Goal: Task Accomplishment & Management: Manage account settings

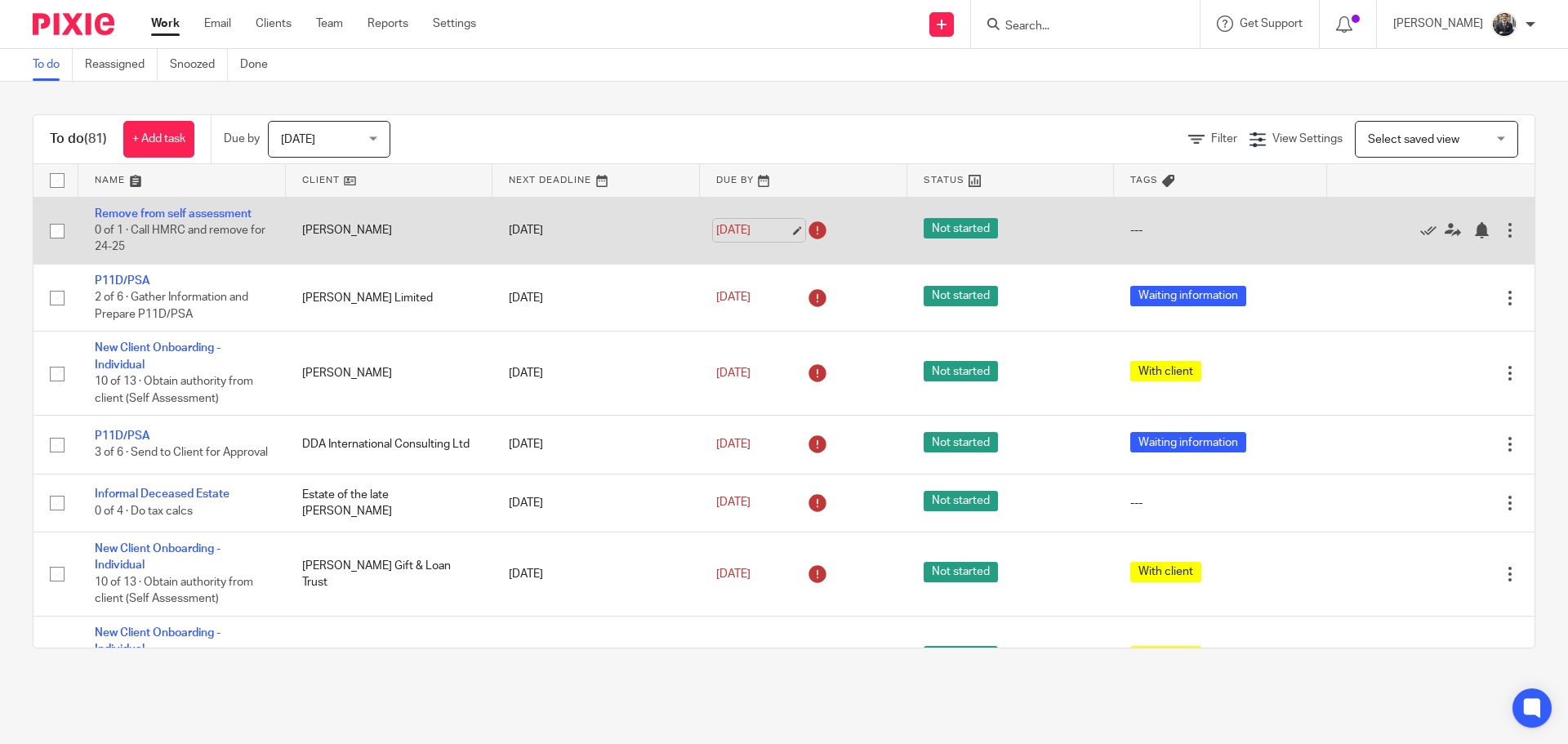
click at [772, 235] on link "18 Sep 2025" at bounding box center [752, 231] width 73 height 17
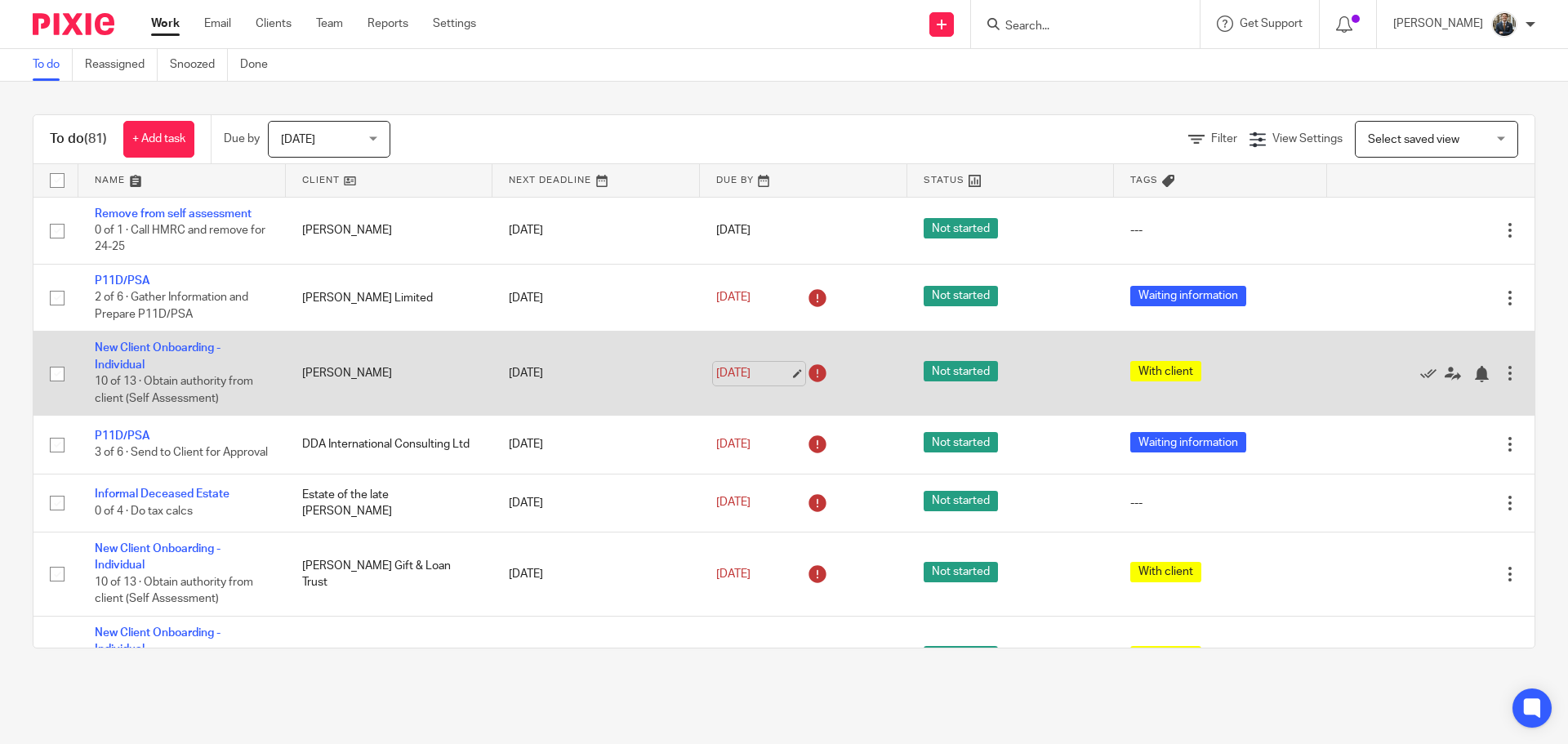
click at [778, 378] on link "[DATE]" at bounding box center [752, 374] width 73 height 17
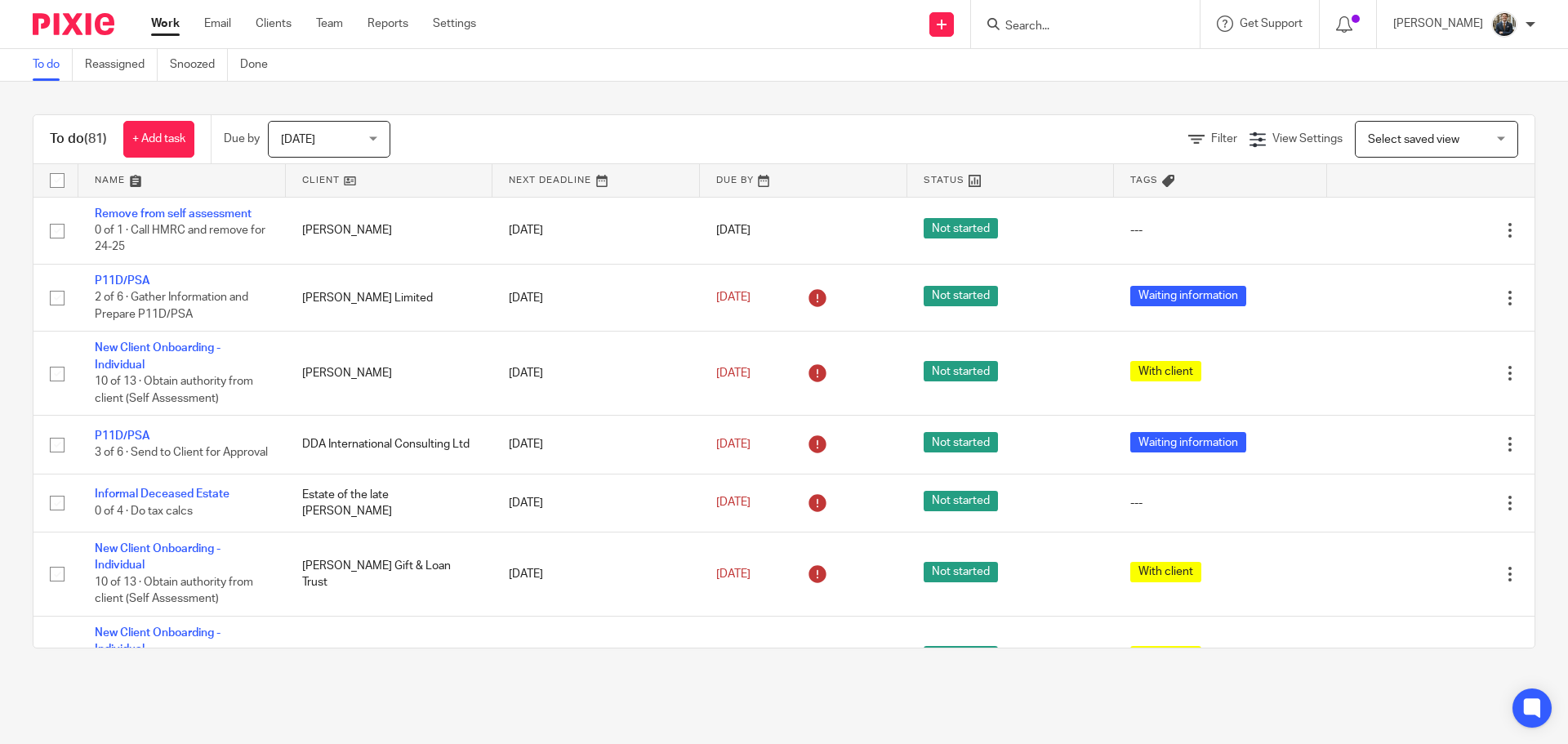
click at [91, 24] on img at bounding box center [73, 24] width 82 height 22
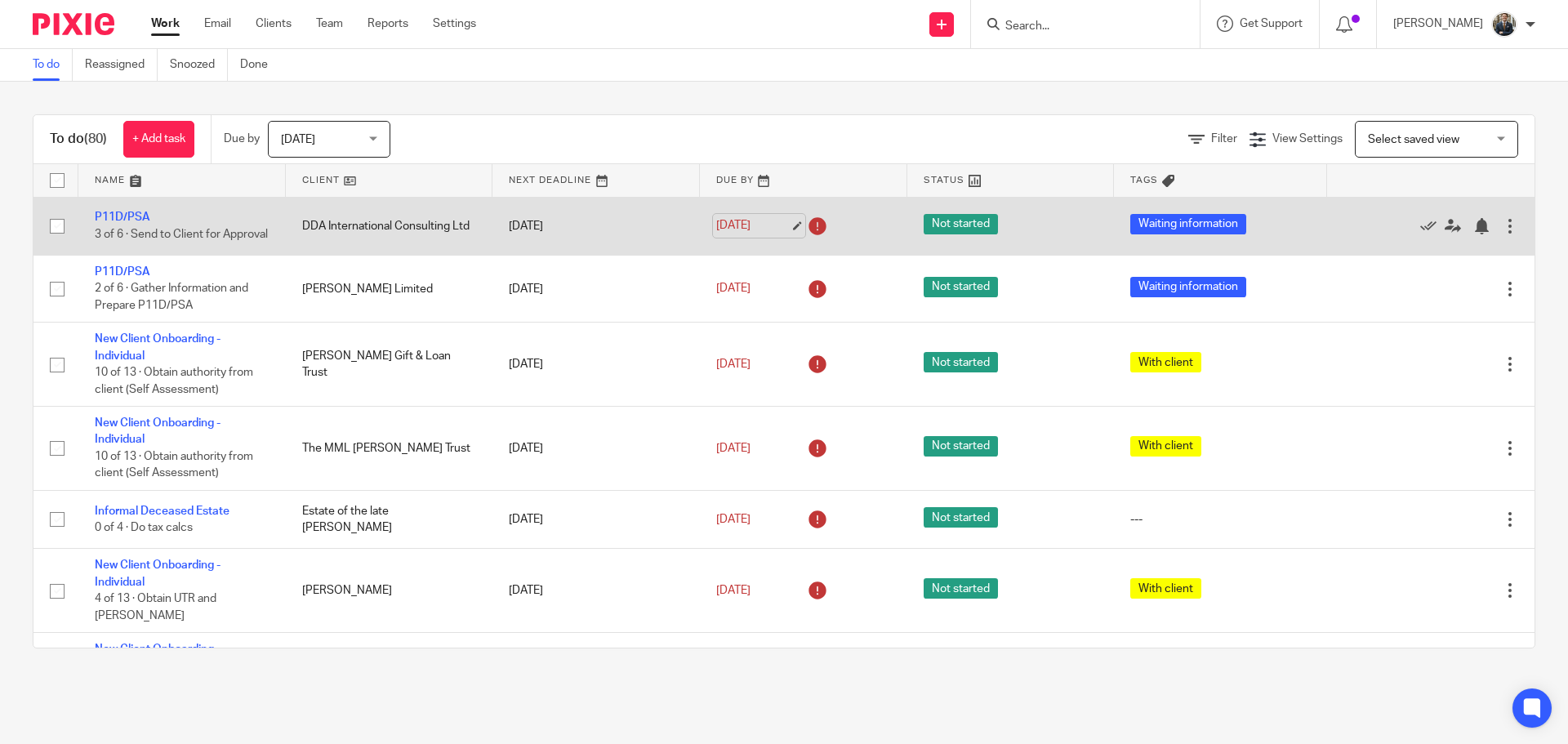
click at [777, 232] on link "[DATE]" at bounding box center [752, 226] width 73 height 17
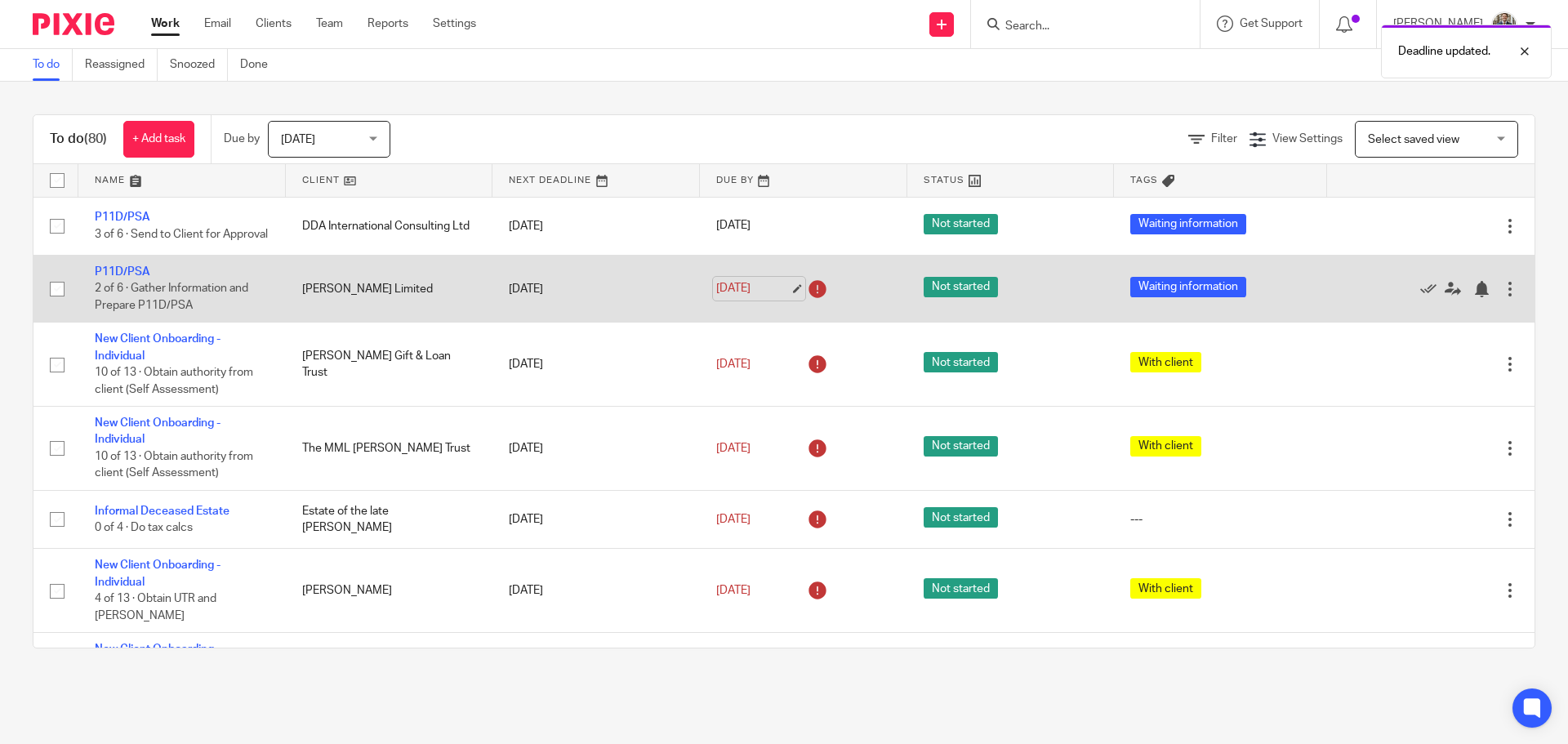
click at [770, 297] on link "[DATE]" at bounding box center [752, 289] width 73 height 17
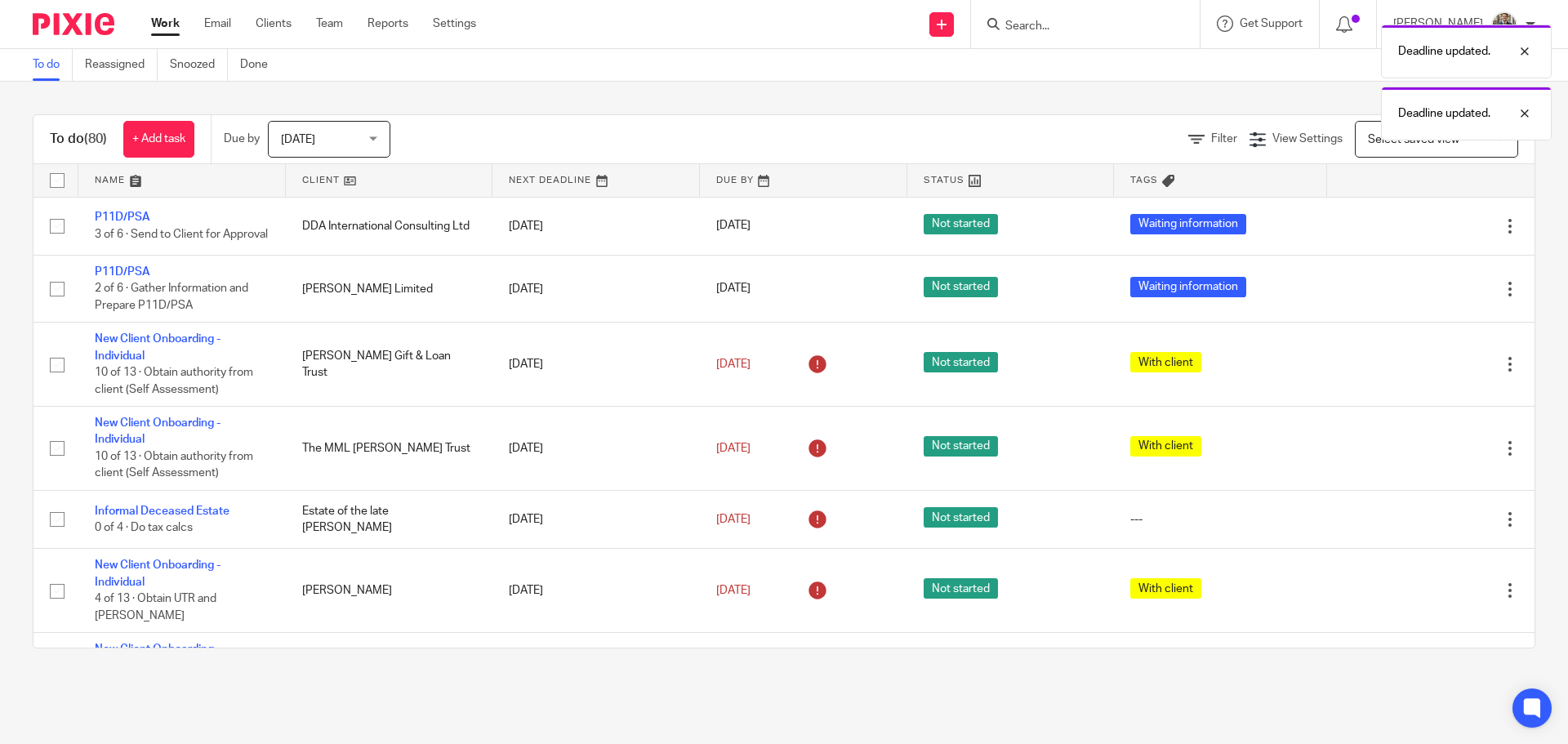
click at [89, 24] on img at bounding box center [73, 24] width 82 height 22
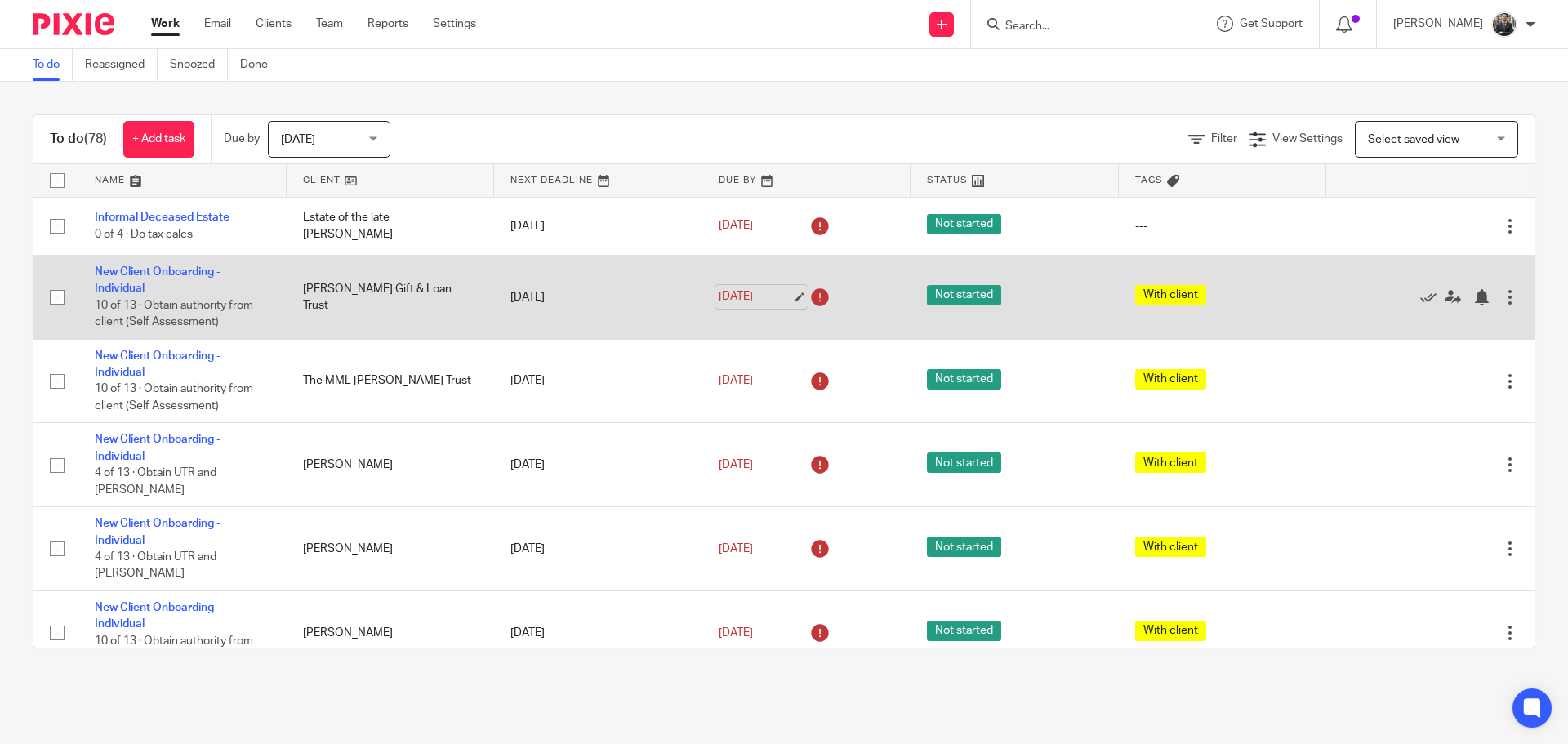
click at [785, 298] on link "[DATE]" at bounding box center [755, 297] width 73 height 17
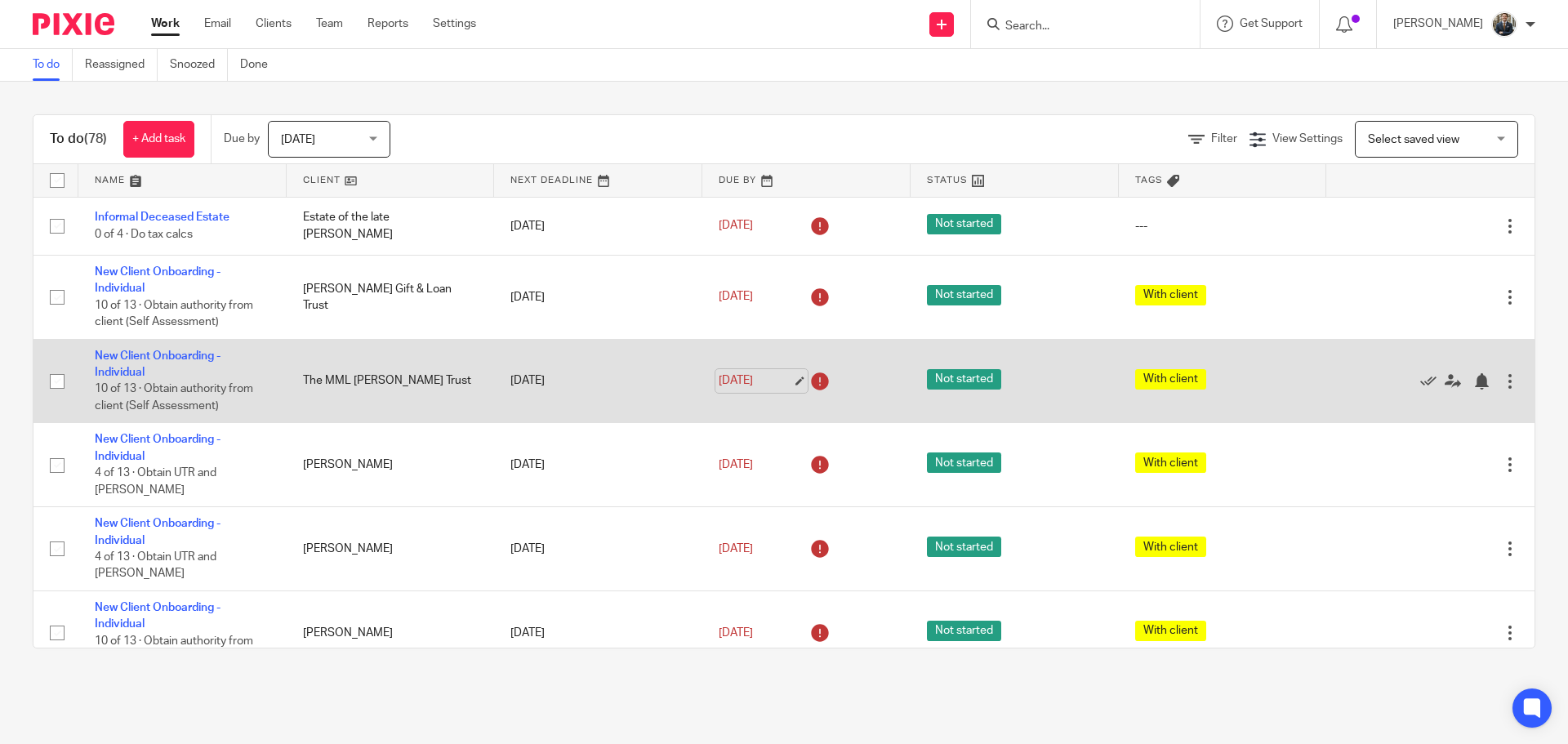
click at [727, 377] on link "[DATE]" at bounding box center [755, 381] width 73 height 17
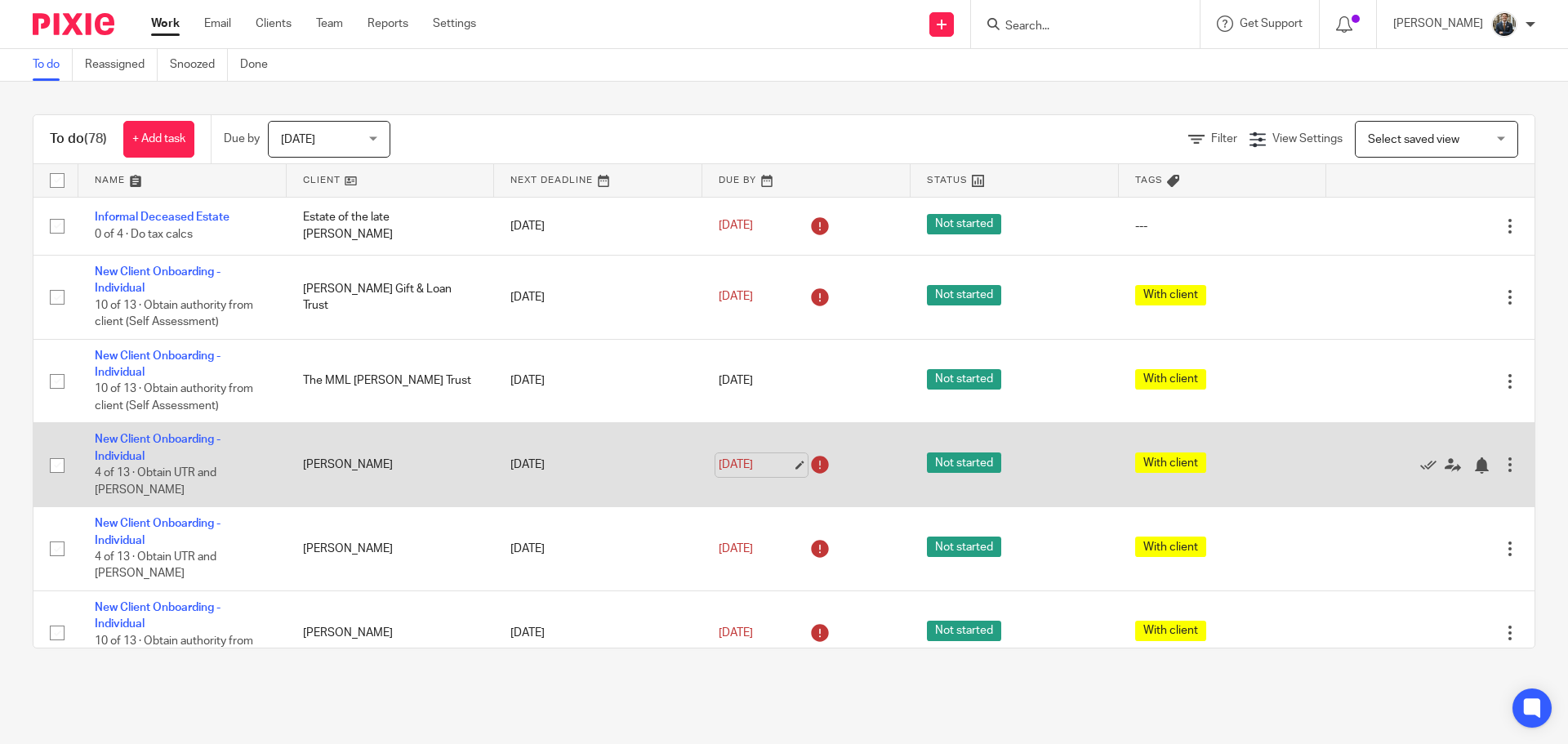
click at [776, 457] on link "[DATE]" at bounding box center [755, 466] width 73 height 17
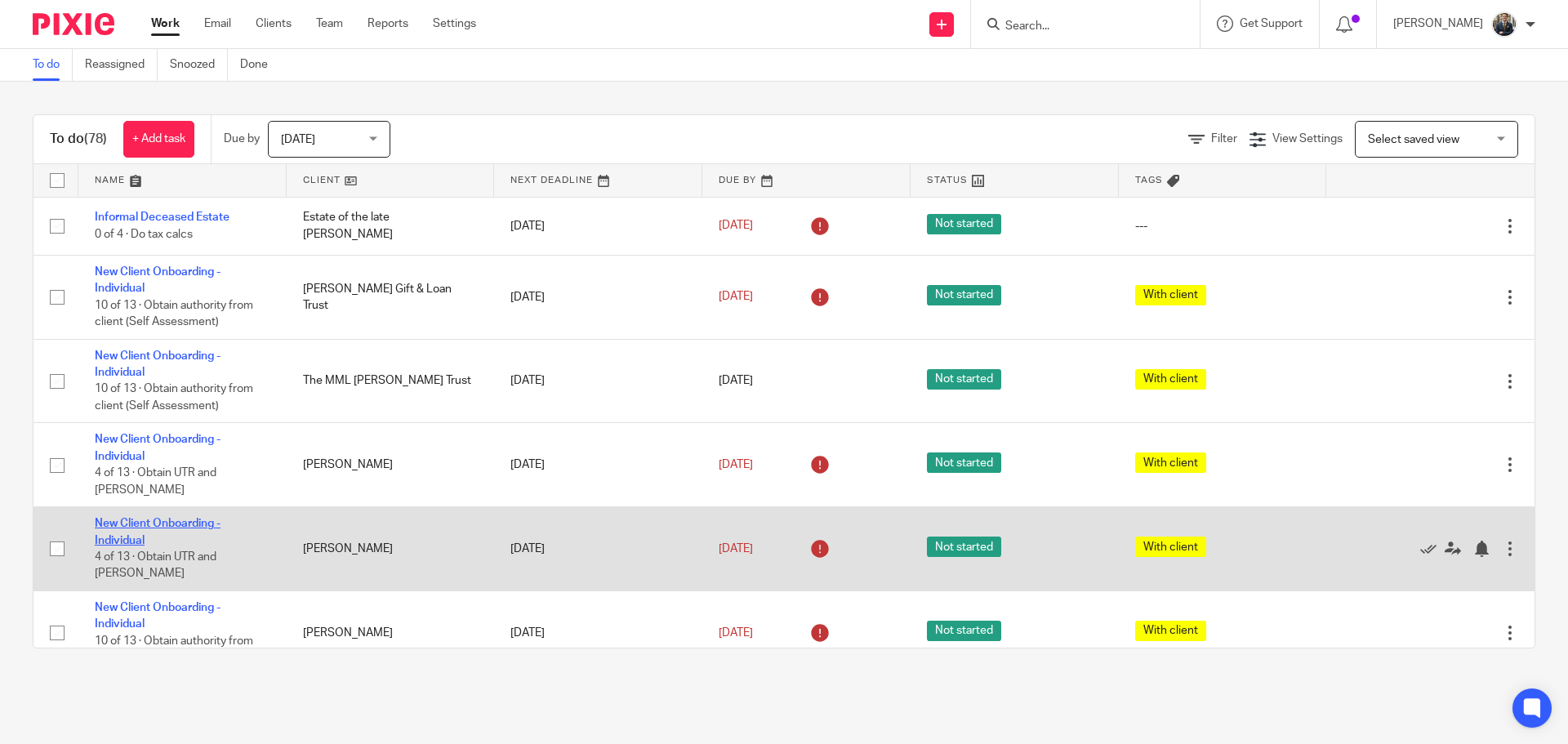
click at [165, 518] on link "New Client Onboarding - Individual" at bounding box center [158, 531] width 126 height 28
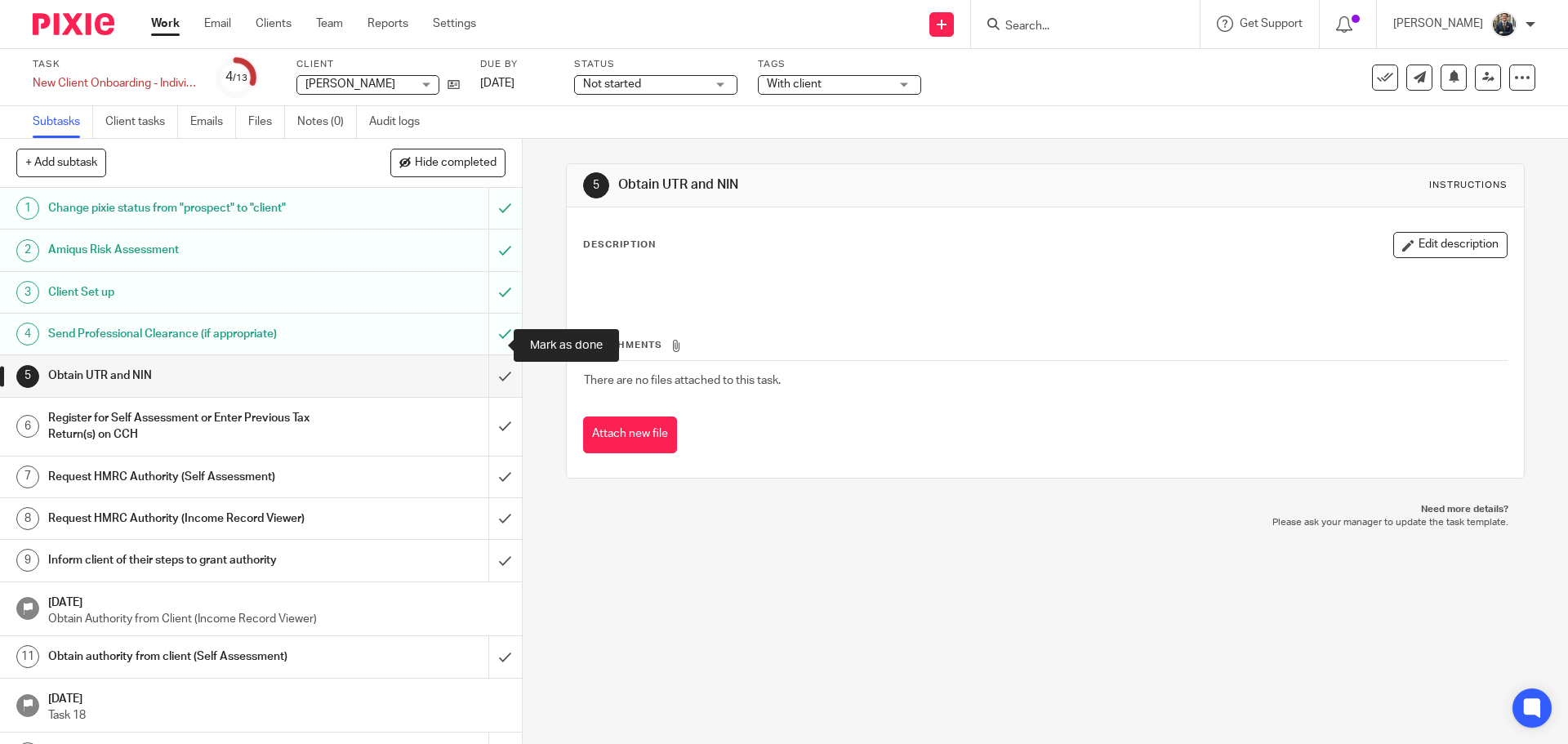
click at [491, 355] on input "submit" at bounding box center [261, 375] width 522 height 41
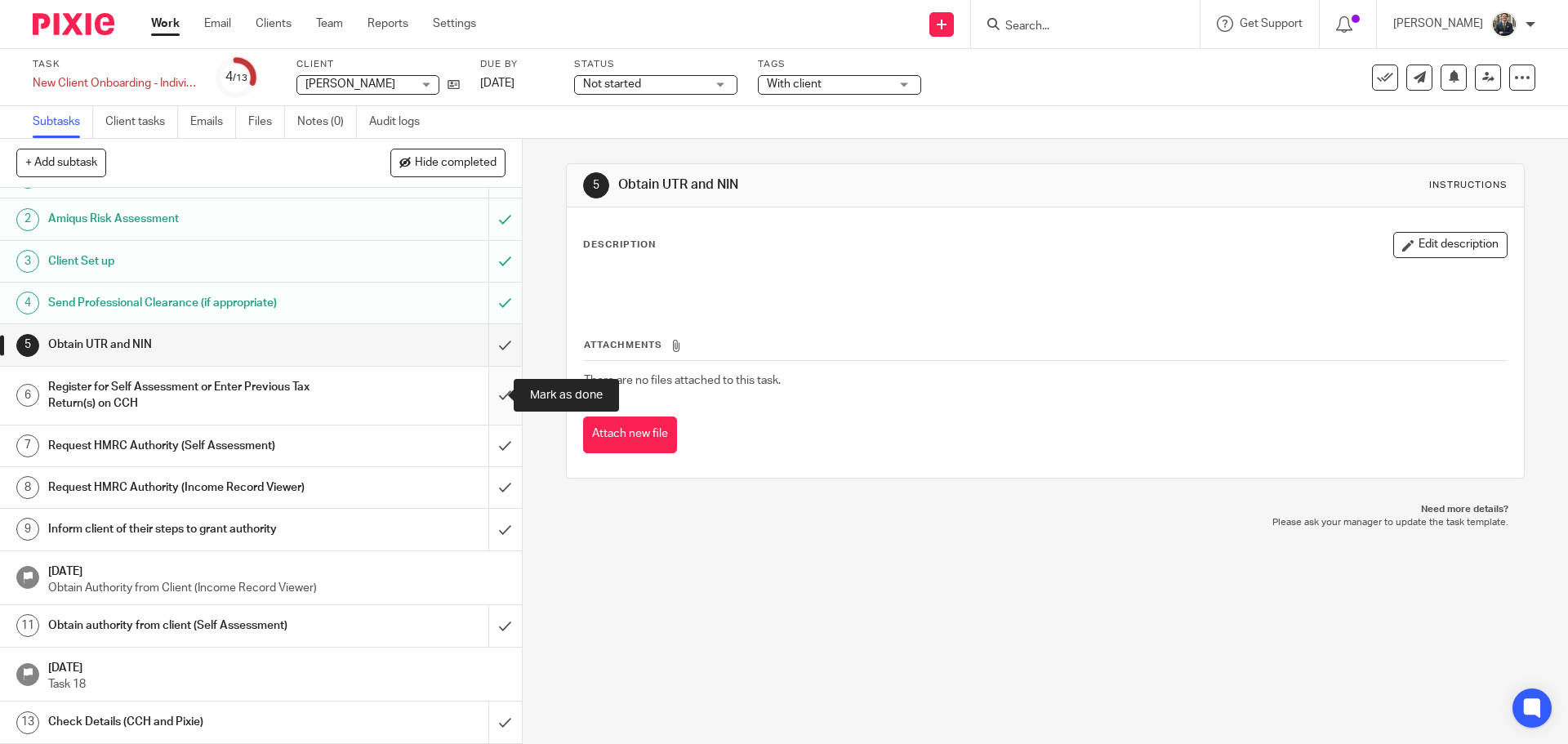
click at [494, 385] on input "submit" at bounding box center [261, 396] width 522 height 58
click at [495, 454] on input "submit" at bounding box center [261, 446] width 522 height 41
click at [494, 486] on input "submit" at bounding box center [261, 487] width 522 height 41
click at [494, 540] on input "submit" at bounding box center [261, 529] width 522 height 41
click at [487, 618] on input "submit" at bounding box center [261, 626] width 522 height 41
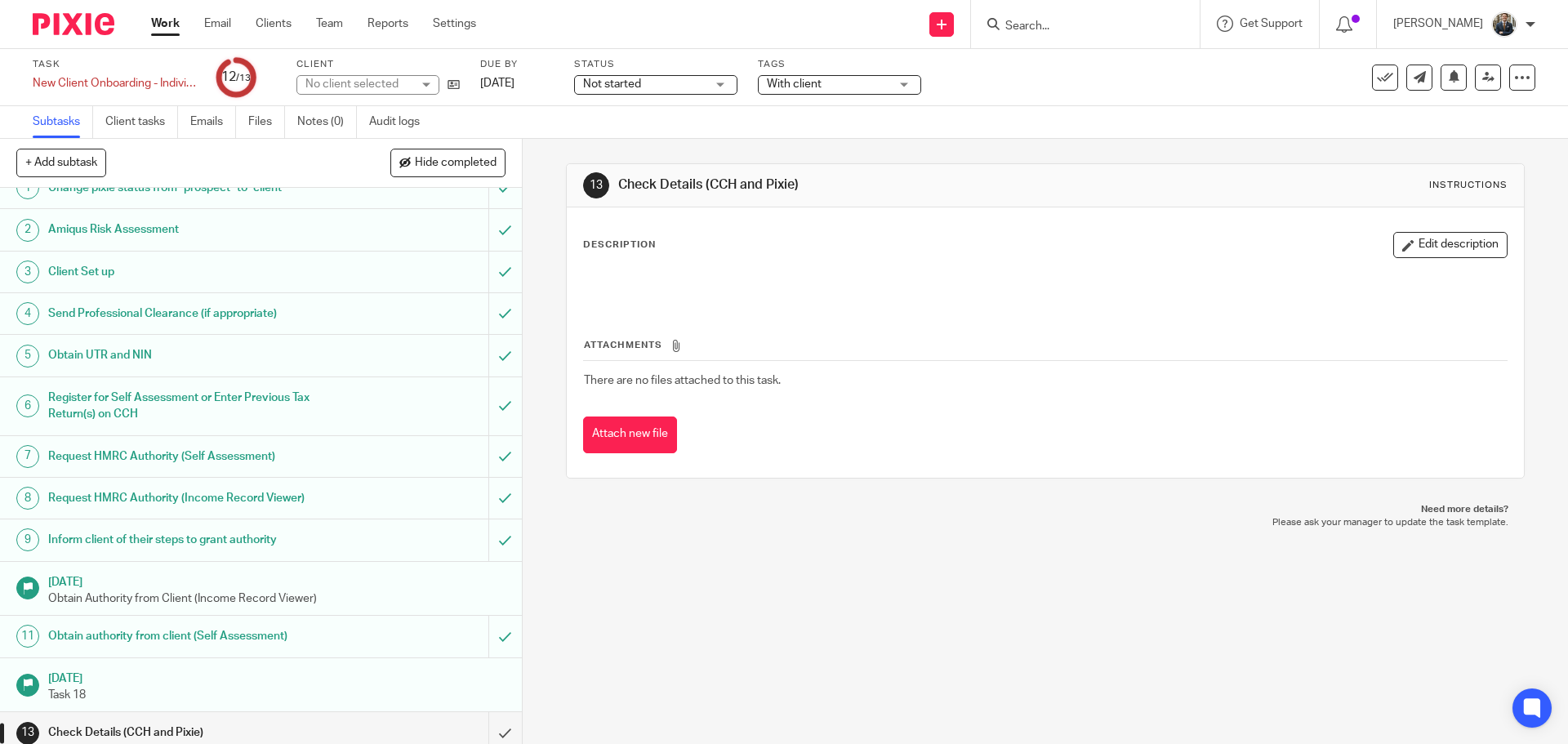
scroll to position [31, 0]
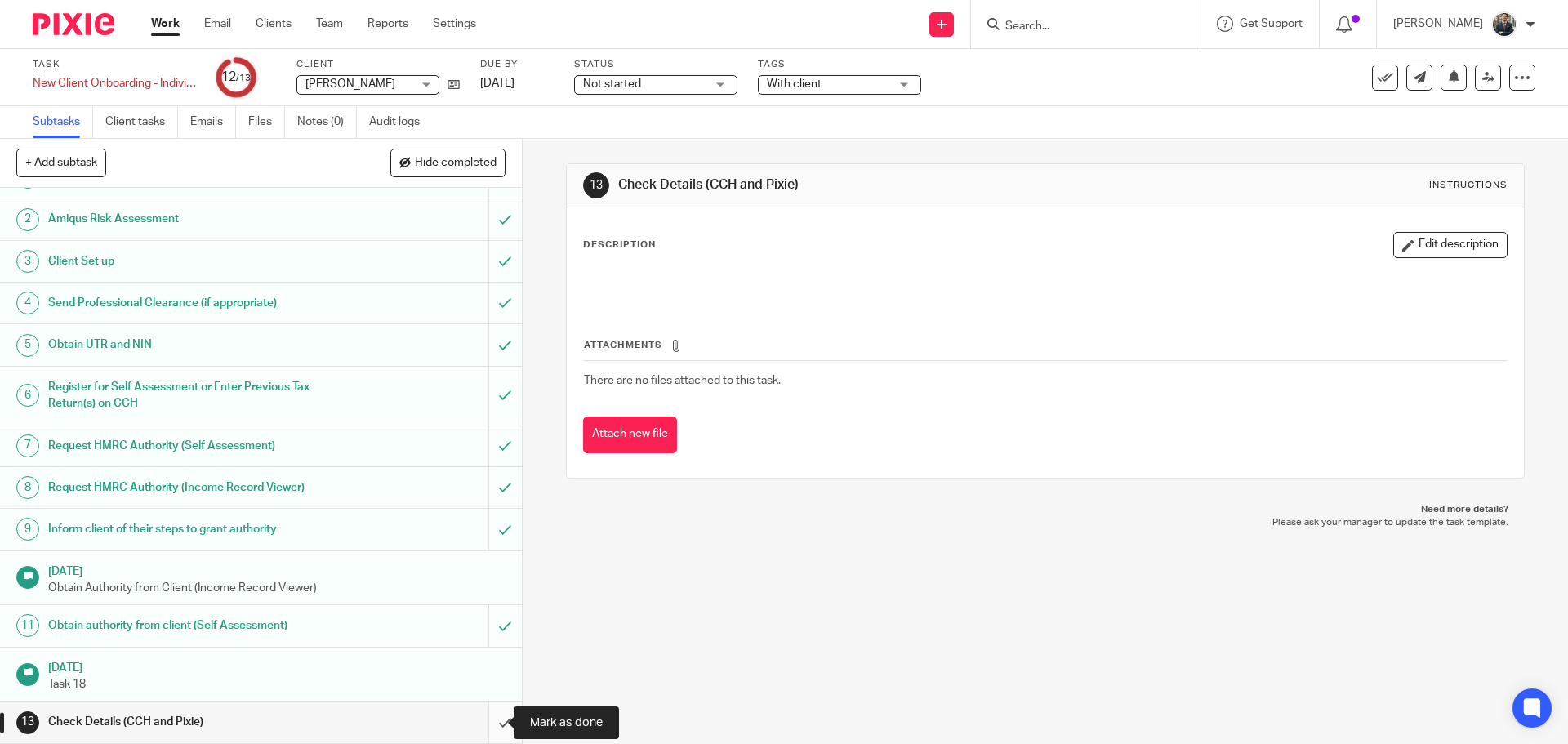
click at [492, 733] on input "submit" at bounding box center [261, 722] width 522 height 41
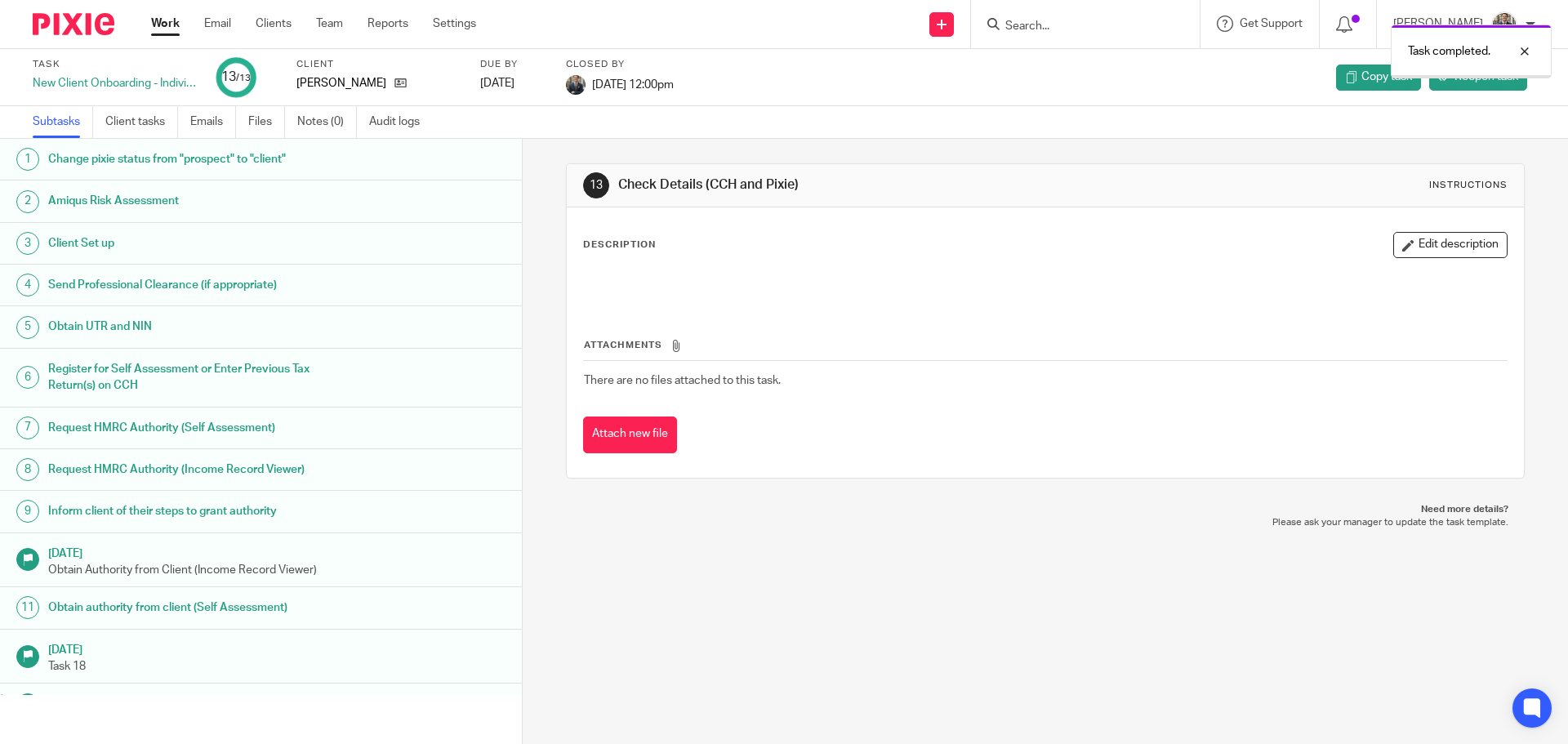
click at [97, 17] on img at bounding box center [73, 24] width 82 height 22
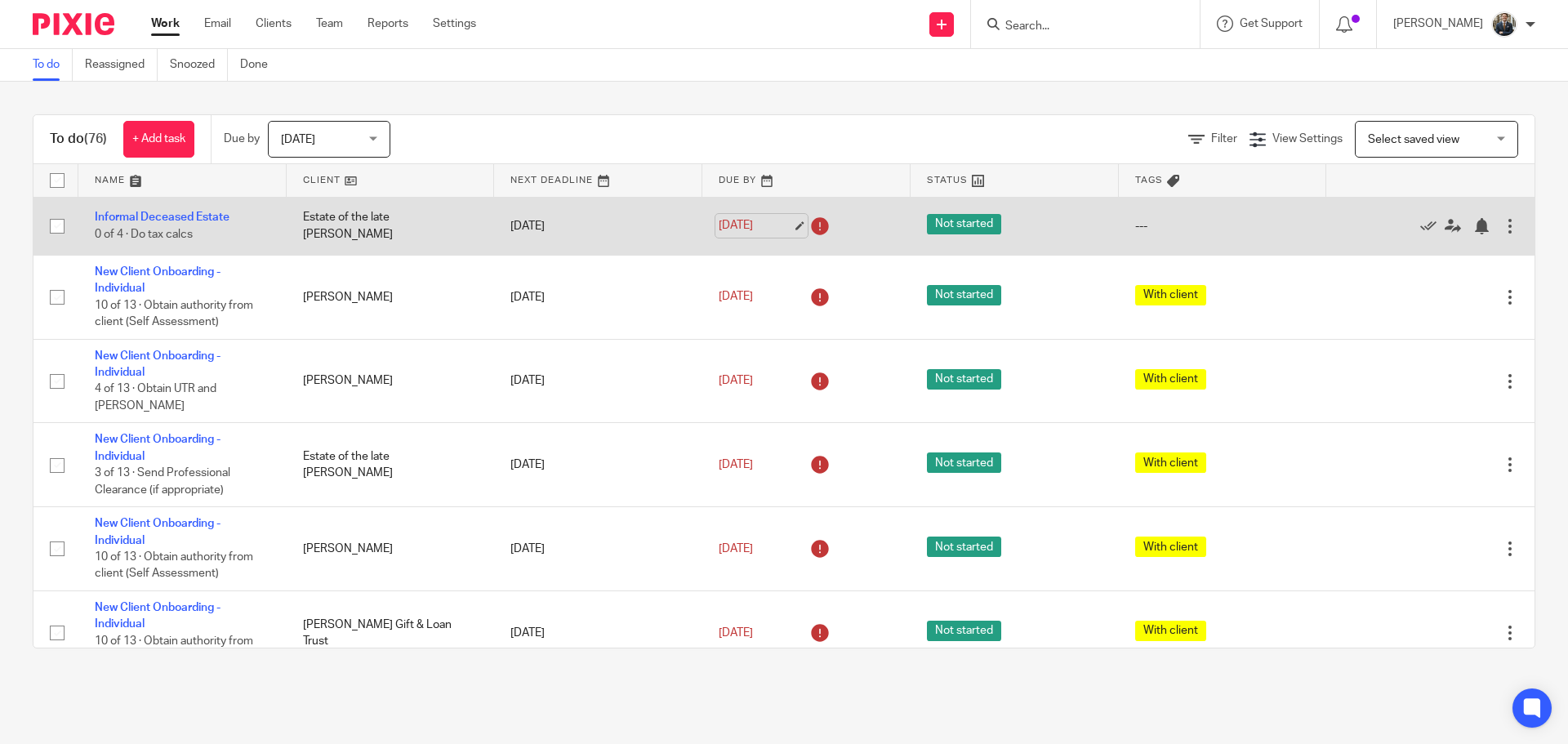
click at [788, 231] on link "[DATE]" at bounding box center [755, 226] width 73 height 17
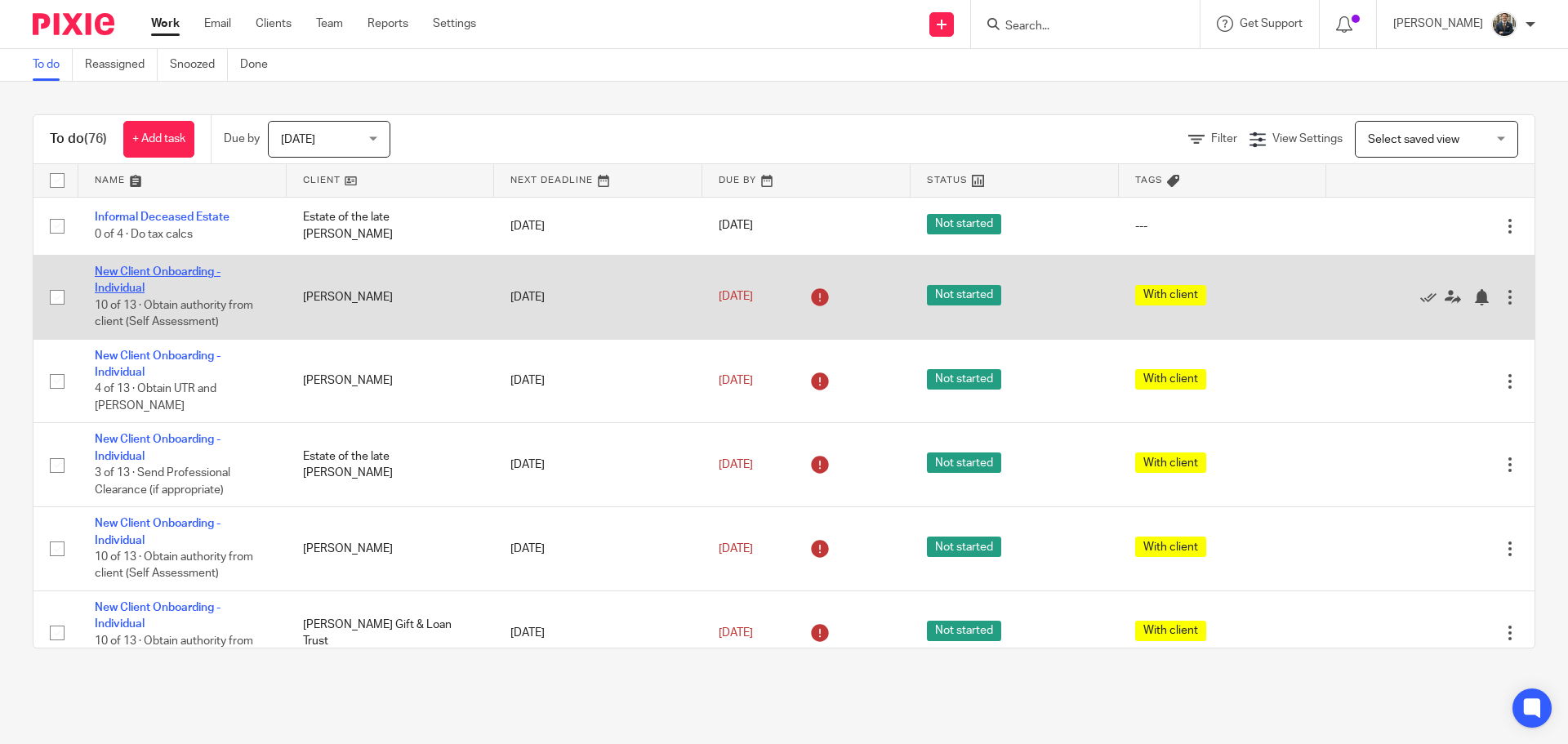
click at [136, 269] on link "New Client Onboarding - Individual" at bounding box center [158, 280] width 126 height 28
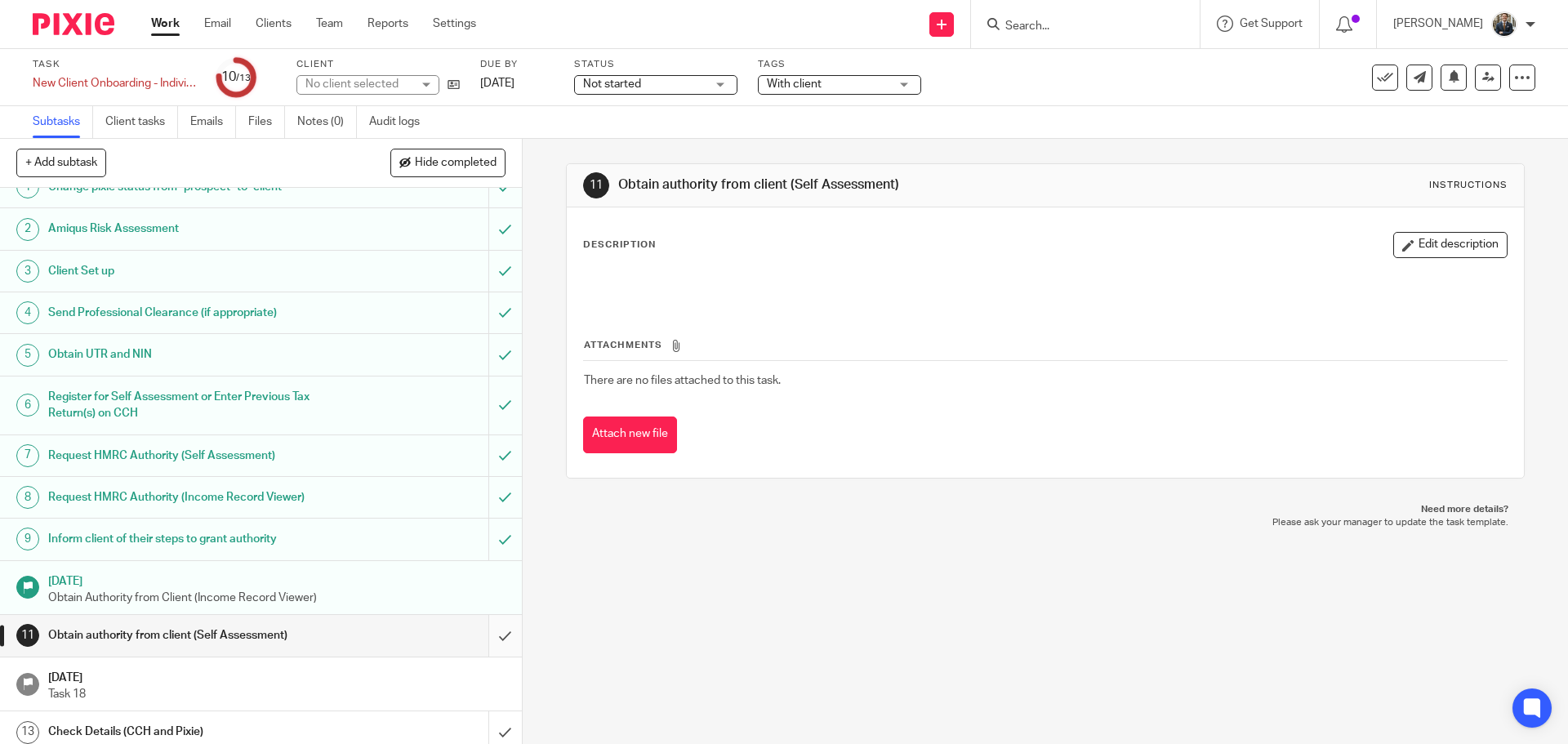
scroll to position [31, 0]
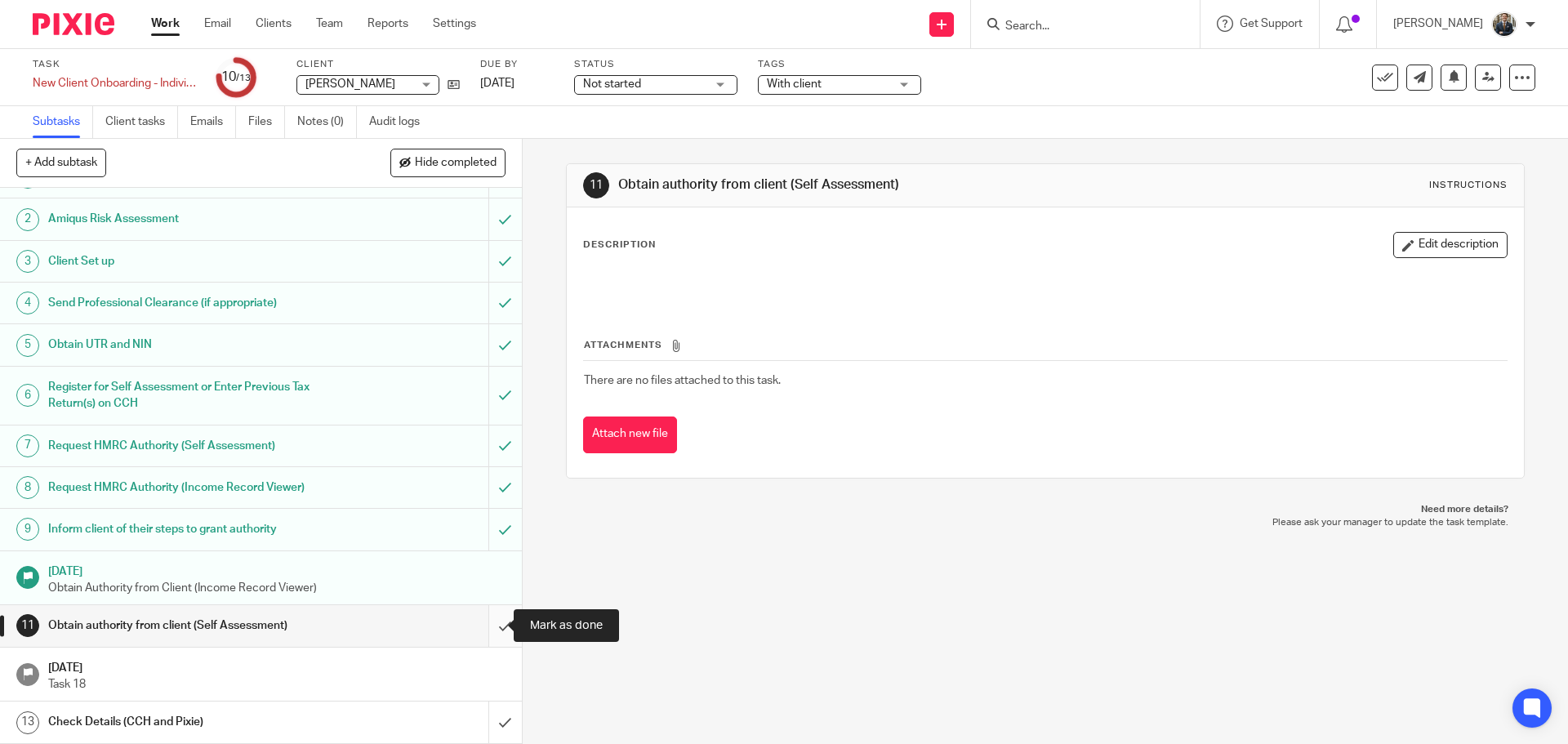
click at [495, 638] on input "submit" at bounding box center [261, 626] width 522 height 41
click at [484, 728] on input "submit" at bounding box center [261, 722] width 522 height 41
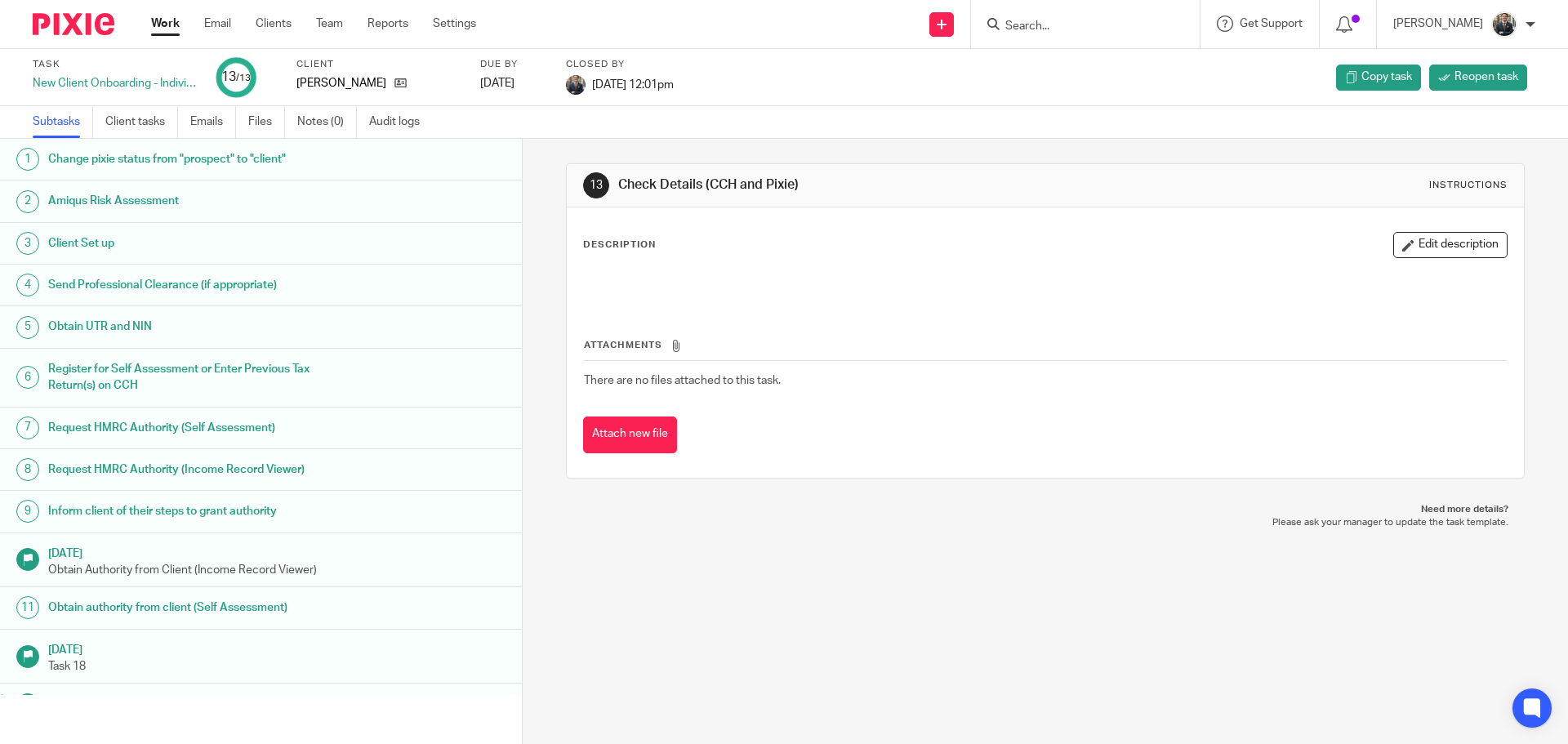
click at [72, 22] on img at bounding box center [73, 24] width 82 height 22
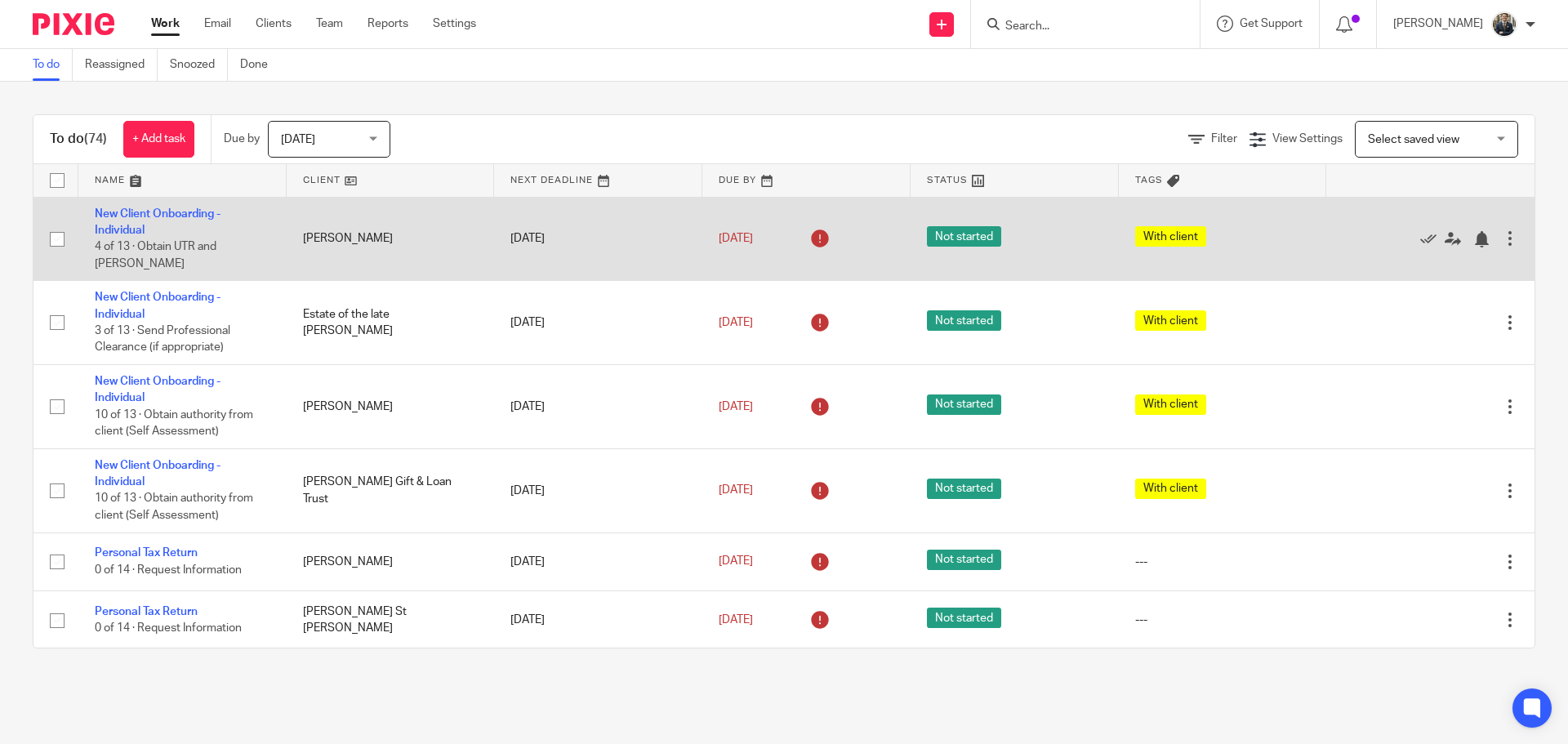
click at [807, 226] on icon at bounding box center [820, 238] width 26 height 26
click at [771, 232] on link "23 Oct 2025" at bounding box center [755, 239] width 73 height 17
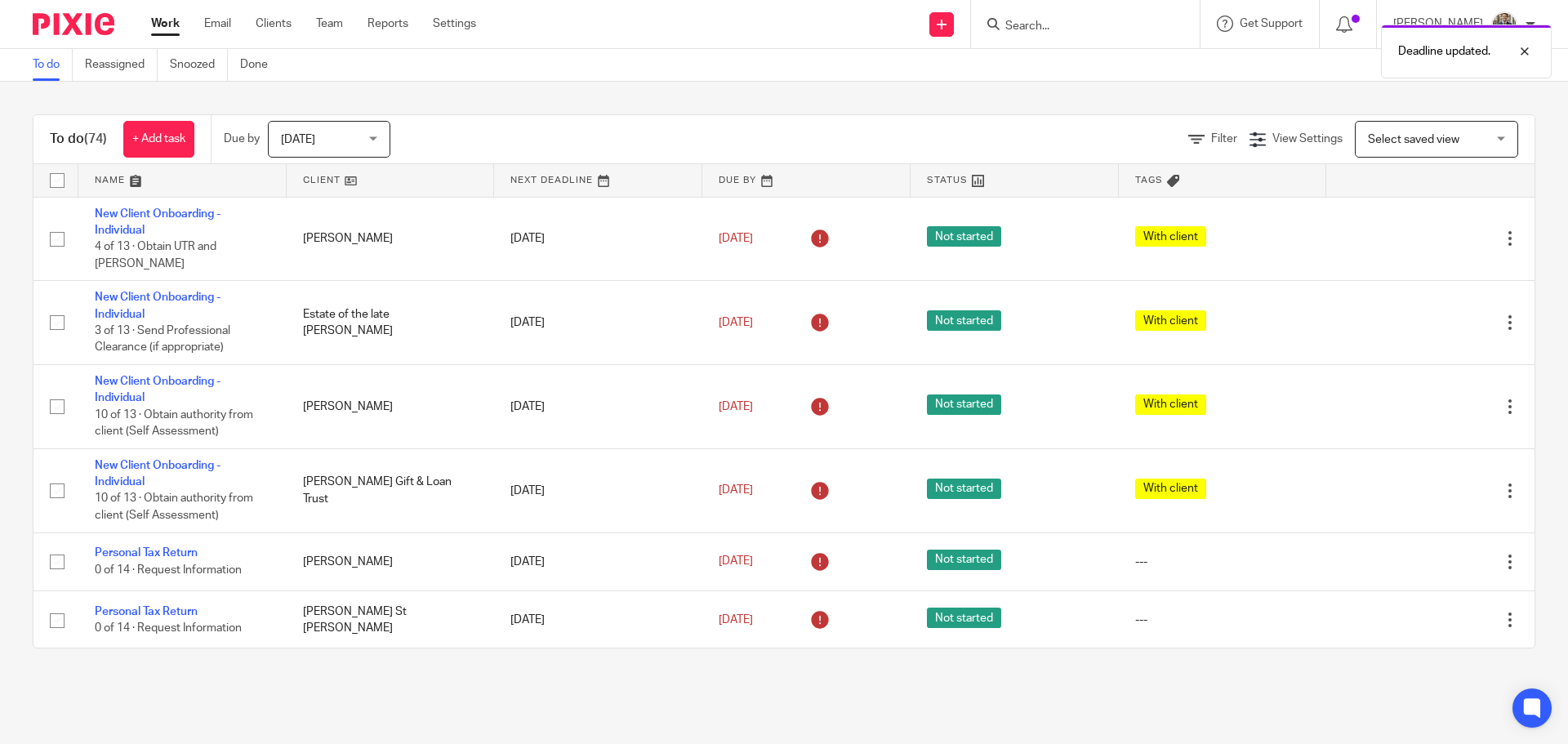
click at [50, 32] on img at bounding box center [73, 24] width 82 height 22
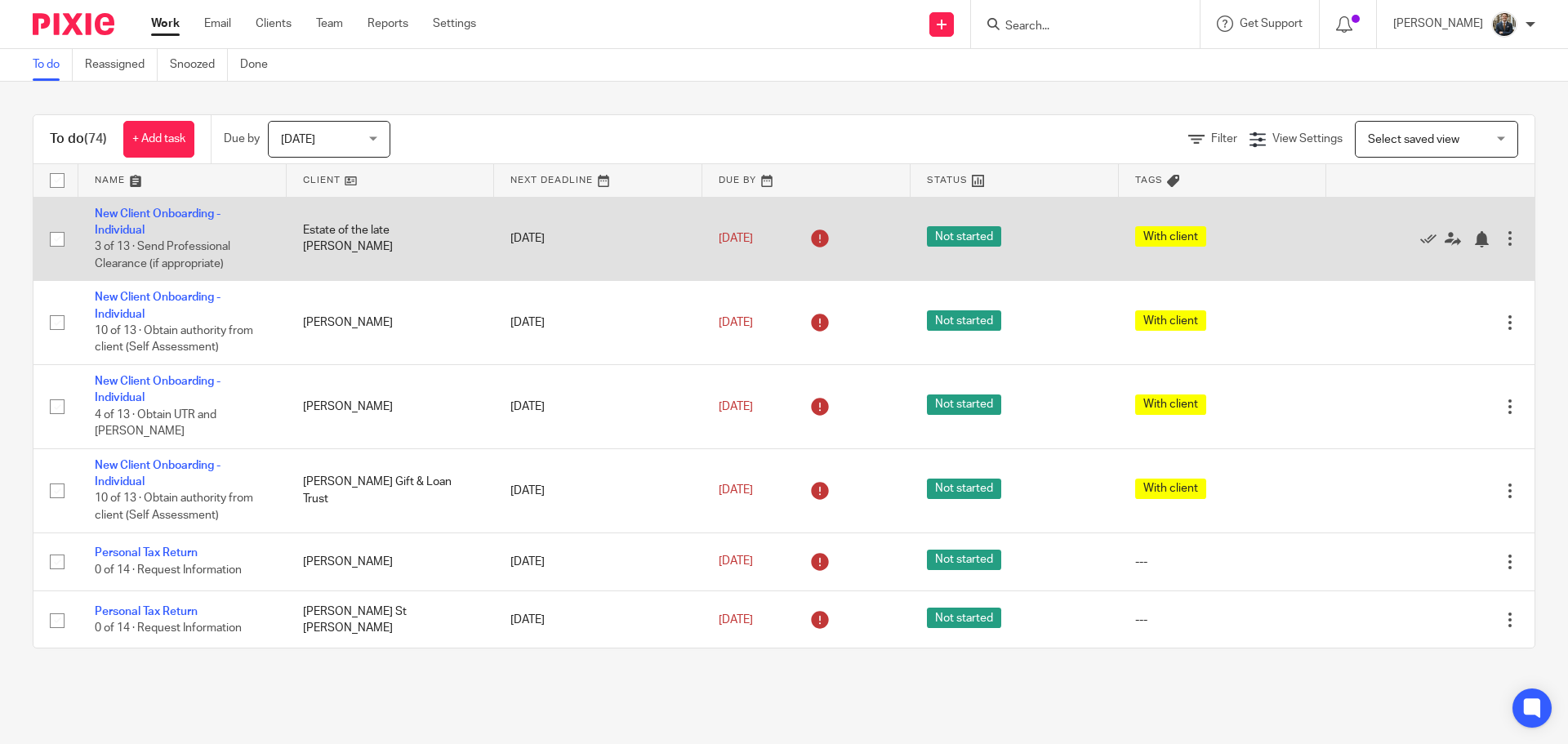
click at [1502, 237] on div at bounding box center [1510, 238] width 16 height 16
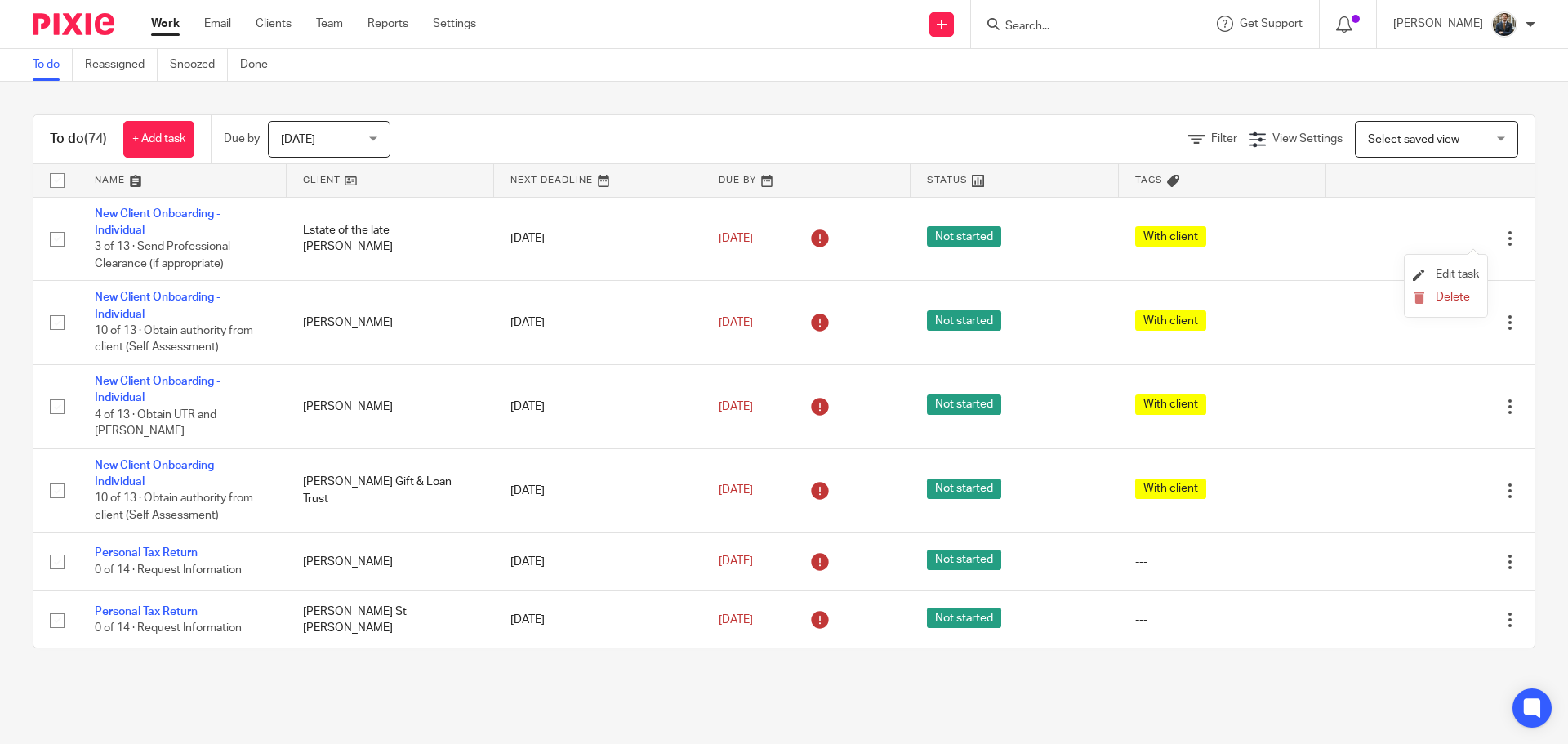
click at [1466, 268] on li "Edit task" at bounding box center [1446, 275] width 67 height 24
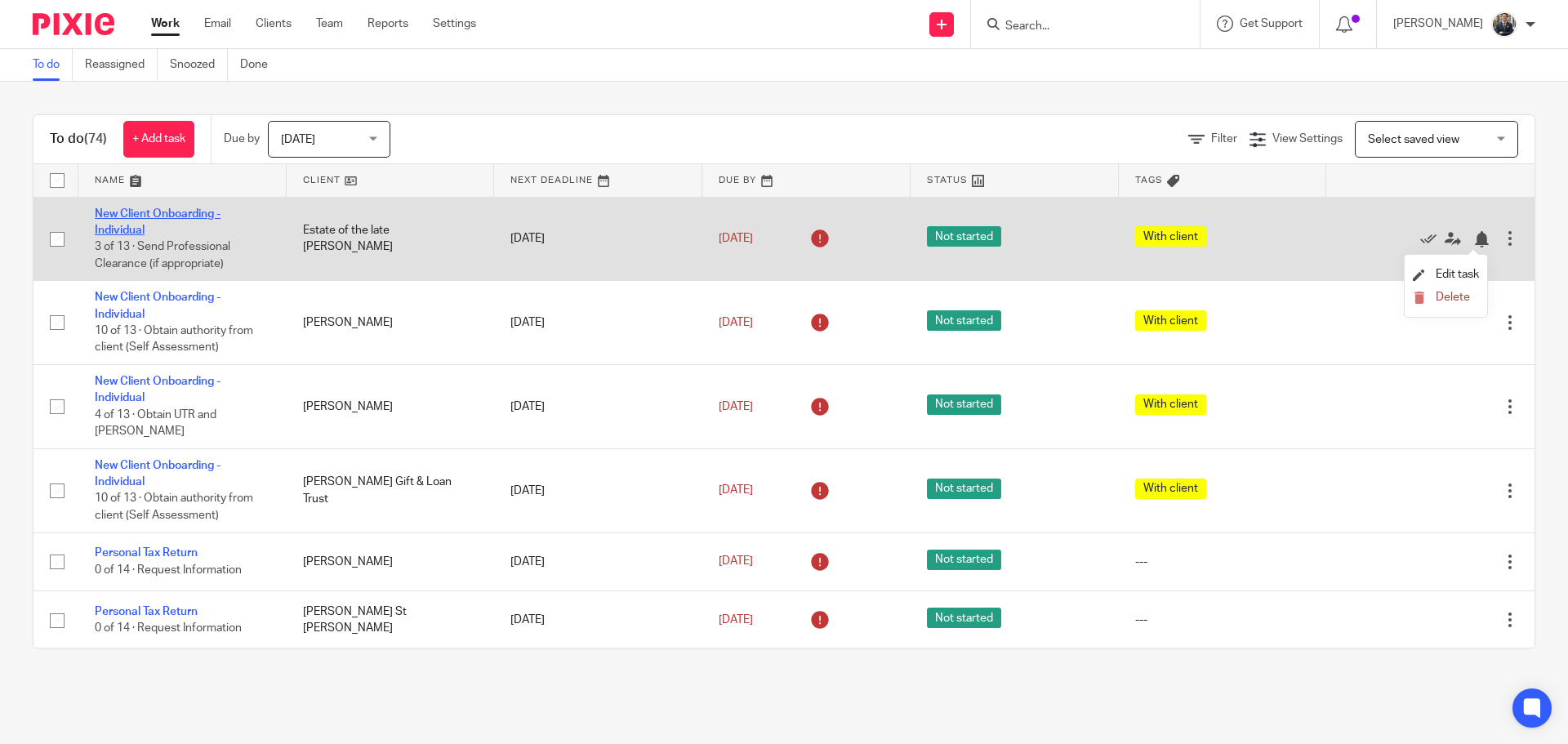
click at [176, 218] on link "New Client Onboarding - Individual" at bounding box center [158, 222] width 126 height 28
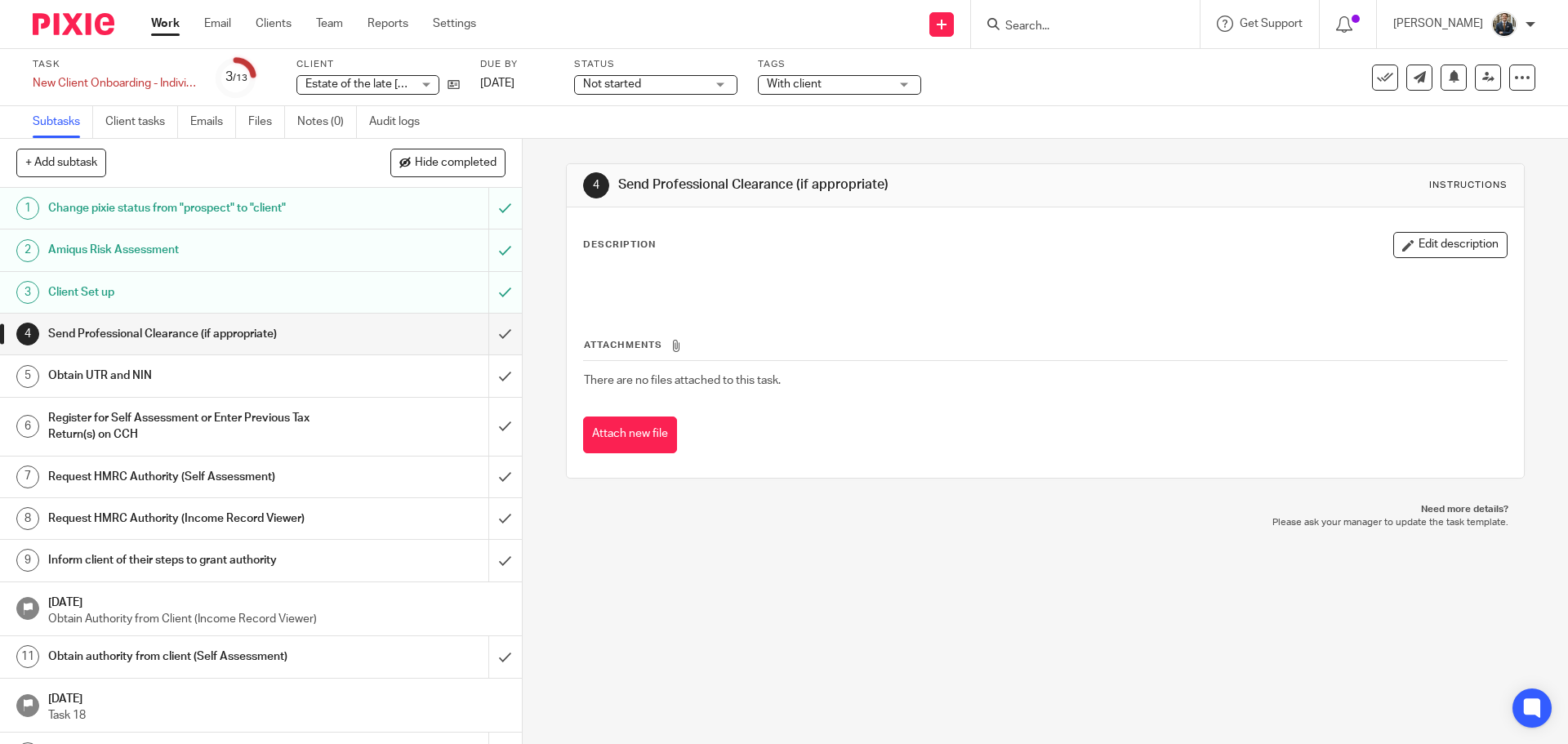
click at [332, 80] on span "Estate of the late [PERSON_NAME]" at bounding box center [395, 84] width 179 height 11
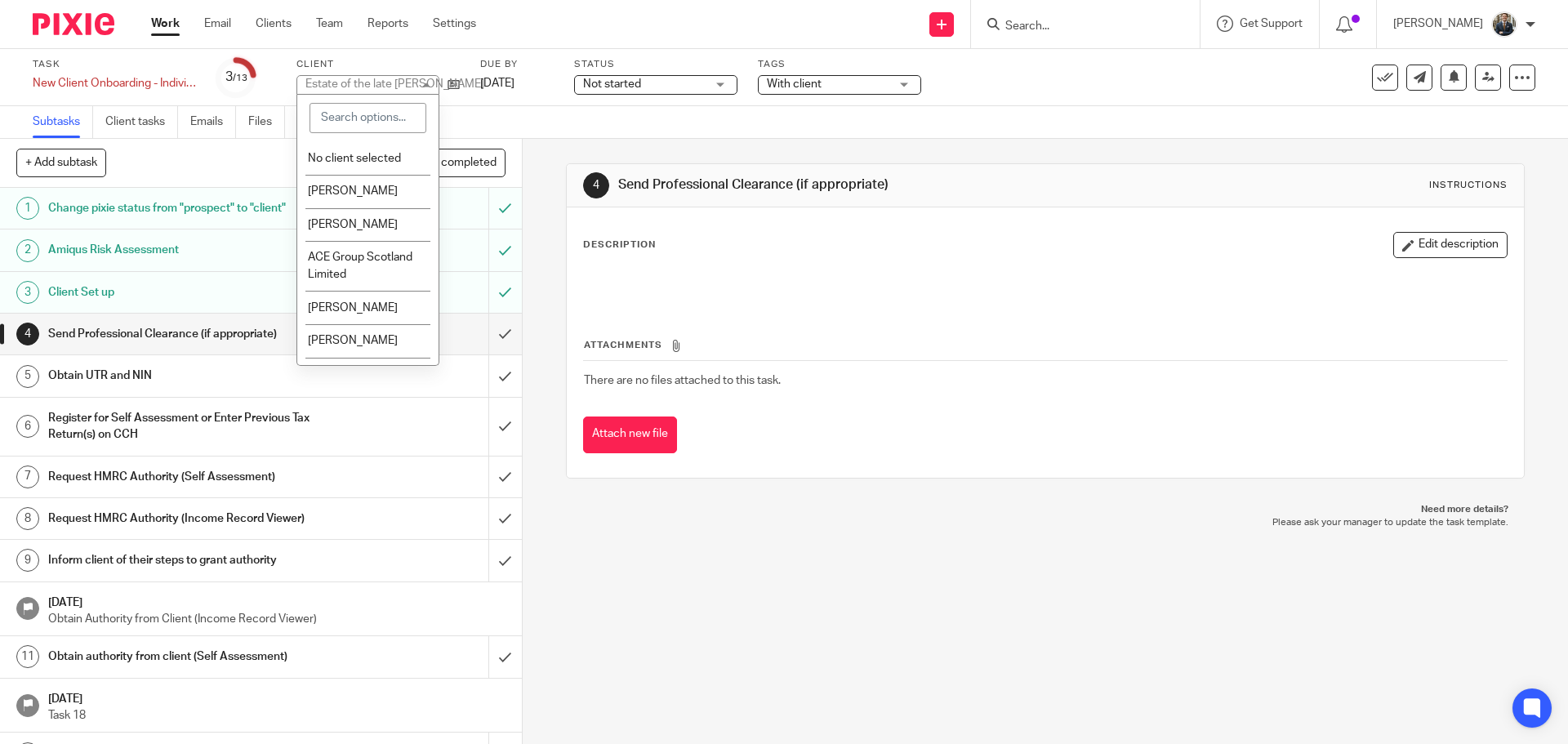
click at [457, 111] on div "Subtasks Client tasks Emails Files Notes (0) Audit logs" at bounding box center [230, 122] width 460 height 32
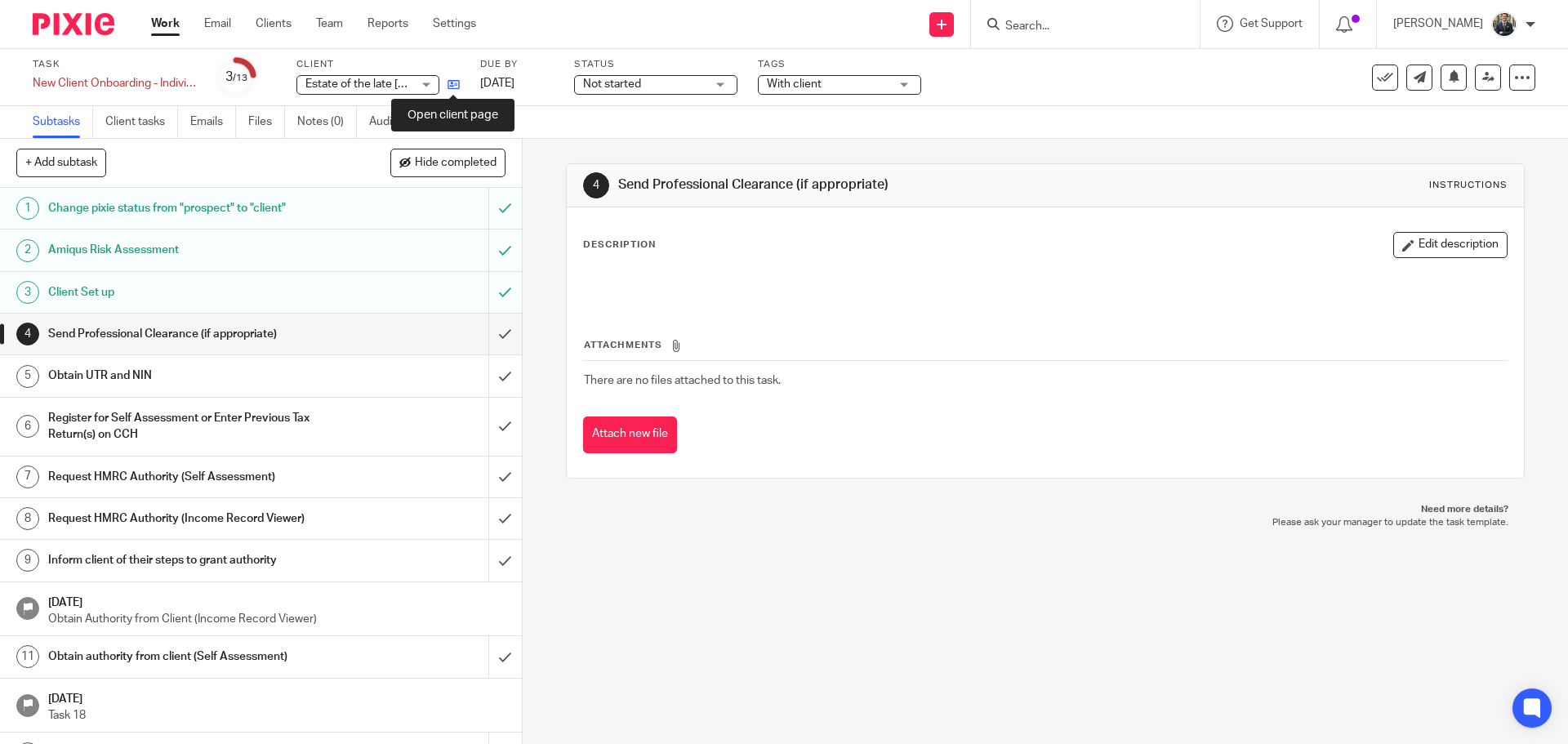
click at [450, 86] on icon at bounding box center [454, 85] width 12 height 12
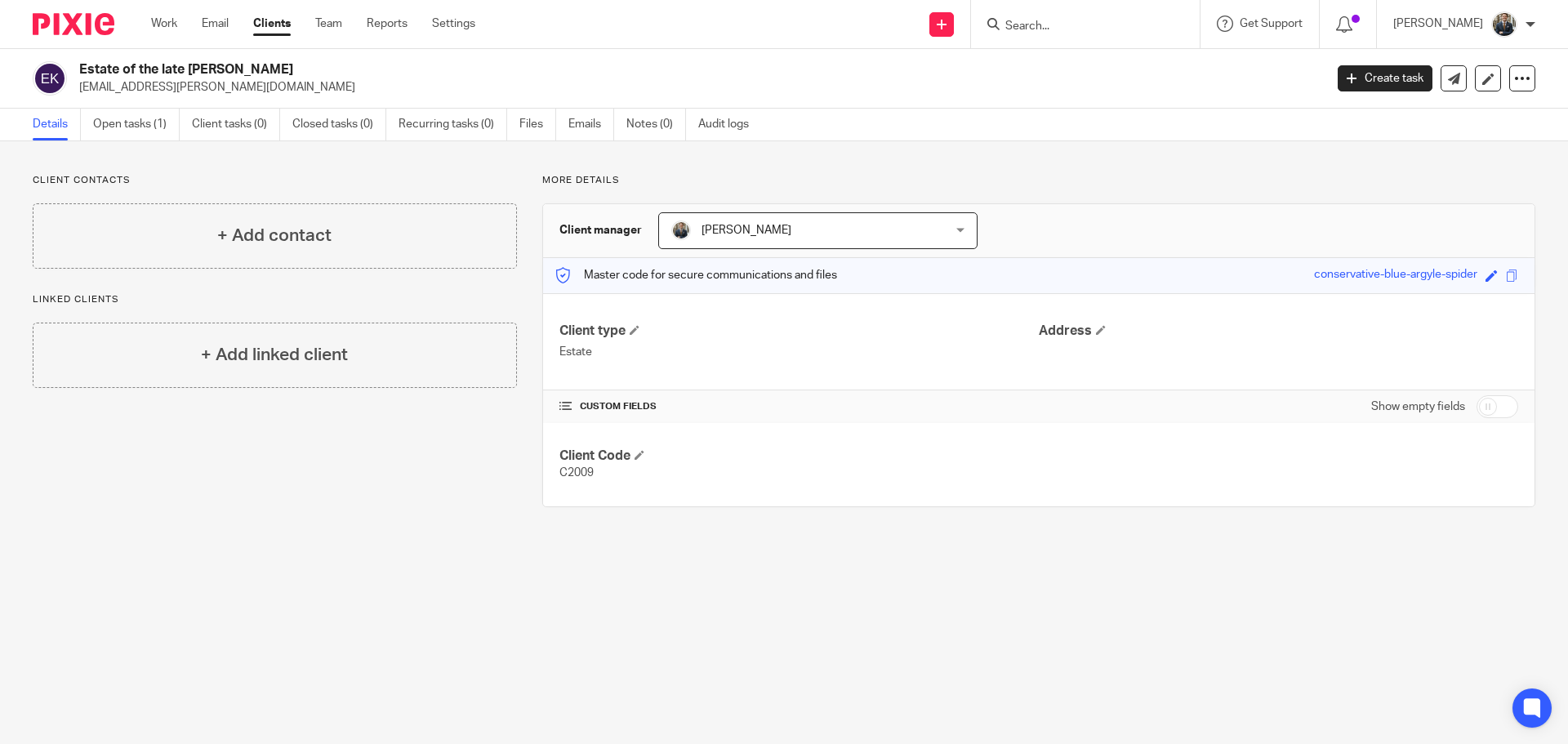
click at [1352, 97] on div "Estate of the late [PERSON_NAME] [EMAIL_ADDRESS][PERSON_NAME][DOMAIN_NAME] Crea…" at bounding box center [784, 79] width 1568 height 60
click at [1354, 85] on link "Create task" at bounding box center [1386, 79] width 95 height 26
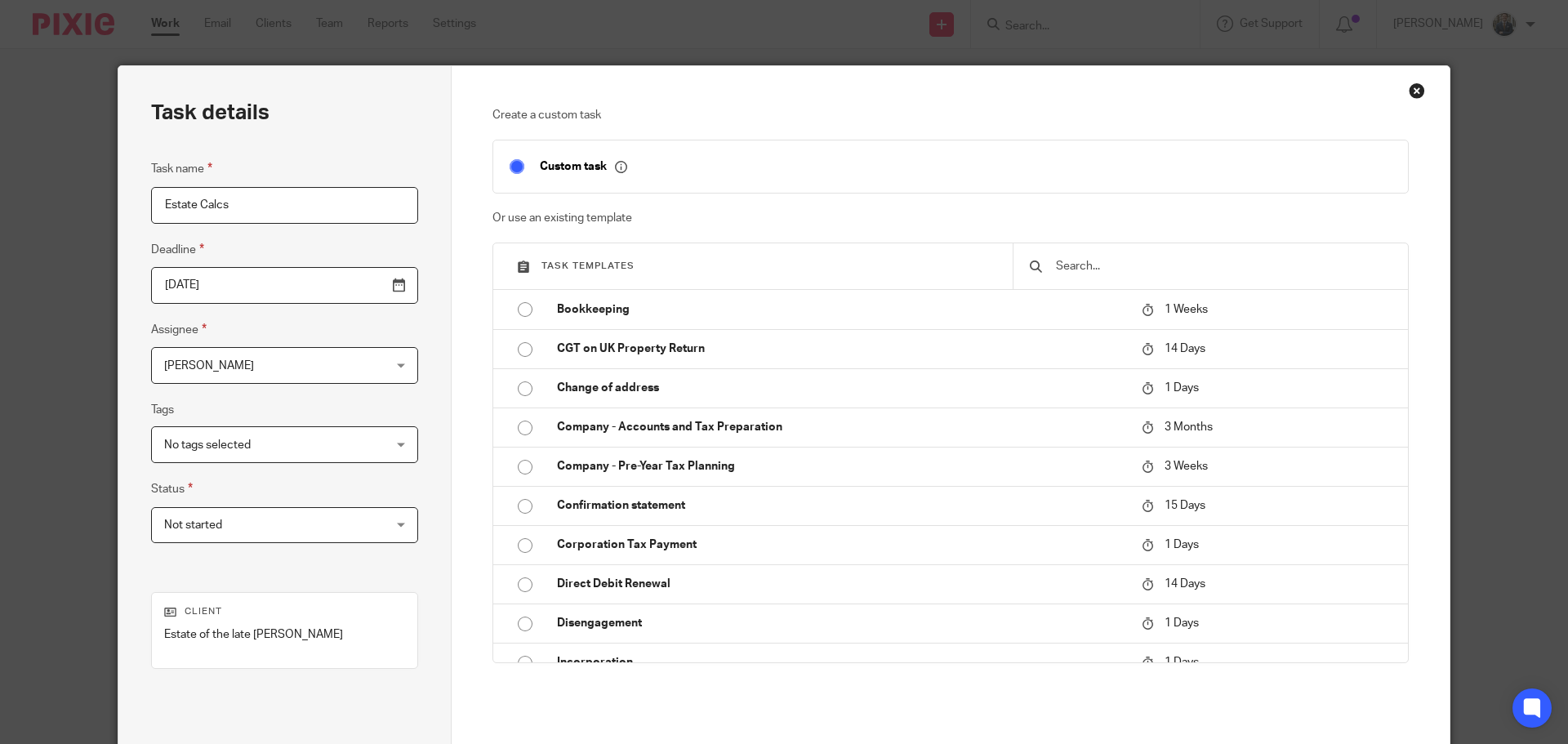
type input "Estate Calcs"
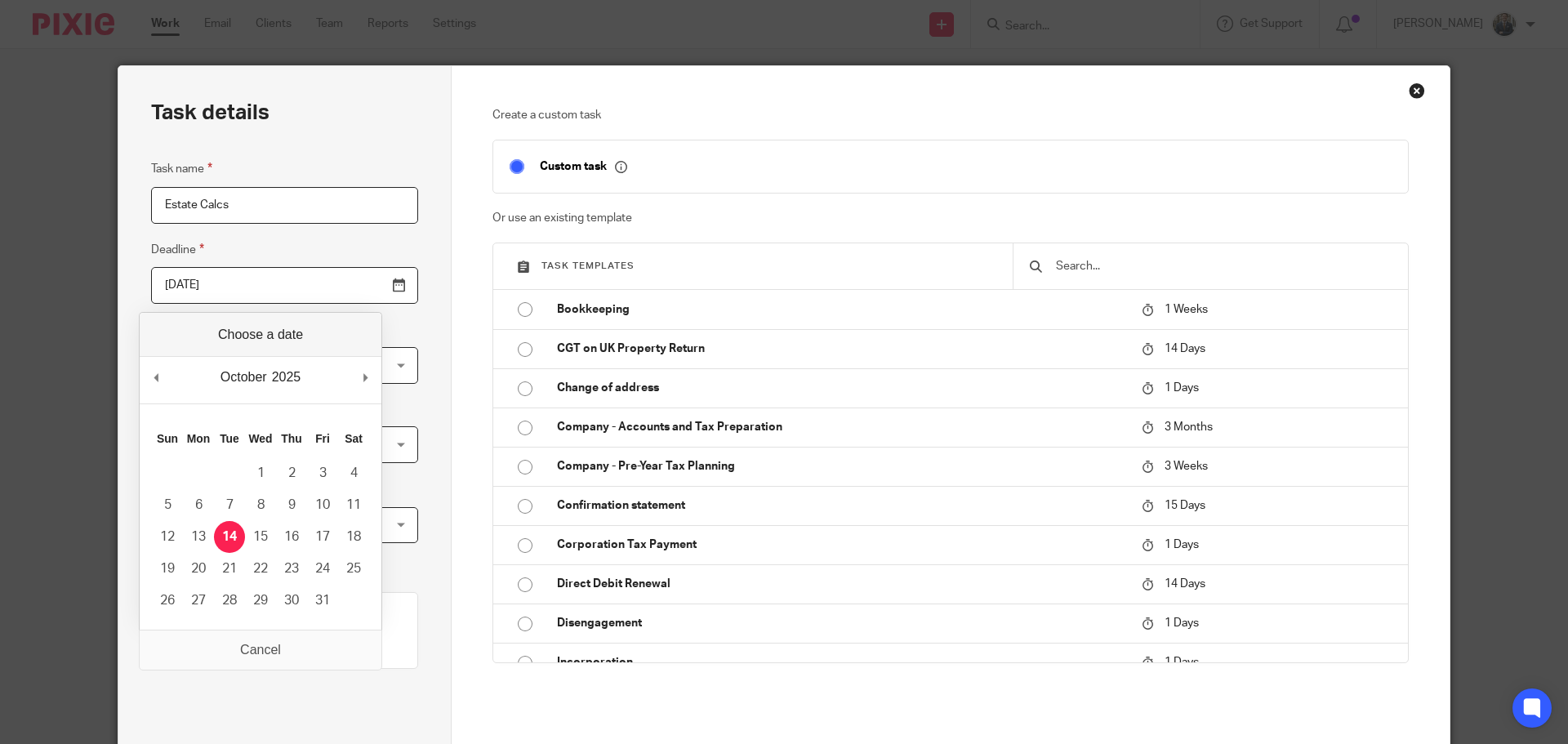
click at [369, 289] on input "2025-10-14" at bounding box center [284, 285] width 267 height 37
click at [367, 267] on input "2025-10-18" at bounding box center [284, 285] width 267 height 37
type input "2025-10-25"
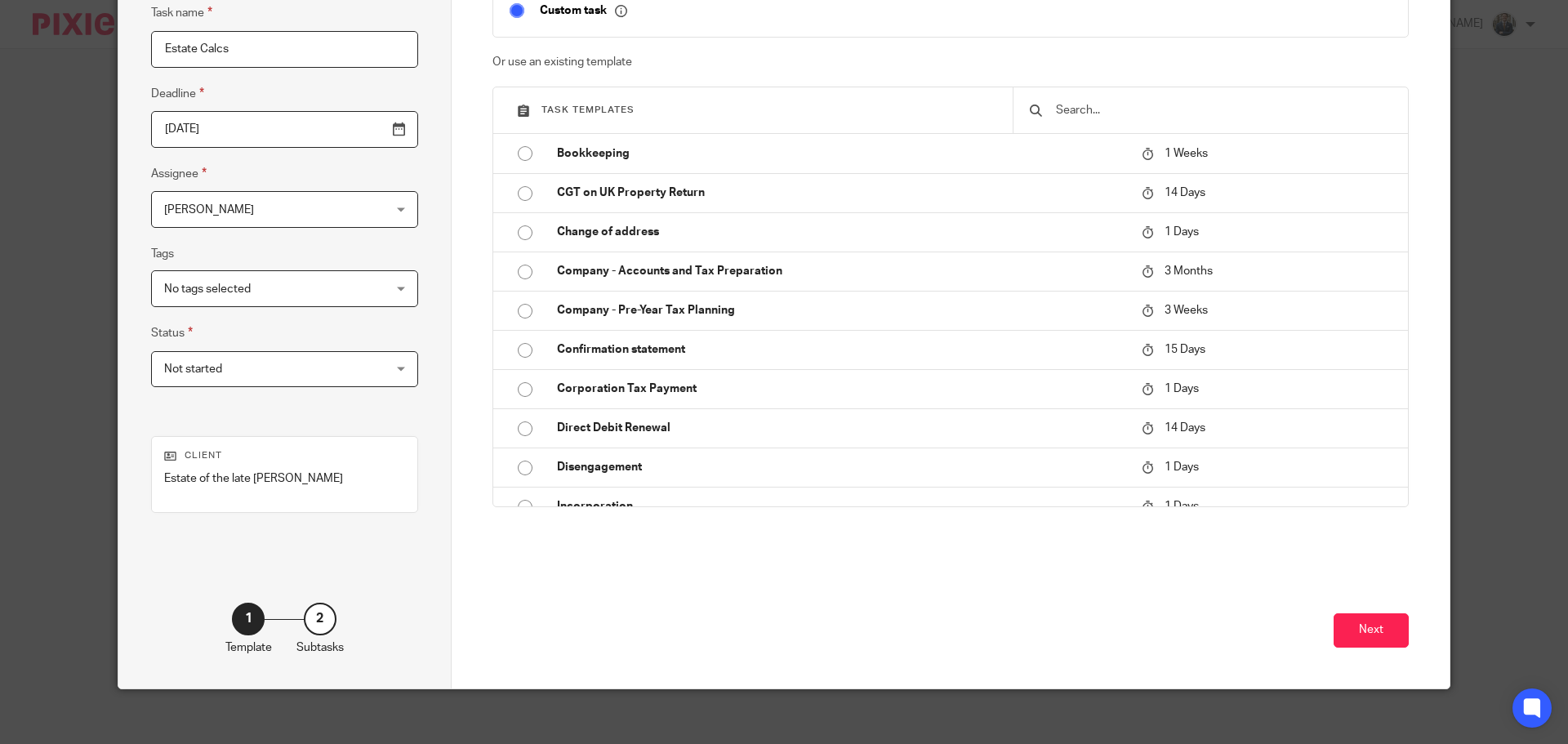
scroll to position [167, 0]
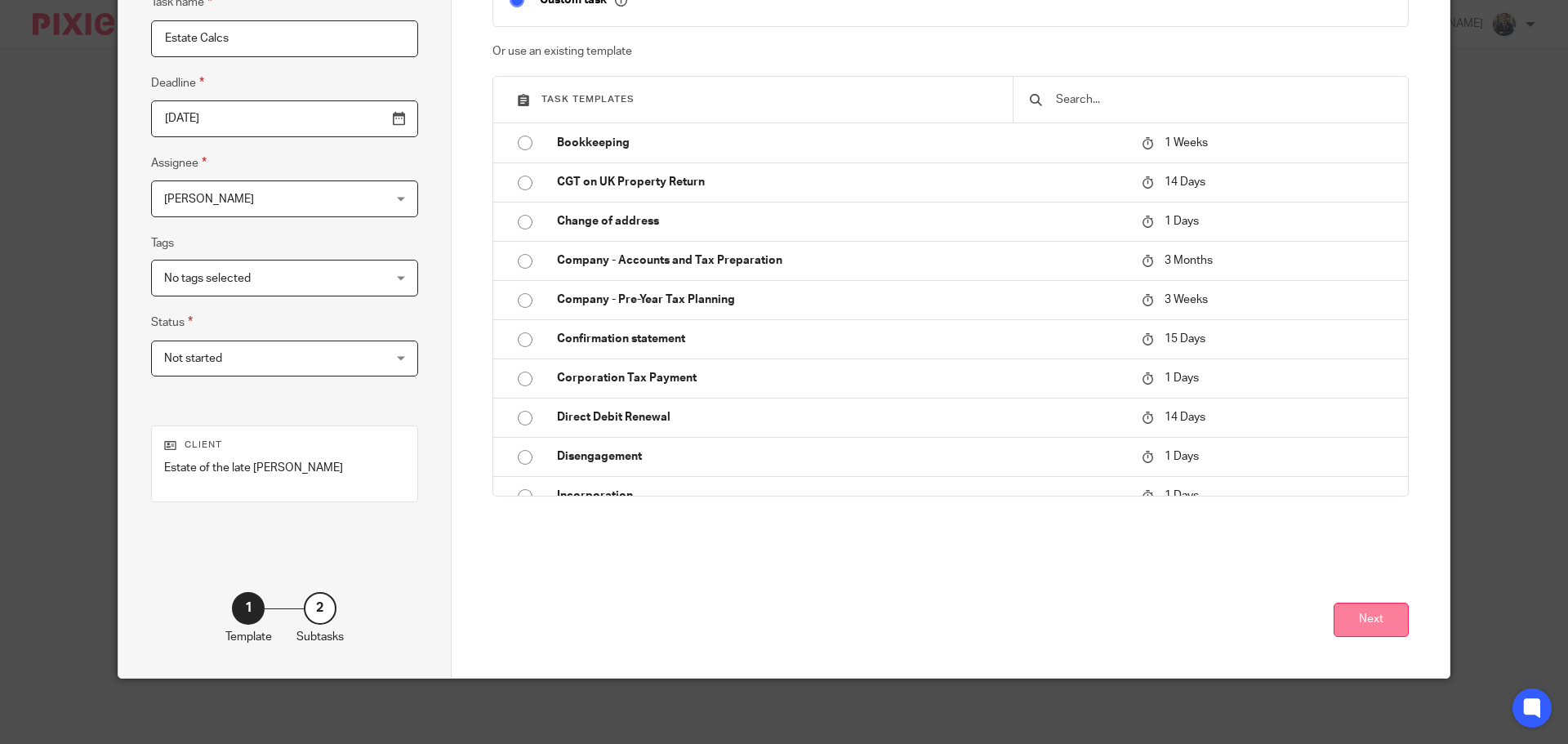
click at [1382, 618] on button "Next" at bounding box center [1371, 620] width 75 height 35
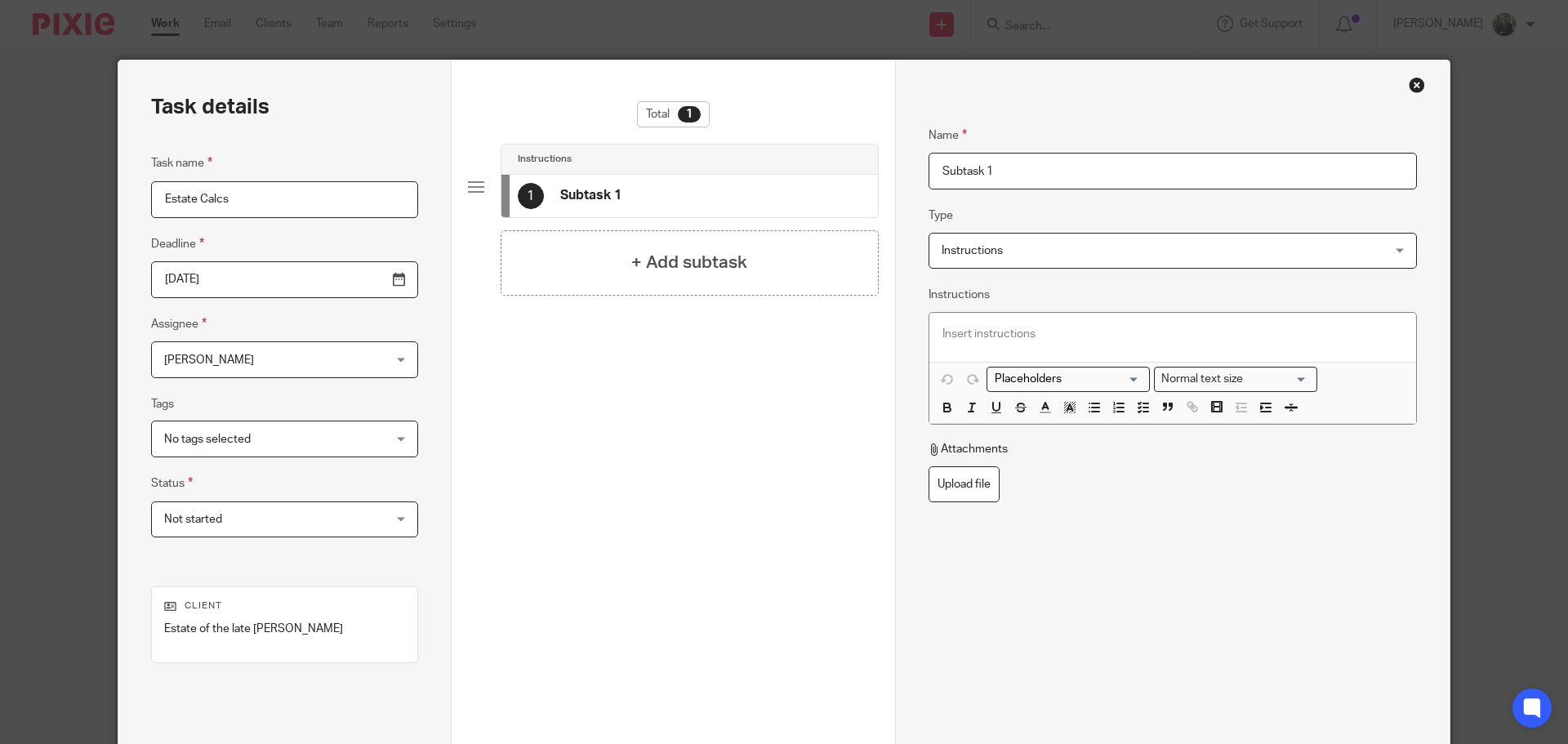
scroll to position [0, 0]
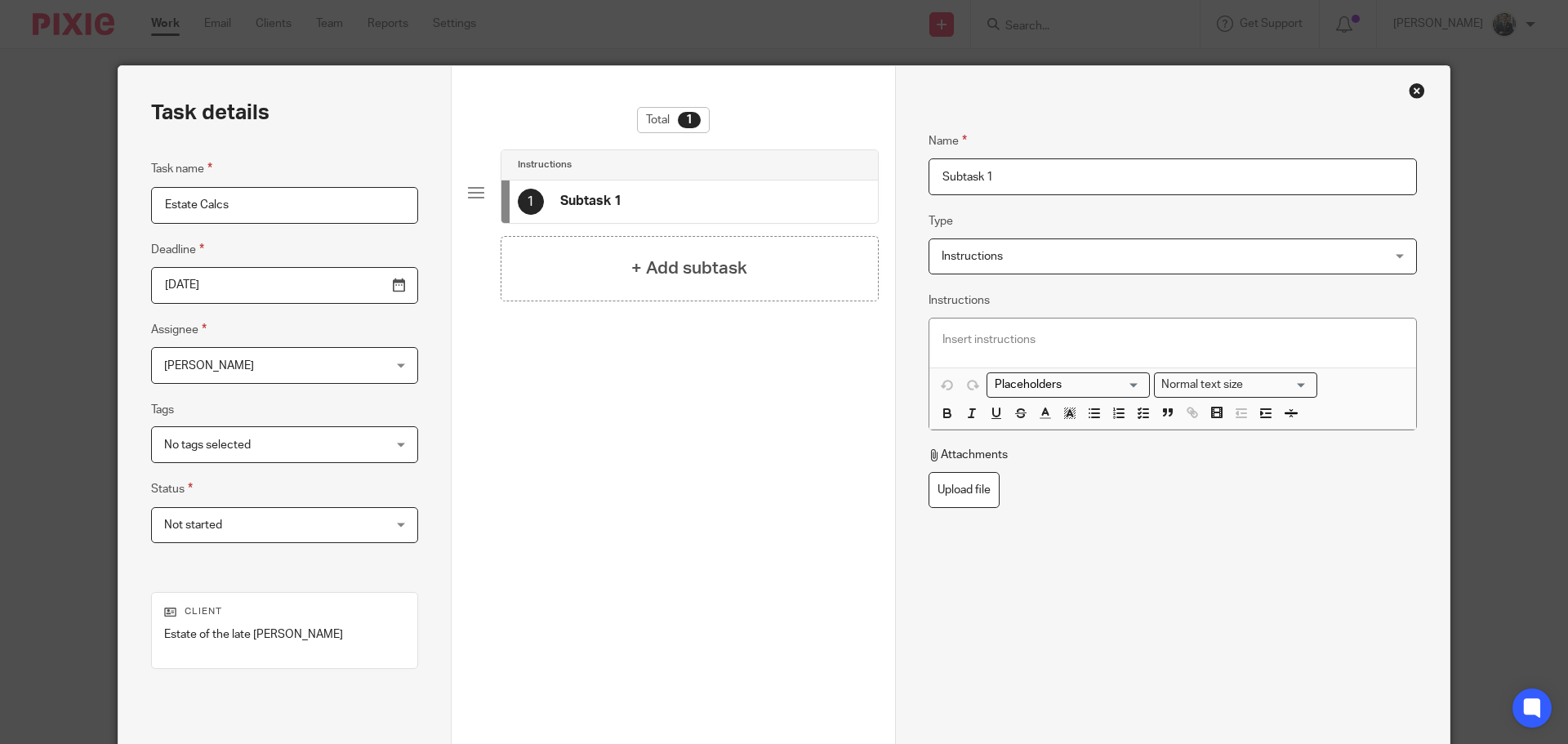
drag, startPoint x: 1057, startPoint y: 188, endPoint x: 696, endPoint y: 136, distance: 364.7
click at [696, 137] on div "Task details Task name Estate Calcs Deadline 2025-10-25 Assignee Jamie Edwards …" at bounding box center [784, 455] width 1331 height 779
type input "REview income position"
click at [692, 266] on h4 "+ Add subtask" at bounding box center [689, 268] width 116 height 25
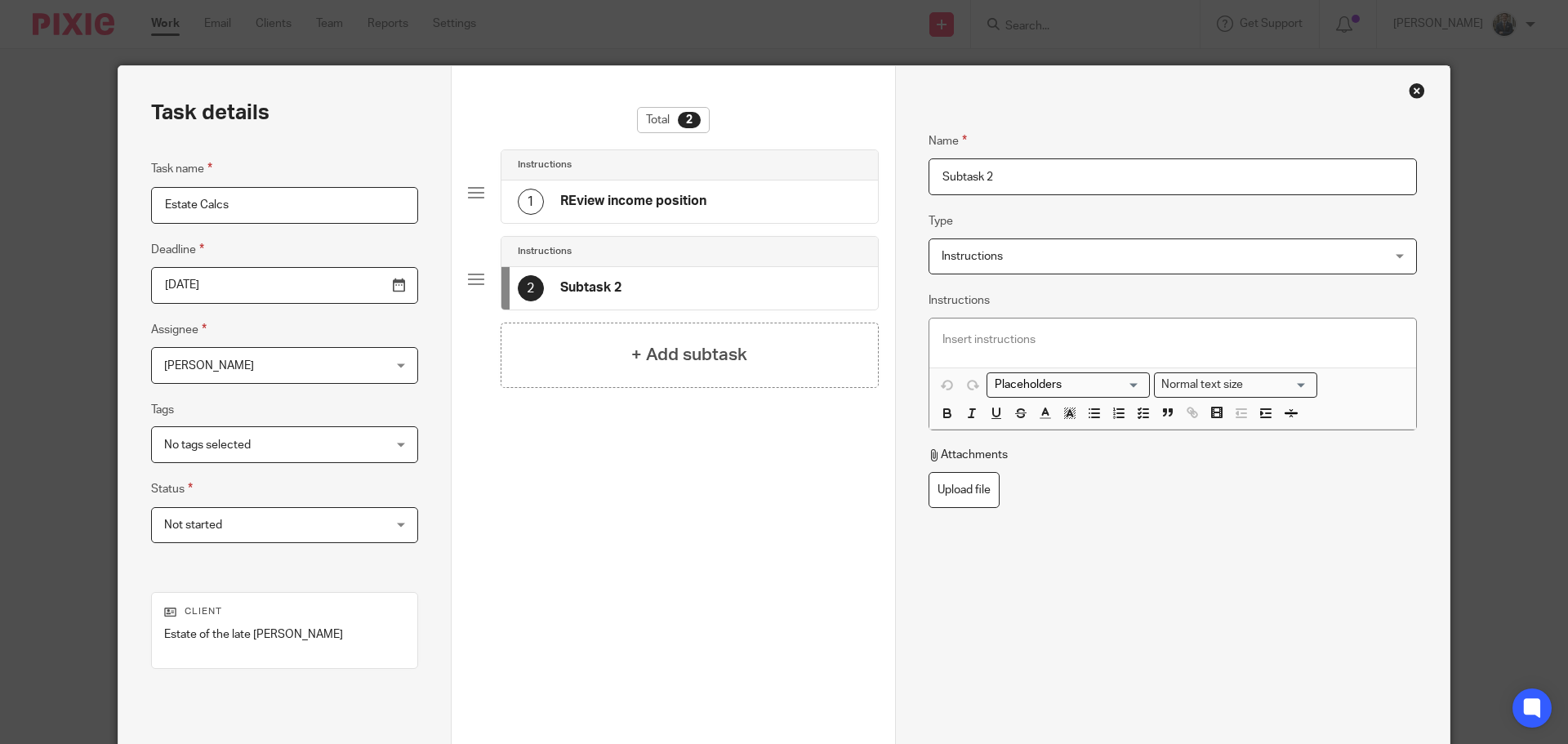
drag, startPoint x: 1015, startPoint y: 164, endPoint x: 610, endPoint y: 151, distance: 405.2
click at [619, 155] on div "Task details Task name Estate Calcs Deadline 2025-10-25 Assignee Jamie Edwards …" at bounding box center [784, 455] width 1331 height 779
type input "Send calcs to clients"
click at [644, 343] on h4 "+ Add subtask" at bounding box center [689, 354] width 116 height 25
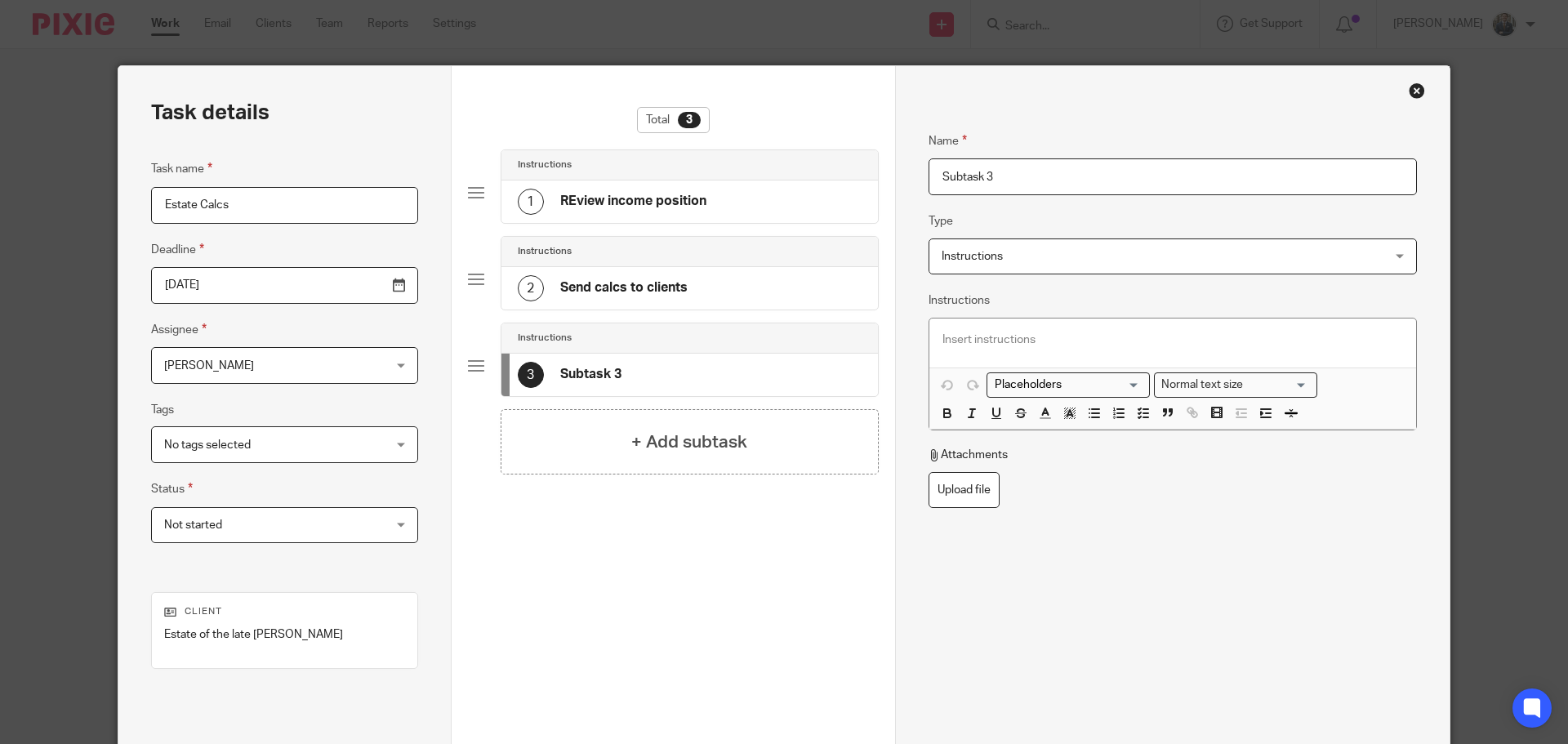
drag, startPoint x: 1023, startPoint y: 169, endPoint x: 753, endPoint y: 163, distance: 270.1
click at [753, 164] on div "Task details Task name Estate Calcs Deadline 2025-10-25 Assignee Jamie Edwards …" at bounding box center [784, 455] width 1331 height 779
type input "Fee"
click at [715, 470] on div "+ Add subtask" at bounding box center [690, 442] width 378 height 66
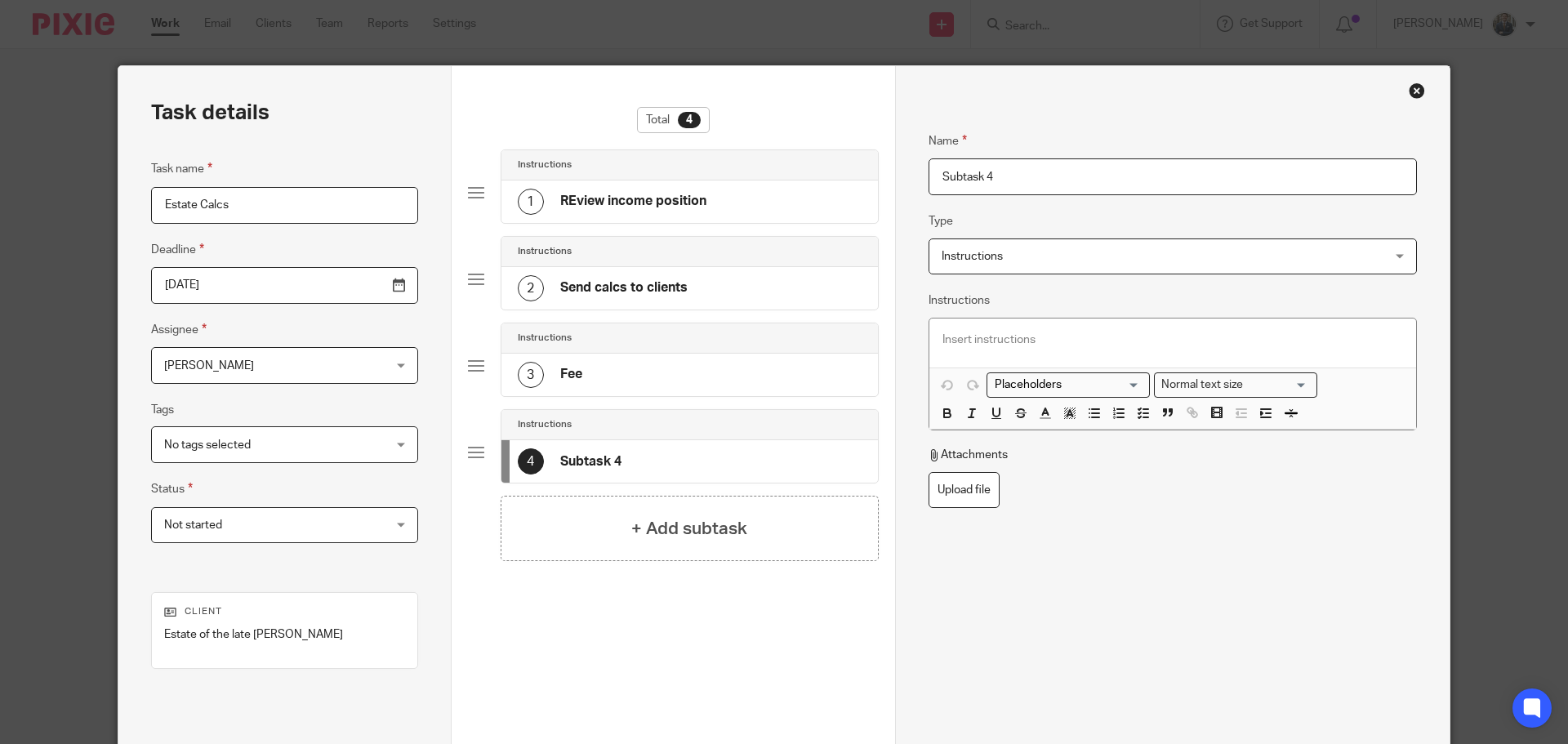
drag, startPoint x: 1013, startPoint y: 165, endPoint x: 580, endPoint y: 122, distance: 435.1
click at [580, 127] on div "Task details Task name Estate Calcs Deadline 2025-10-25 Assignee Jamie Edwards …" at bounding box center [784, 455] width 1331 height 779
type input "Get authority"
click at [702, 545] on div "+ Add subtask" at bounding box center [690, 529] width 378 height 66
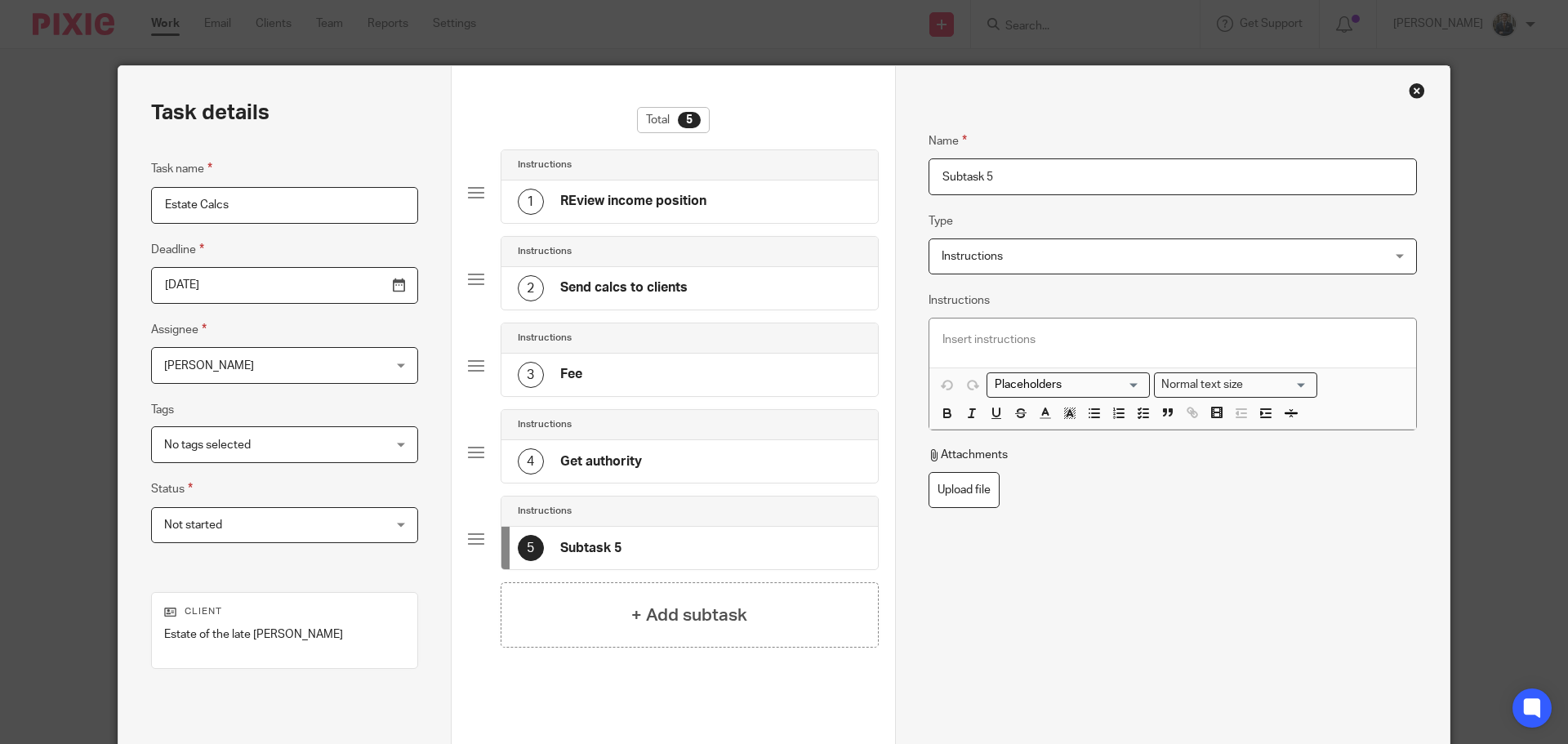
drag, startPoint x: 1013, startPoint y: 192, endPoint x: 845, endPoint y: 143, distance: 175.0
click at [853, 152] on div "Task details Task name Estate Calcs Deadline 2025-10-25 Assignee Jamie Edwards …" at bounding box center [784, 455] width 1331 height 779
type input "Send to HMRC"
click at [704, 627] on h4 "+ Add subtask" at bounding box center [689, 615] width 116 height 25
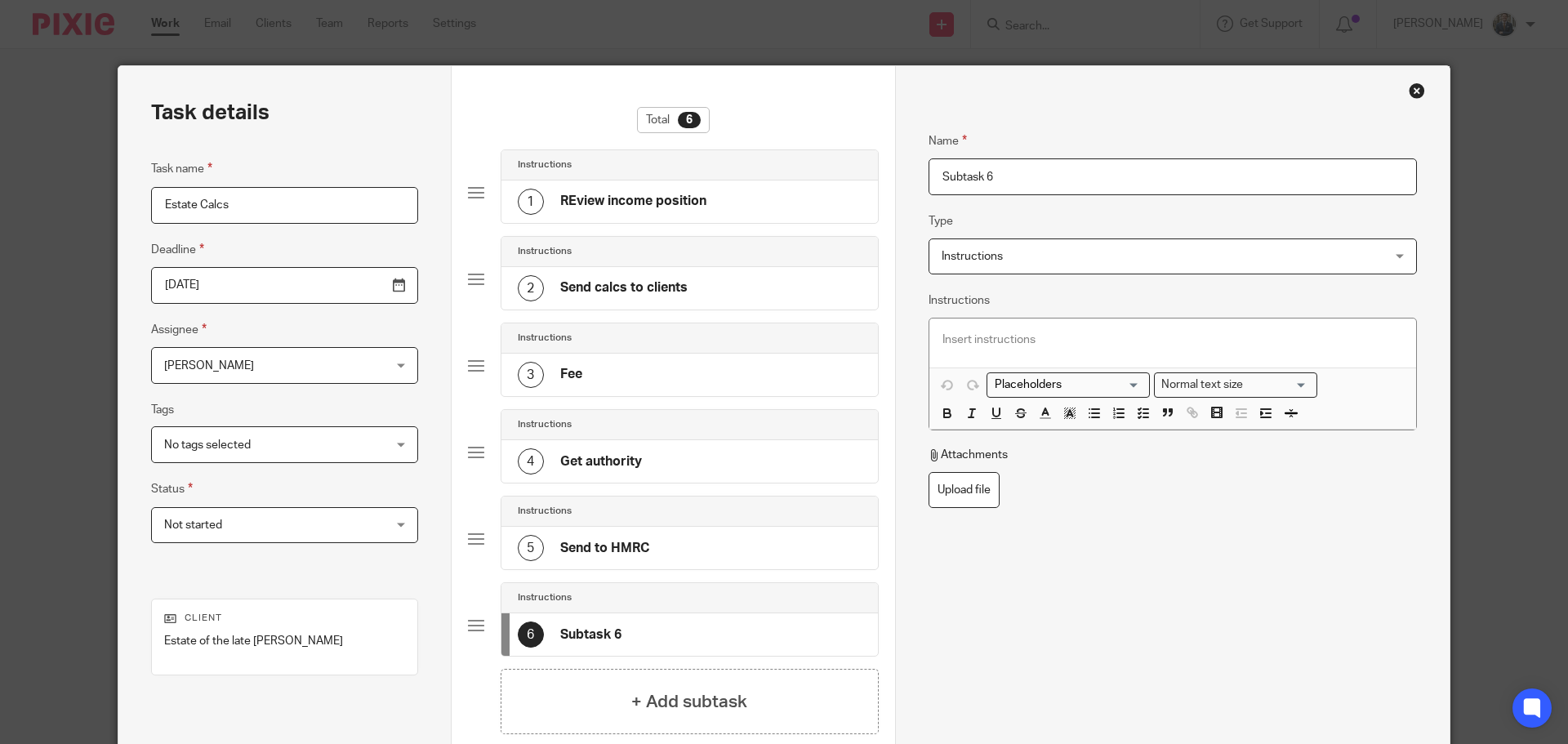
drag, startPoint x: 1040, startPoint y: 194, endPoint x: 609, endPoint y: 105, distance: 440.1
click at [602, 112] on div "Task details Task name Estate Calcs Deadline 2025-10-25 Assignee Jamie Edwards …" at bounding box center [784, 459] width 1331 height 785
click at [993, 177] on input "Confirm al ldone" at bounding box center [1172, 176] width 488 height 37
click at [993, 173] on input "Confirm alldone" at bounding box center [1172, 176] width 488 height 37
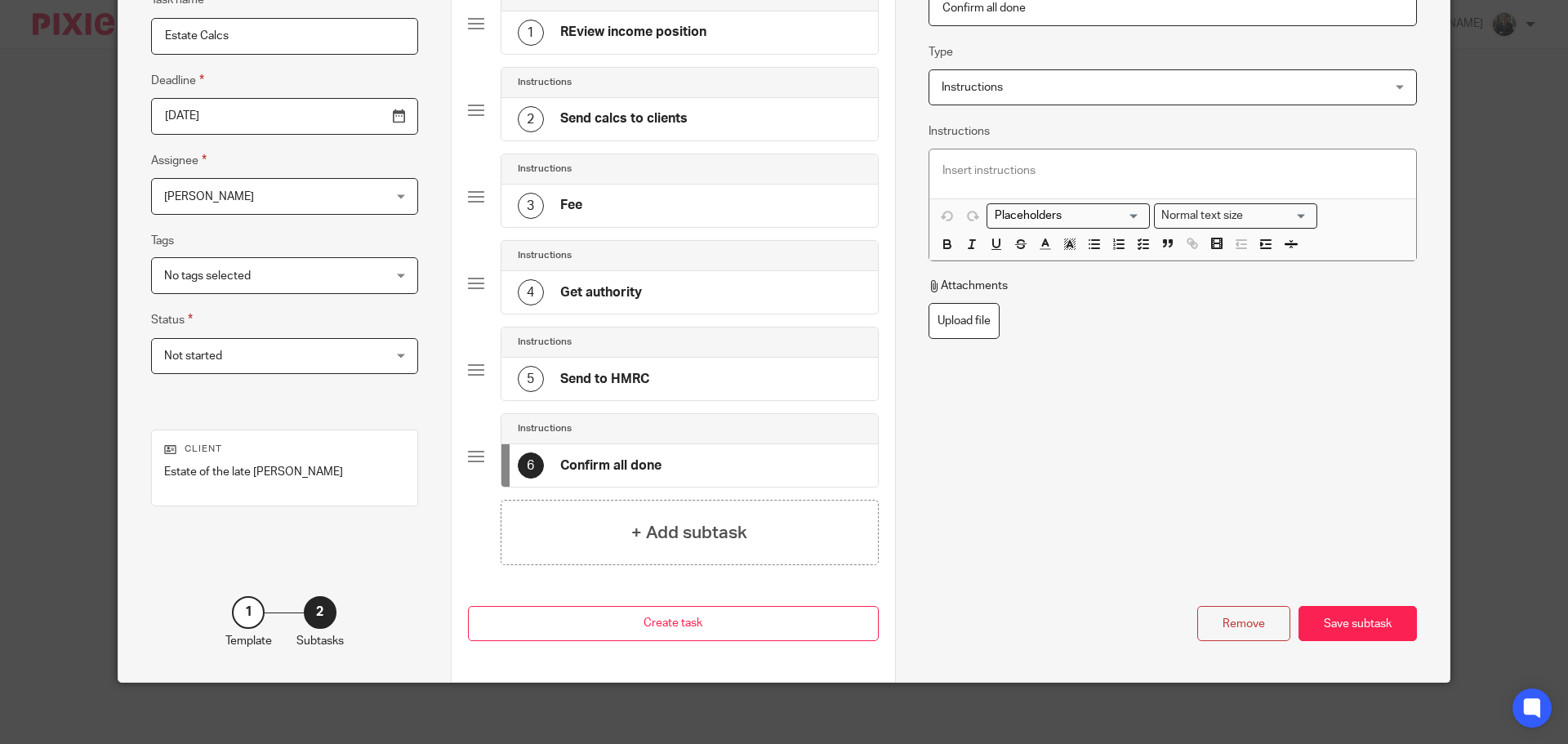
scroll to position [173, 0]
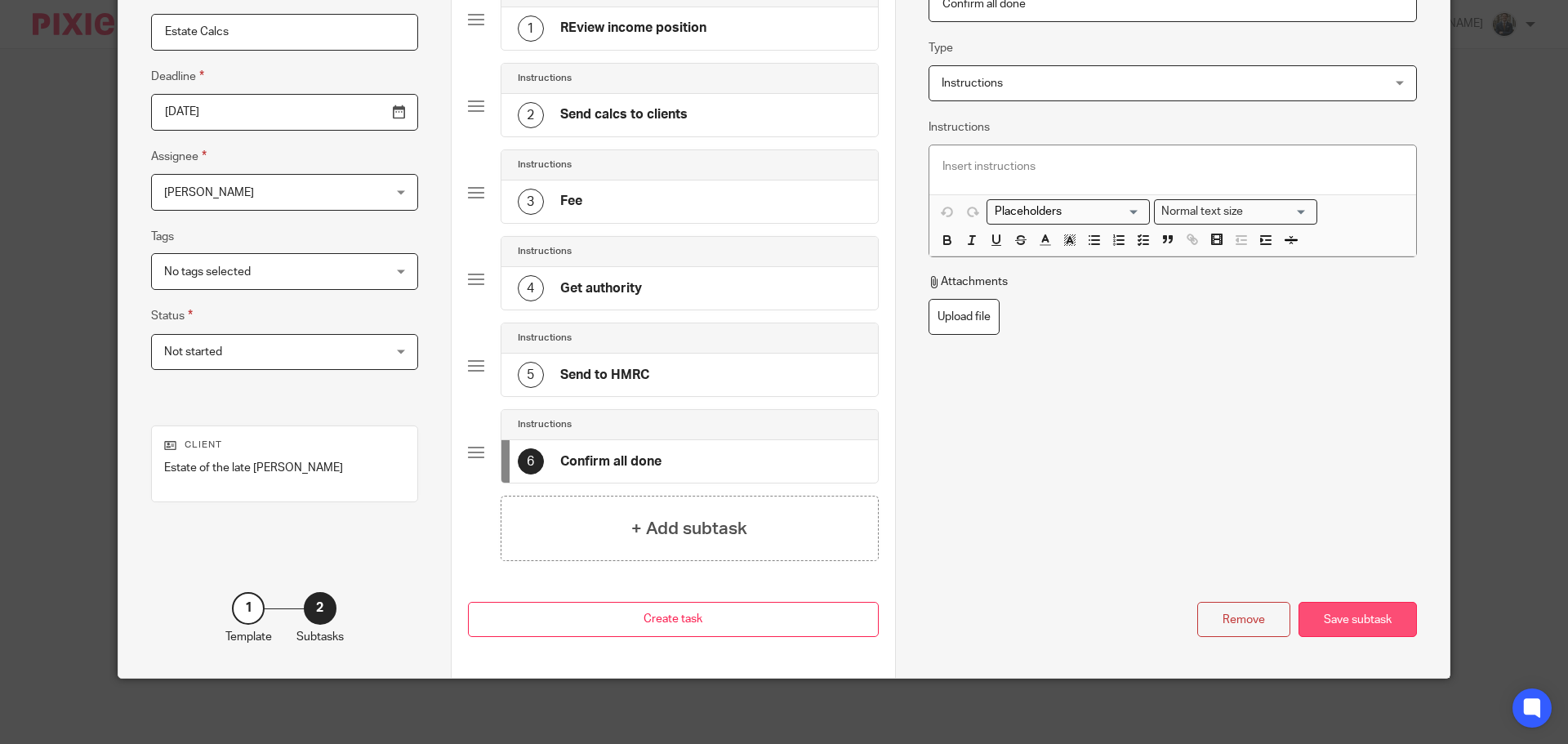
type input "Confirm all done"
click at [1385, 618] on div "Save subtask" at bounding box center [1357, 620] width 118 height 35
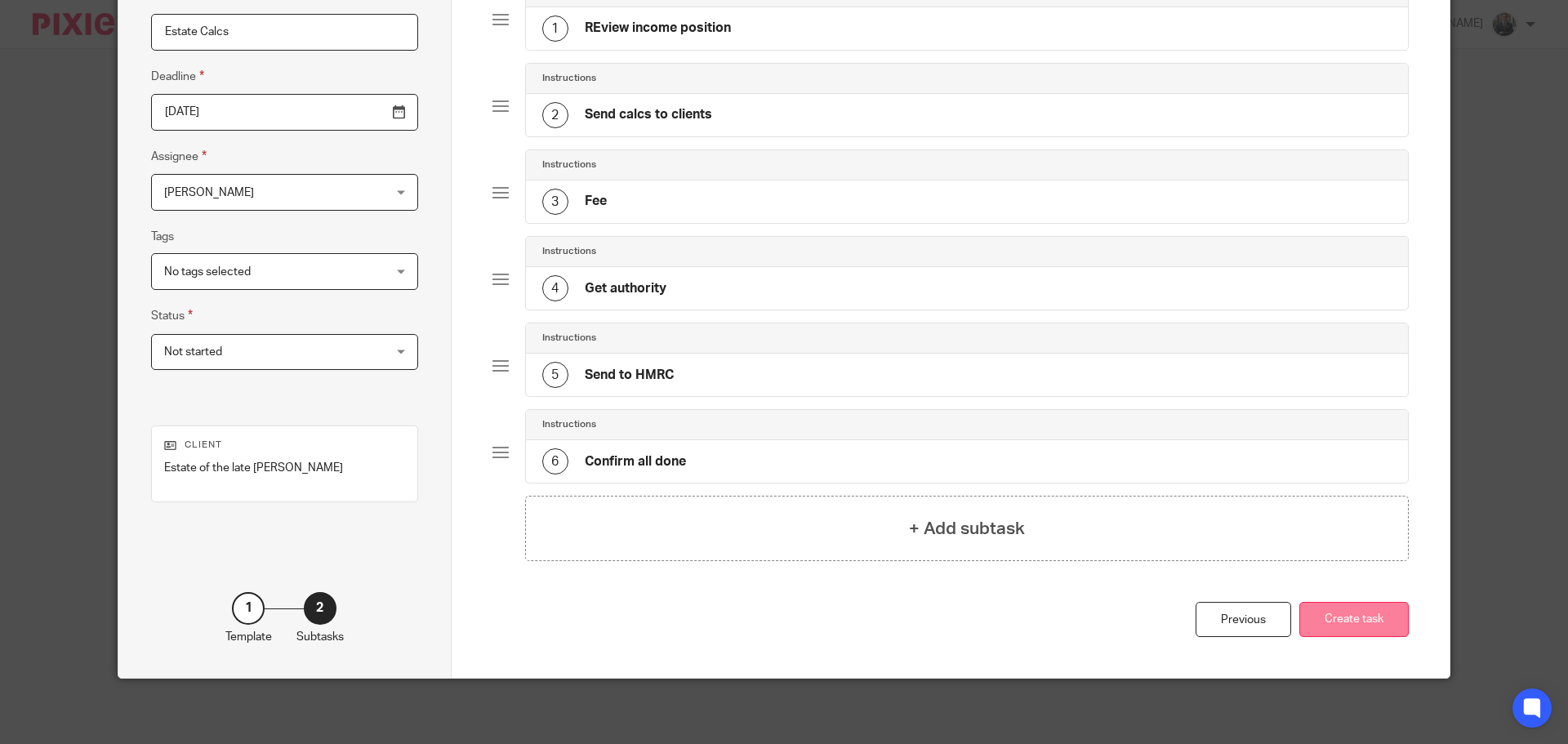
click at [1377, 625] on button "Create task" at bounding box center [1354, 620] width 110 height 35
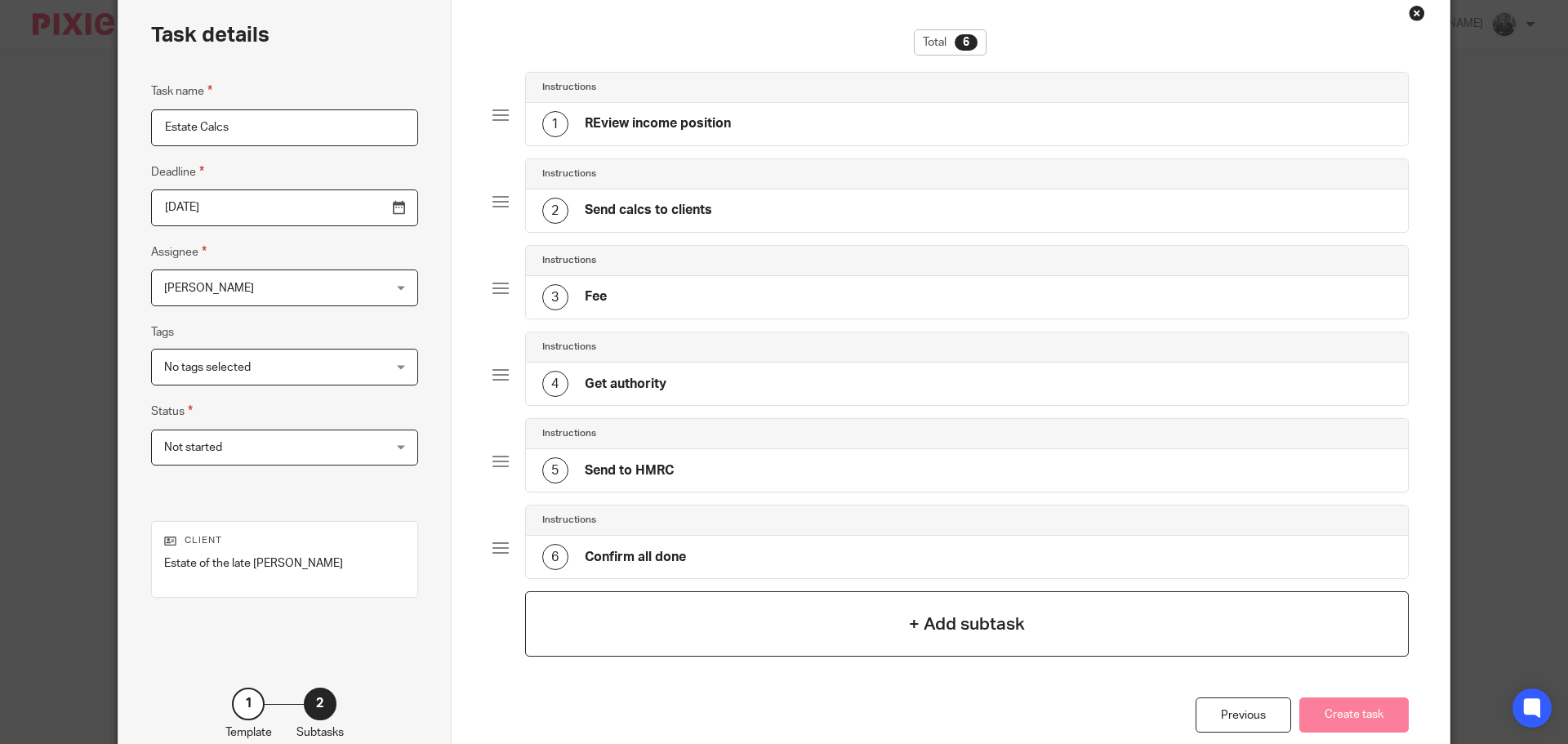
scroll to position [0, 0]
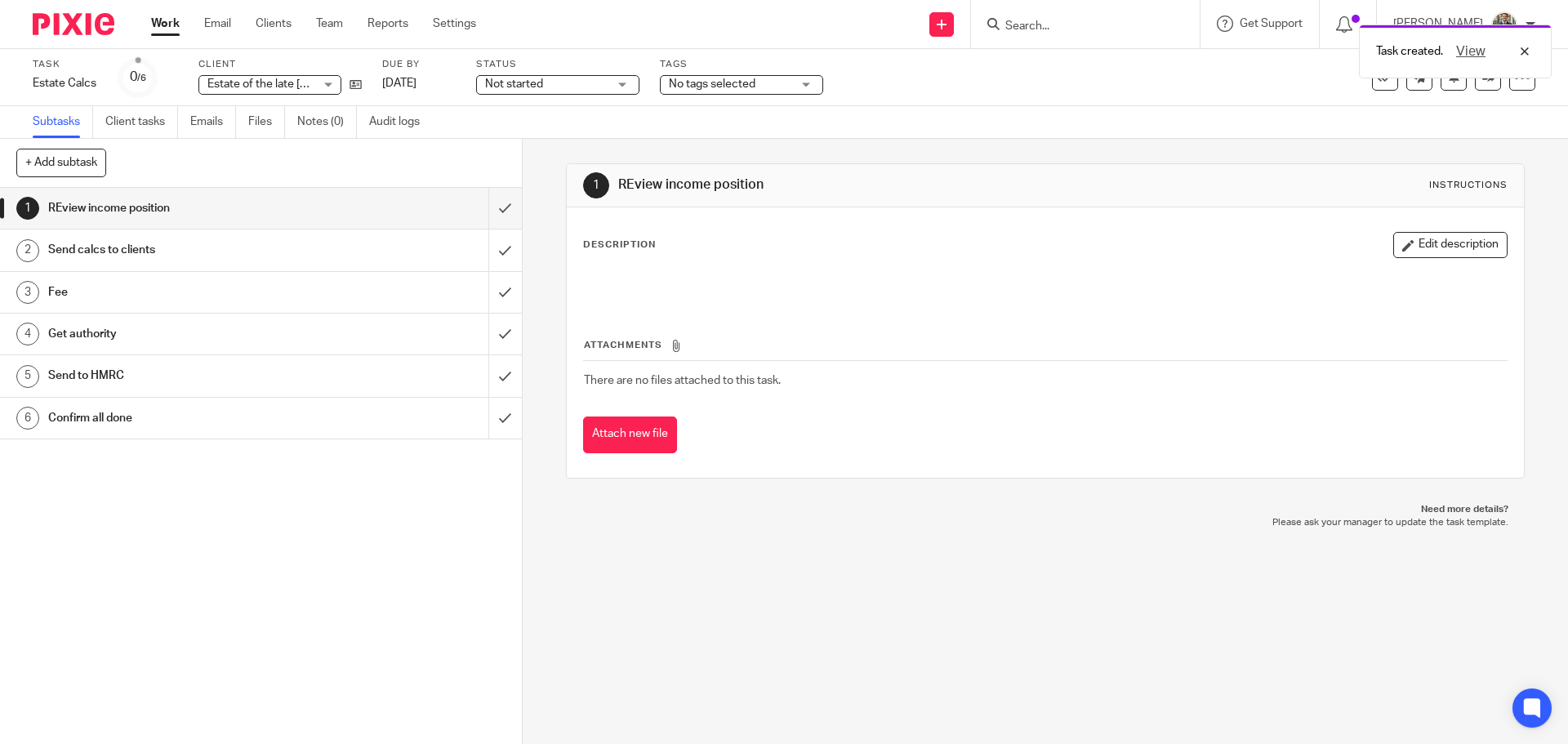
click at [77, 20] on img at bounding box center [73, 24] width 82 height 22
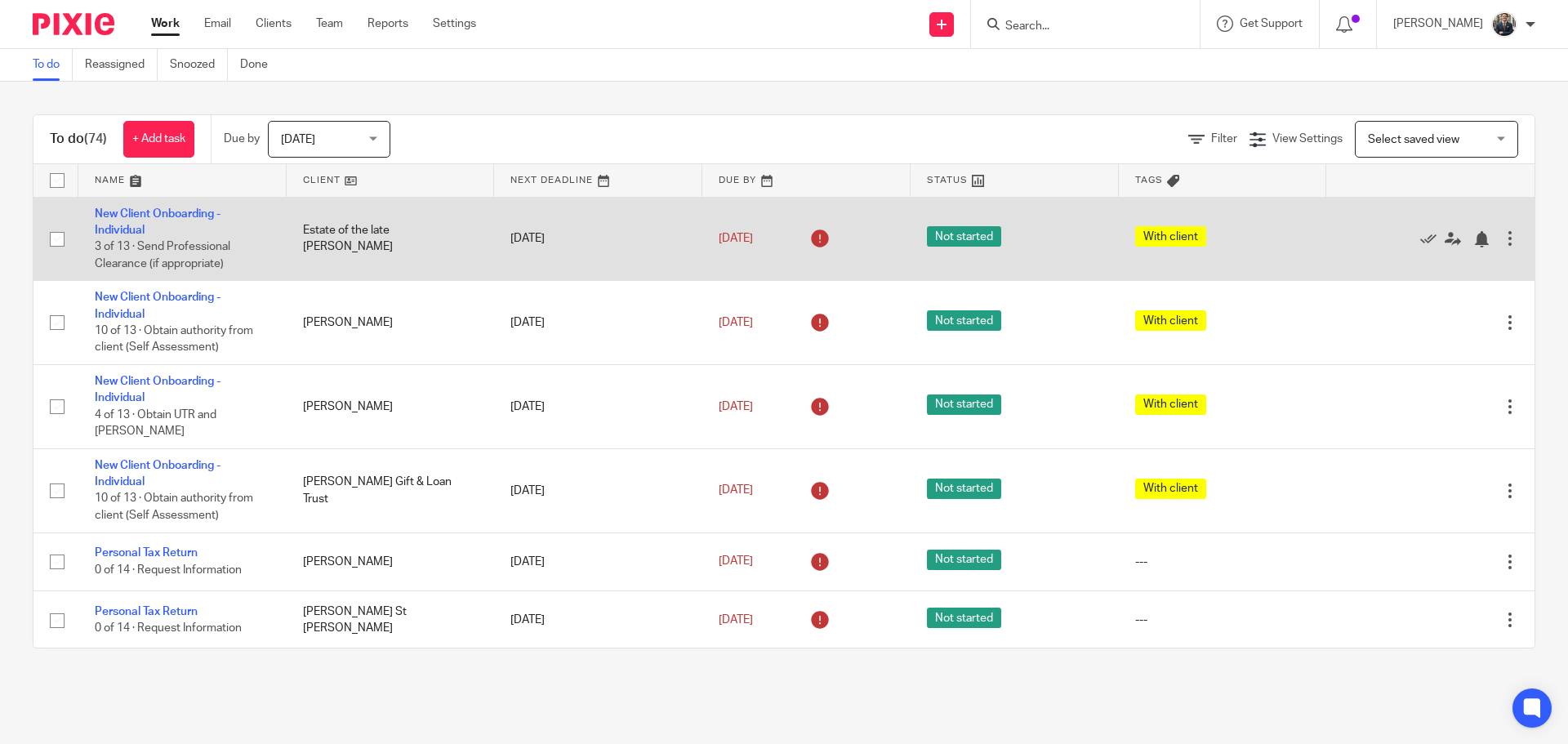
click at [1502, 231] on div at bounding box center [1510, 238] width 16 height 16
click at [1420, 240] on icon at bounding box center [1428, 239] width 16 height 16
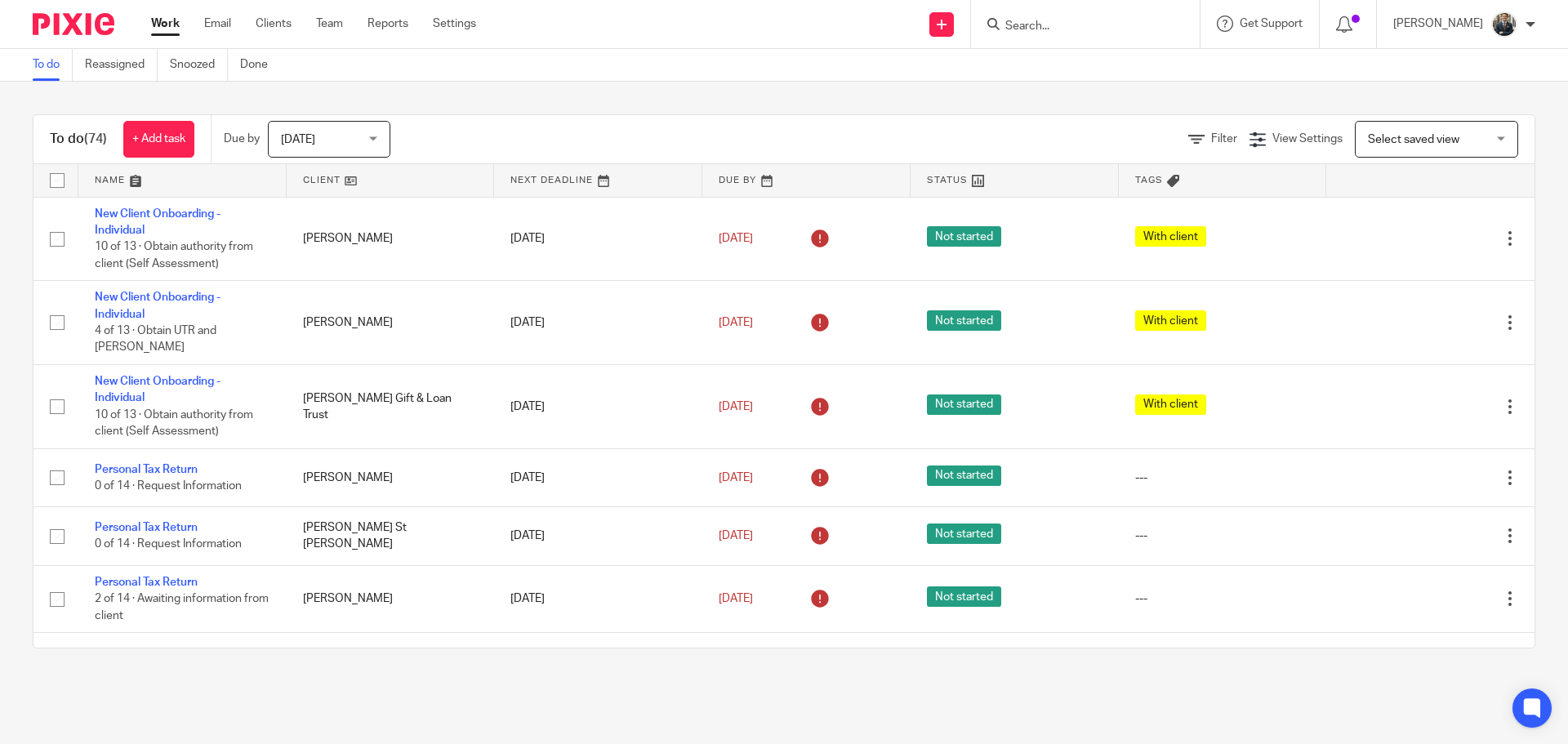
click at [86, 16] on img at bounding box center [73, 24] width 82 height 22
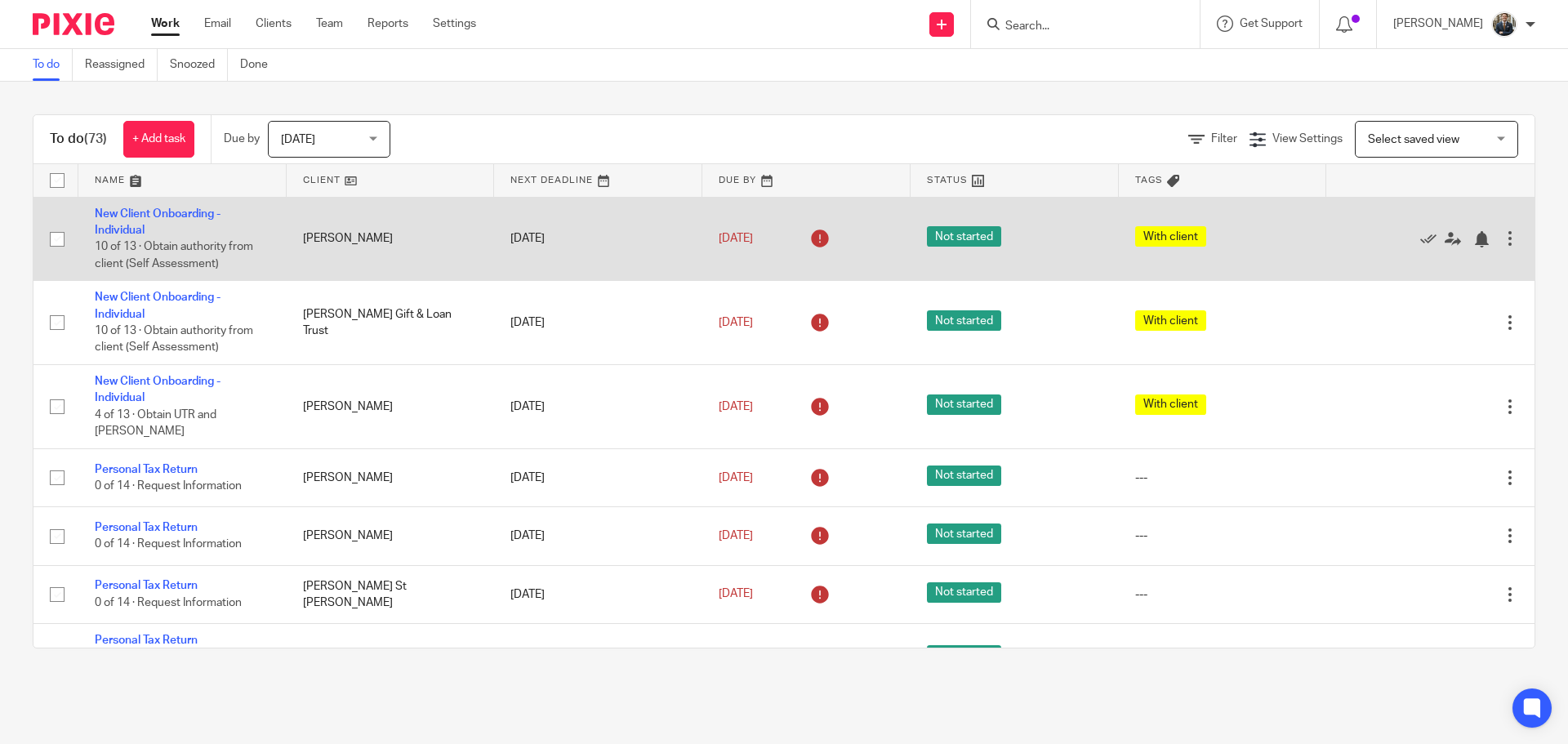
click at [1502, 239] on div at bounding box center [1510, 238] width 16 height 16
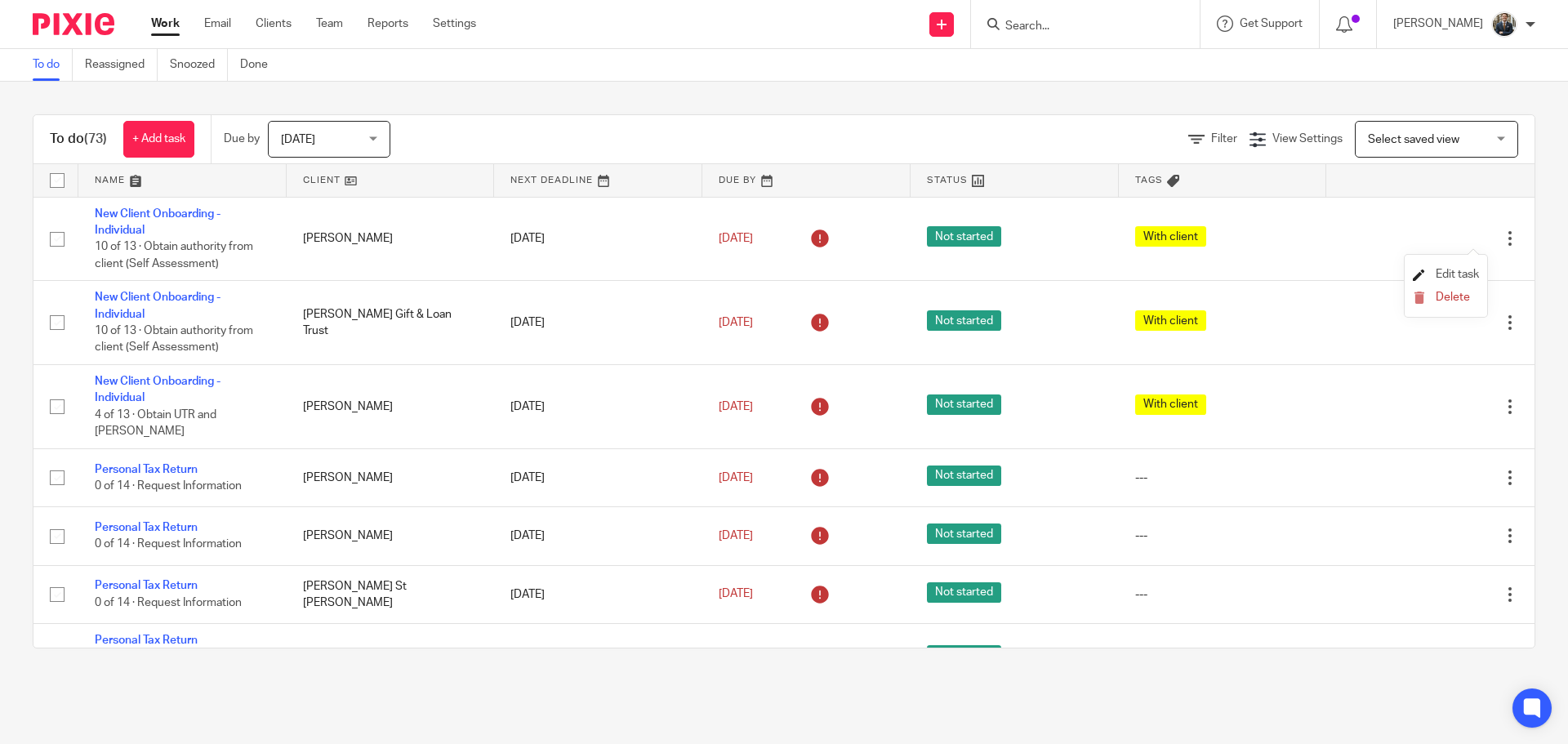
click at [1453, 270] on span "Edit task" at bounding box center [1457, 274] width 43 height 11
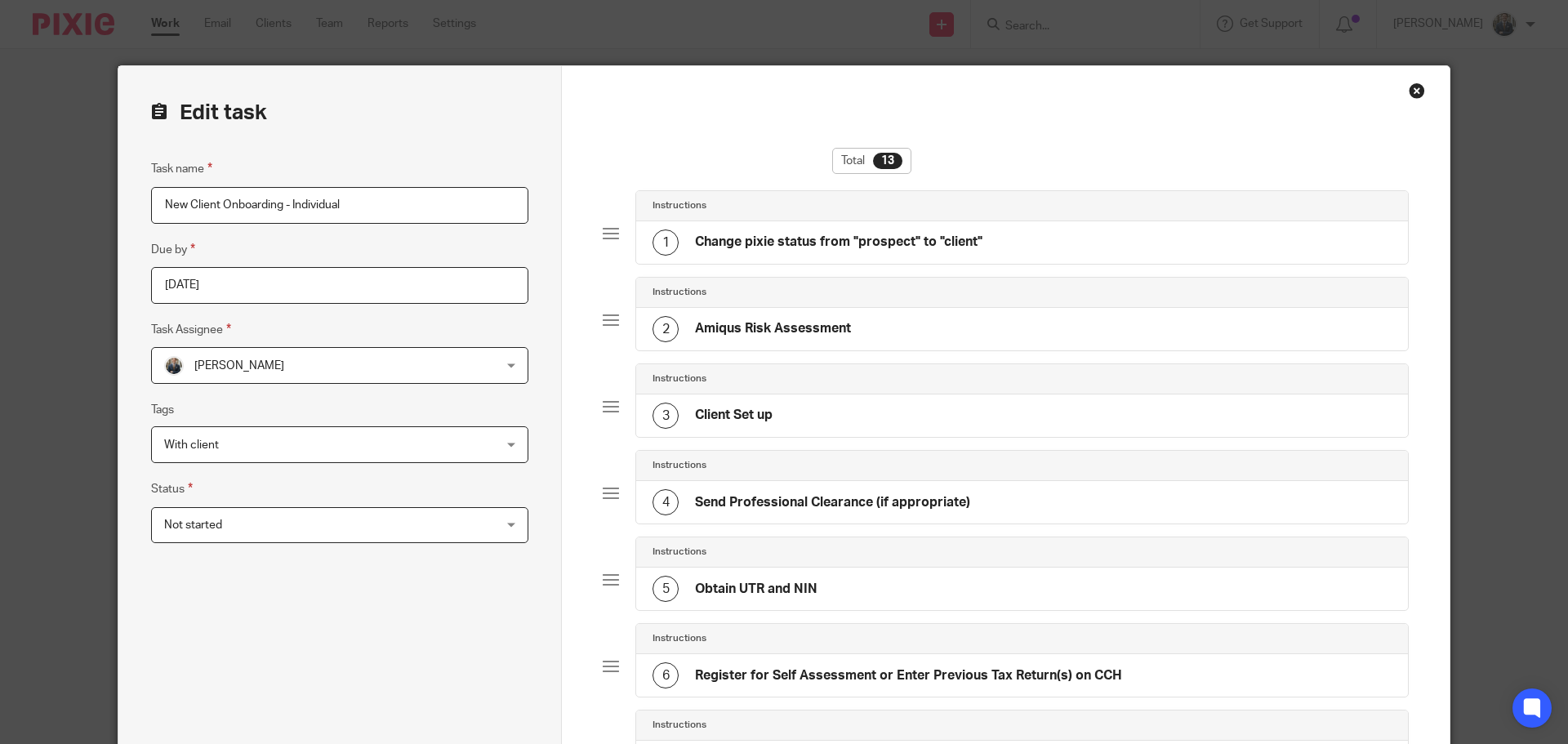
drag, startPoint x: 1404, startPoint y: 100, endPoint x: 1407, endPoint y: 86, distance: 14.3
click at [1404, 99] on div "Total 13 Instructions 1 Change pixie status from "prospect" to "client" Instruc…" at bounding box center [1006, 757] width 888 height 1381
click at [1409, 84] on div "Close this dialog window" at bounding box center [1417, 90] width 16 height 16
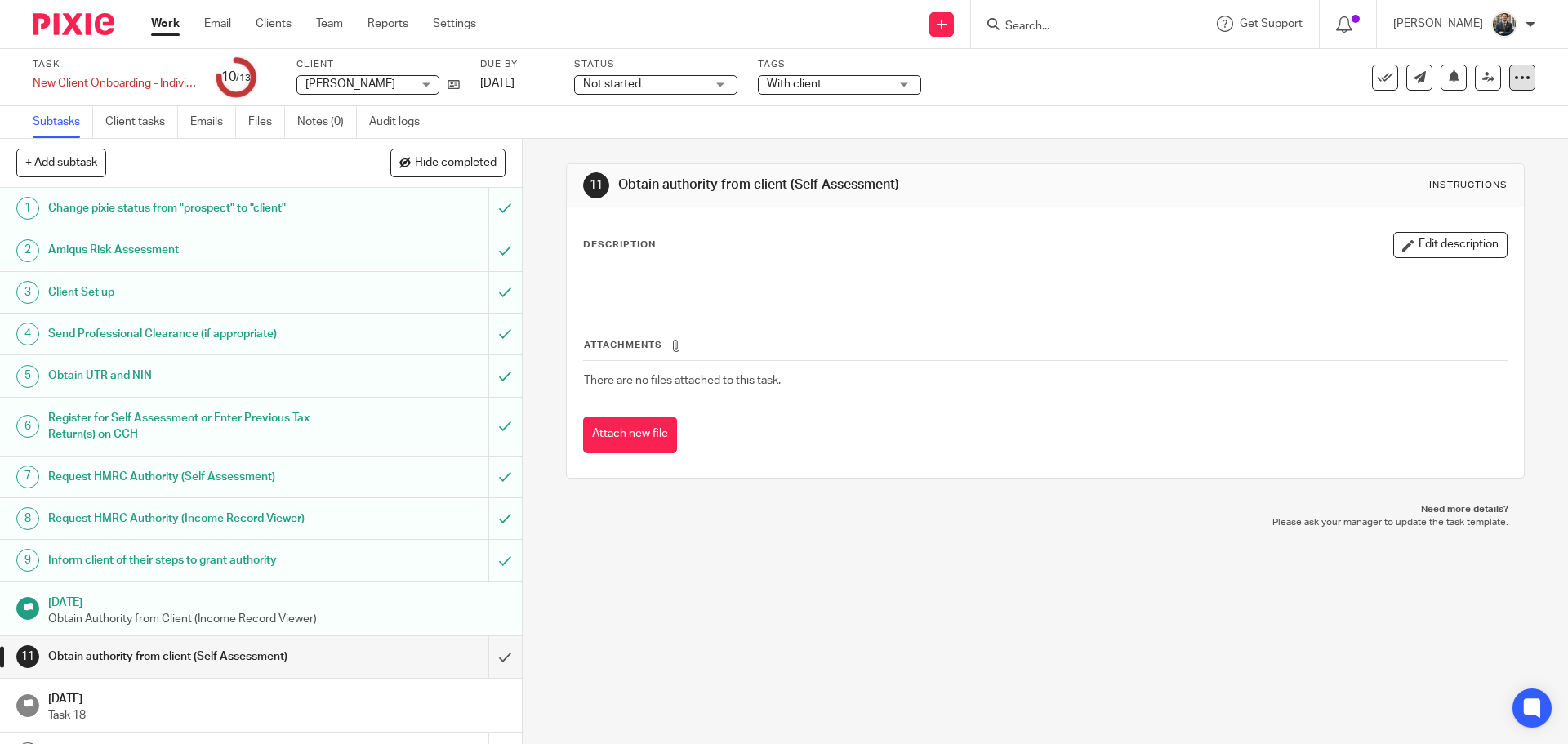
click at [1514, 79] on icon at bounding box center [1522, 77] width 16 height 16
click at [1466, 143] on link "Advanced task editor" at bounding box center [1459, 143] width 108 height 11
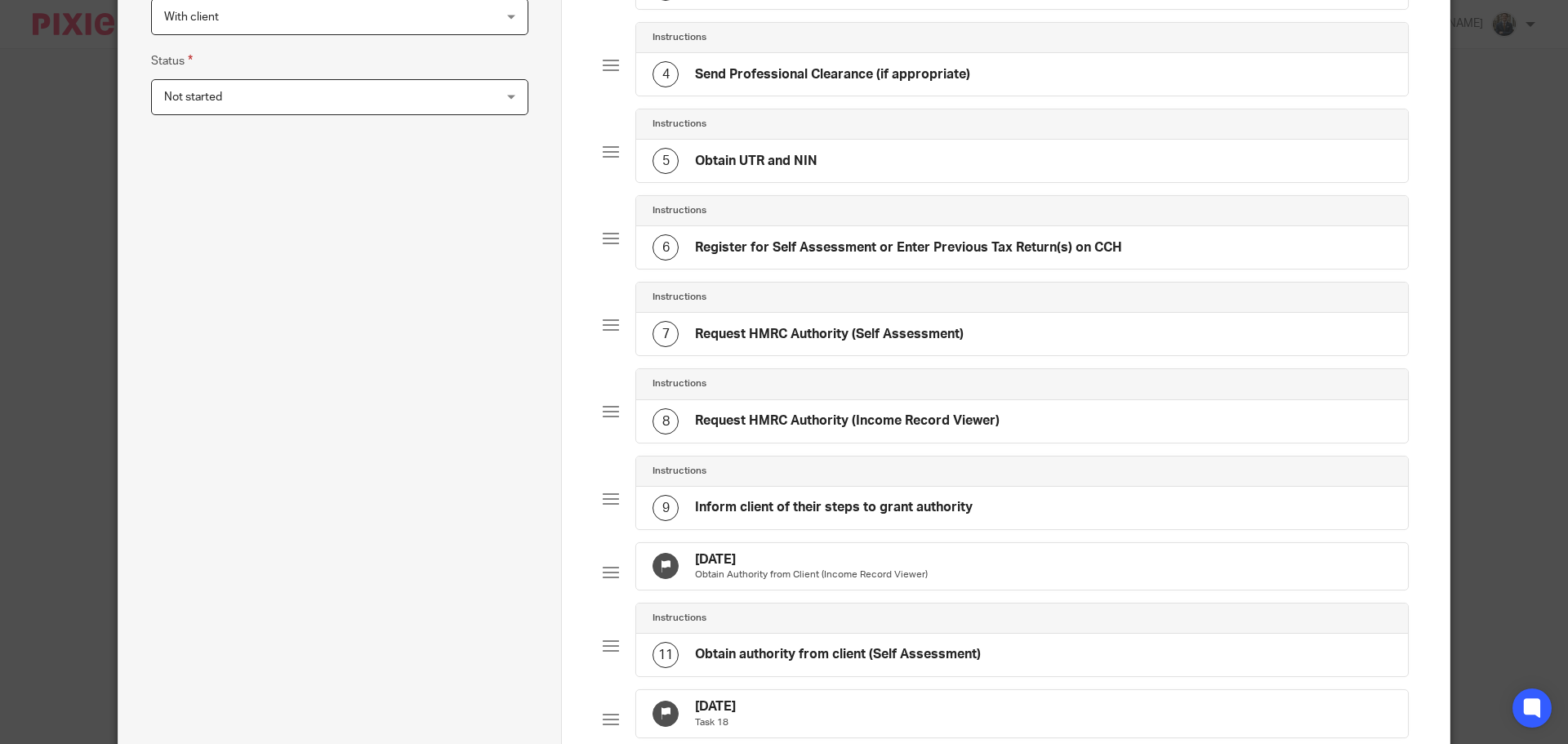
scroll to position [653, 0]
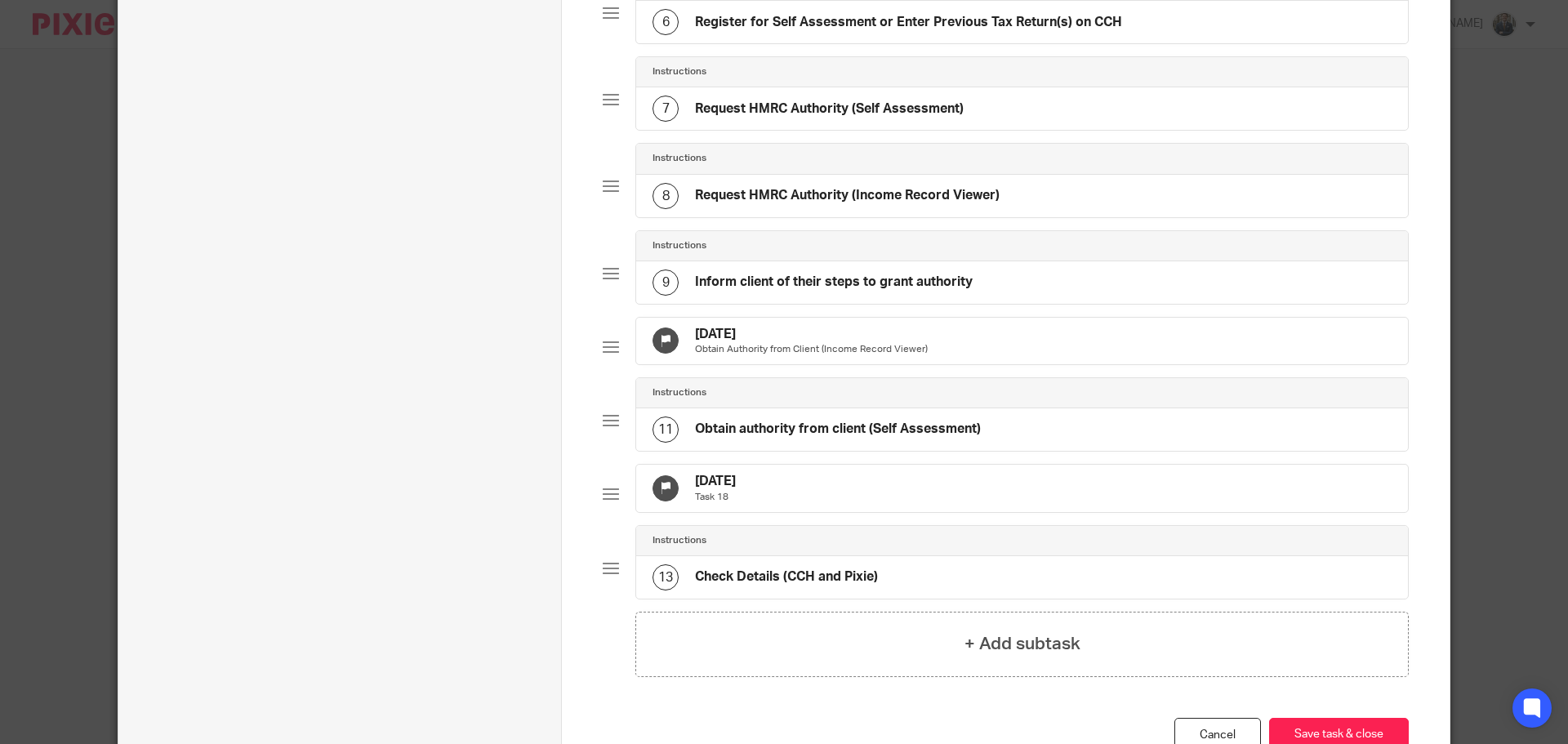
click at [1081, 366] on div "[DATE] Obtain Authority from Client (Income Record Viewer)" at bounding box center [1023, 341] width 772 height 48
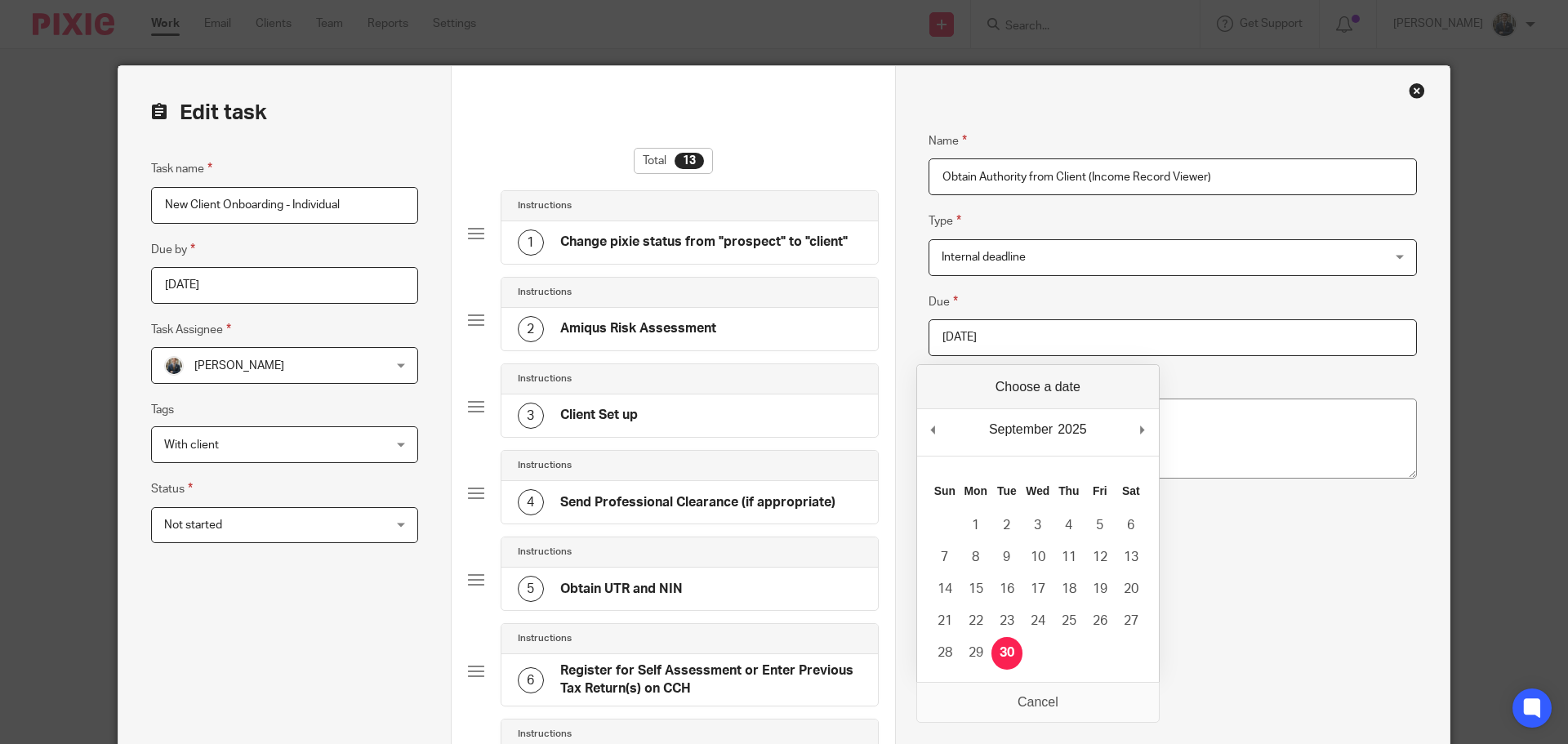
click at [1161, 323] on input "2025-09-30" at bounding box center [1172, 338] width 488 height 37
type input "2025-10-25"
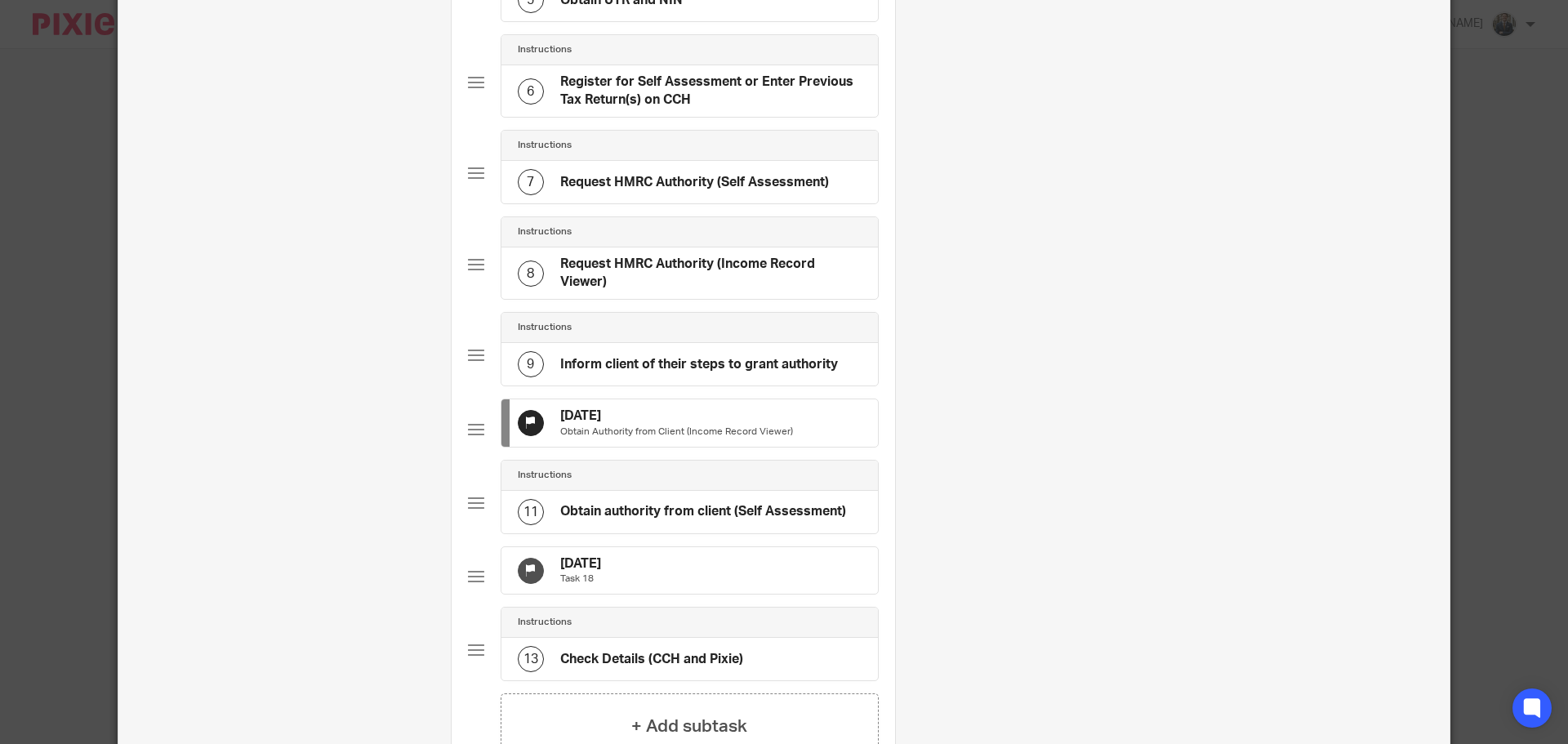
scroll to position [735, 0]
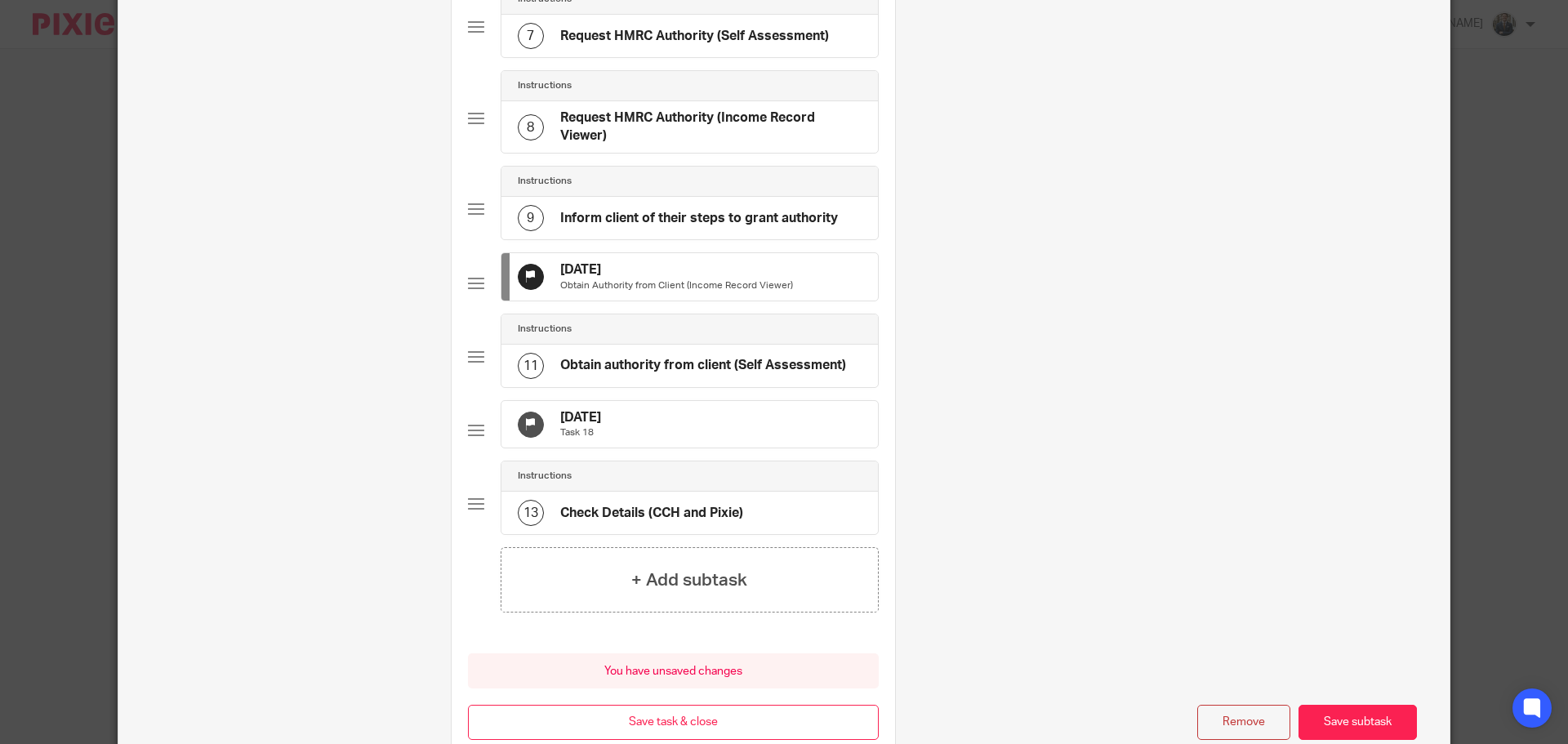
click at [728, 442] on div "30 Sep 2025 Task 18" at bounding box center [690, 424] width 377 height 48
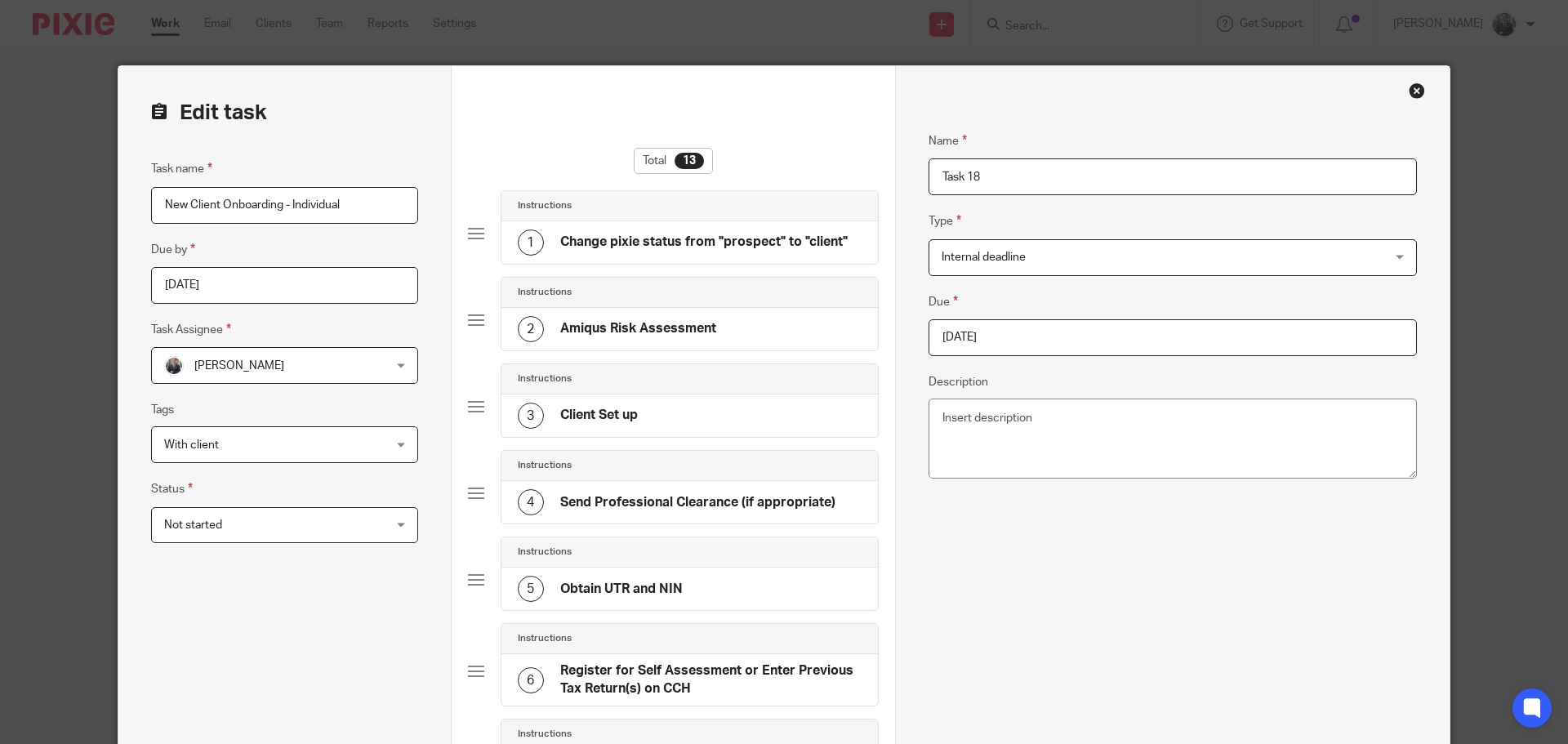
click at [1133, 342] on input "2025-09-30" at bounding box center [1172, 338] width 488 height 37
type input "2025-10-25"
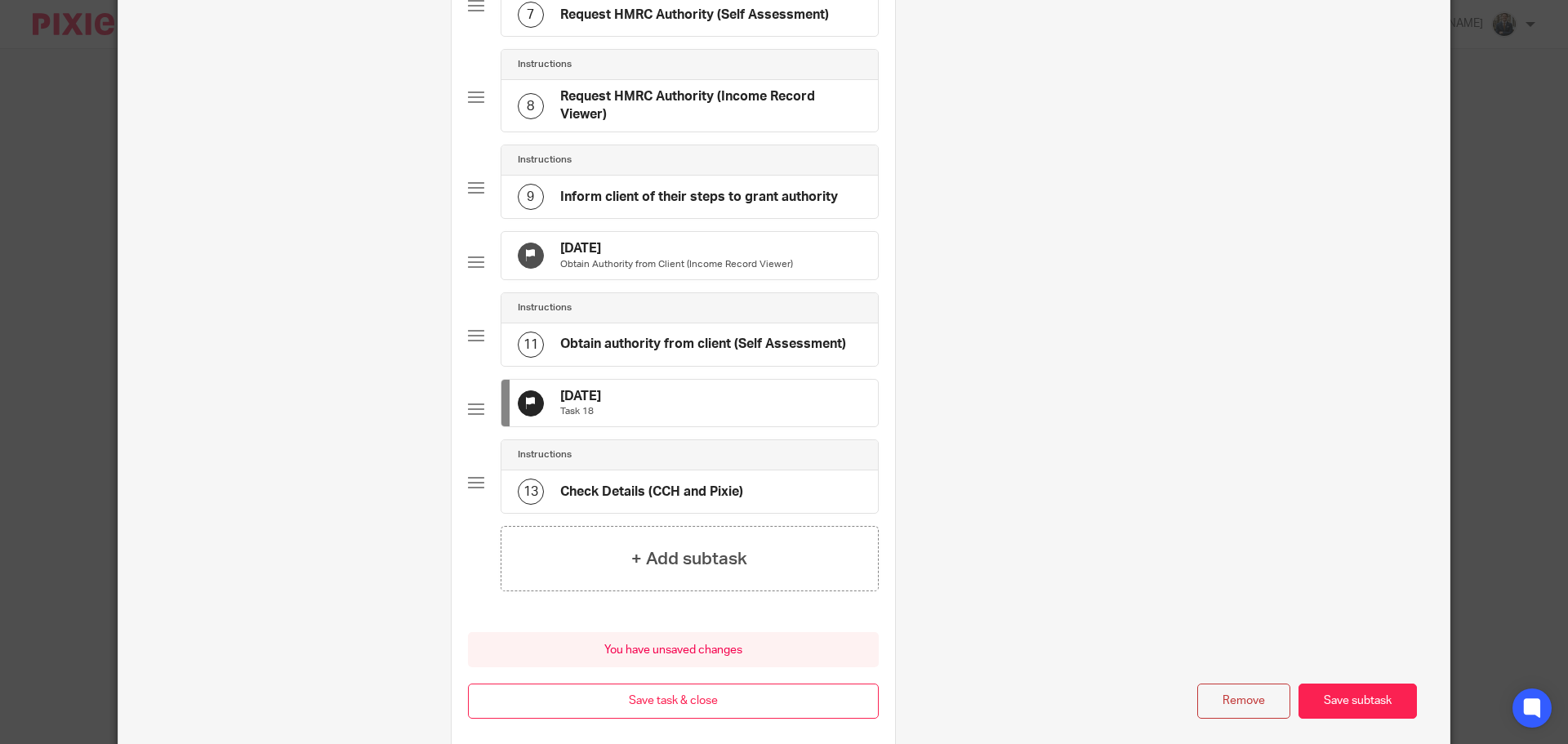
scroll to position [864, 0]
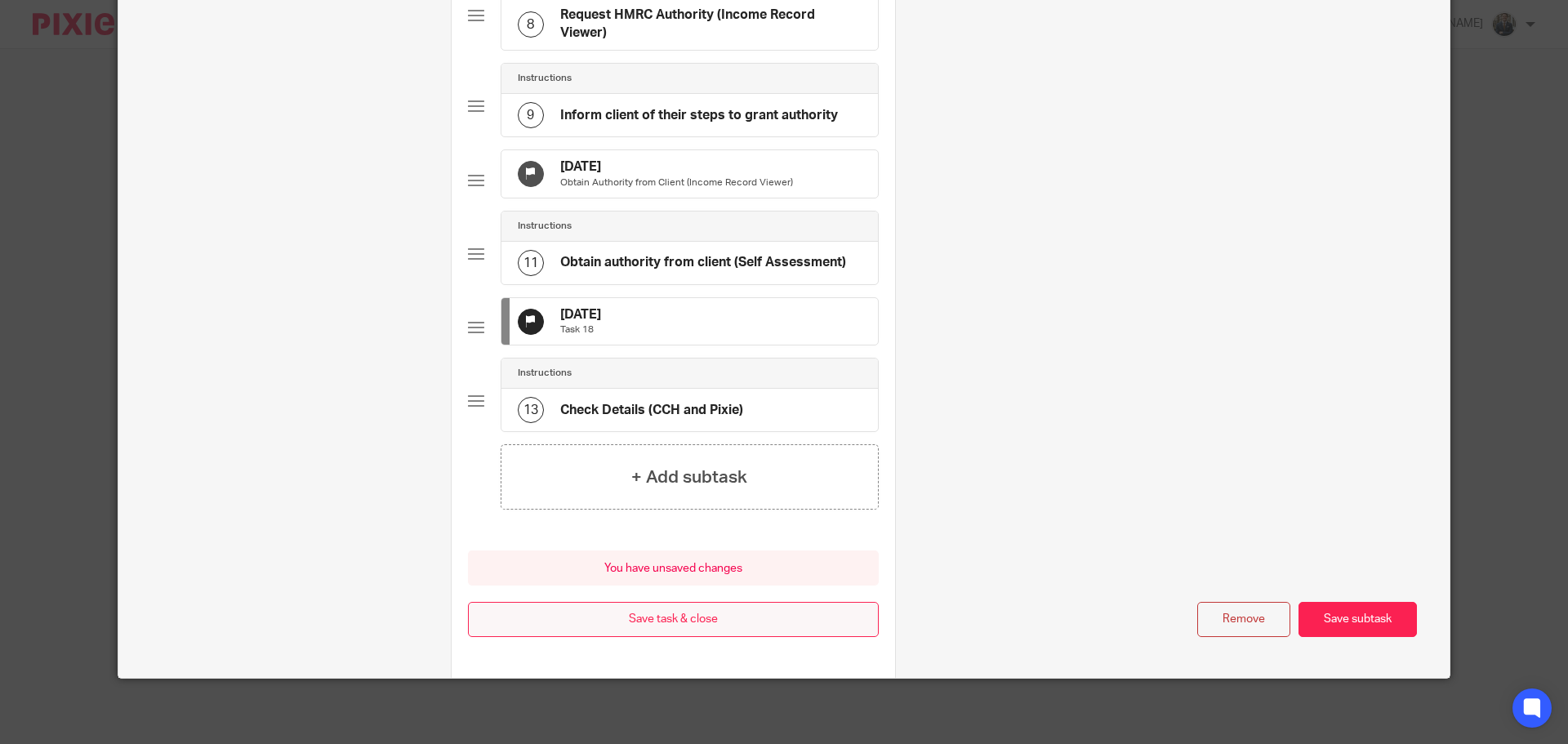
click at [659, 618] on button "Save task & close" at bounding box center [674, 620] width 411 height 35
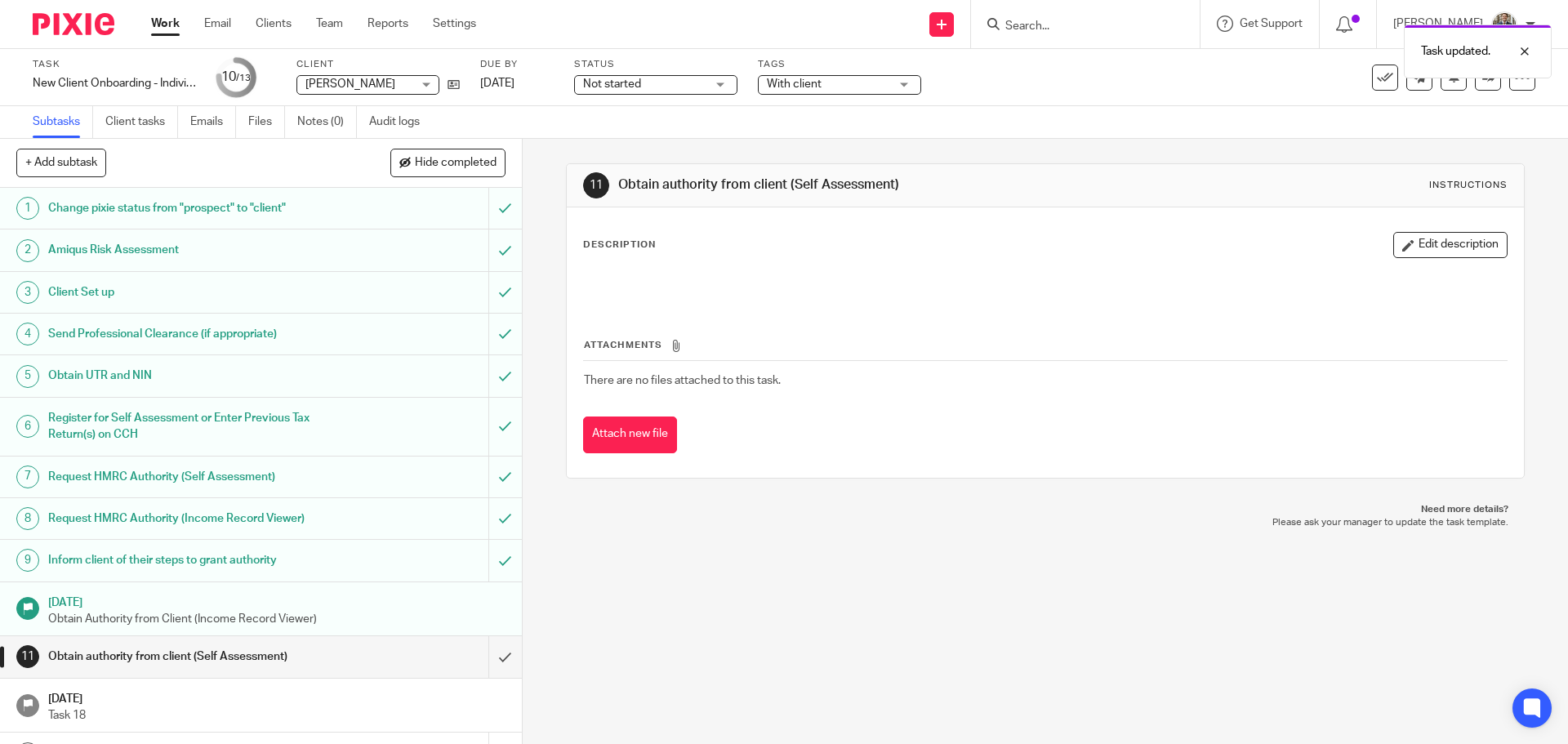
click at [77, 28] on img at bounding box center [73, 24] width 82 height 22
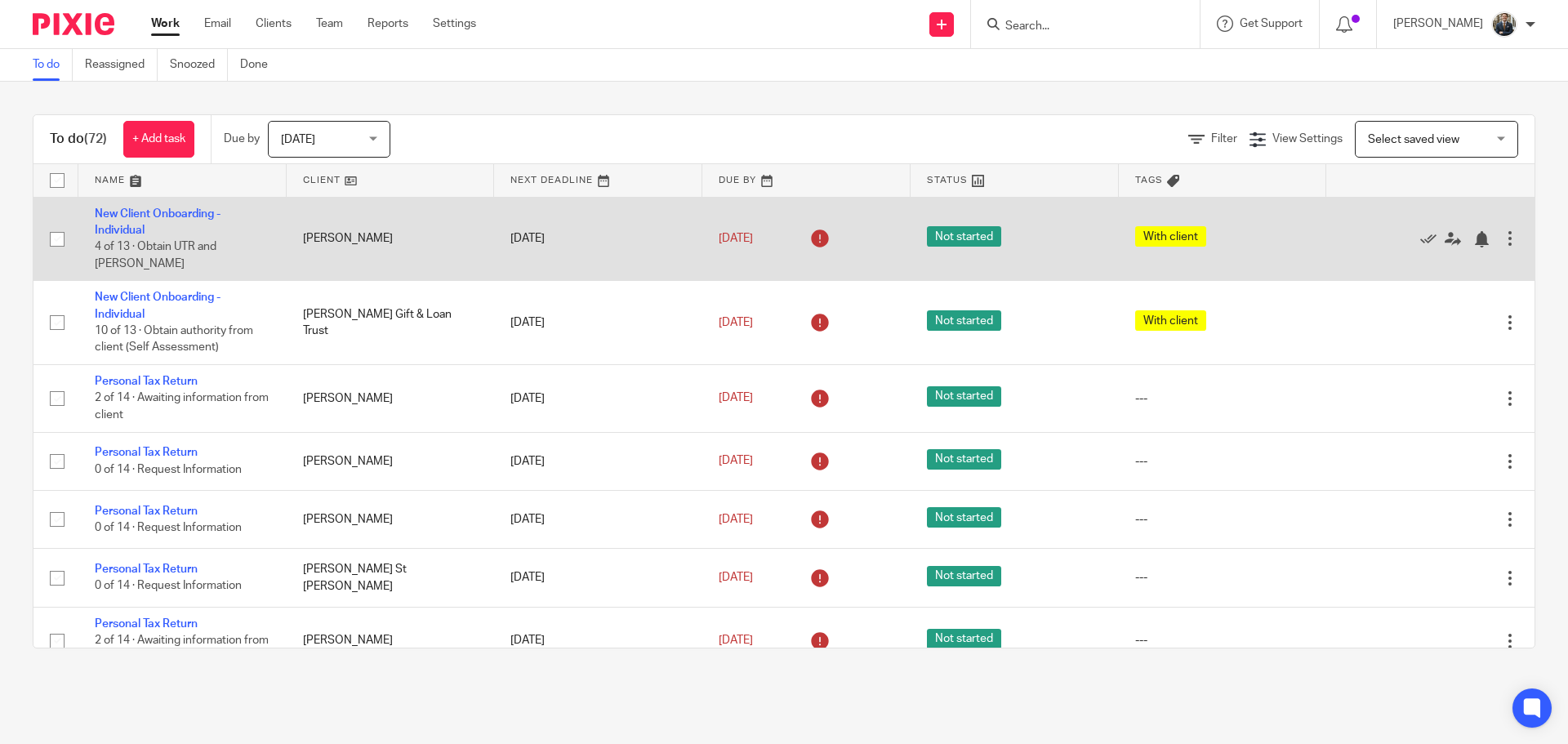
click at [1502, 233] on div at bounding box center [1510, 238] width 16 height 16
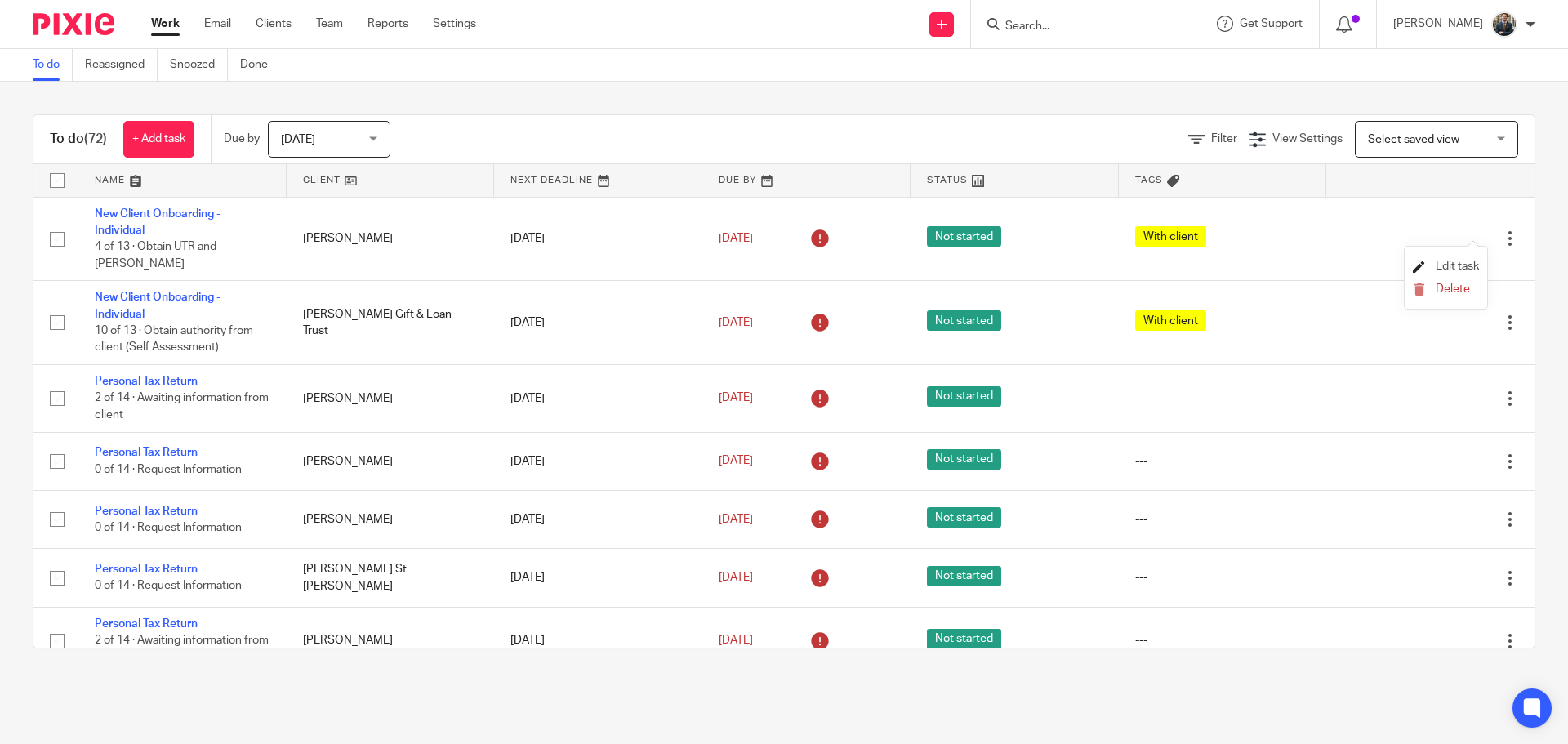
click at [1470, 266] on span "Edit task" at bounding box center [1457, 266] width 43 height 11
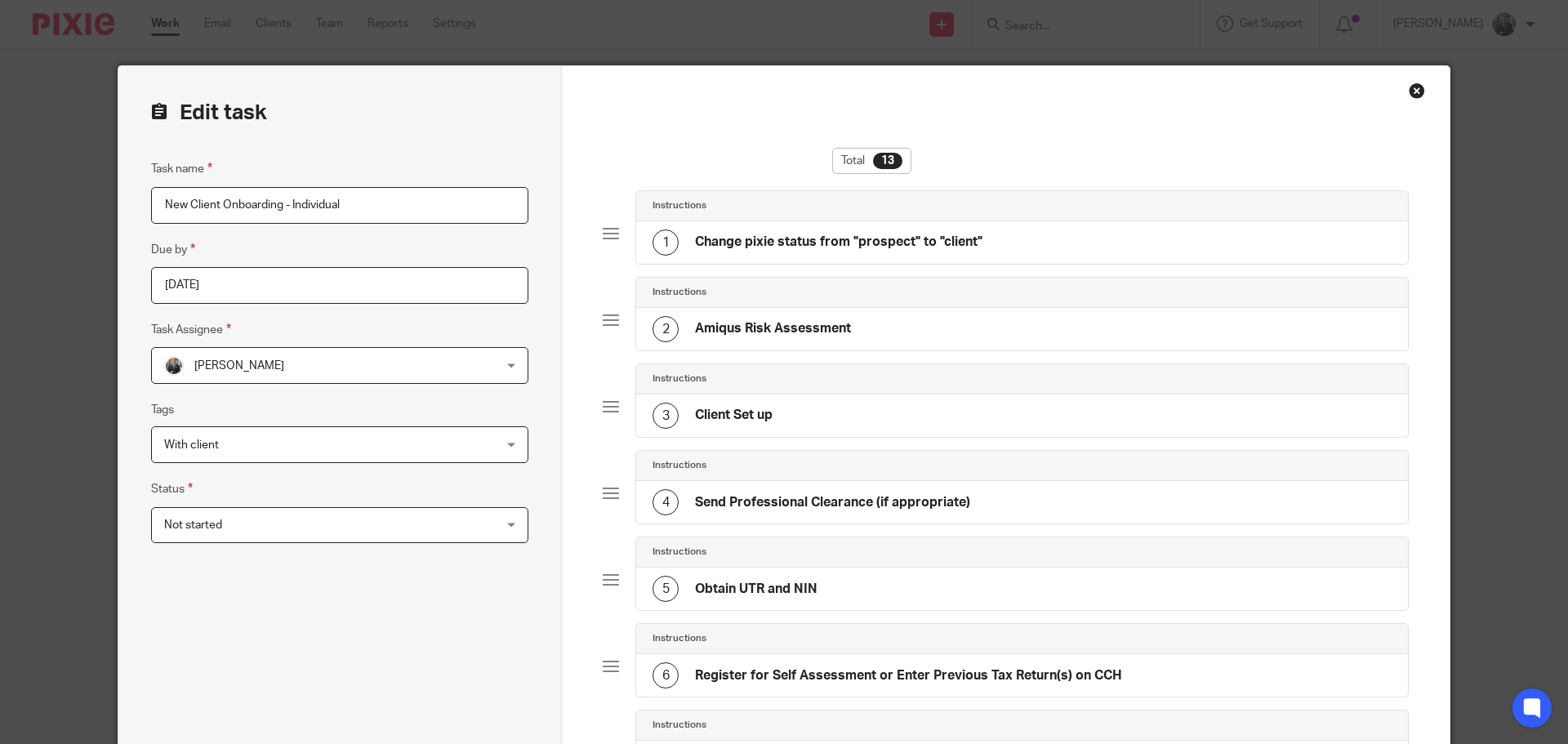
scroll to position [490, 0]
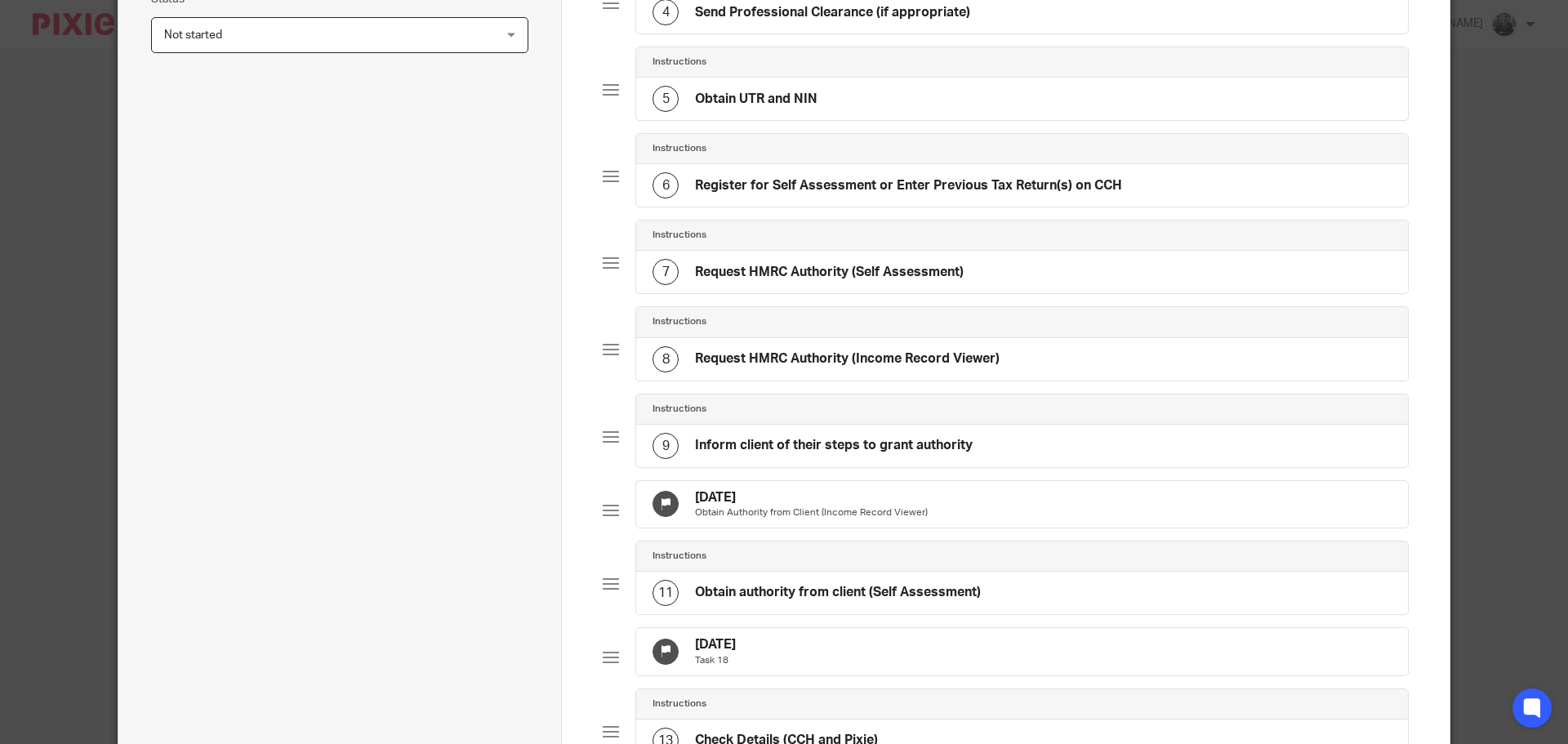
click at [943, 502] on div "[DATE] Obtain Authority from Client (Income Record Viewer)" at bounding box center [1023, 505] width 772 height 48
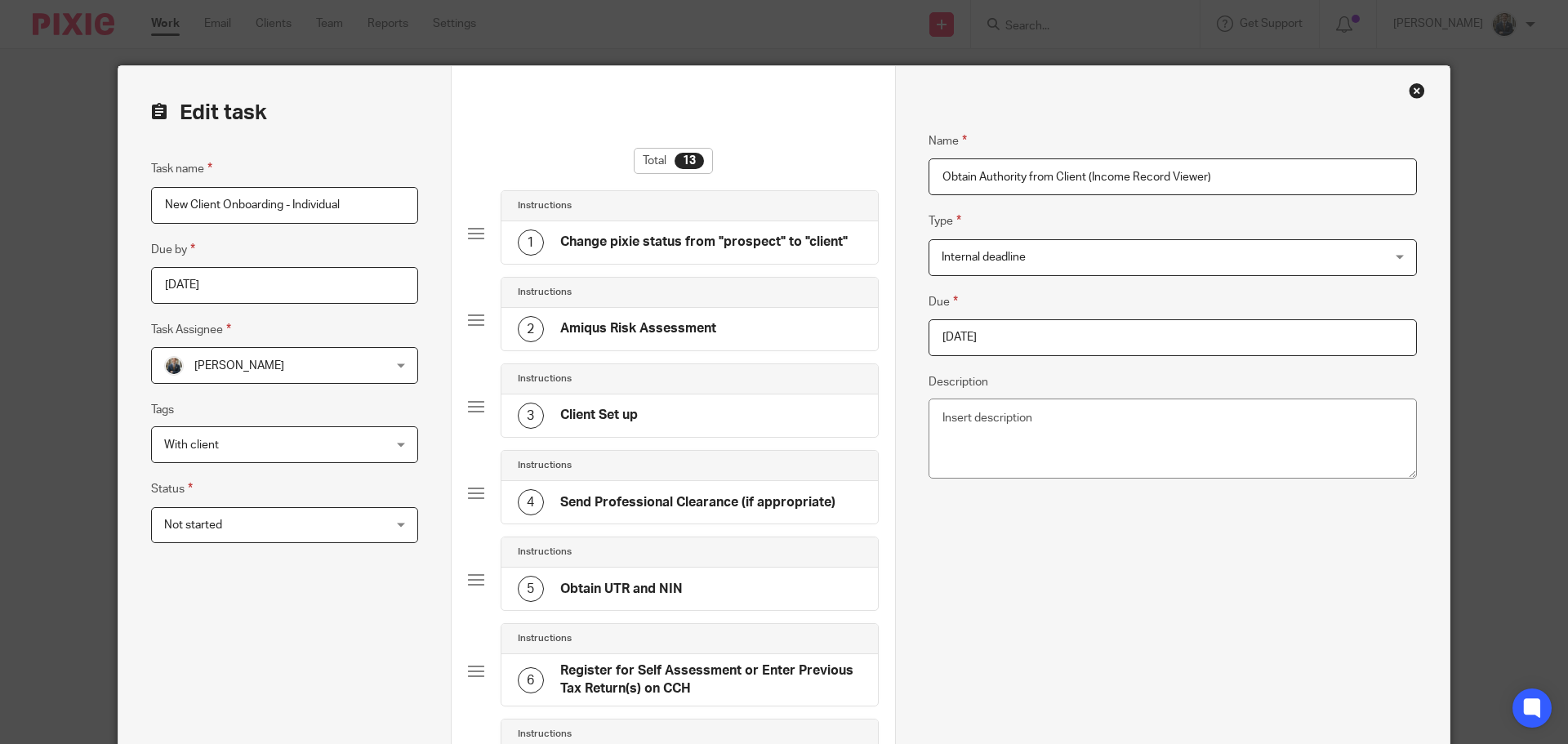
click at [1181, 322] on input "2025-09-25" at bounding box center [1172, 338] width 488 height 37
drag, startPoint x: 1137, startPoint y: 423, endPoint x: 1165, endPoint y: 441, distance: 33.3
click at [1142, 424] on div "September January February March April May June July August September October N…" at bounding box center [1038, 433] width 242 height 47
drag, startPoint x: 1165, startPoint y: 441, endPoint x: 1146, endPoint y: 427, distance: 23.6
click at [1160, 441] on div "September January February March April May June July August September October N…" at bounding box center [1038, 524] width 244 height 319
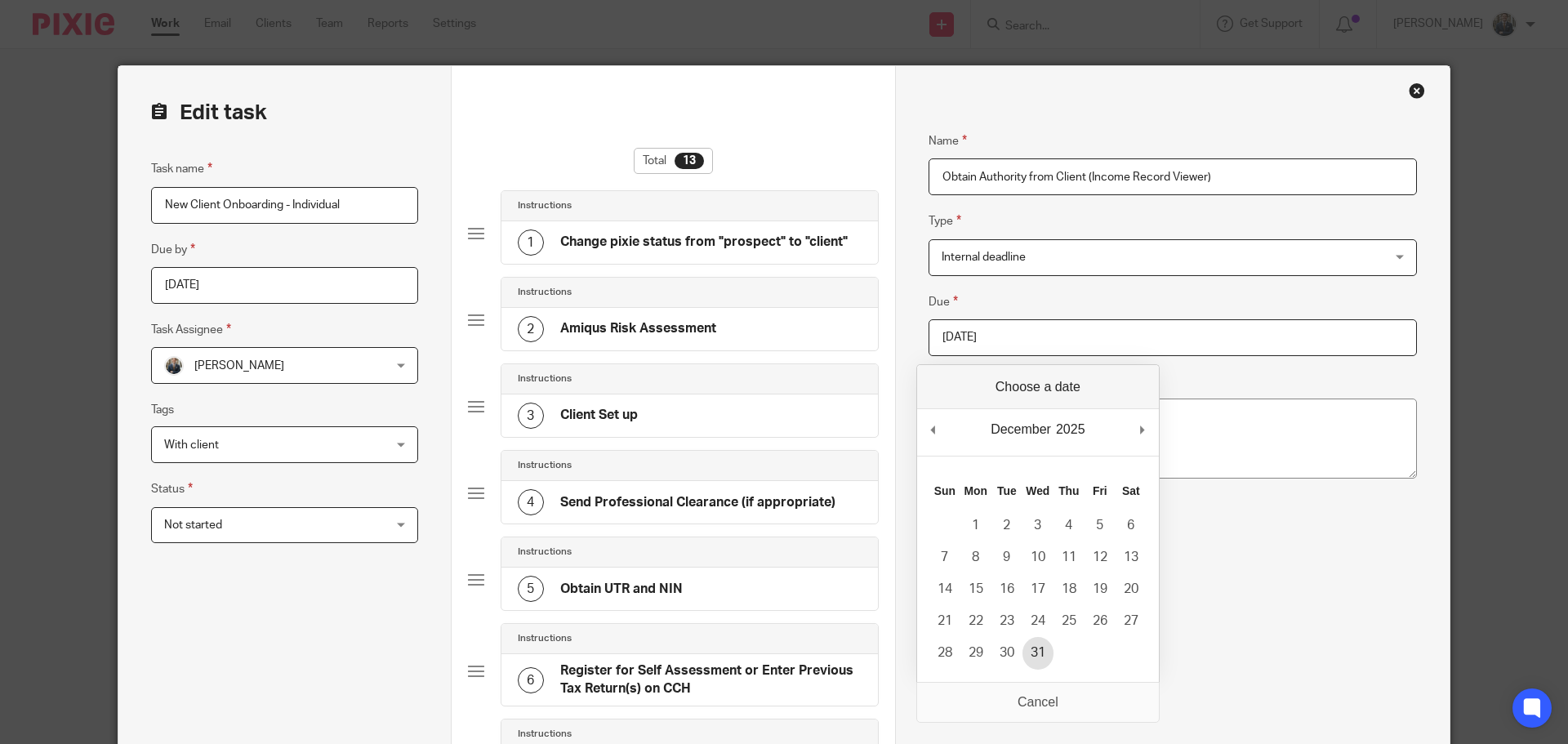
type input "2025-12-31"
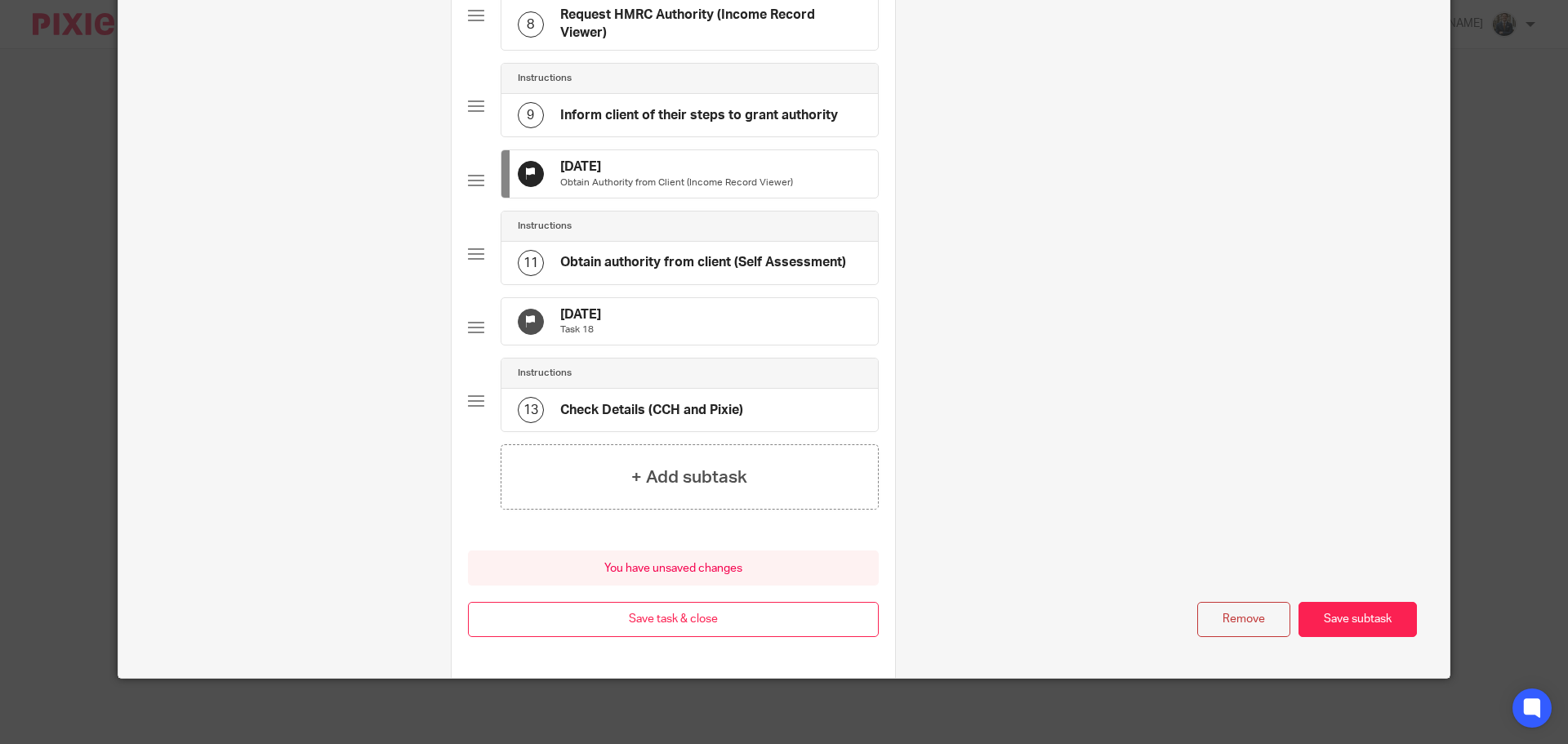
scroll to position [864, 0]
click at [741, 338] on div "7 Oct 2025 Task 18" at bounding box center [690, 321] width 377 height 48
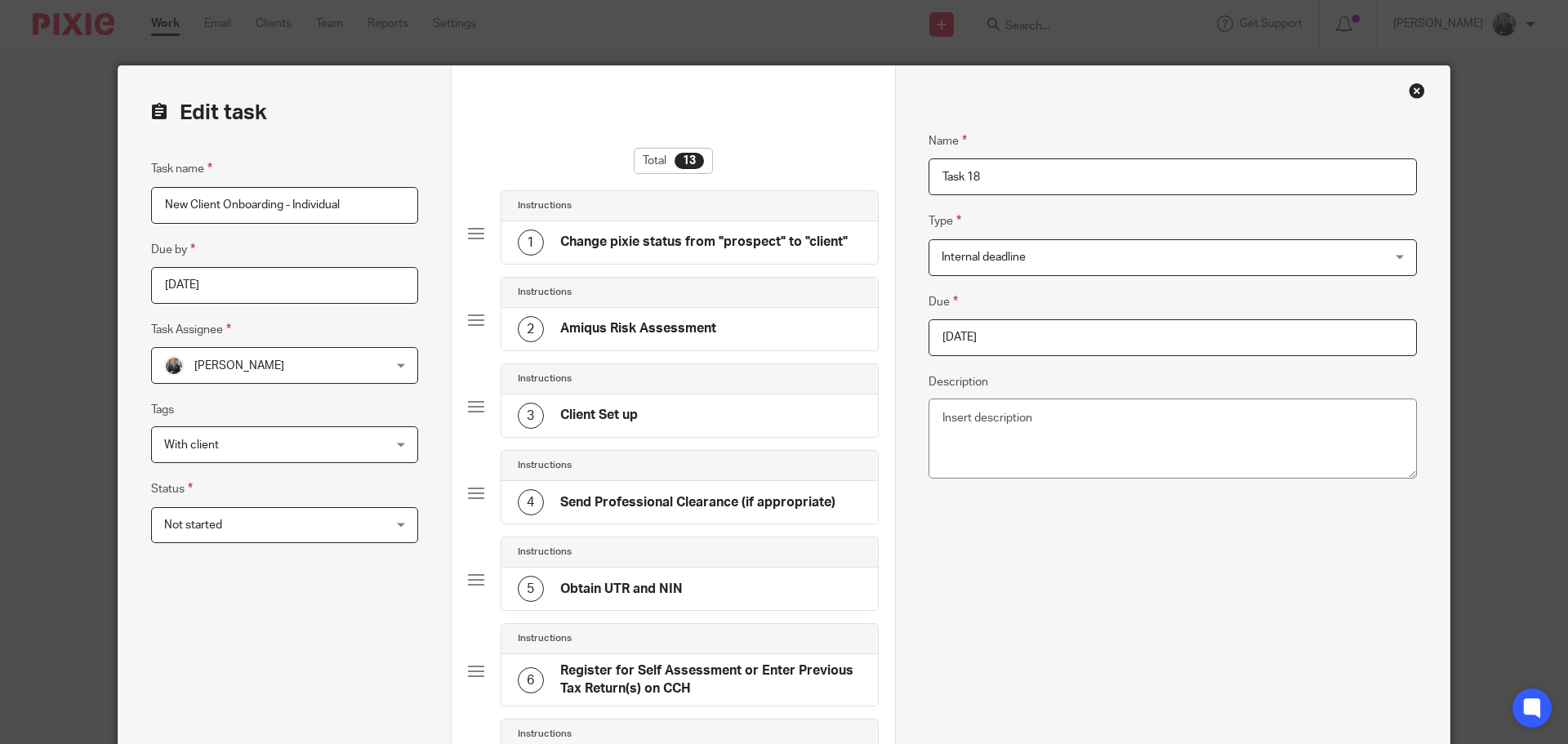
click at [1027, 339] on input "2025-10-07" at bounding box center [1172, 338] width 488 height 37
type input "2025-12-31"
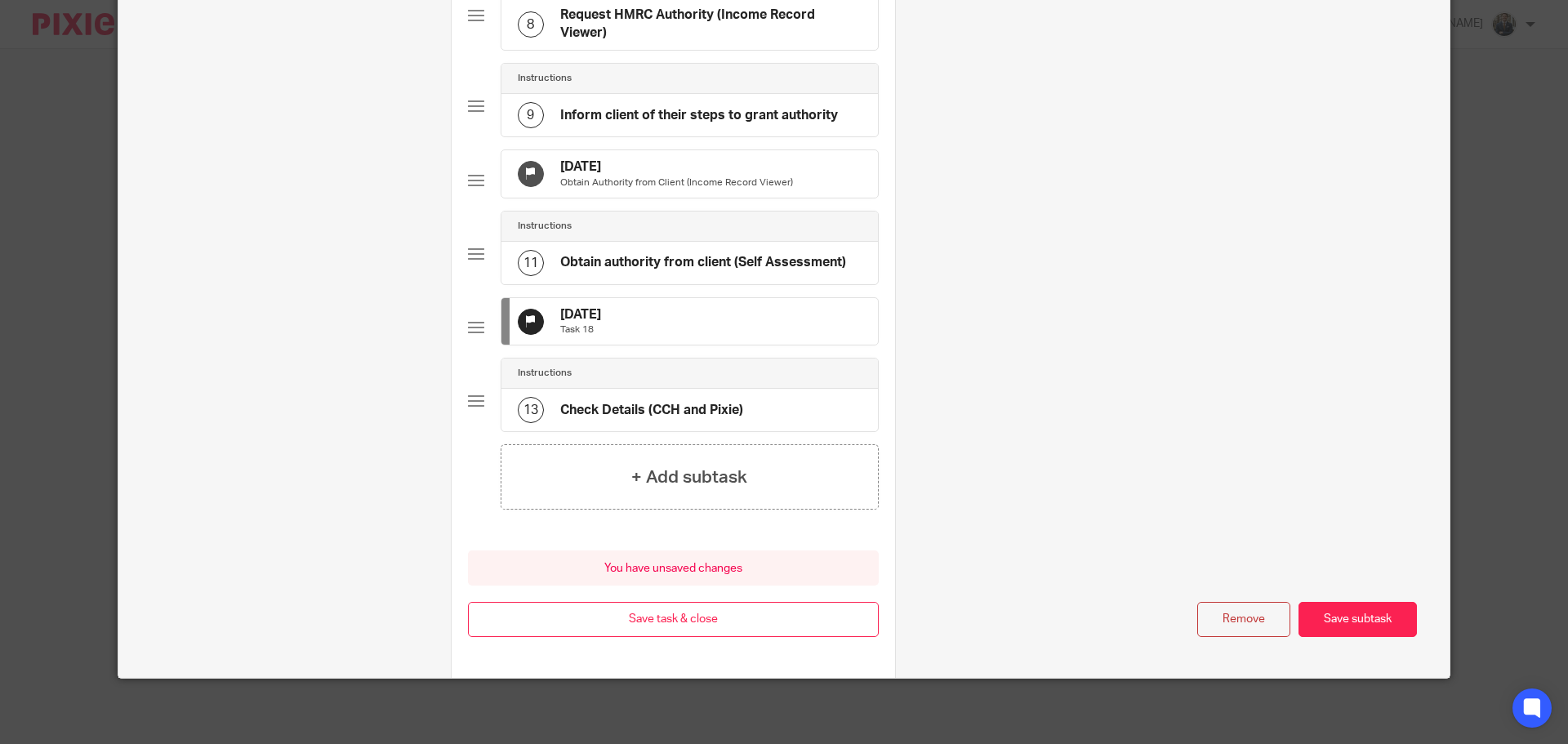
scroll to position [864, 0]
click at [706, 632] on button "Save task & close" at bounding box center [674, 620] width 411 height 35
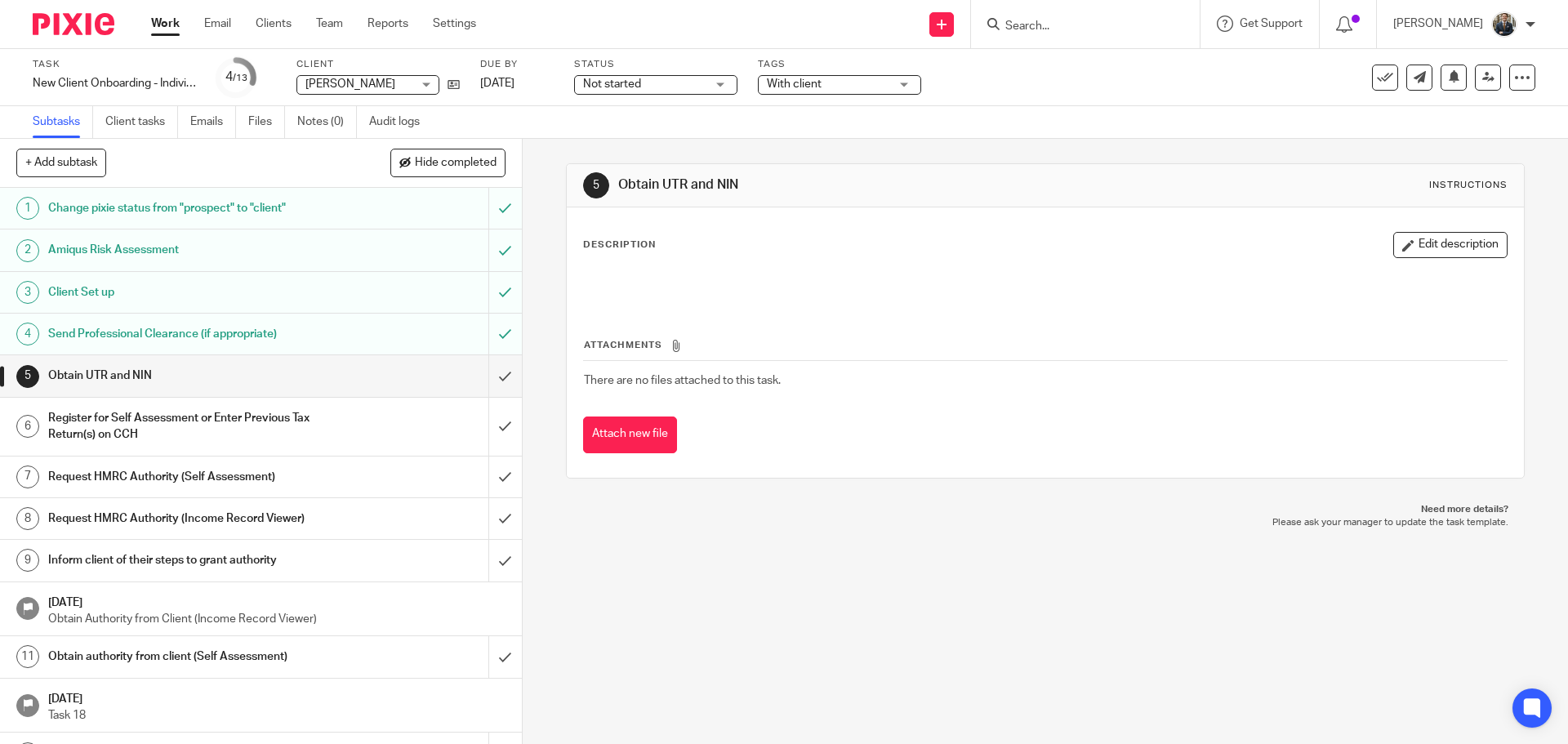
click at [66, 28] on img at bounding box center [73, 24] width 82 height 22
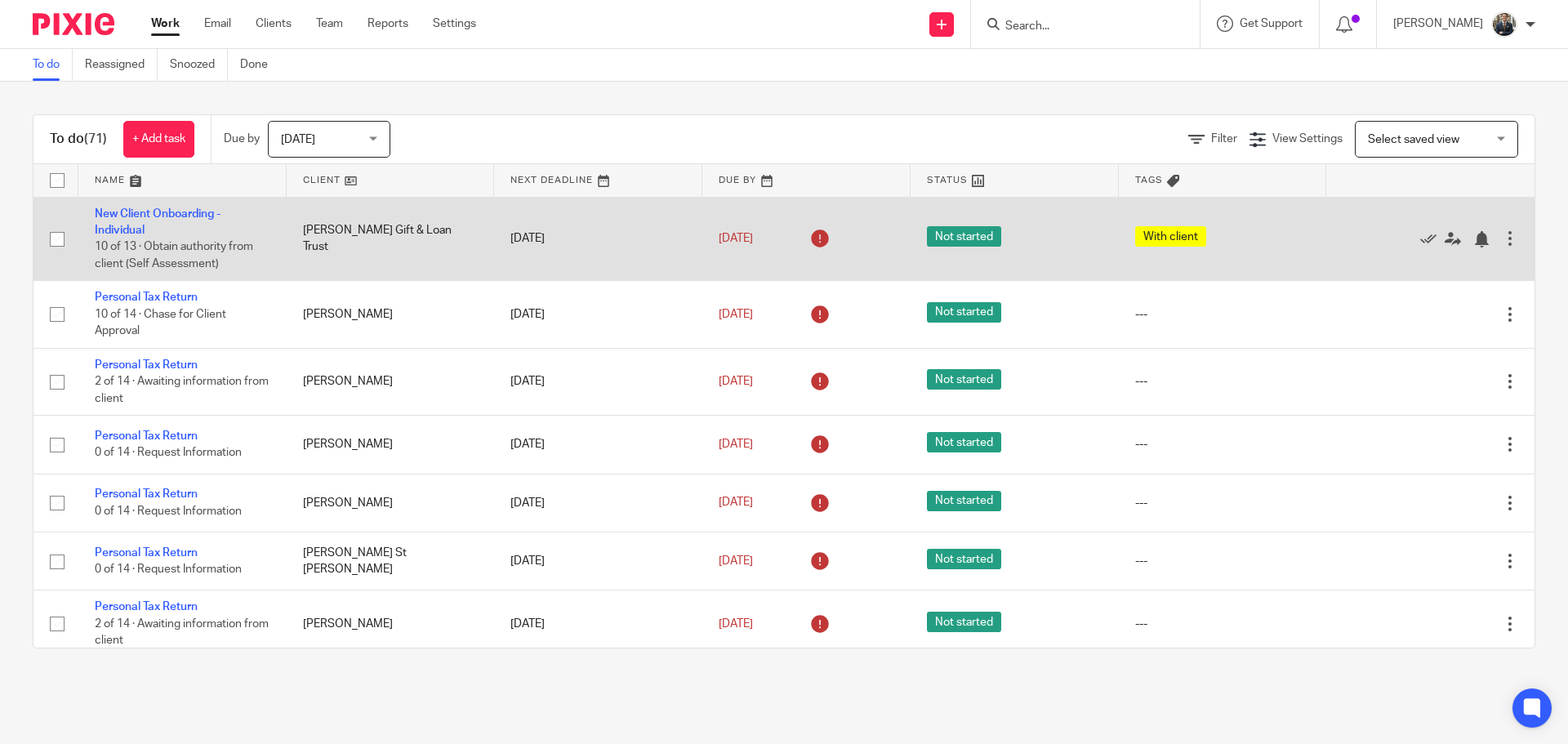
click at [1502, 241] on div at bounding box center [1510, 238] width 16 height 16
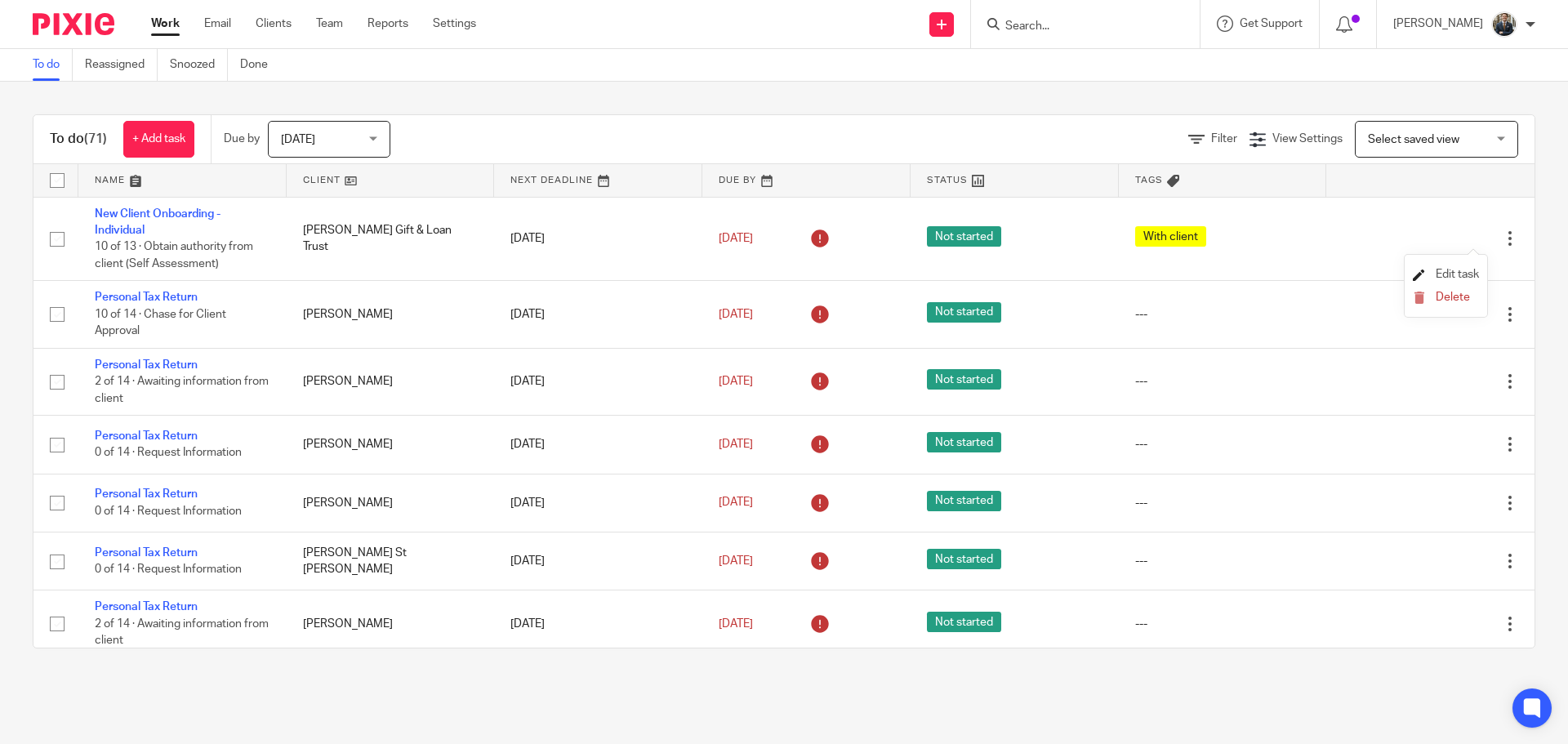
click at [1451, 269] on span "Edit task" at bounding box center [1457, 274] width 43 height 11
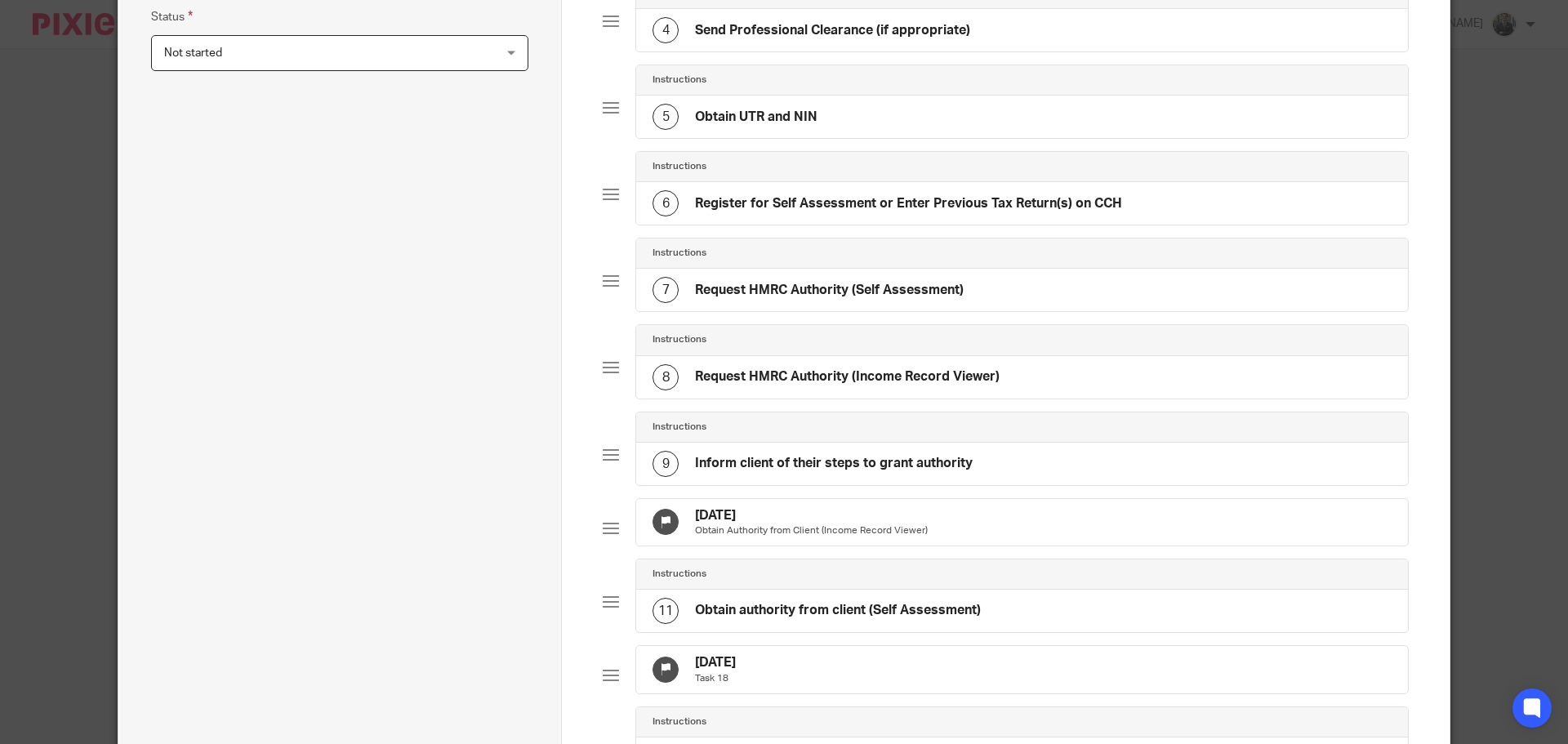
scroll to position [490, 0]
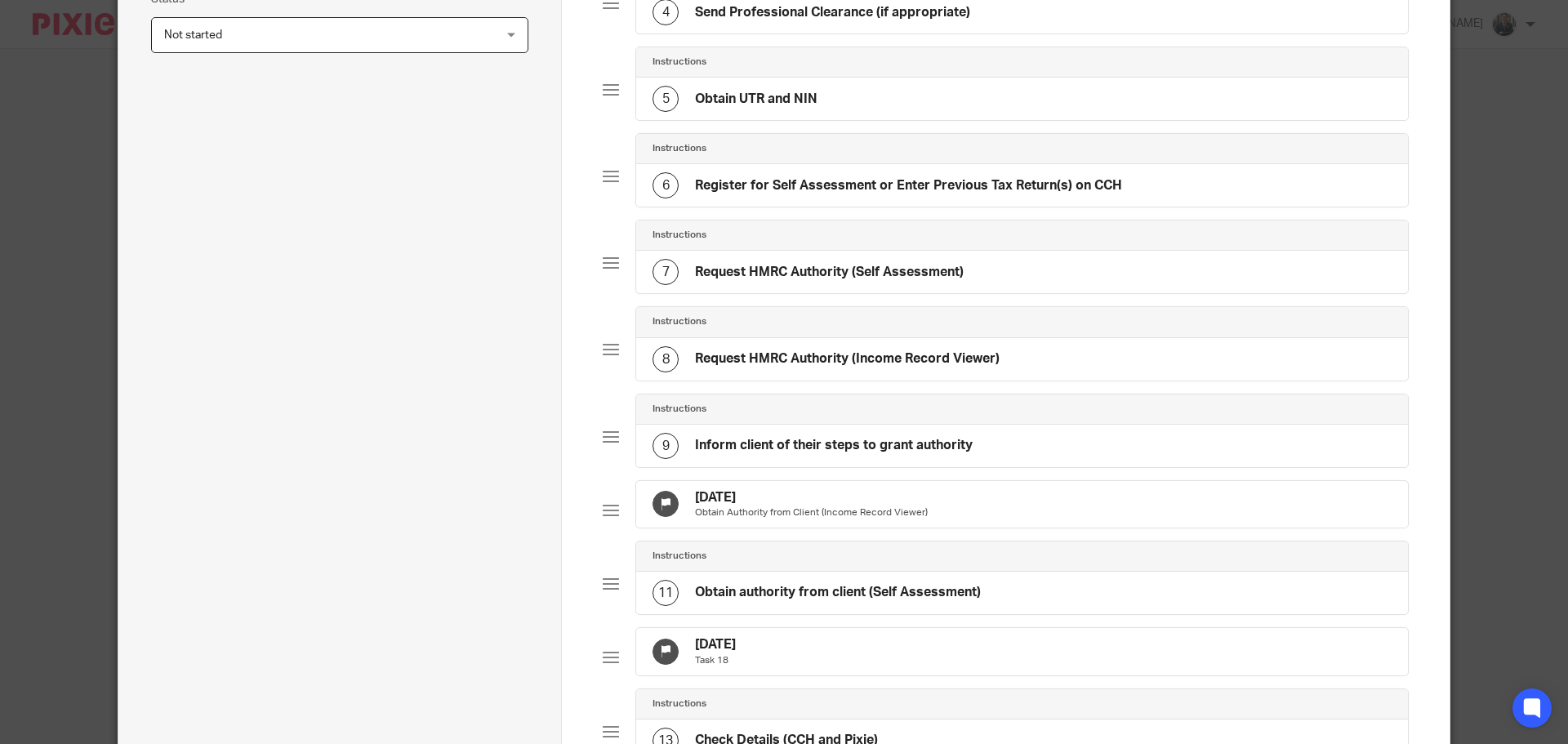
click at [867, 515] on p "Obtain Authority from Client (Income Record Viewer)" at bounding box center [811, 512] width 232 height 13
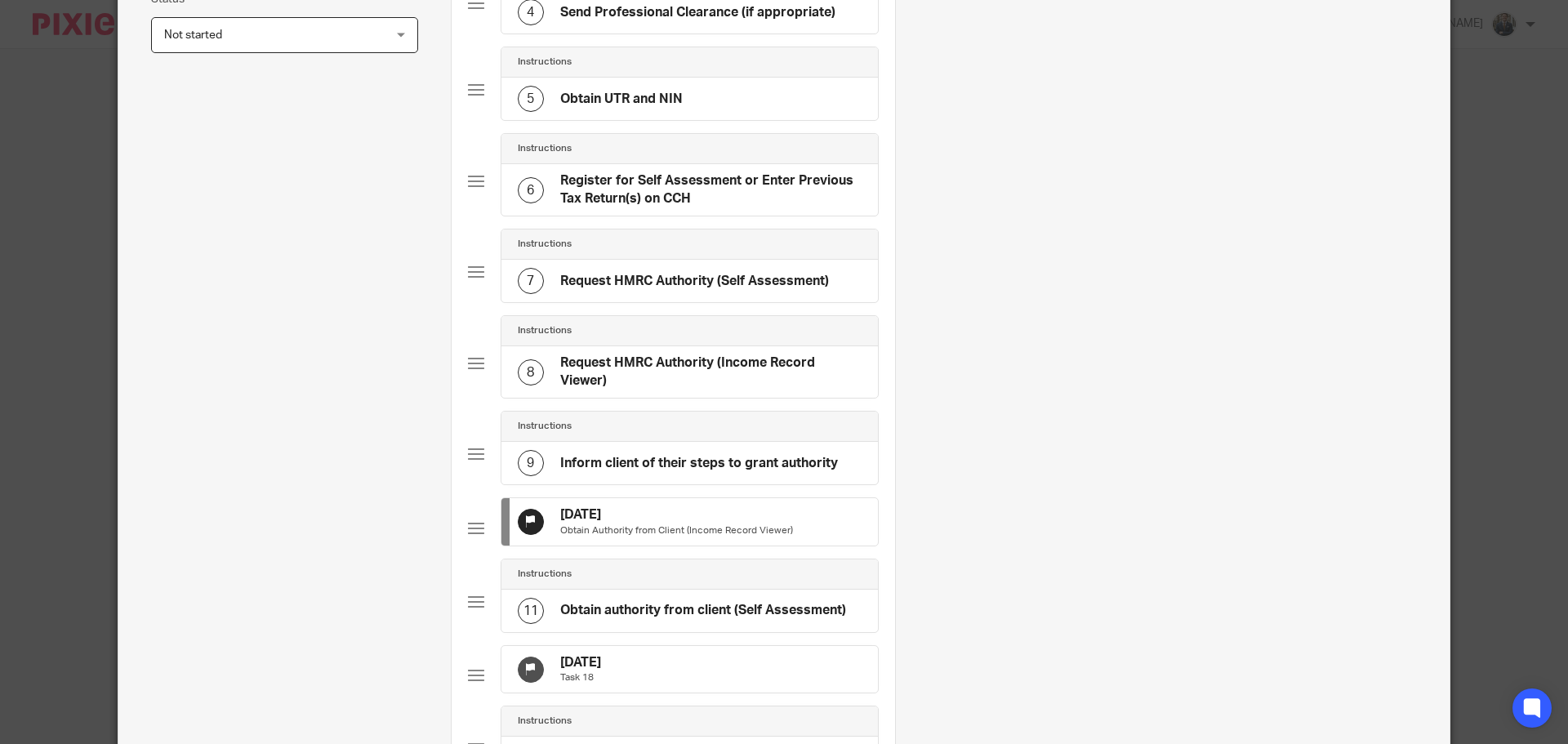
scroll to position [0, 0]
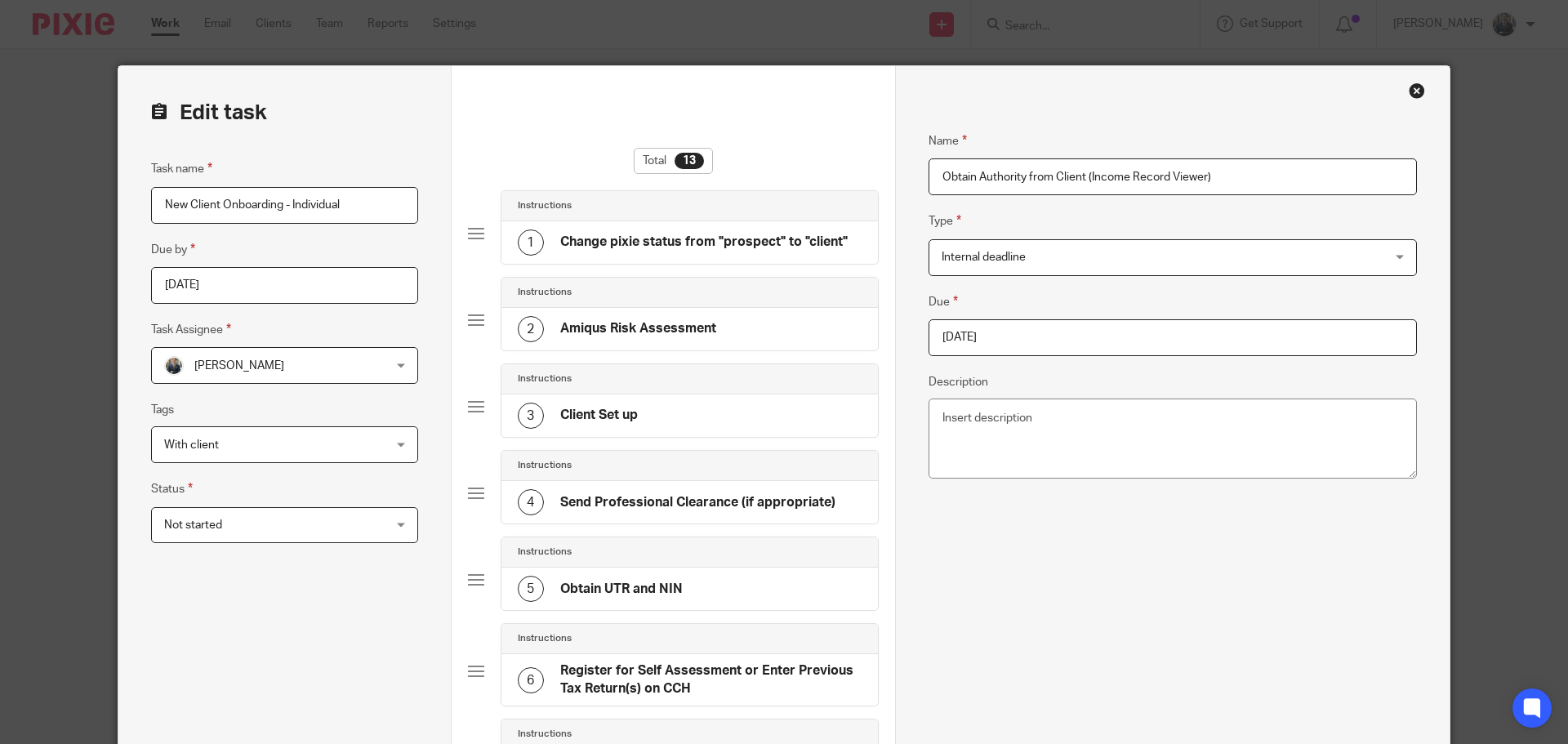
click at [1409, 96] on div "Close this dialog window" at bounding box center [1417, 90] width 16 height 16
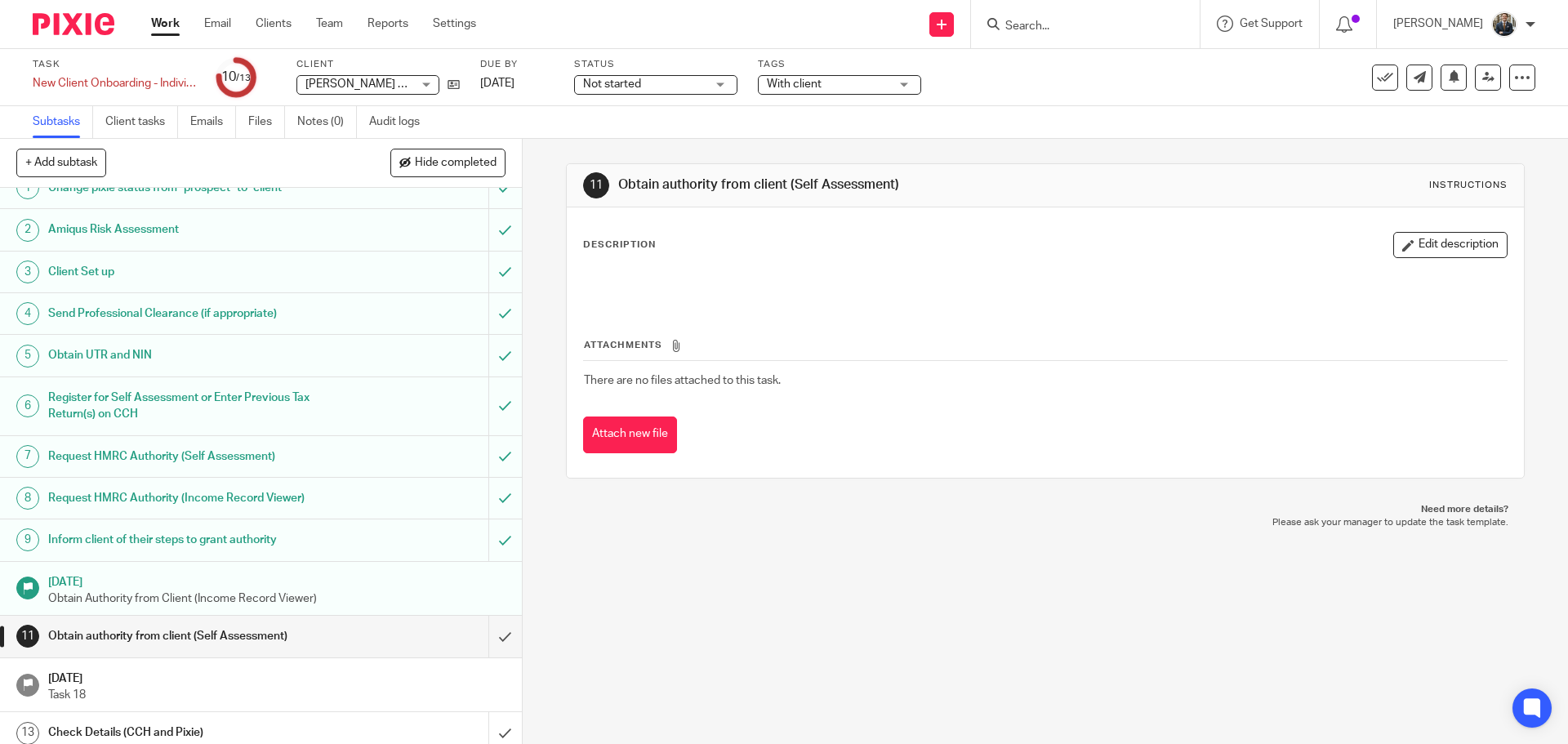
scroll to position [31, 0]
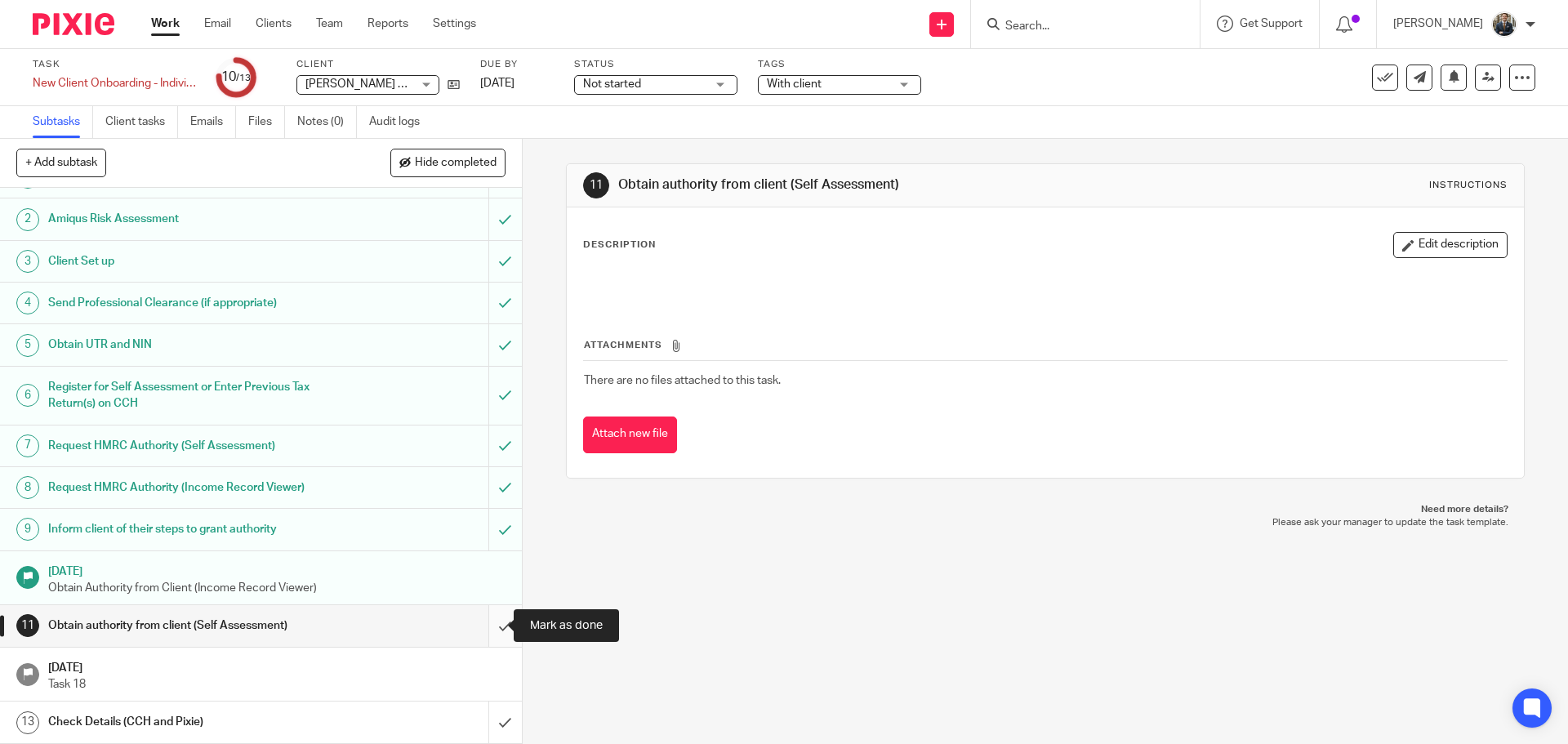
click at [492, 620] on input "submit" at bounding box center [261, 626] width 522 height 41
click at [492, 724] on input "submit" at bounding box center [261, 722] width 522 height 41
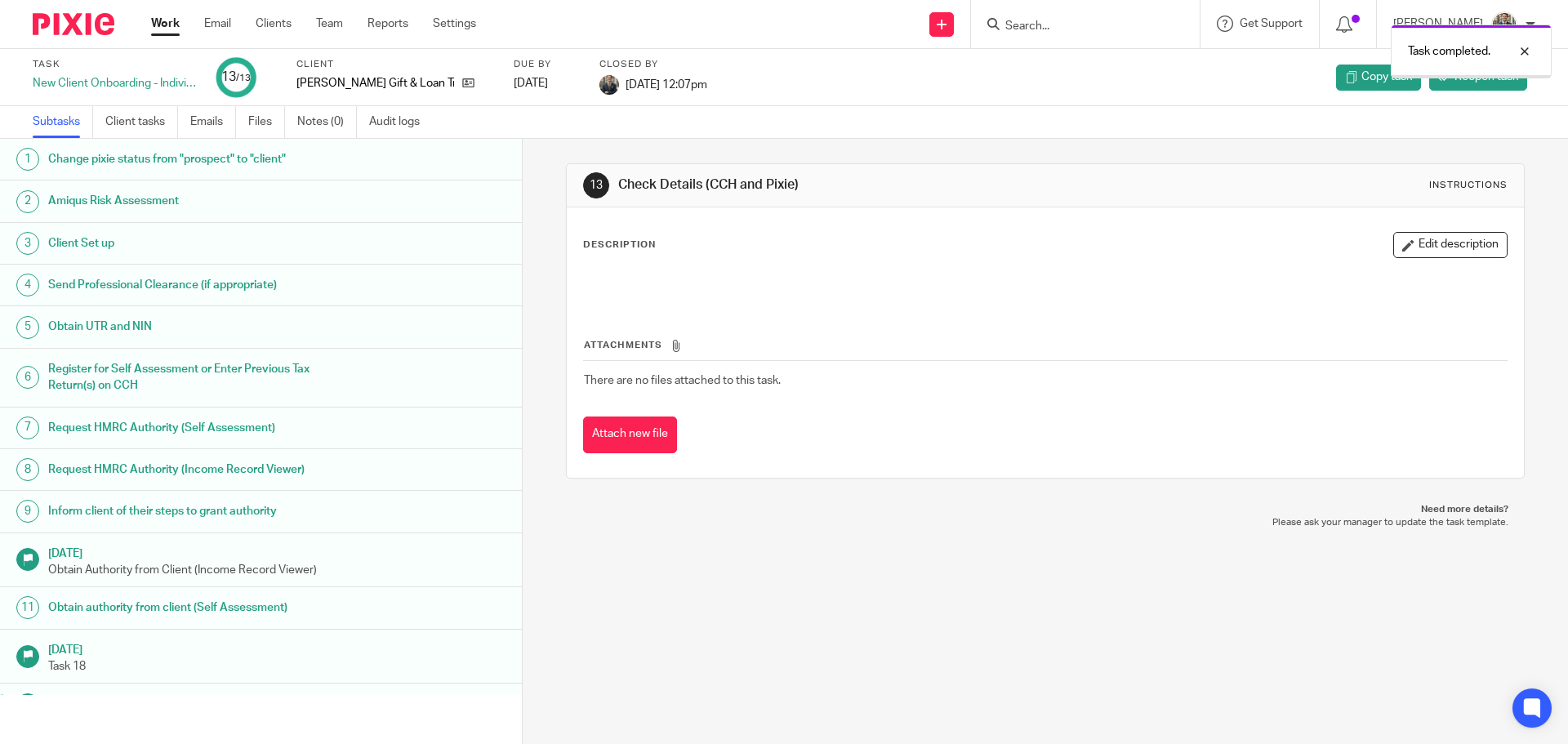
click at [48, 35] on div at bounding box center [67, 24] width 135 height 48
click at [67, 29] on img at bounding box center [73, 24] width 82 height 22
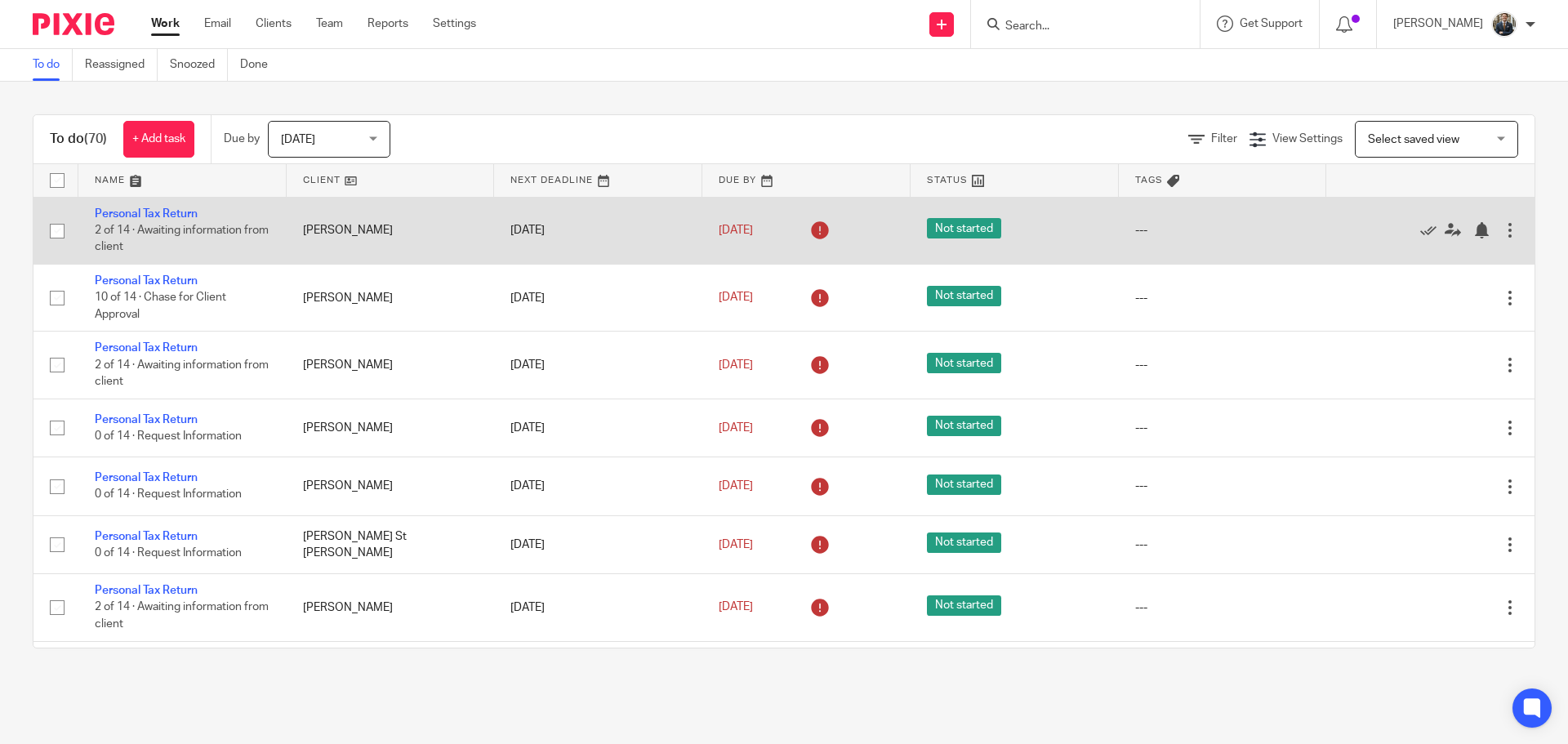
click at [1502, 233] on div at bounding box center [1510, 230] width 16 height 16
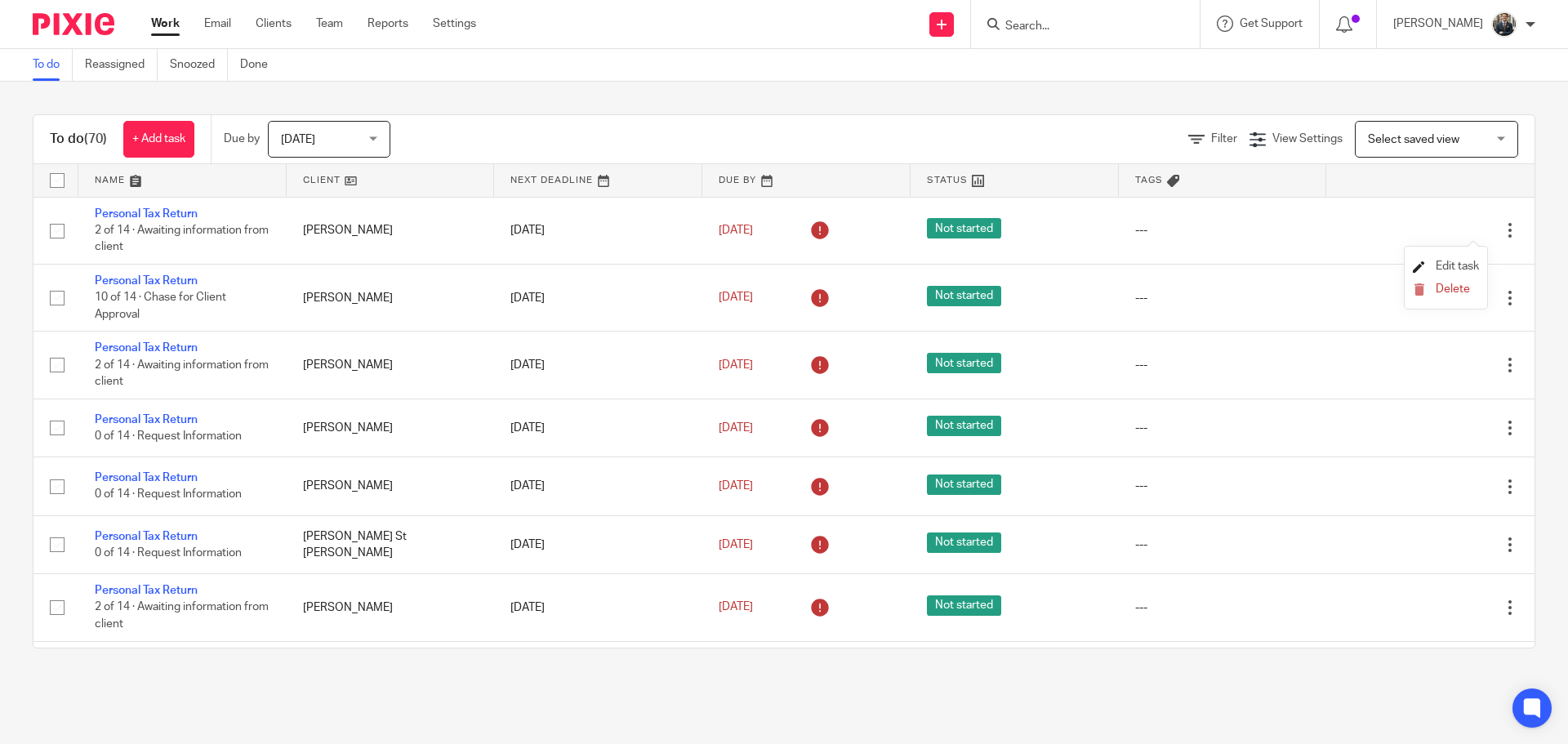
click at [1459, 266] on span "Edit task" at bounding box center [1457, 266] width 43 height 11
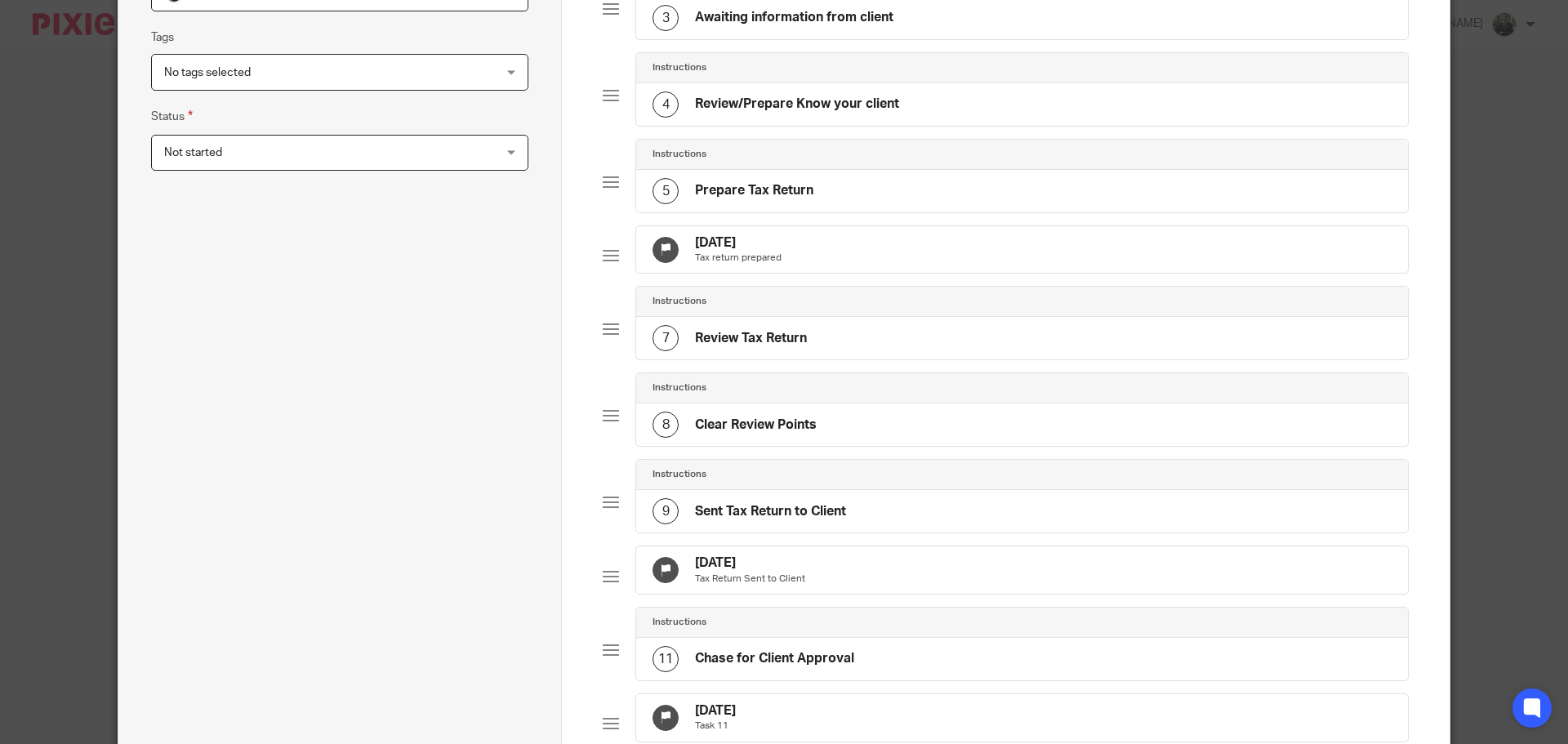
scroll to position [409, 0]
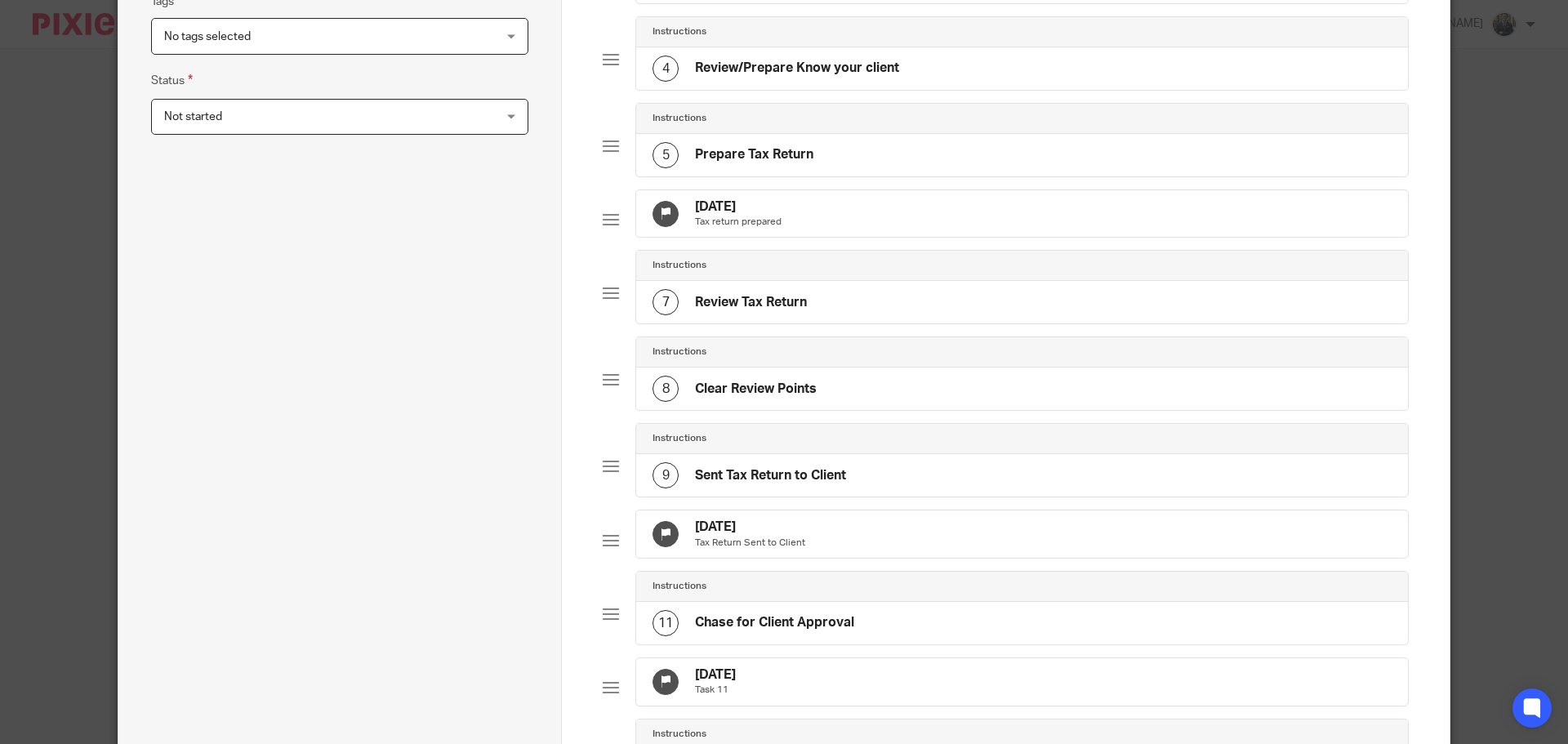
click at [913, 232] on div "30 Sep 2025 Tax return prepared" at bounding box center [1023, 213] width 772 height 48
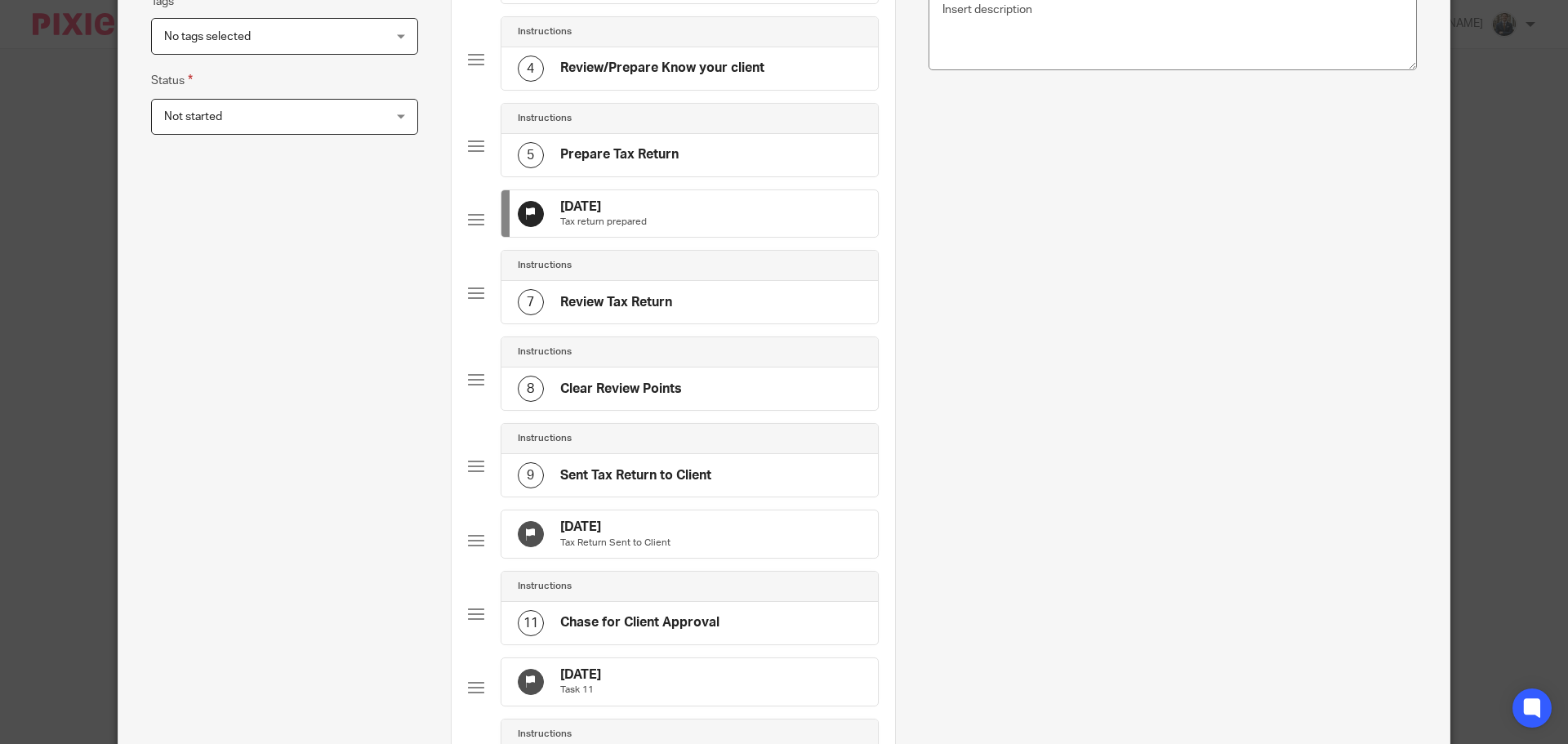
scroll to position [0, 0]
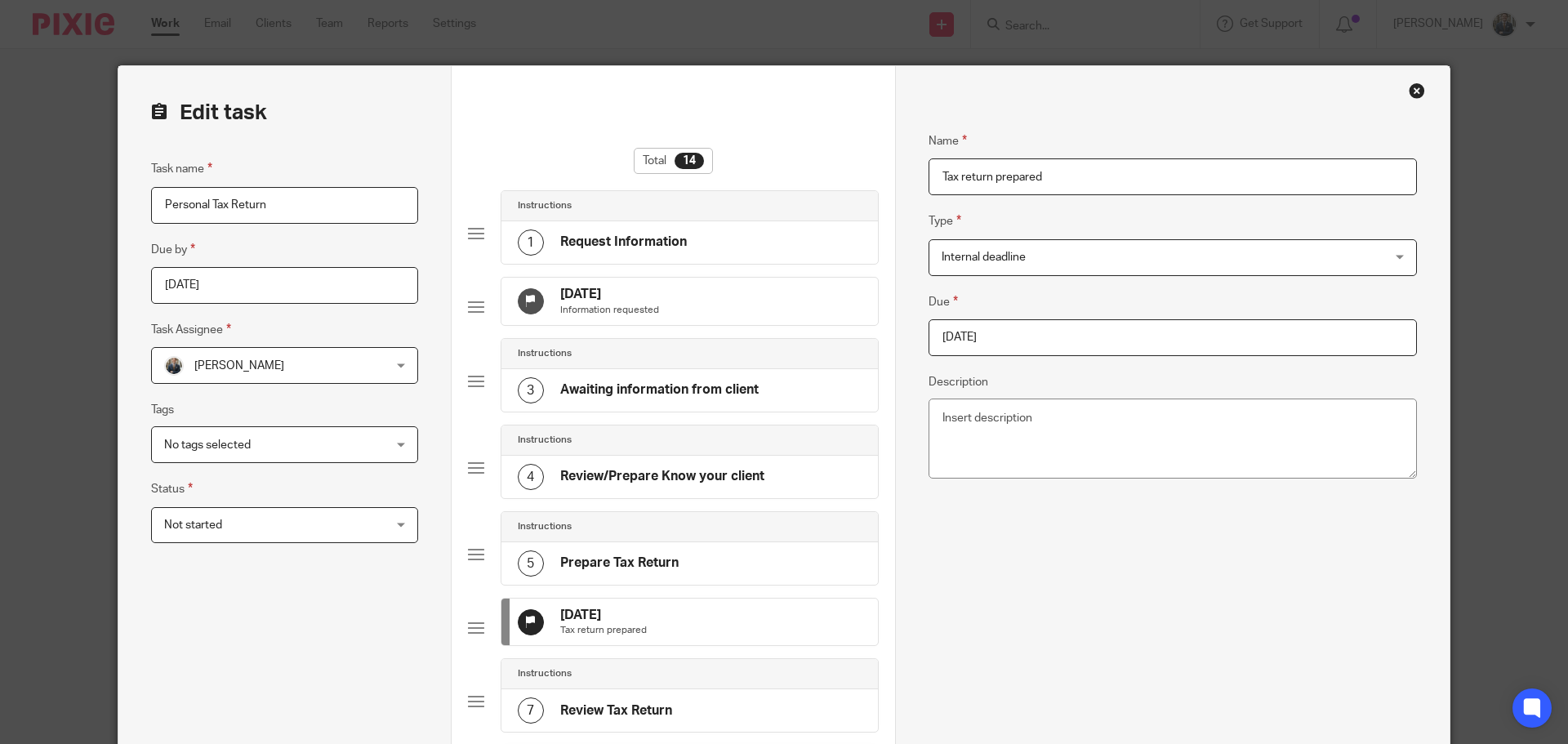
click at [1032, 345] on input "2025-09-30" at bounding box center [1172, 338] width 488 height 37
click at [1052, 327] on input "2025-12-31" at bounding box center [1172, 338] width 488 height 37
type input "2026-01-31"
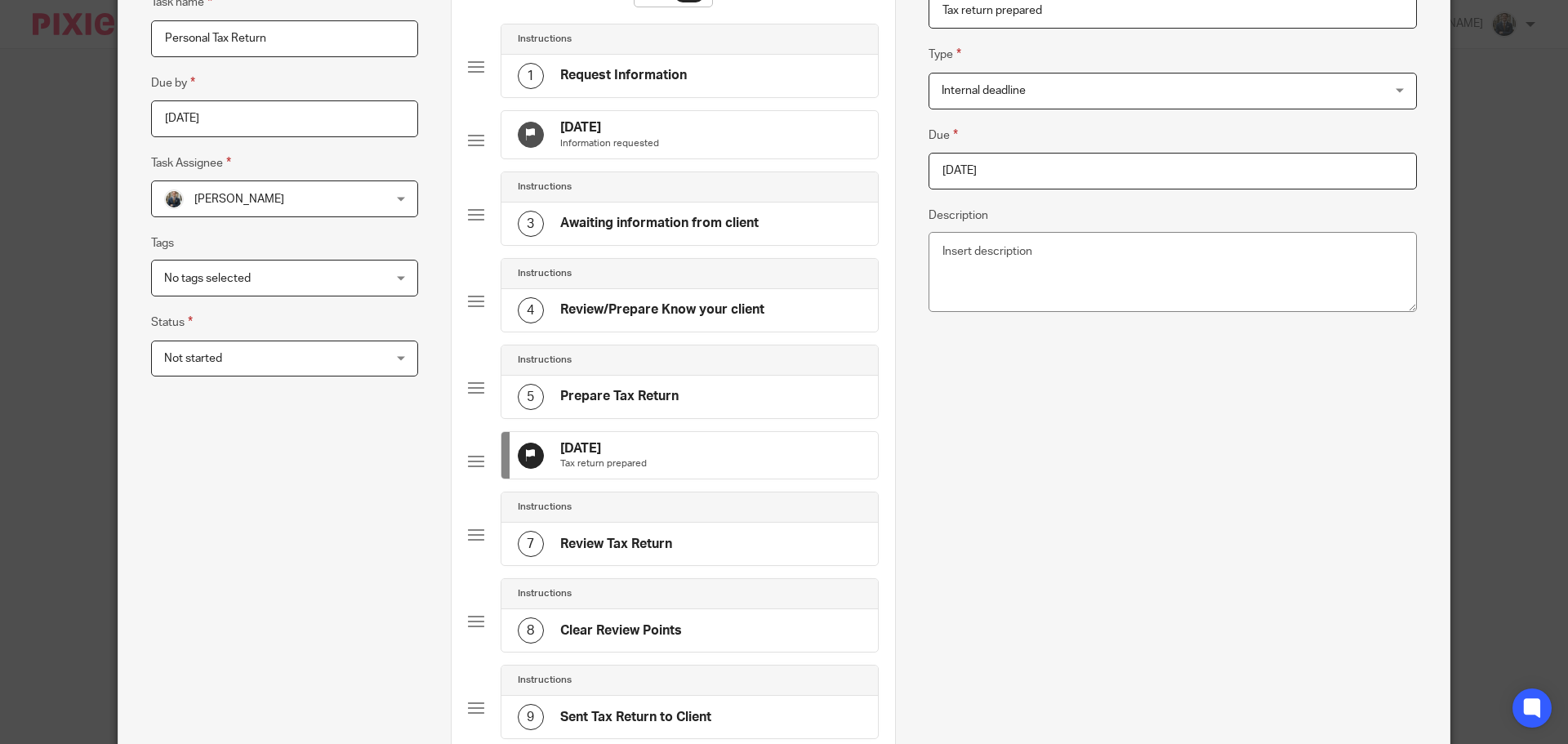
scroll to position [409, 0]
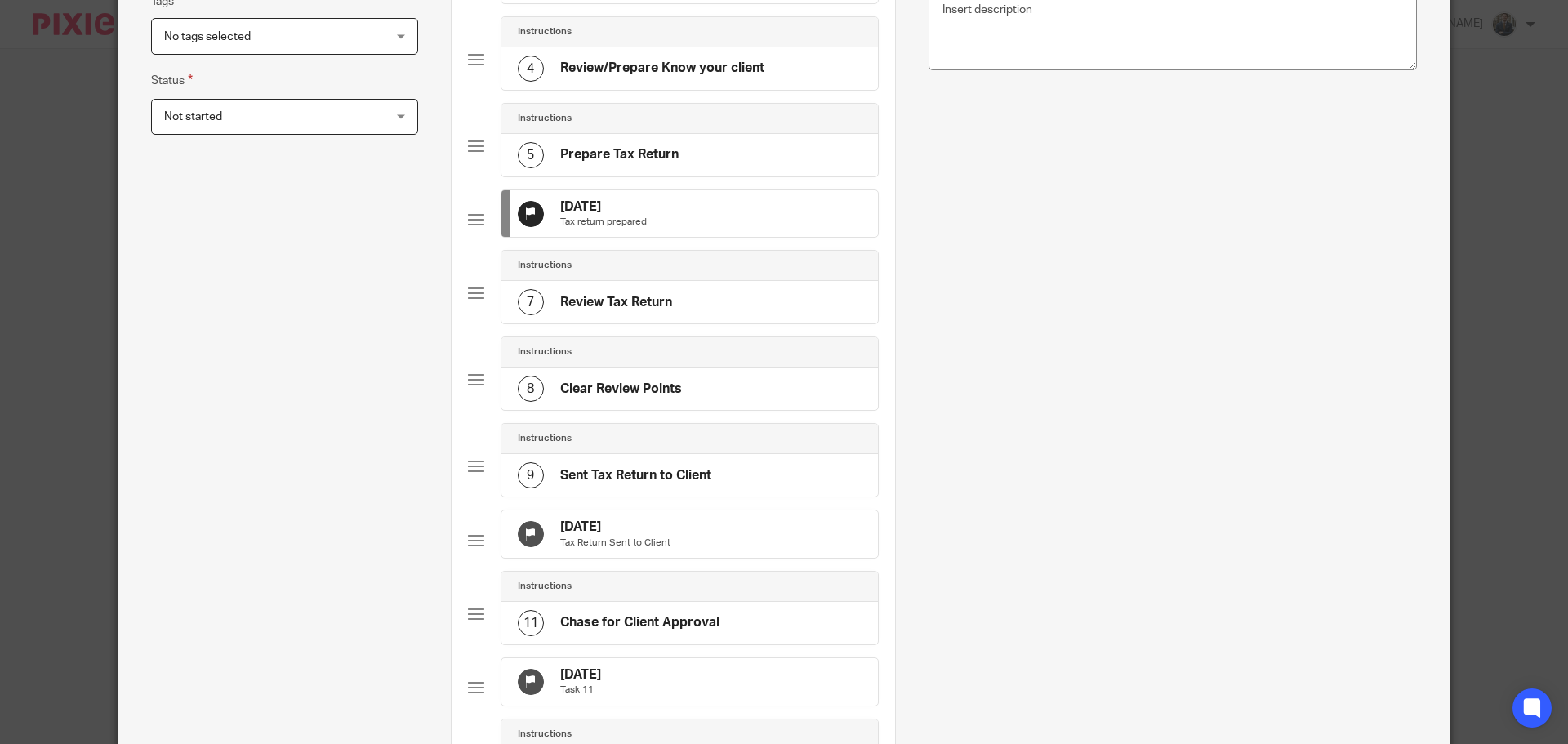
drag, startPoint x: 689, startPoint y: 573, endPoint x: 708, endPoint y: 546, distance: 33.0
click at [690, 558] on div "30 Sep 2025 Tax Return Sent to Client" at bounding box center [690, 534] width 377 height 48
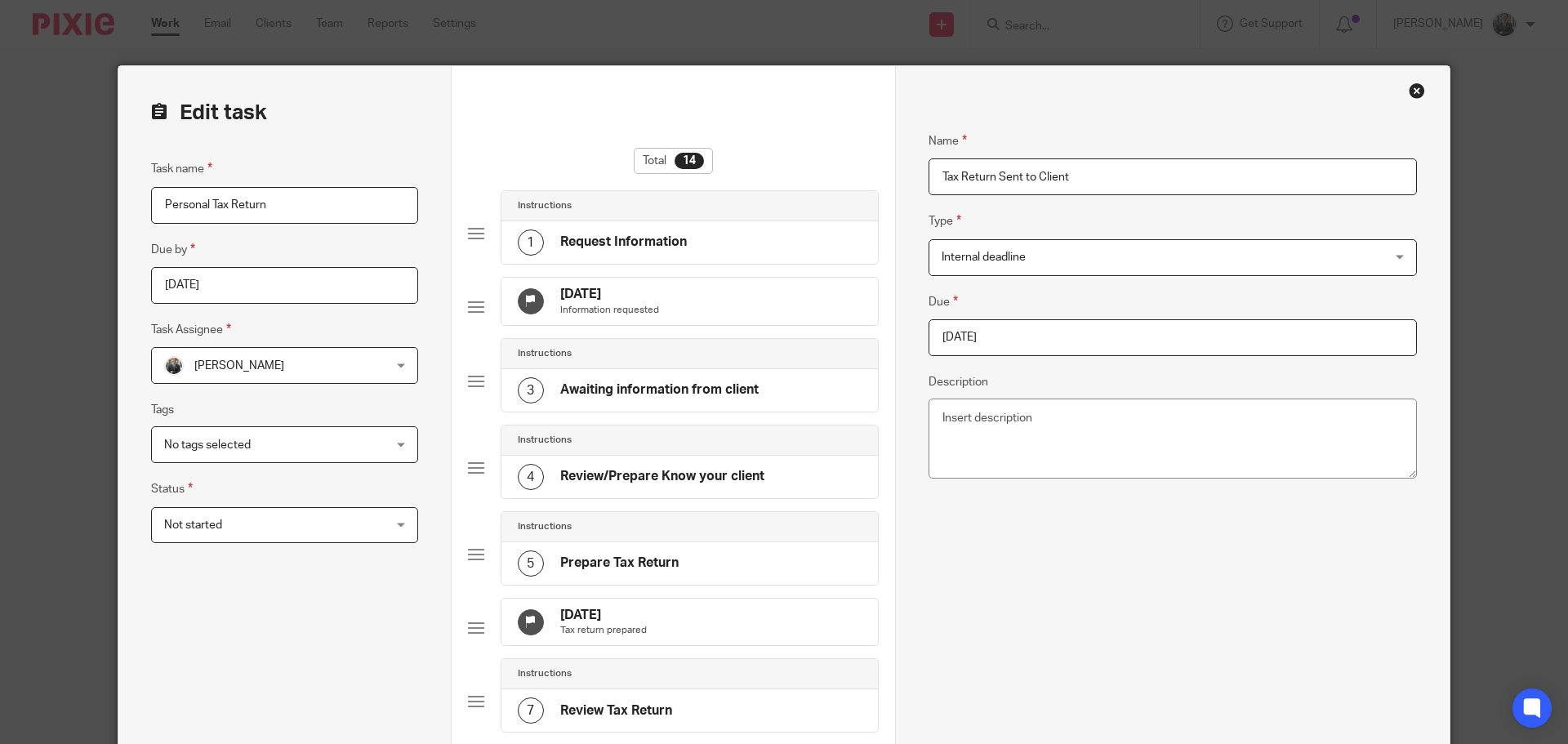
click at [1057, 342] on input "2025-09-30" at bounding box center [1172, 338] width 488 height 37
type input "2026-01-31"
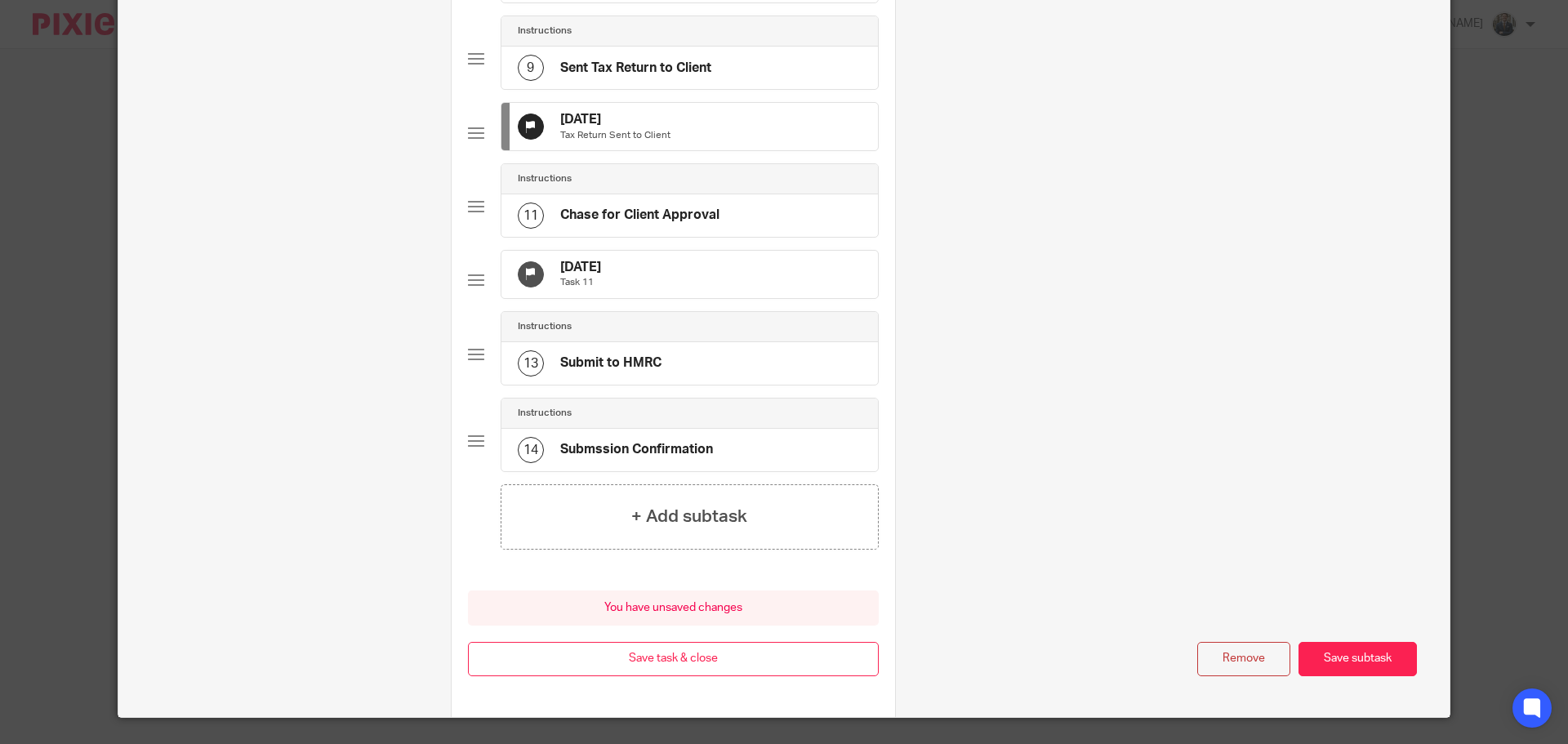
scroll to position [817, 0]
click at [708, 297] on div "31 Oct 2025 Task 11" at bounding box center [690, 273] width 377 height 48
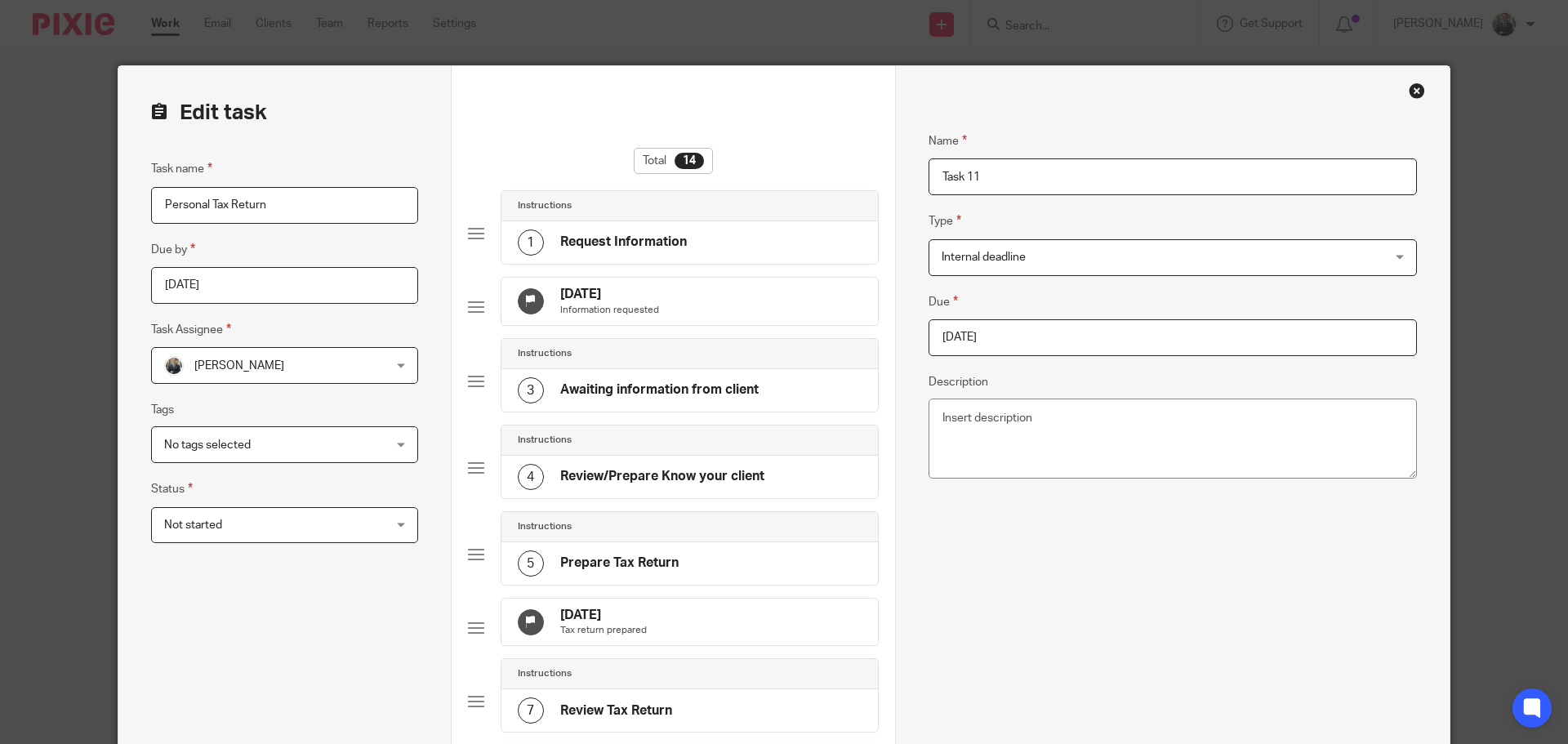
click at [1102, 339] on input "2025-10-31" at bounding box center [1172, 338] width 488 height 37
type input "2026-01-31"
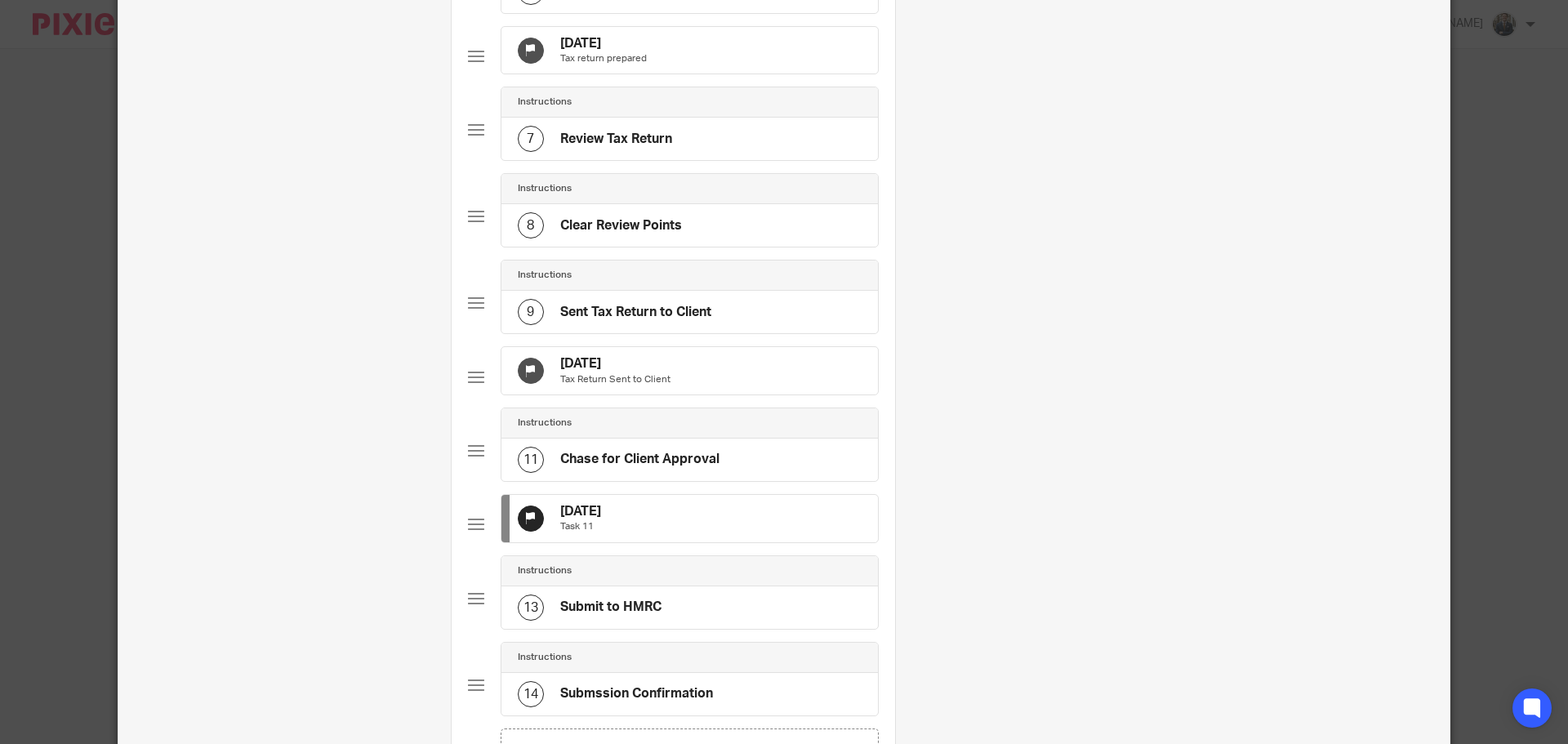
scroll to position [907, 0]
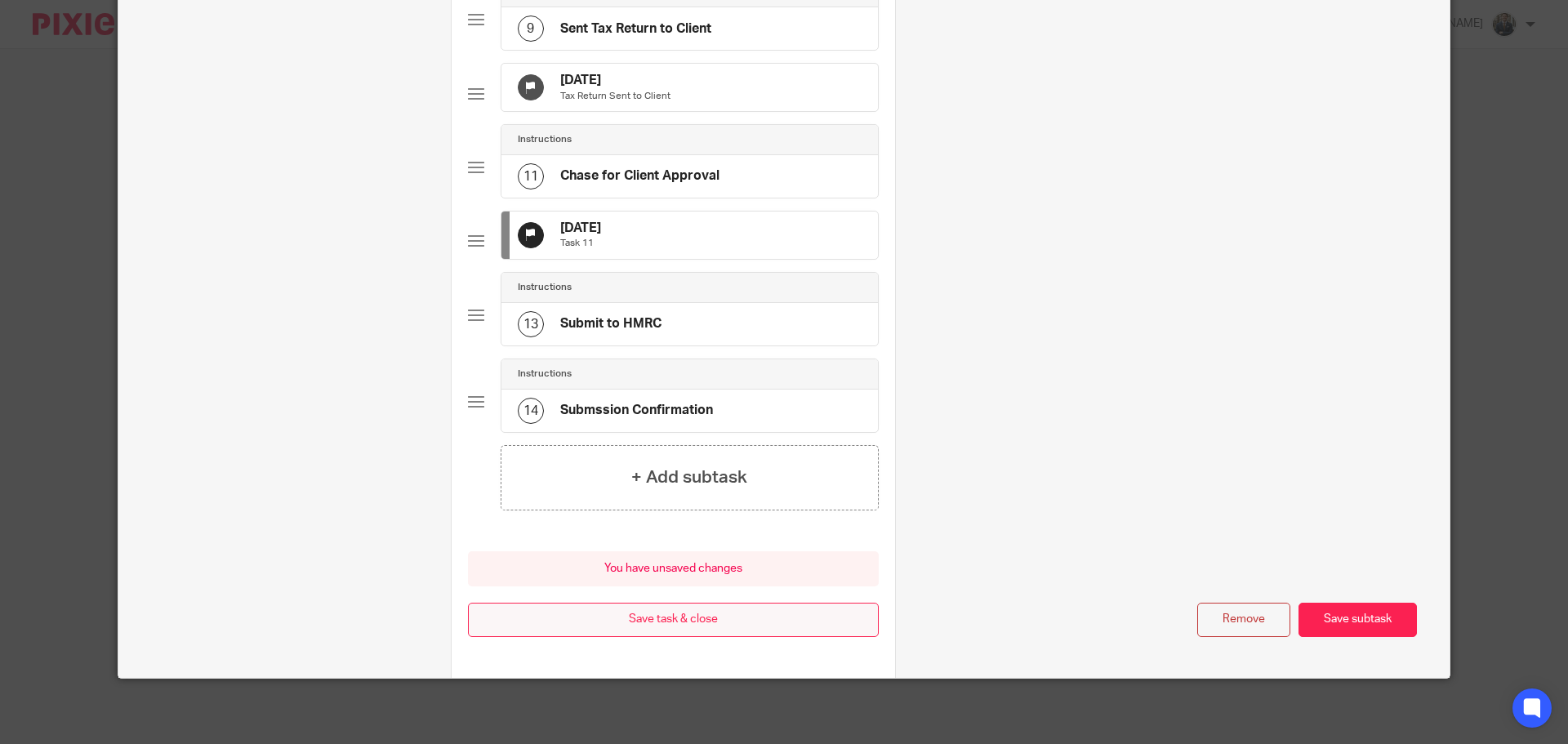
click at [742, 614] on button "Save task & close" at bounding box center [674, 620] width 411 height 35
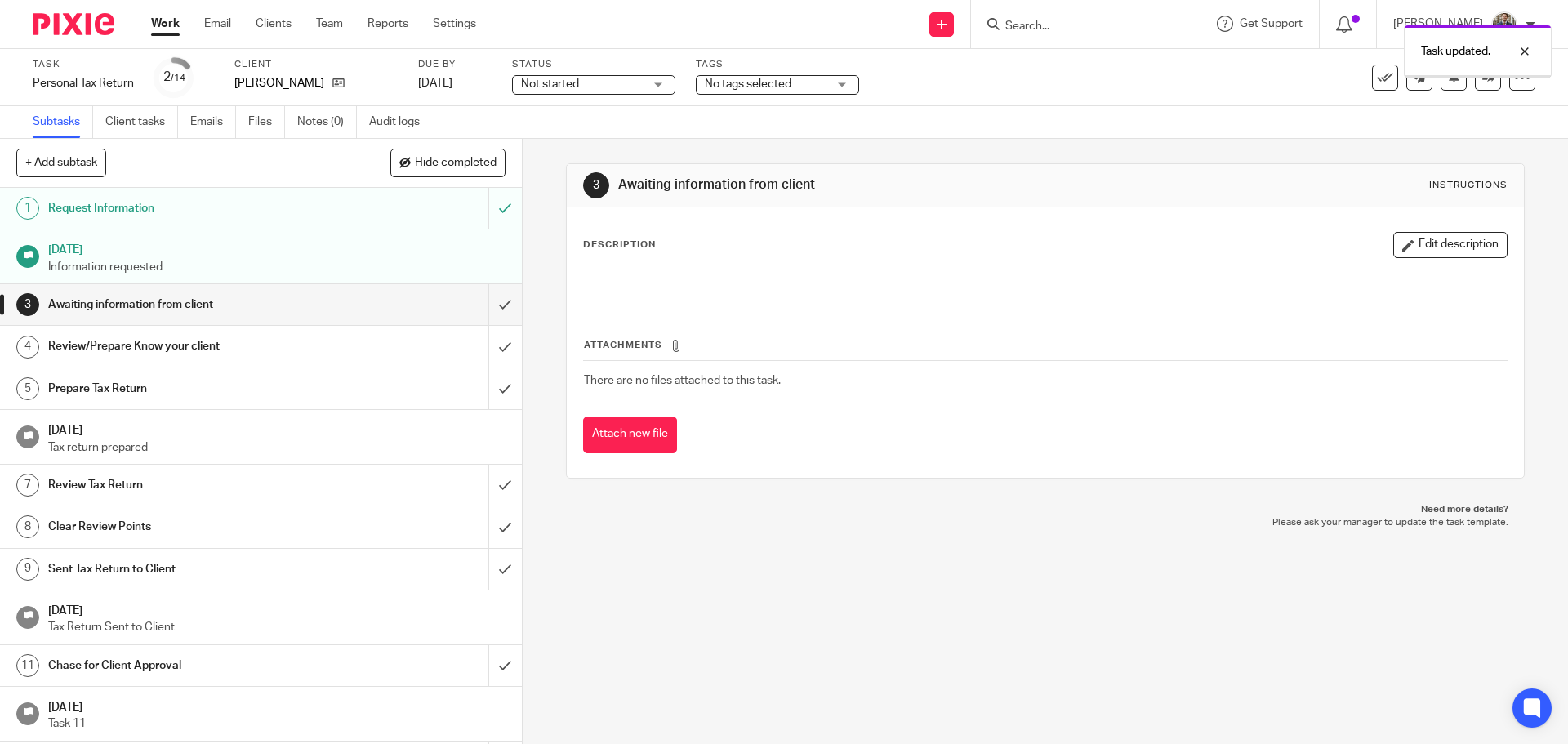
click at [74, 25] on img at bounding box center [73, 24] width 82 height 22
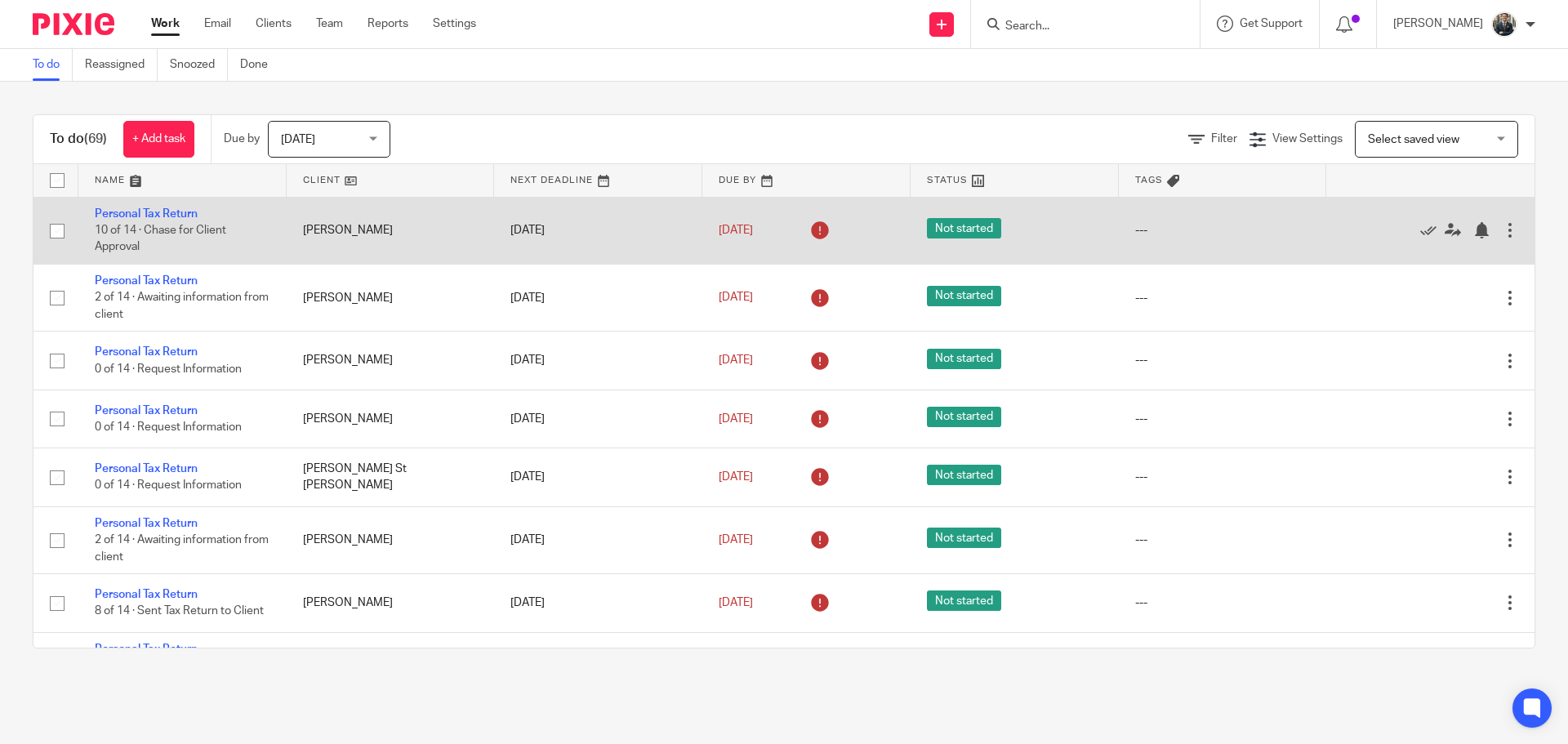
click at [1502, 230] on div at bounding box center [1510, 230] width 16 height 16
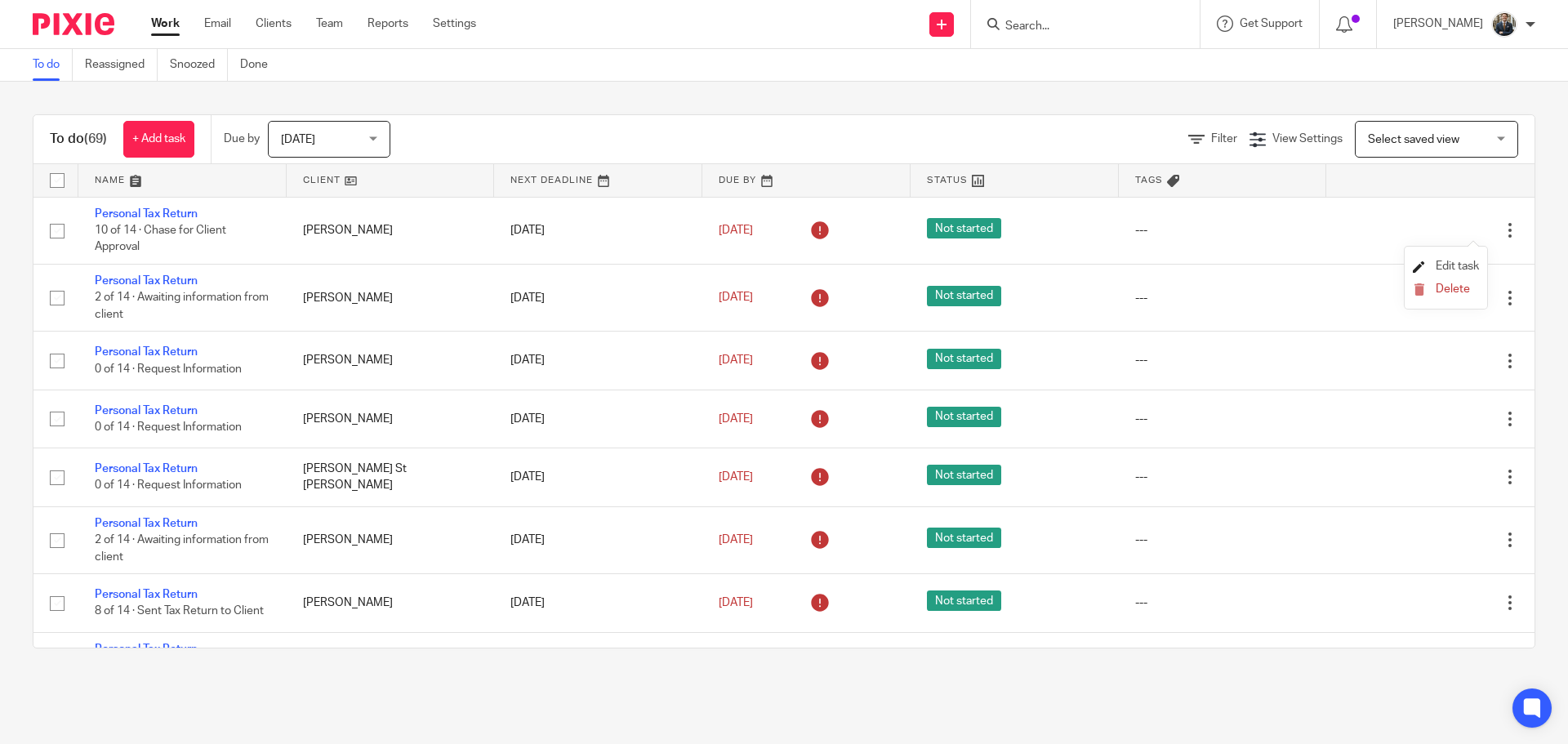
click at [1447, 264] on span "Edit task" at bounding box center [1457, 266] width 43 height 11
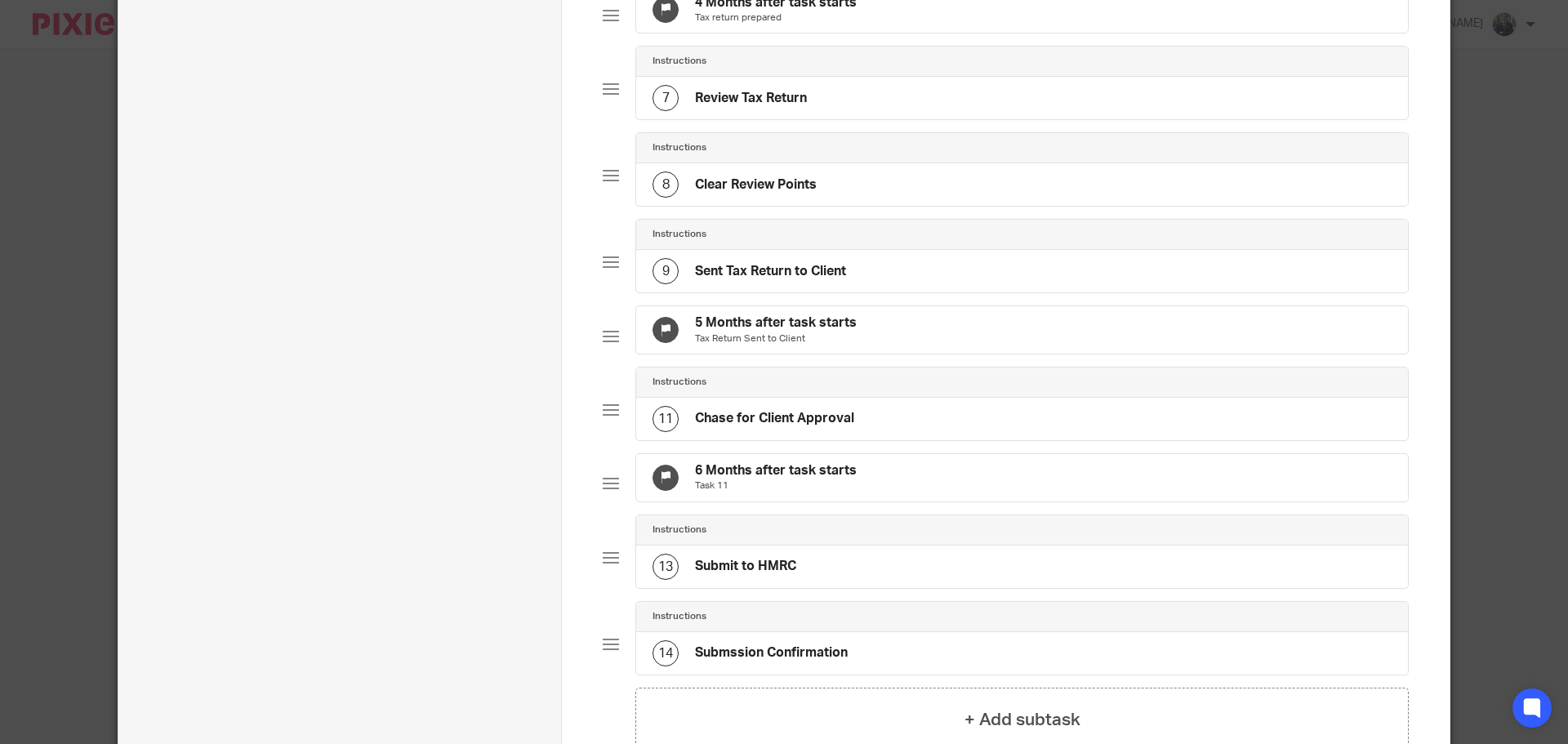
scroll to position [817, 0]
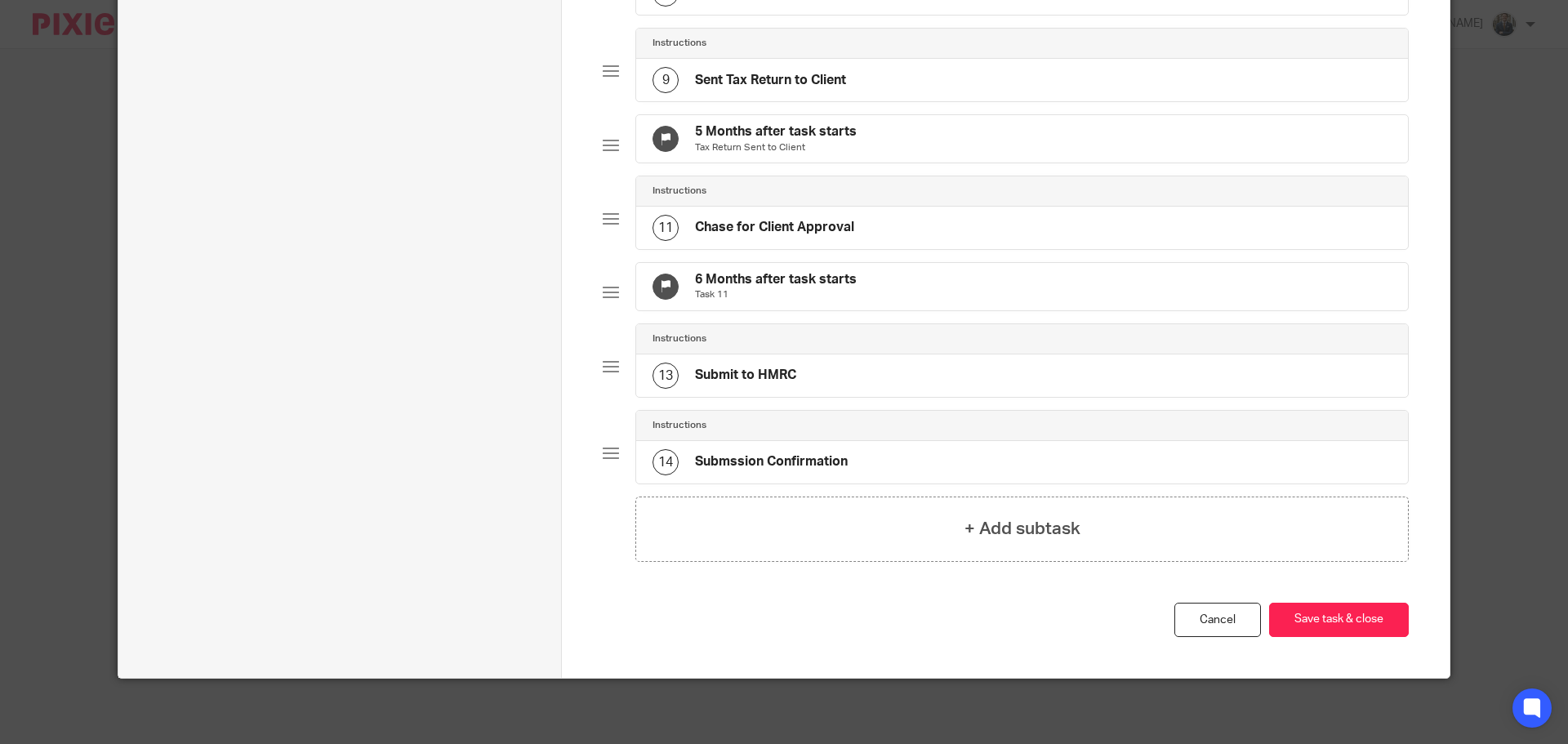
click at [807, 302] on p "Task 11" at bounding box center [776, 295] width 162 height 13
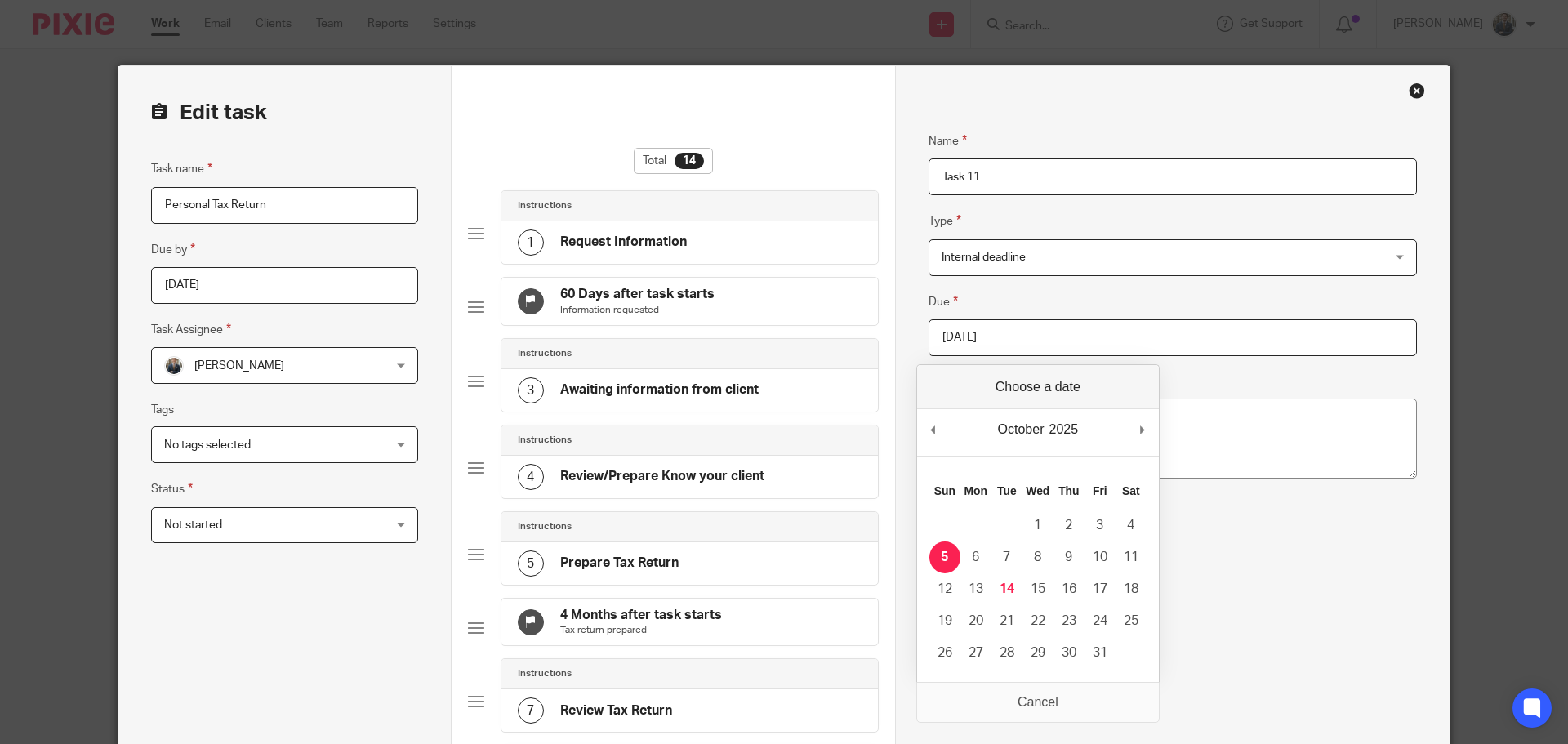
click at [1055, 333] on input "2025-10-05" at bounding box center [1172, 338] width 488 height 37
click at [1077, 350] on input "2025-10-31" at bounding box center [1172, 338] width 488 height 37
type input "2026-01-31"
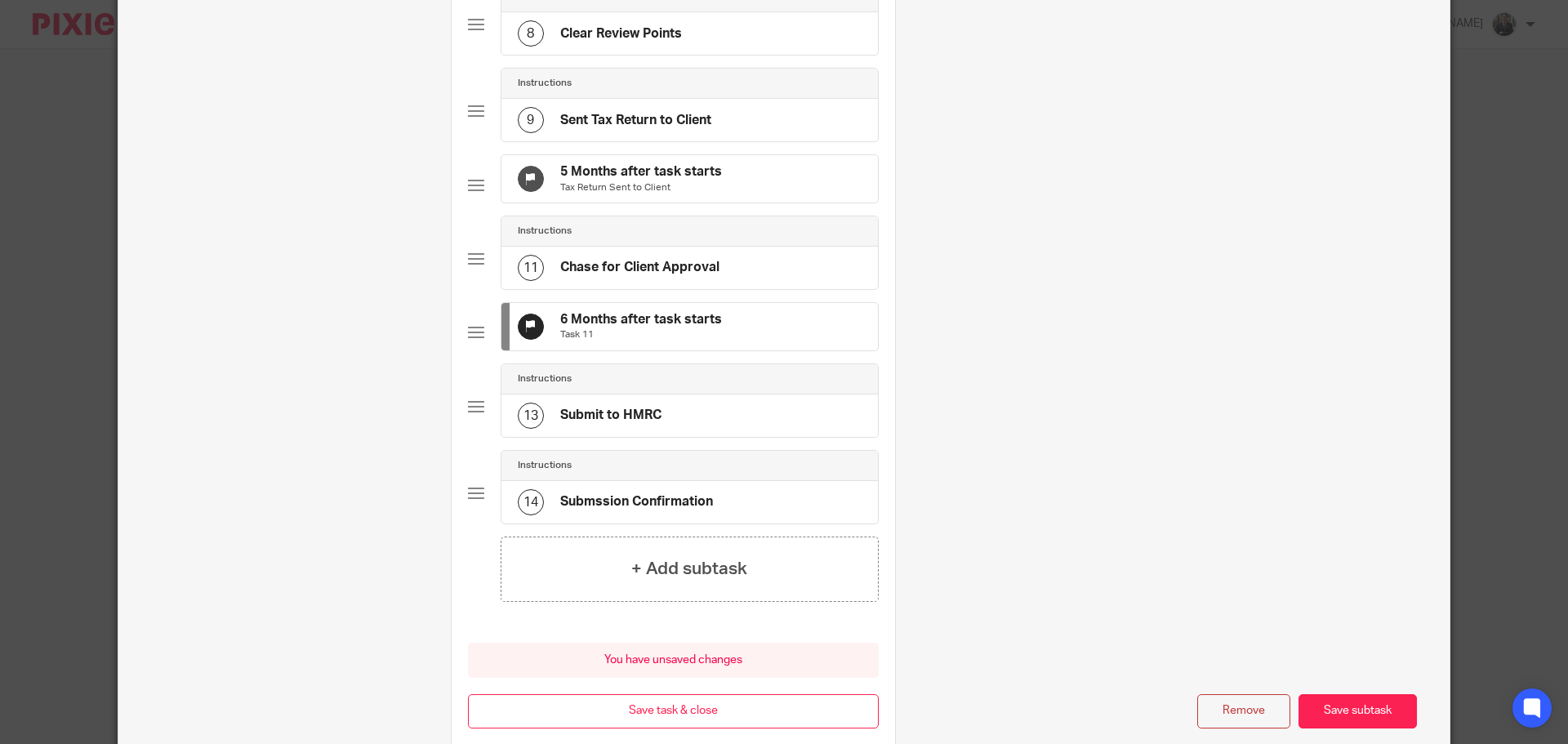
scroll to position [907, 0]
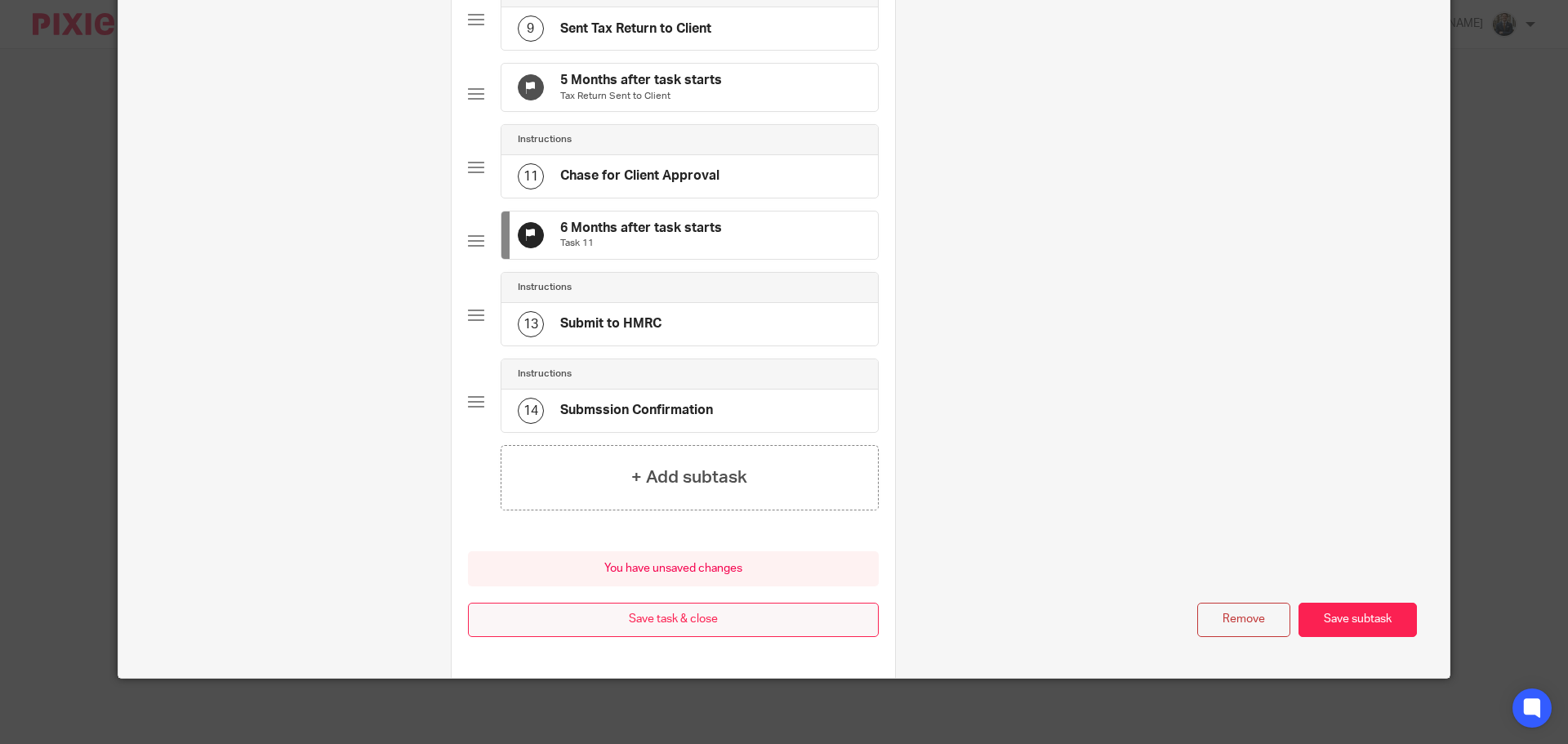
click at [657, 620] on button "Save task & close" at bounding box center [674, 620] width 411 height 35
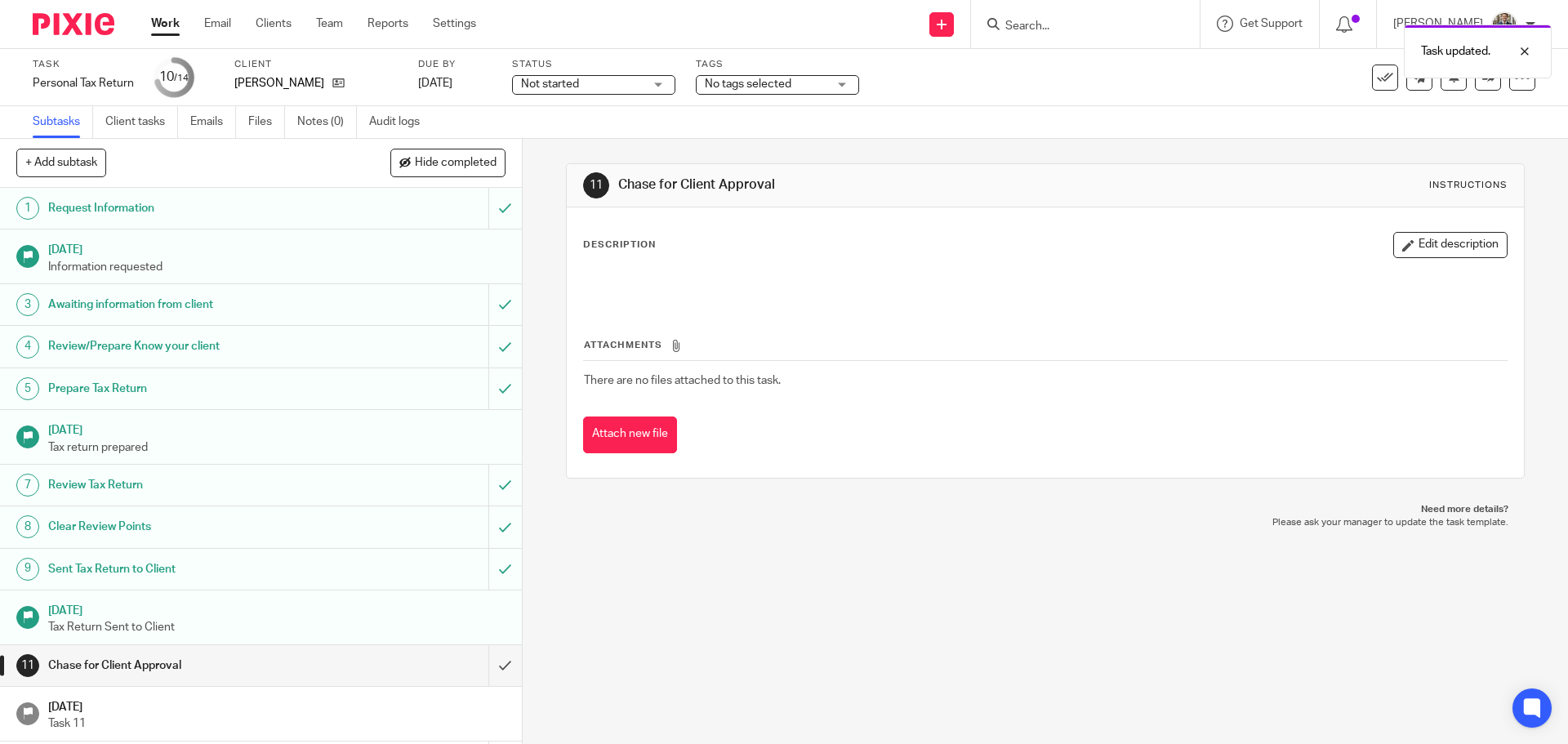
click at [79, 31] on img at bounding box center [73, 24] width 82 height 22
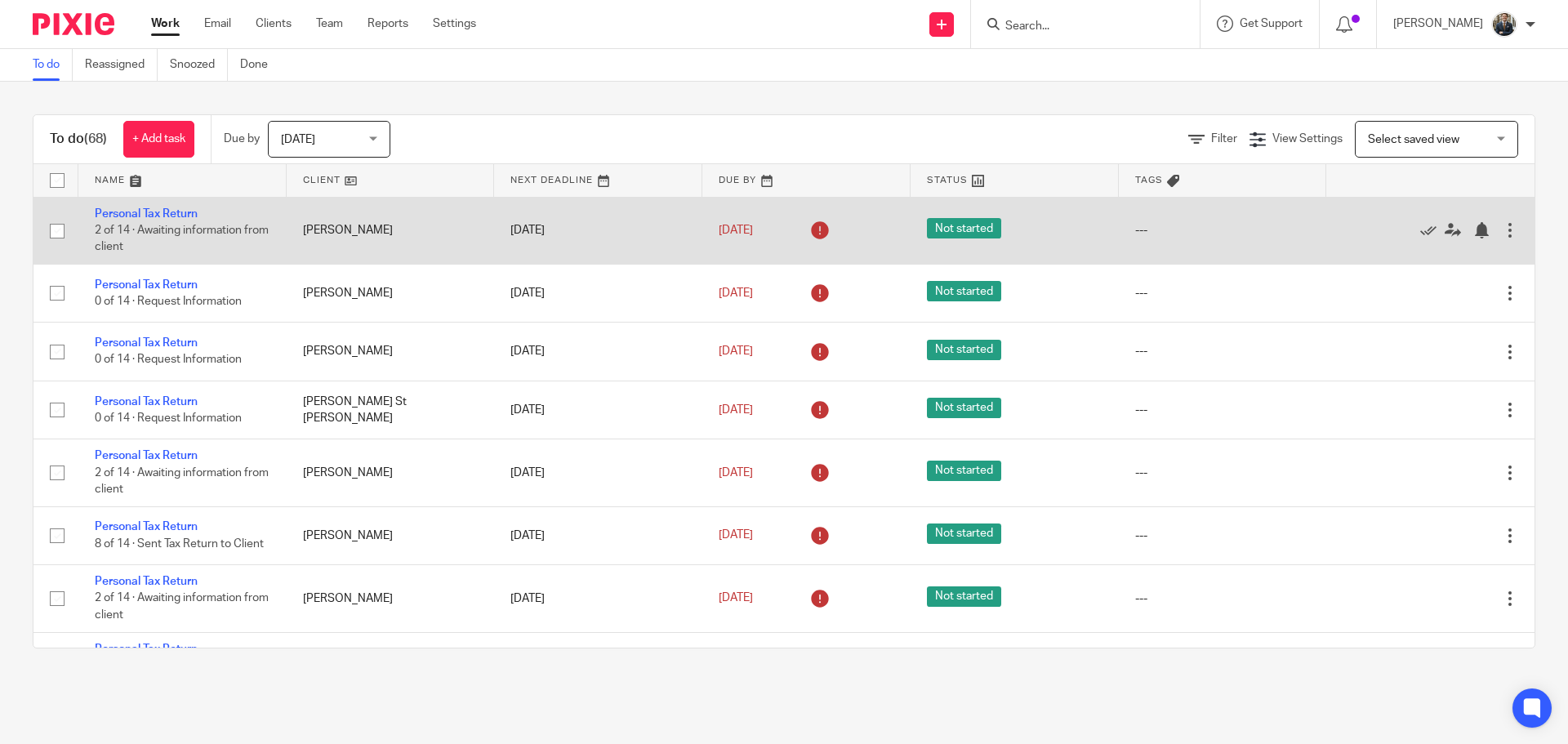
click at [1476, 239] on div "Edit task Delete" at bounding box center [1430, 230] width 175 height 41
click at [1502, 232] on div at bounding box center [1510, 230] width 16 height 16
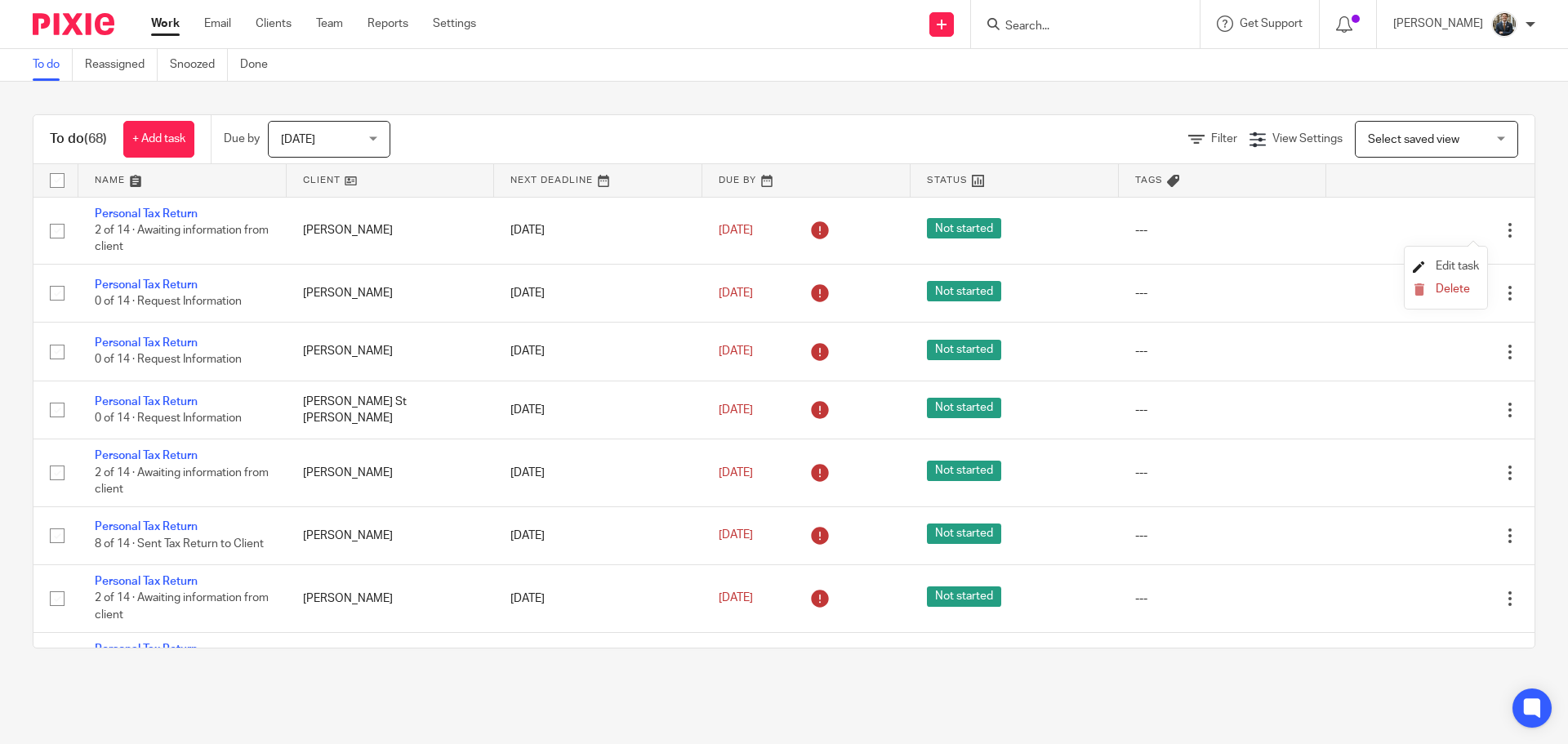
click at [1458, 261] on span "Edit task" at bounding box center [1457, 266] width 43 height 11
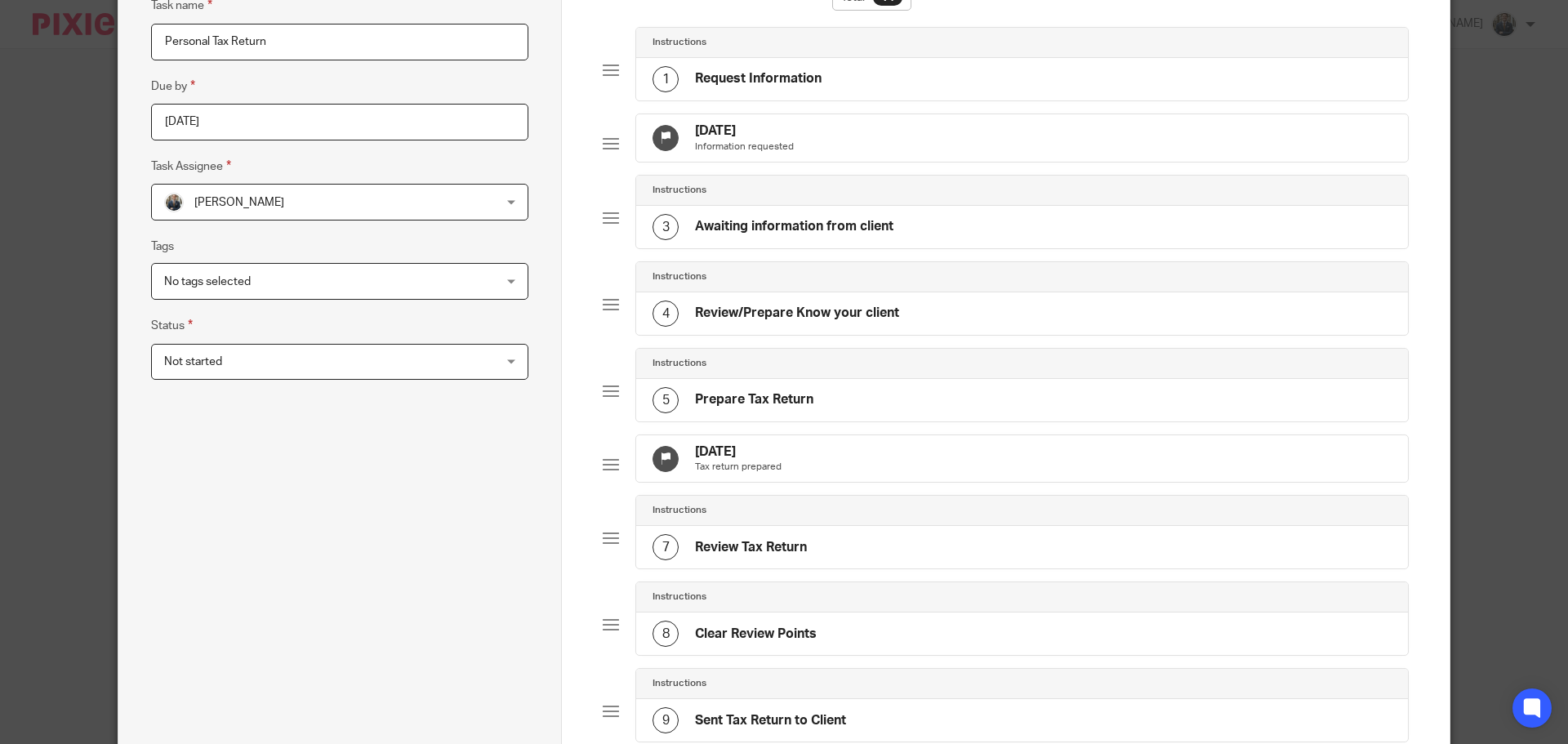
click at [838, 483] on div "[DATE] Tax return prepared" at bounding box center [1023, 459] width 772 height 48
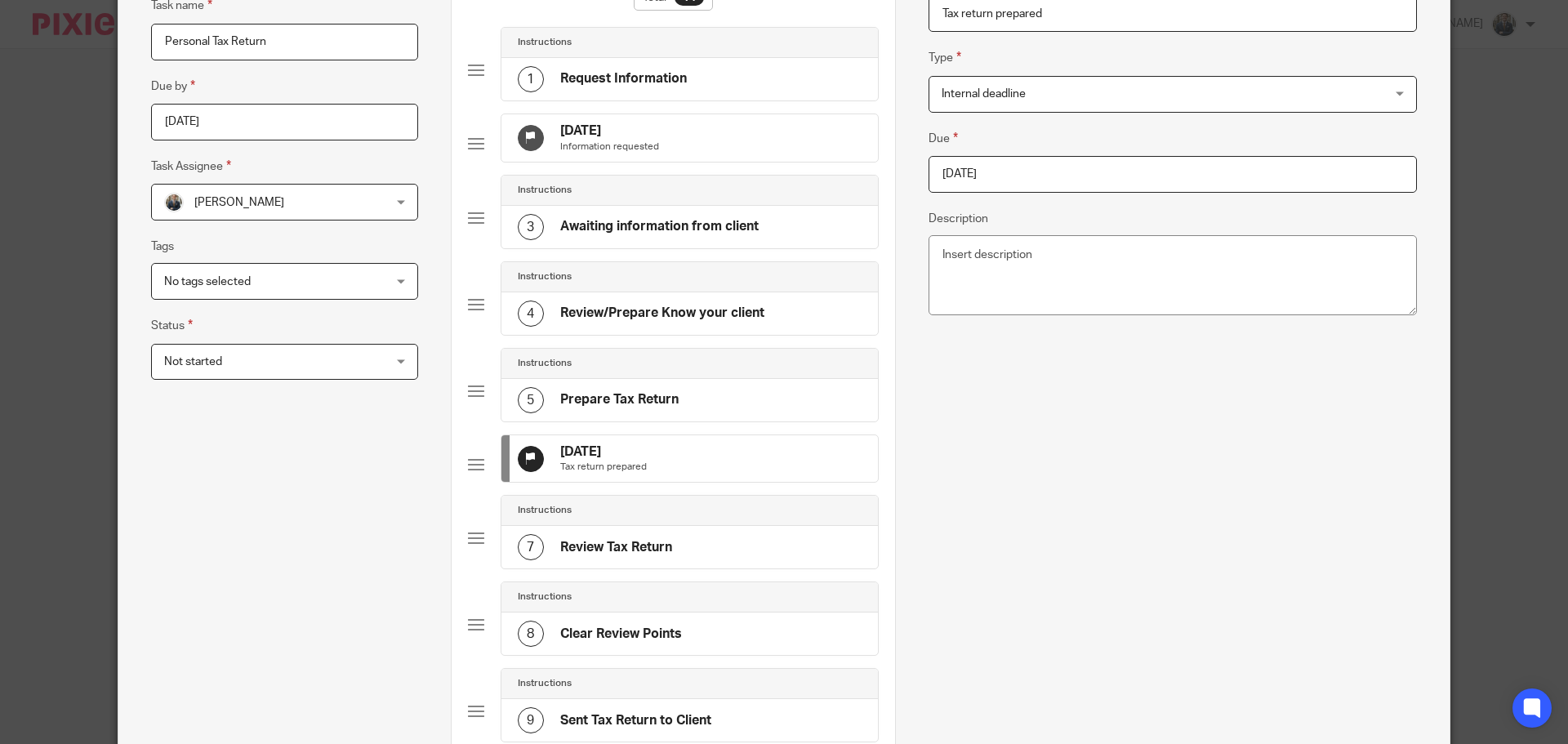
scroll to position [158, 0]
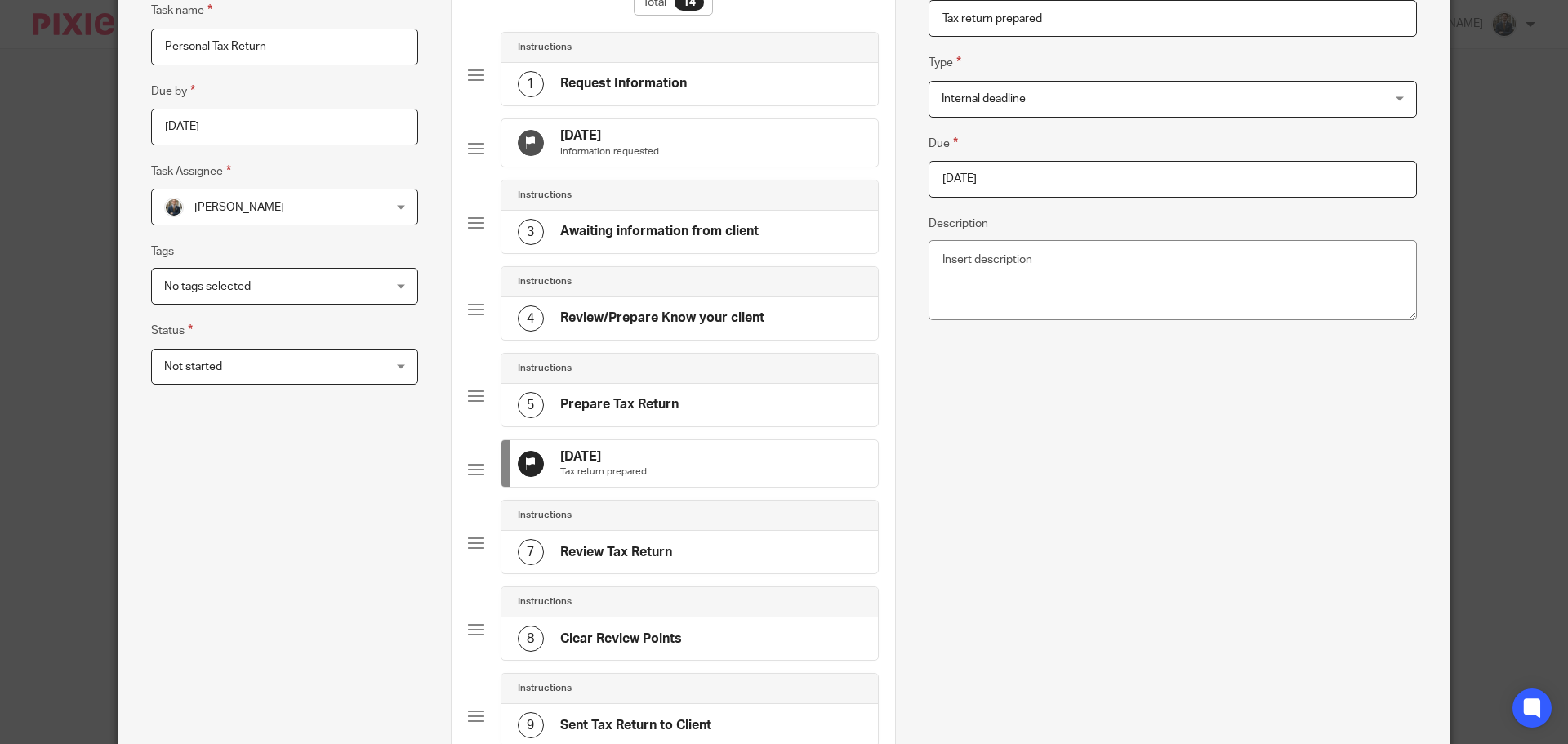
click at [1070, 181] on input "[DATE]" at bounding box center [1172, 179] width 488 height 37
type input "[DATE]"
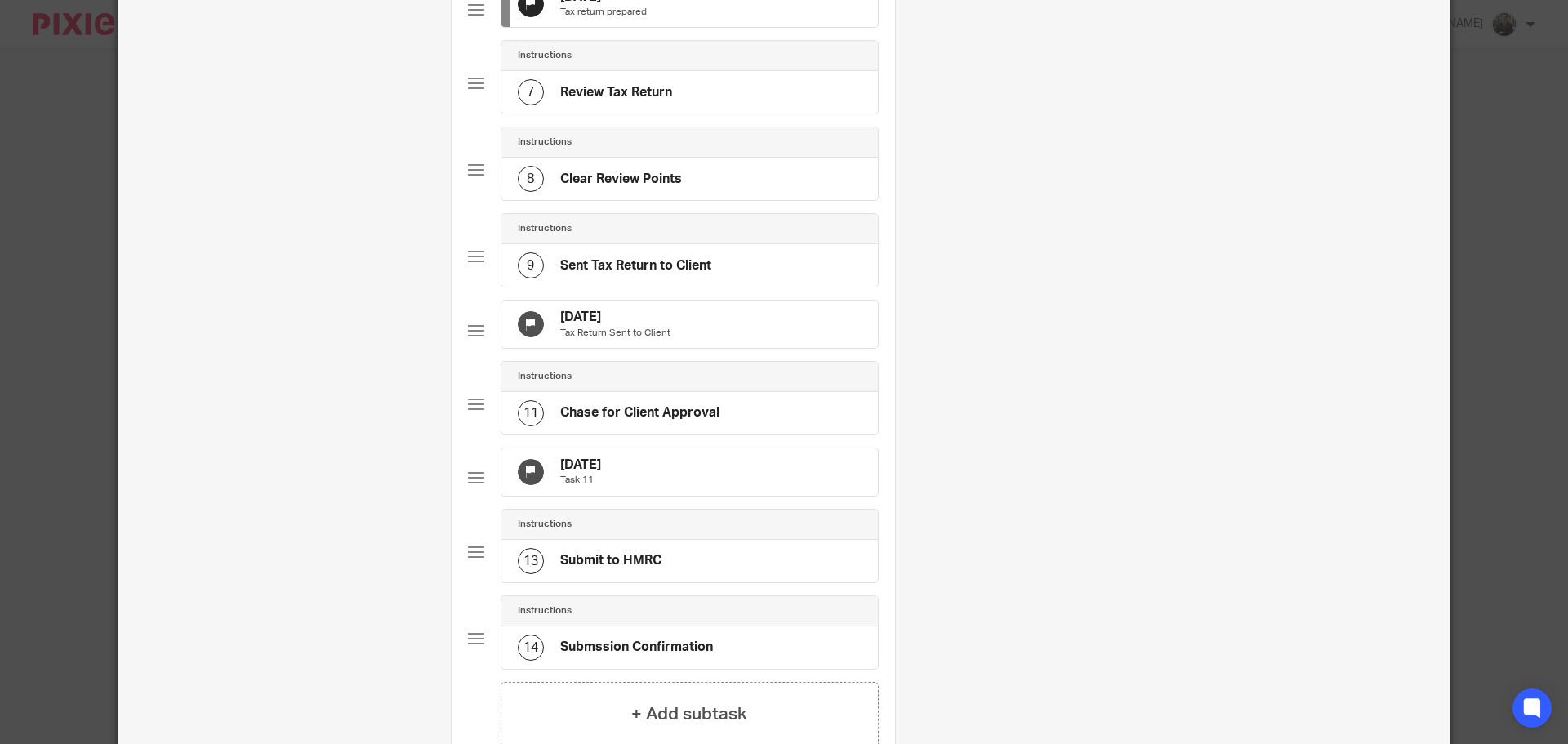
scroll to position [649, 0]
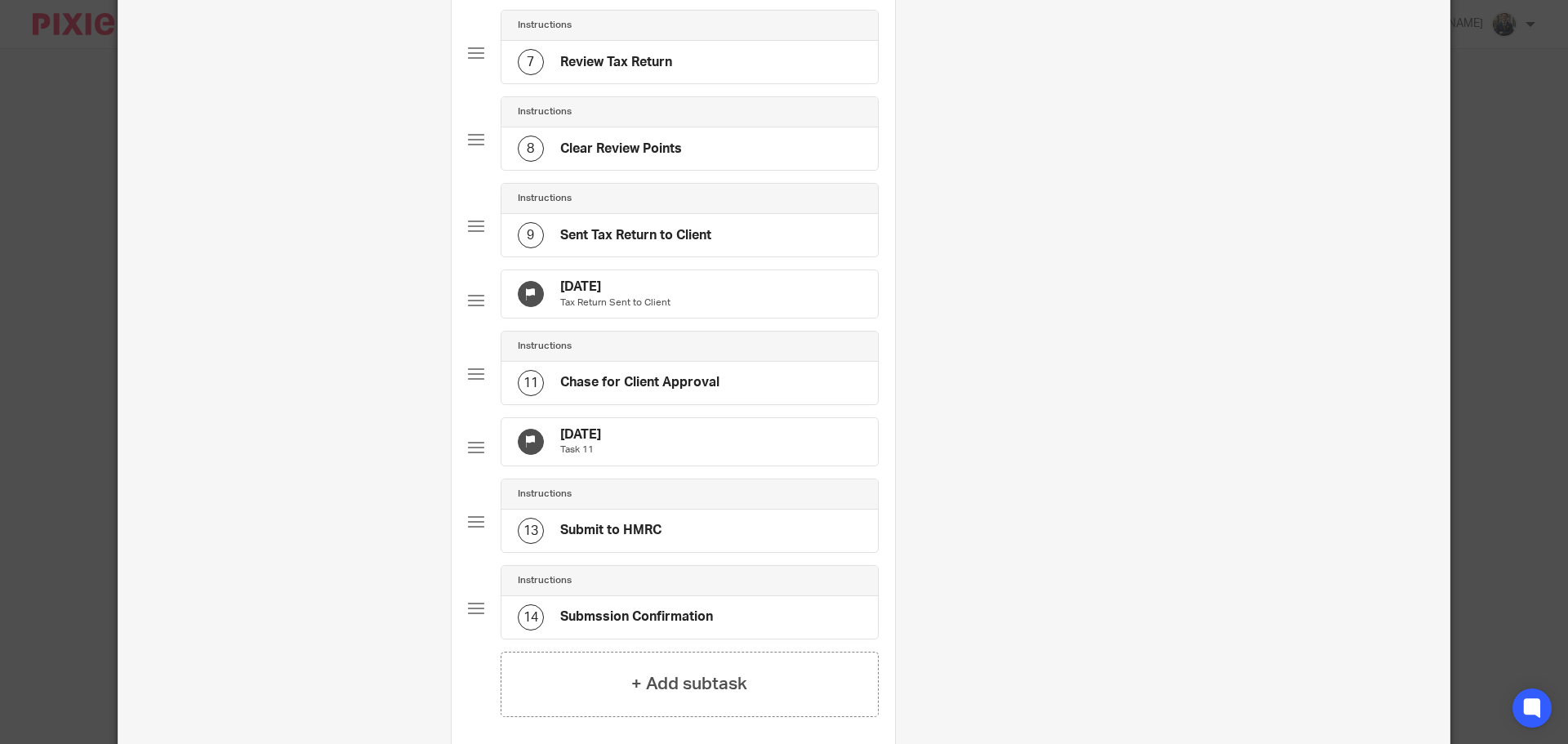
click at [769, 318] on div "[DATE] Tax Return Sent to Client" at bounding box center [690, 294] width 377 height 48
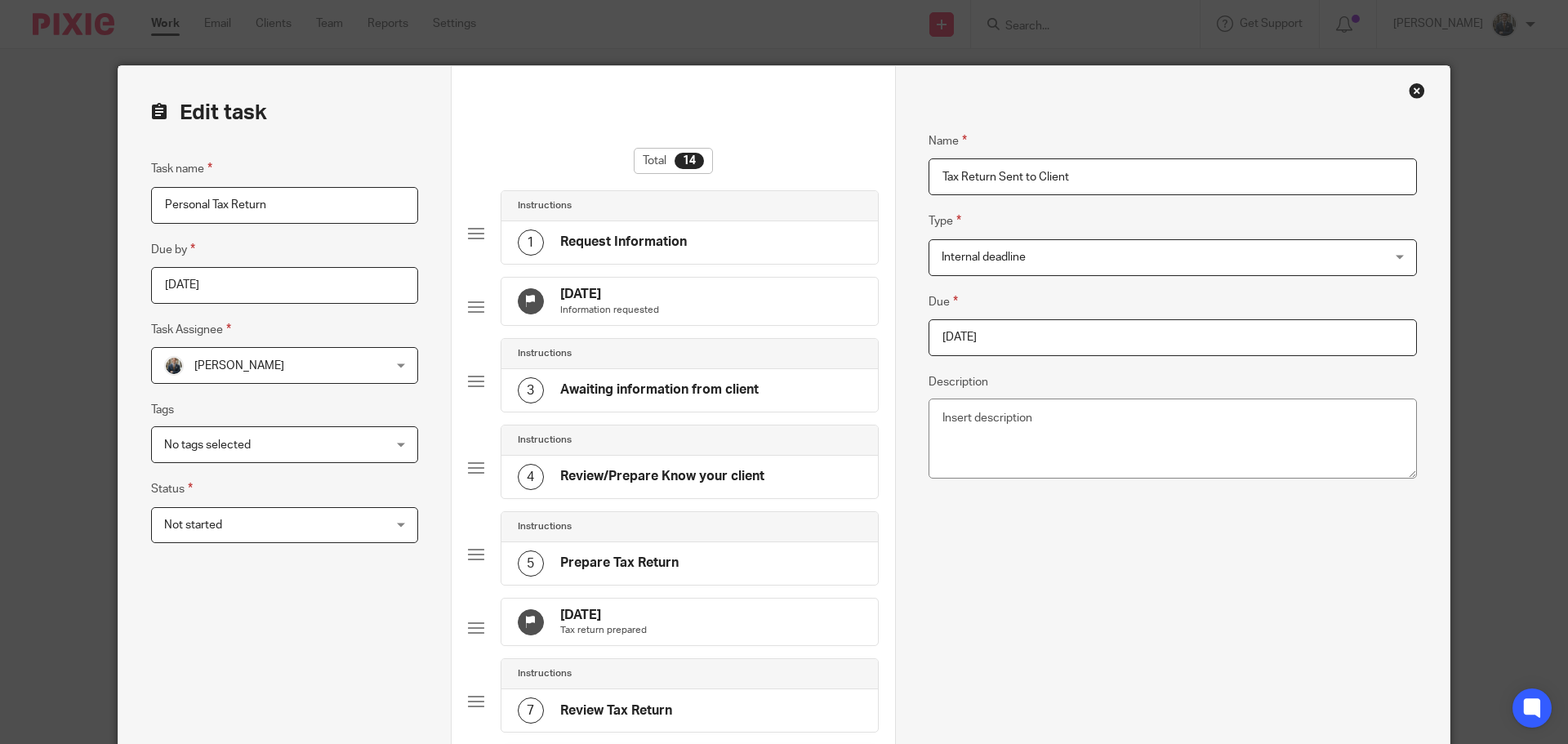
click at [1073, 336] on input "[DATE]" at bounding box center [1172, 338] width 488 height 37
type input "[DATE]"
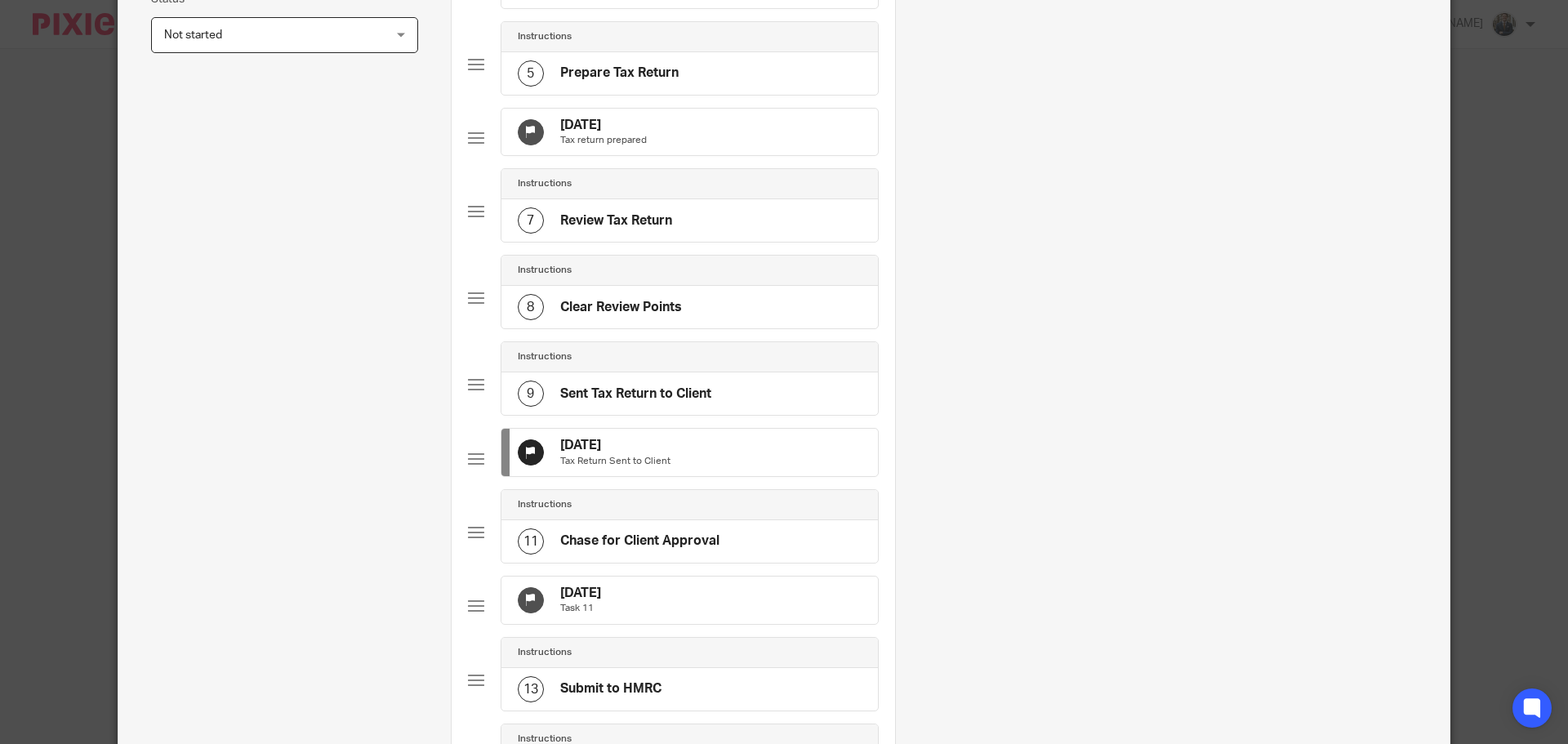
click at [682, 624] on div "[DATE] Task 11" at bounding box center [690, 601] width 377 height 48
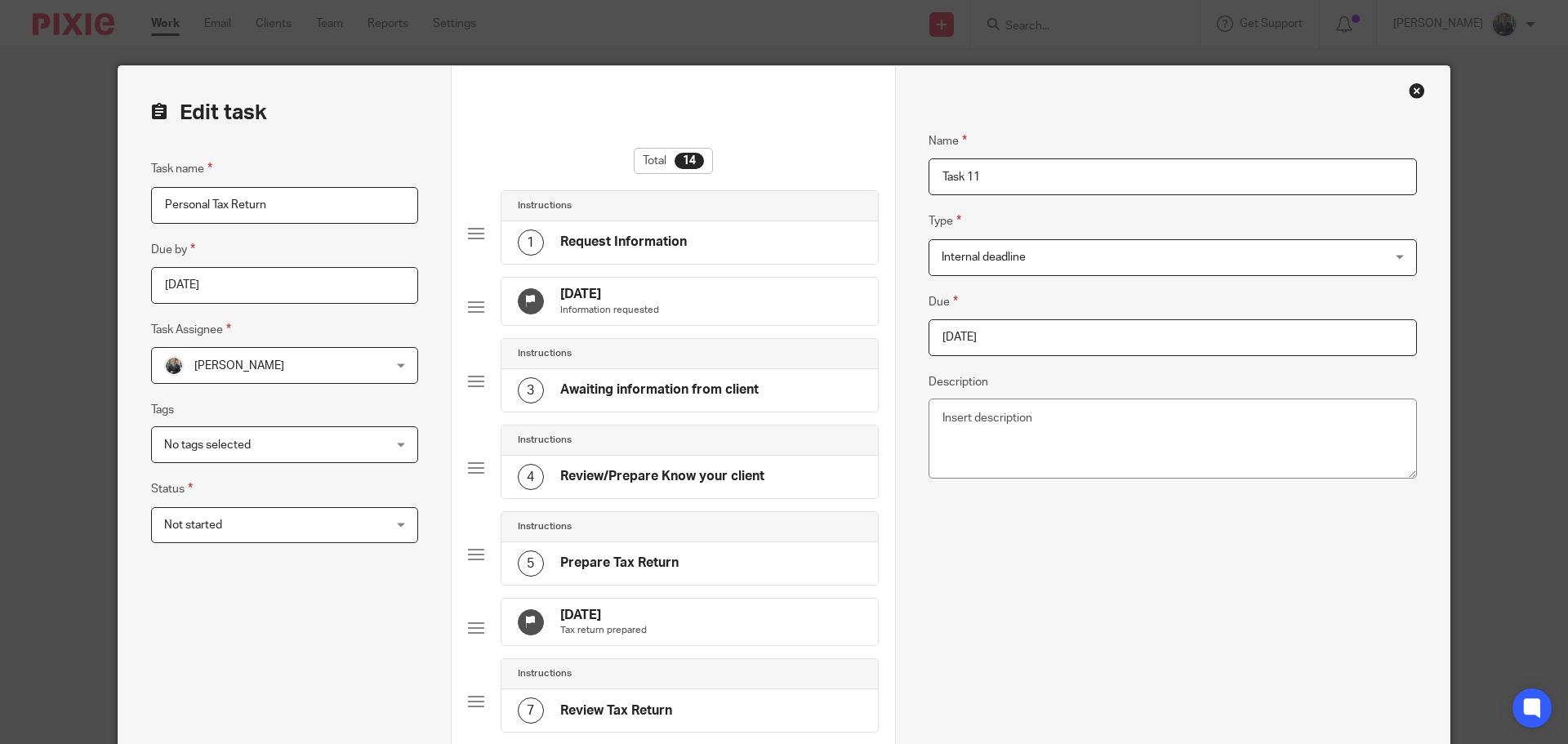
click at [1068, 351] on input "[DATE]" at bounding box center [1172, 338] width 488 height 37
type input "[DATE]"
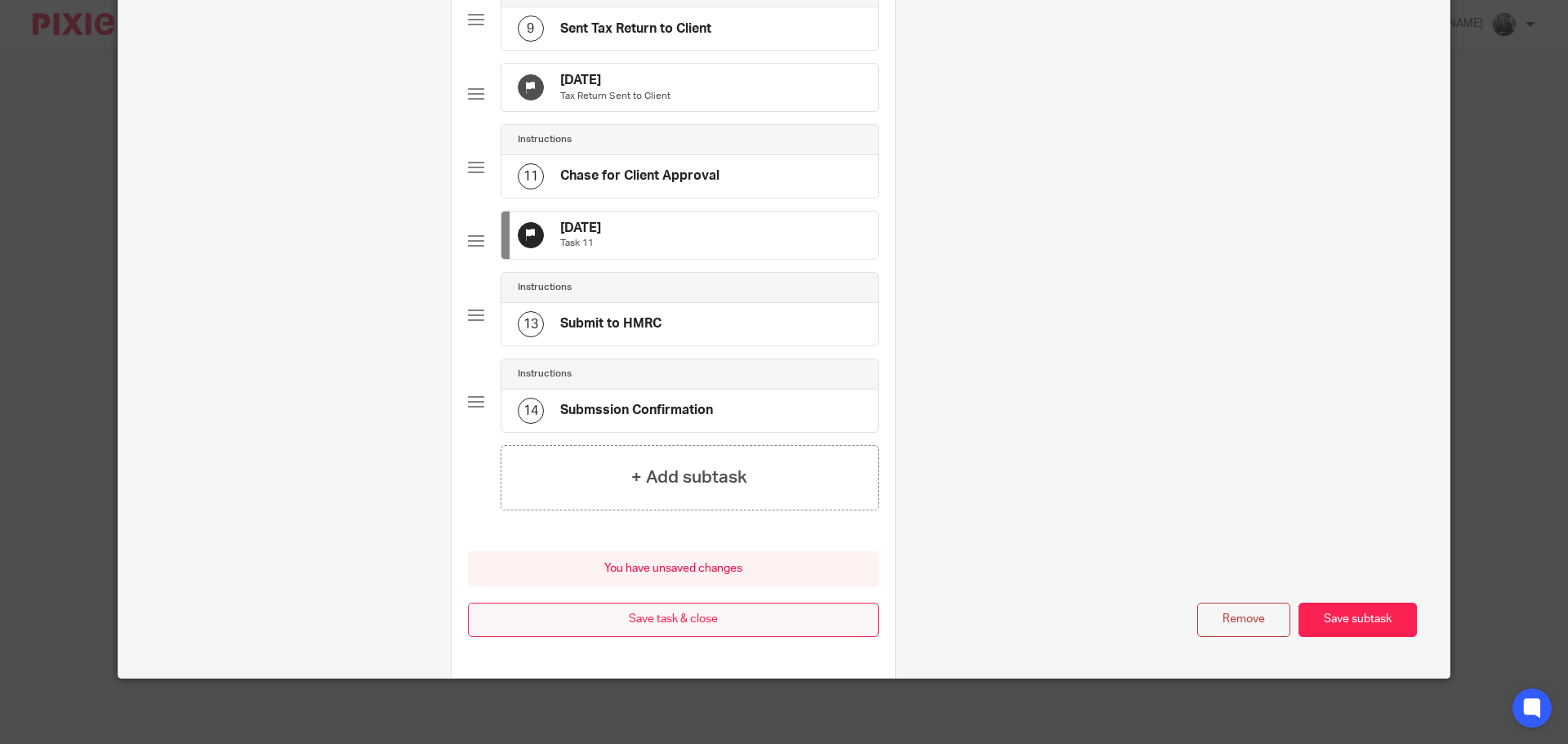
scroll to position [907, 0]
click at [721, 620] on button "Save task & close" at bounding box center [674, 620] width 411 height 35
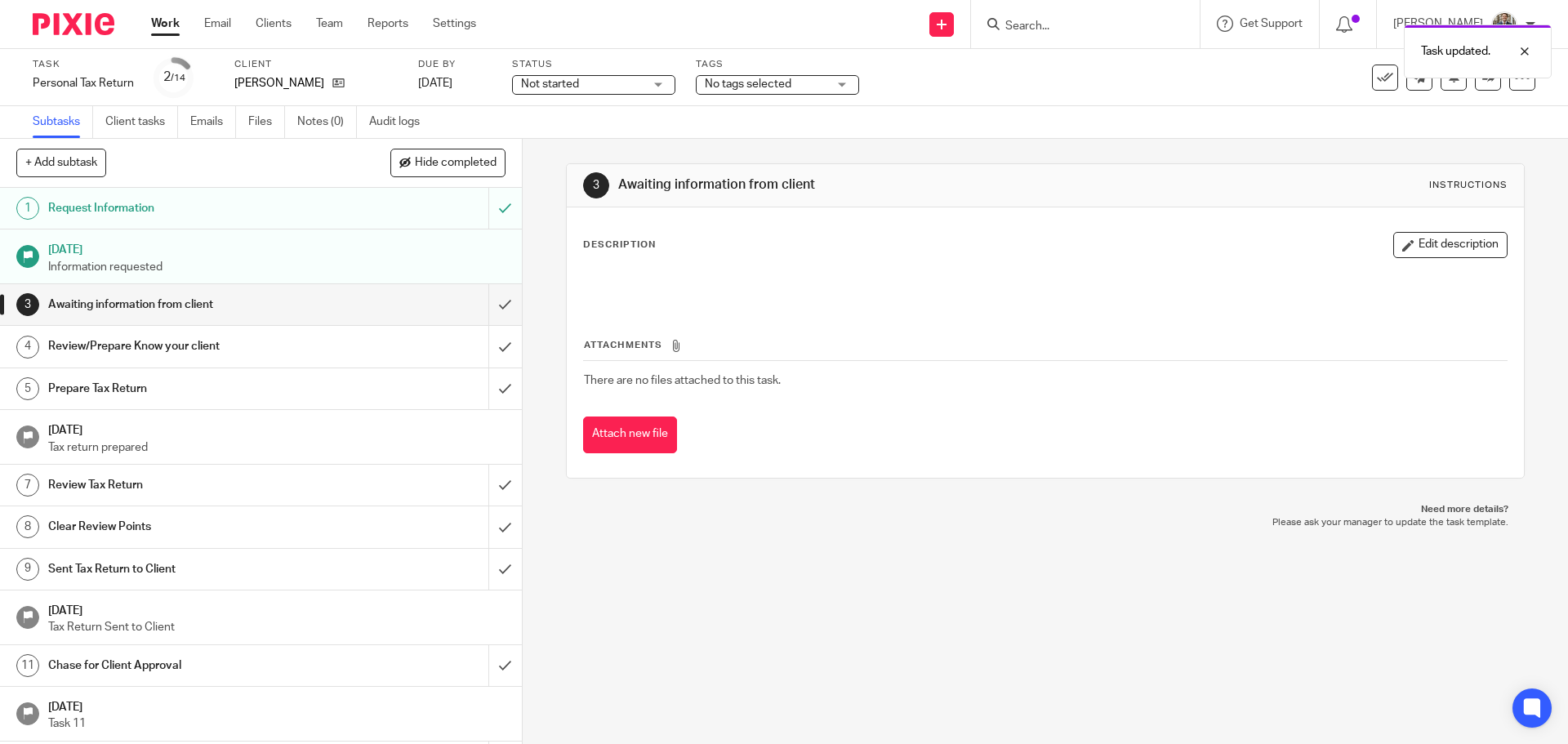
click at [74, 28] on img at bounding box center [73, 24] width 82 height 22
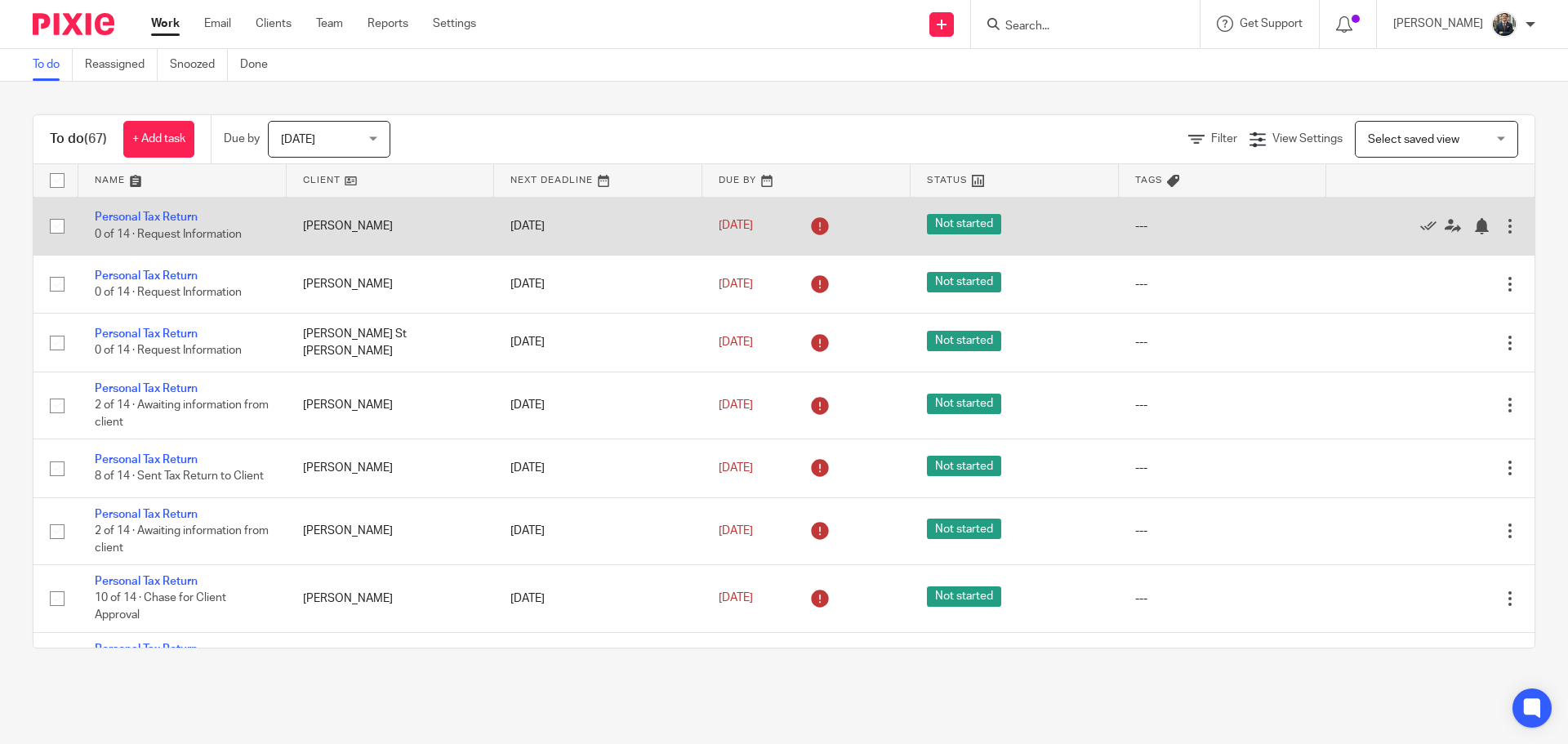
click at [1502, 220] on div at bounding box center [1510, 226] width 16 height 16
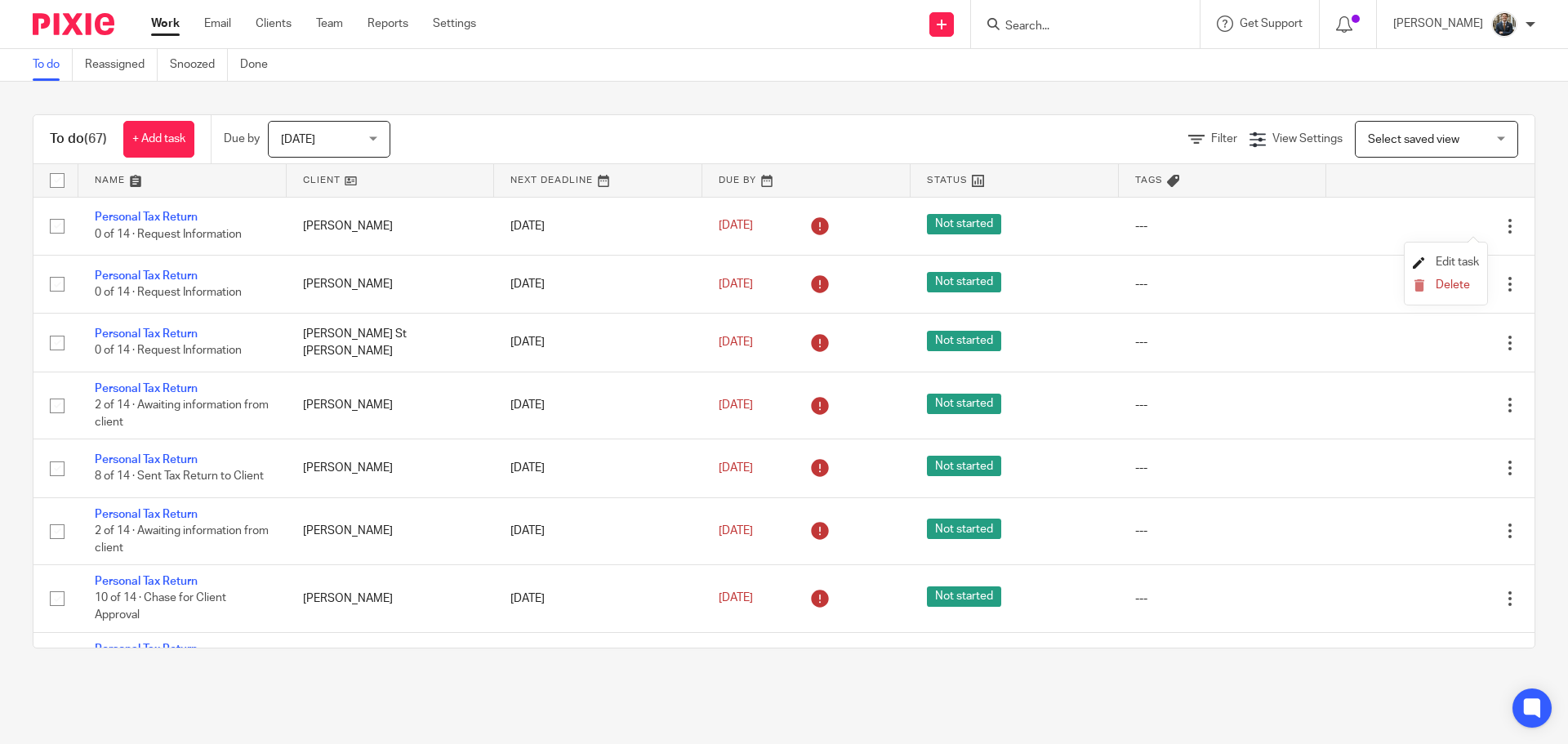
click at [1447, 261] on span "Edit task" at bounding box center [1457, 262] width 43 height 11
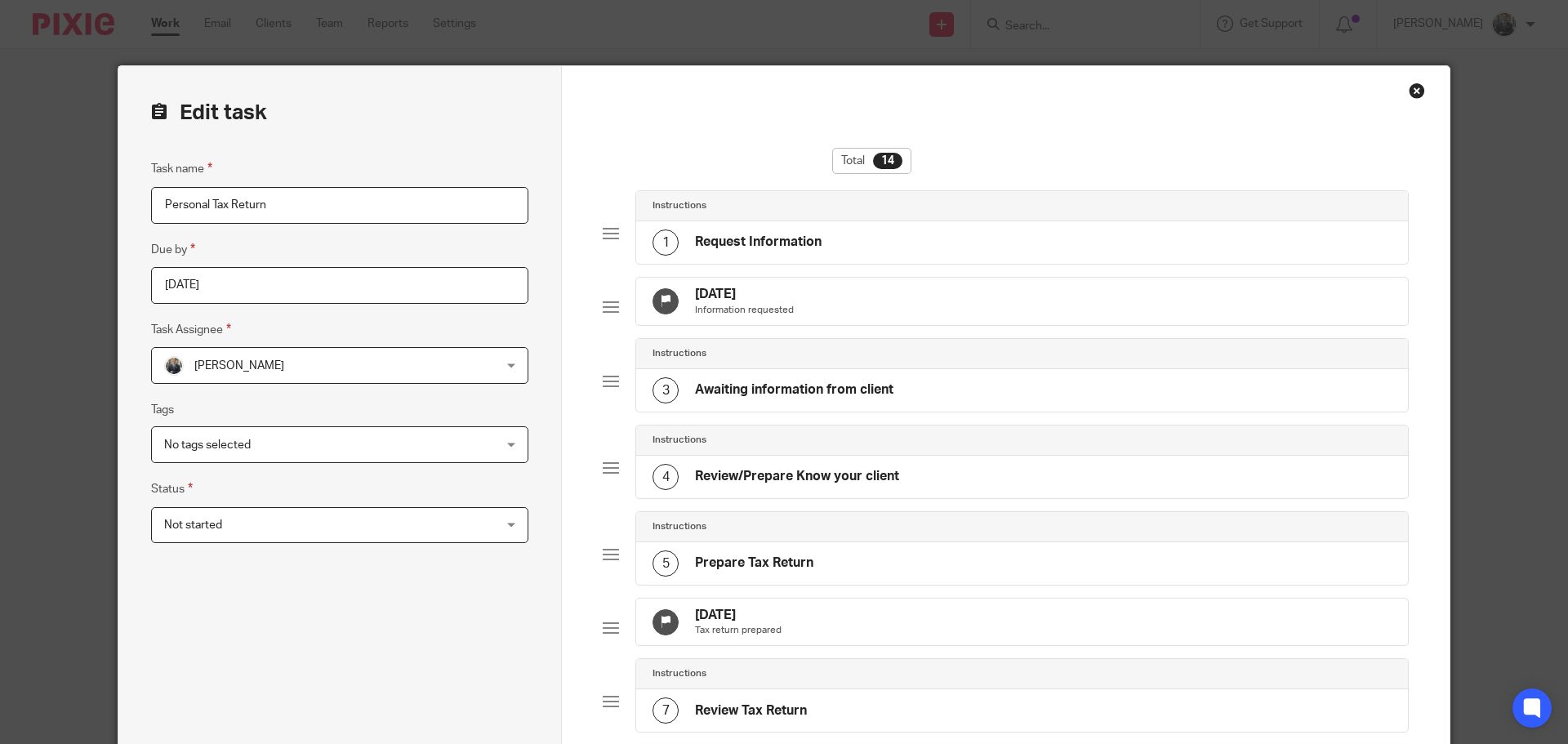
click at [1017, 305] on div "1 Oct 2025 Information requested" at bounding box center [1023, 301] width 772 height 48
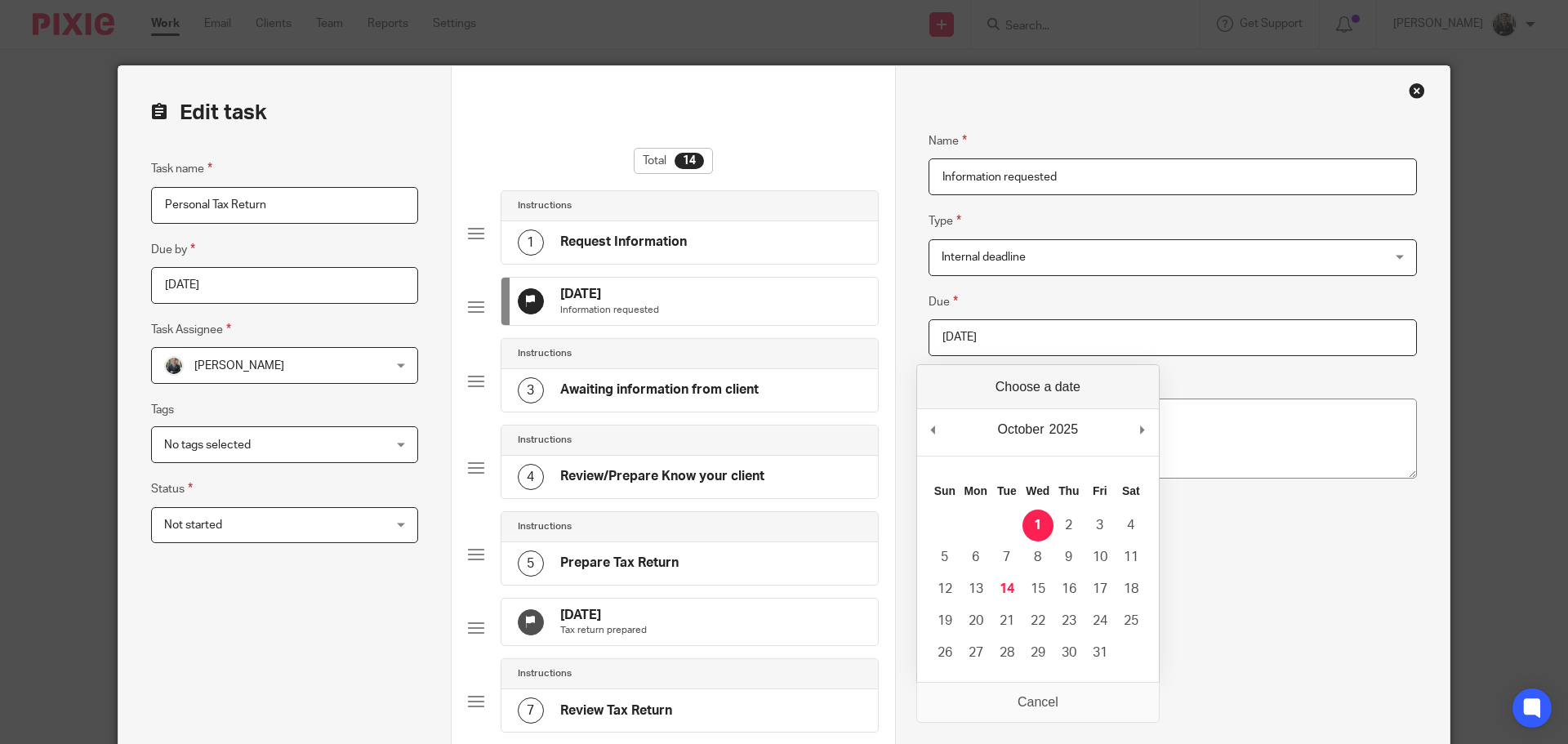
click at [1072, 333] on input "2025-10-01" at bounding box center [1172, 338] width 488 height 37
type input "[DATE]"
click at [726, 642] on div "30 Nov 2025 Tax return prepared" at bounding box center [690, 622] width 377 height 48
click at [1050, 351] on input "2025-11-30" at bounding box center [1164, 338] width 485 height 37
type input "2026-01-31"
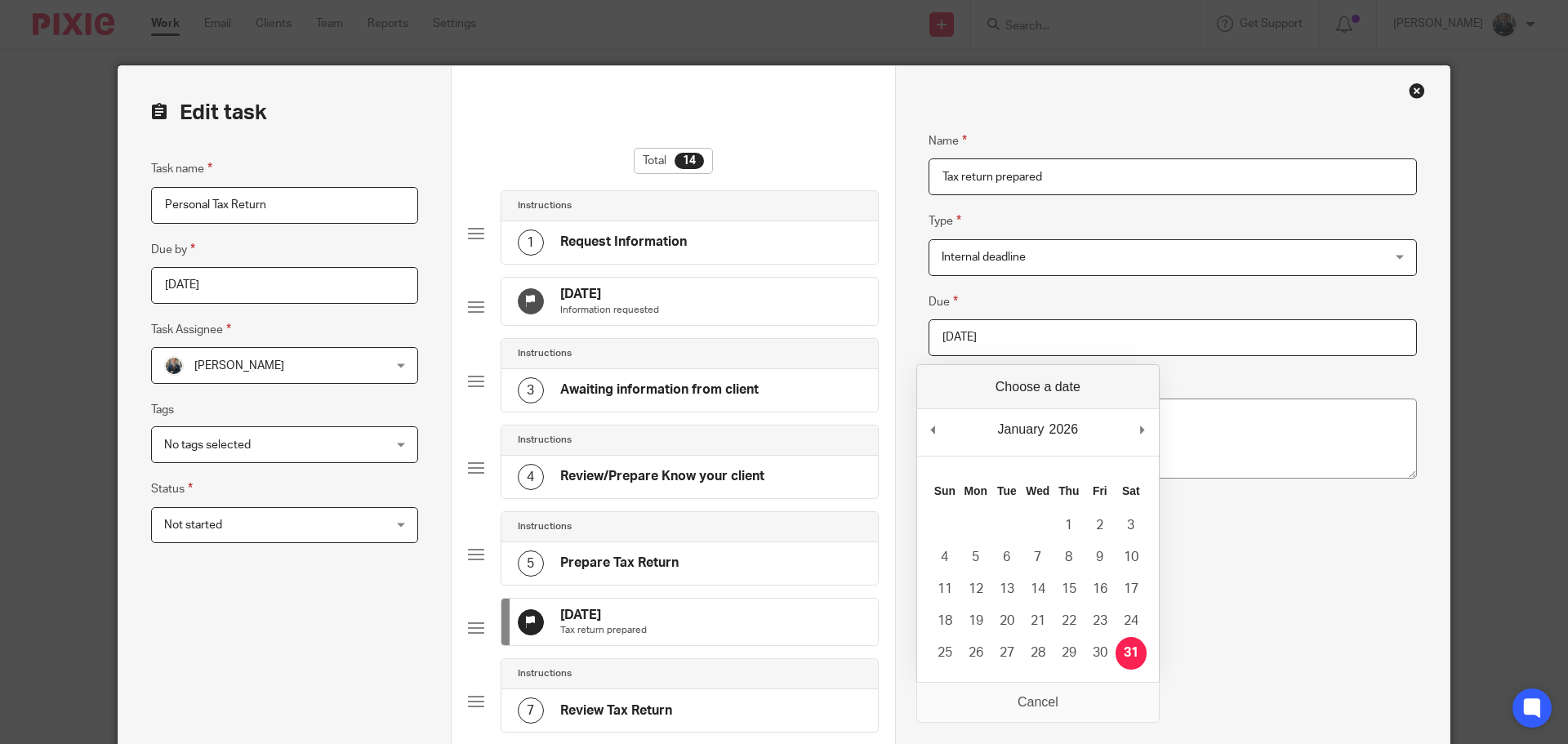
drag, startPoint x: 1142, startPoint y: 654, endPoint x: 716, endPoint y: 437, distance: 478.1
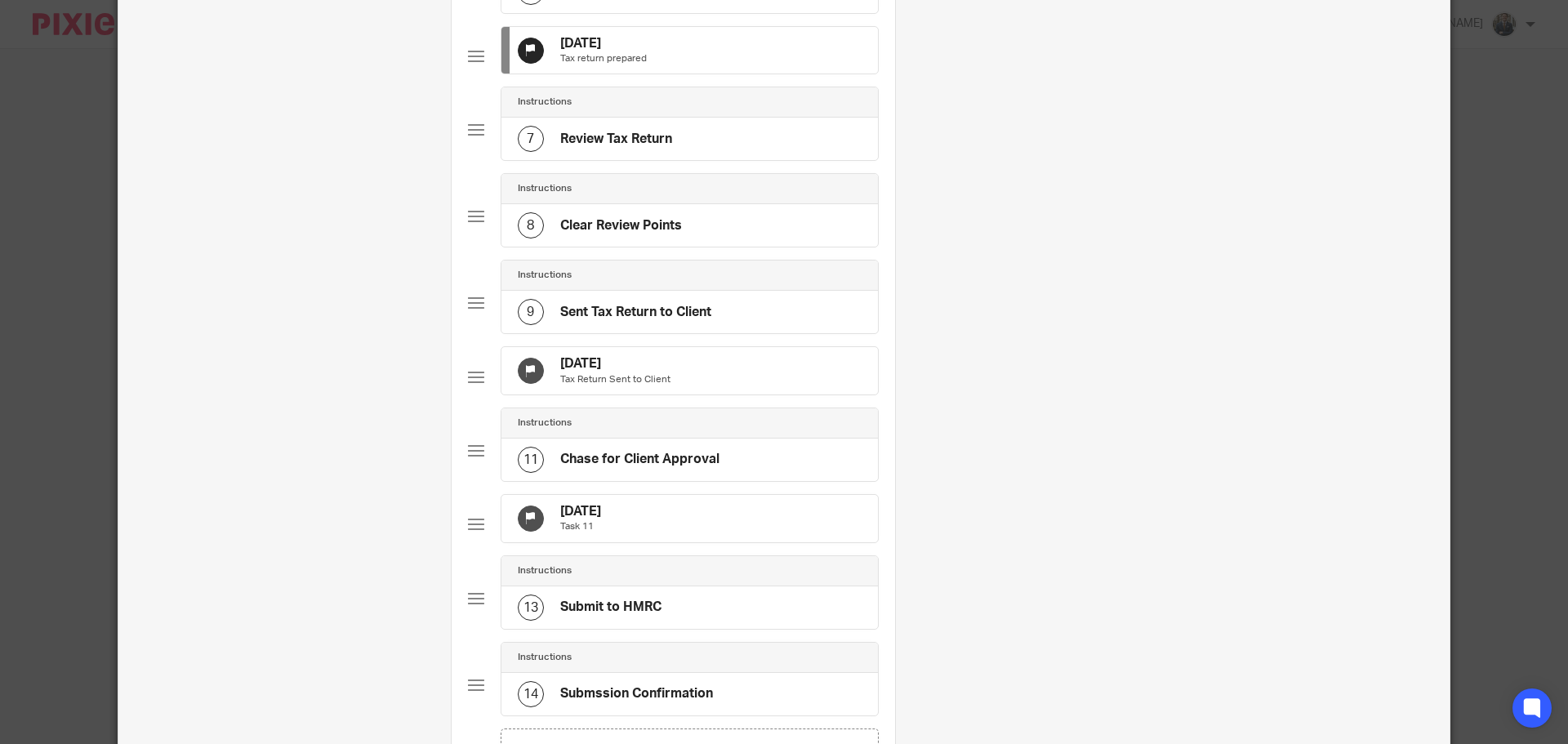
click at [712, 395] on div "30 Nov 2025 Tax Return Sent to Client" at bounding box center [690, 371] width 377 height 48
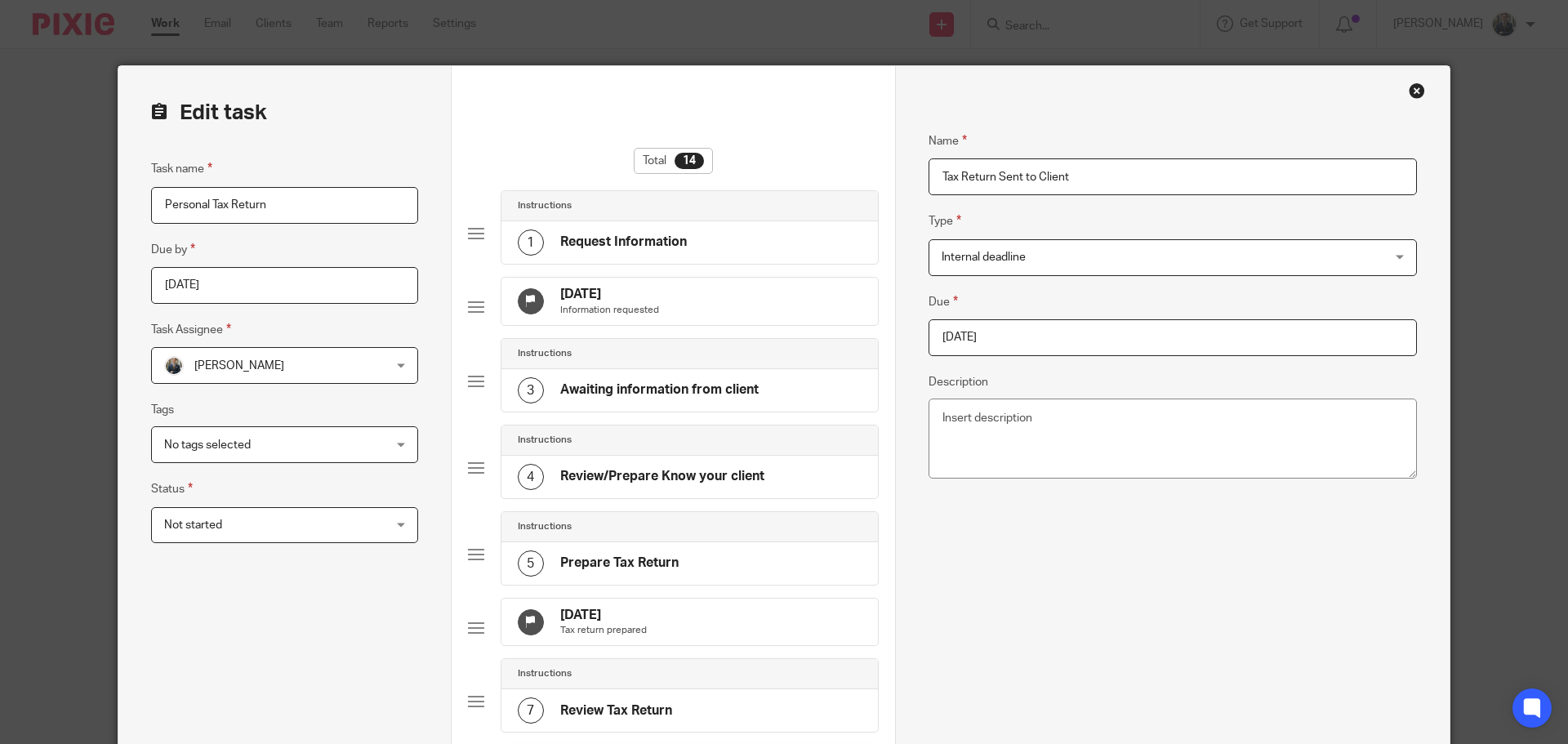
click at [1046, 348] on input "2025-11-30" at bounding box center [1172, 338] width 488 height 37
type input "2026-01-31"
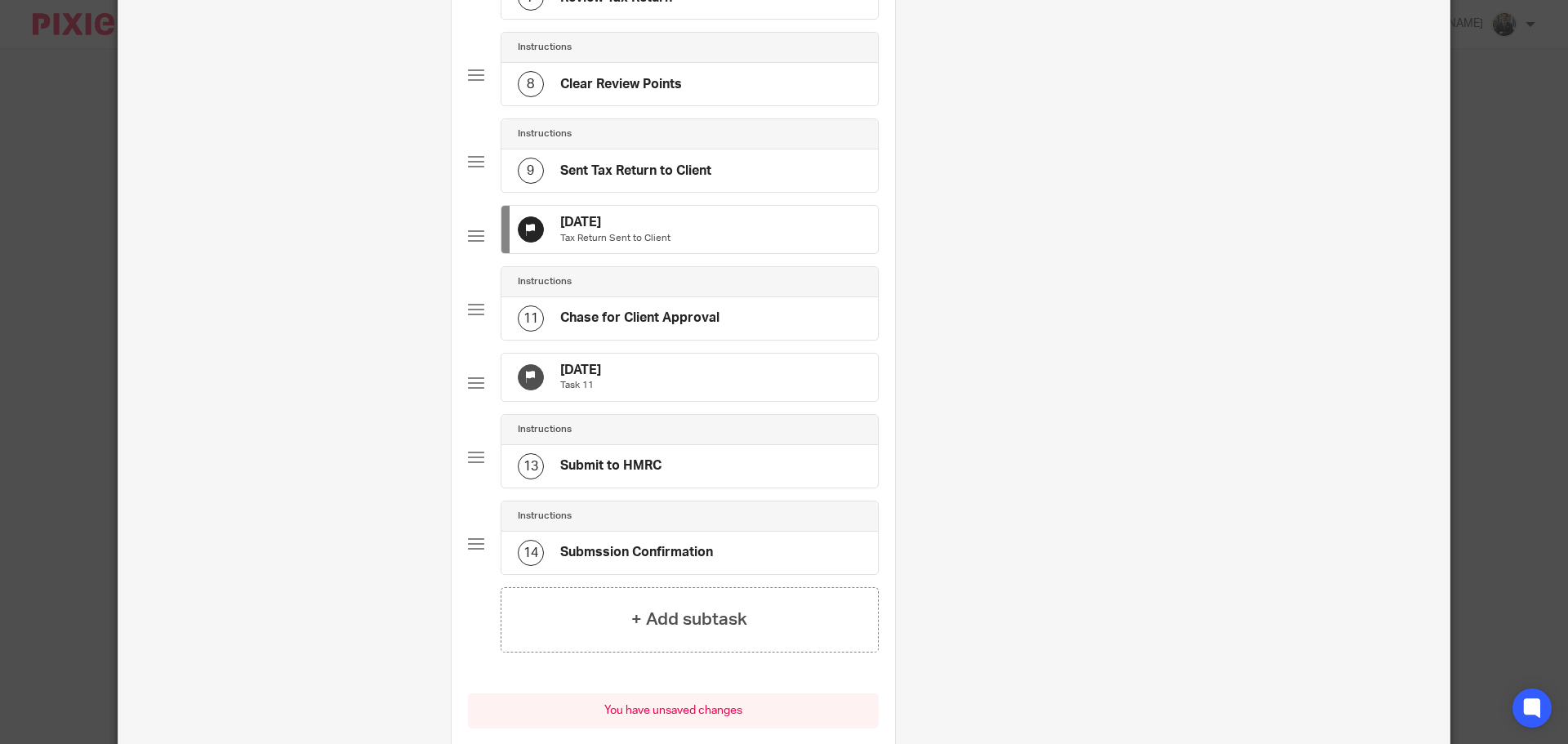
scroll to position [735, 0]
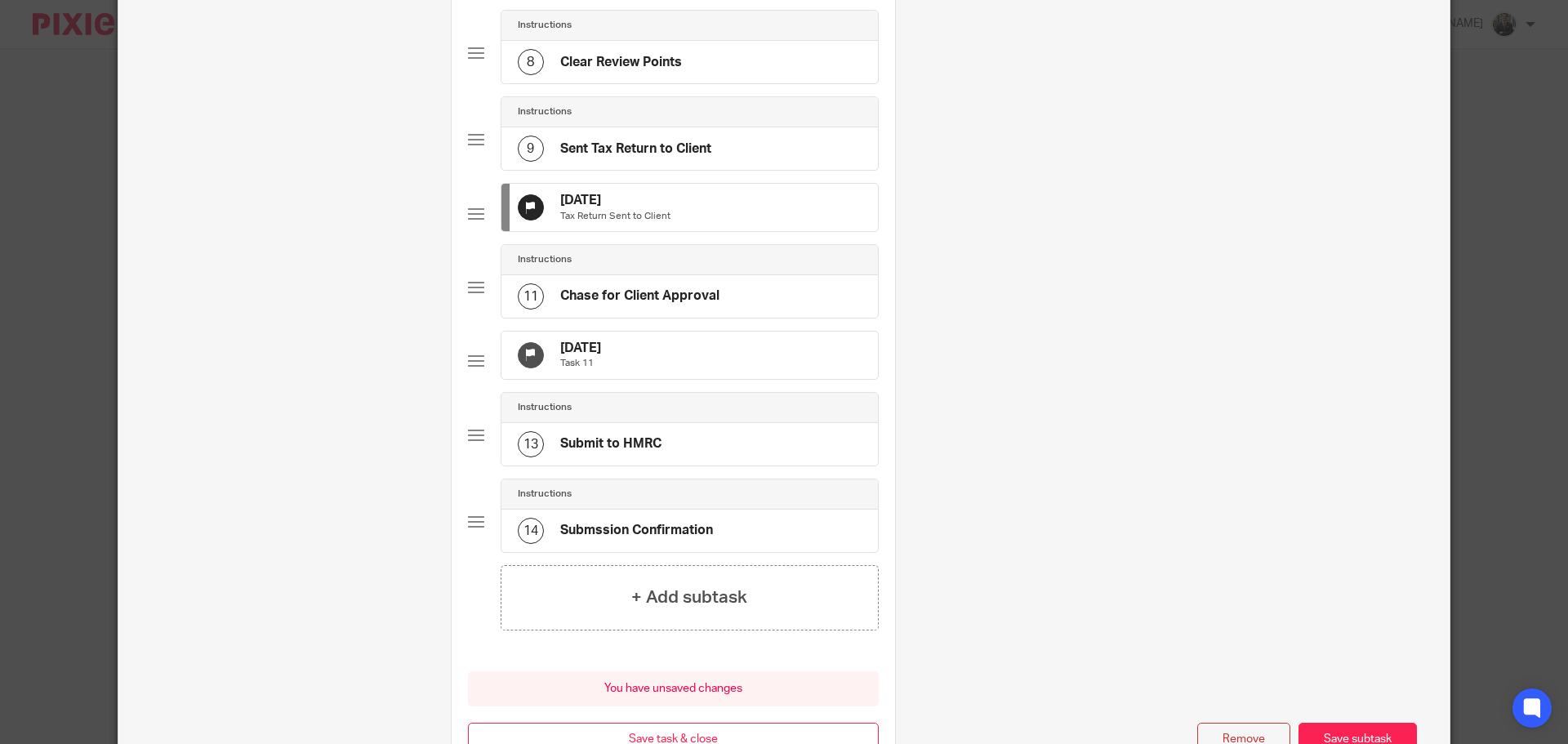
click at [758, 379] on div "31 Dec 2025 Task 11" at bounding box center [690, 355] width 377 height 48
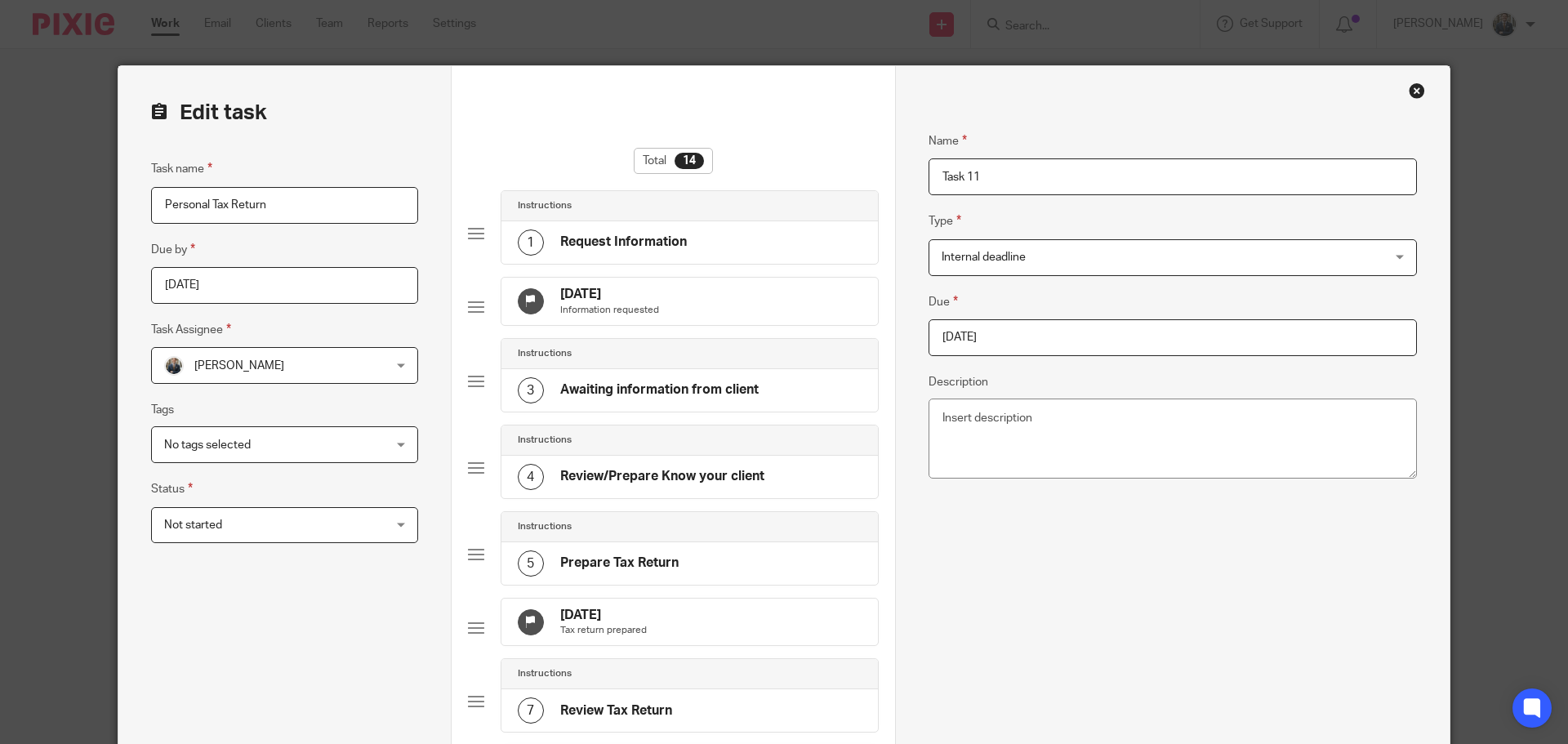
click at [1046, 342] on input "2025-12-31" at bounding box center [1172, 338] width 488 height 37
type input "2026-01-31"
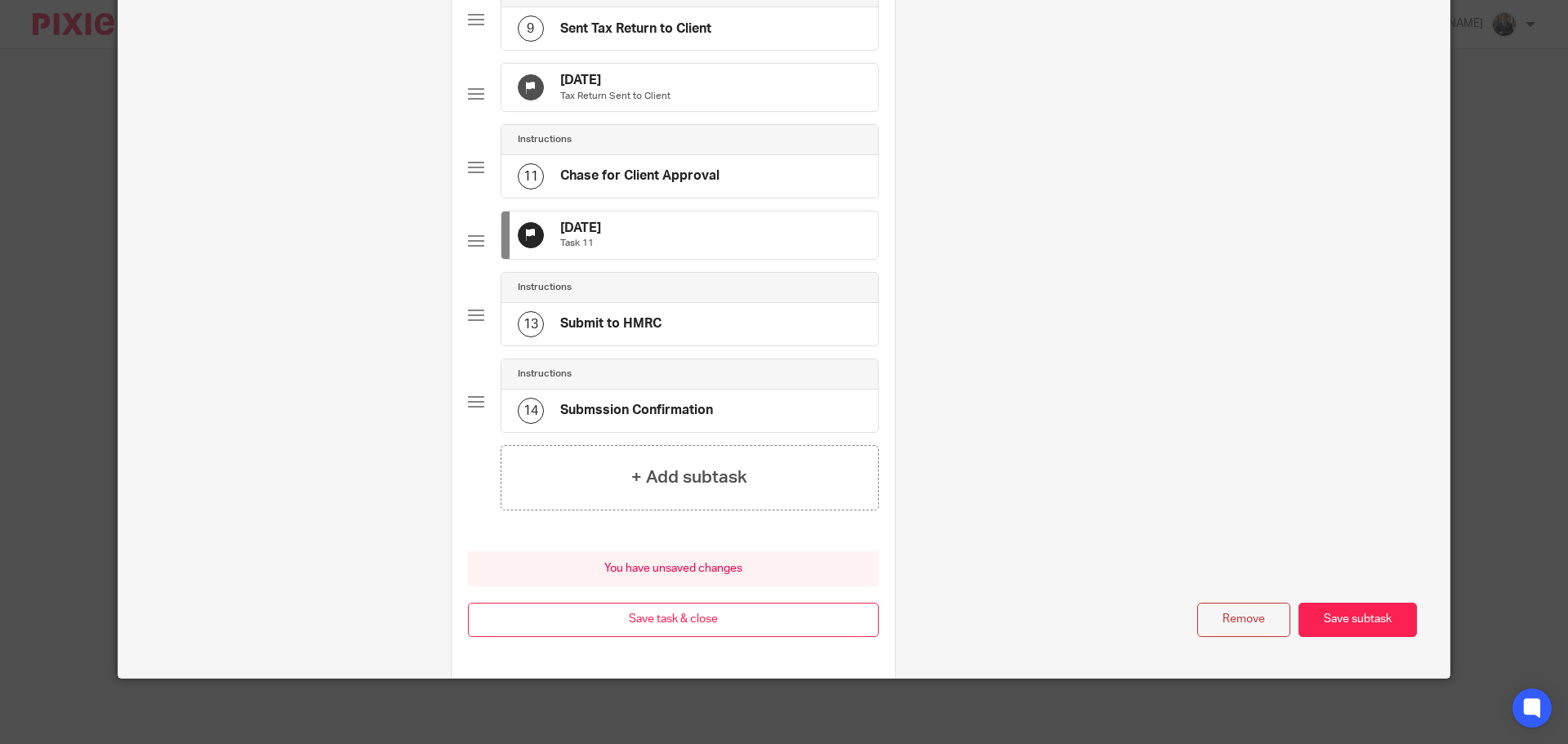
scroll to position [907, 0]
click at [740, 616] on button "Save task & close" at bounding box center [674, 620] width 411 height 35
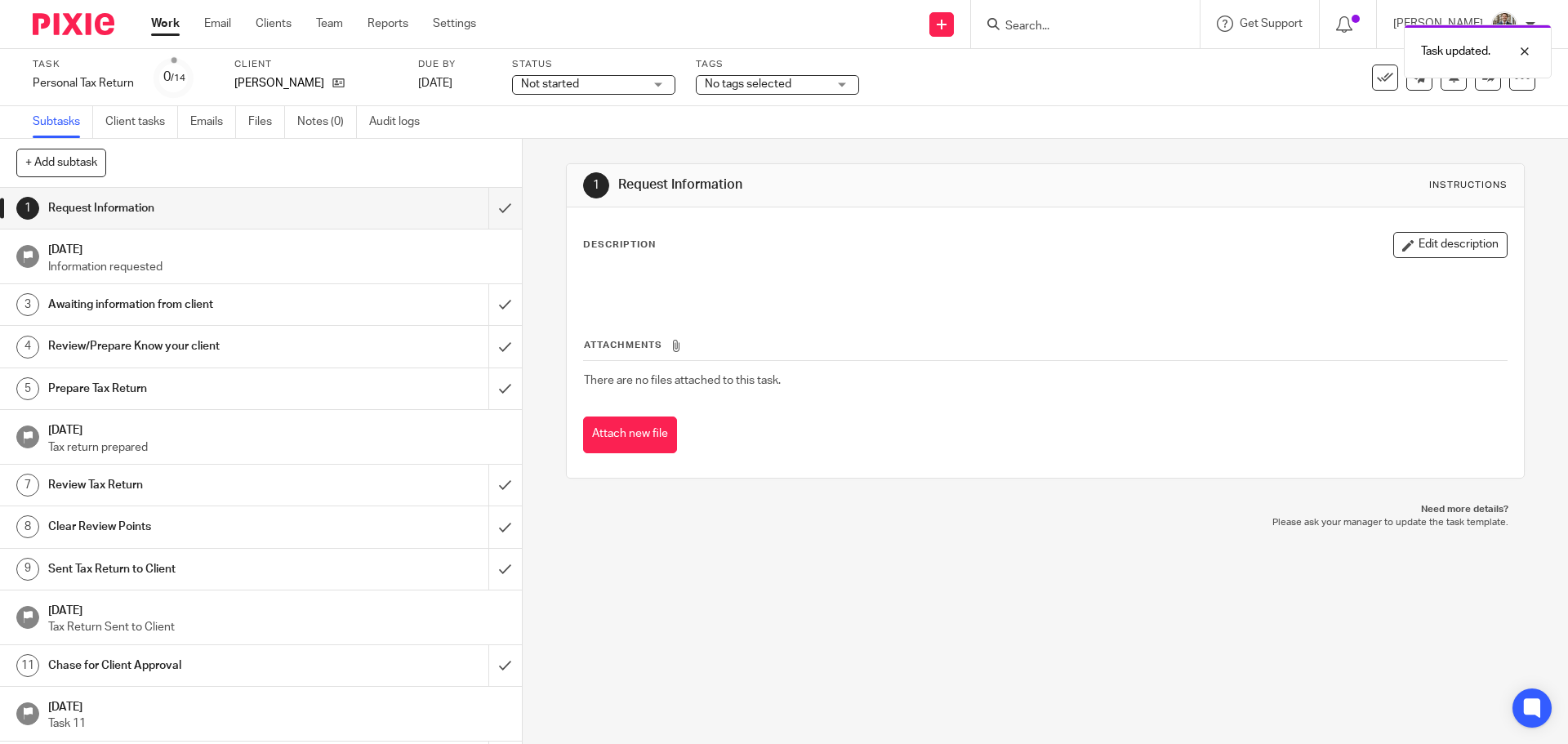
click at [89, 16] on img at bounding box center [73, 24] width 82 height 22
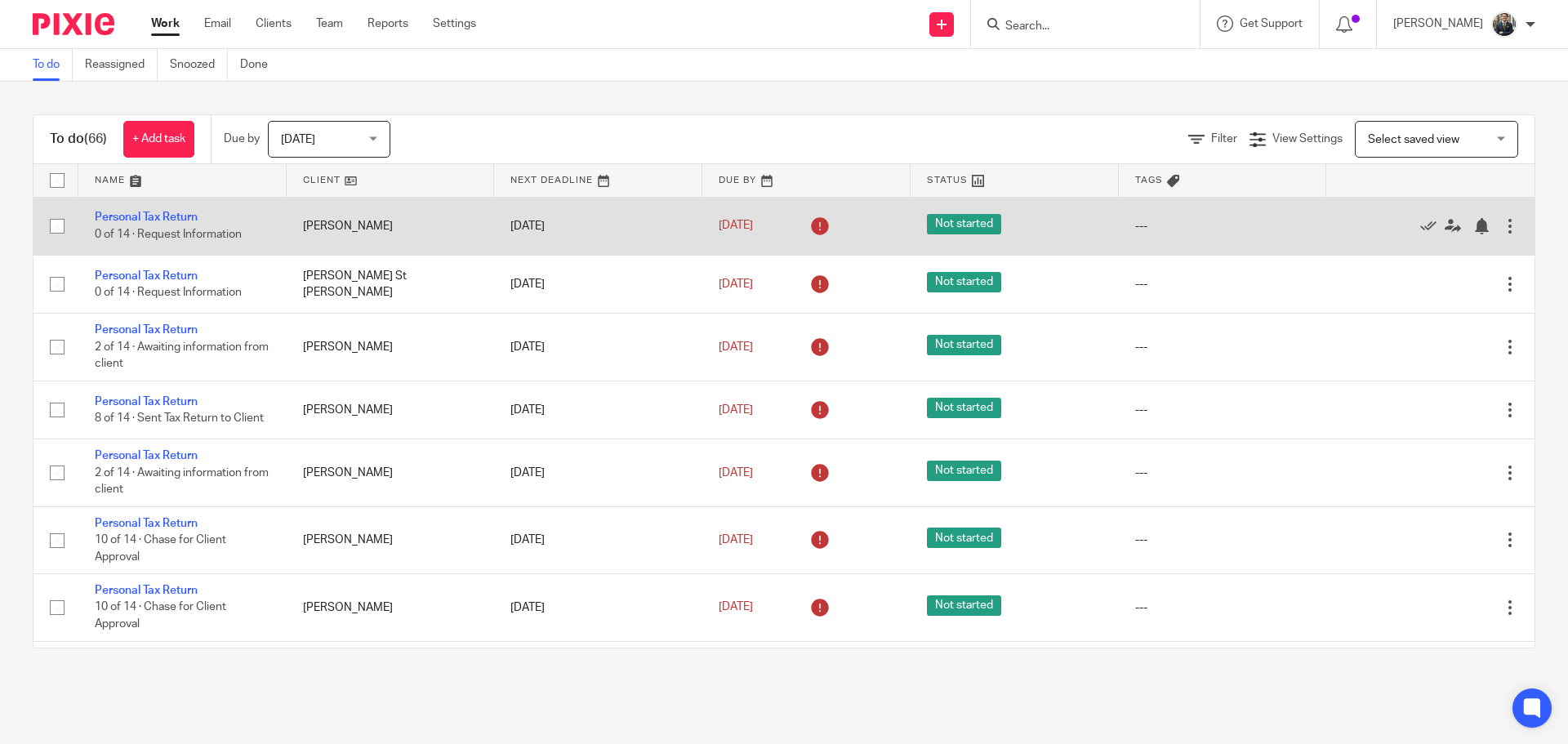
click at [1502, 223] on div at bounding box center [1510, 226] width 16 height 16
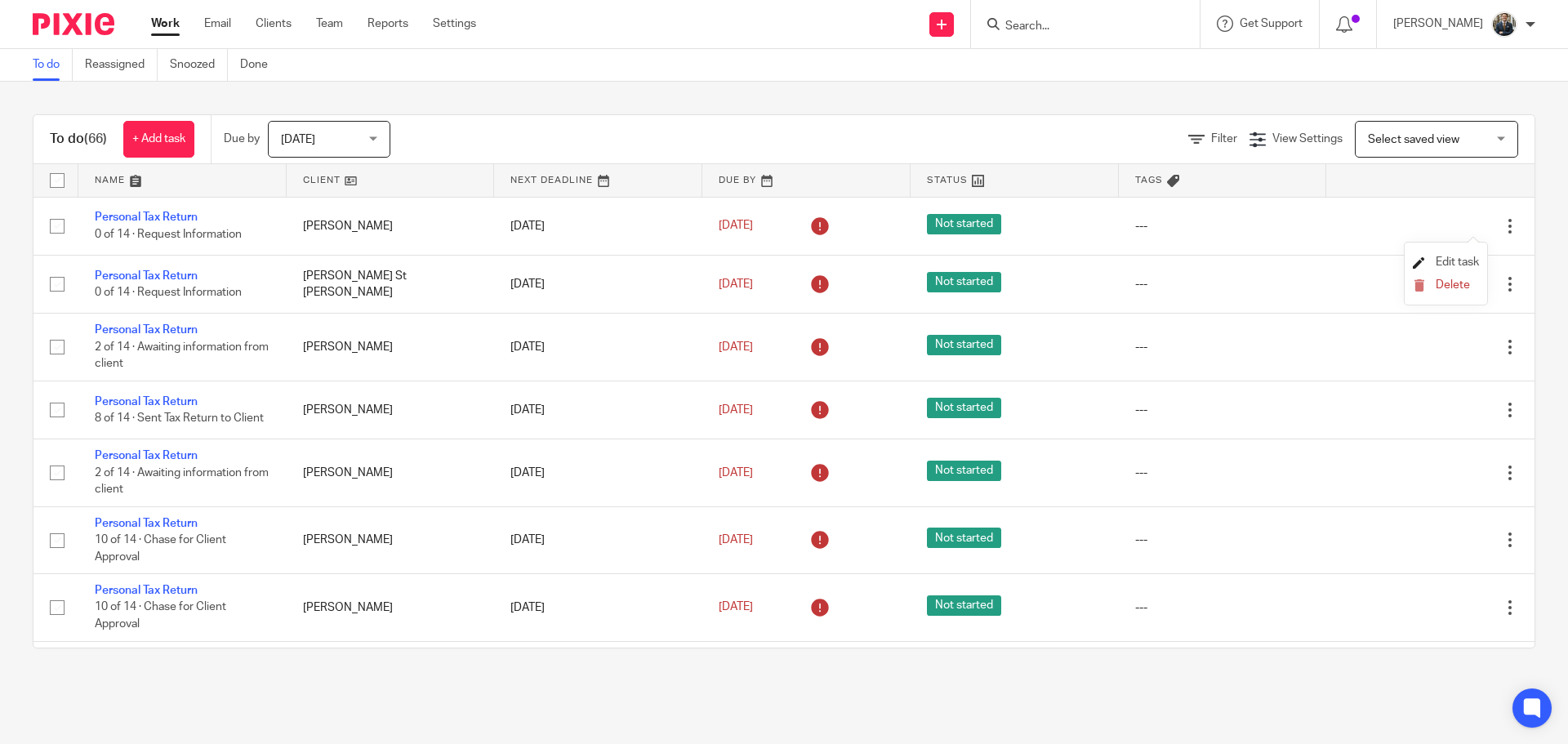
click at [1457, 258] on span "Edit task" at bounding box center [1457, 262] width 43 height 11
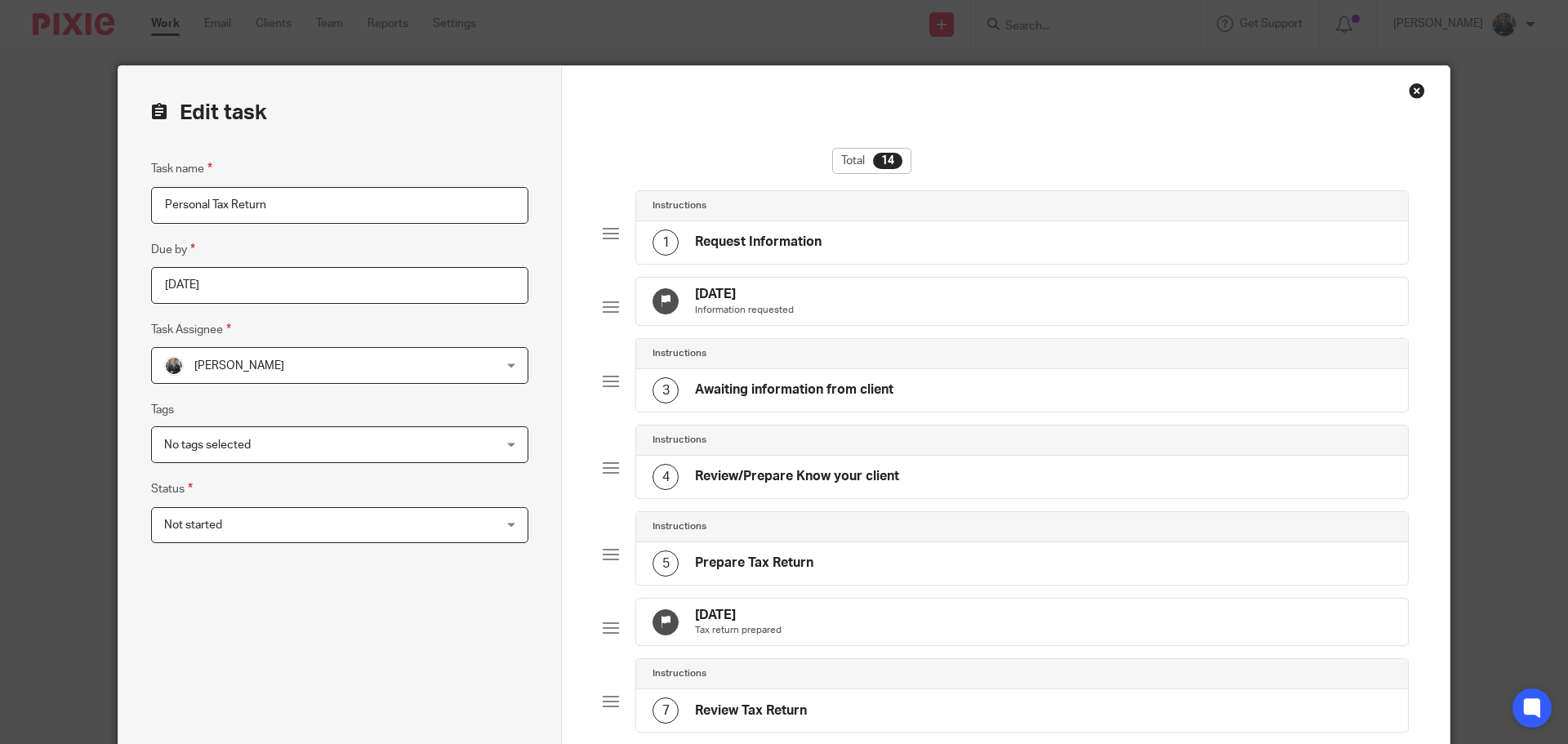
drag, startPoint x: 850, startPoint y: 659, endPoint x: 889, endPoint y: 555, distance: 111.1
click at [851, 646] on div "[DATE] Tax return prepared" at bounding box center [1023, 622] width 772 height 48
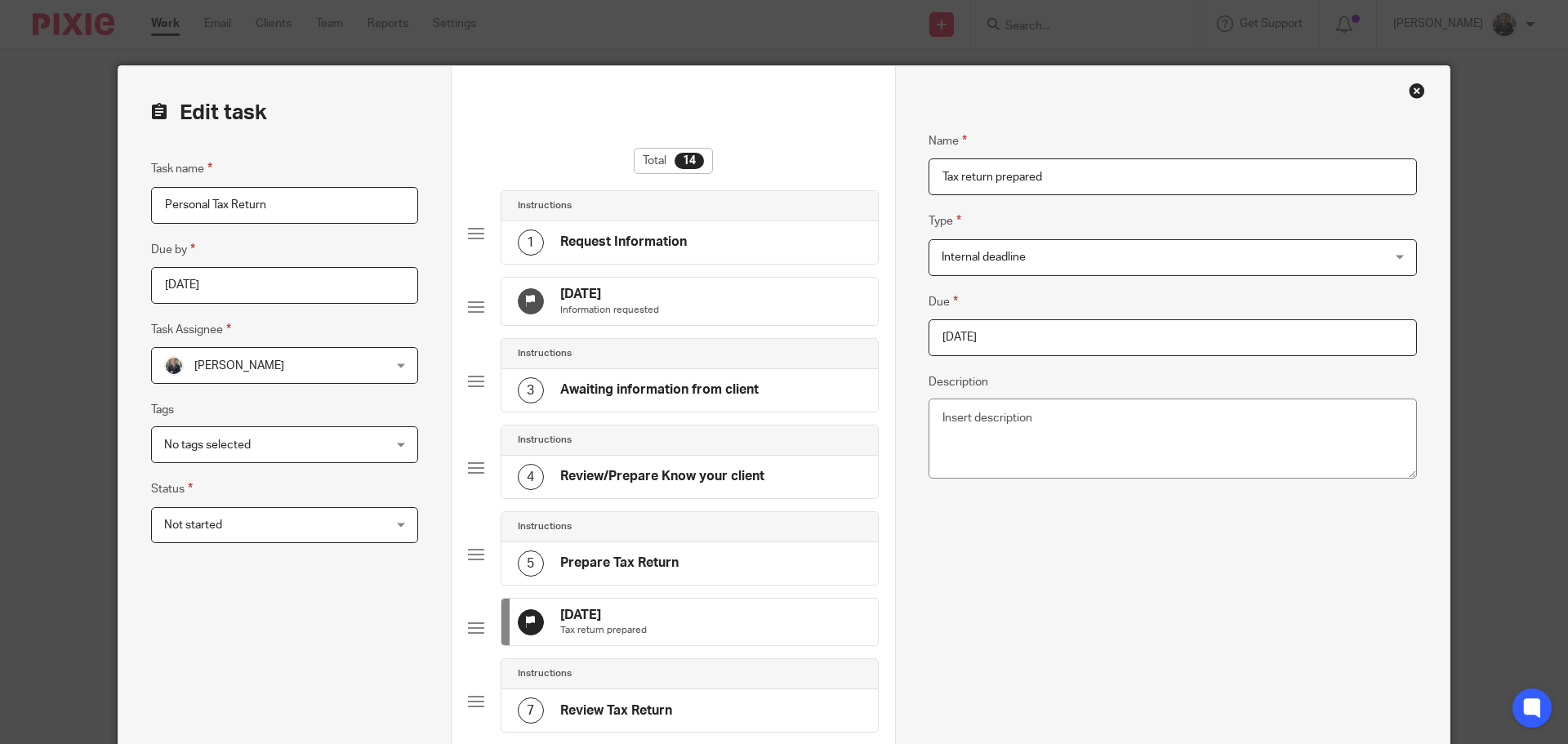
click at [1025, 330] on input "[DATE]" at bounding box center [1172, 338] width 488 height 37
type input "[DATE]"
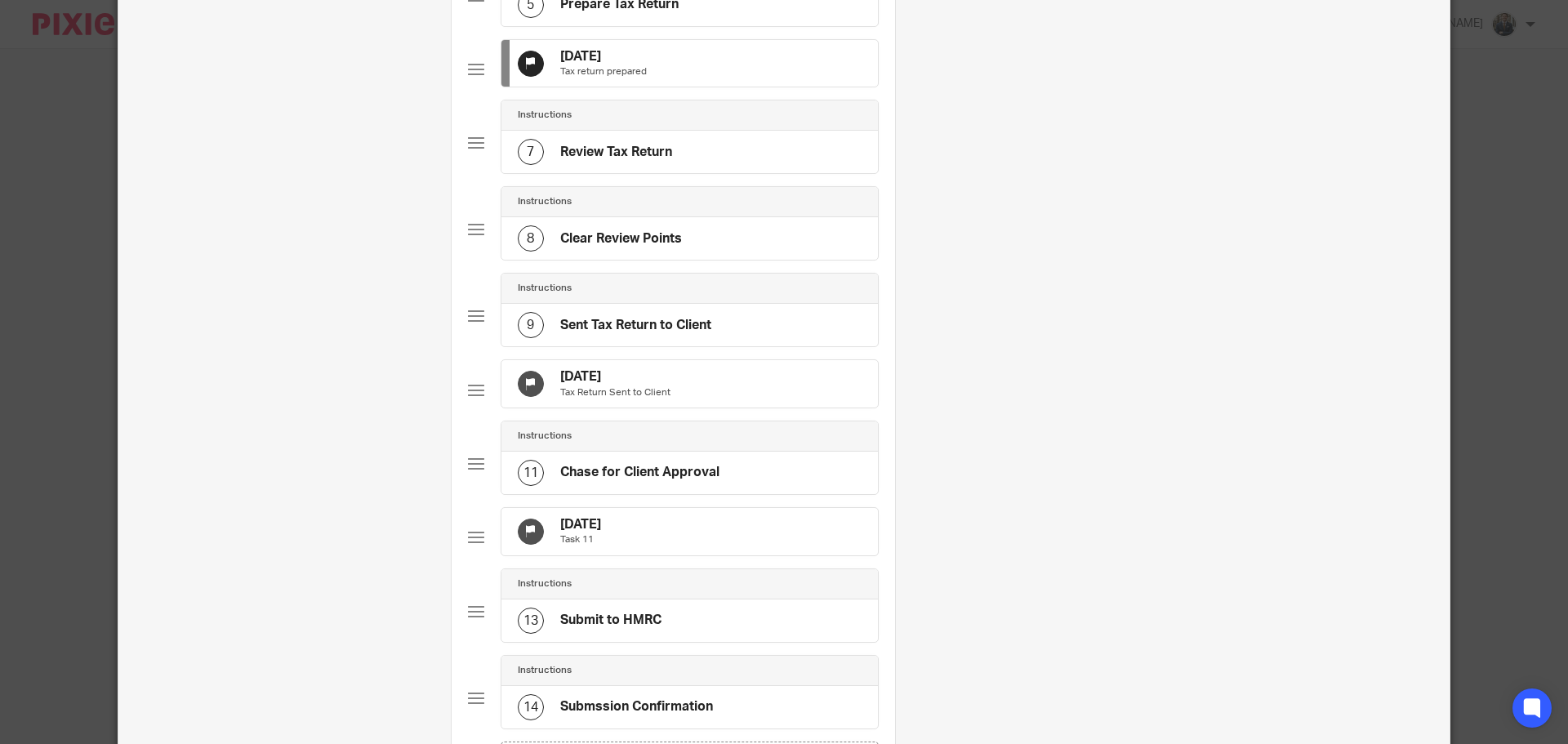
scroll to position [572, 0]
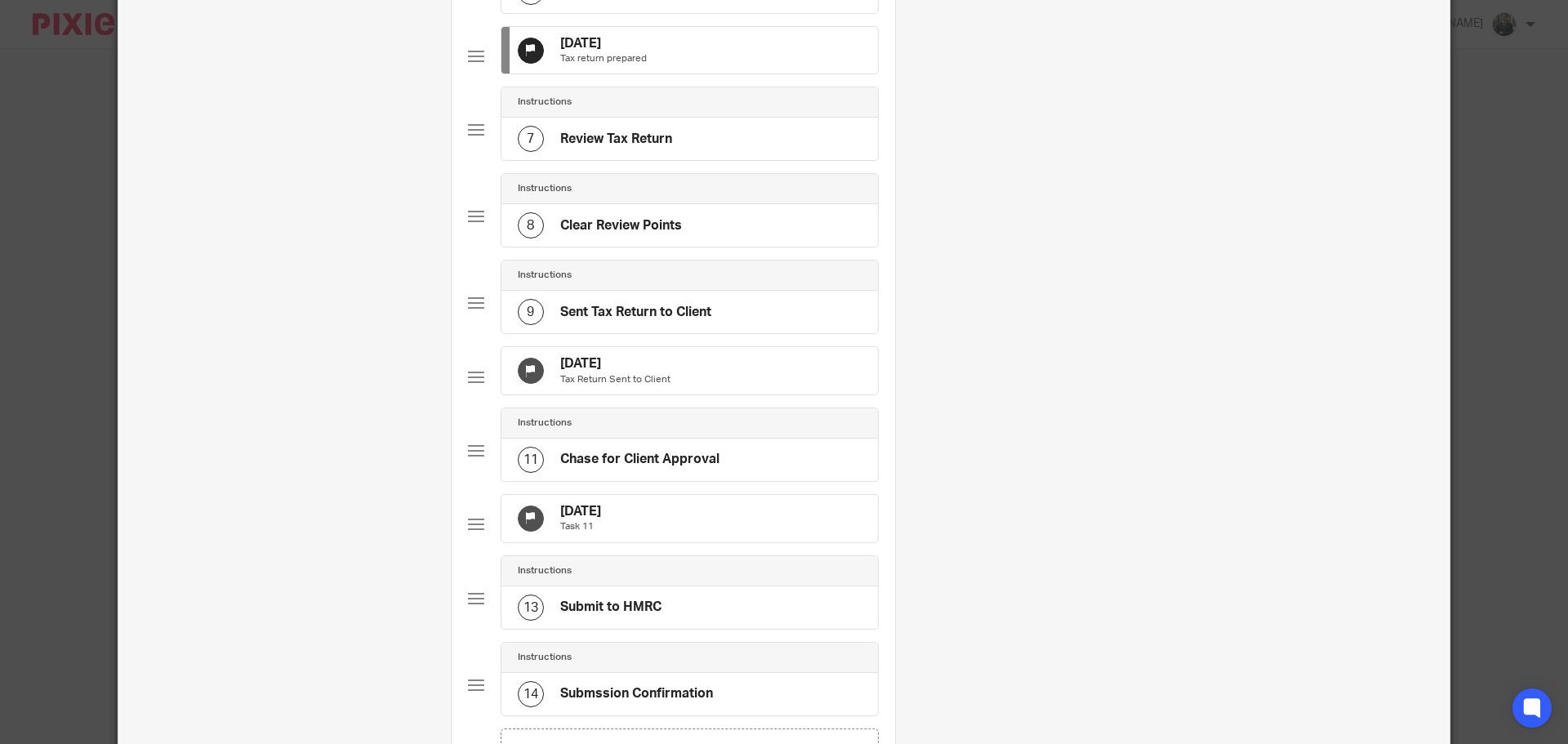
click at [668, 395] on div "[DATE] Tax Return Sent to Client" at bounding box center [690, 371] width 377 height 48
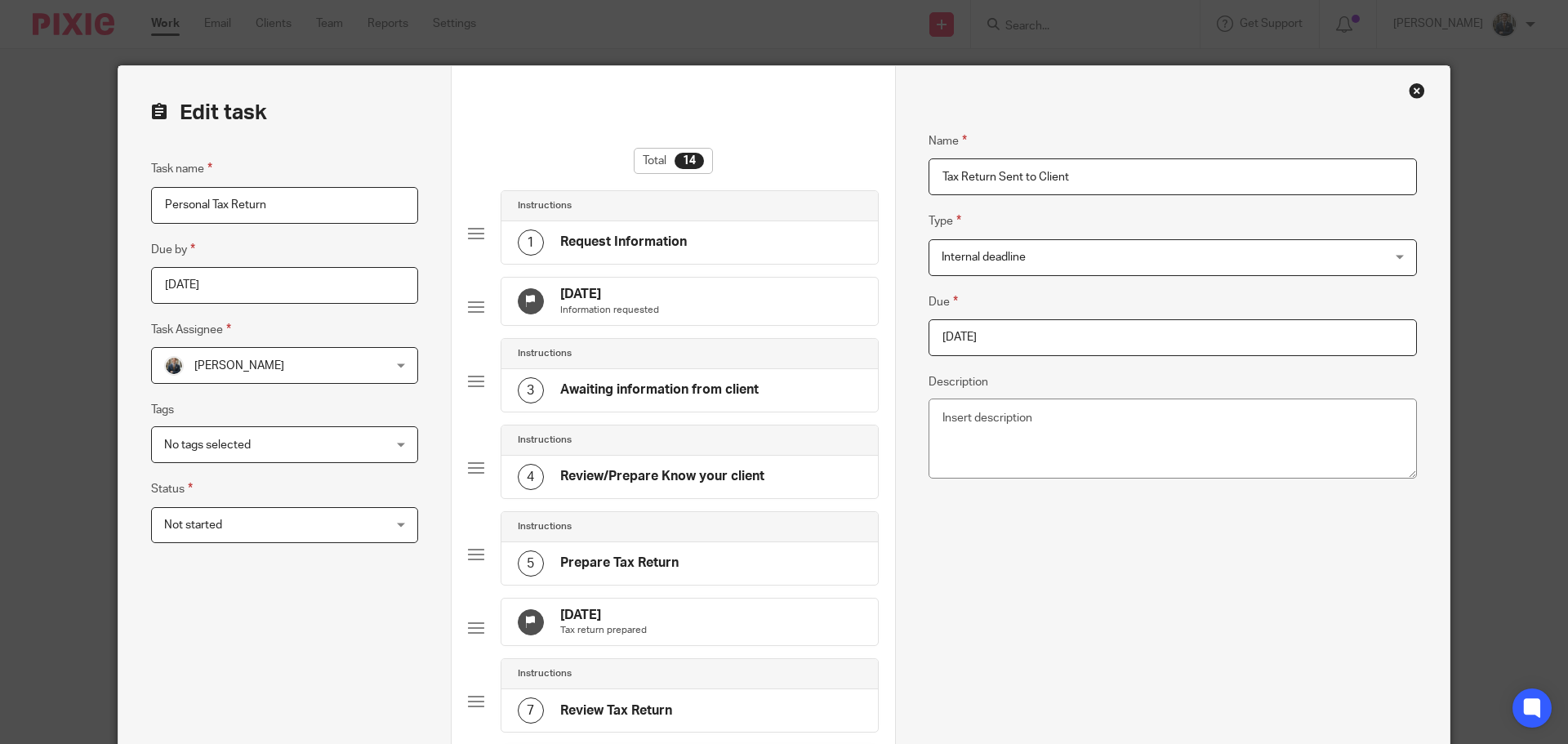
click at [1013, 327] on input "[DATE]" at bounding box center [1172, 338] width 488 height 37
click at [1133, 425] on div "October January February March April May June July August September October Nov…" at bounding box center [1038, 433] width 242 height 47
type input "[DATE]"
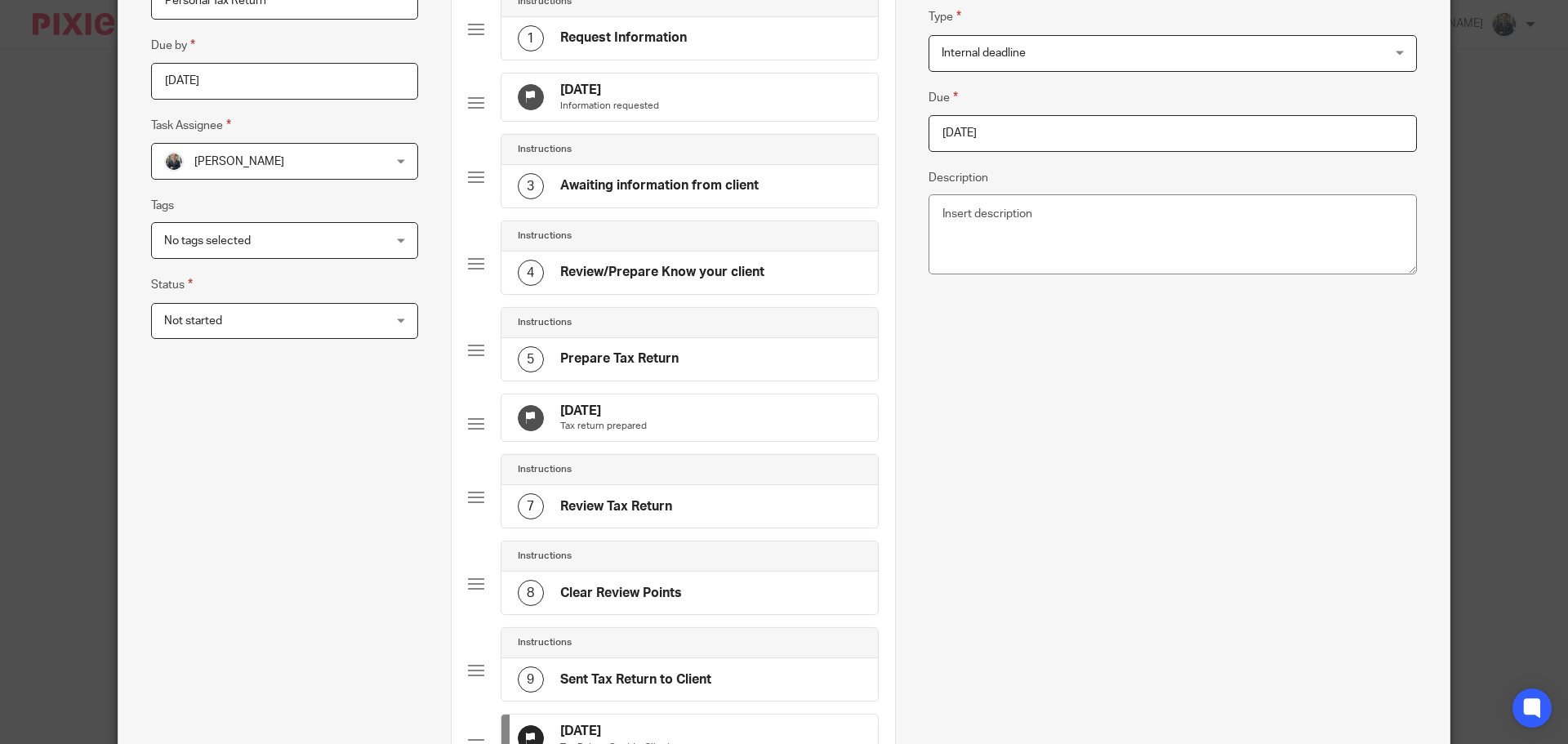
scroll to position [490, 0]
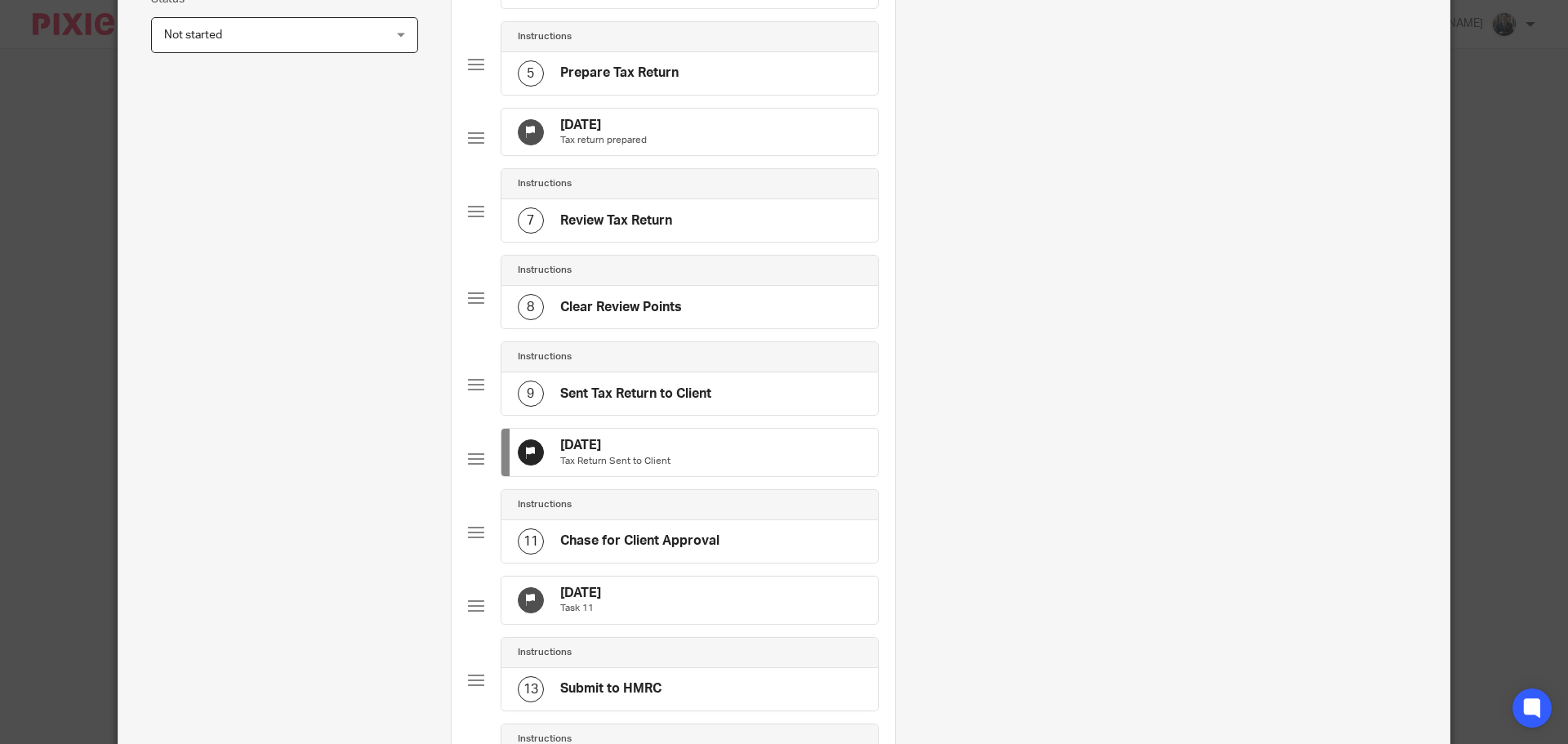
click at [685, 624] on div "[DATE] Task 11" at bounding box center [690, 601] width 377 height 48
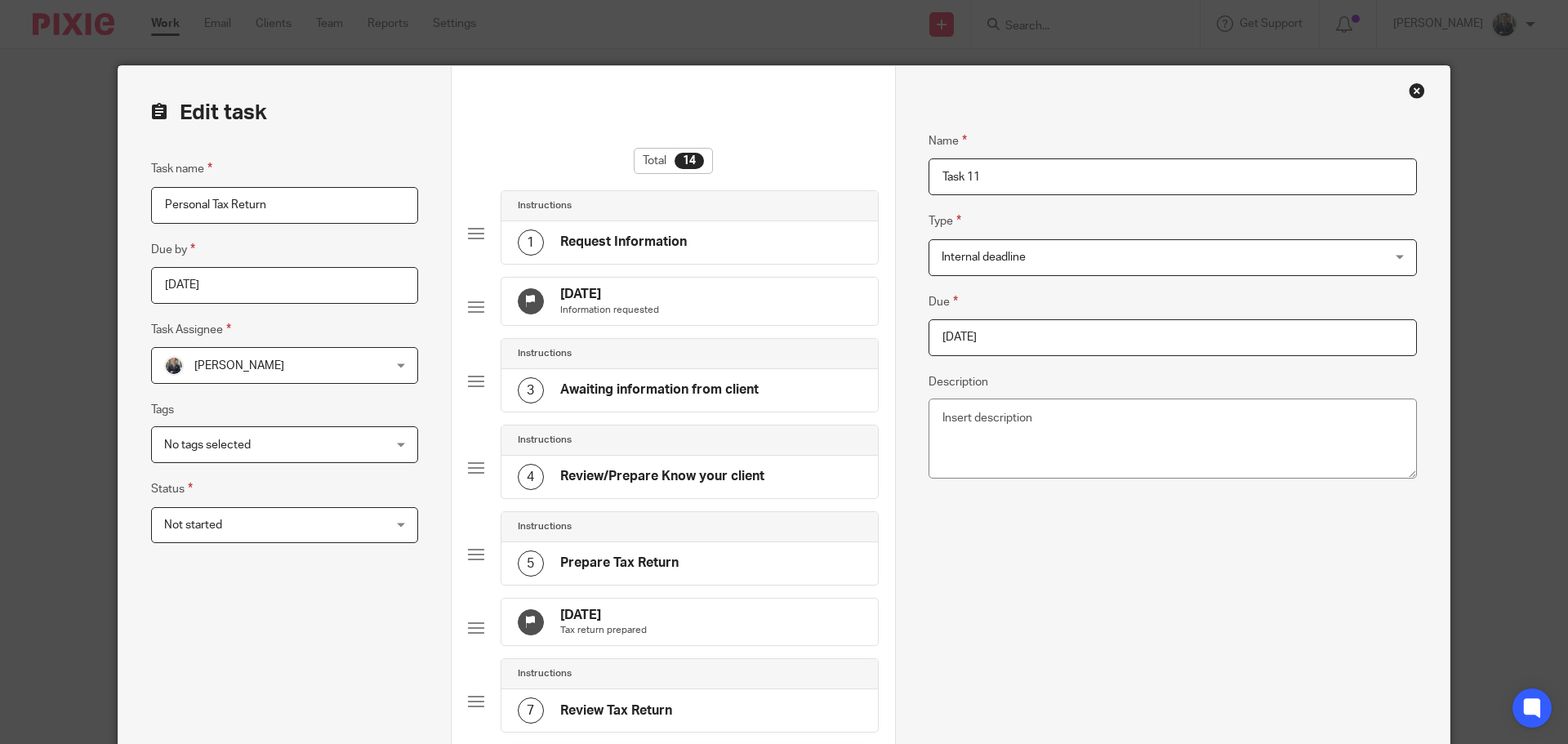
click at [1014, 340] on input "[DATE]" at bounding box center [1172, 338] width 488 height 37
type input "[DATE]"
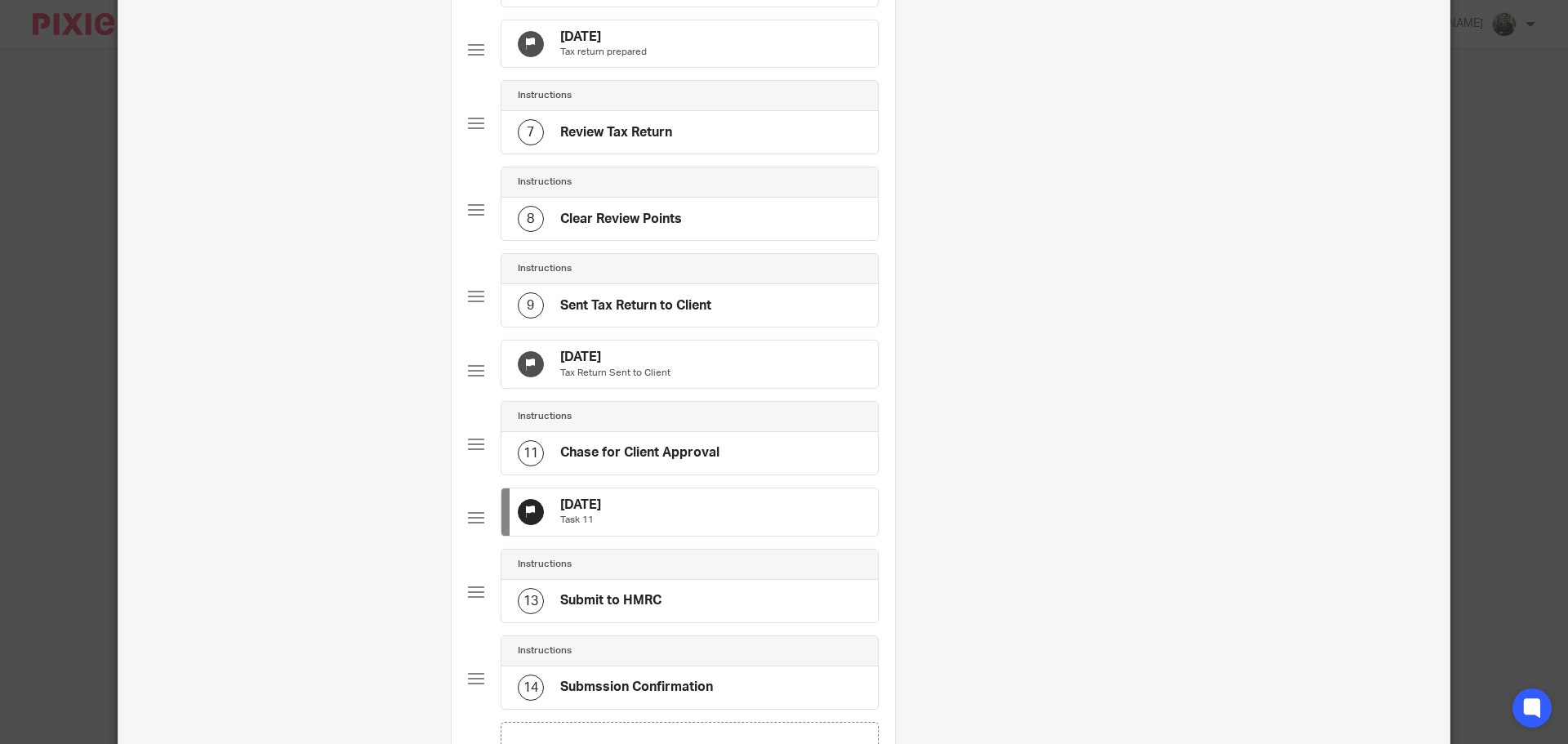
scroll to position [907, 0]
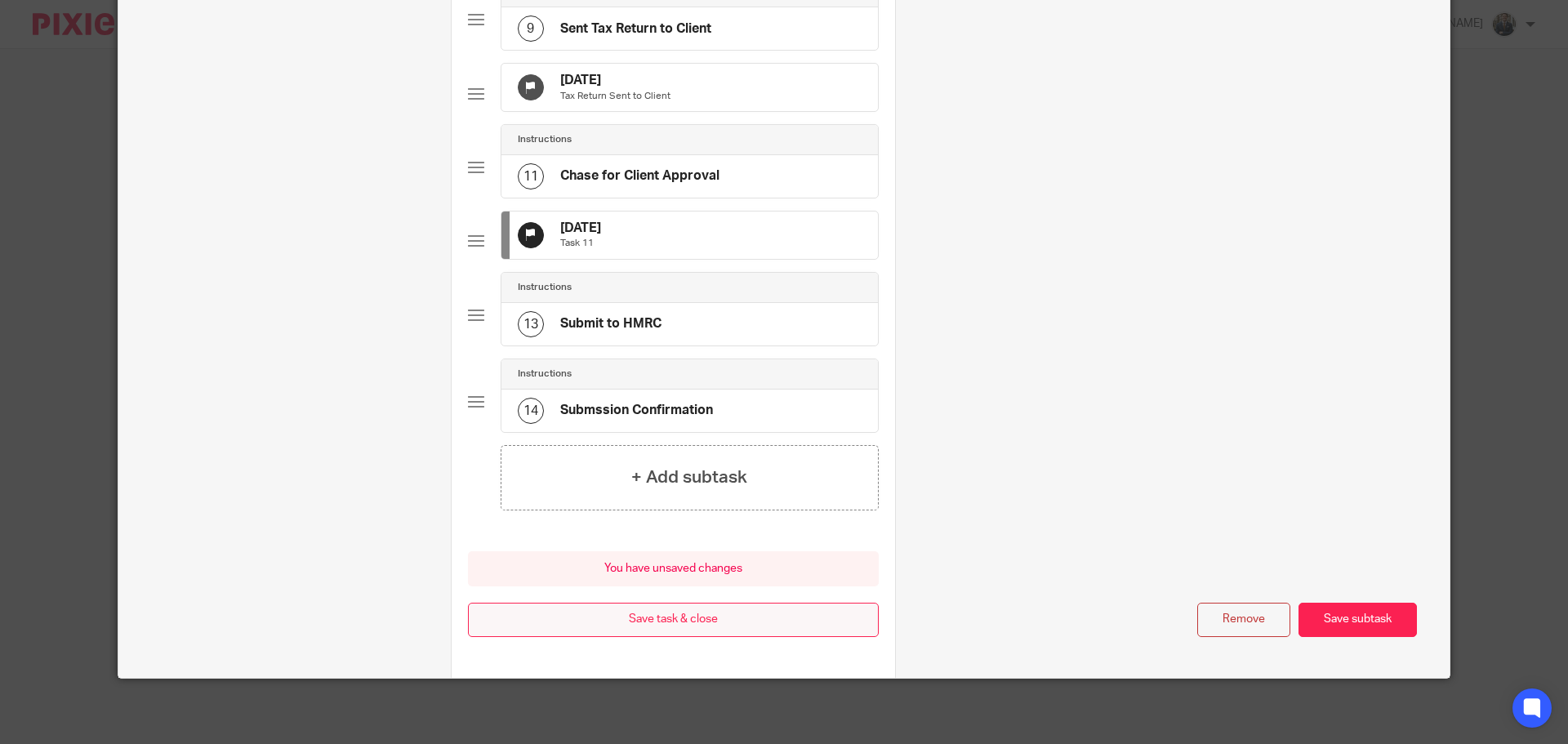
click at [744, 617] on button "Save task & close" at bounding box center [674, 620] width 411 height 35
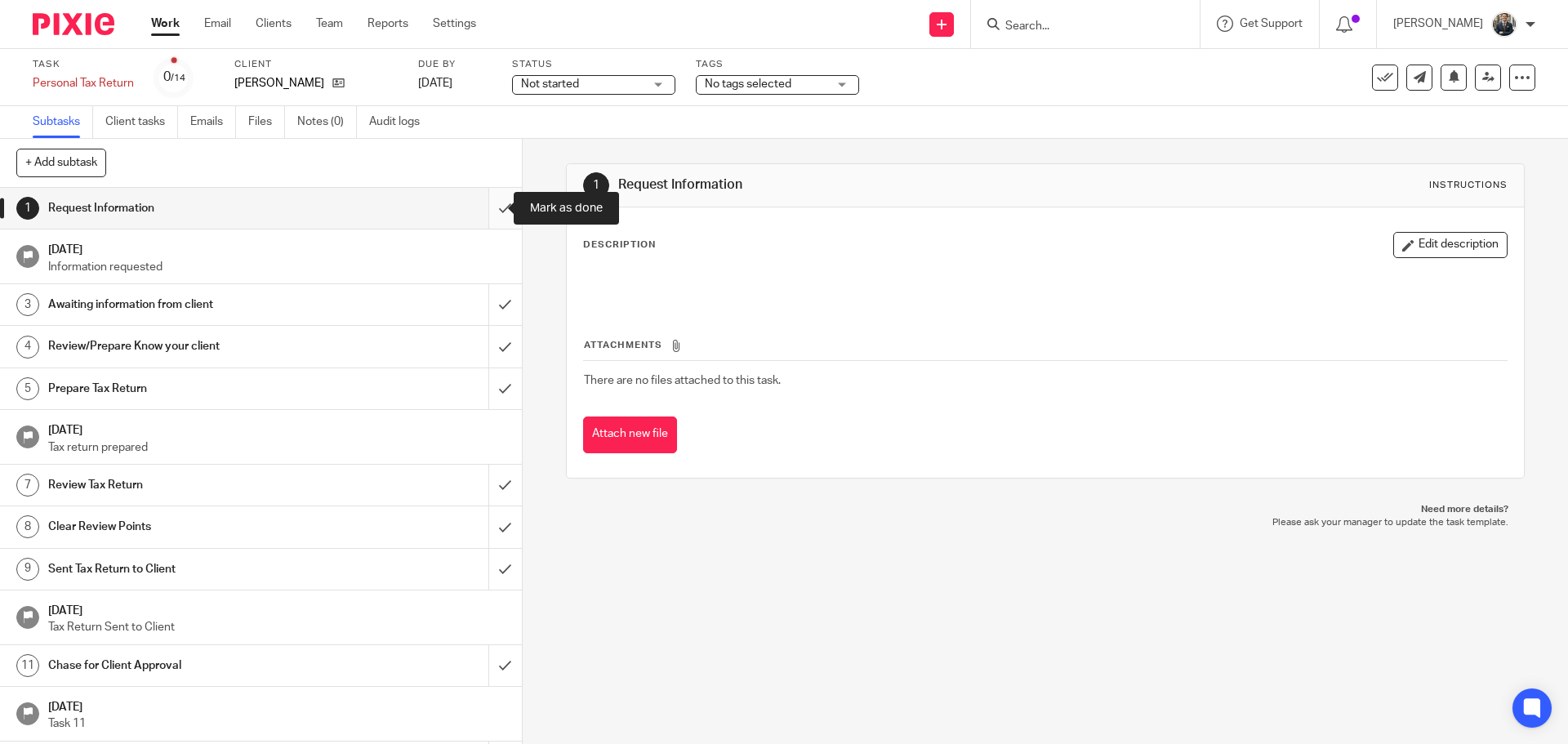
click at [492, 218] on input "submit" at bounding box center [261, 207] width 522 height 41
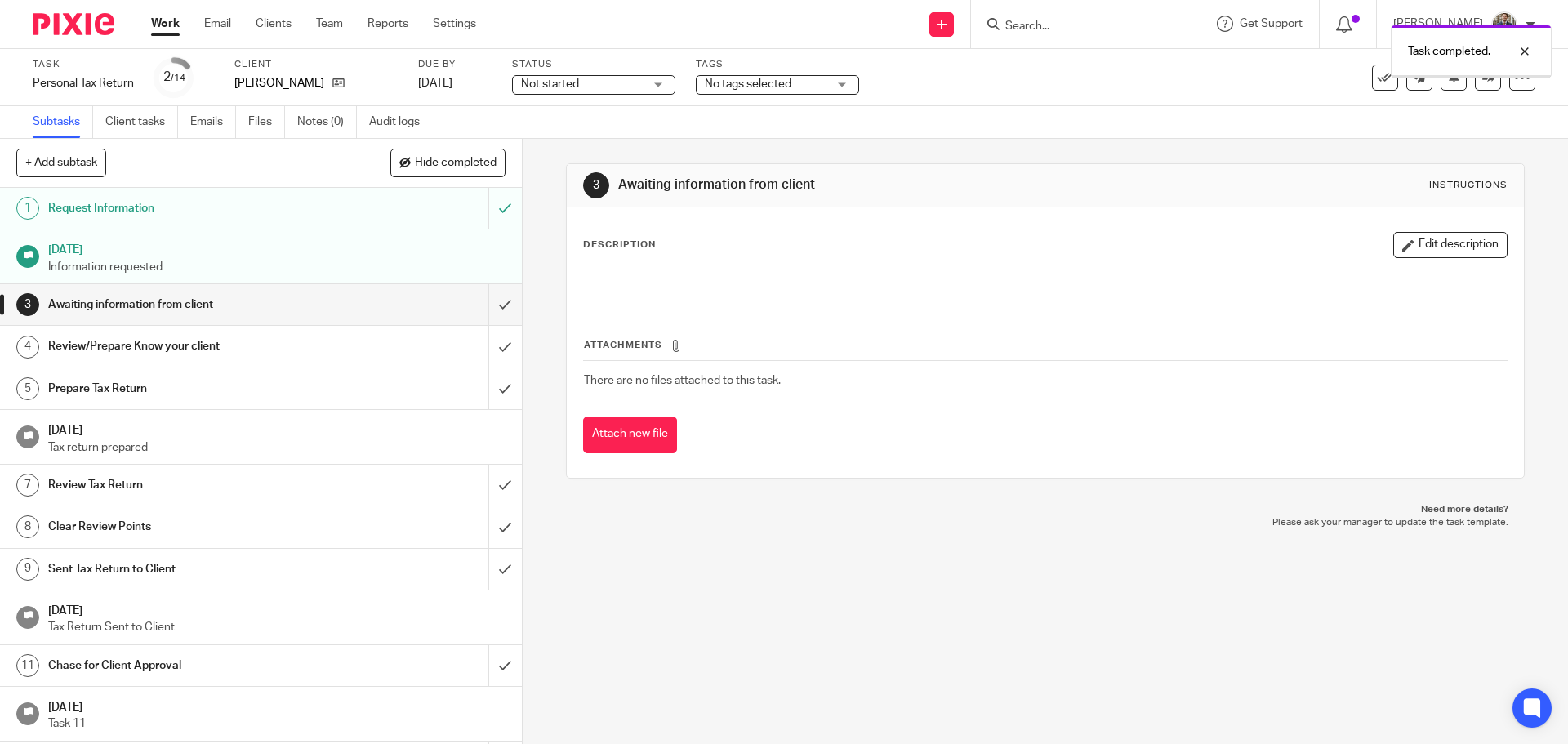
click at [46, 37] on div at bounding box center [67, 24] width 135 height 48
click at [49, 30] on img at bounding box center [73, 24] width 82 height 22
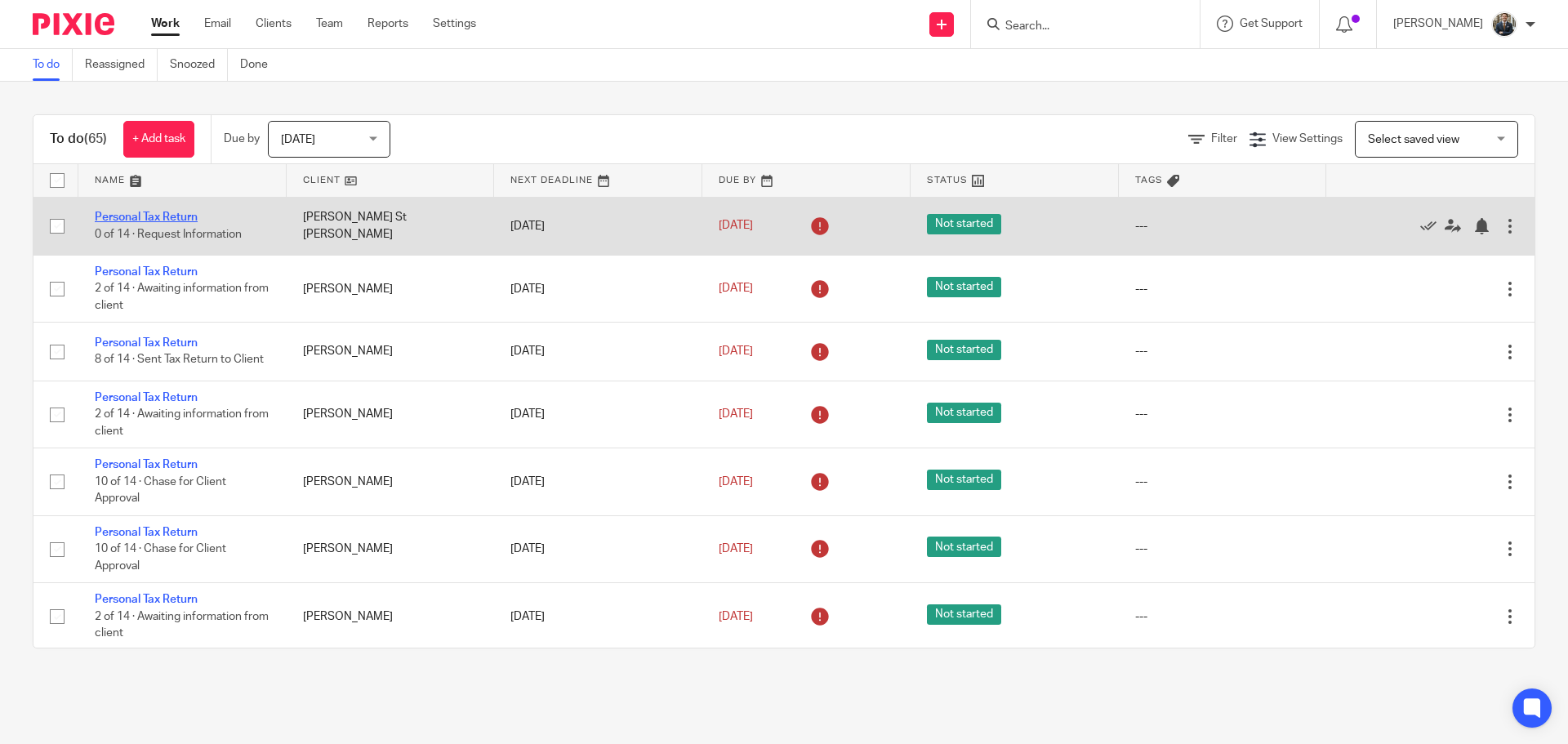
click at [173, 213] on link "Personal Tax Return" at bounding box center [146, 217] width 103 height 11
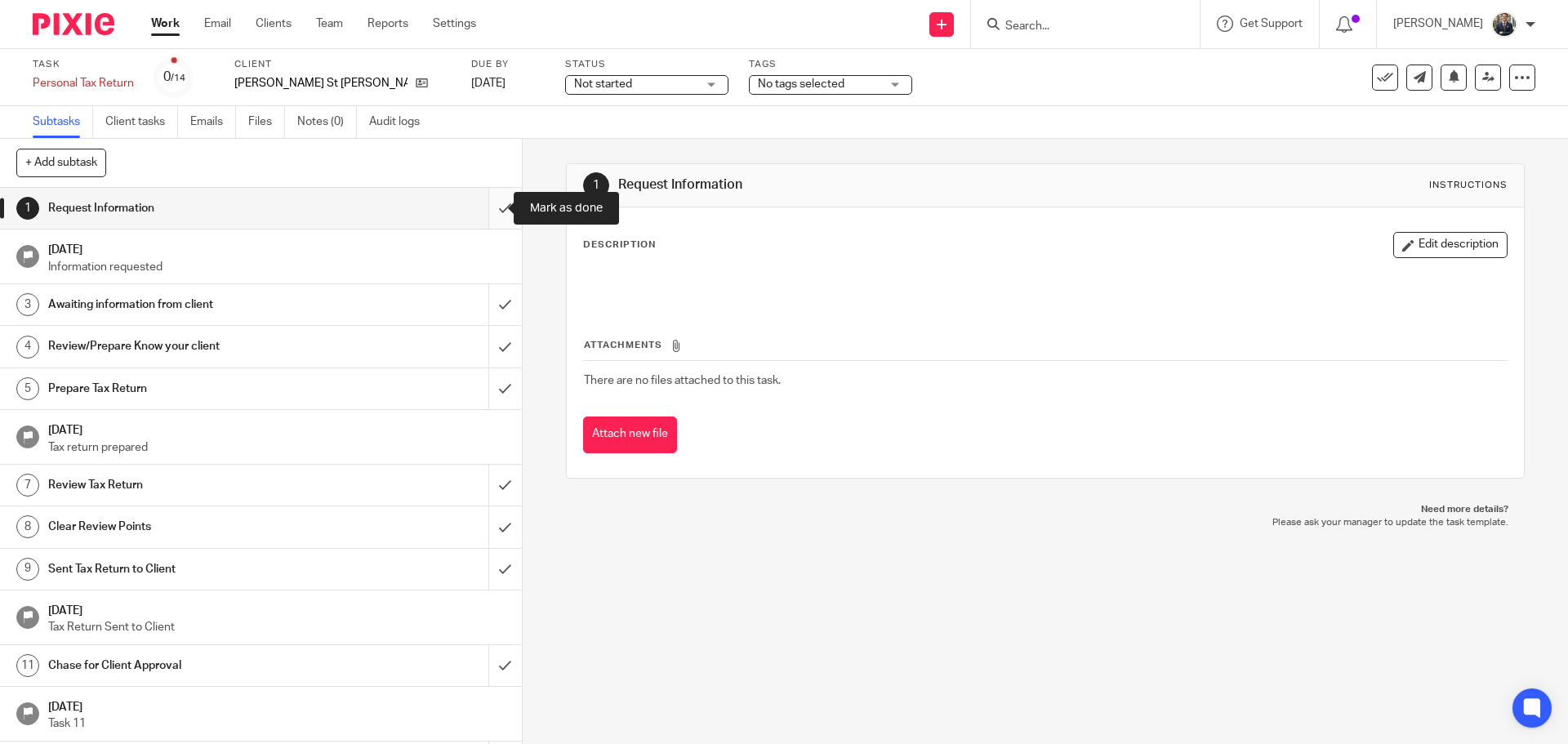
click at [486, 214] on input "submit" at bounding box center [261, 207] width 522 height 41
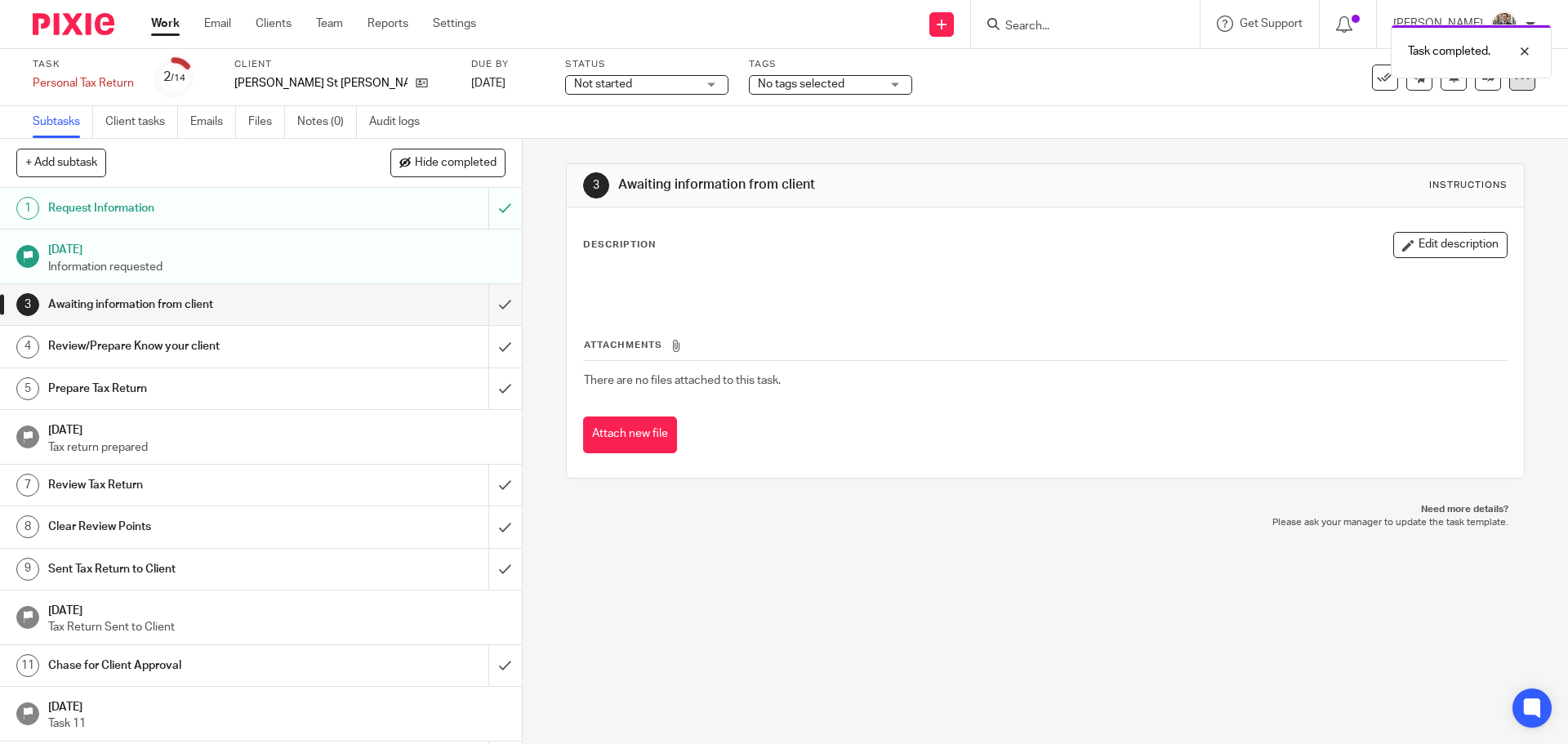
click at [1517, 82] on icon at bounding box center [1522, 77] width 16 height 16
click at [1463, 137] on link "Advanced task editor" at bounding box center [1459, 143] width 108 height 11
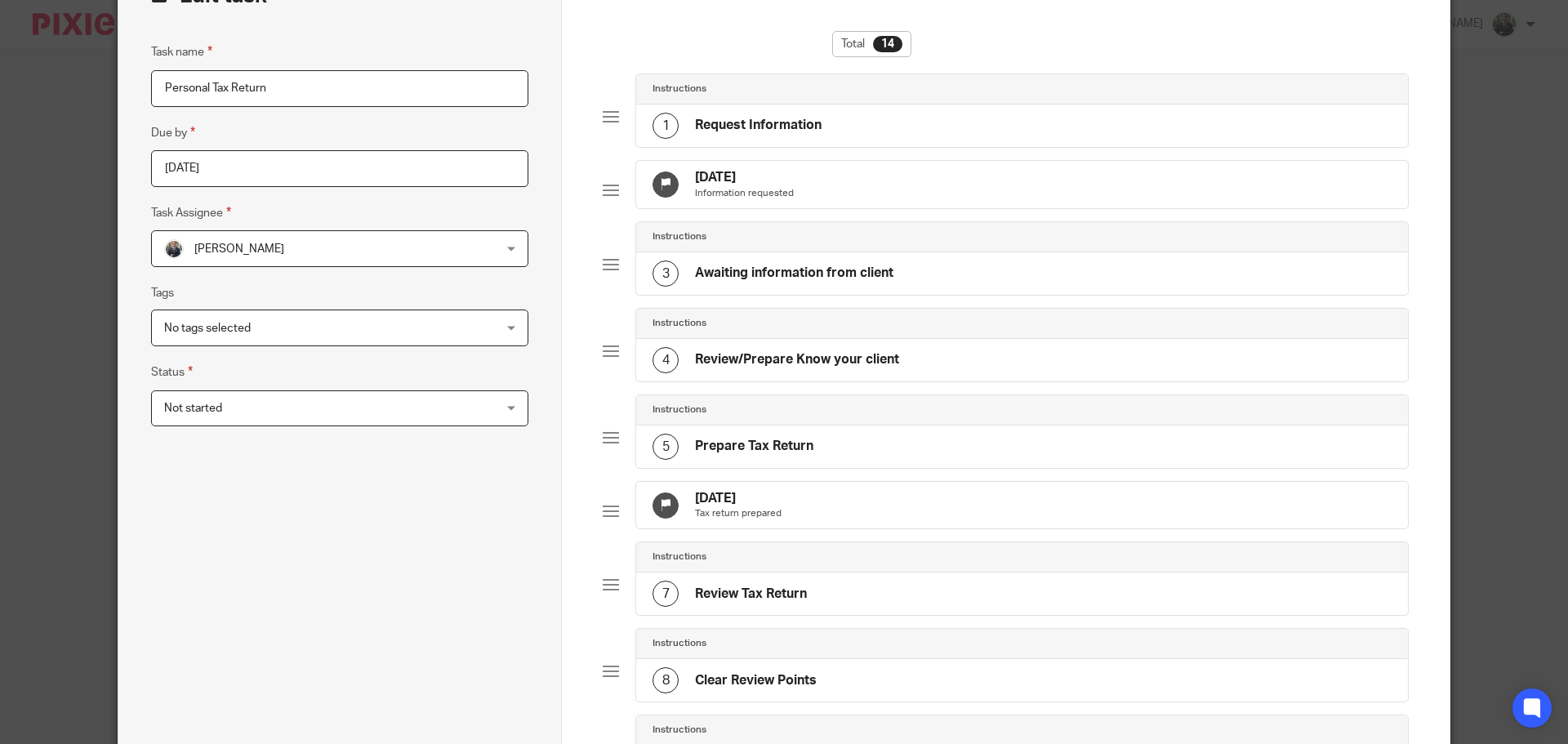
scroll to position [327, 0]
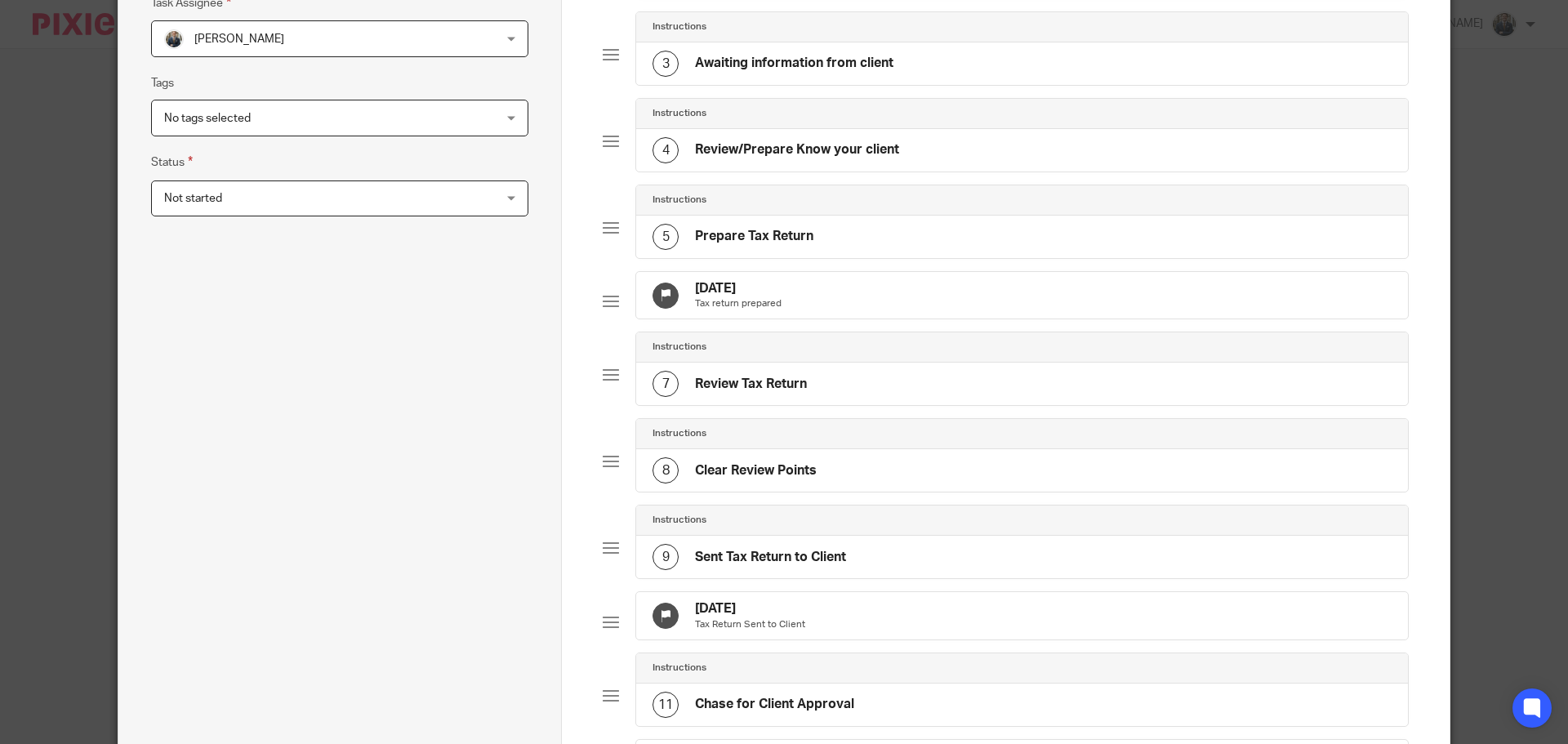
click at [828, 320] on div "26 Sep 2025 Tax return prepared" at bounding box center [1023, 296] width 772 height 48
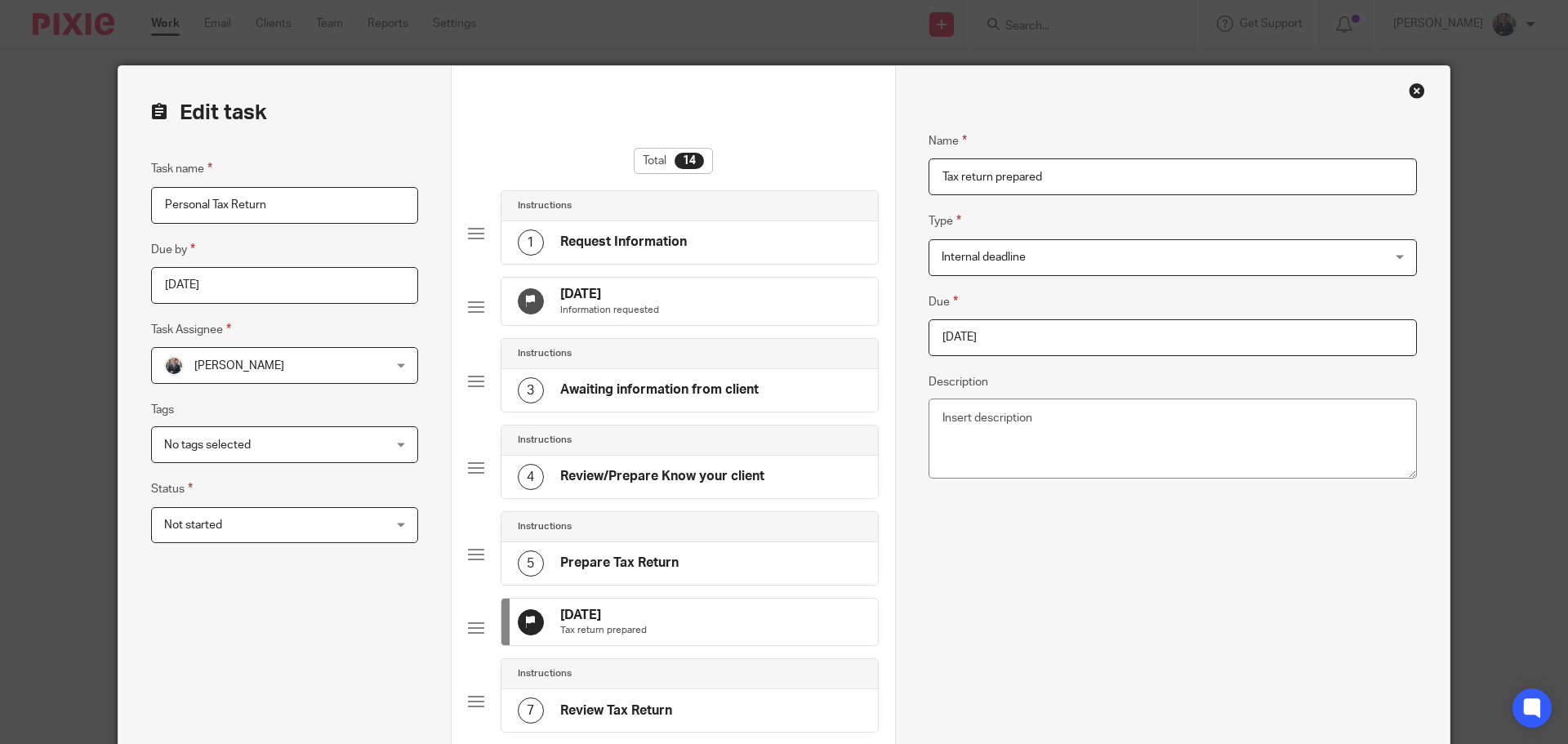
click at [1106, 333] on input "2025-09-26" at bounding box center [1172, 338] width 488 height 37
drag, startPoint x: 1150, startPoint y: 416, endPoint x: 1143, endPoint y: 423, distance: 9.9
click at [1145, 419] on div "September January February March April May June July August September October N…" at bounding box center [1038, 433] width 242 height 47
type input "2026-01-31"
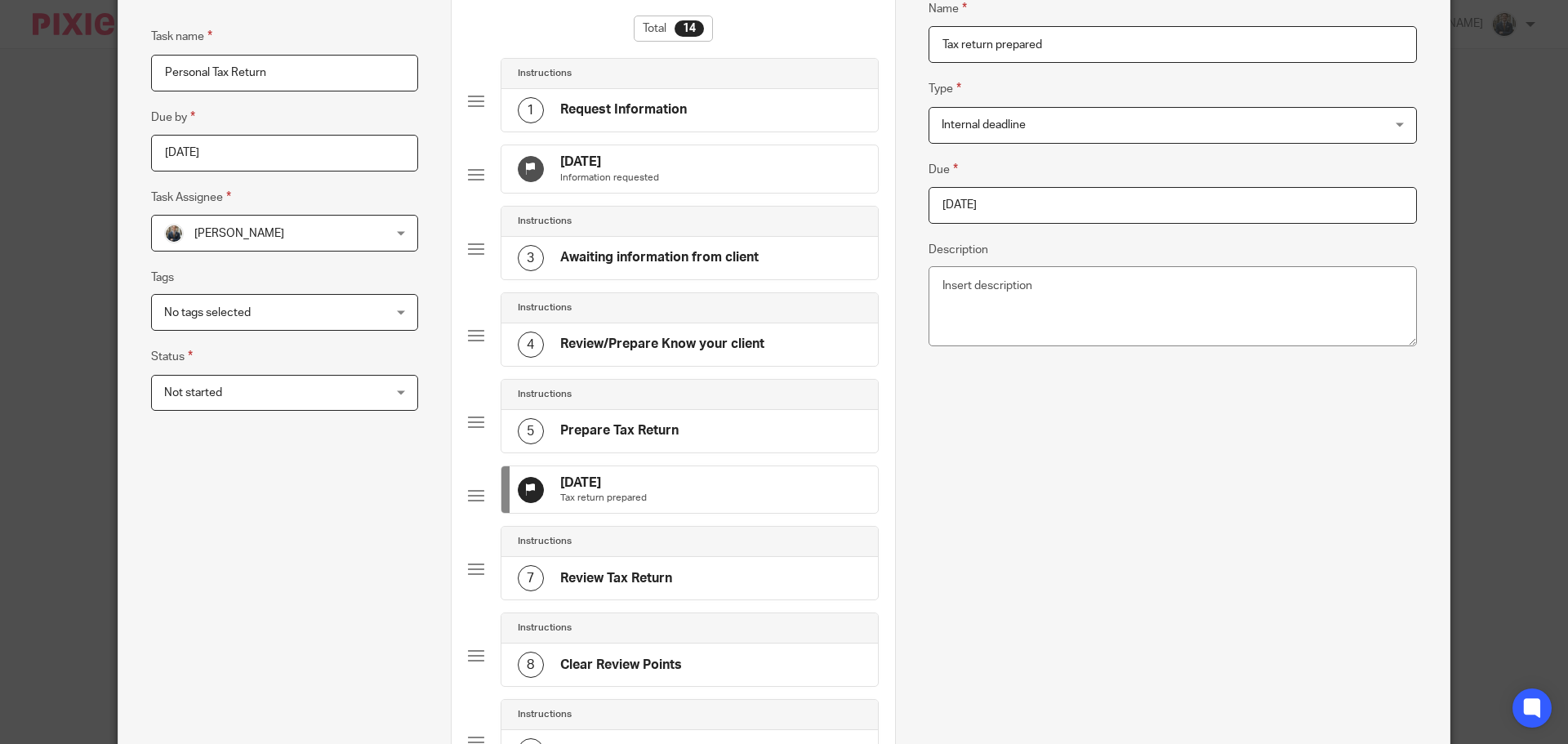
scroll to position [572, 0]
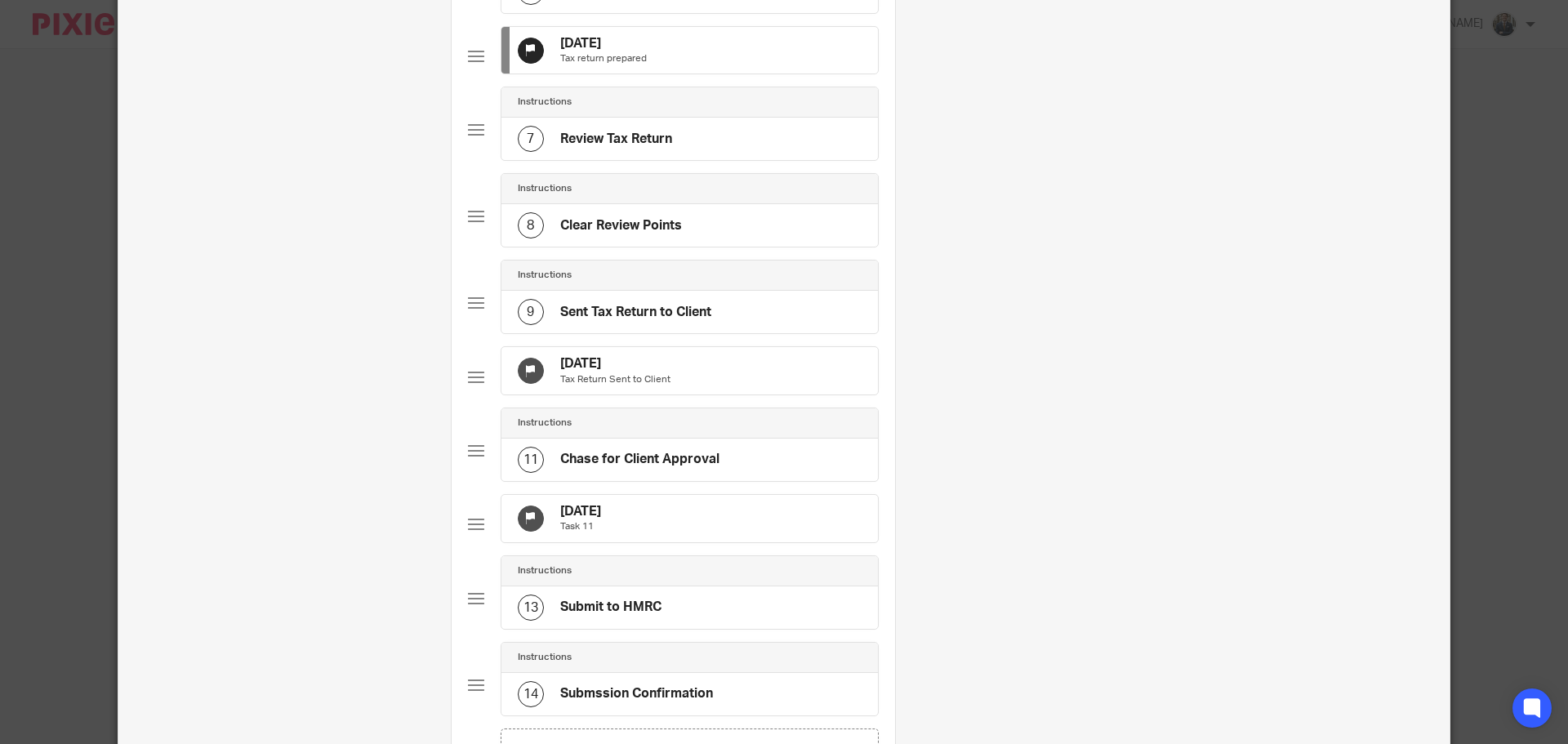
click at [688, 395] on div "30 Sep 2025 Tax Return Sent to Client" at bounding box center [690, 371] width 377 height 48
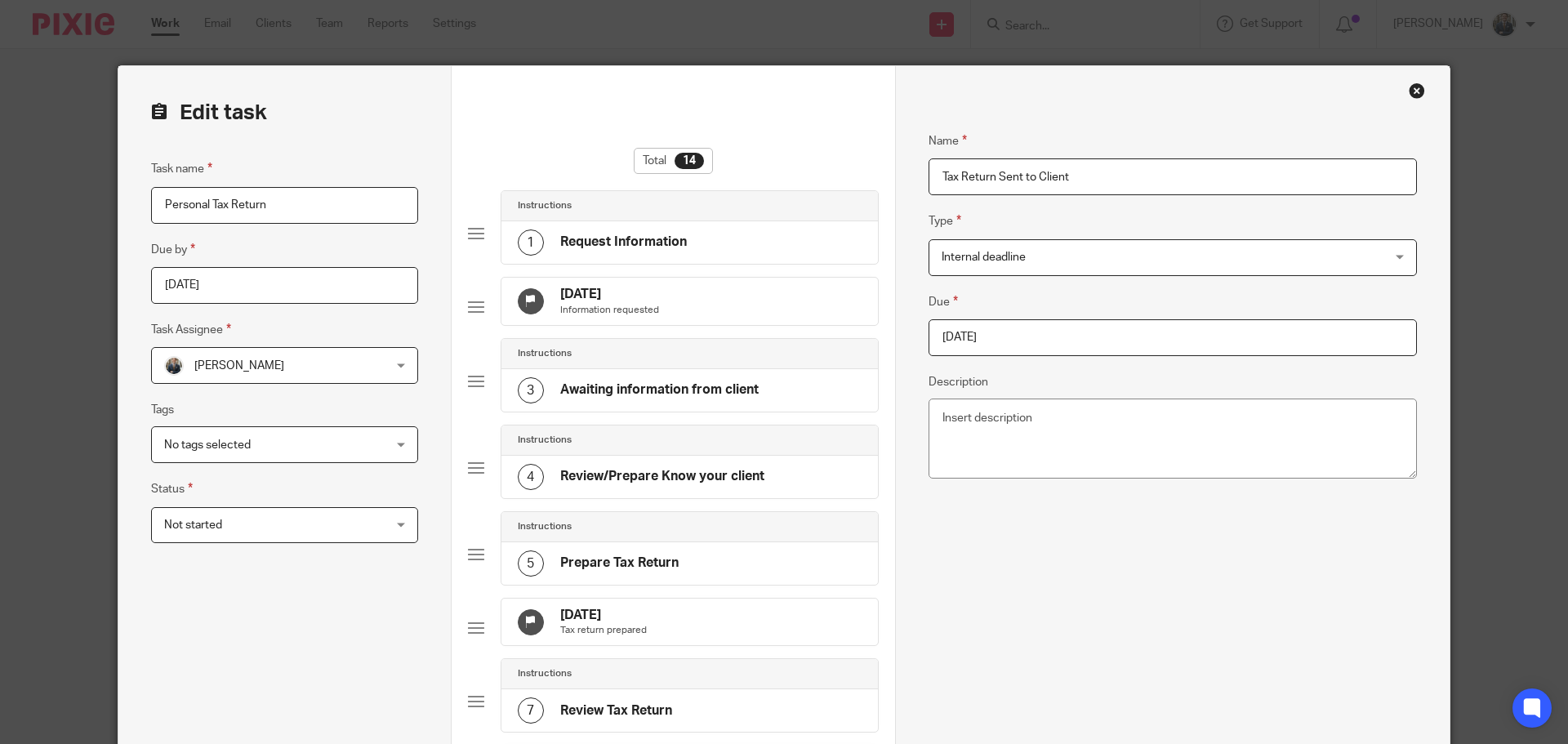
click at [1089, 334] on input "2025-09-30" at bounding box center [1172, 338] width 488 height 37
drag, startPoint x: 1141, startPoint y: 414, endPoint x: 1147, endPoint y: 429, distance: 16.2
click at [1141, 416] on div "September January February March April May June July August September October N…" at bounding box center [1038, 433] width 242 height 47
type input "[DATE]"
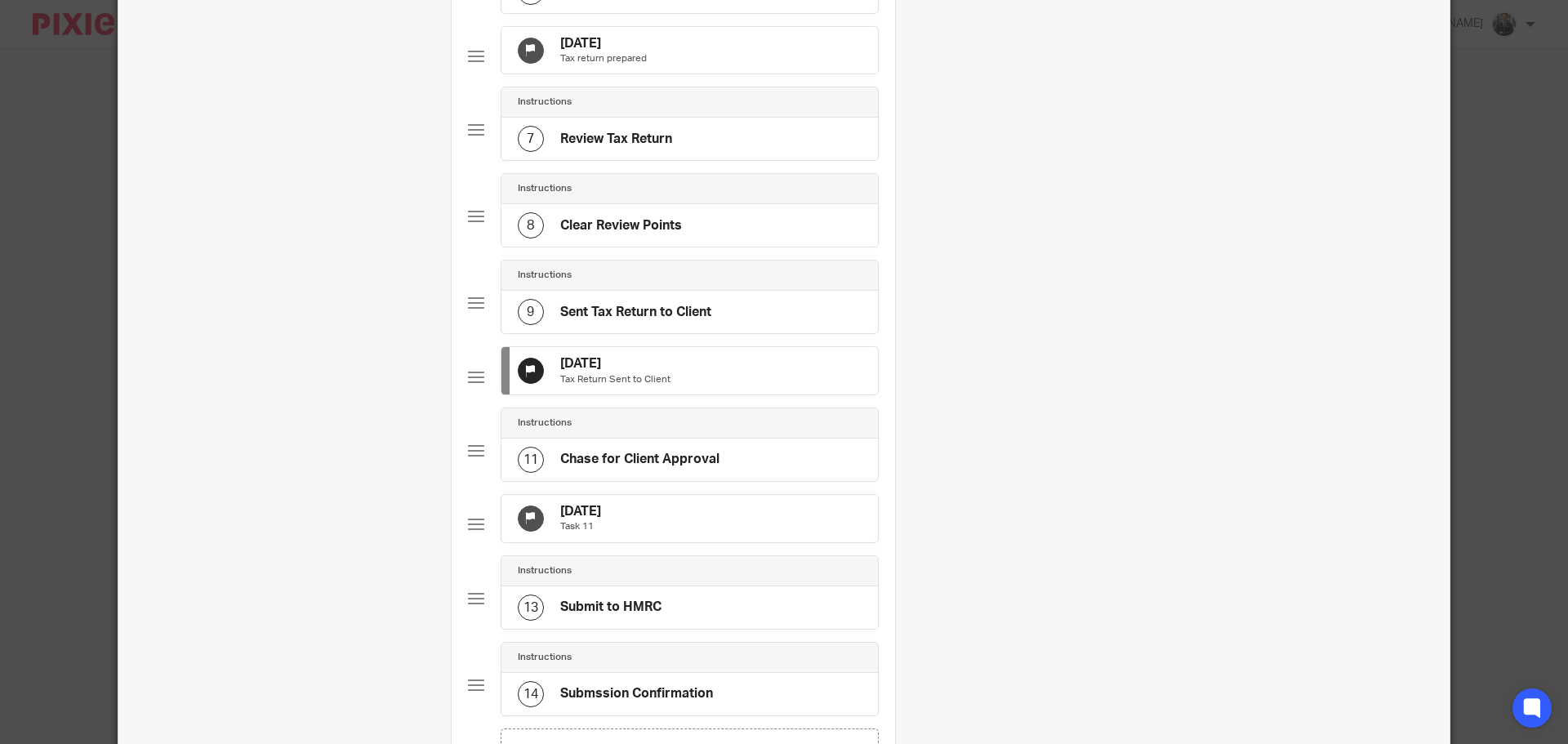
click at [696, 543] on div "31 Dec 2025 Task 11" at bounding box center [690, 518] width 377 height 48
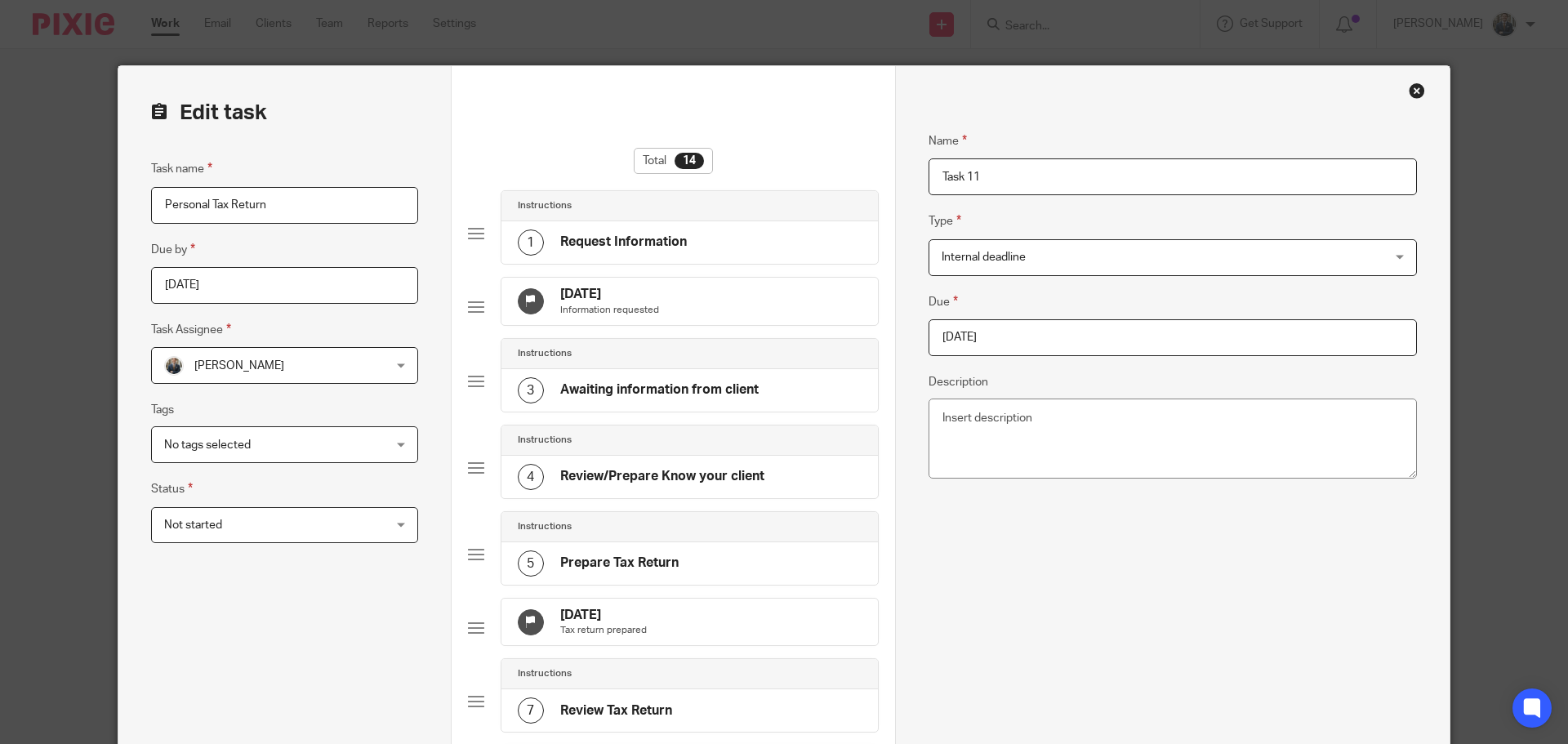
click at [1063, 338] on input "2025-12-31" at bounding box center [1172, 338] width 488 height 37
type input "2026-01-31"
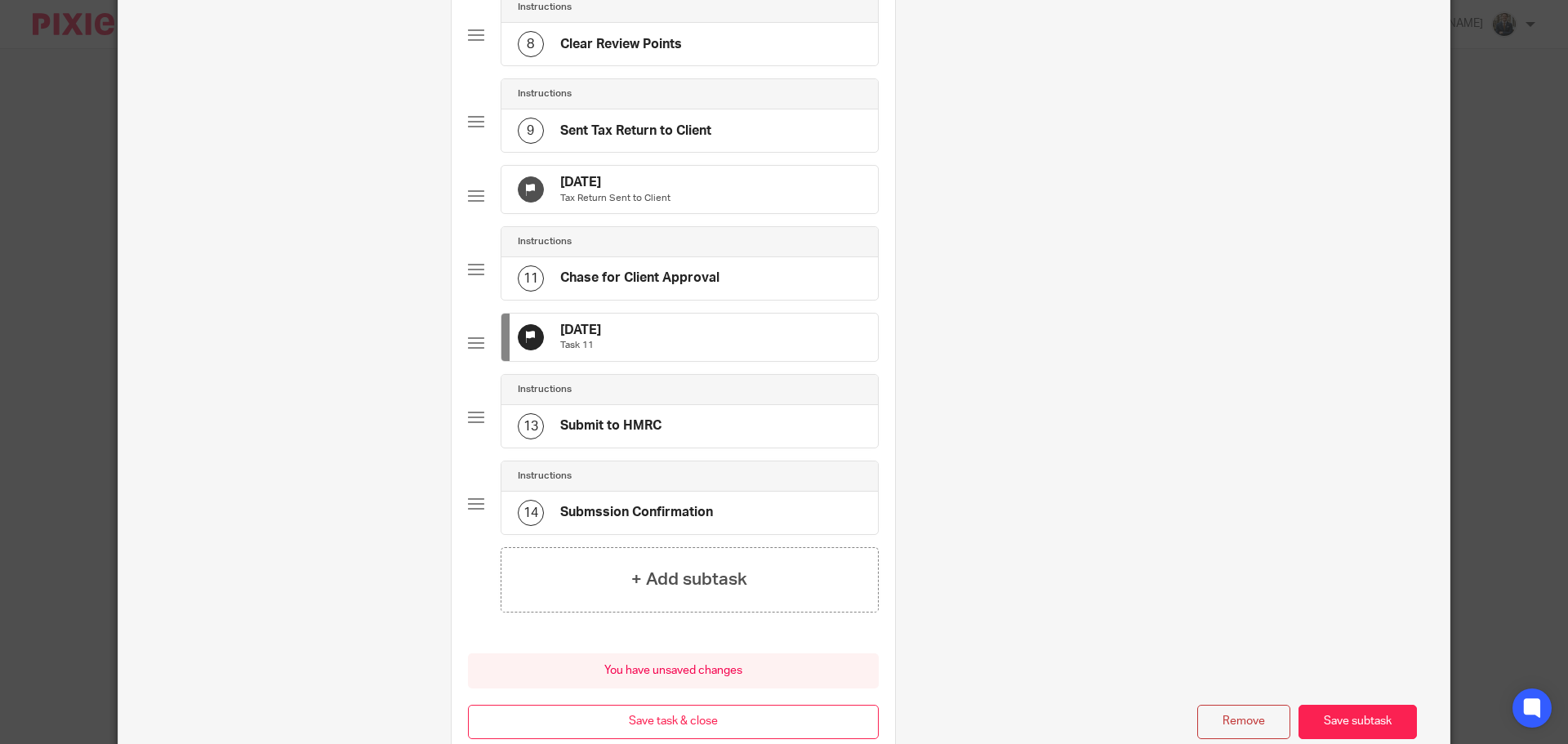
scroll to position [907, 0]
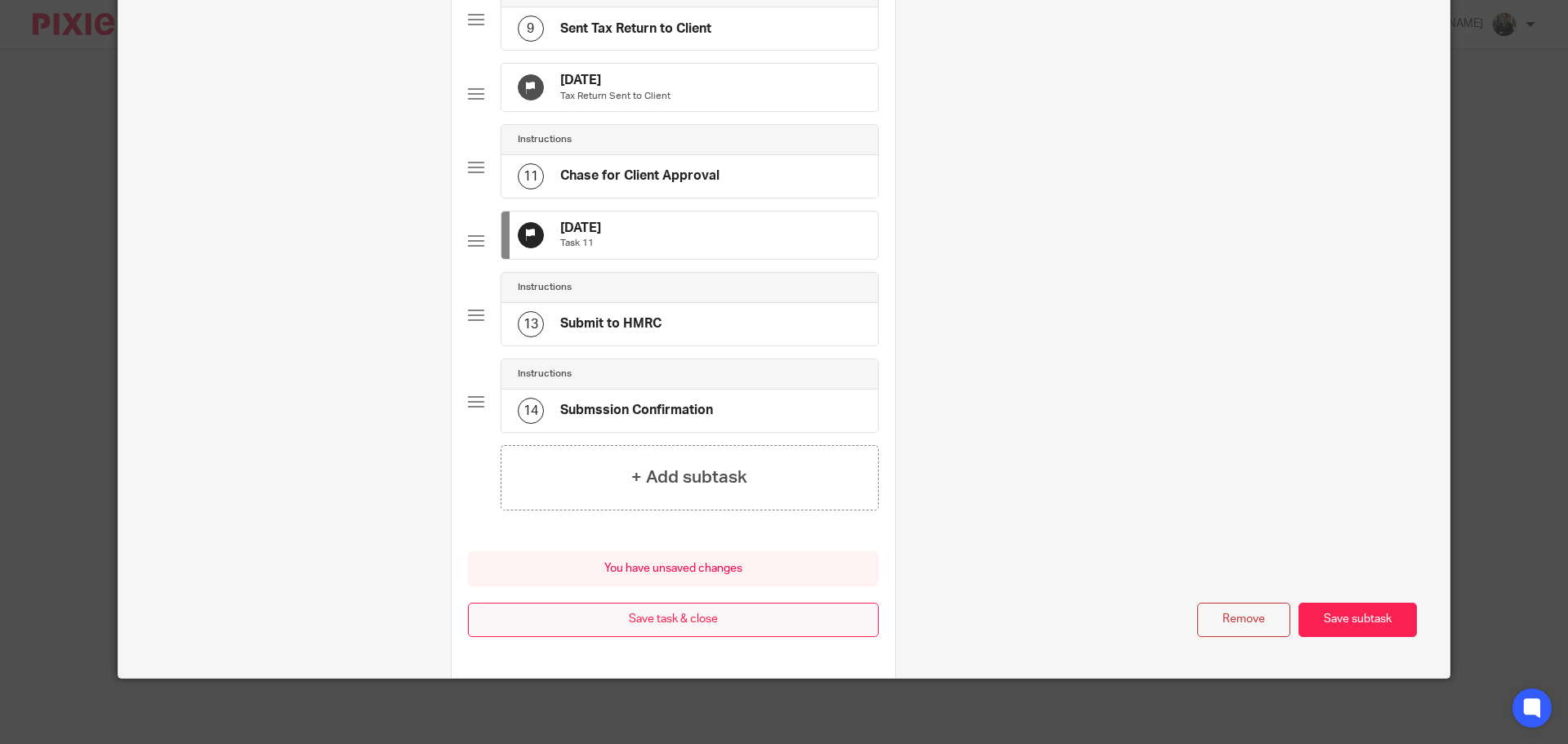
click at [738, 633] on button "Save task & close" at bounding box center [674, 620] width 411 height 35
click at [741, 622] on button "Save task & close" at bounding box center [674, 620] width 411 height 35
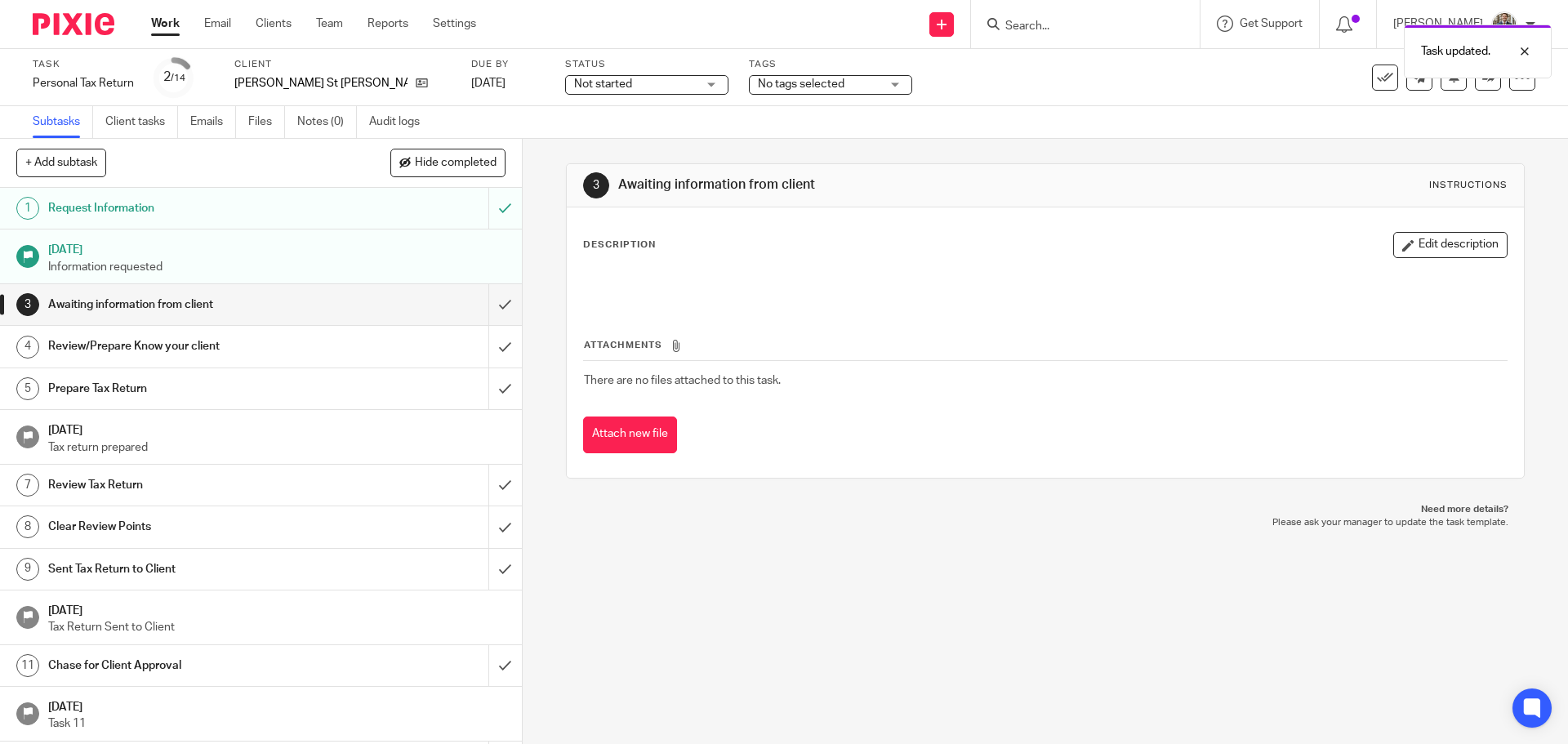
click at [67, 28] on img at bounding box center [73, 24] width 82 height 22
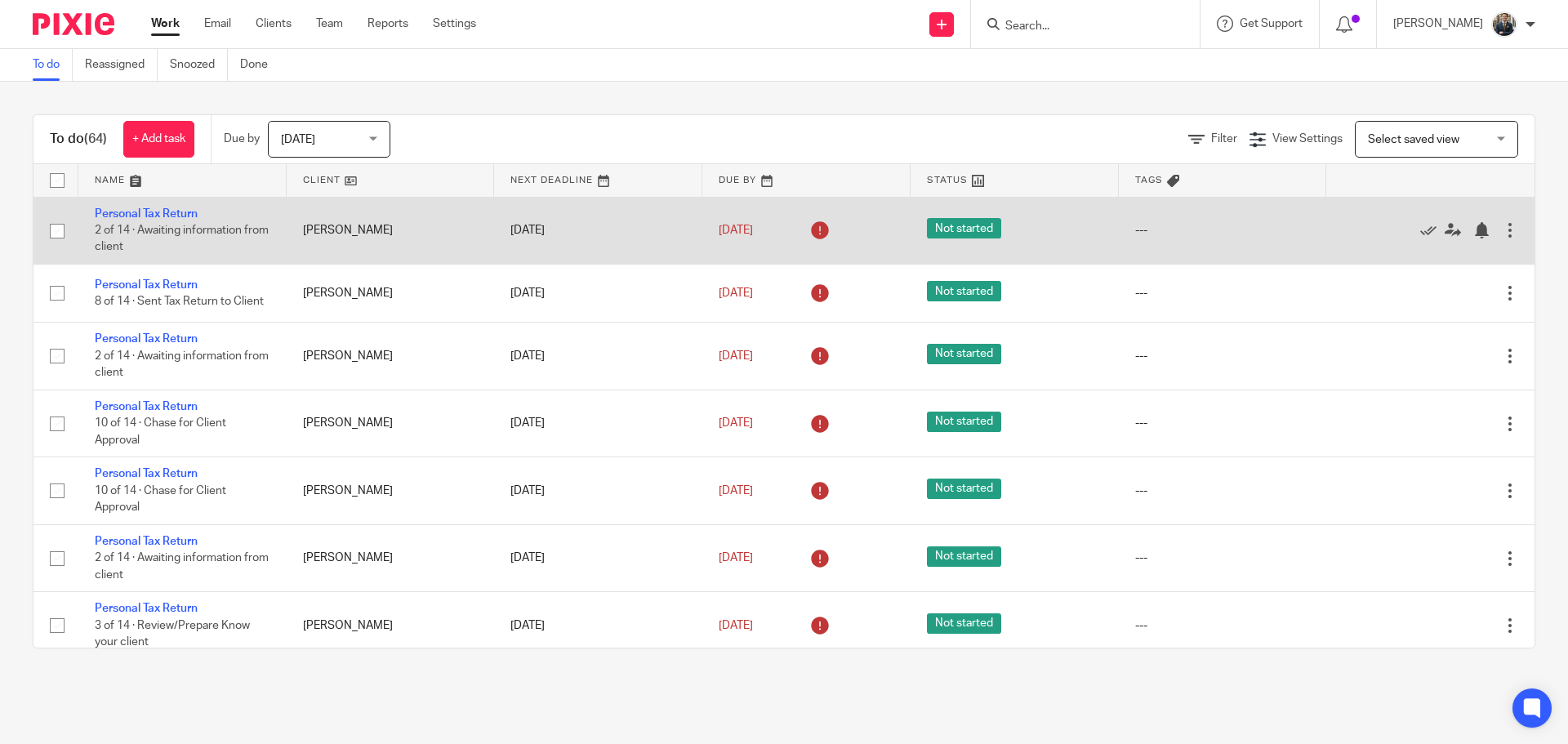
click at [1502, 229] on div at bounding box center [1510, 230] width 16 height 16
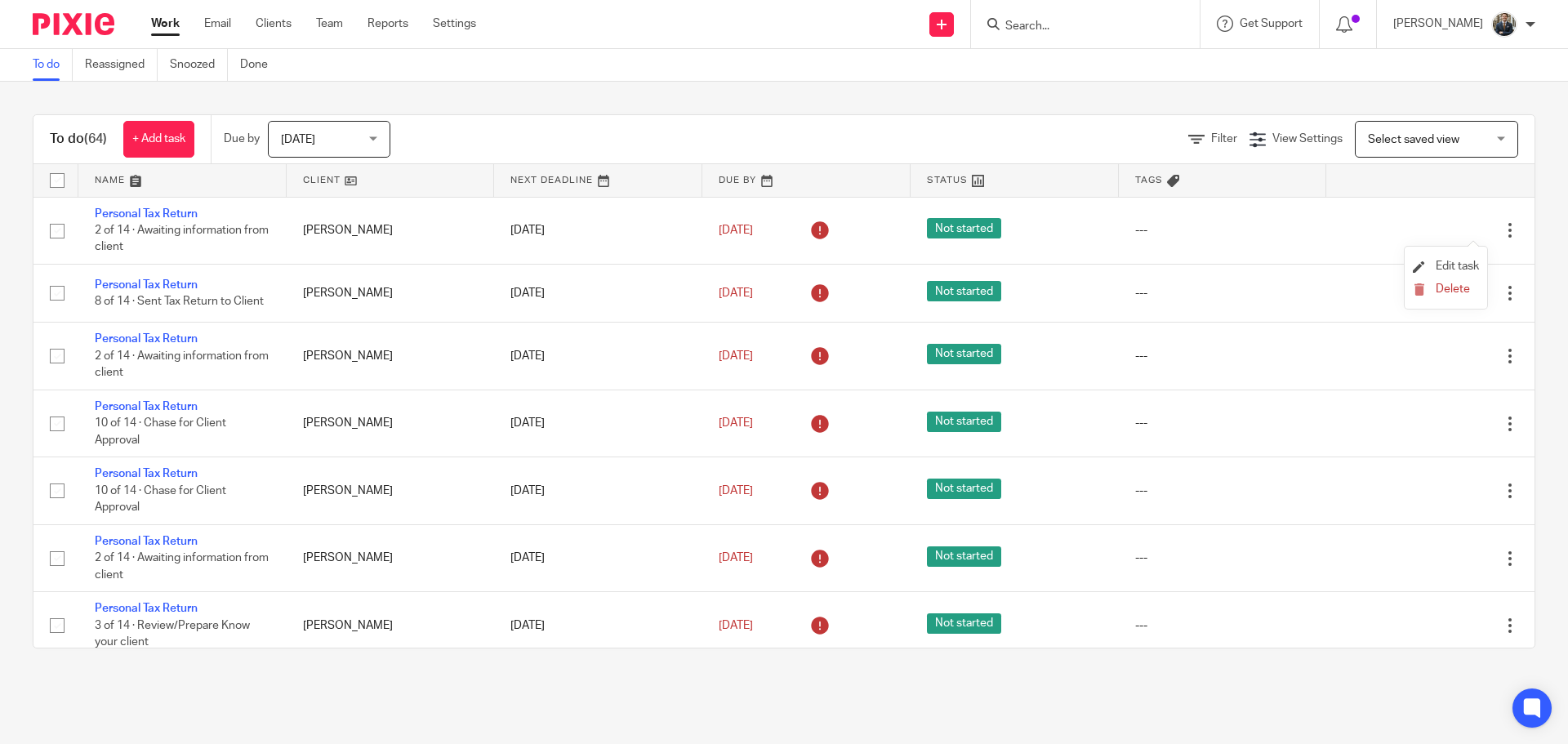
click at [1463, 259] on li "Edit task" at bounding box center [1446, 267] width 67 height 24
click at [1462, 265] on span "Edit task" at bounding box center [1457, 266] width 43 height 11
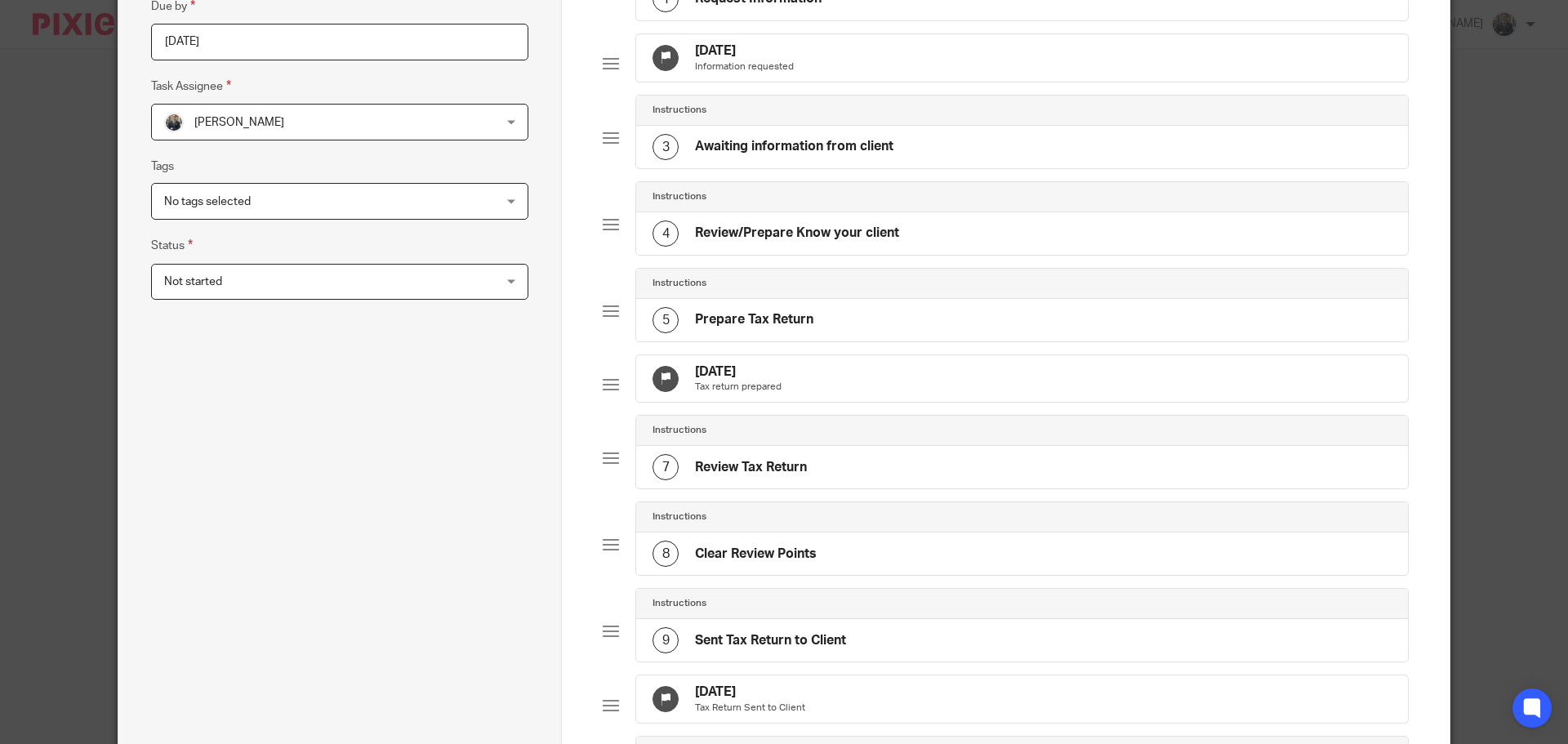
scroll to position [245, 0]
drag, startPoint x: 886, startPoint y: 375, endPoint x: 898, endPoint y: 372, distance: 12.4
click at [887, 376] on div "30 Sep 2025 Tax return prepared" at bounding box center [1023, 377] width 772 height 48
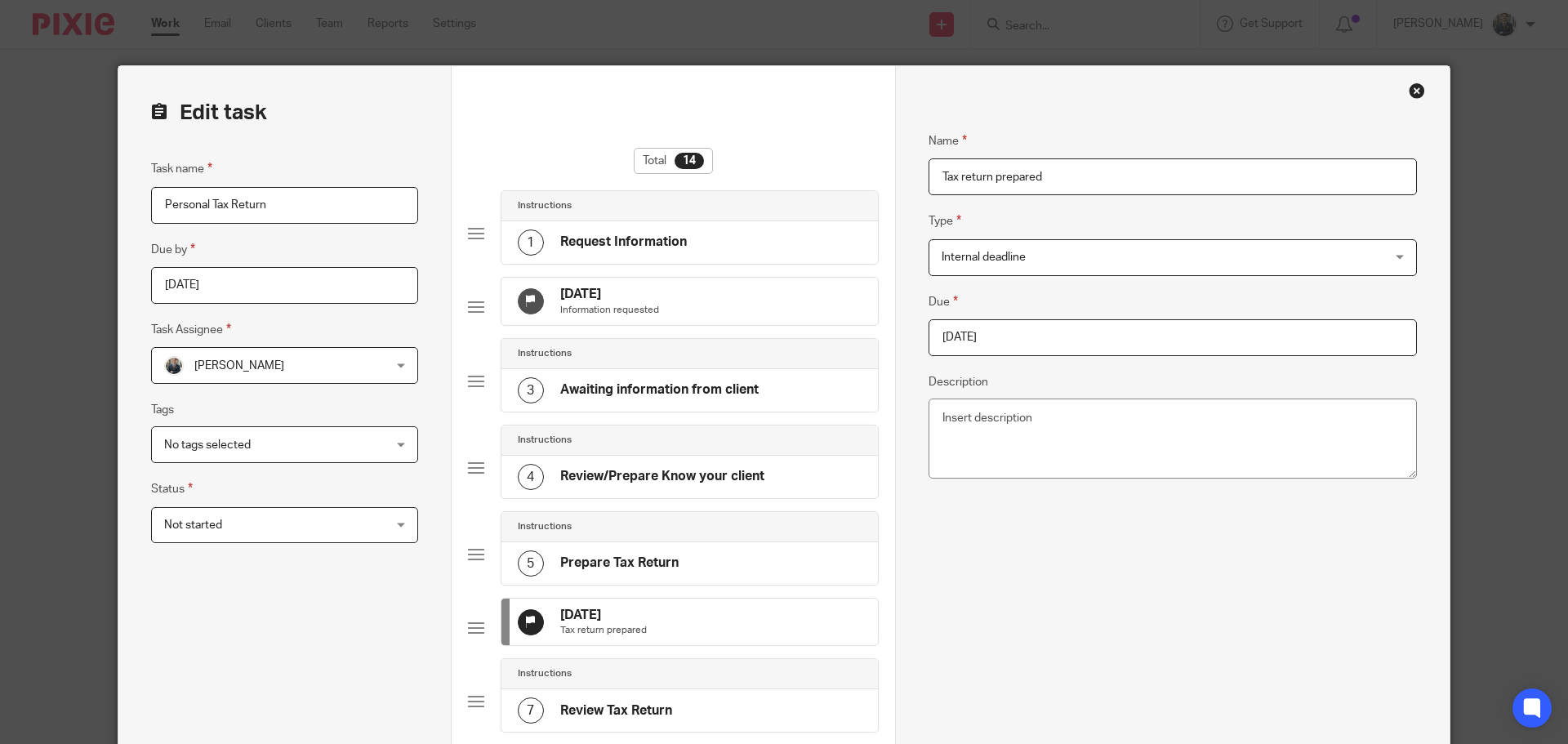
click at [1012, 337] on input "2025-09-30" at bounding box center [1172, 338] width 488 height 37
type input "2026-01-31"
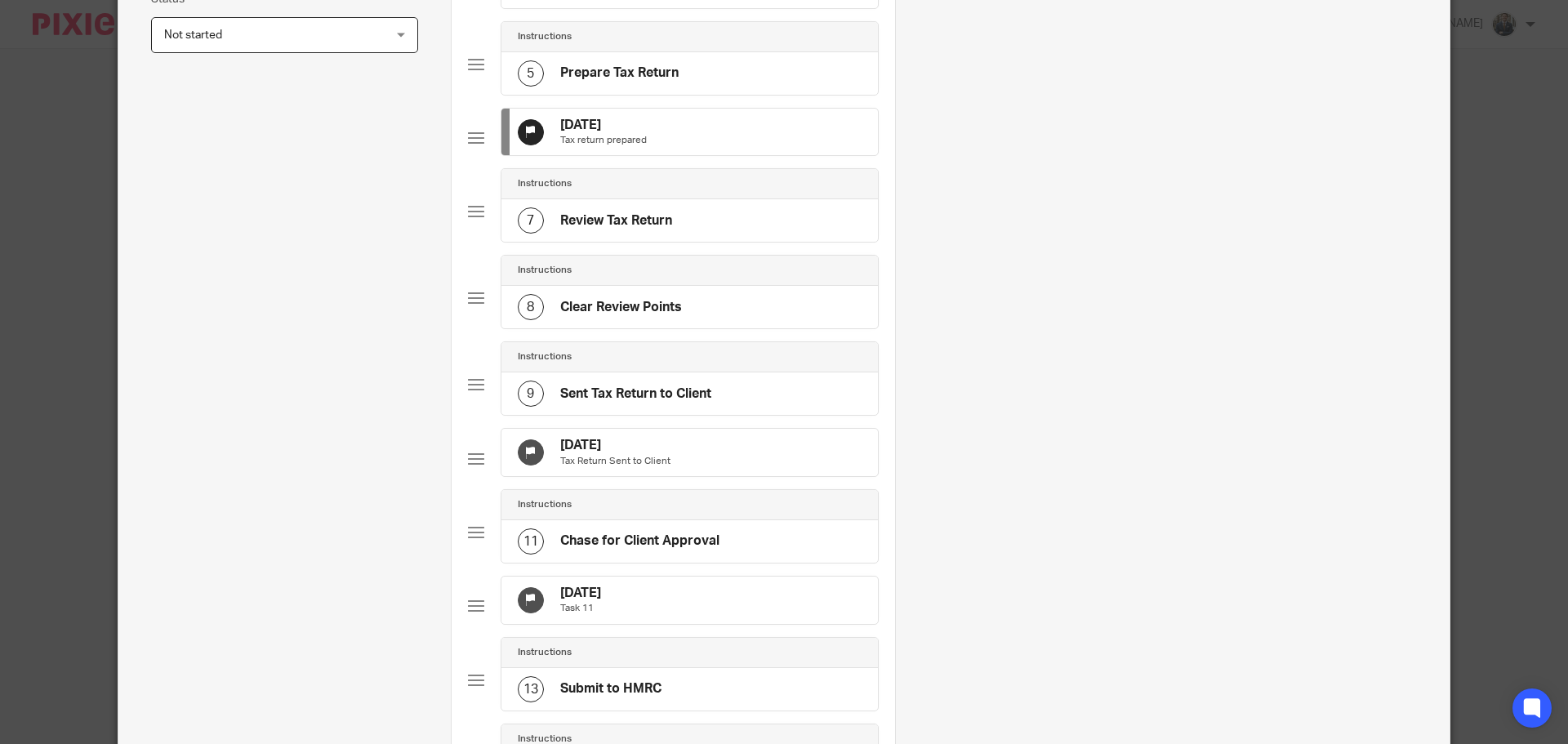
click at [761, 468] on div "31 Oct 2025 Tax Return Sent to Client" at bounding box center [690, 452] width 377 height 48
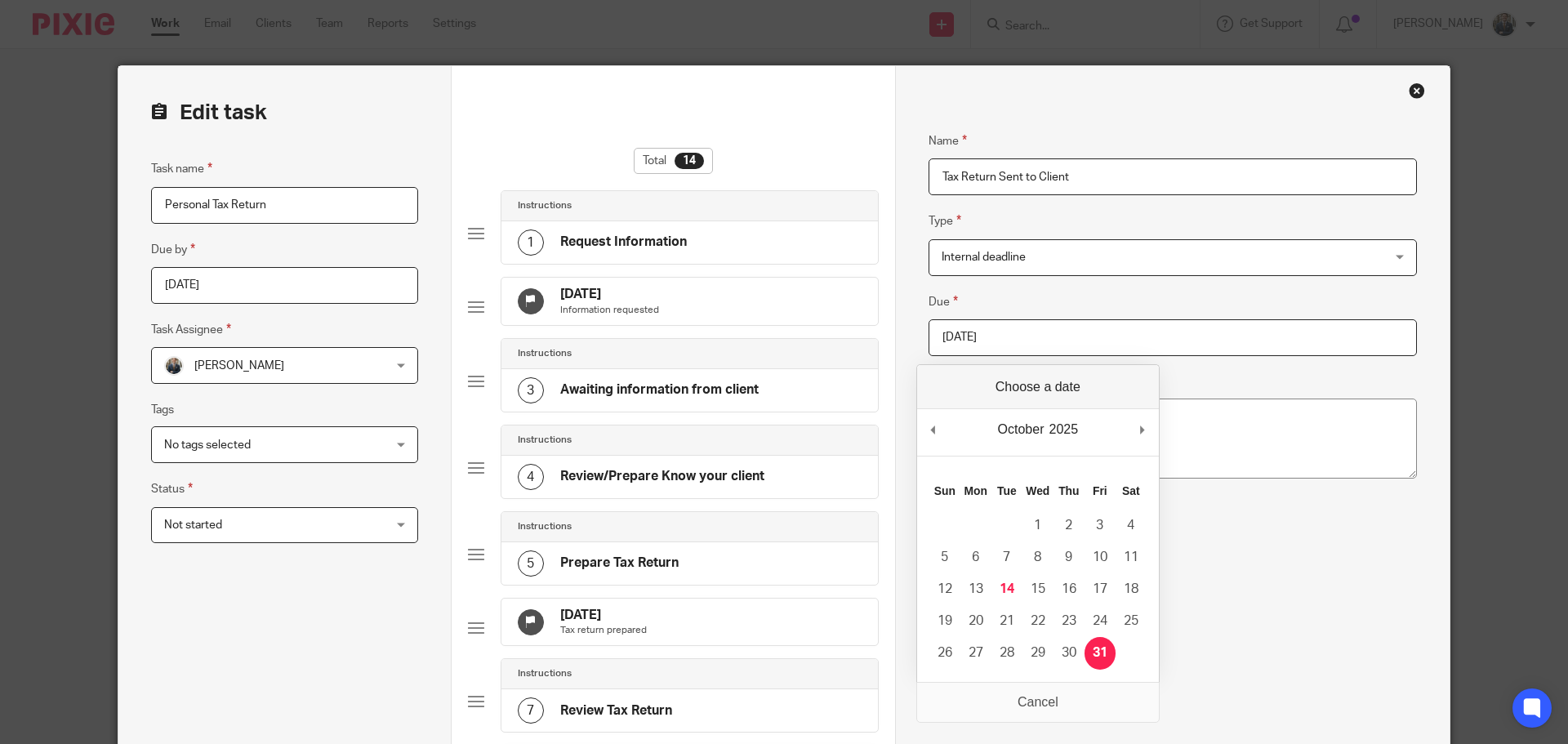
click at [1129, 336] on input "2025-10-31" at bounding box center [1172, 338] width 488 height 37
type input "2026-01-31"
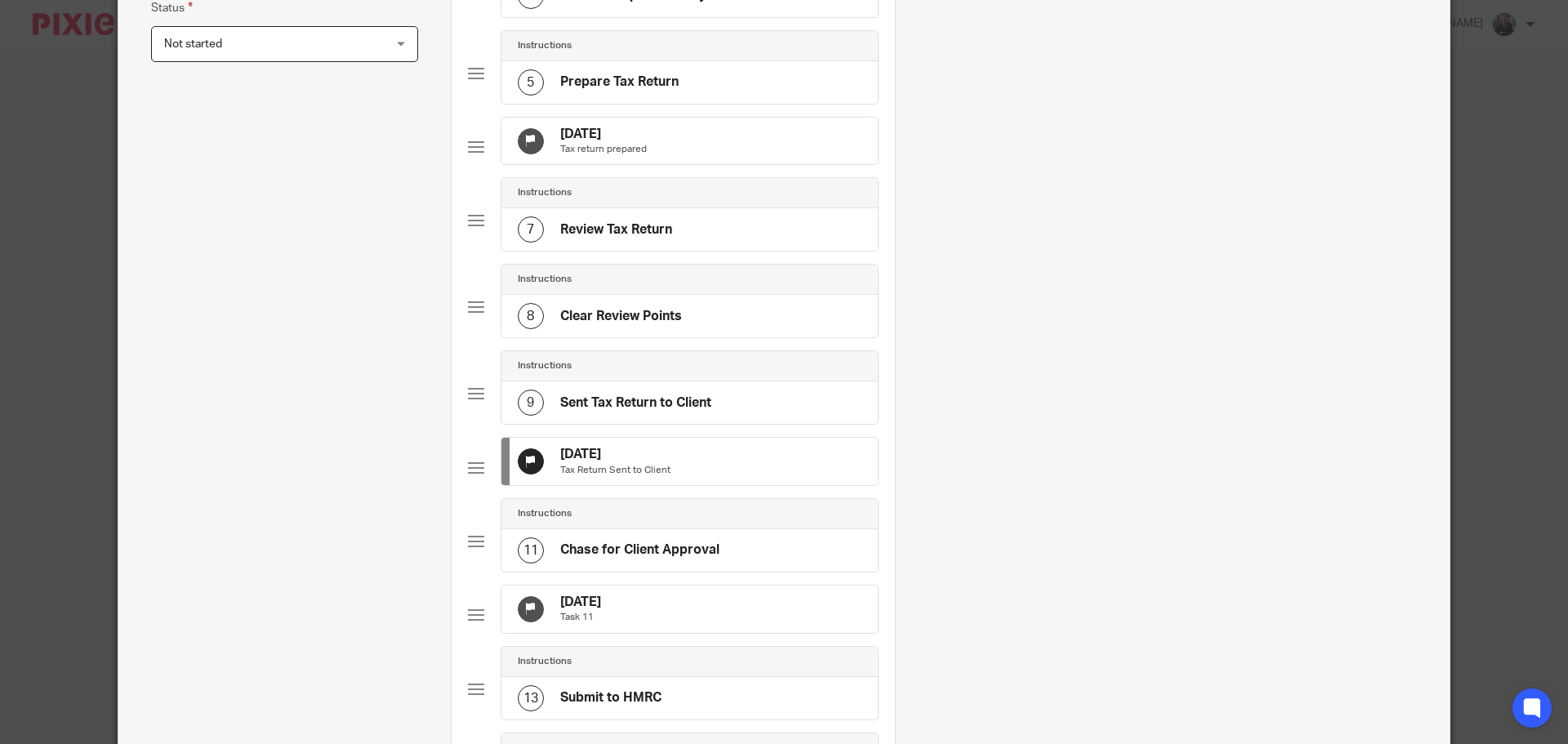
scroll to position [490, 0]
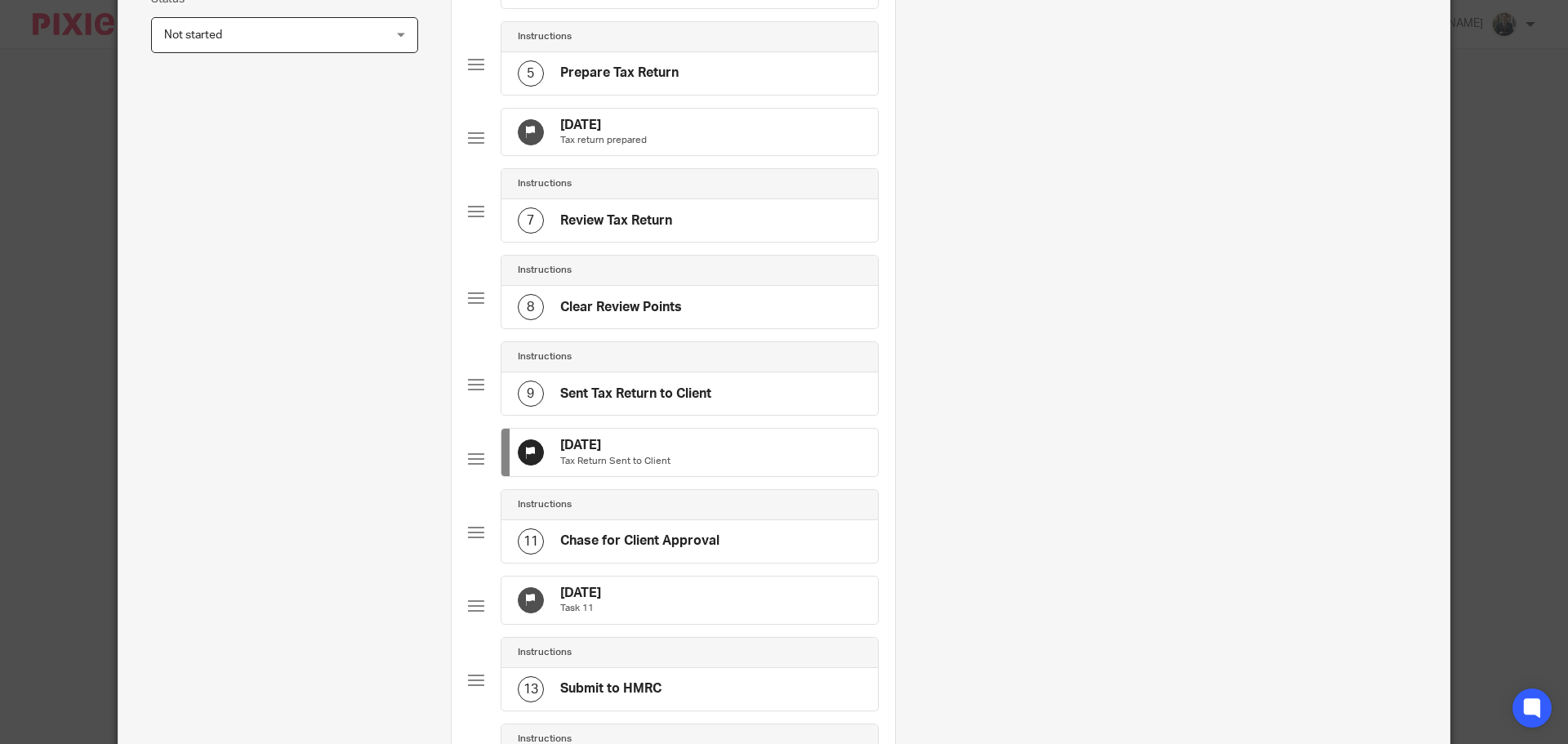
click at [697, 622] on div "31 Oct 2025 Task 11" at bounding box center [690, 601] width 377 height 48
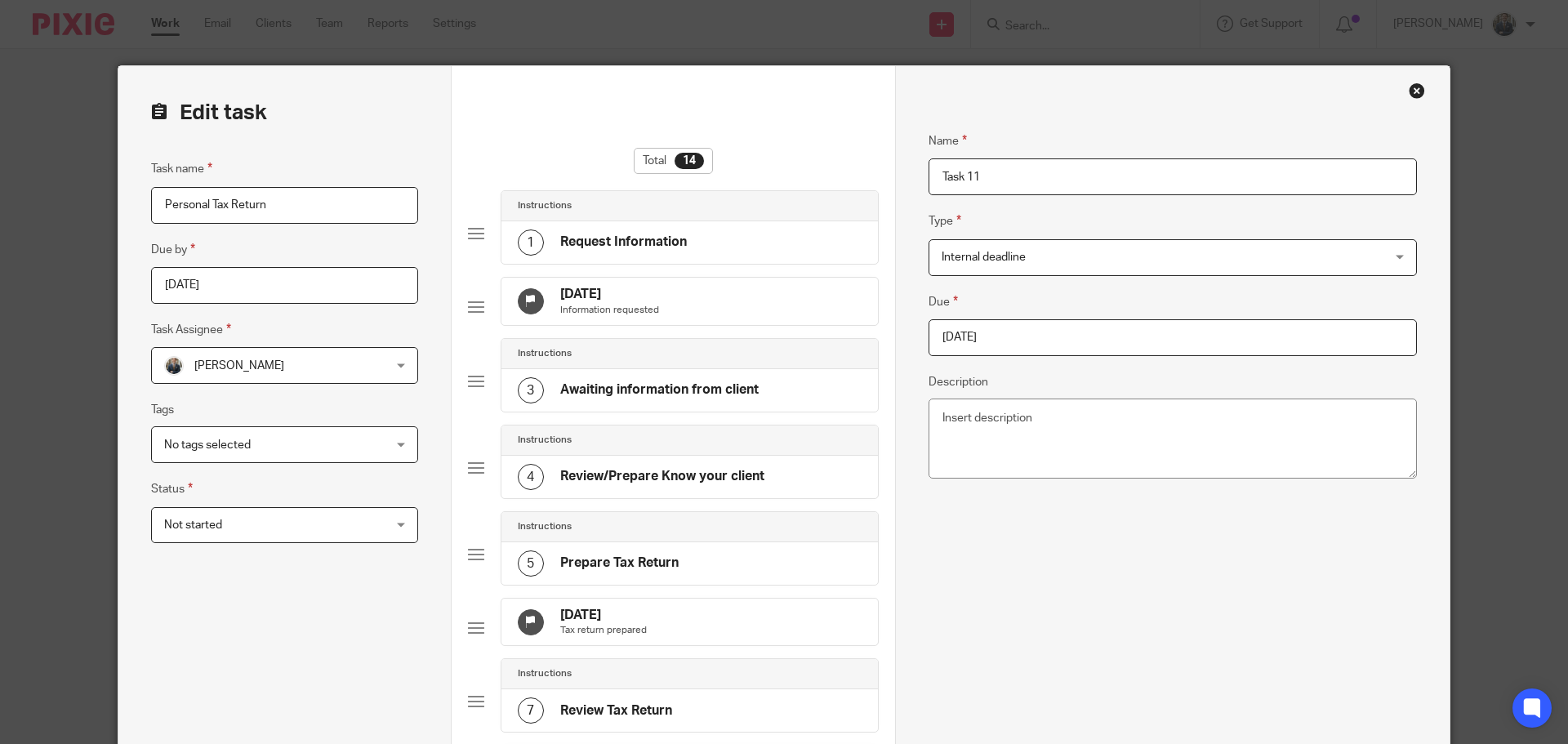
click at [1075, 334] on input "2025-10-31" at bounding box center [1172, 338] width 488 height 37
drag, startPoint x: 1147, startPoint y: 426, endPoint x: 1126, endPoint y: 471, distance: 49.7
type input "2026-01-31"
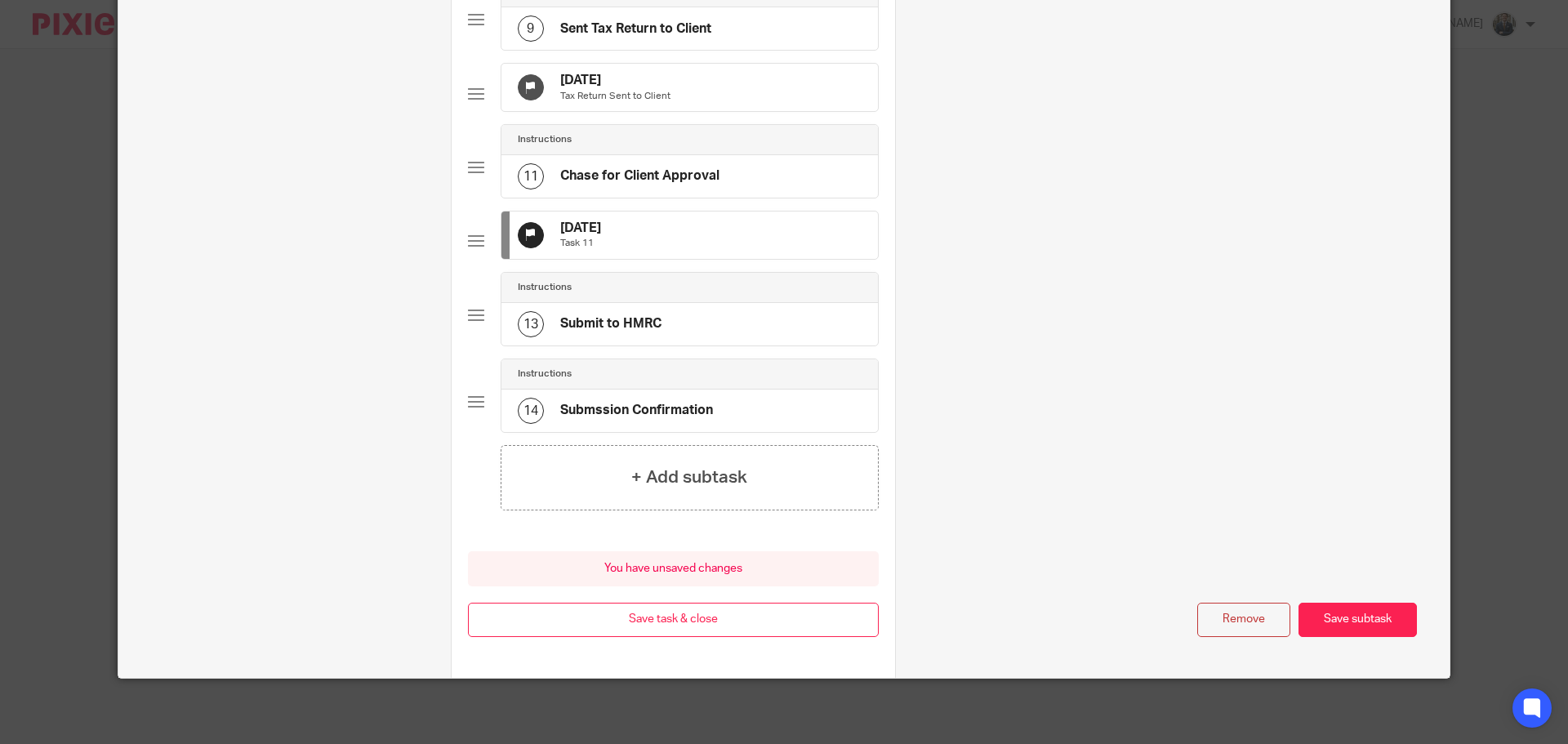
scroll to position [907, 0]
click at [722, 634] on button "Save task & close" at bounding box center [674, 620] width 411 height 35
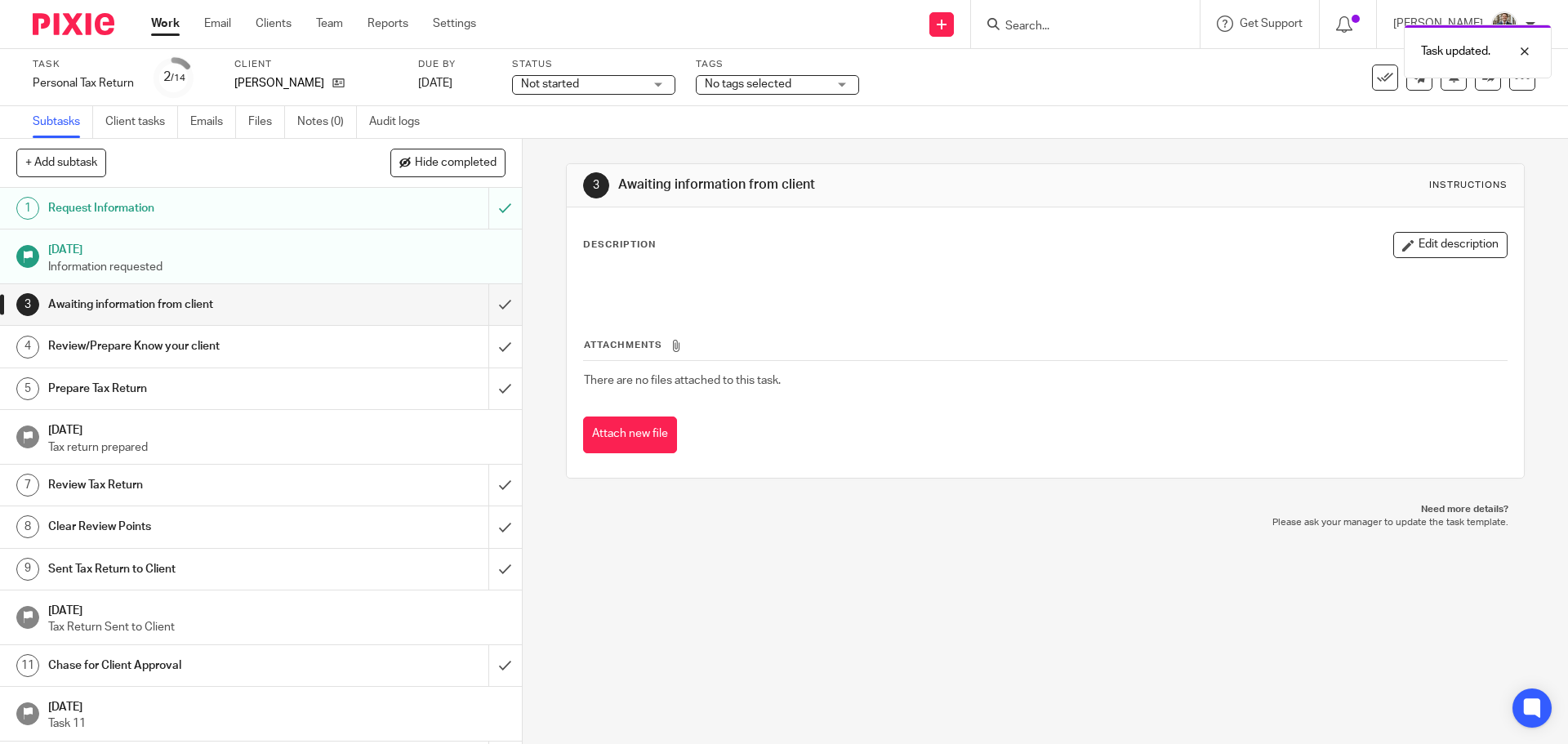
click at [72, 33] on img at bounding box center [73, 24] width 82 height 22
click at [76, 24] on img at bounding box center [73, 24] width 82 height 22
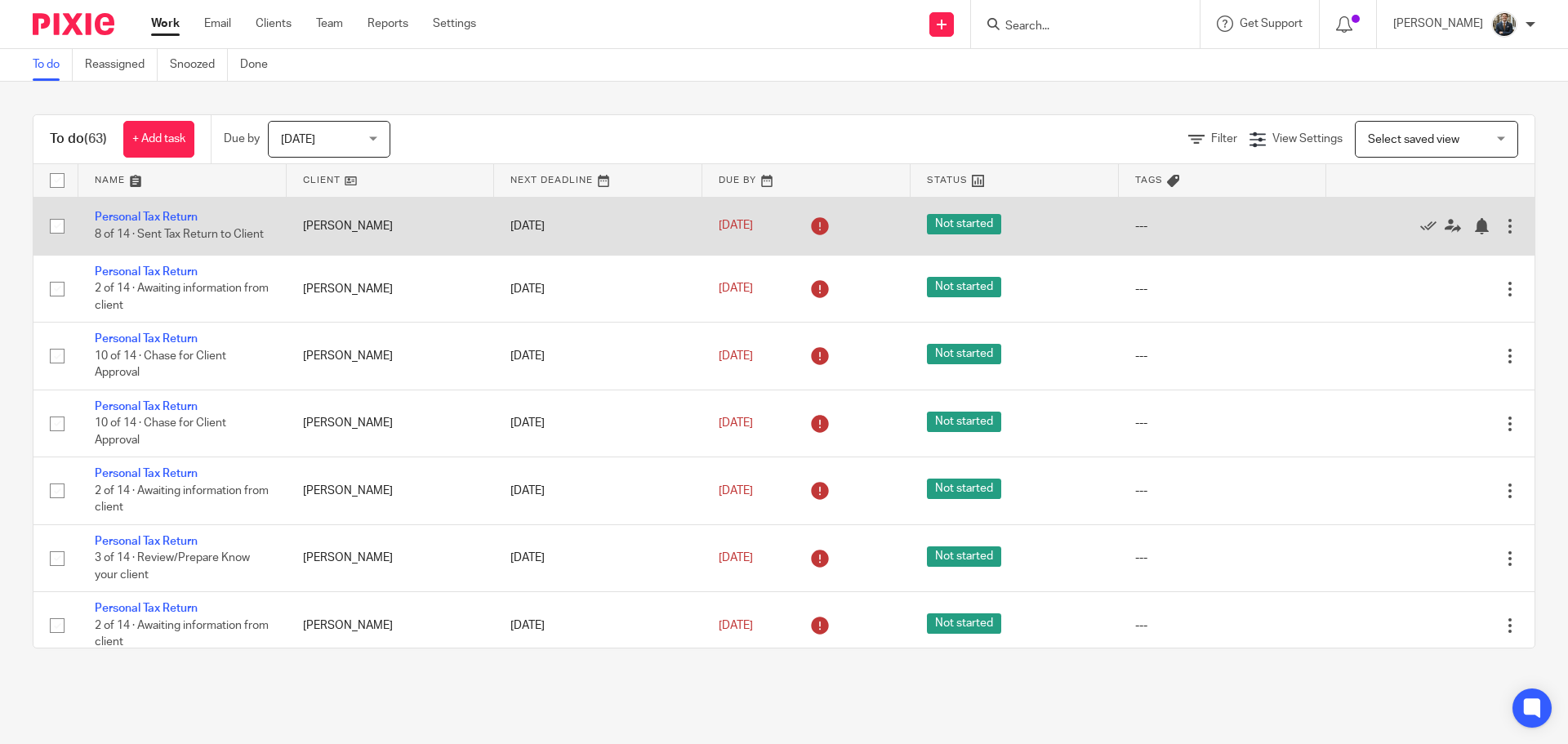
click at [1502, 219] on div at bounding box center [1510, 226] width 16 height 16
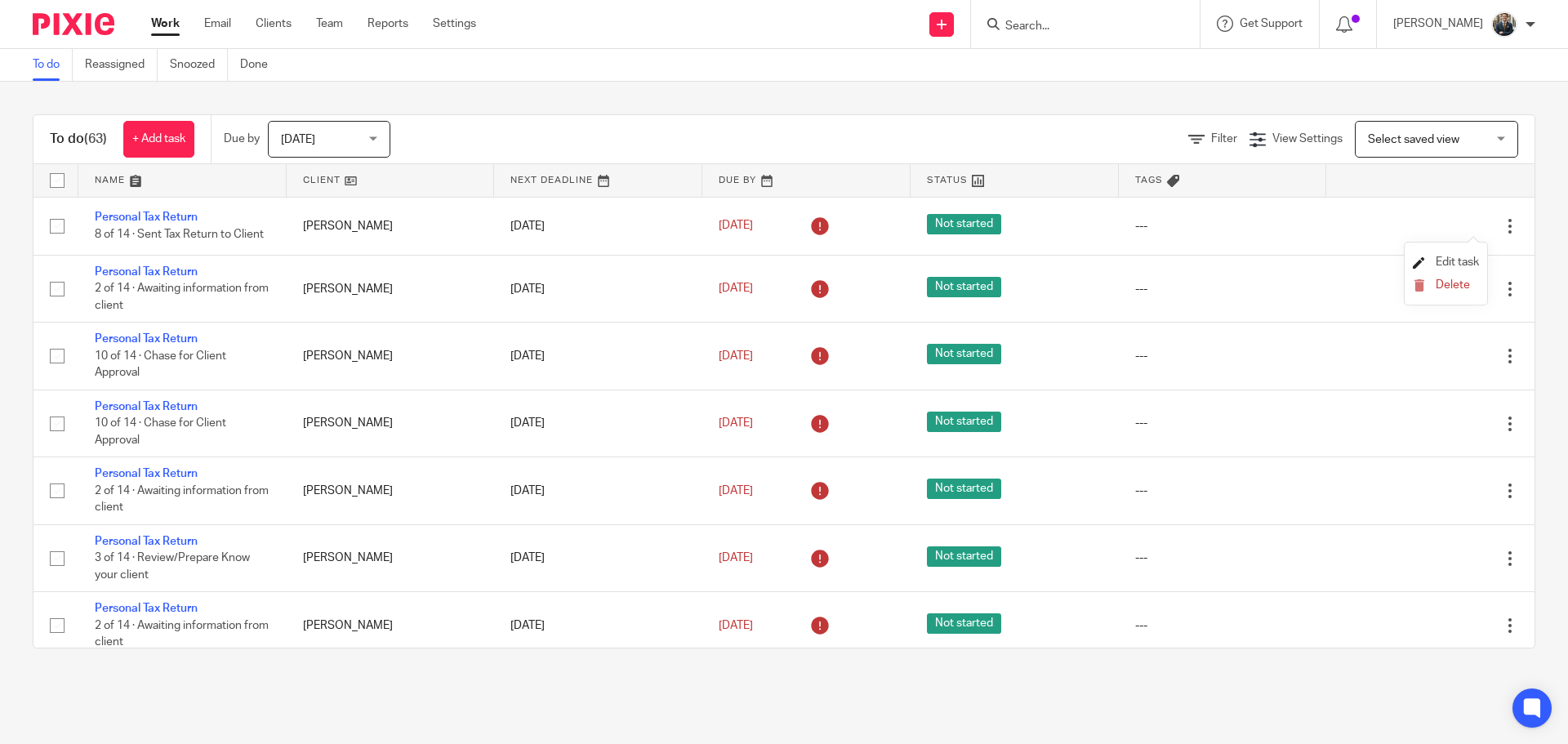
click at [1457, 258] on span "Edit task" at bounding box center [1457, 262] width 43 height 11
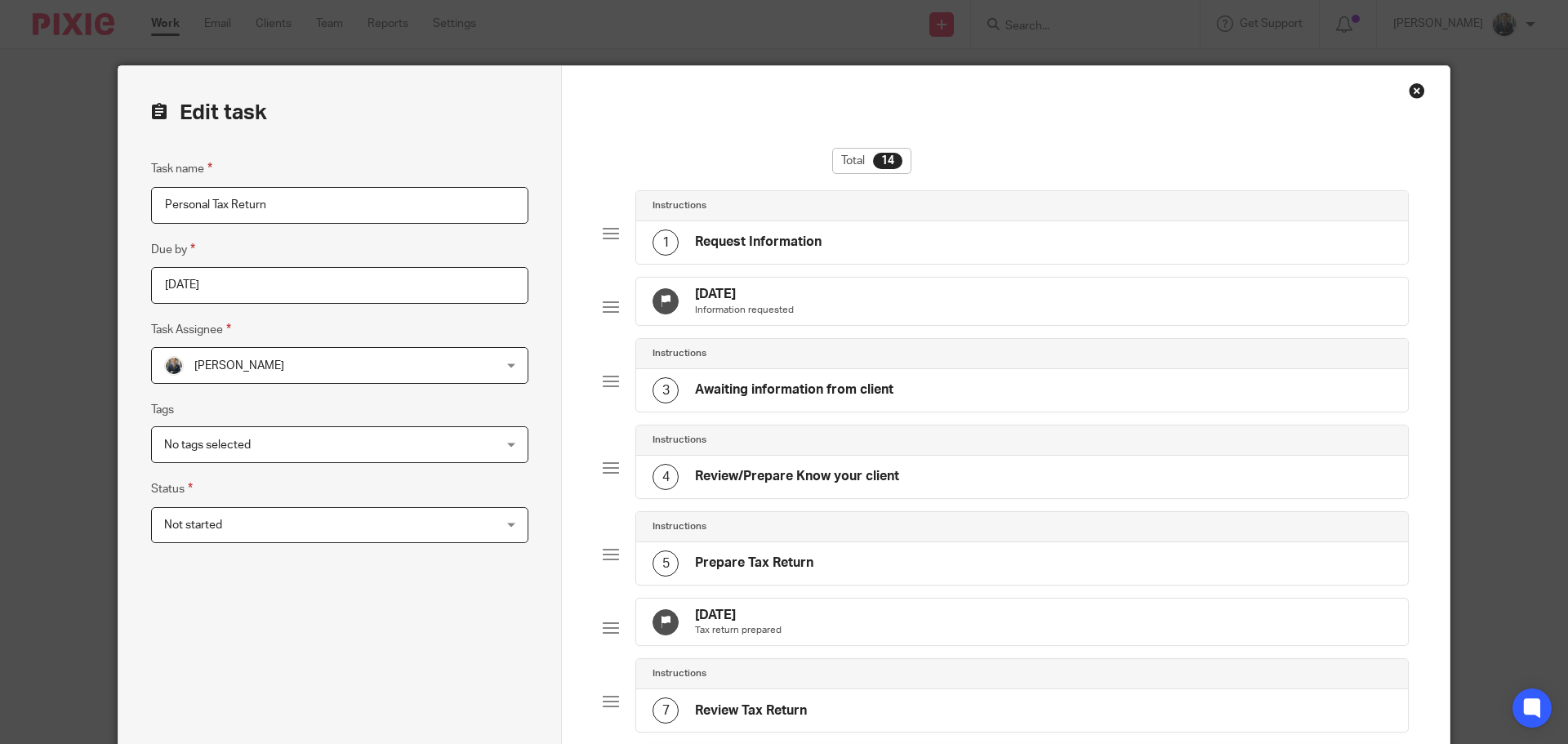
scroll to position [409, 0]
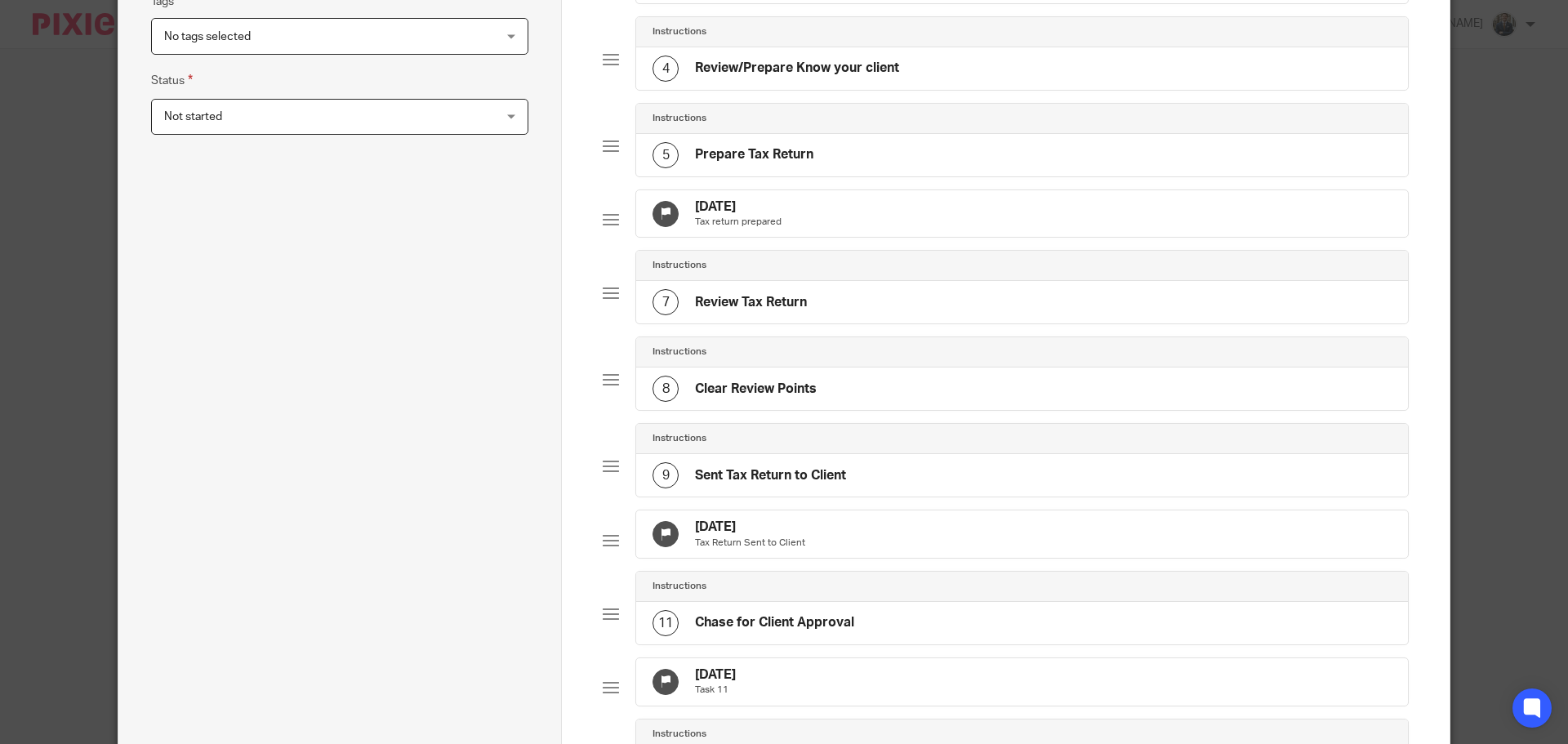
click at [855, 555] on div "[DATE] Tax Return Sent to Client" at bounding box center [1023, 534] width 772 height 48
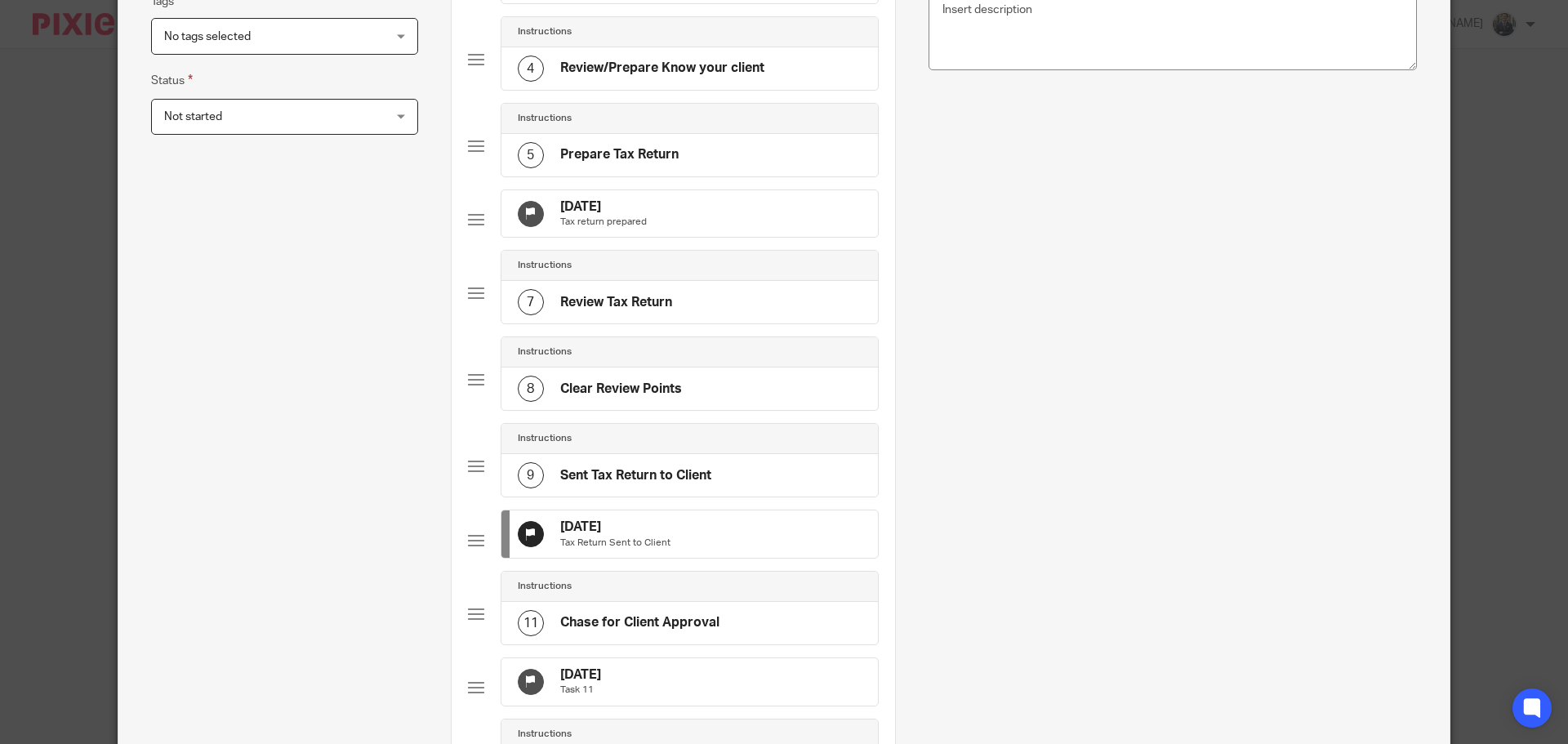
scroll to position [0, 0]
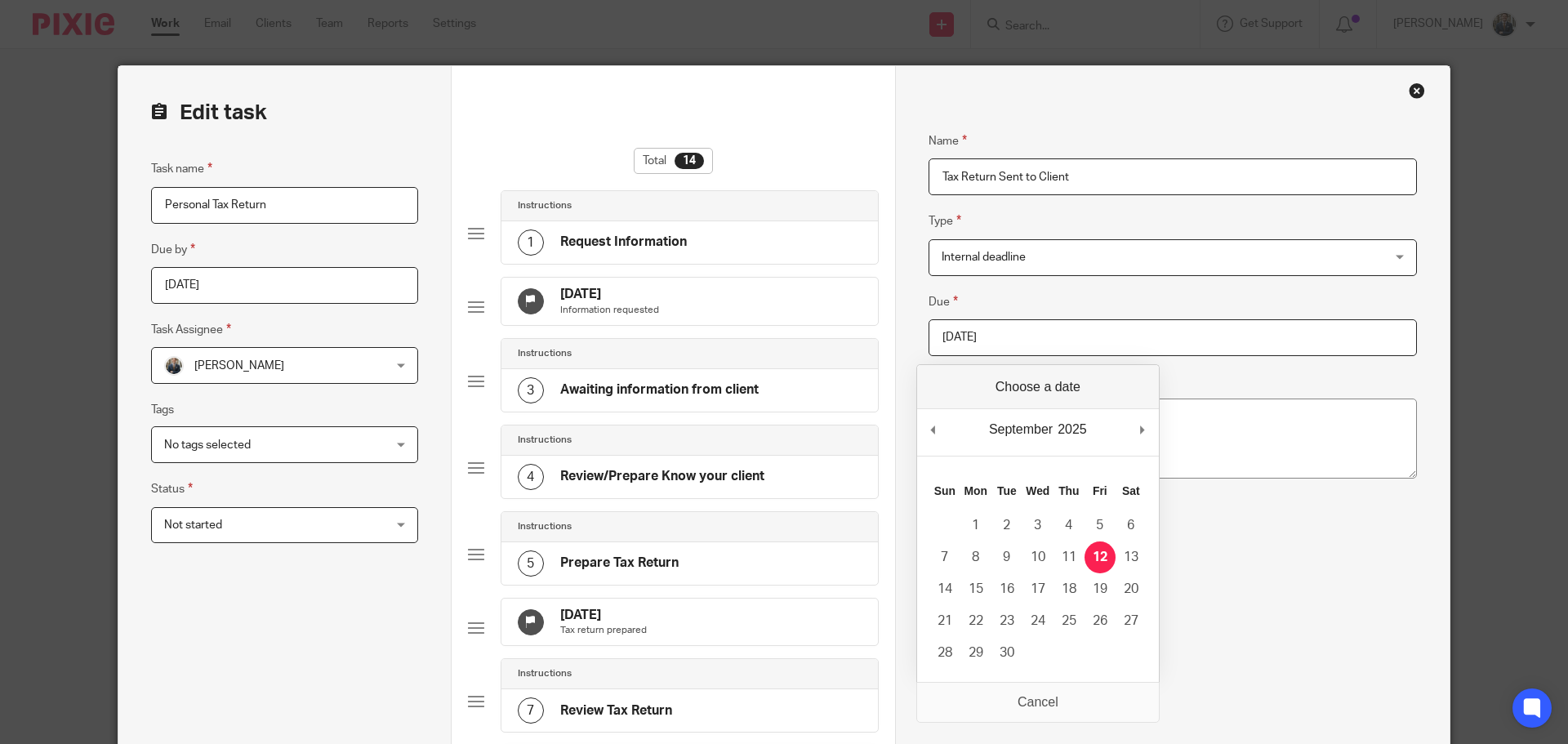
click at [1076, 334] on input "[DATE]" at bounding box center [1172, 338] width 488 height 37
type input "[DATE]"
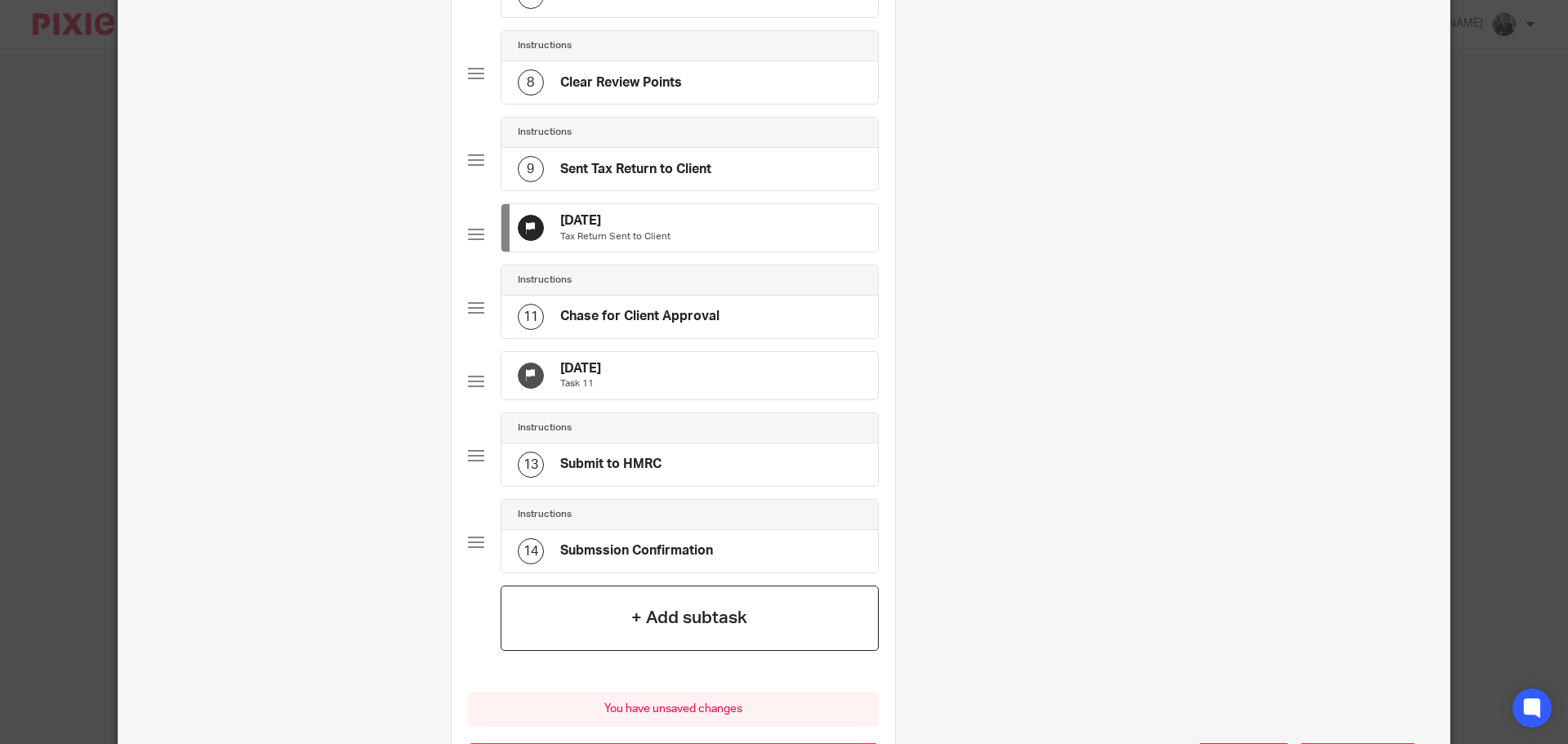
scroll to position [907, 0]
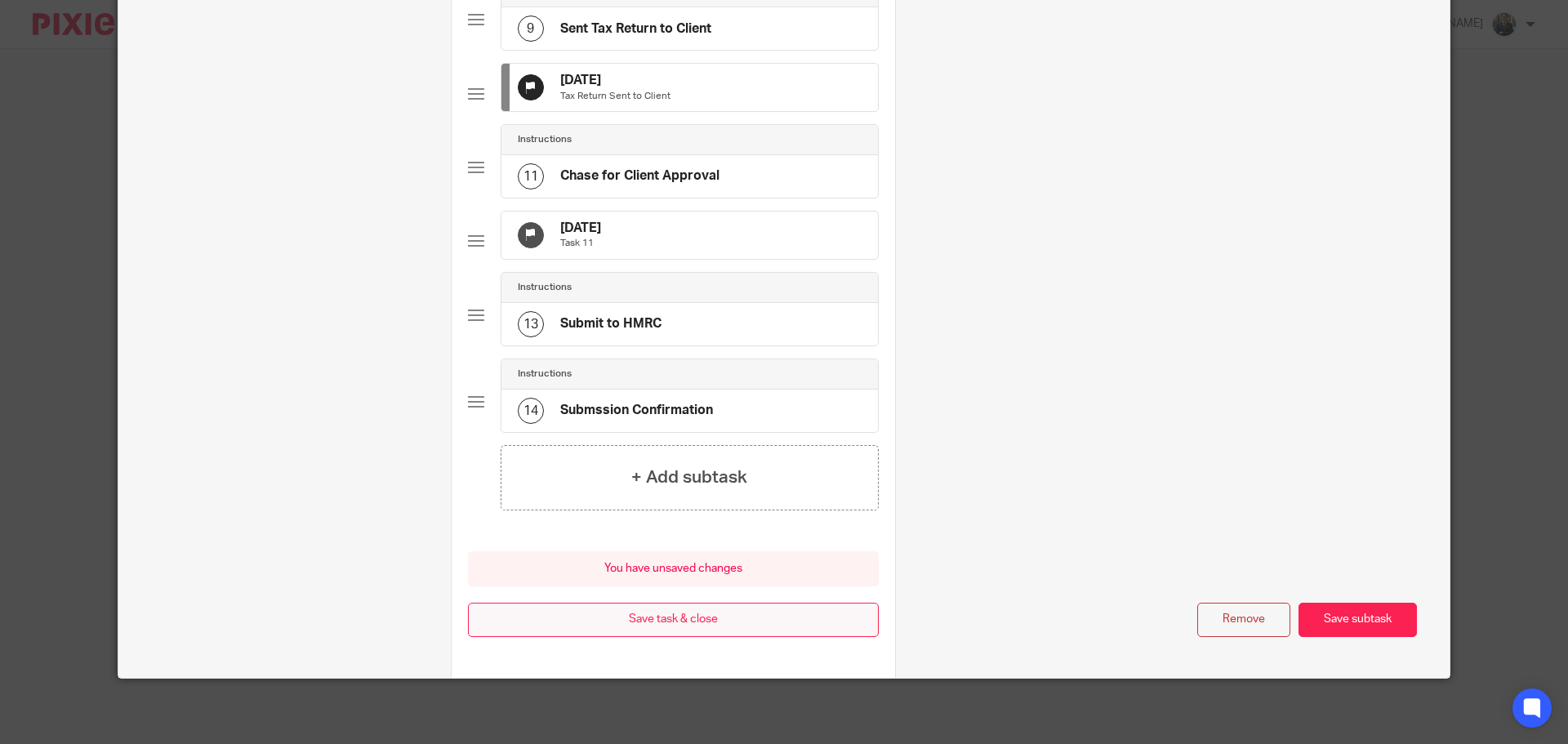
click at [756, 618] on button "Save task & close" at bounding box center [674, 620] width 411 height 35
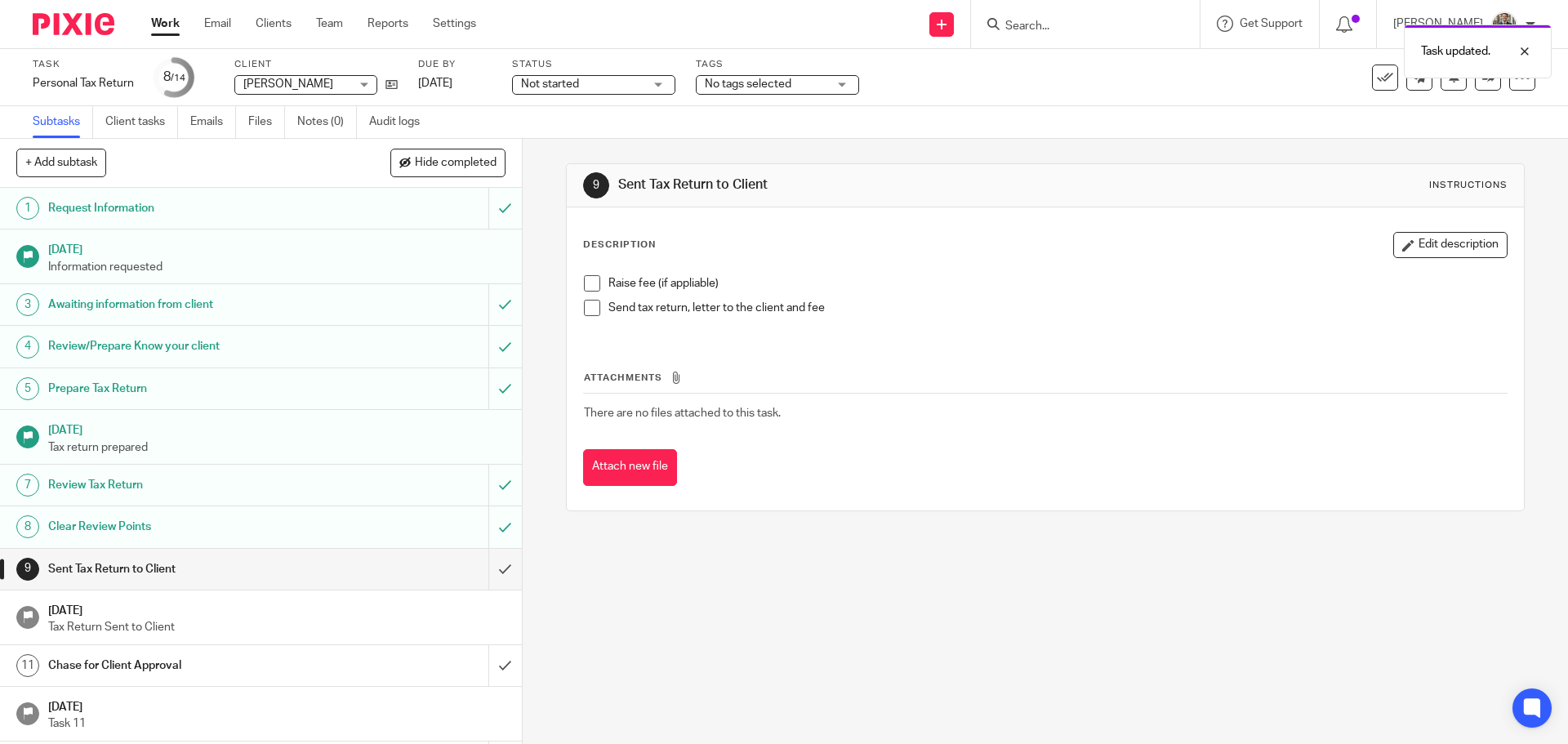
scroll to position [81, 0]
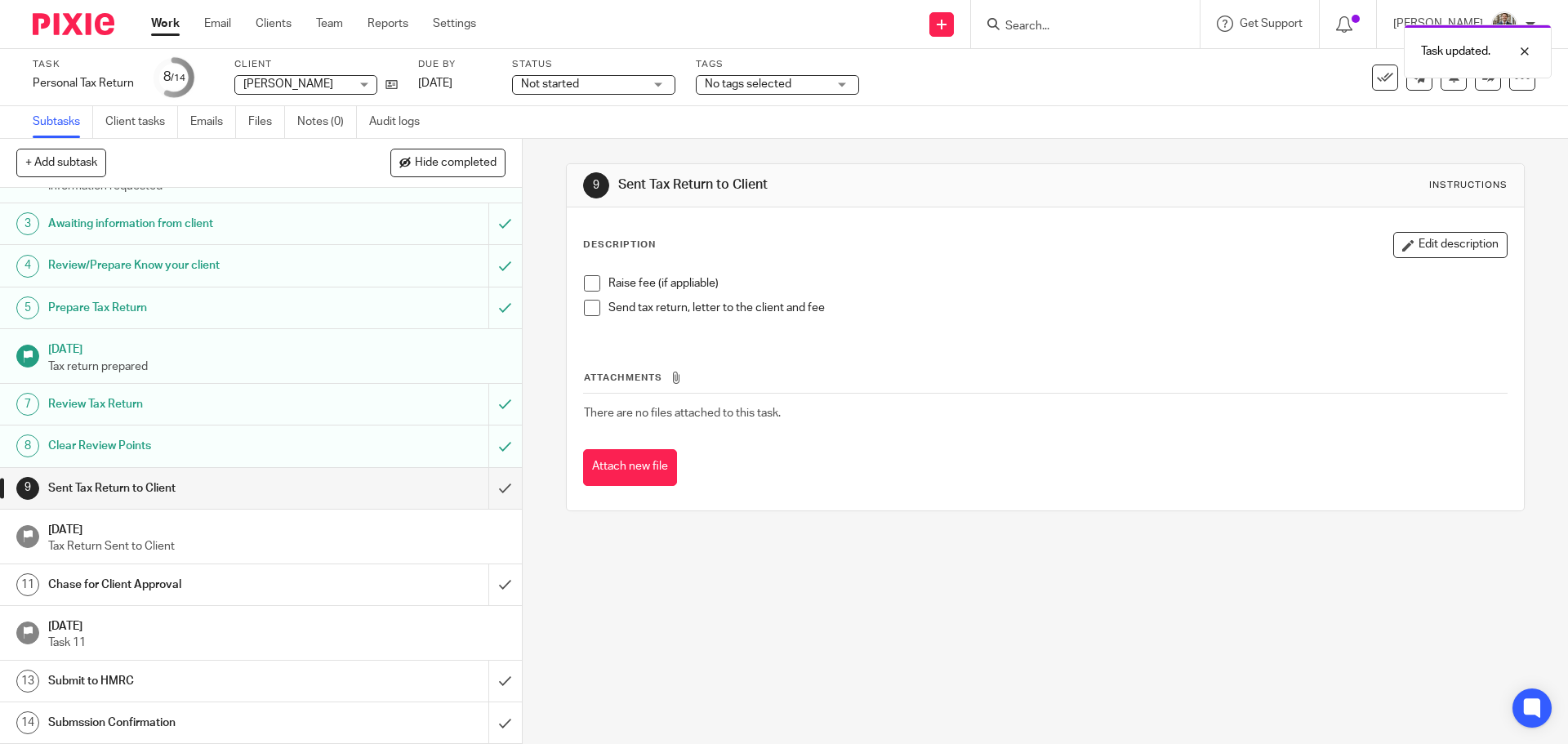
click at [73, 23] on img at bounding box center [73, 24] width 82 height 22
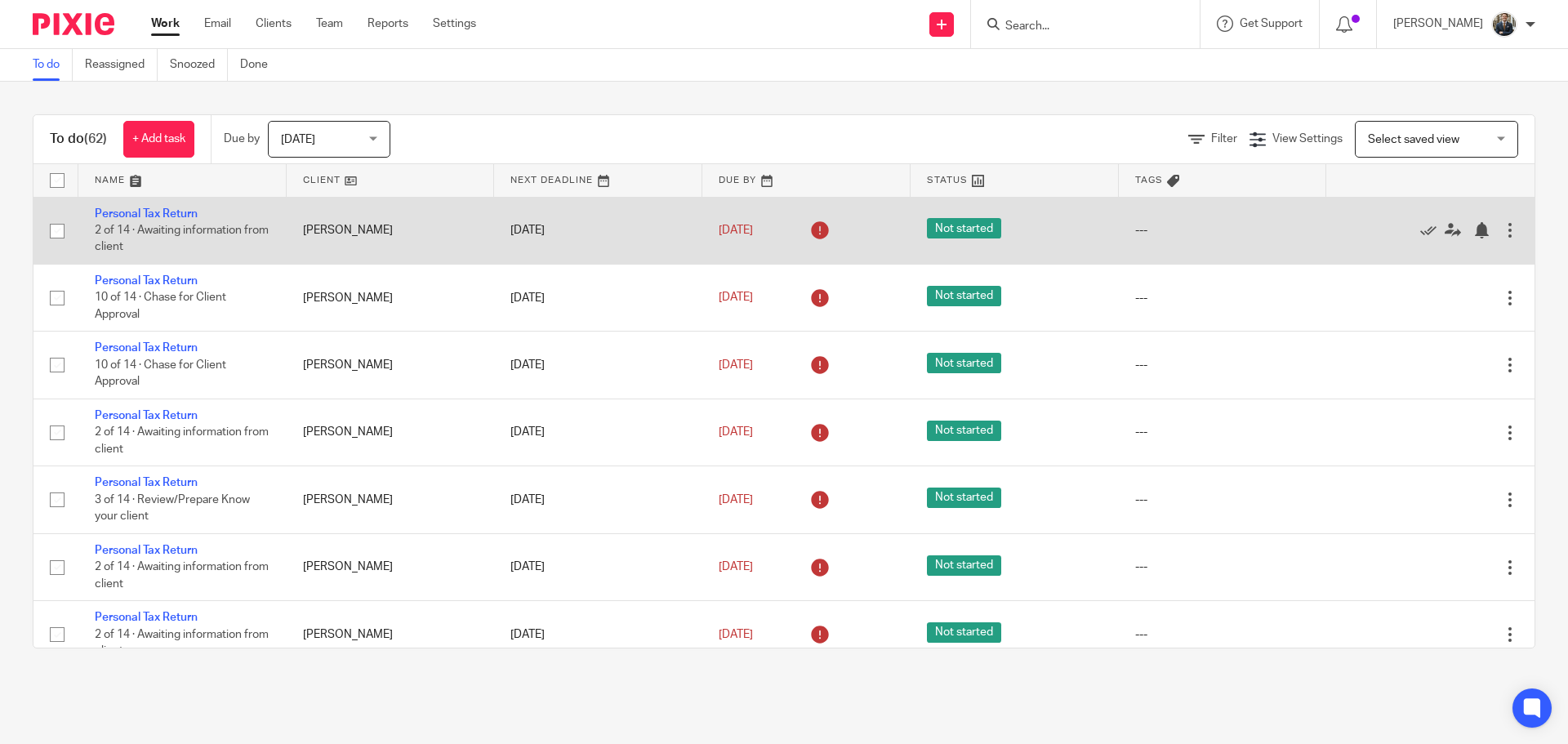
click at [1502, 234] on div at bounding box center [1510, 230] width 16 height 16
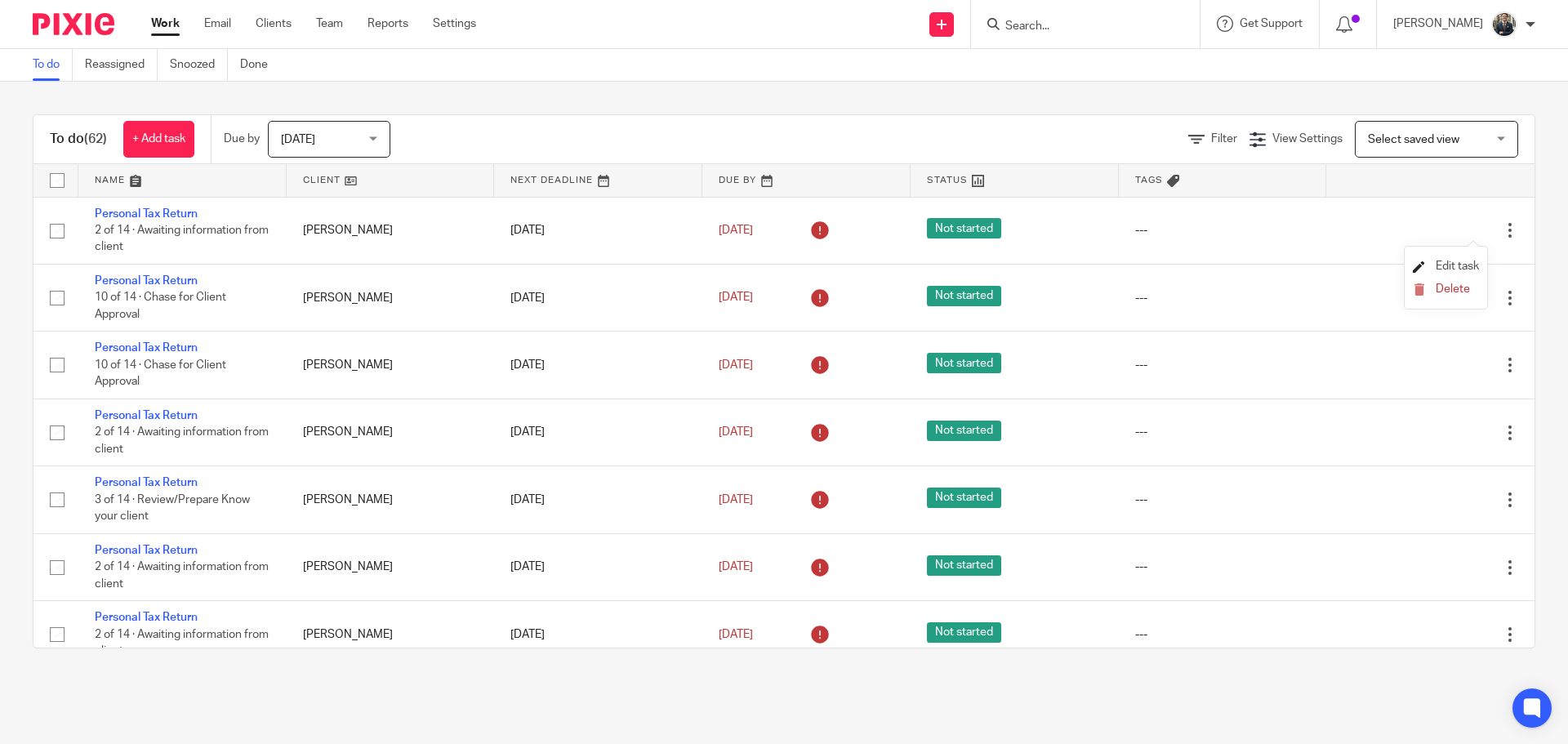
click at [1454, 263] on span "Edit task" at bounding box center [1457, 266] width 43 height 11
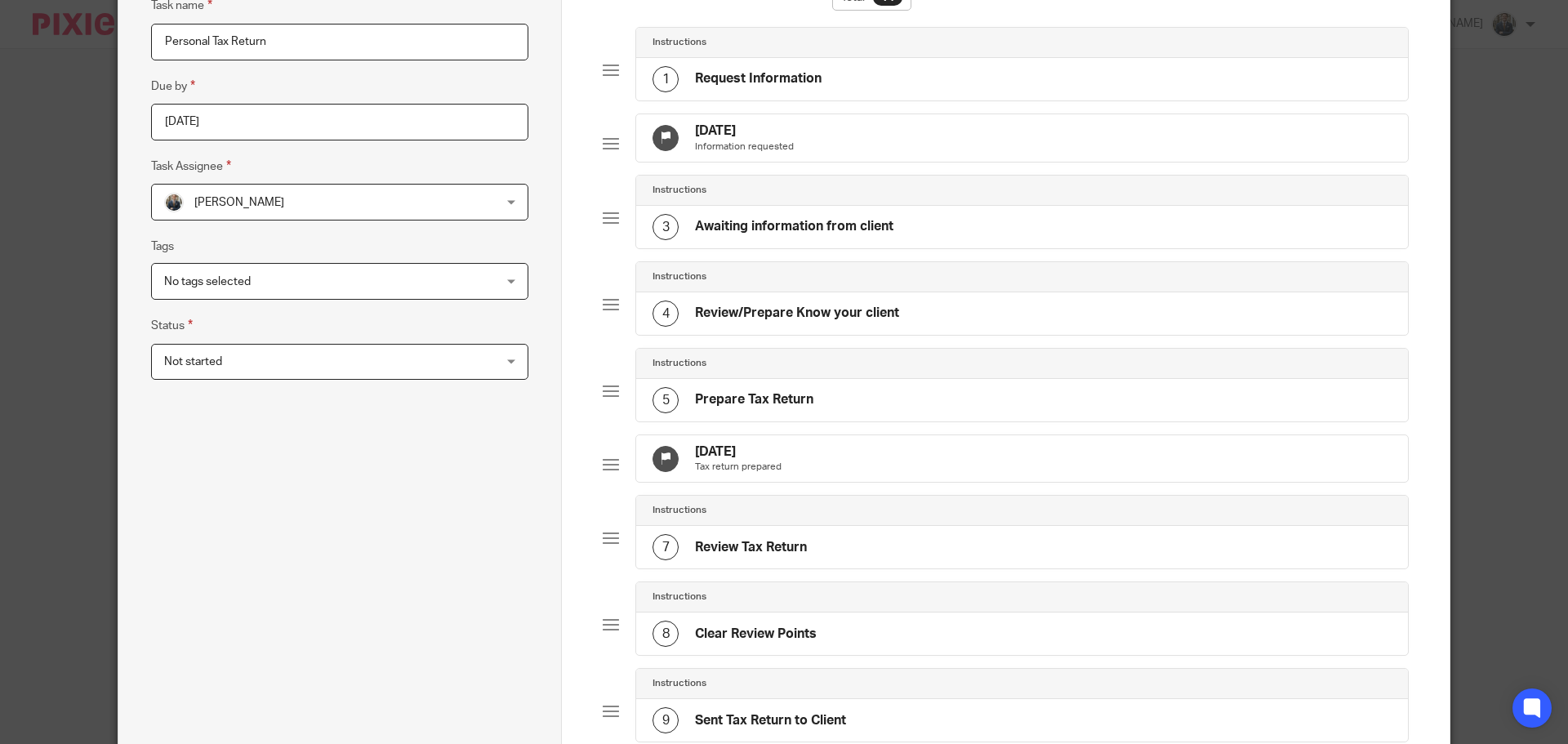
click at [827, 462] on div "30 Sep 2025 Tax return prepared" at bounding box center [1023, 459] width 772 height 48
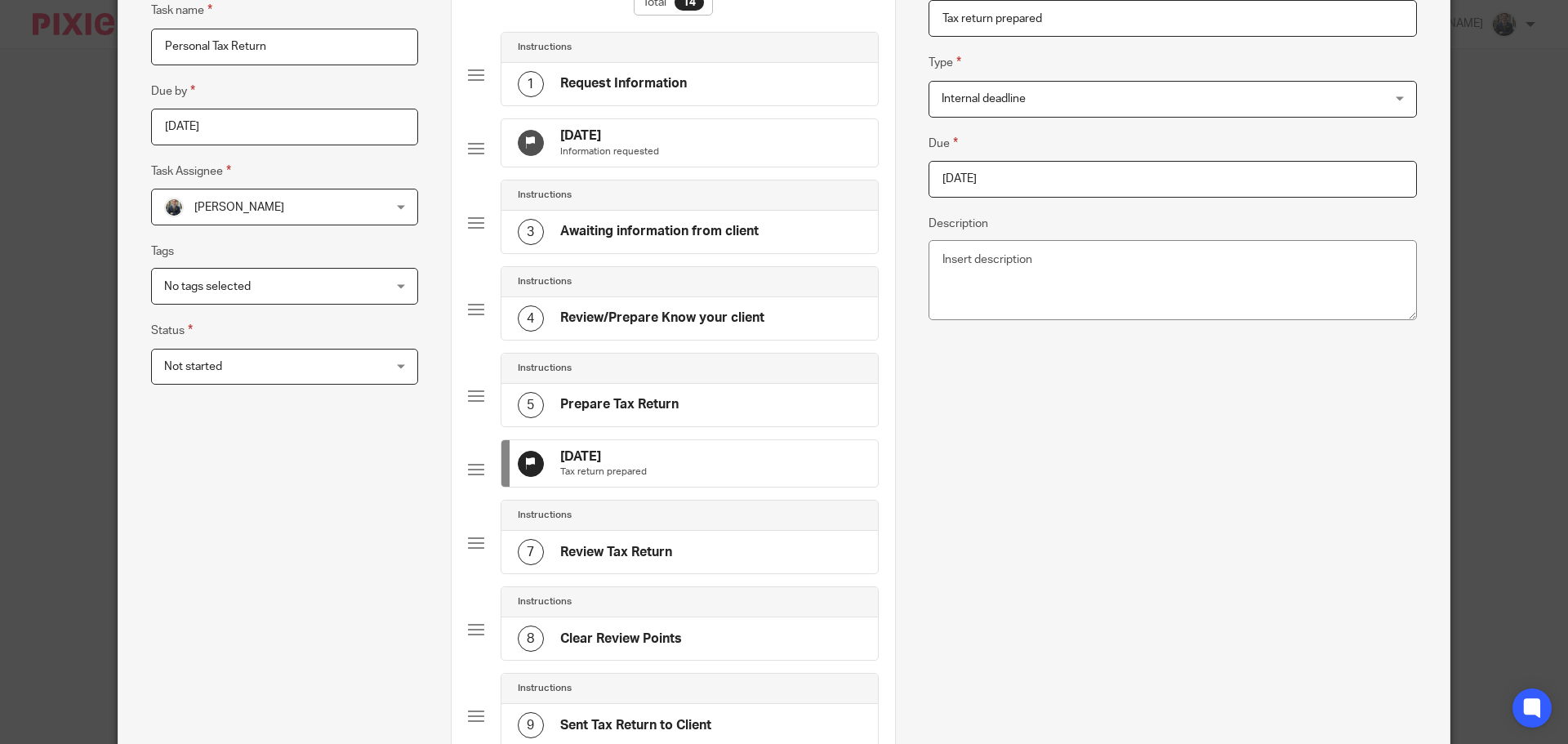
drag, startPoint x: 1085, startPoint y: 201, endPoint x: 1090, endPoint y: 182, distance: 19.6
click at [1086, 199] on div "Due 2025-09-30 Description" at bounding box center [1172, 230] width 488 height 193
click at [1091, 181] on input "2025-09-30" at bounding box center [1172, 179] width 488 height 37
click at [1159, 267] on div "December January February March April May June July August September October No…" at bounding box center [1038, 274] width 242 height 47
type input "[DATE]"
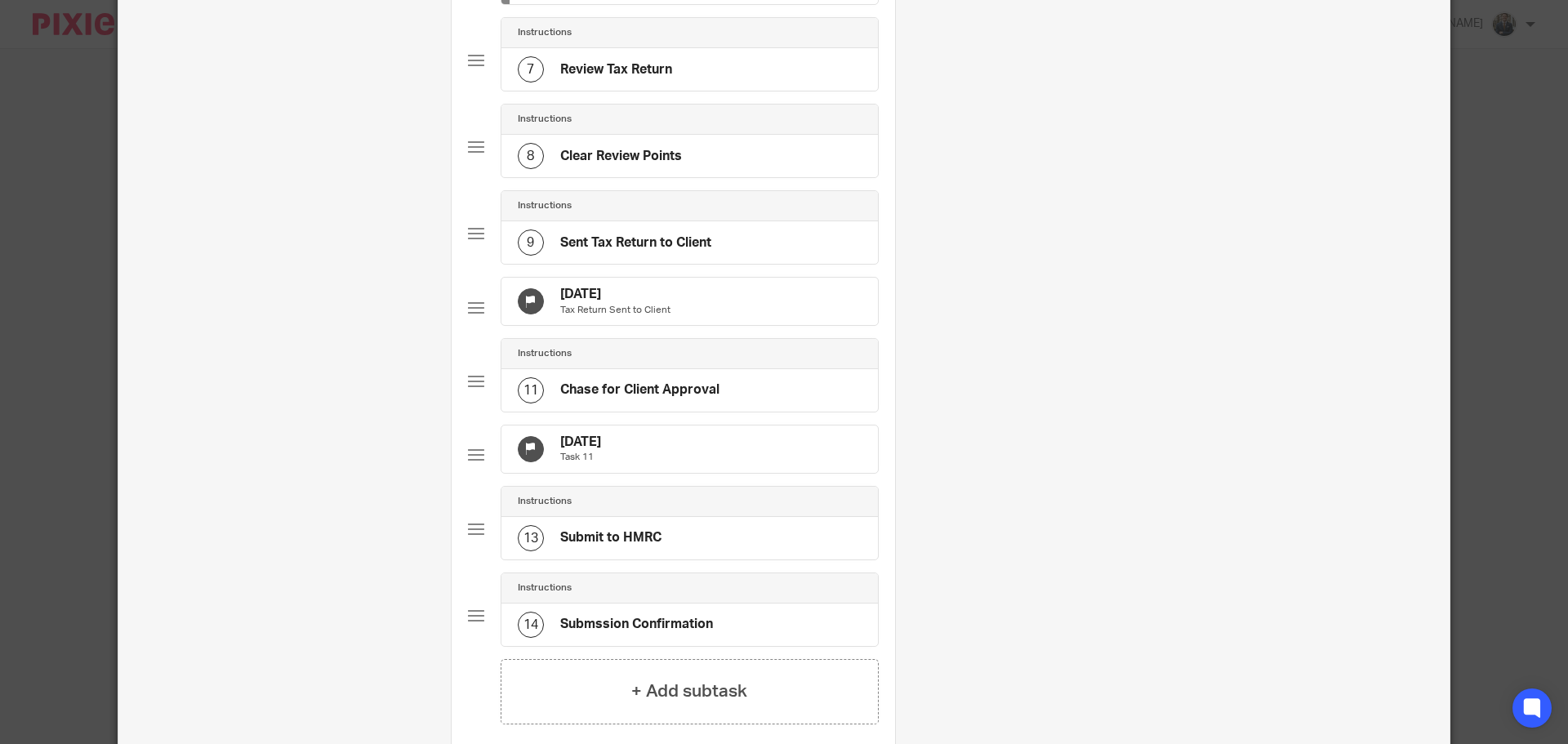
scroll to position [649, 0]
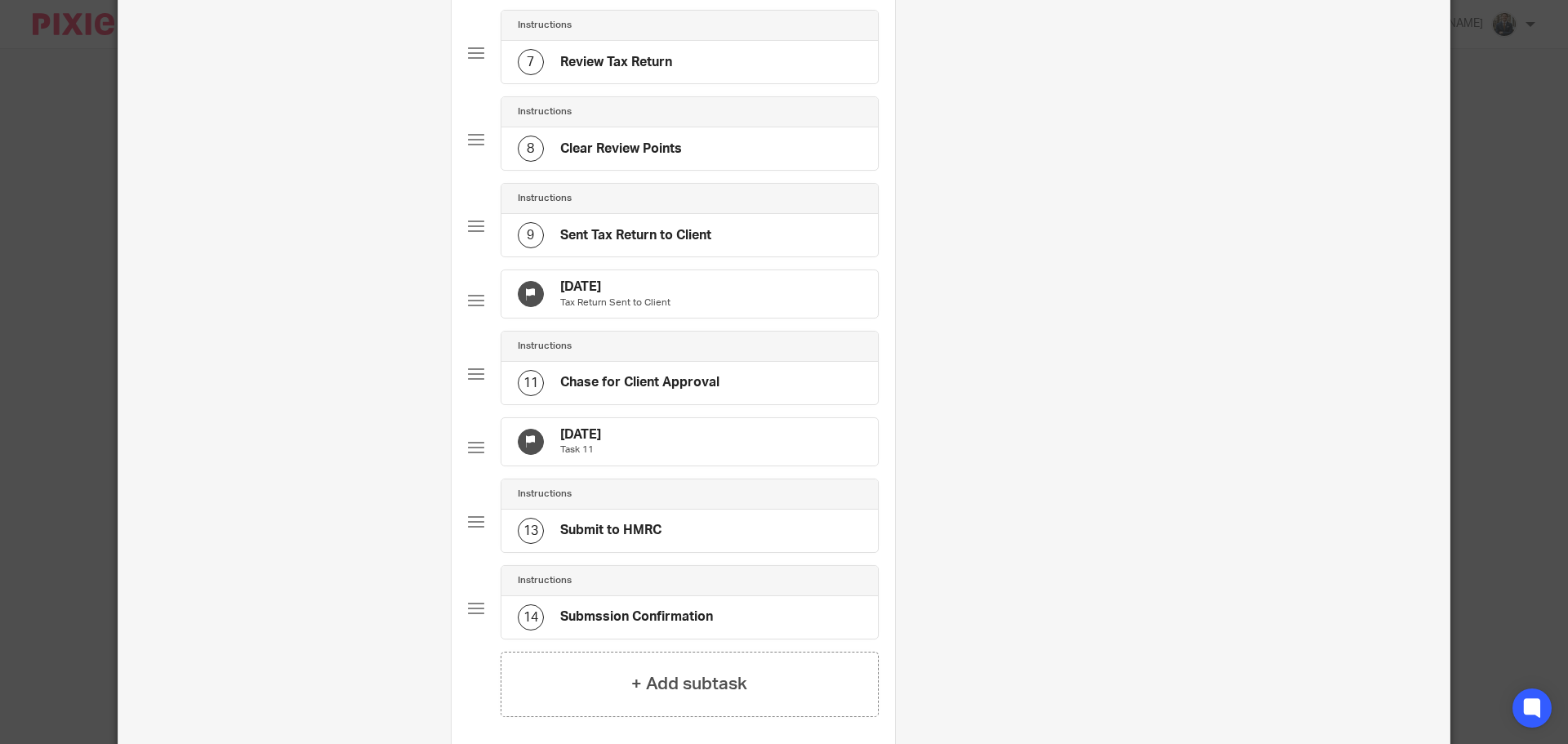
click at [731, 318] on div "31 Oct 2025 Tax Return Sent to Client" at bounding box center [690, 294] width 377 height 48
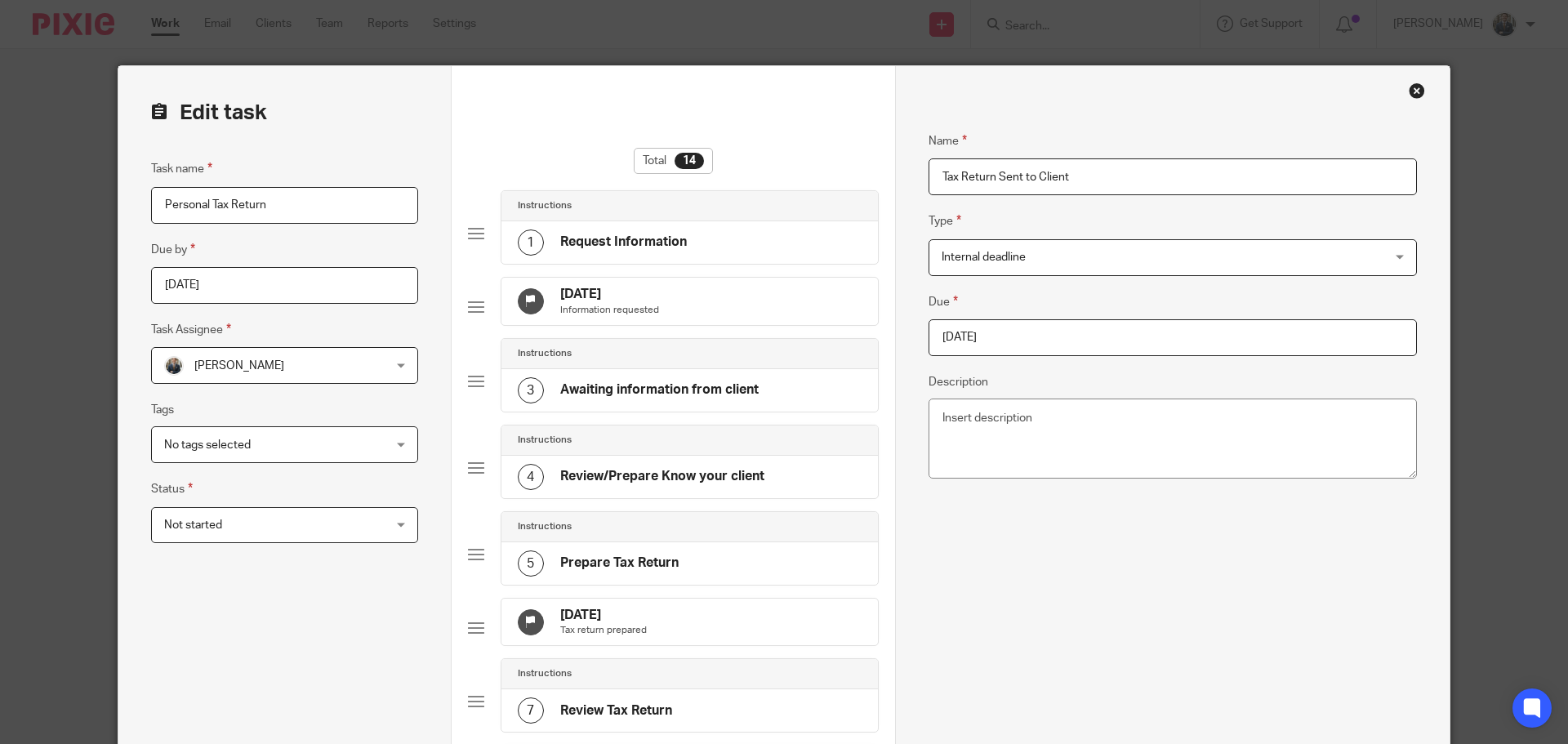
drag, startPoint x: 1026, startPoint y: 340, endPoint x: 1044, endPoint y: 338, distance: 18.1
click at [1026, 338] on input "2025-10-31" at bounding box center [1172, 338] width 488 height 37
type input "2026-01-31"
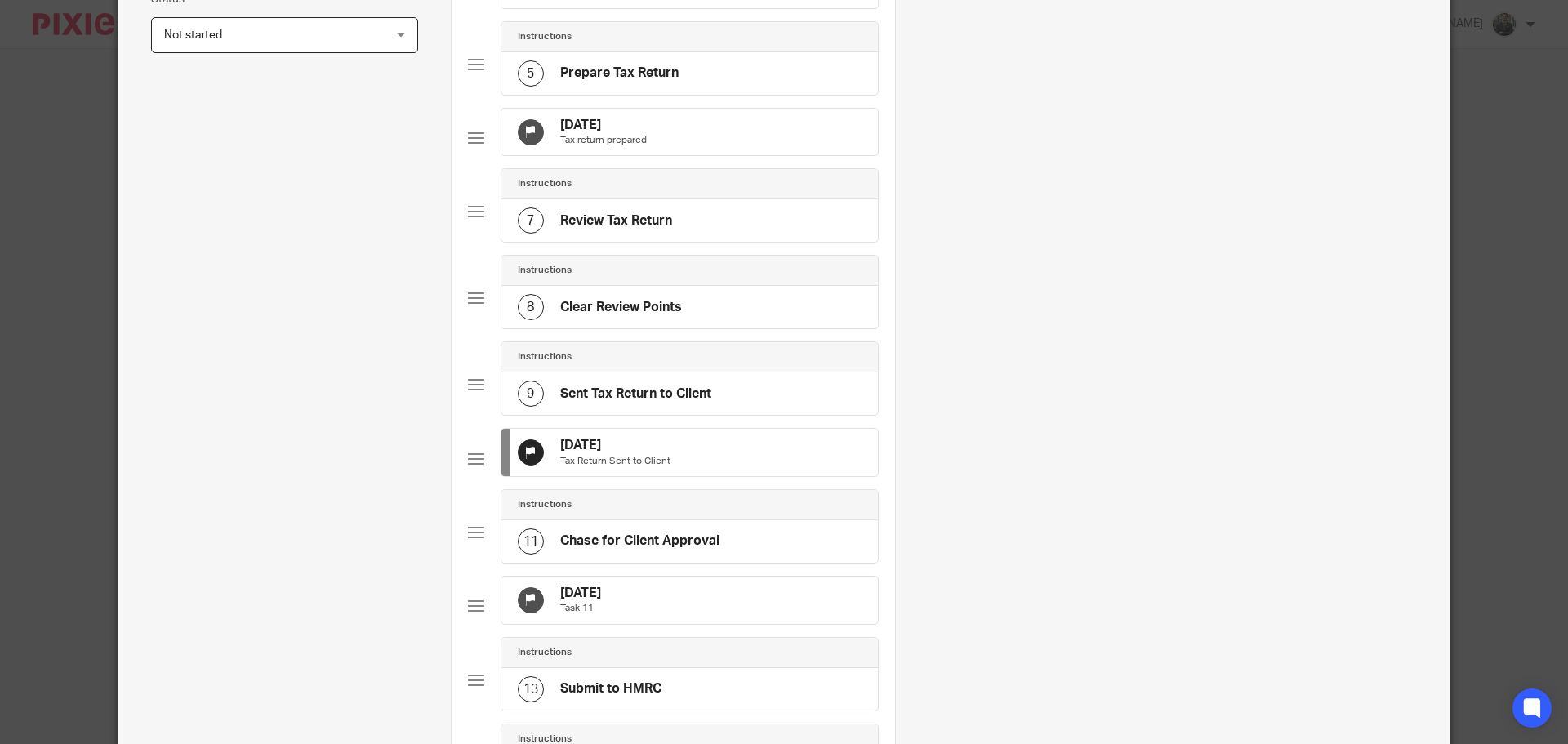
drag, startPoint x: 691, startPoint y: 657, endPoint x: 707, endPoint y: 637, distance: 25.6
click at [693, 624] on div "31 Oct 2025 Task 11" at bounding box center [690, 601] width 377 height 48
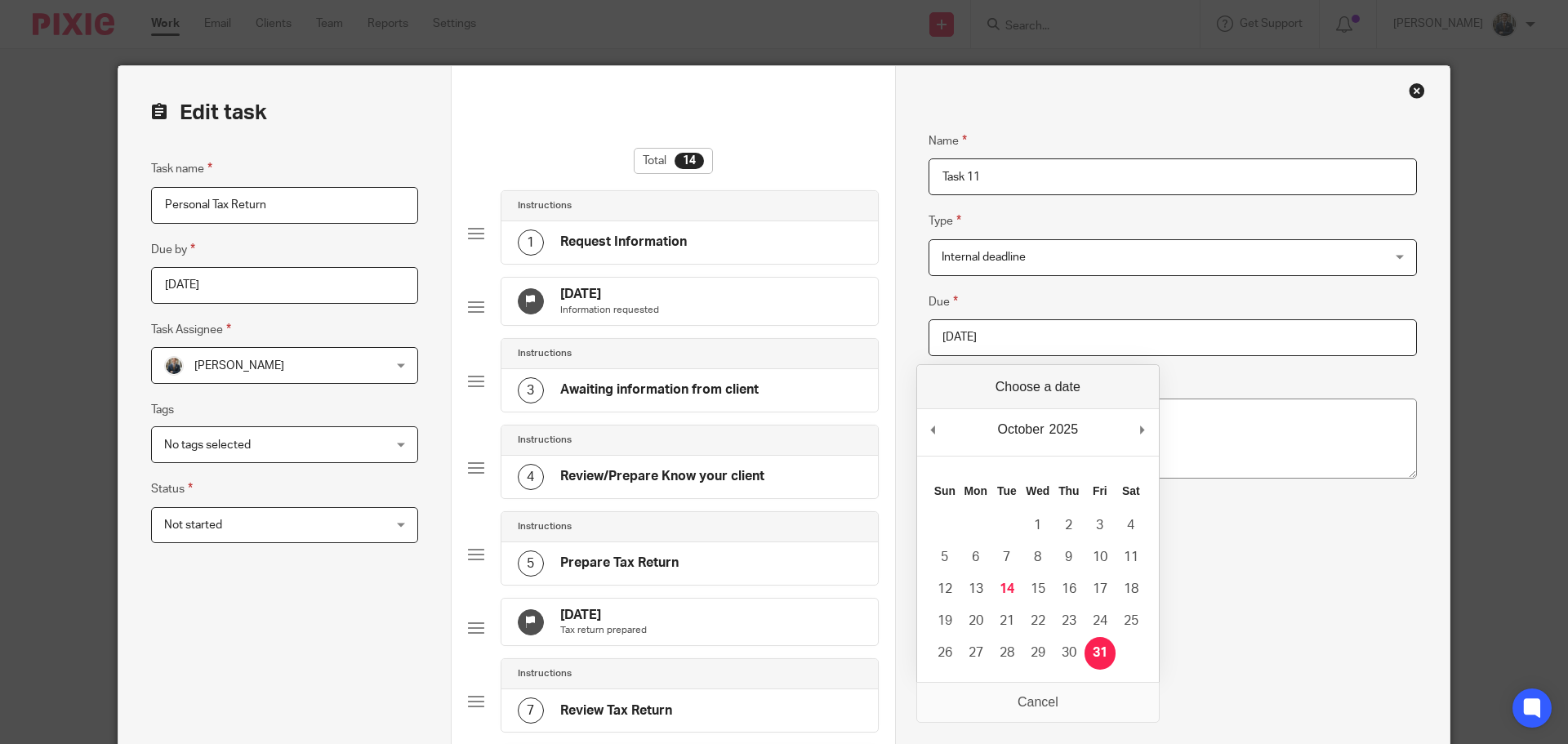
drag, startPoint x: 1031, startPoint y: 332, endPoint x: 1095, endPoint y: 421, distance: 109.6
click at [1031, 334] on input "2025-10-31" at bounding box center [1172, 338] width 488 height 37
type input "2026-01-31"
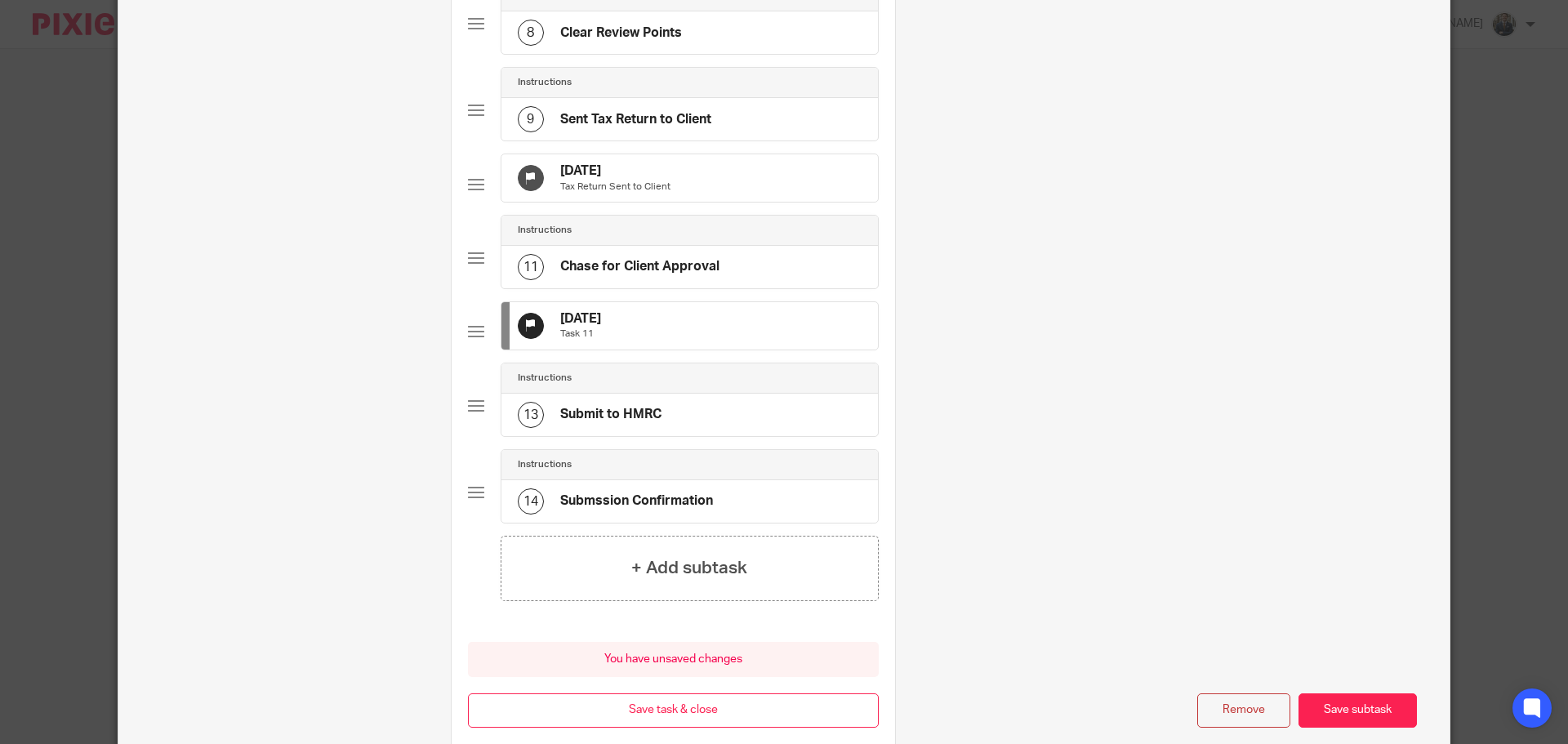
scroll to position [907, 0]
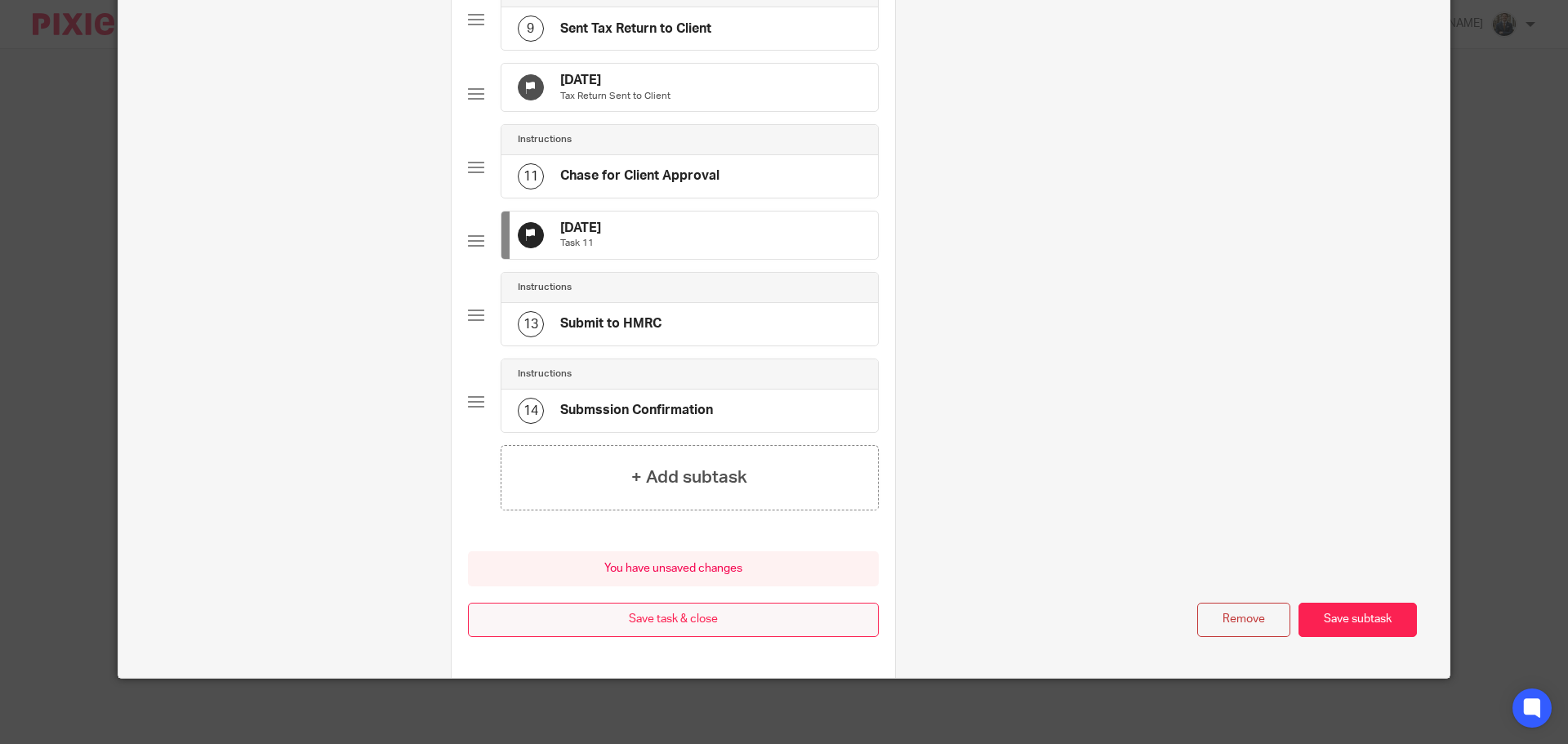
click at [697, 622] on button "Save task & close" at bounding box center [674, 620] width 411 height 35
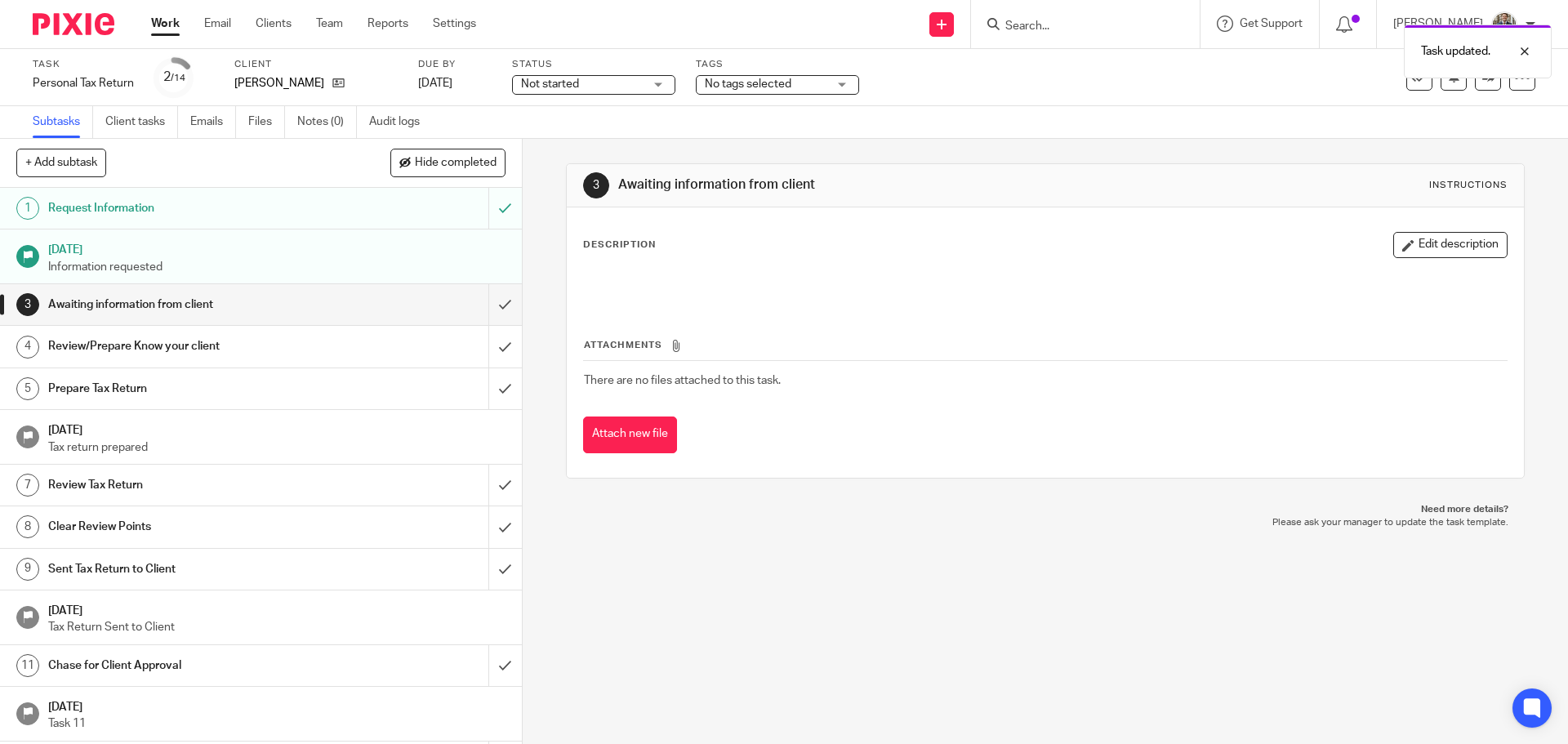
click at [109, 22] on img at bounding box center [73, 24] width 82 height 22
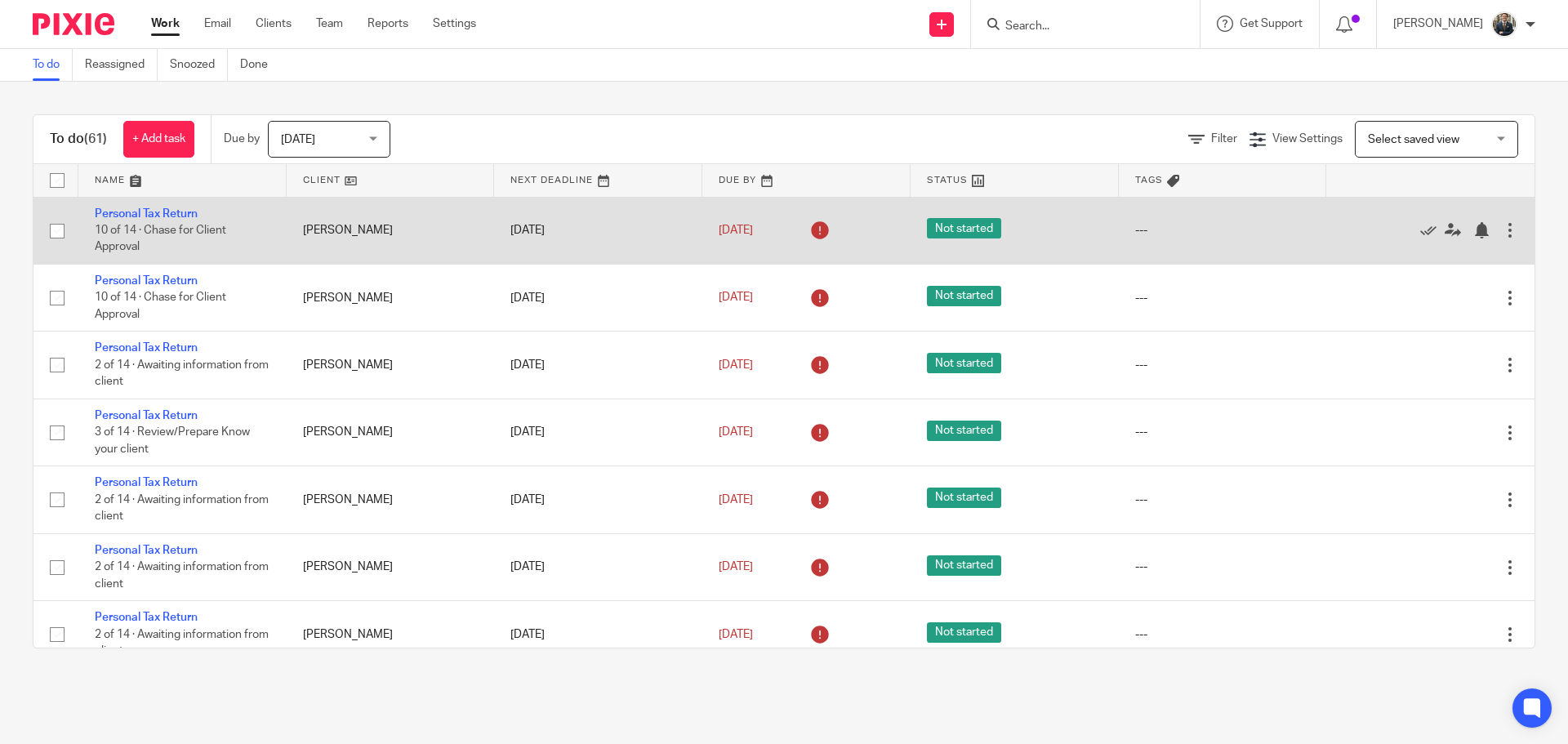
click at [1502, 226] on div at bounding box center [1510, 230] width 16 height 16
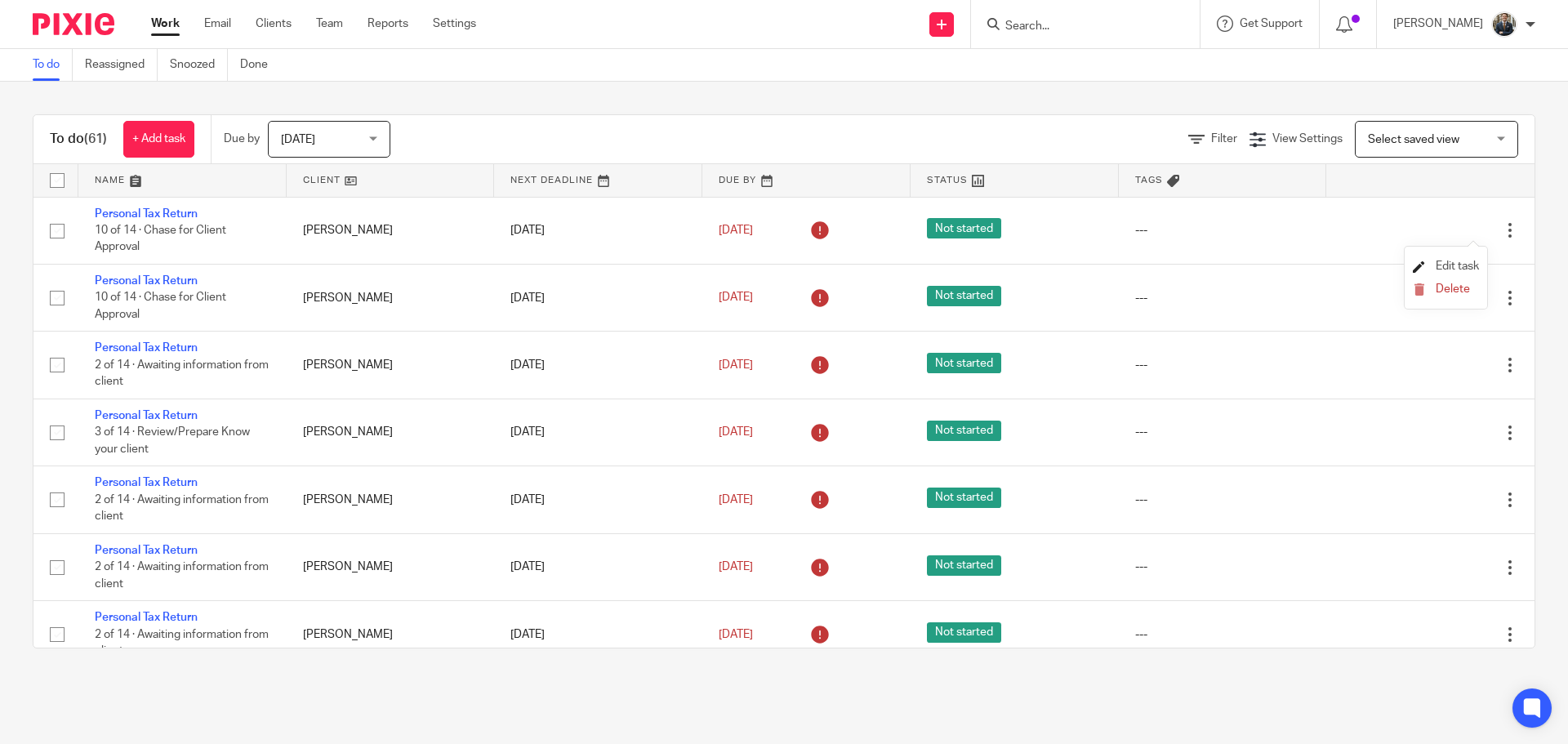
click at [1456, 266] on span "Edit task" at bounding box center [1457, 266] width 43 height 11
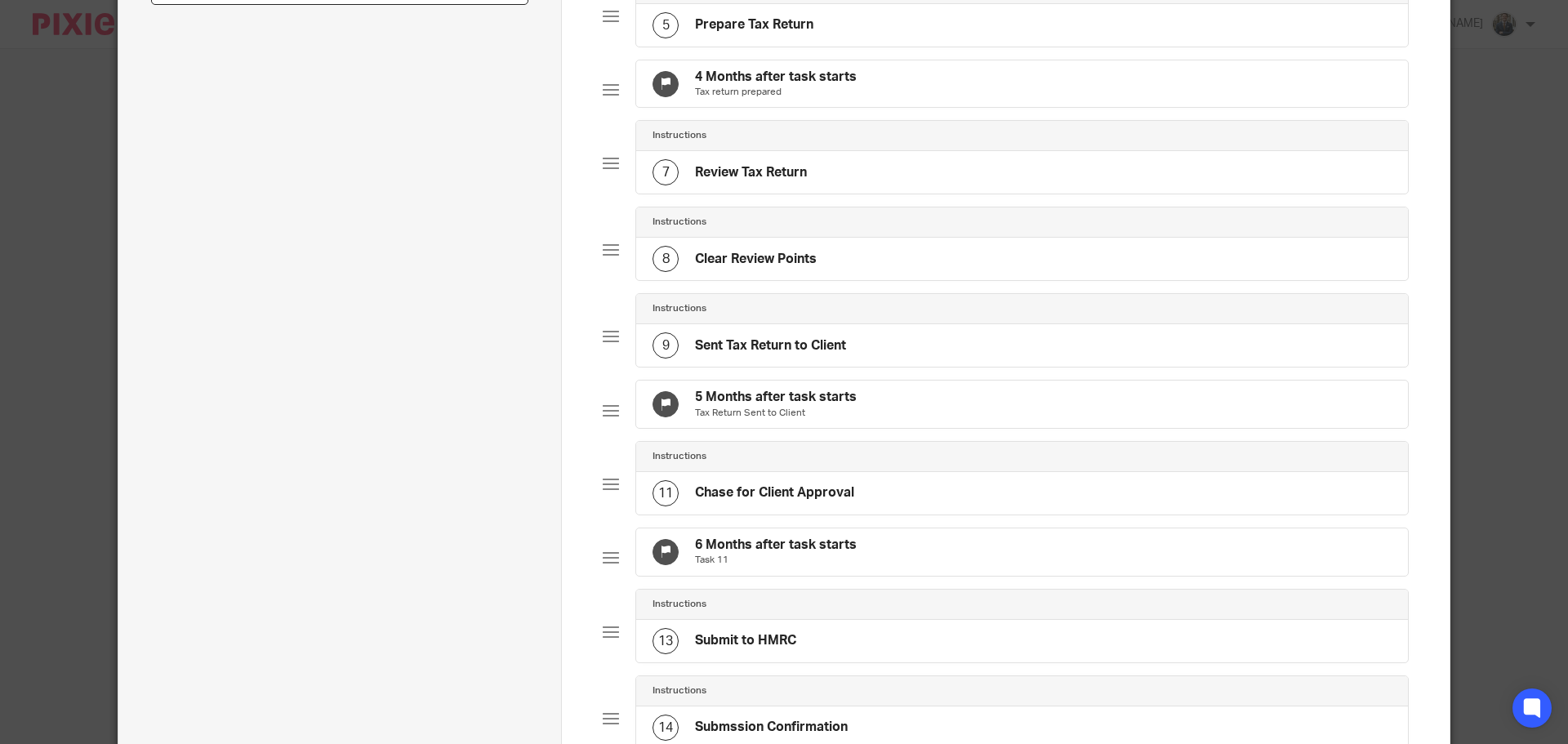
scroll to position [653, 0]
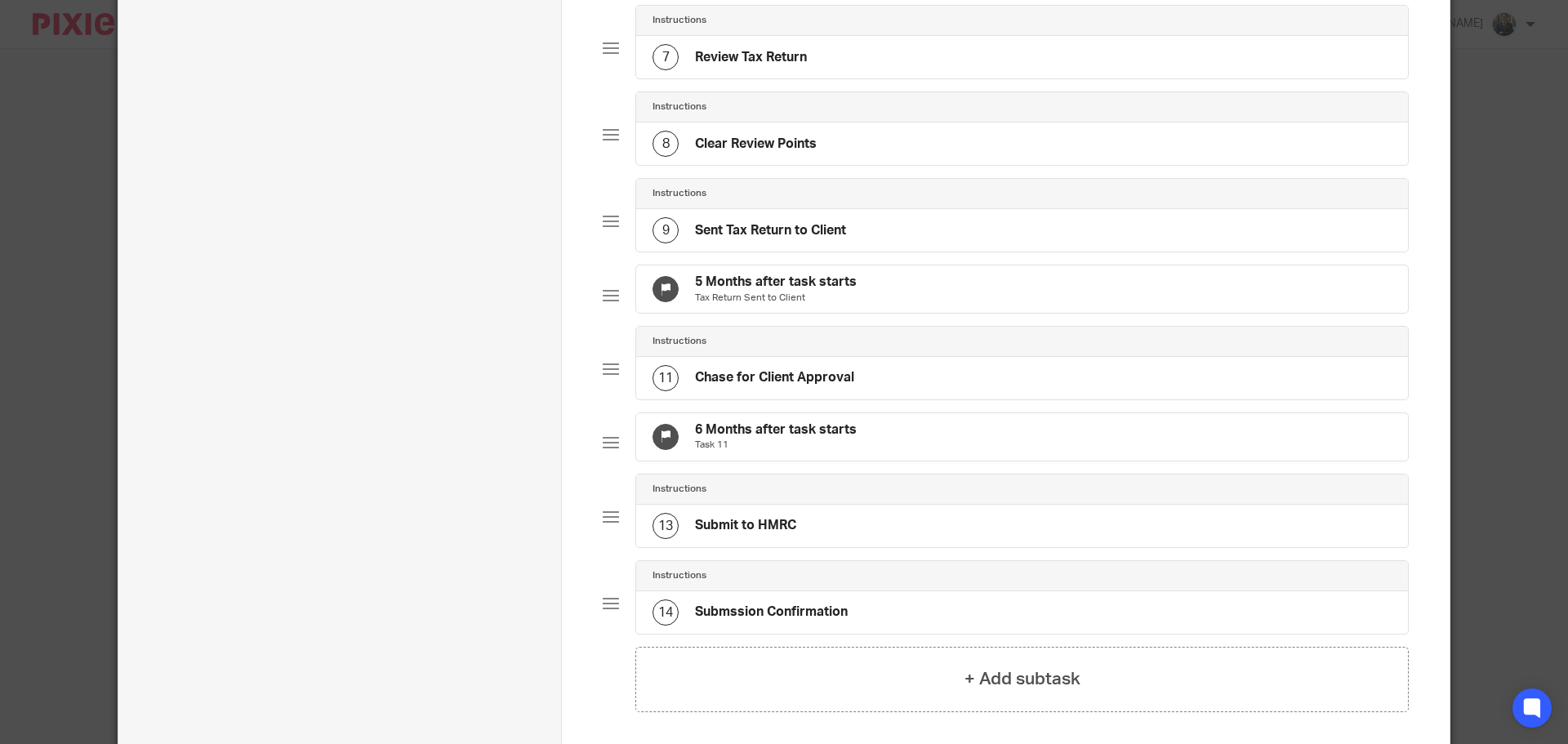
click at [883, 461] on div "6 Months after task starts Task 11" at bounding box center [1023, 436] width 772 height 48
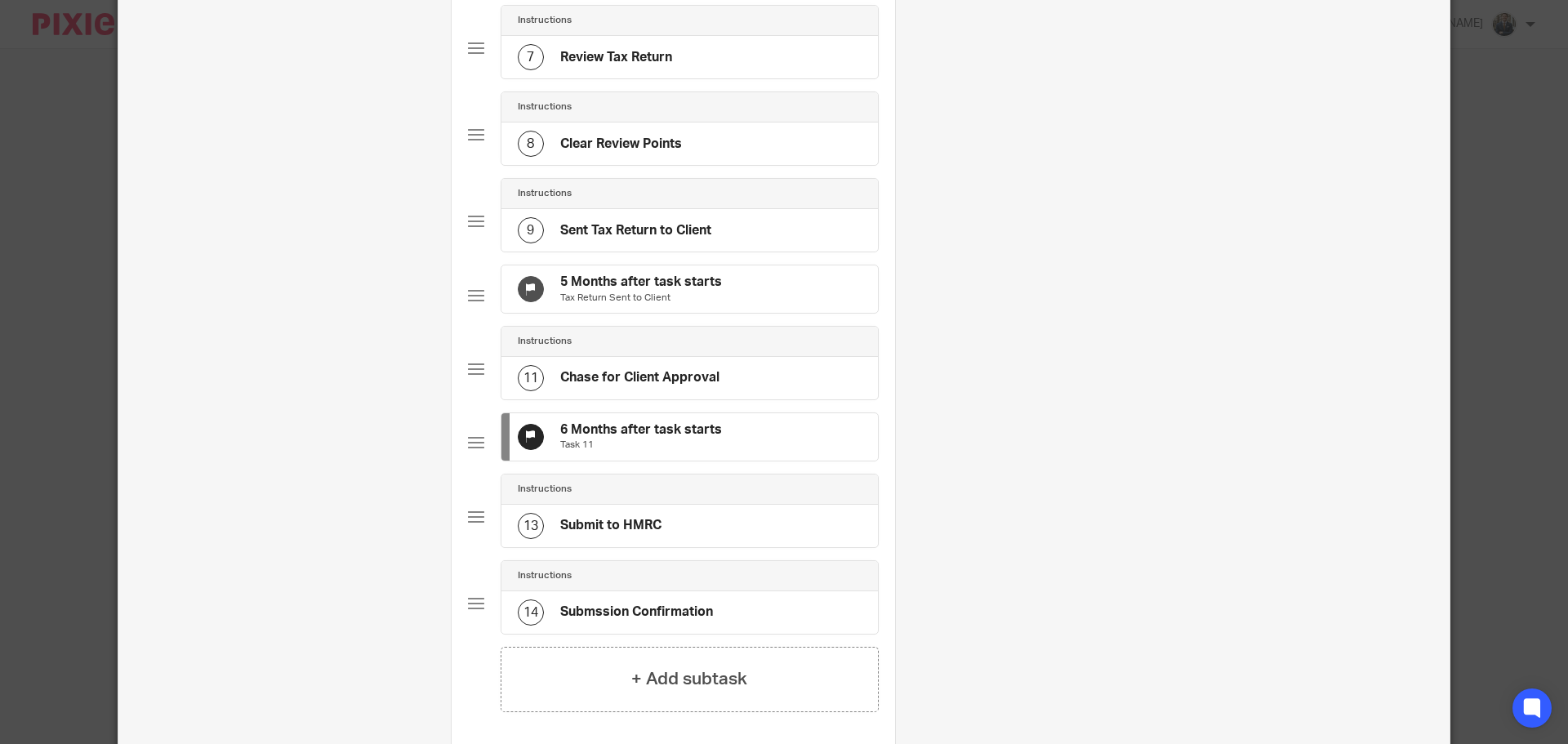
scroll to position [0, 0]
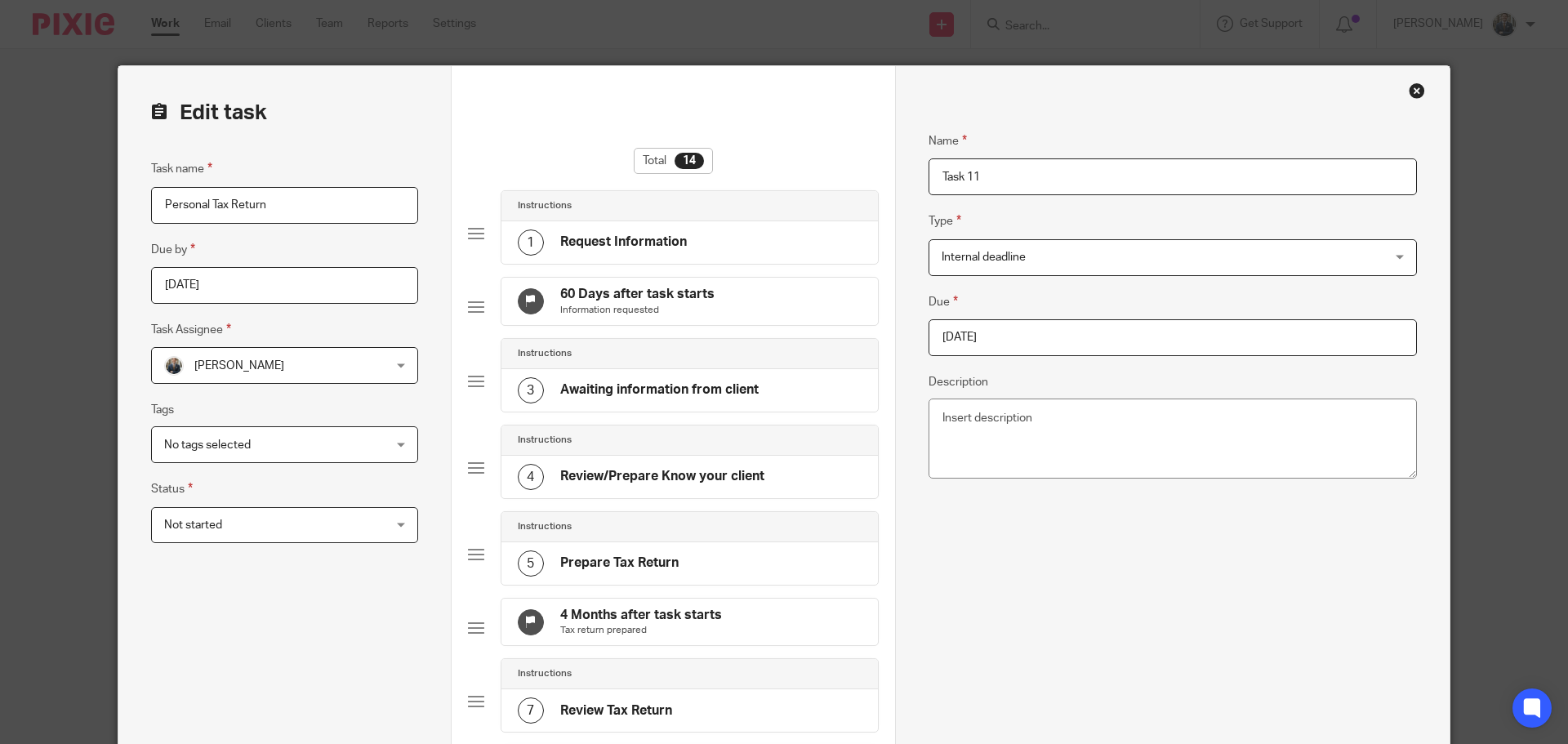
click at [1032, 322] on input "2025-10-05" at bounding box center [1172, 338] width 488 height 37
type input "2026-01-31"
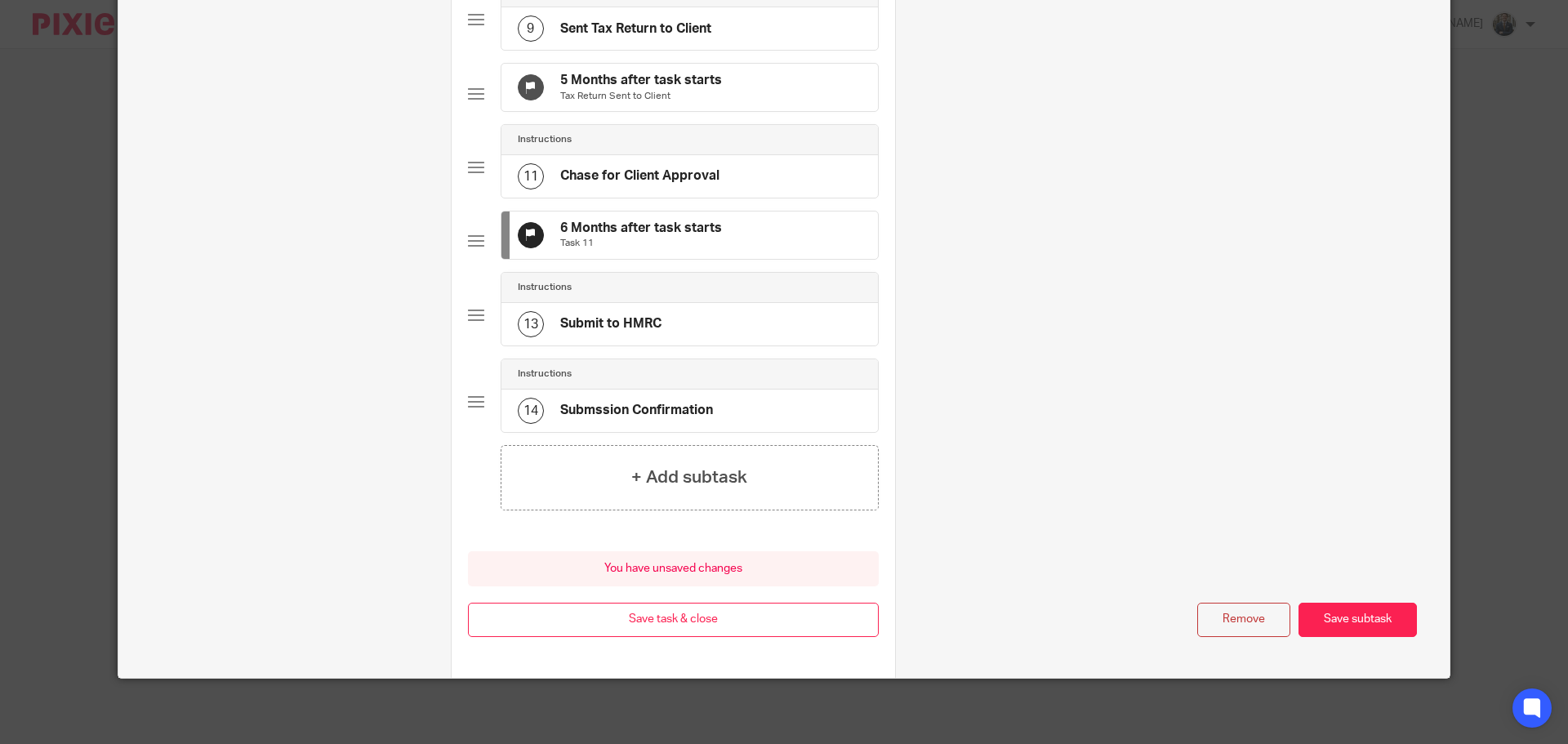
scroll to position [907, 0]
click at [752, 626] on button "Save task & close" at bounding box center [674, 620] width 411 height 35
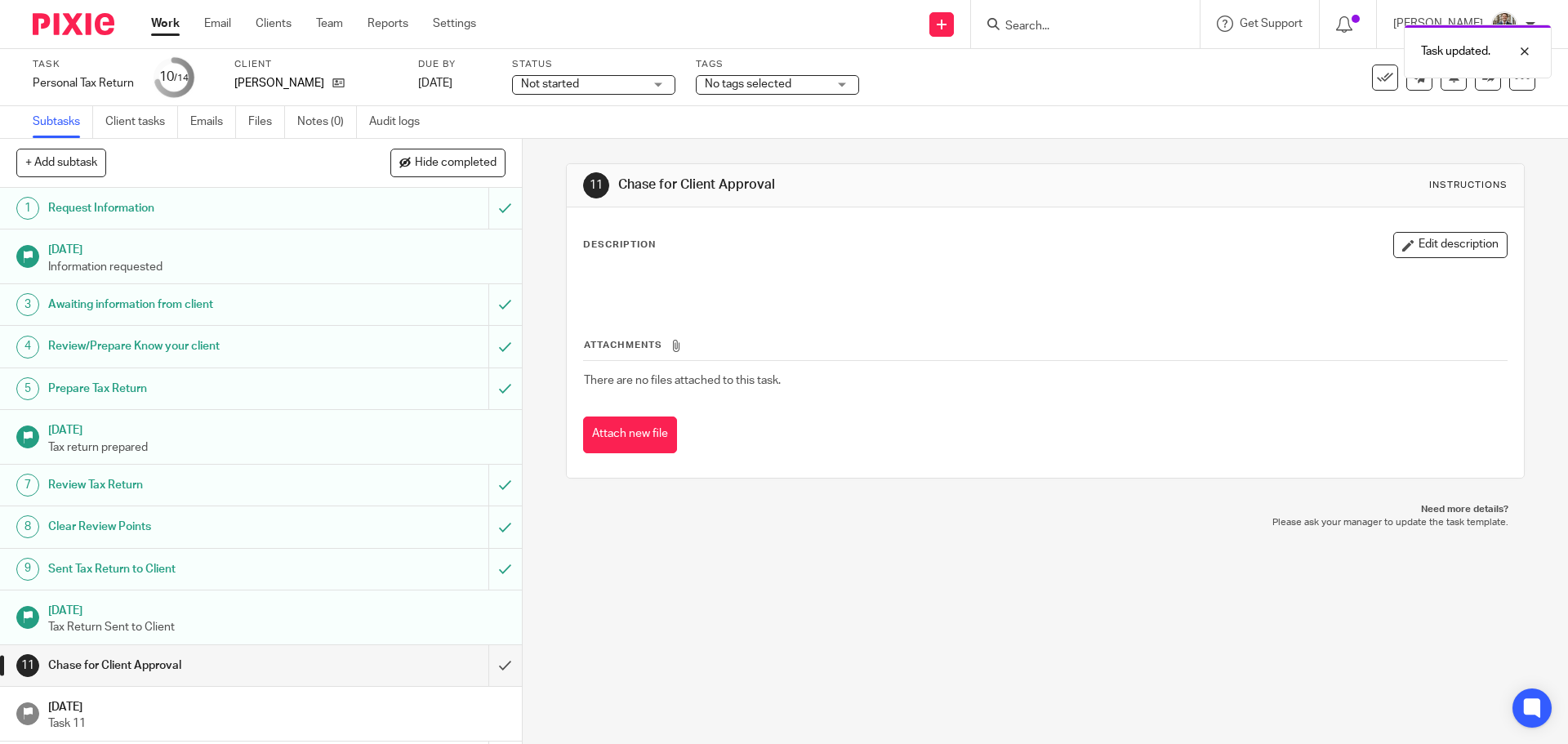
click at [80, 29] on img at bounding box center [73, 24] width 82 height 22
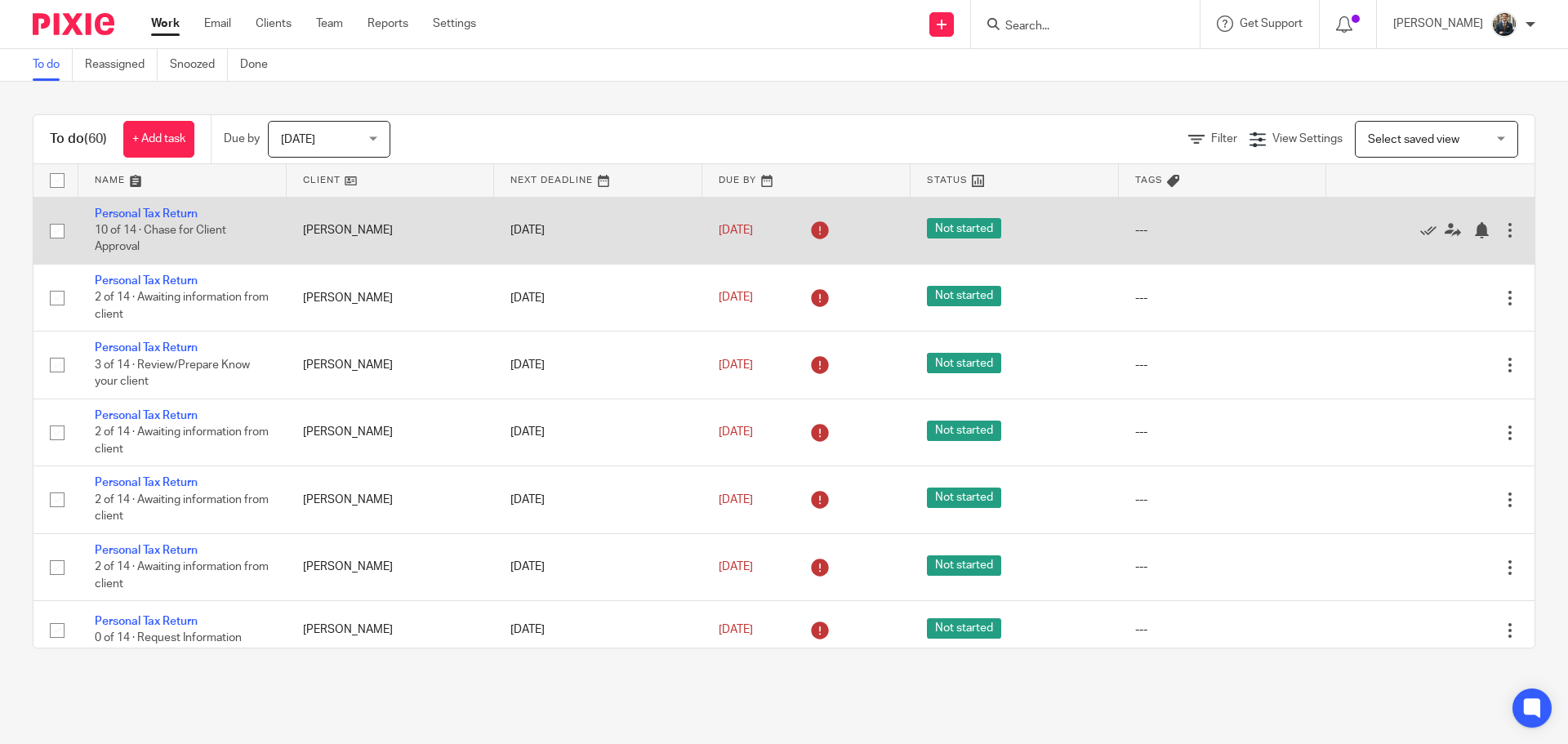
click at [1502, 231] on div at bounding box center [1510, 230] width 16 height 16
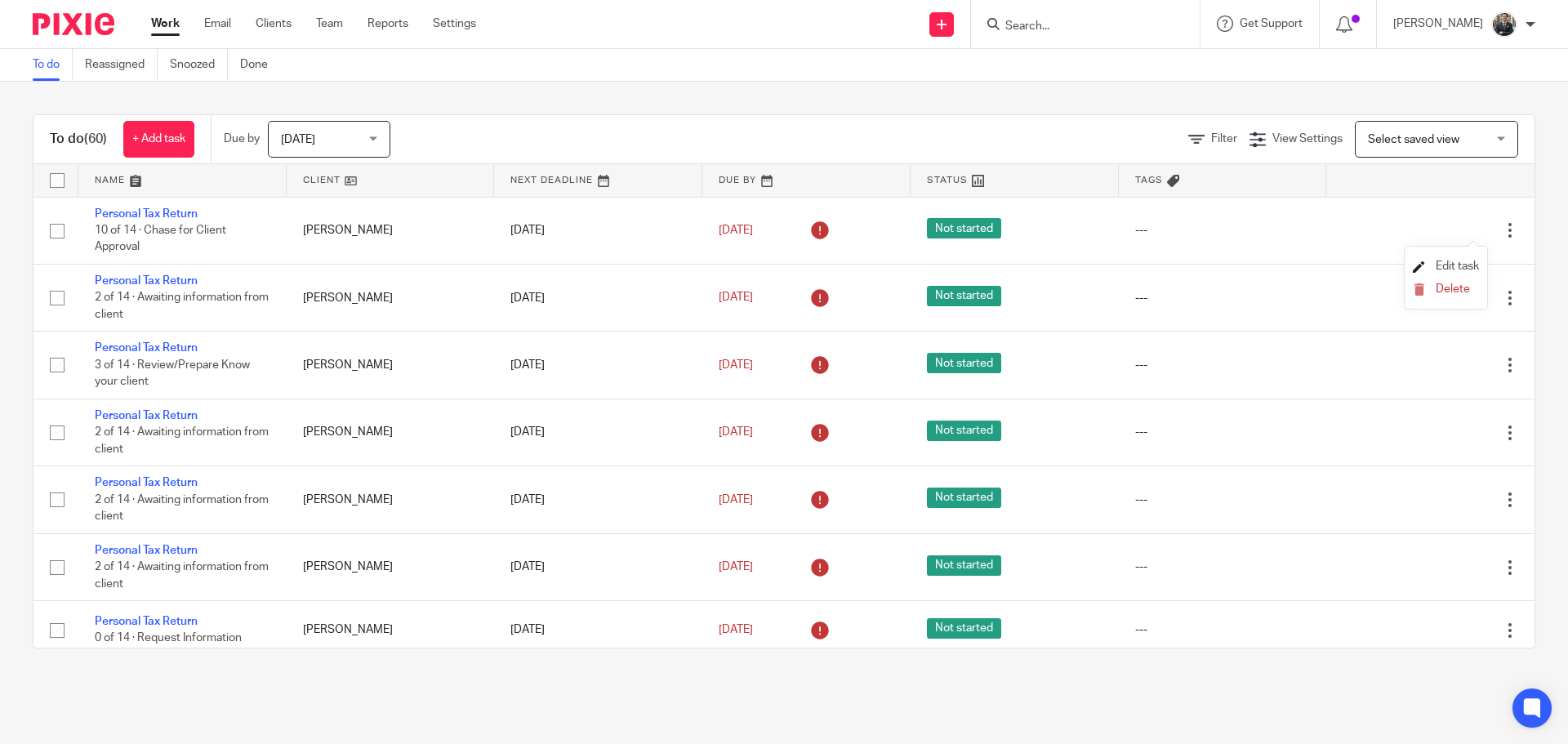
click at [1461, 262] on span "Edit task" at bounding box center [1457, 266] width 43 height 11
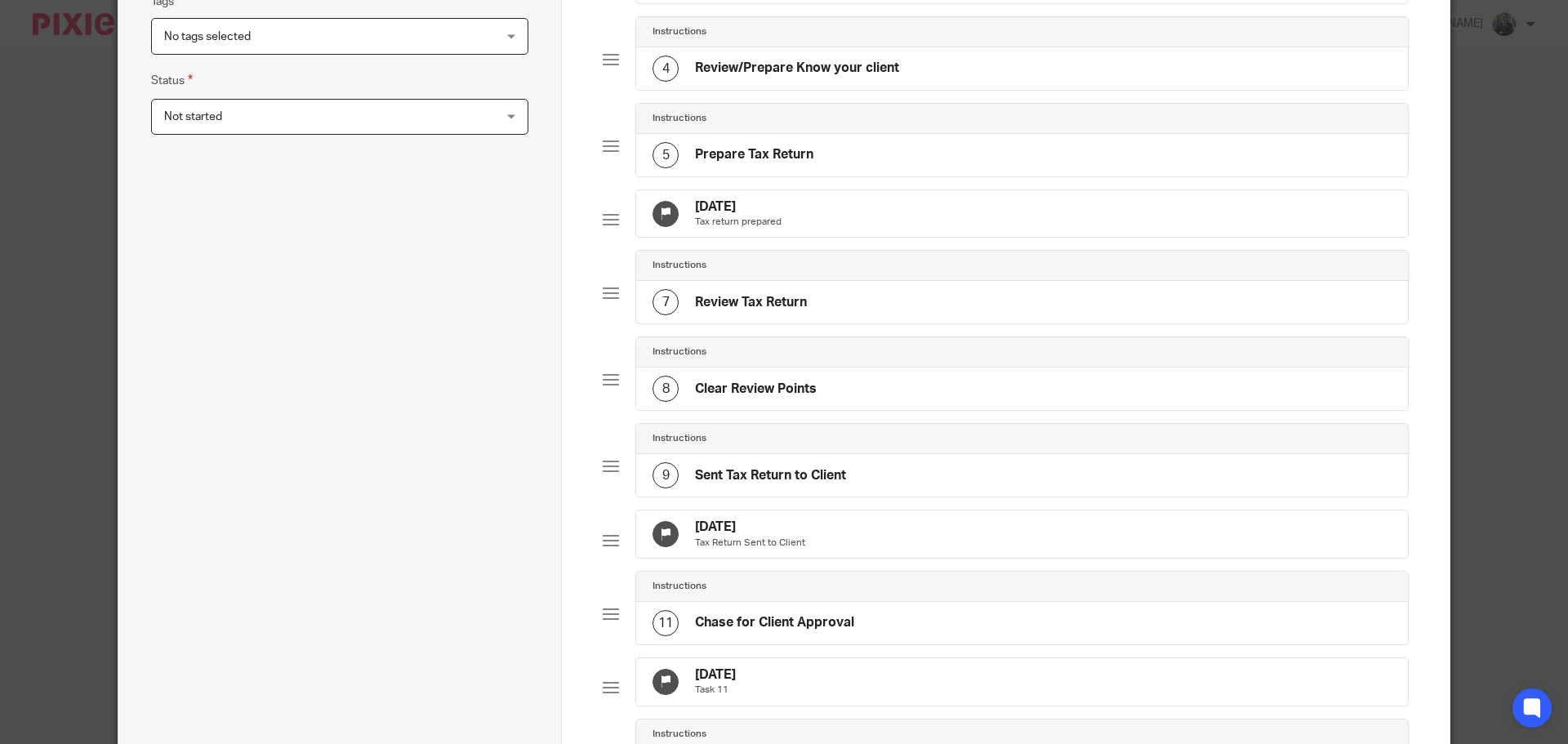
scroll to position [735, 0]
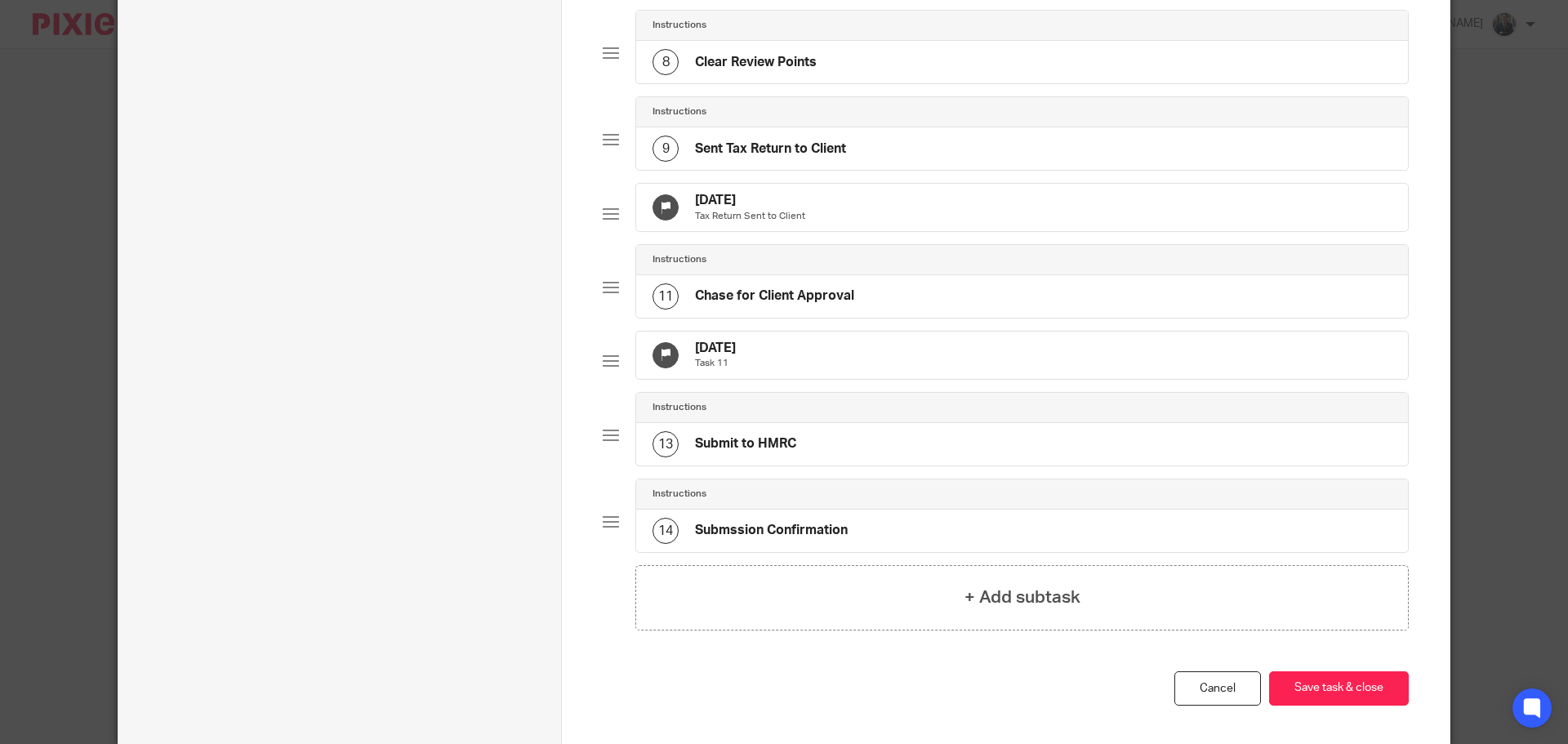
drag, startPoint x: 871, startPoint y: 367, endPoint x: 860, endPoint y: 389, distance: 24.6
click at [868, 331] on div "Instructions 11 Chase for Client Approval" at bounding box center [1006, 288] width 806 height 86
click at [856, 379] on div "5 Oct 2025 Task 11" at bounding box center [1023, 355] width 772 height 48
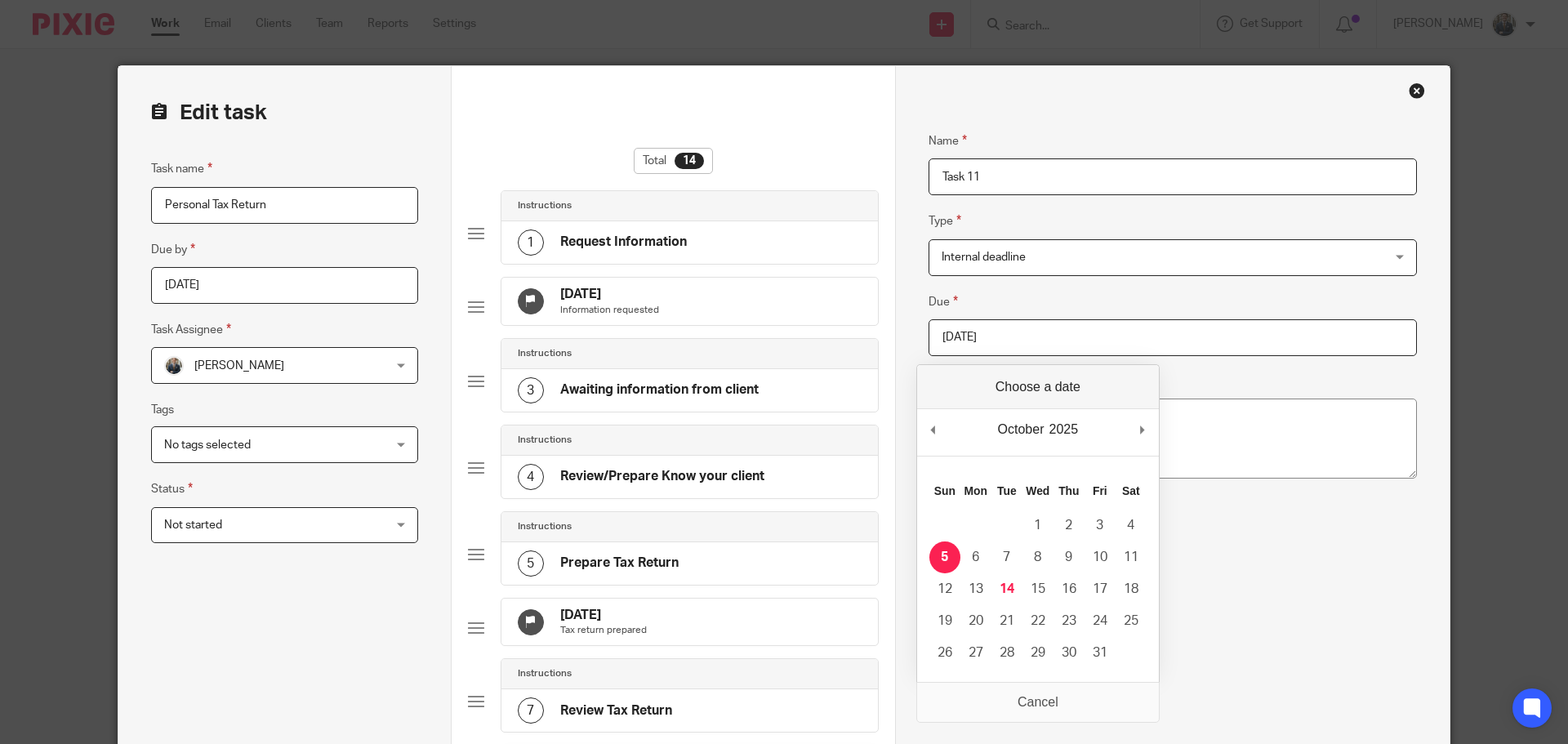
click at [989, 333] on input "[DATE]" at bounding box center [1172, 338] width 488 height 37
type input "[DATE]"
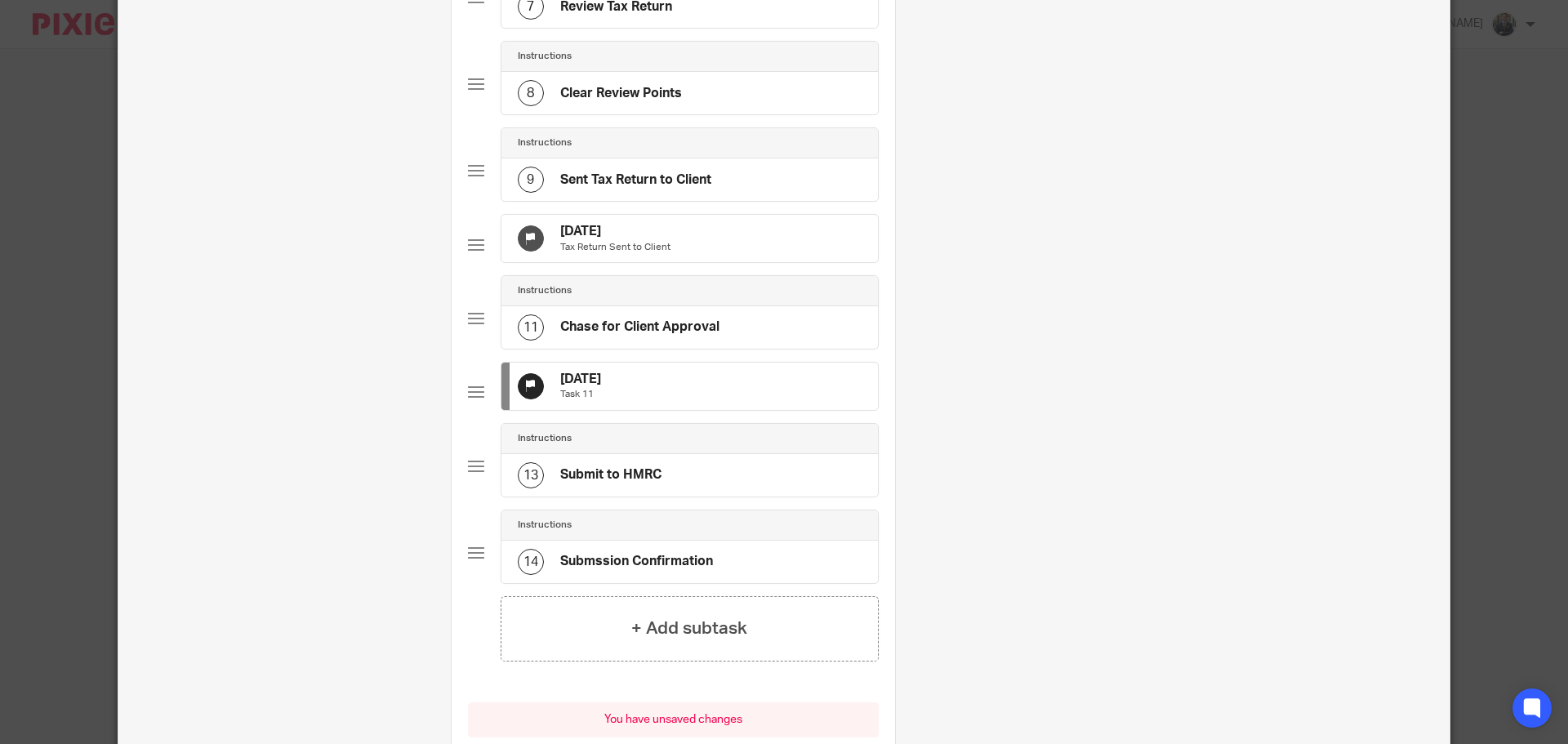
scroll to position [907, 0]
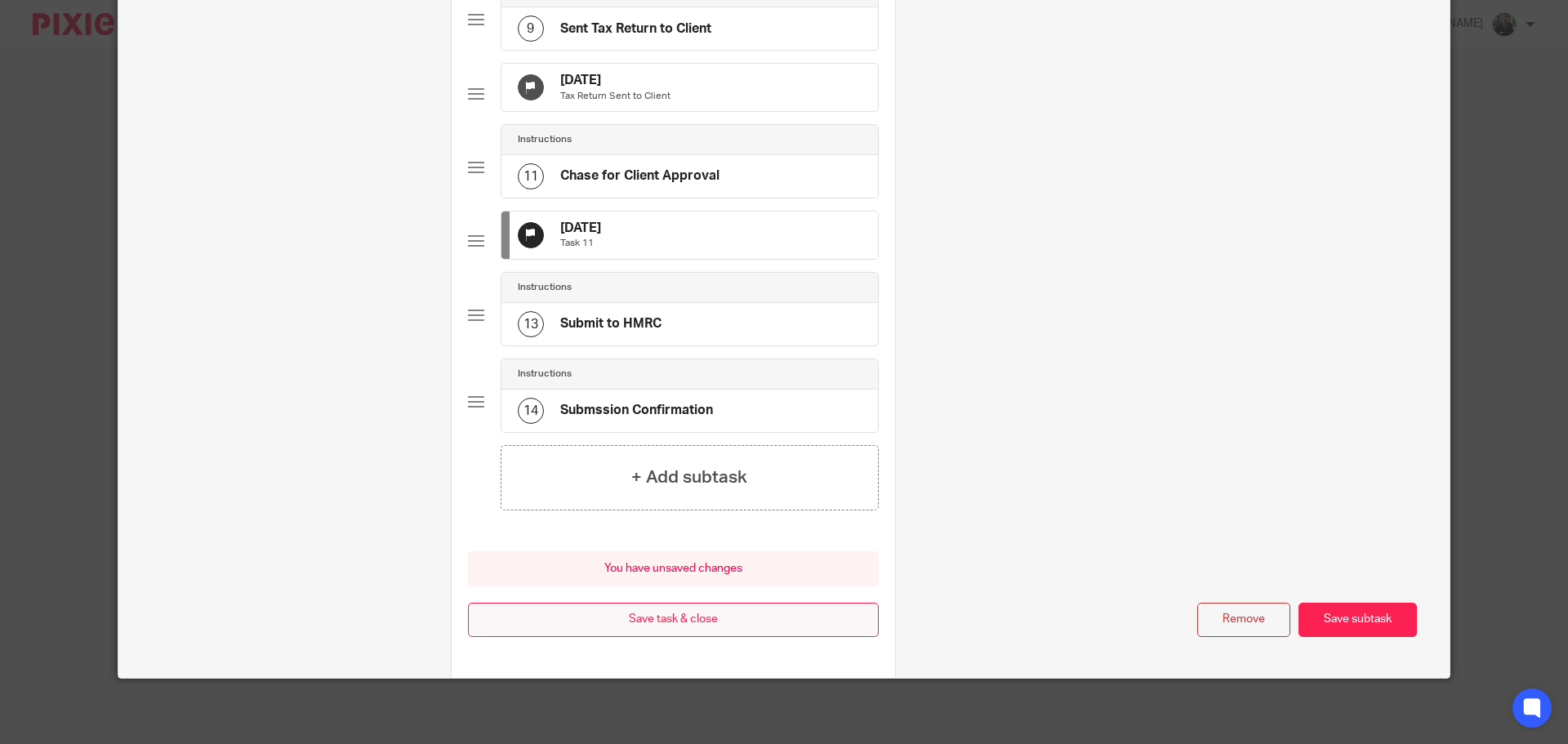
click at [751, 621] on button "Save task & close" at bounding box center [674, 620] width 411 height 35
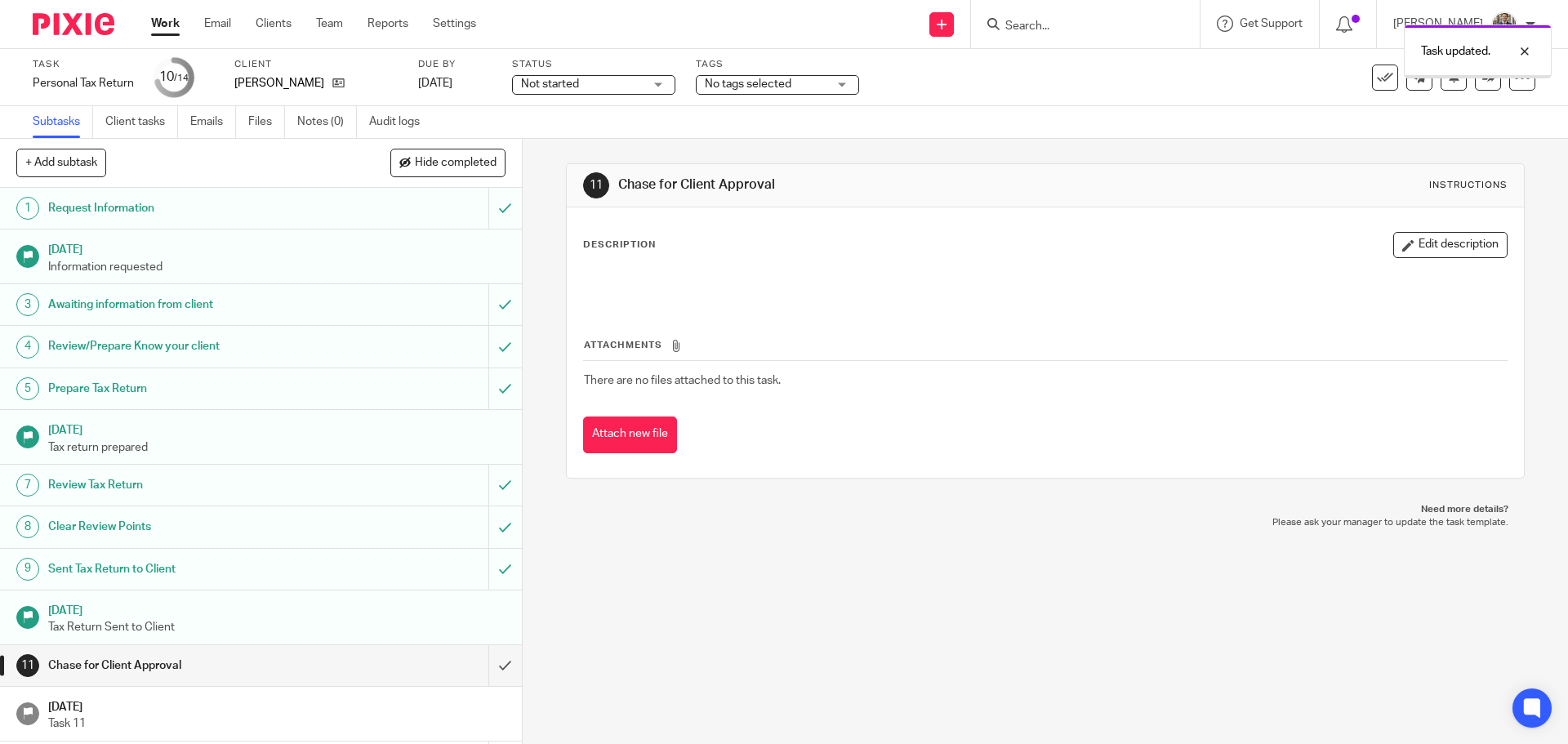
click at [64, 14] on img at bounding box center [73, 24] width 82 height 22
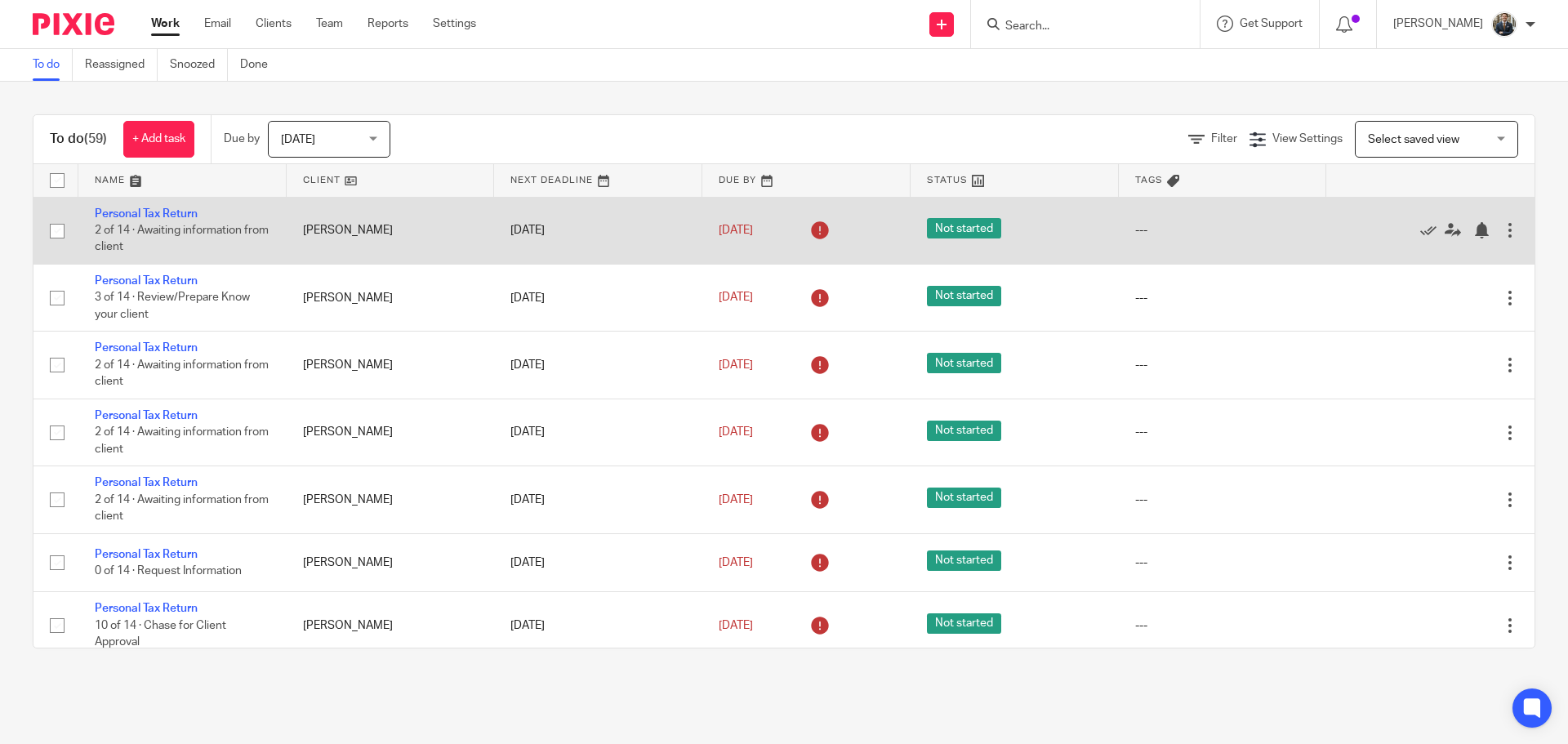
click at [1502, 228] on div at bounding box center [1510, 230] width 16 height 16
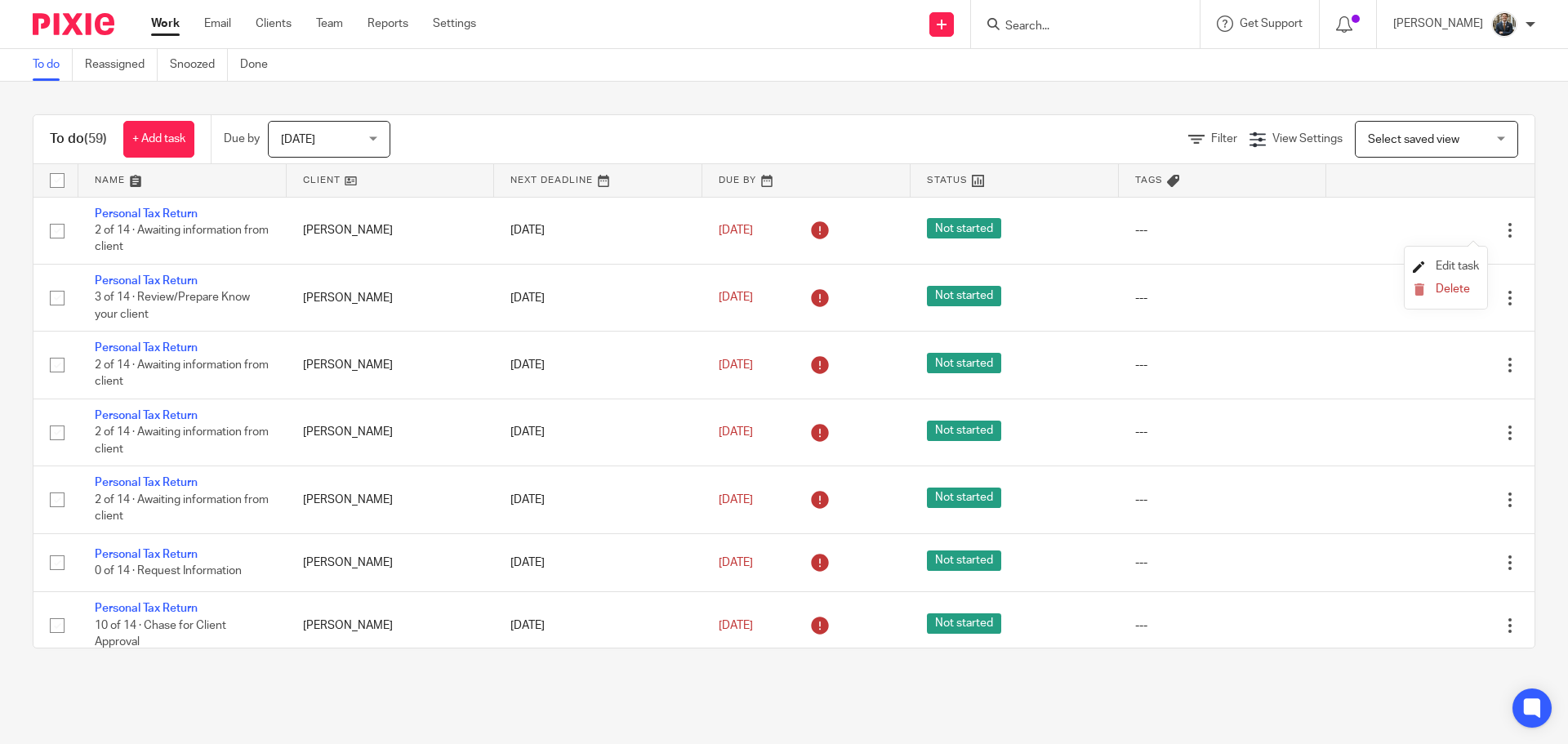
click at [1455, 263] on span "Edit task" at bounding box center [1457, 266] width 43 height 11
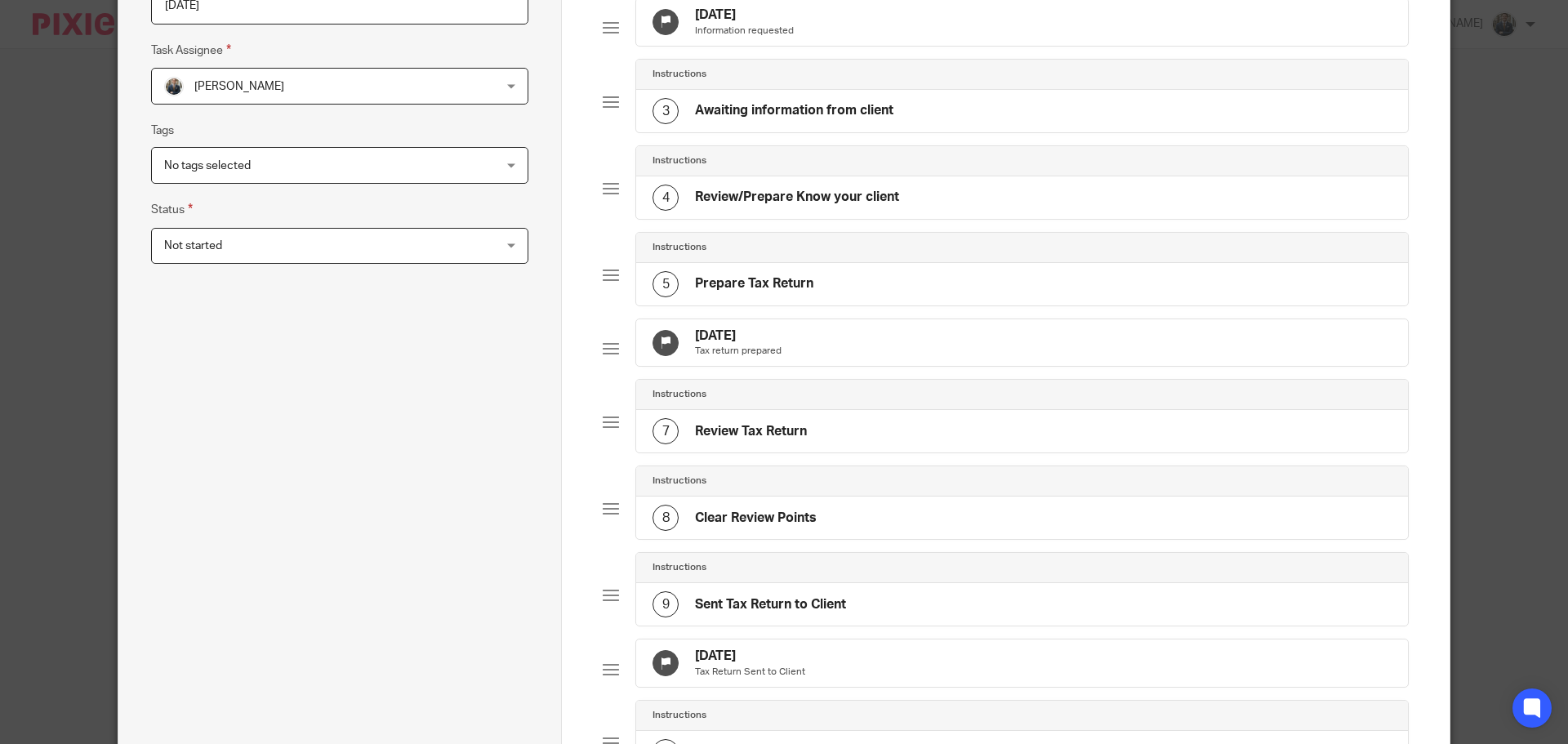
scroll to position [327, 0]
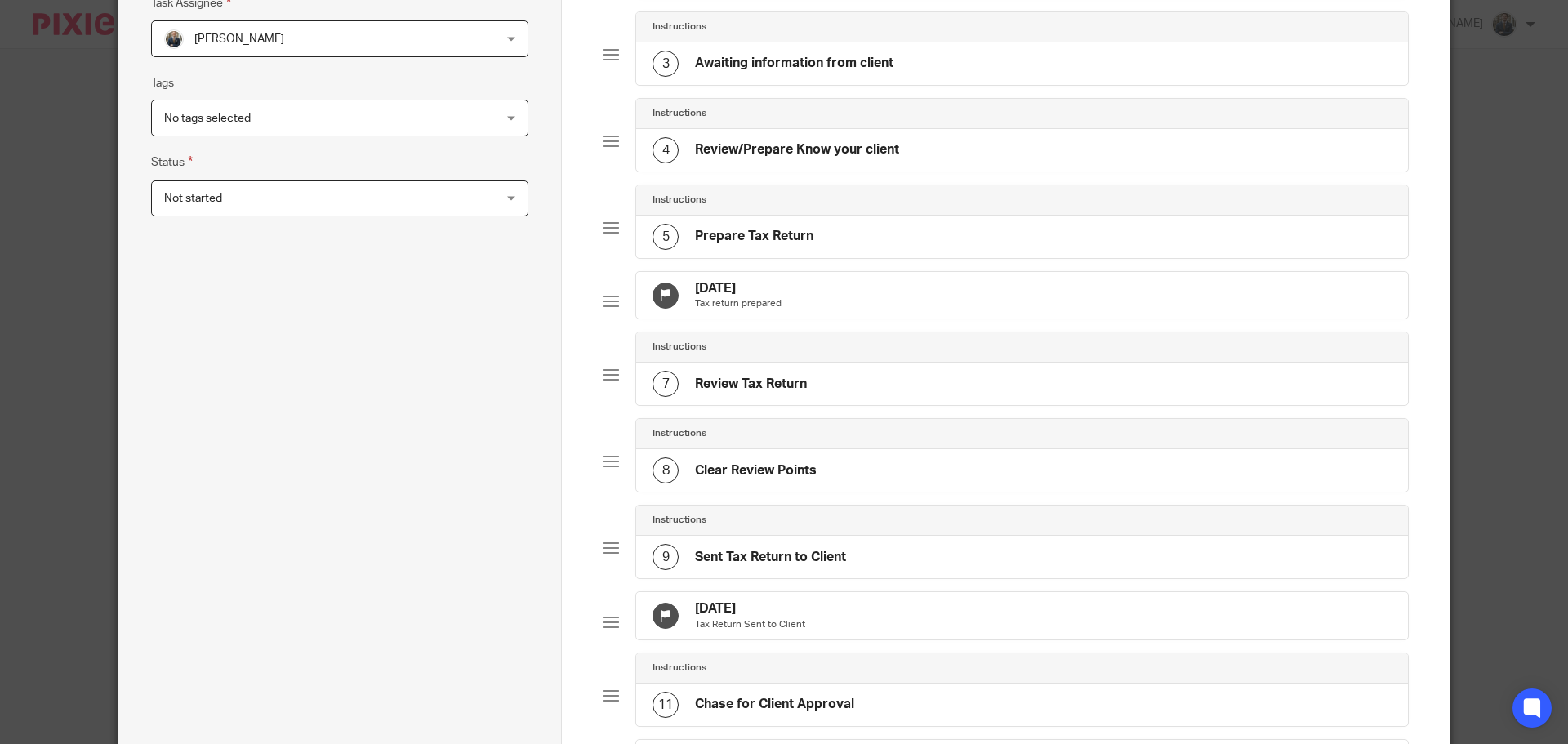
click at [889, 305] on div "[DATE] Tax return prepared" at bounding box center [1023, 296] width 772 height 48
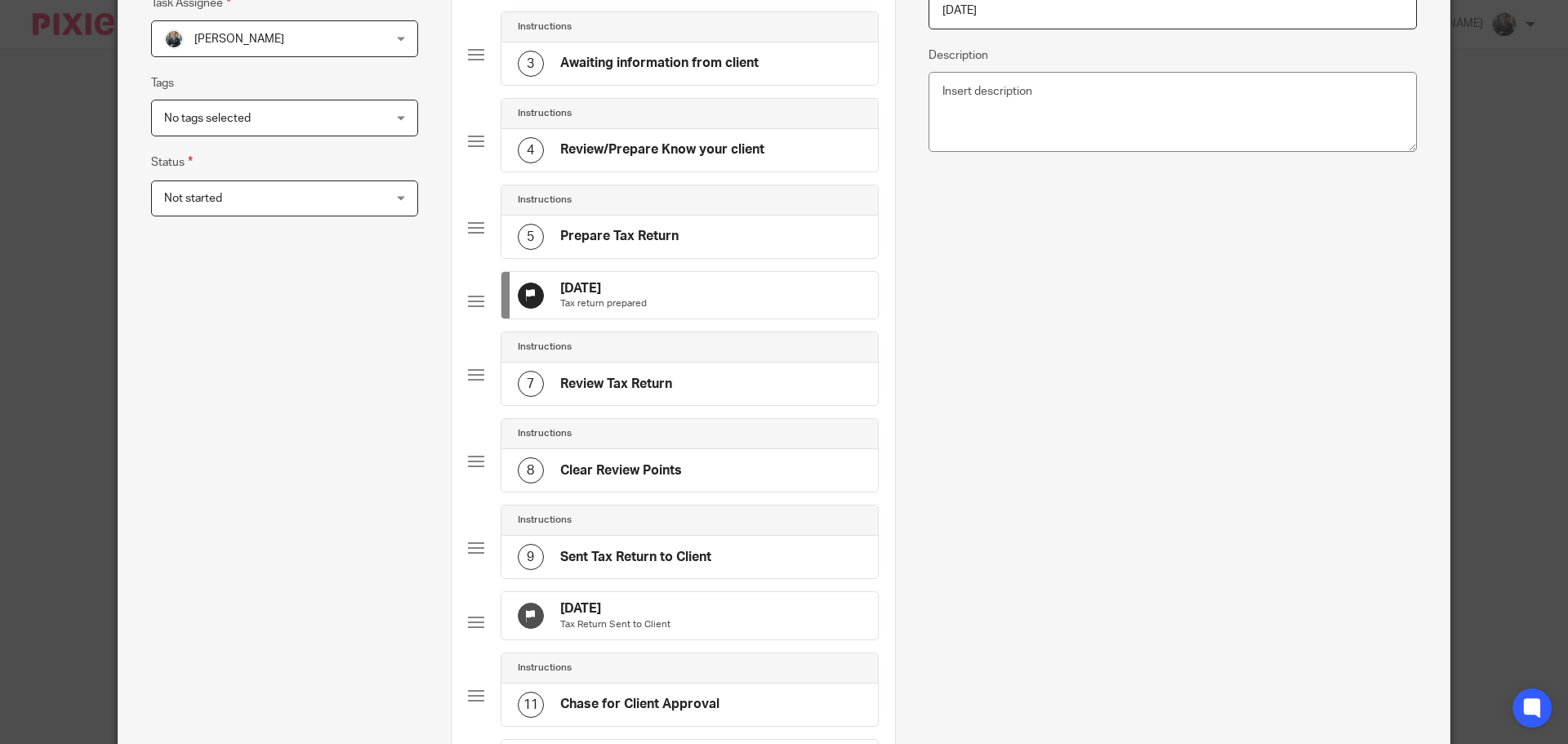
scroll to position [0, 0]
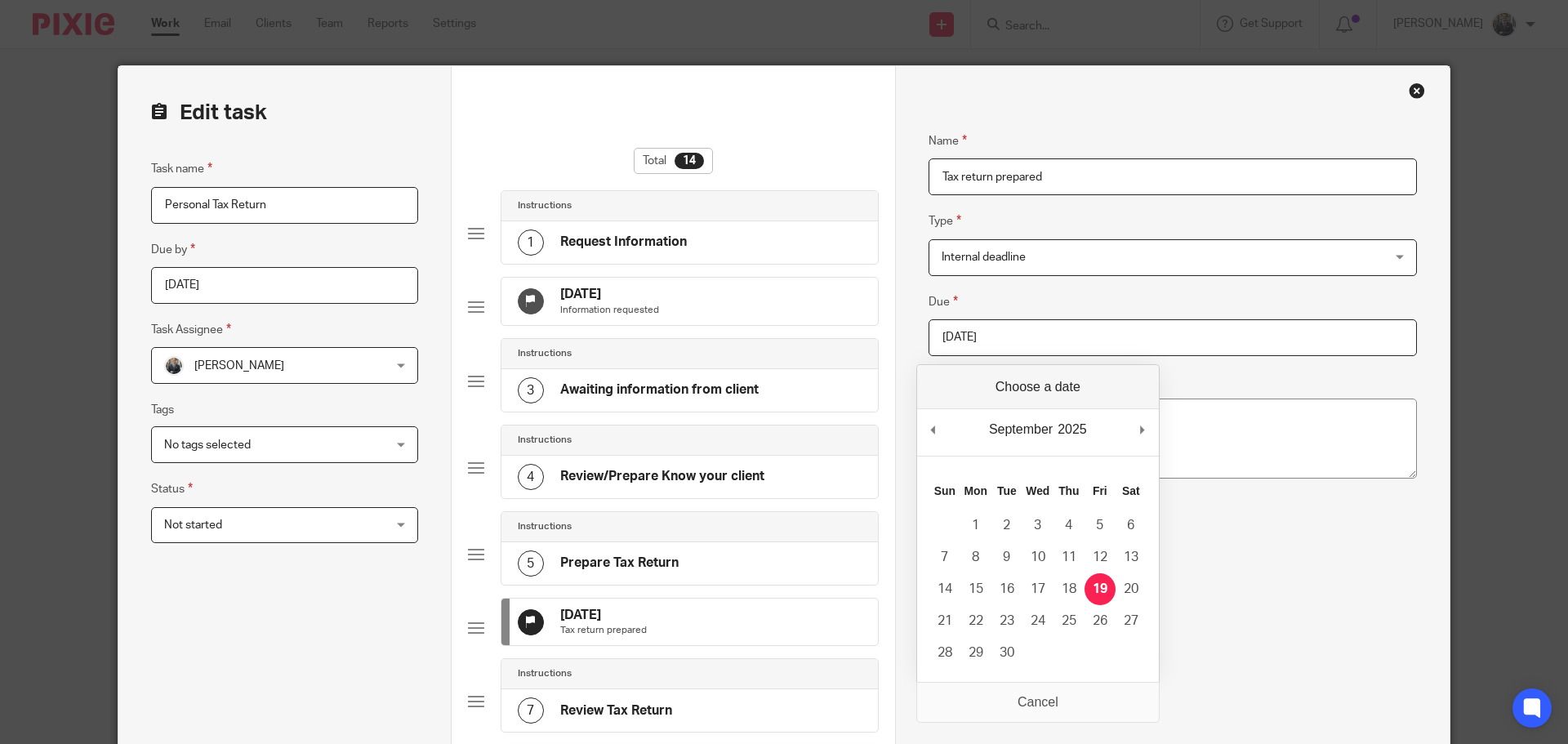
click at [1041, 338] on input "2025-09-19" at bounding box center [1172, 338] width 488 height 37
type input "2026-01-31"
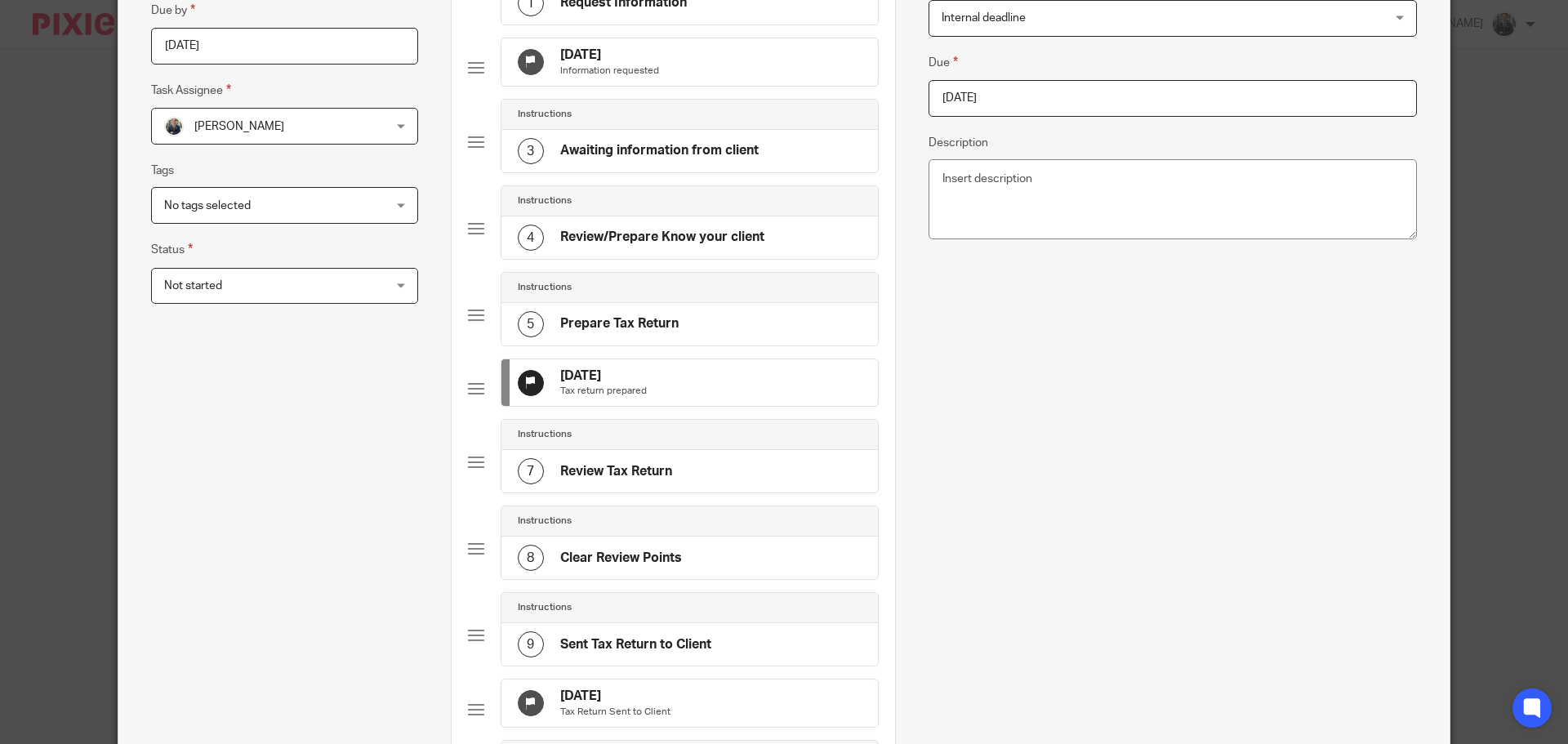
scroll to position [653, 0]
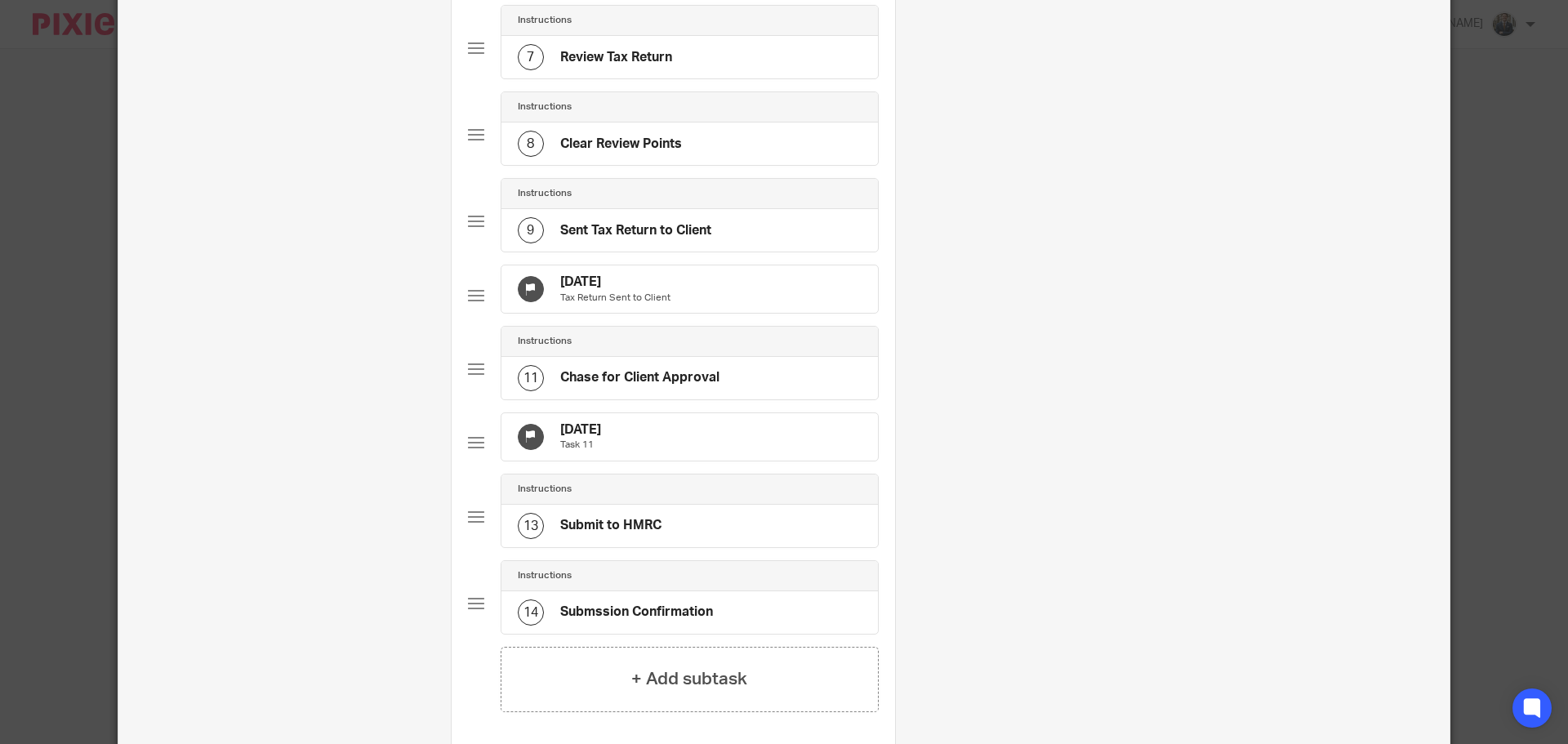
click at [694, 313] on div "19 Sep 2025 Tax Return Sent to Client" at bounding box center [690, 289] width 377 height 48
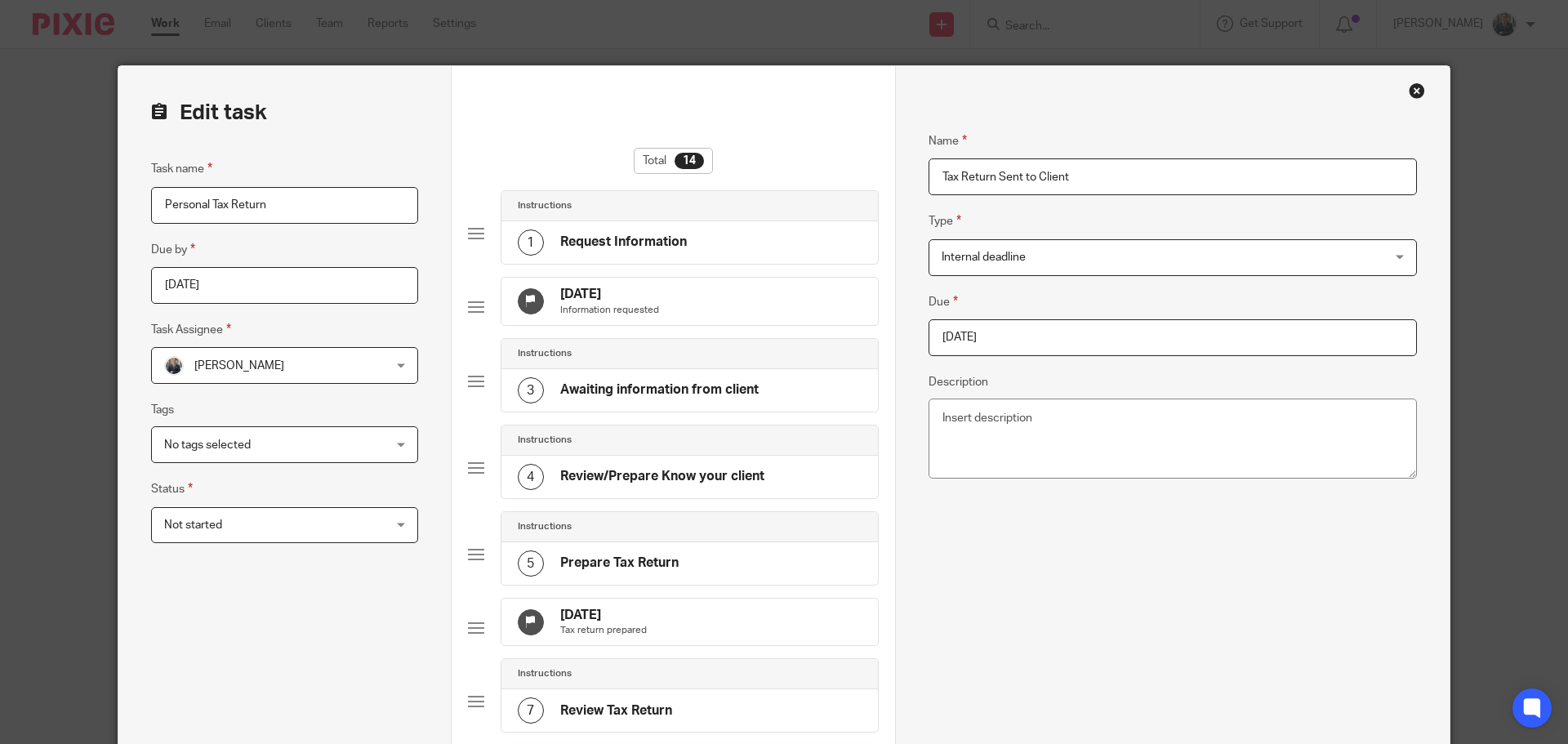
click at [1101, 339] on input "2025-09-19" at bounding box center [1172, 338] width 488 height 37
type input "2026-01-31"
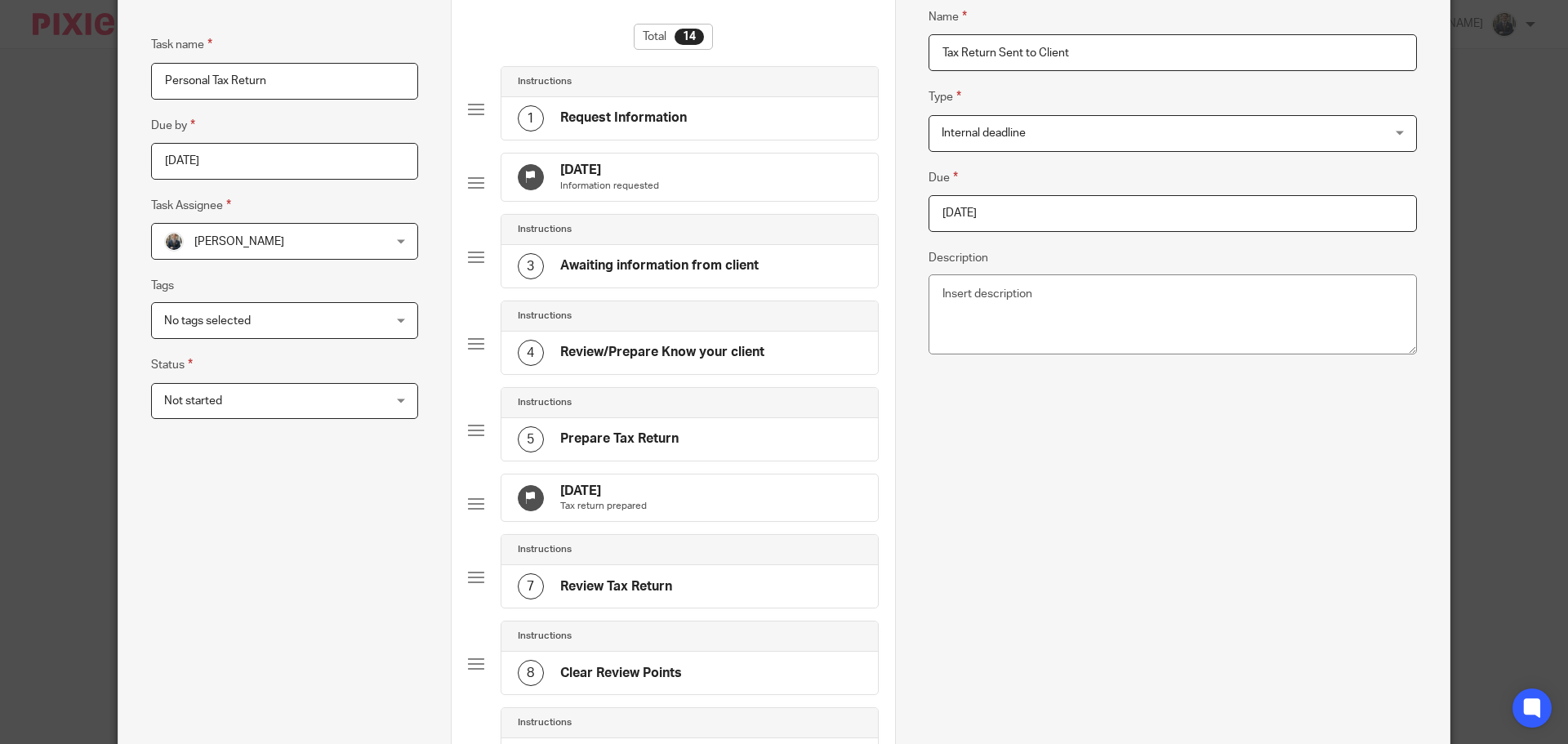
scroll to position [490, 0]
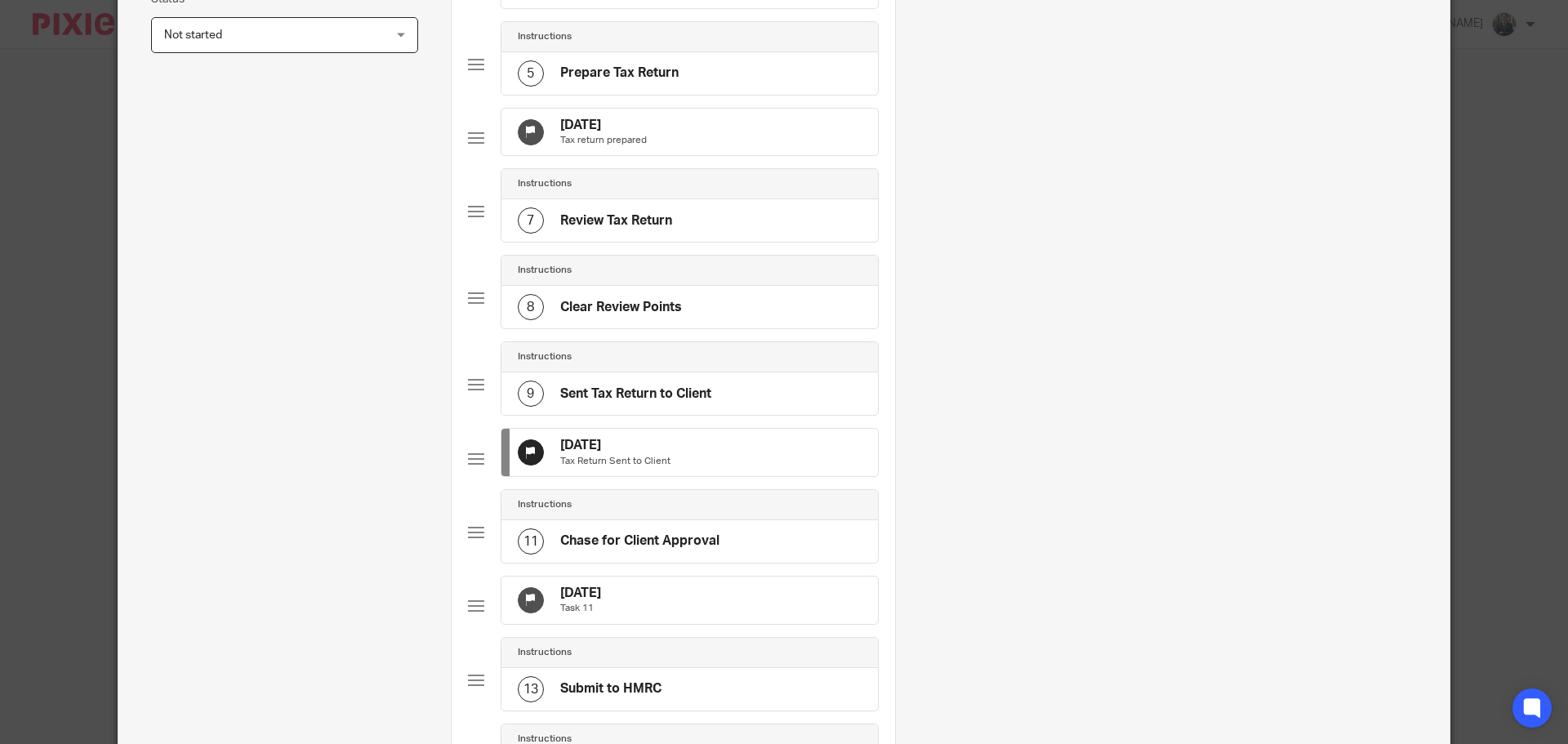
click at [656, 624] on div "5 Oct 2025 Task 11" at bounding box center [690, 601] width 377 height 48
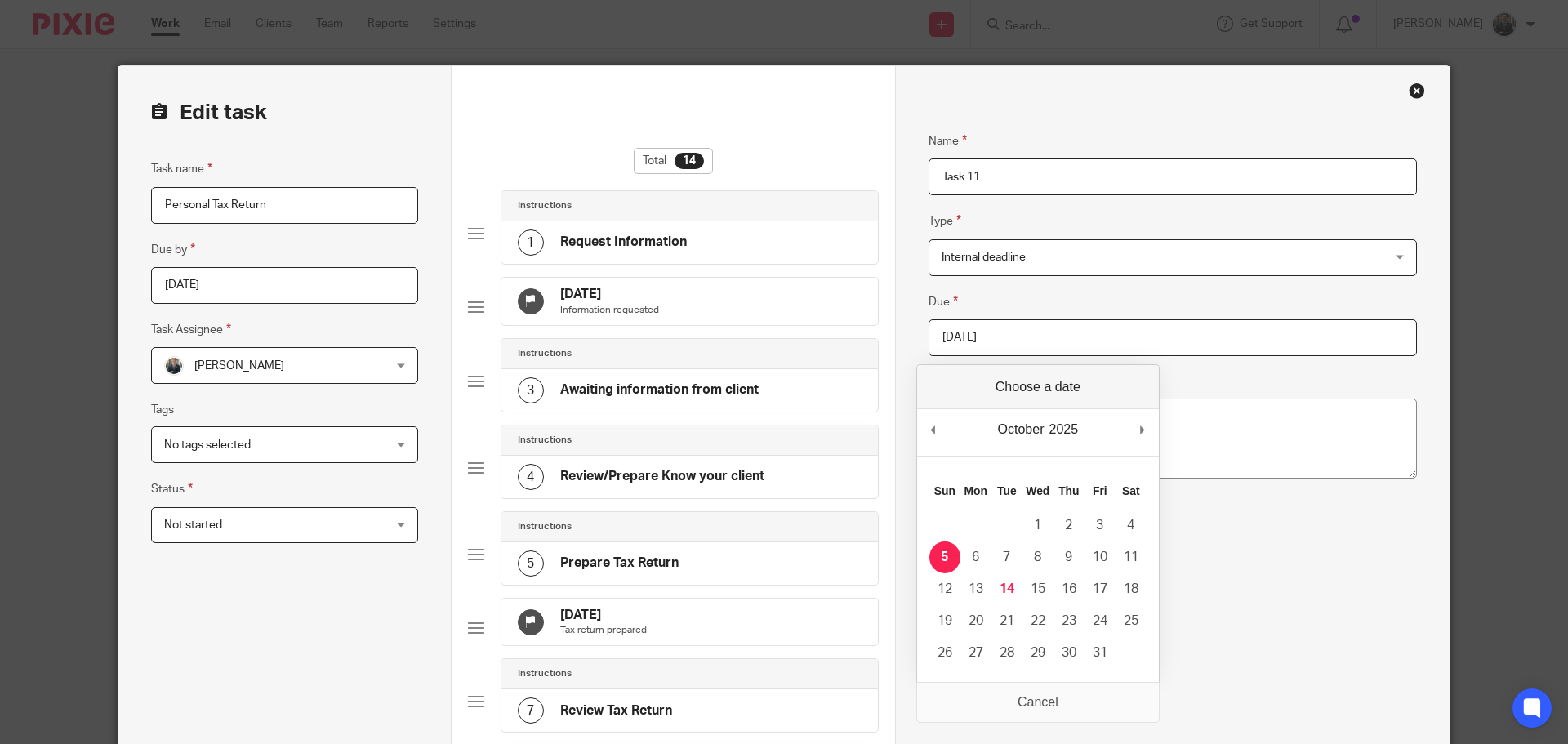
click at [1069, 347] on input "2025-10-05" at bounding box center [1172, 338] width 488 height 37
type input "2026-01-31"
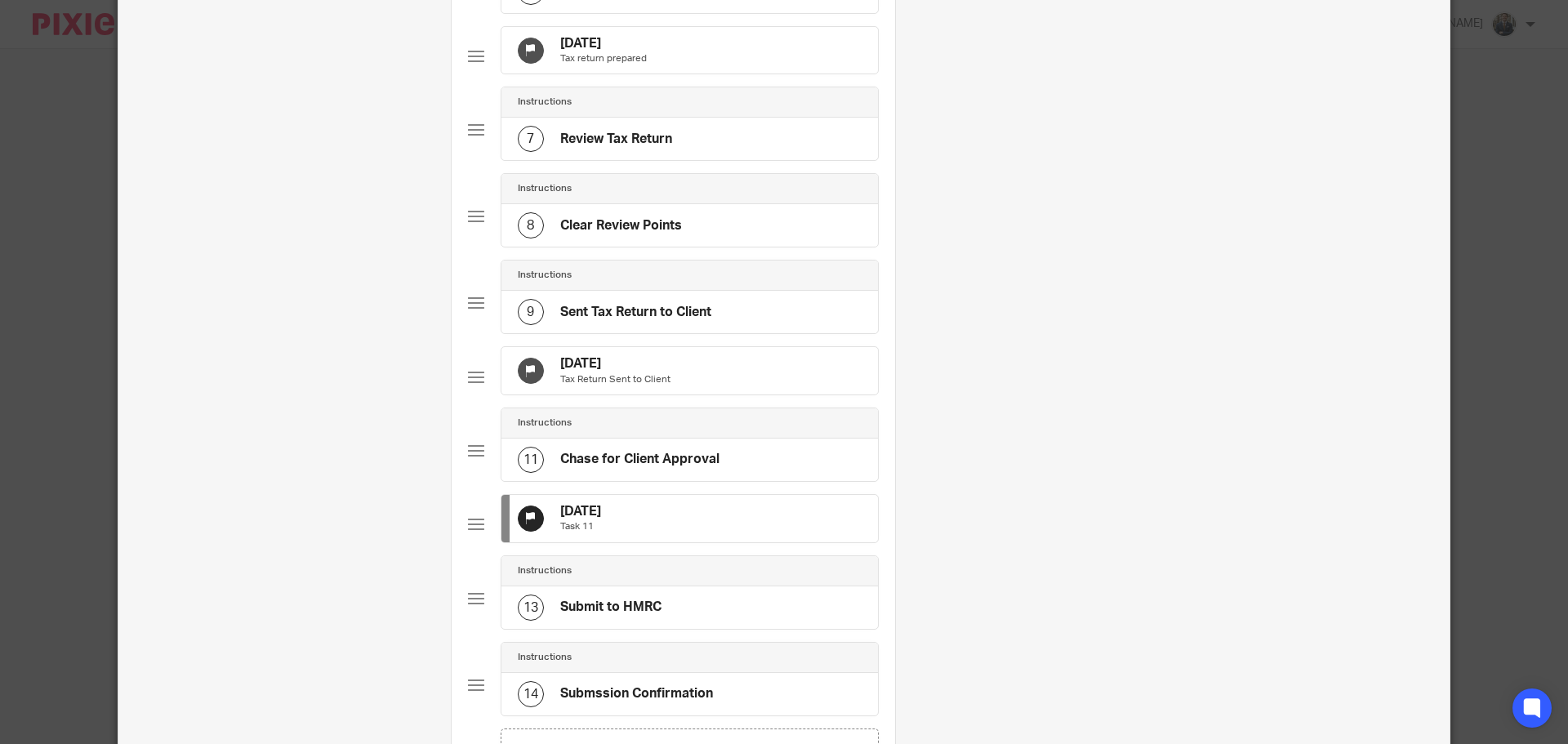
scroll to position [907, 0]
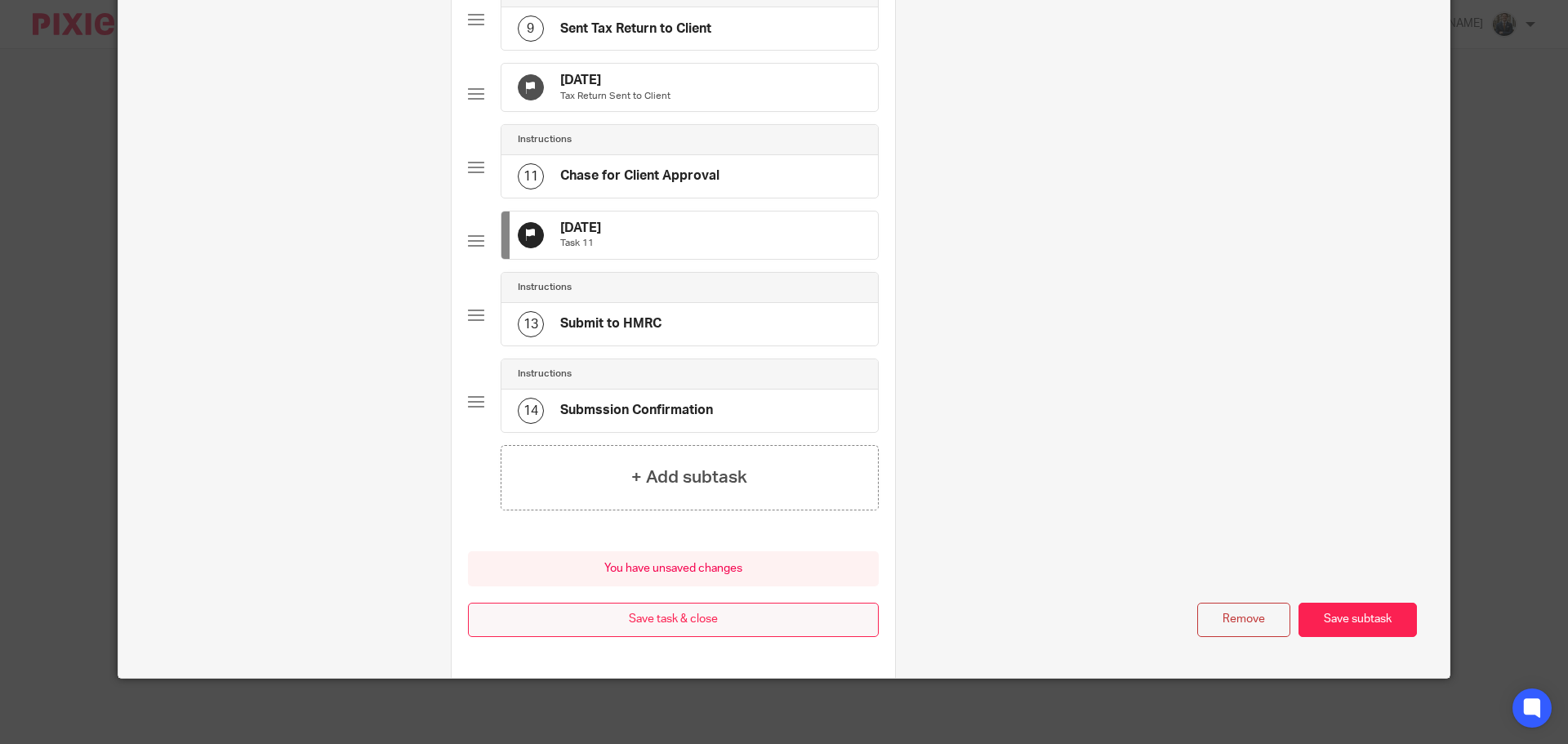
click at [717, 609] on button "Save task & close" at bounding box center [674, 620] width 411 height 35
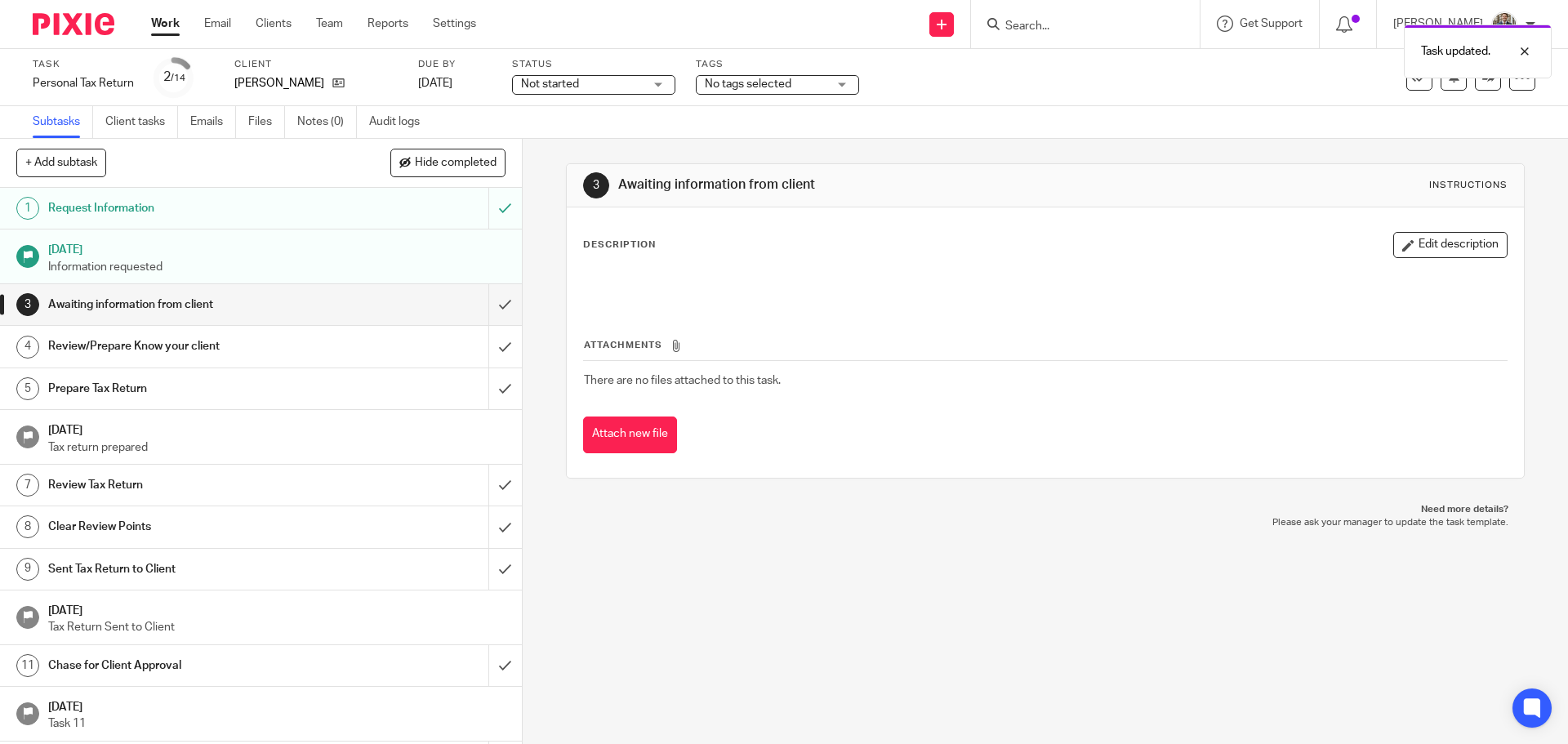
click at [68, 39] on div at bounding box center [67, 24] width 135 height 48
click at [67, 20] on img at bounding box center [73, 24] width 82 height 22
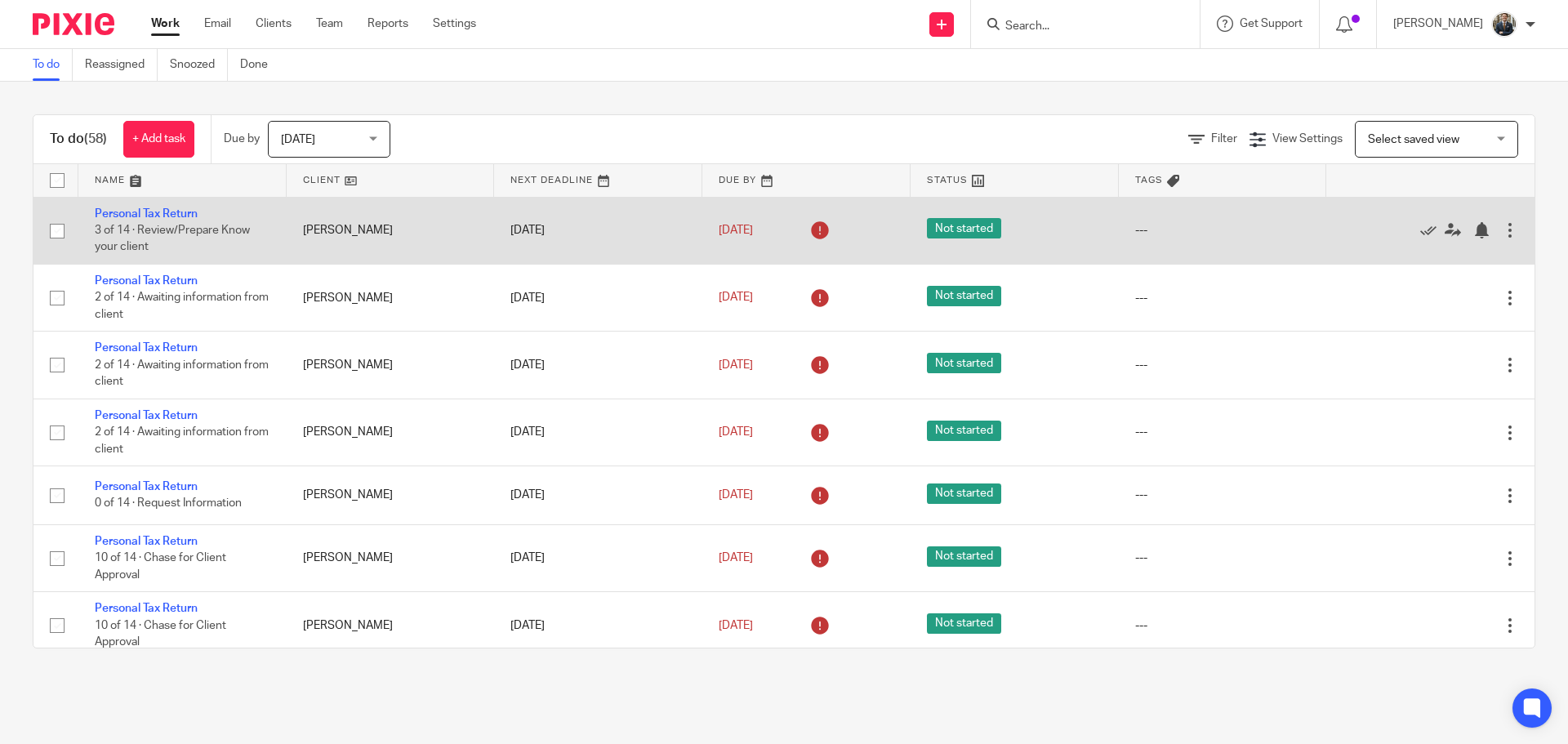
click at [1502, 231] on div at bounding box center [1510, 230] width 16 height 16
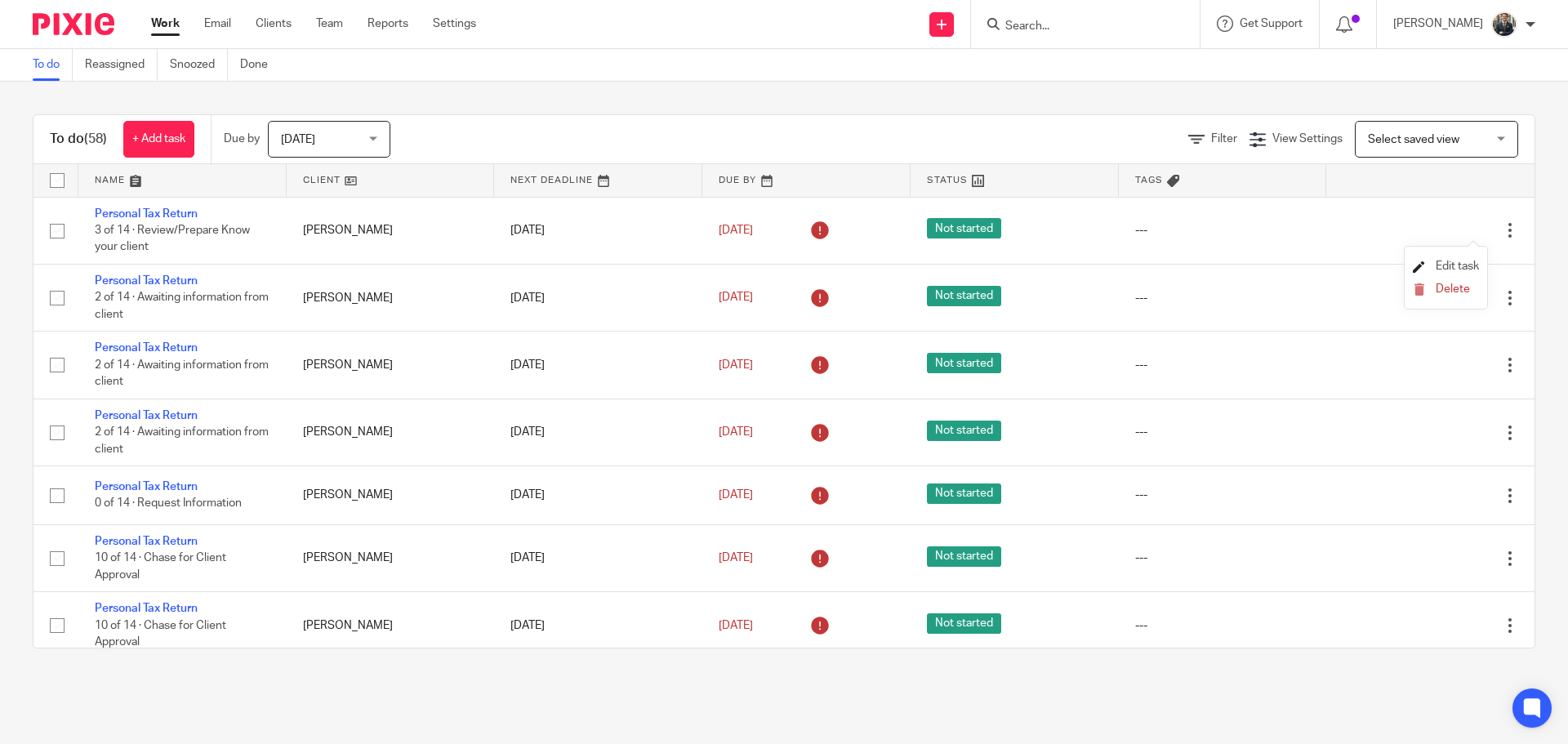
click at [1454, 265] on span "Edit task" at bounding box center [1457, 266] width 43 height 11
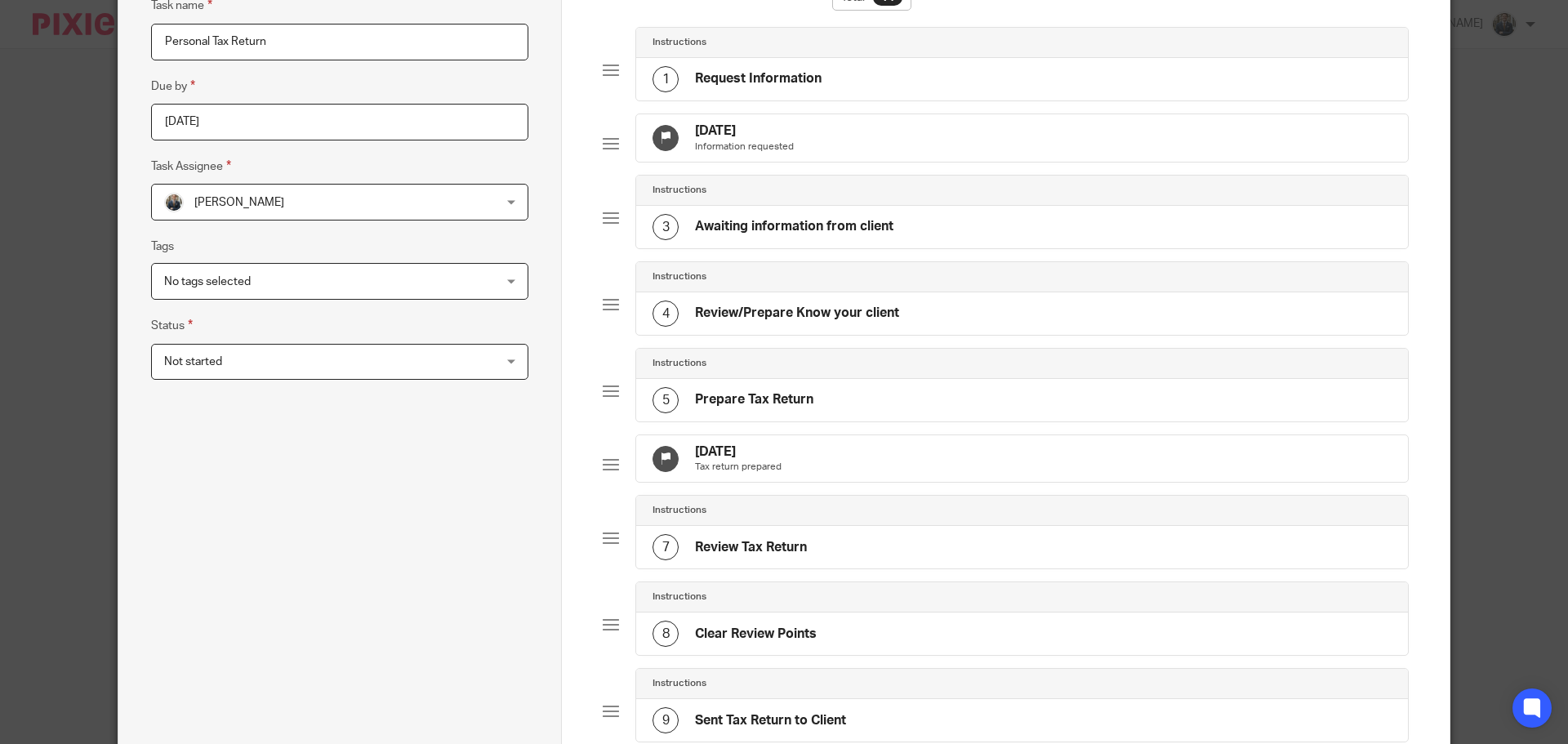
click at [884, 450] on div "21 Sep 2025 Tax return prepared" at bounding box center [1023, 459] width 772 height 48
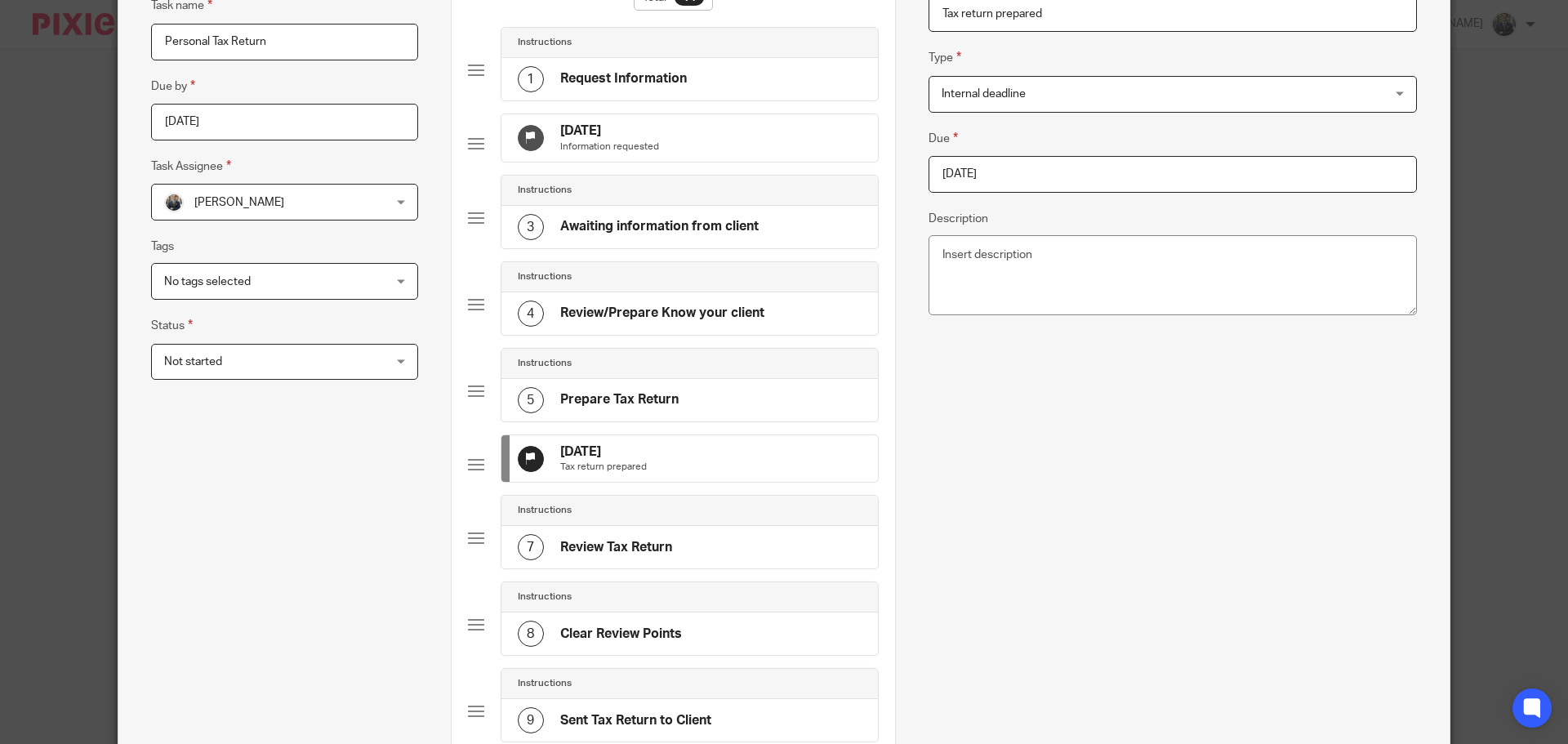
scroll to position [158, 0]
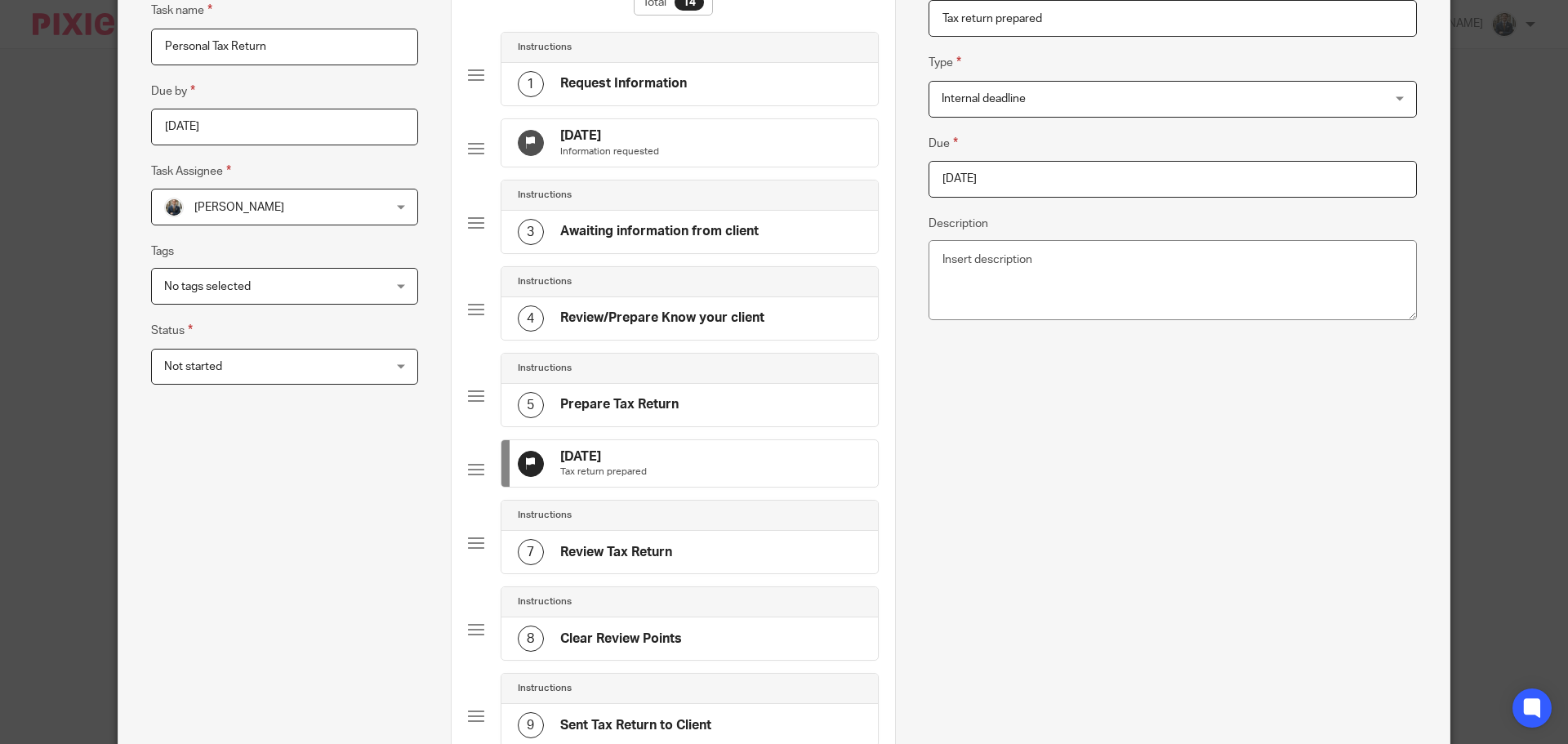
click at [1085, 169] on input "2025-09-21" at bounding box center [1172, 179] width 488 height 37
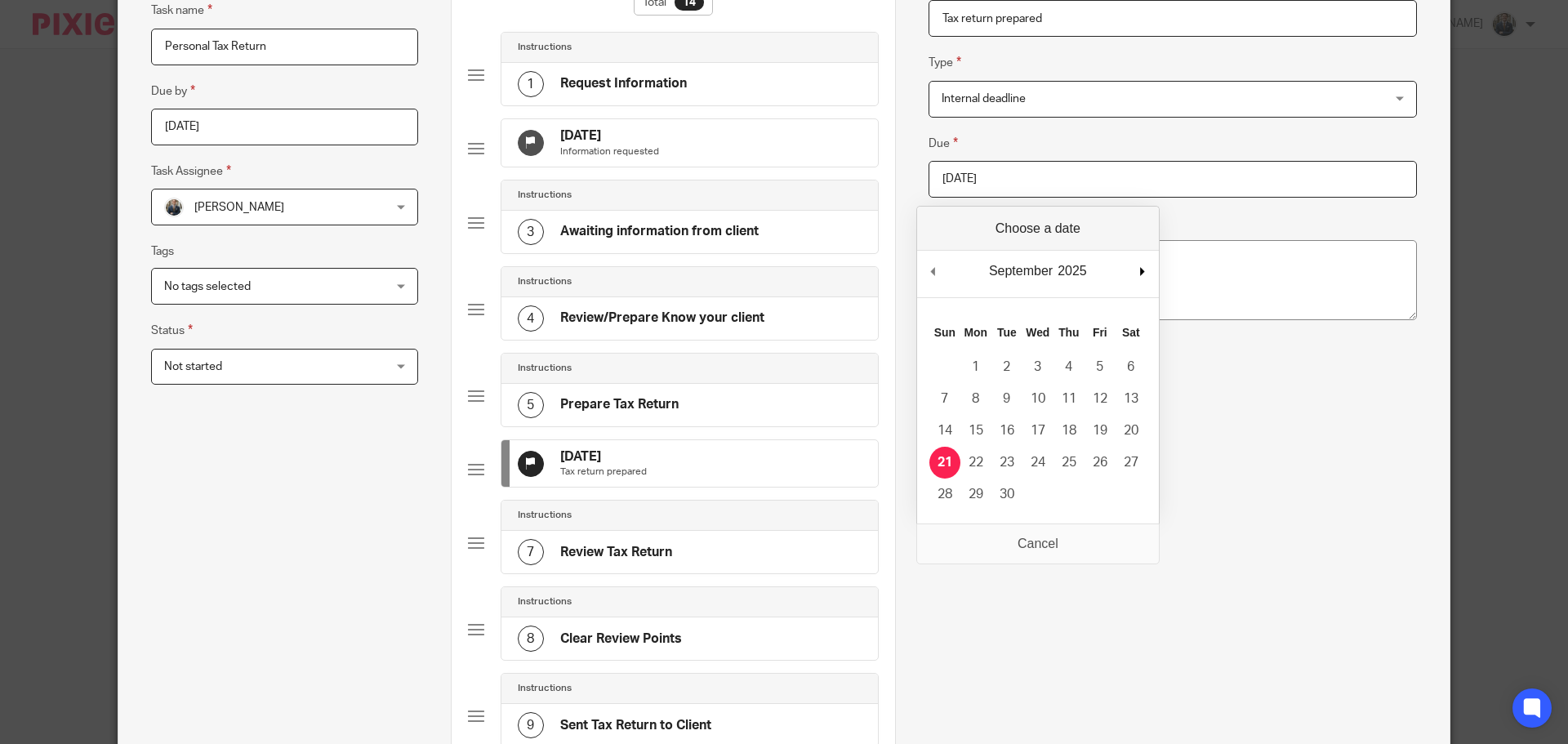
click at [1139, 273] on div "September January February March April May June July August September October N…" at bounding box center [1038, 274] width 242 height 47
type input "2025-10-31"
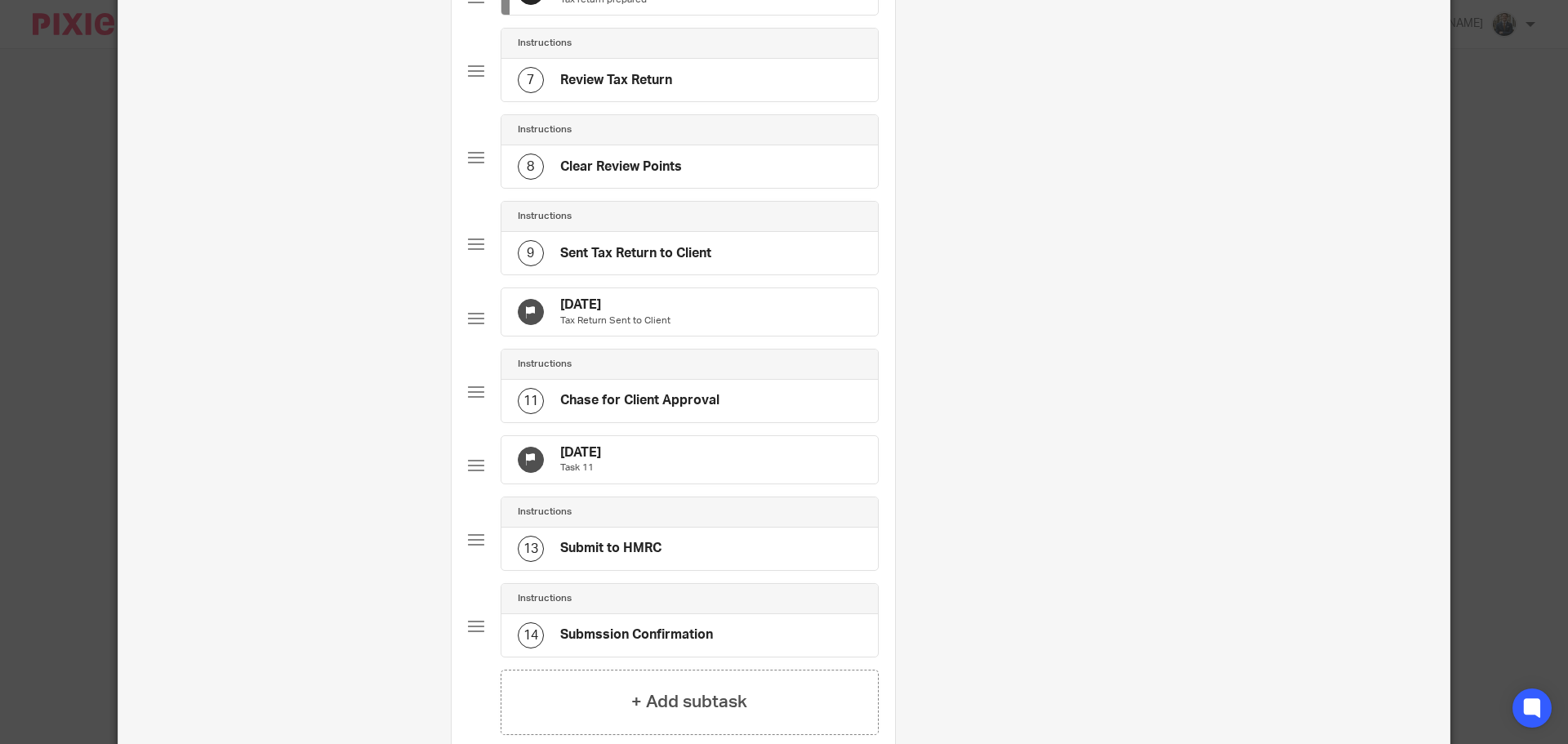
scroll to position [649, 0]
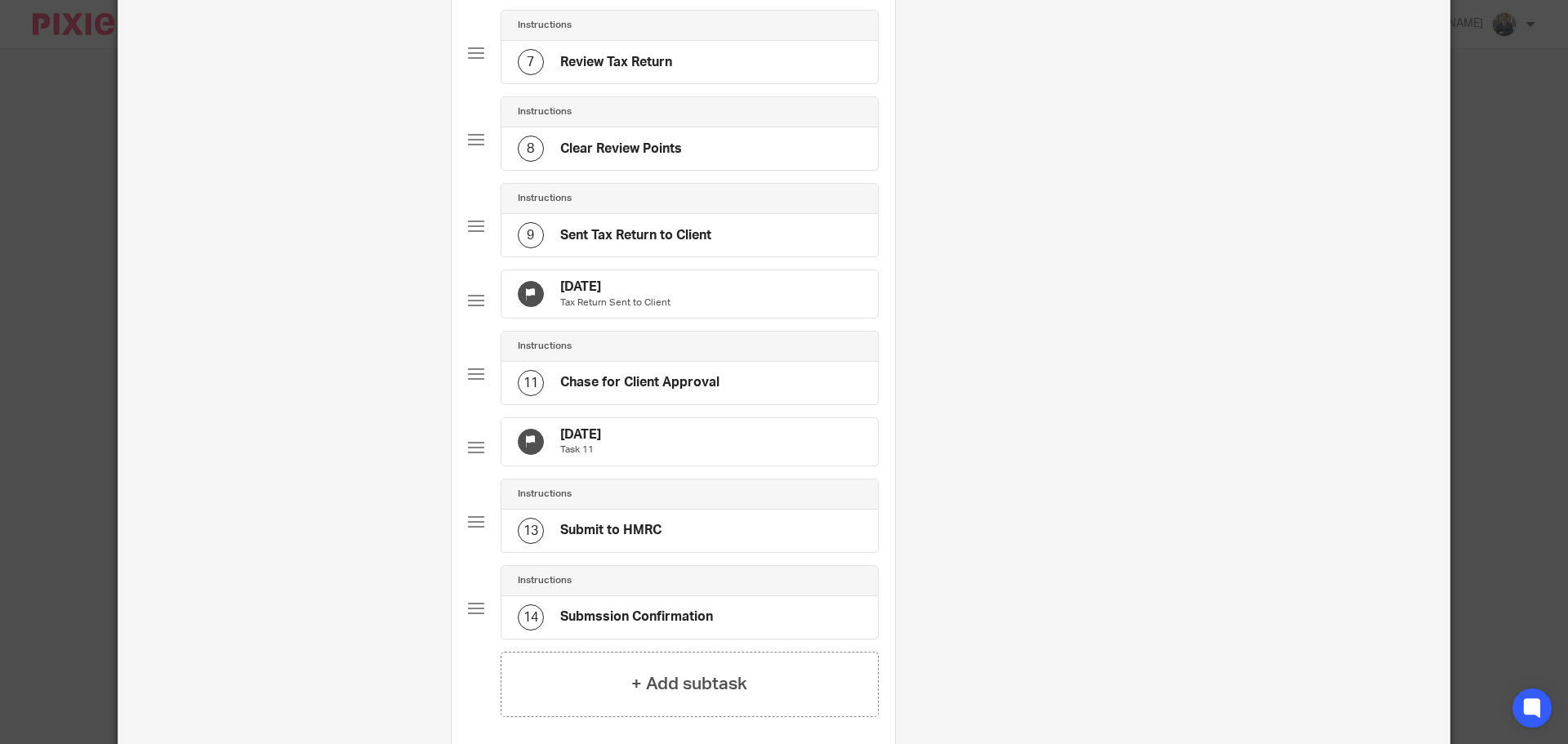
click at [751, 318] on div "21 Sep 2025 Tax Return Sent to Client" at bounding box center [690, 294] width 377 height 48
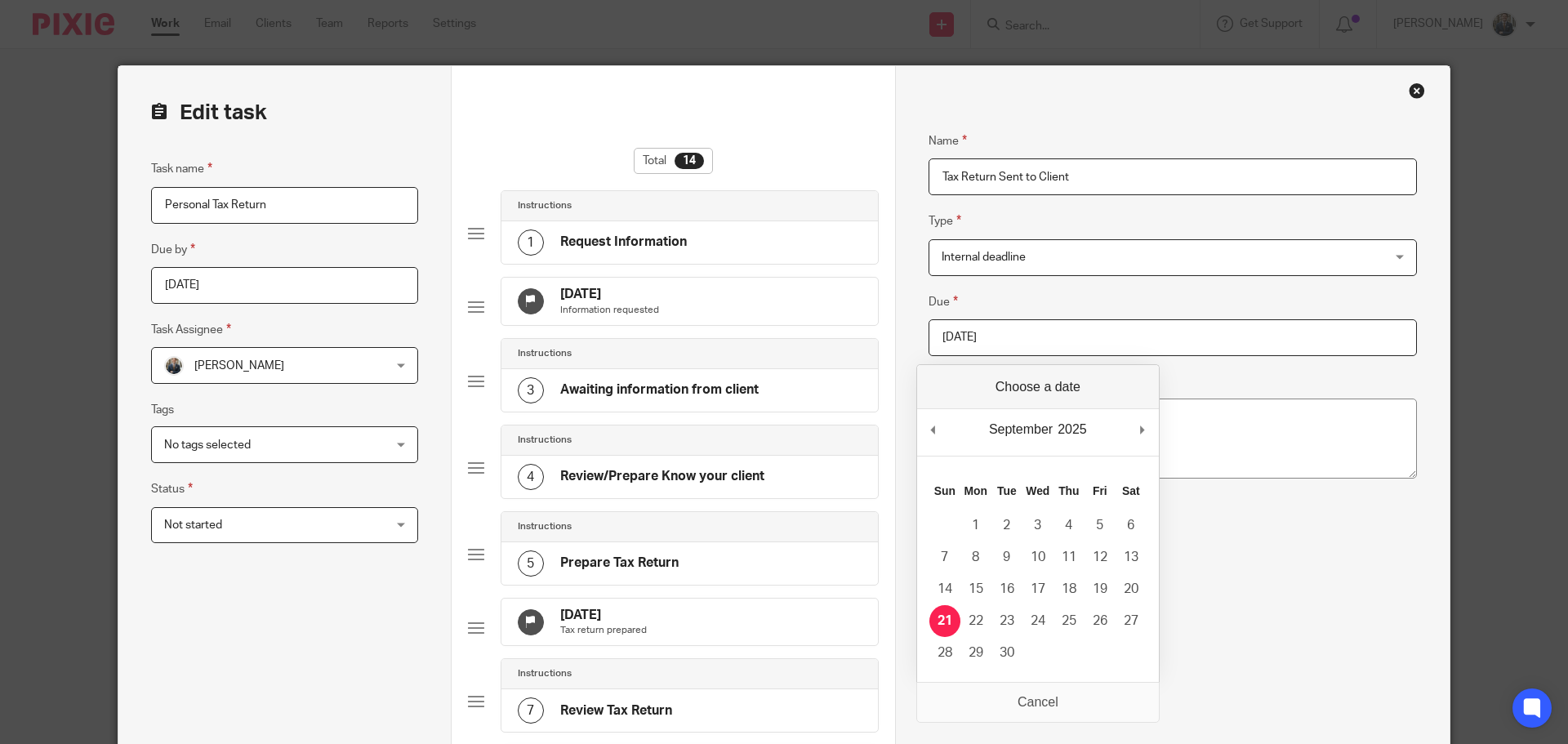
click at [1021, 342] on input "2025-09-21" at bounding box center [1172, 338] width 488 height 37
type input "2025-10-31"
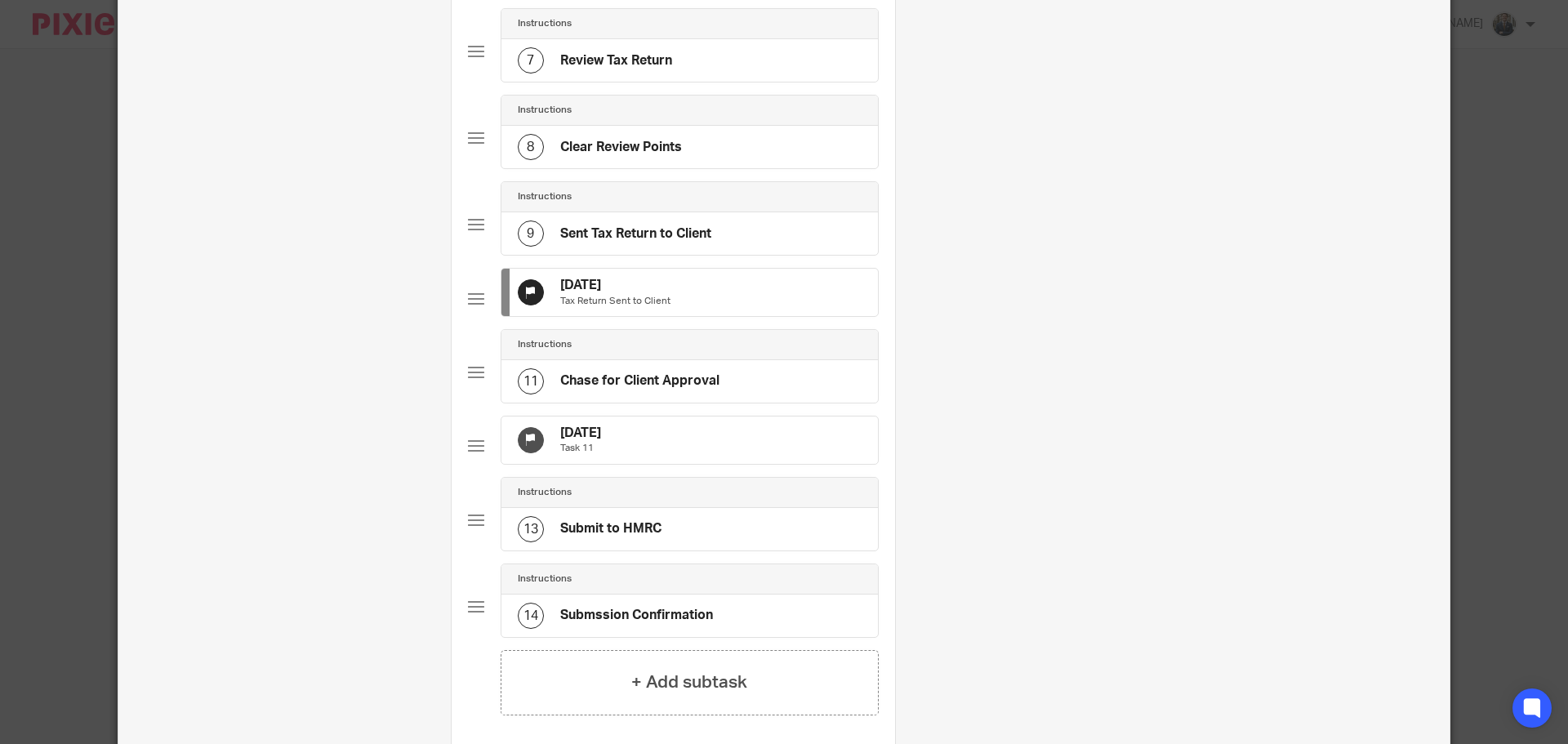
scroll to position [735, 0]
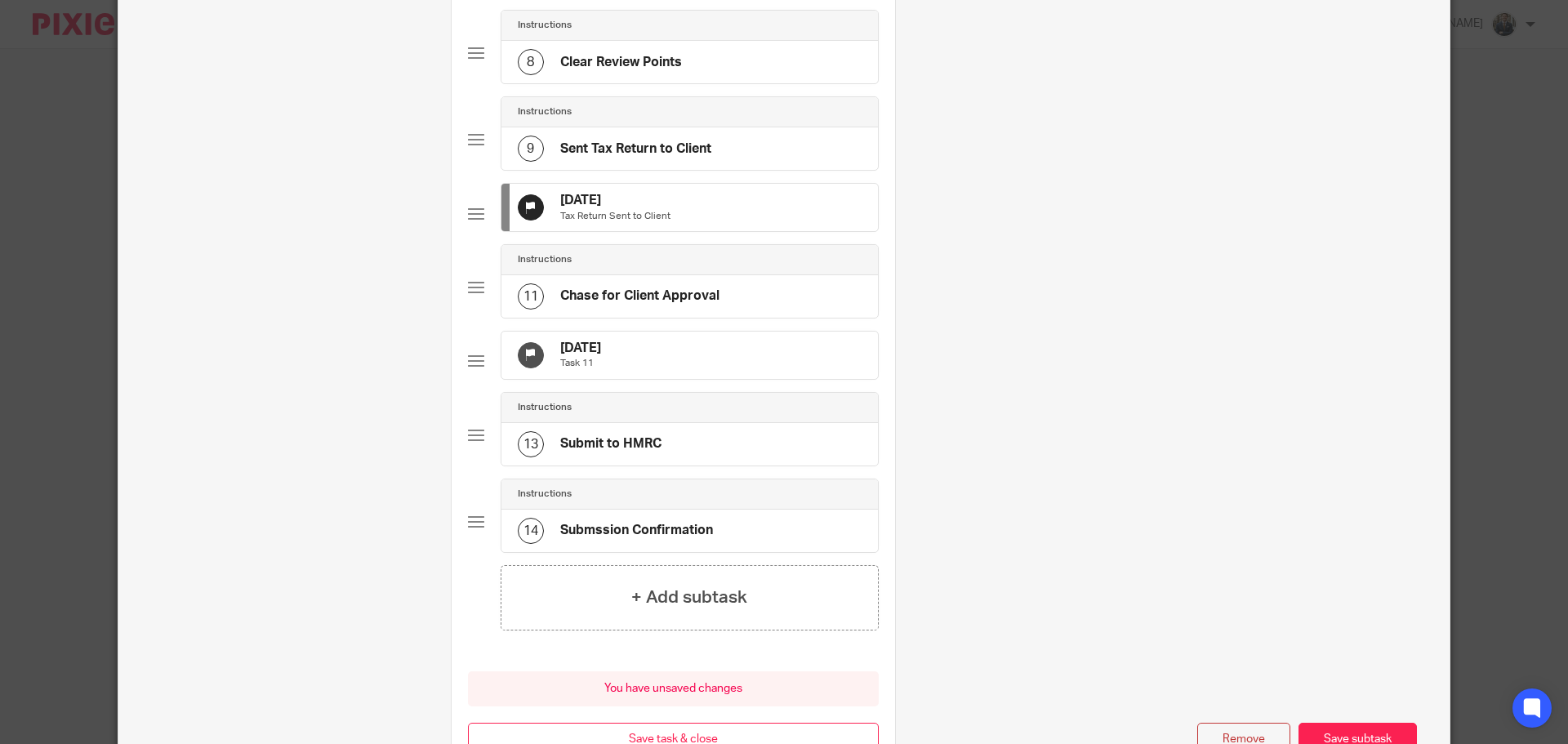
click at [762, 379] on div "5 Oct 2025 Task 11" at bounding box center [690, 355] width 377 height 48
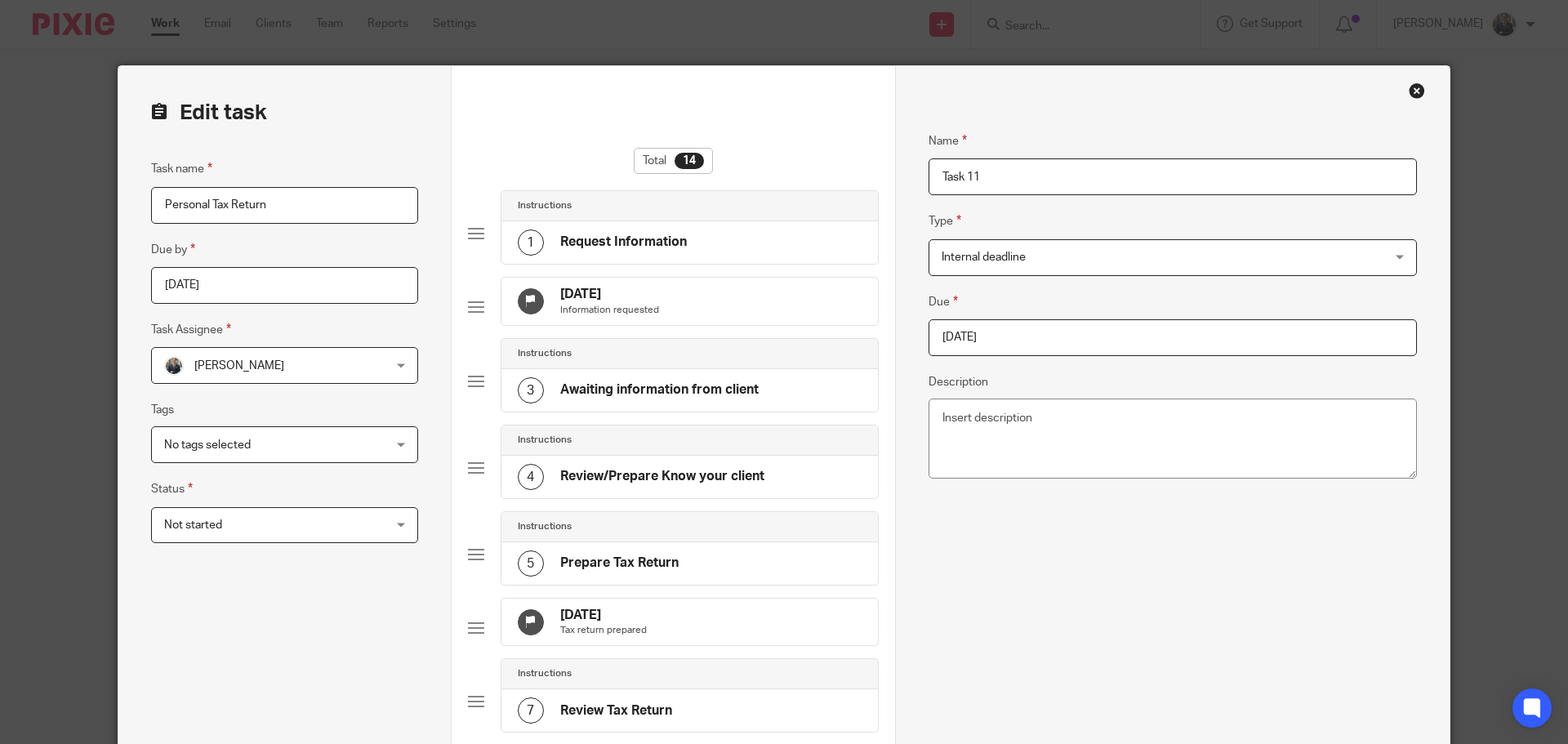
drag, startPoint x: 1071, startPoint y: 330, endPoint x: 1089, endPoint y: 369, distance: 43.0
click at [1071, 333] on input "2025-10-05" at bounding box center [1172, 338] width 488 height 37
type input "2026-01-31"
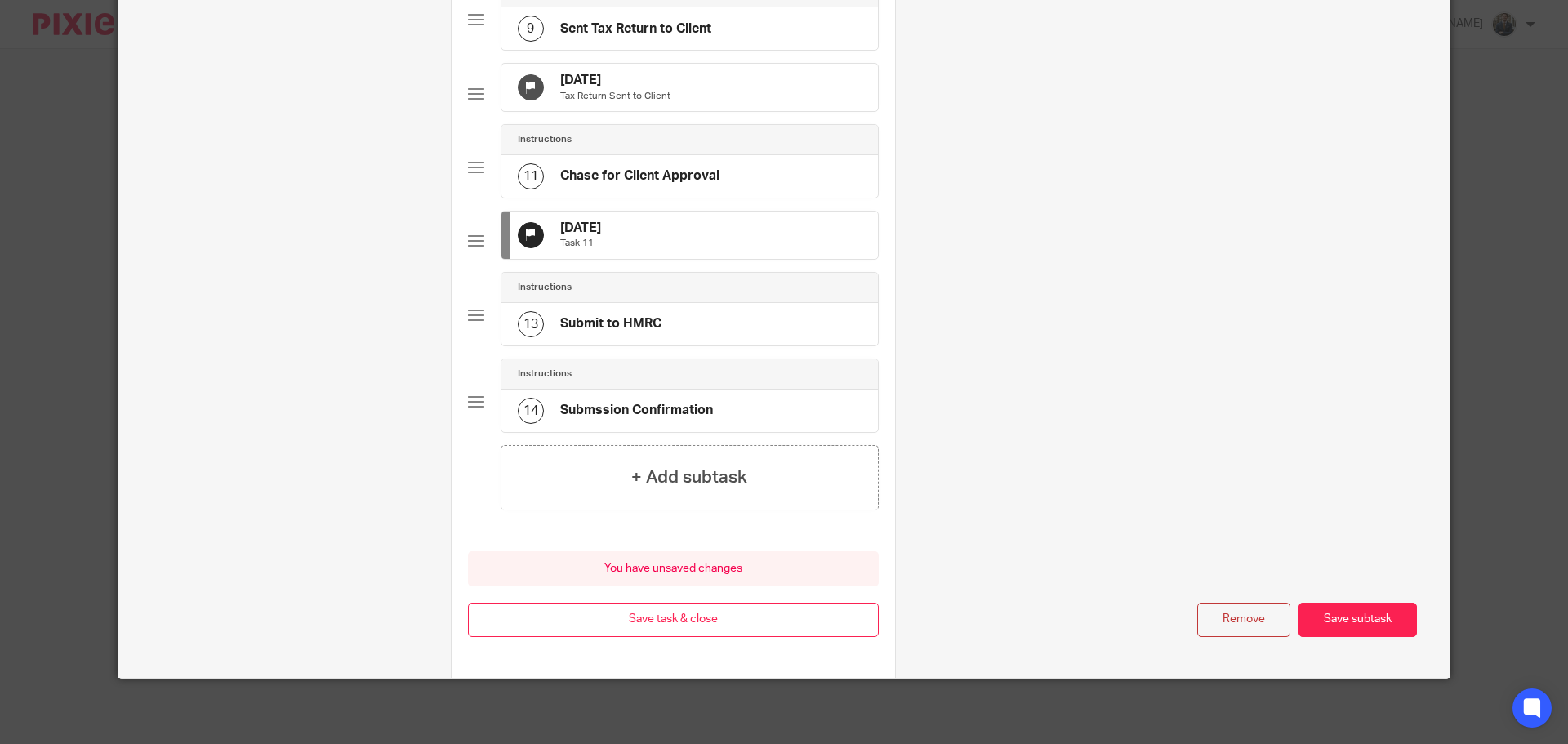
scroll to position [907, 0]
click at [667, 632] on button "Save task & close" at bounding box center [674, 620] width 411 height 35
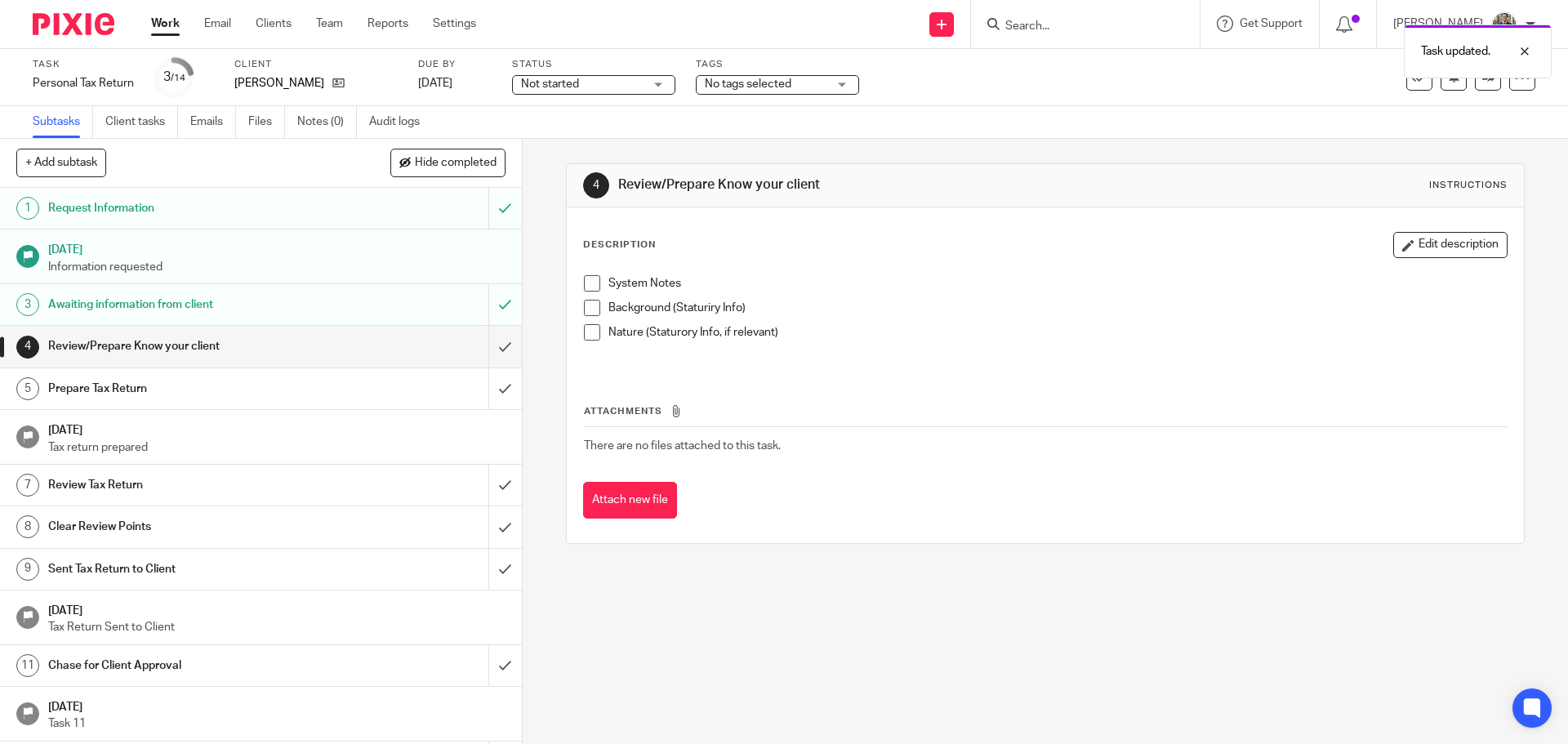
click at [68, 22] on img at bounding box center [73, 24] width 82 height 22
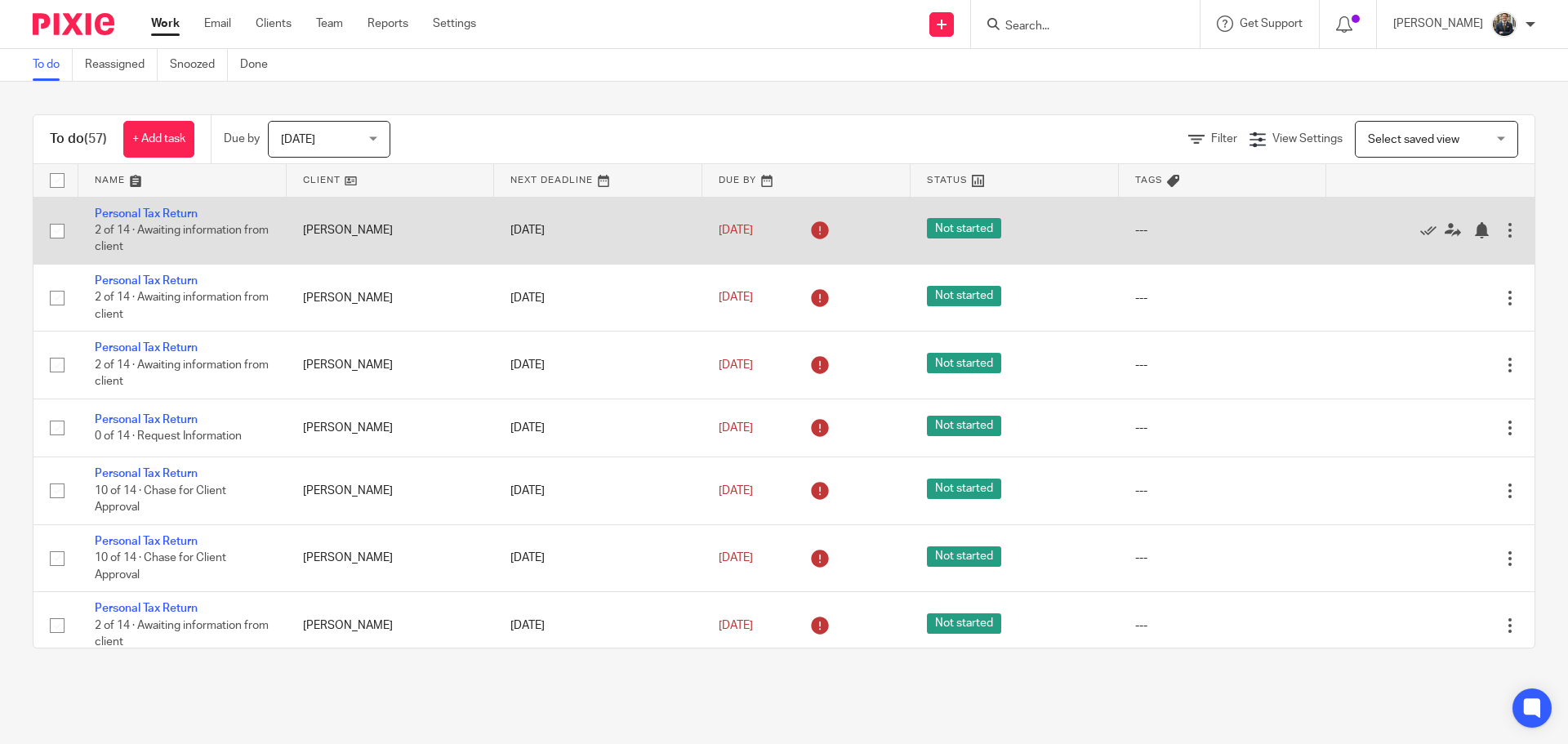
click at [1502, 231] on div at bounding box center [1510, 230] width 16 height 16
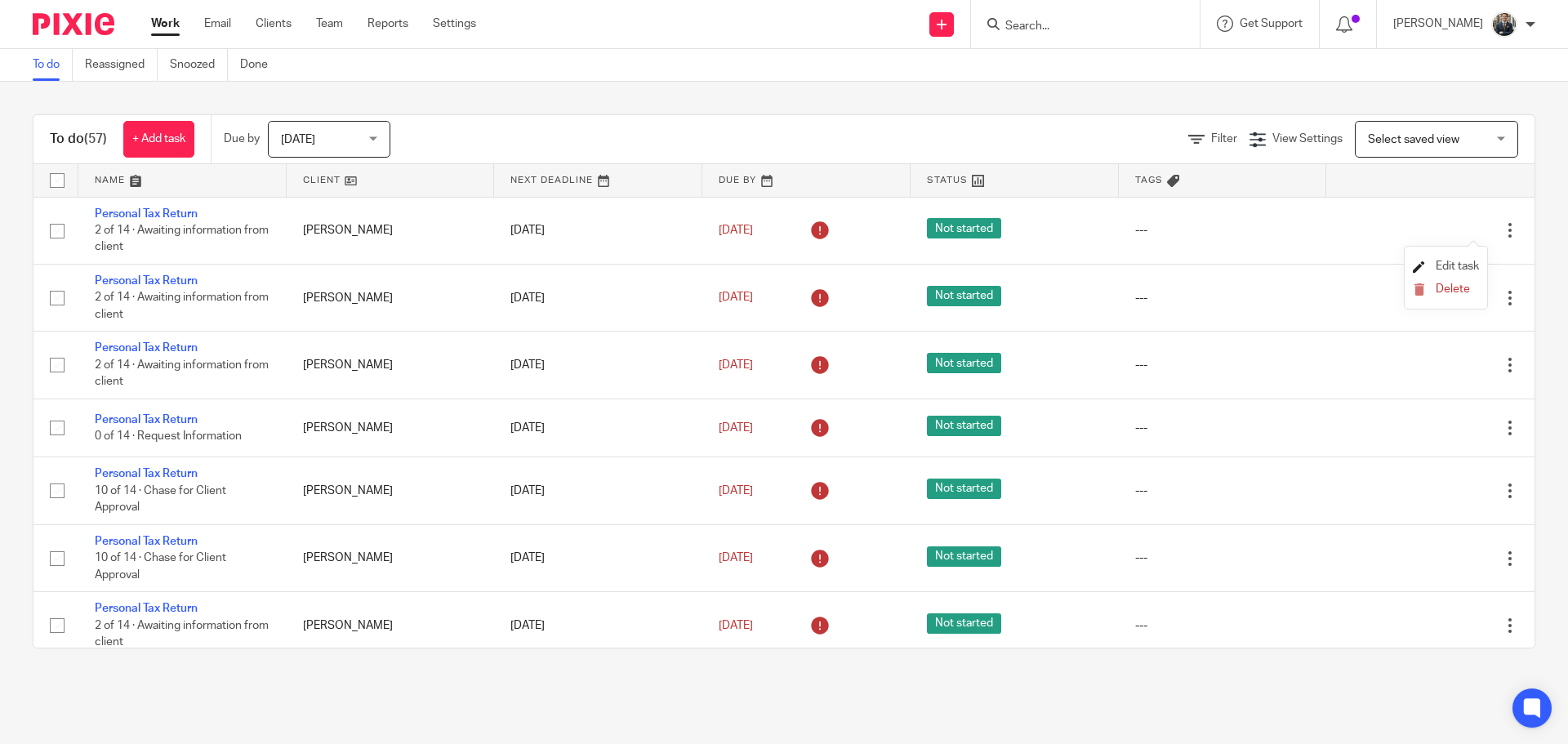
click at [1444, 263] on span "Edit task" at bounding box center [1457, 266] width 43 height 11
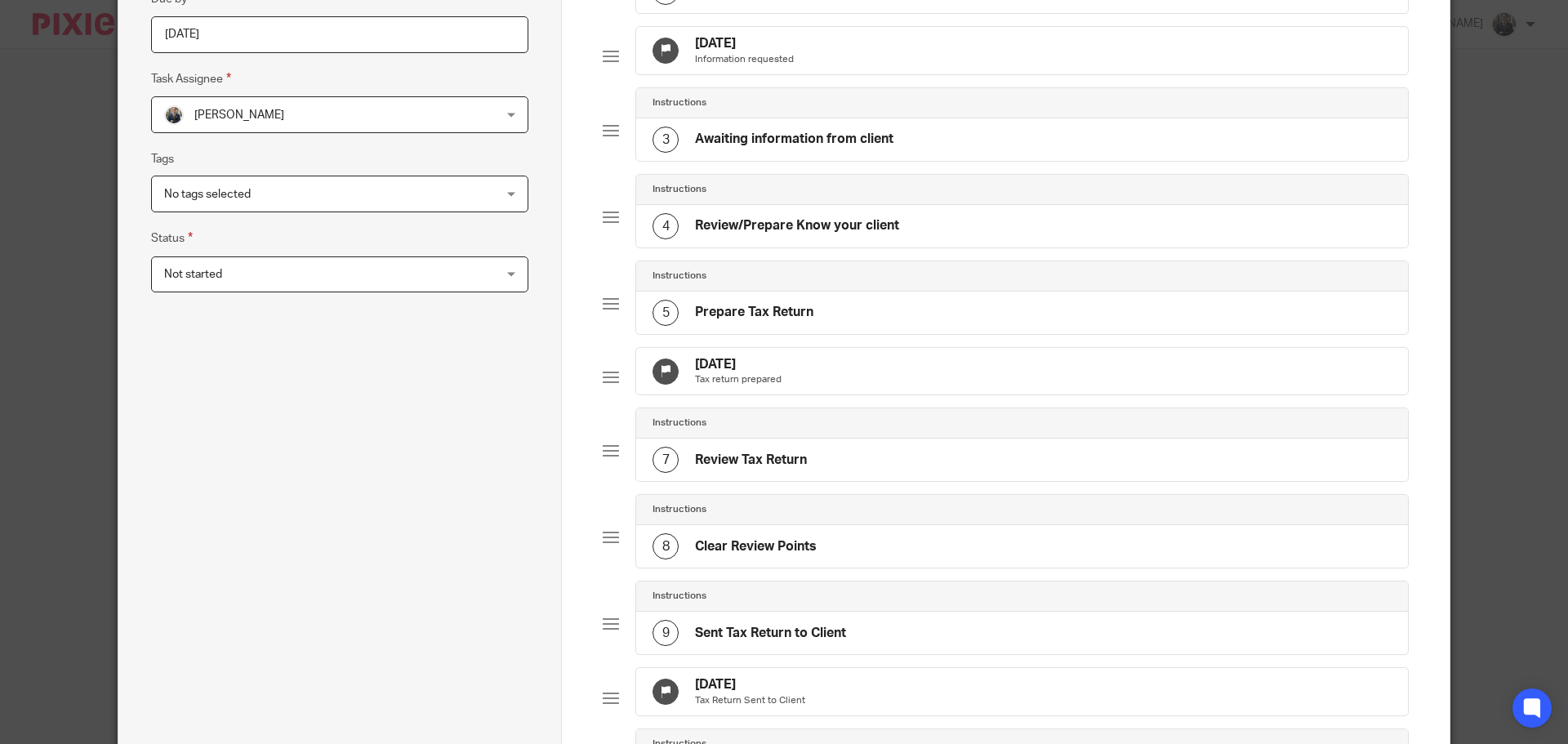
scroll to position [327, 0]
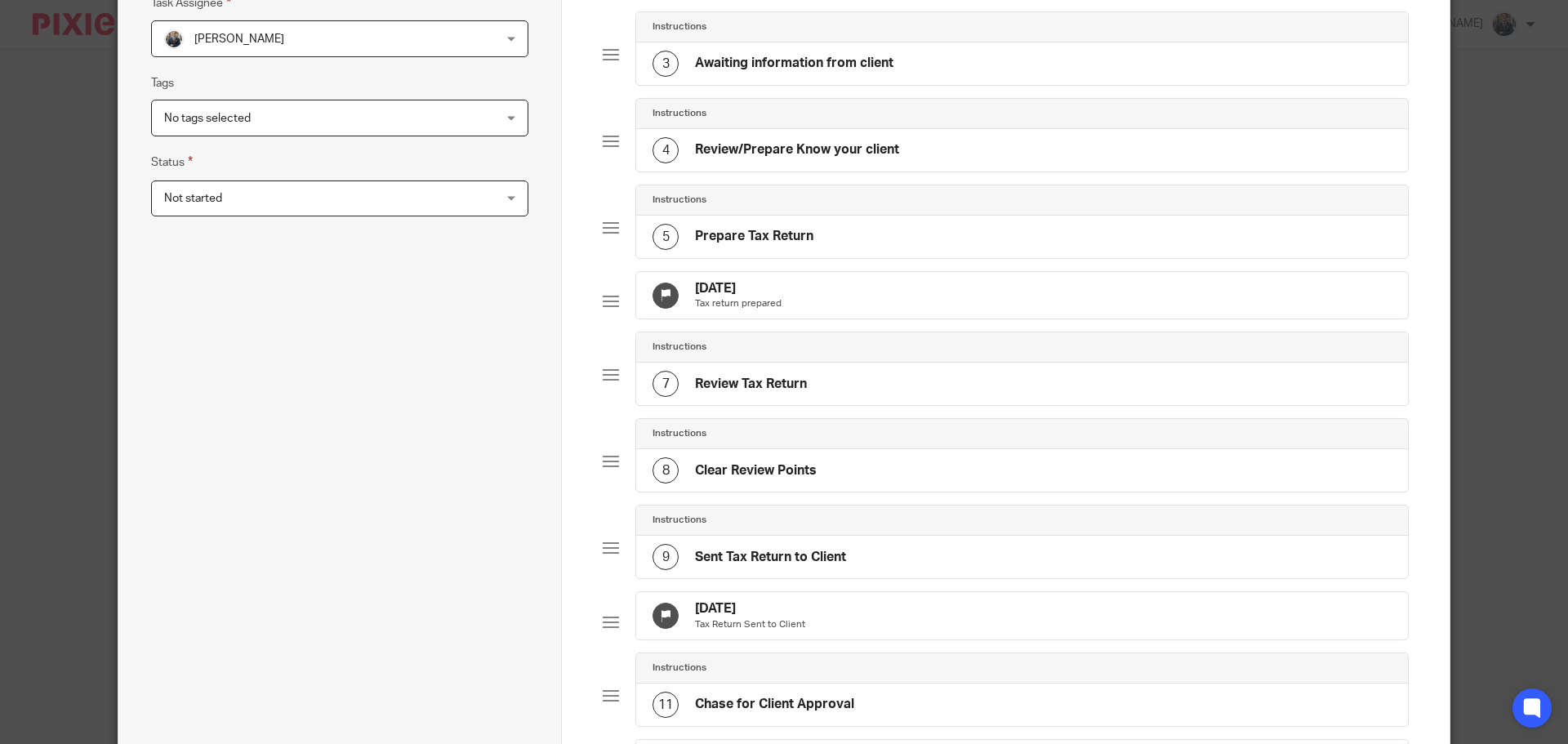
click at [800, 299] on div "30 Sep 2025 Tax return prepared" at bounding box center [1023, 296] width 772 height 48
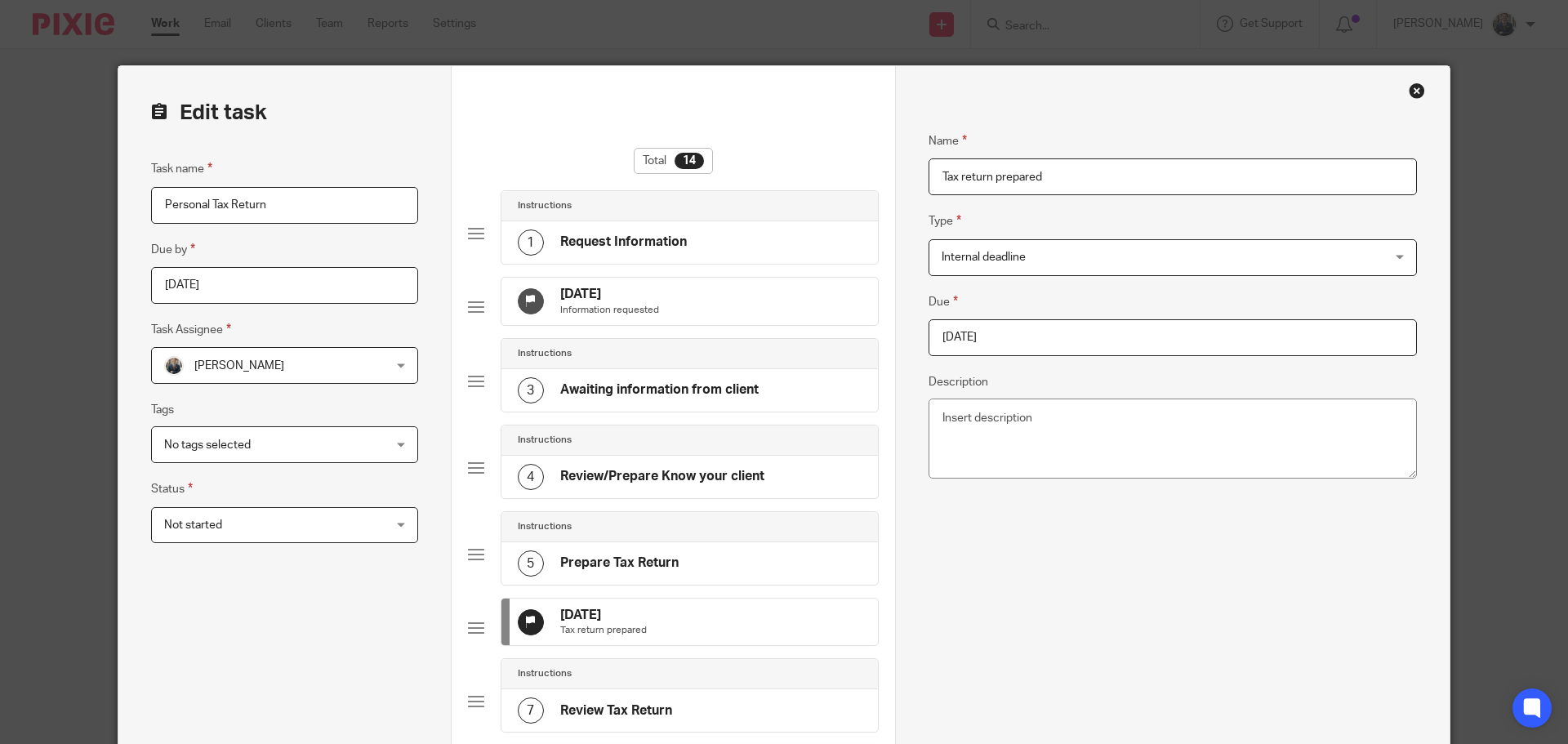
click at [1040, 344] on input "2025-09-30" at bounding box center [1172, 338] width 488 height 37
type input "2026-01-31"
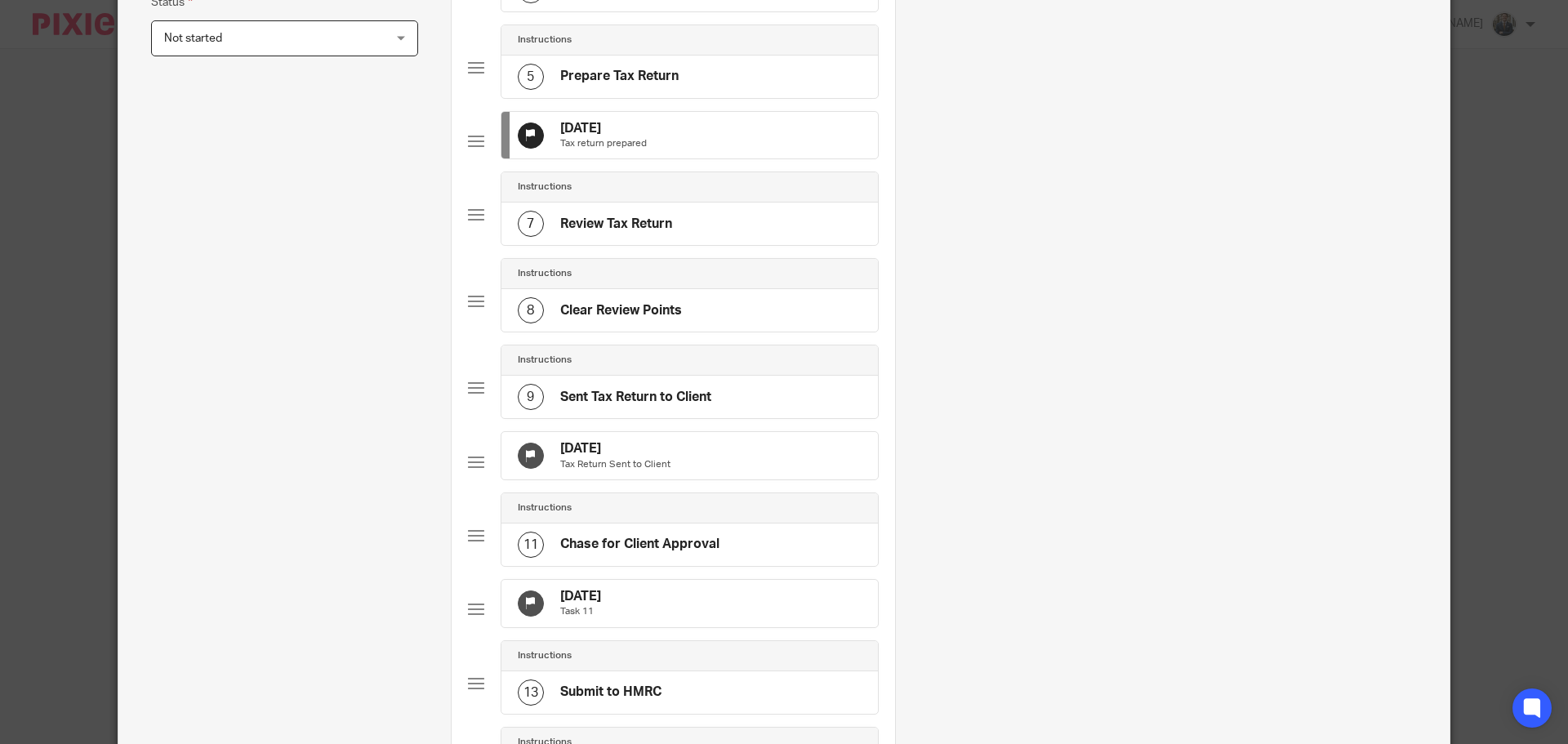
scroll to position [490, 0]
click at [733, 474] on div "31 Oct 2025 Tax Return Sent to Client" at bounding box center [690, 452] width 377 height 48
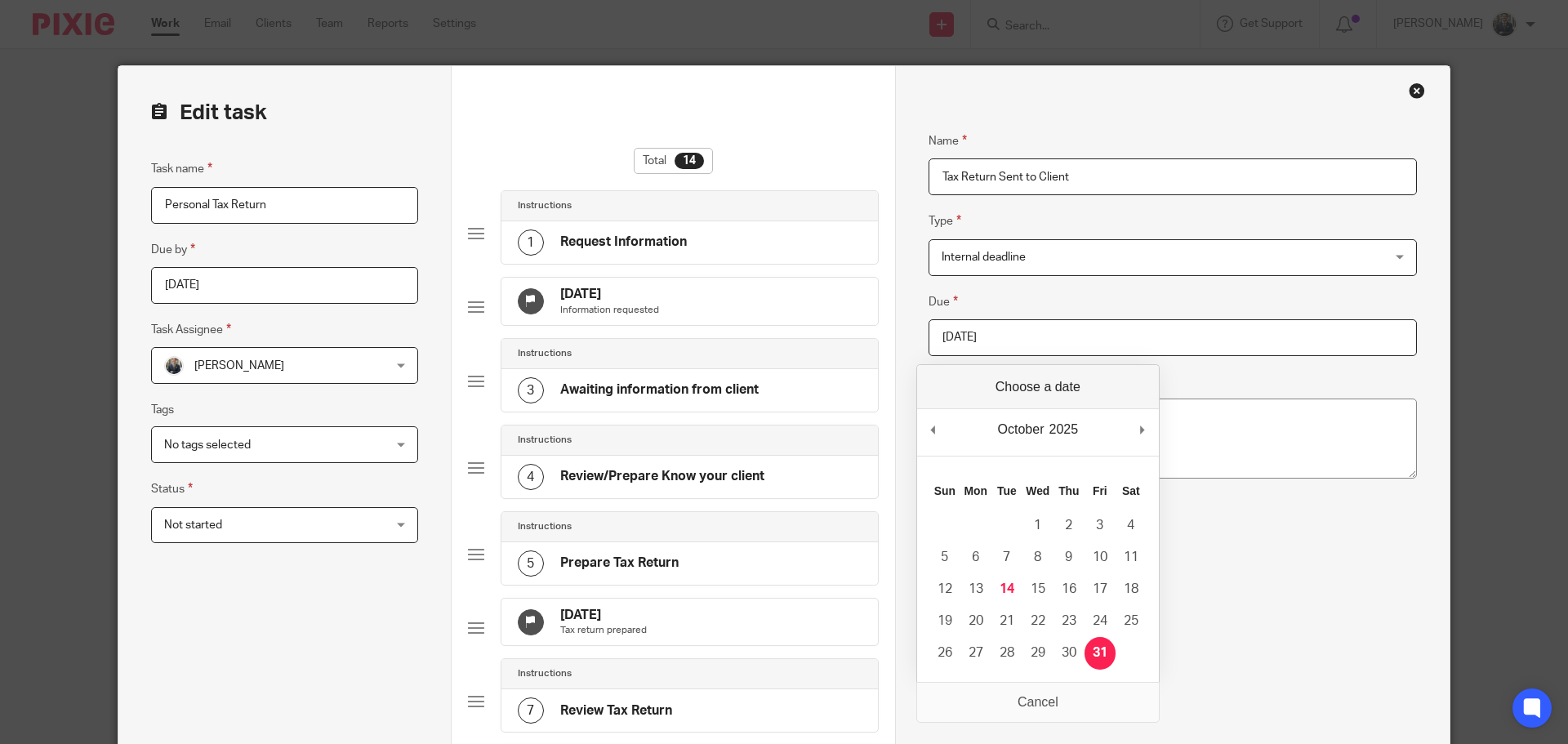
click at [1031, 334] on input "2025-10-31" at bounding box center [1172, 338] width 488 height 37
type input "2026-01-31"
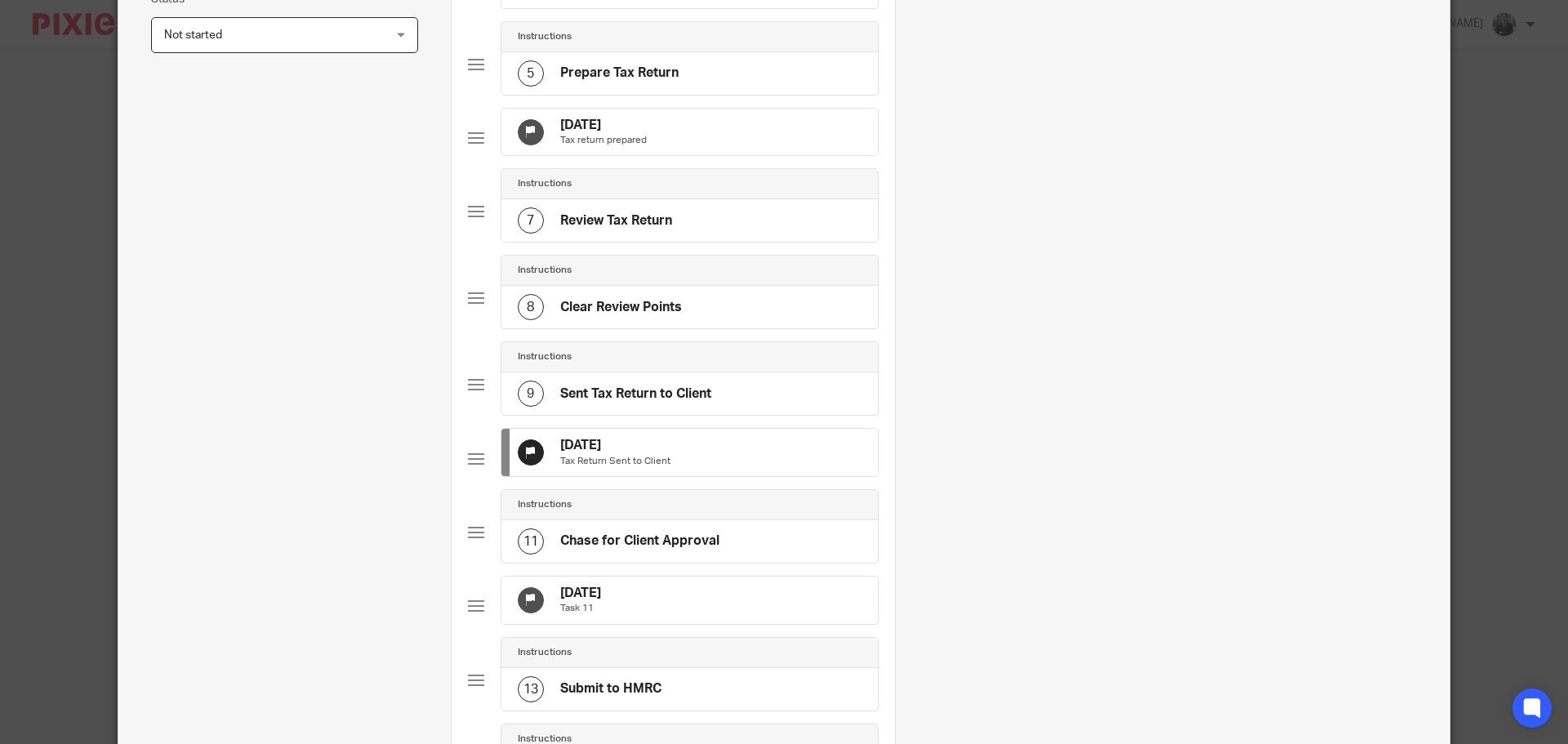
scroll to position [653, 0]
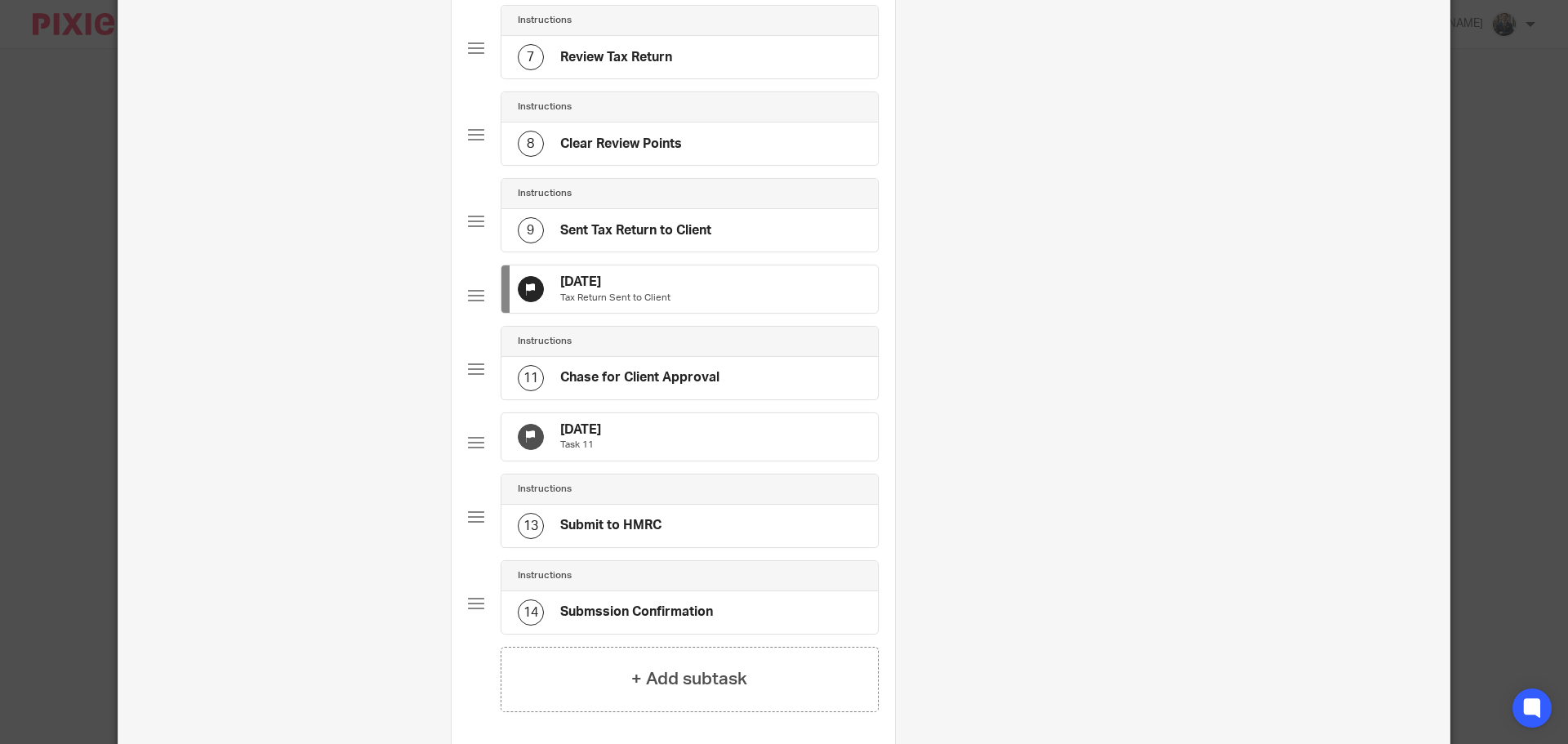
click at [713, 461] on div "30 Nov 2025 Task 11" at bounding box center [690, 436] width 377 height 48
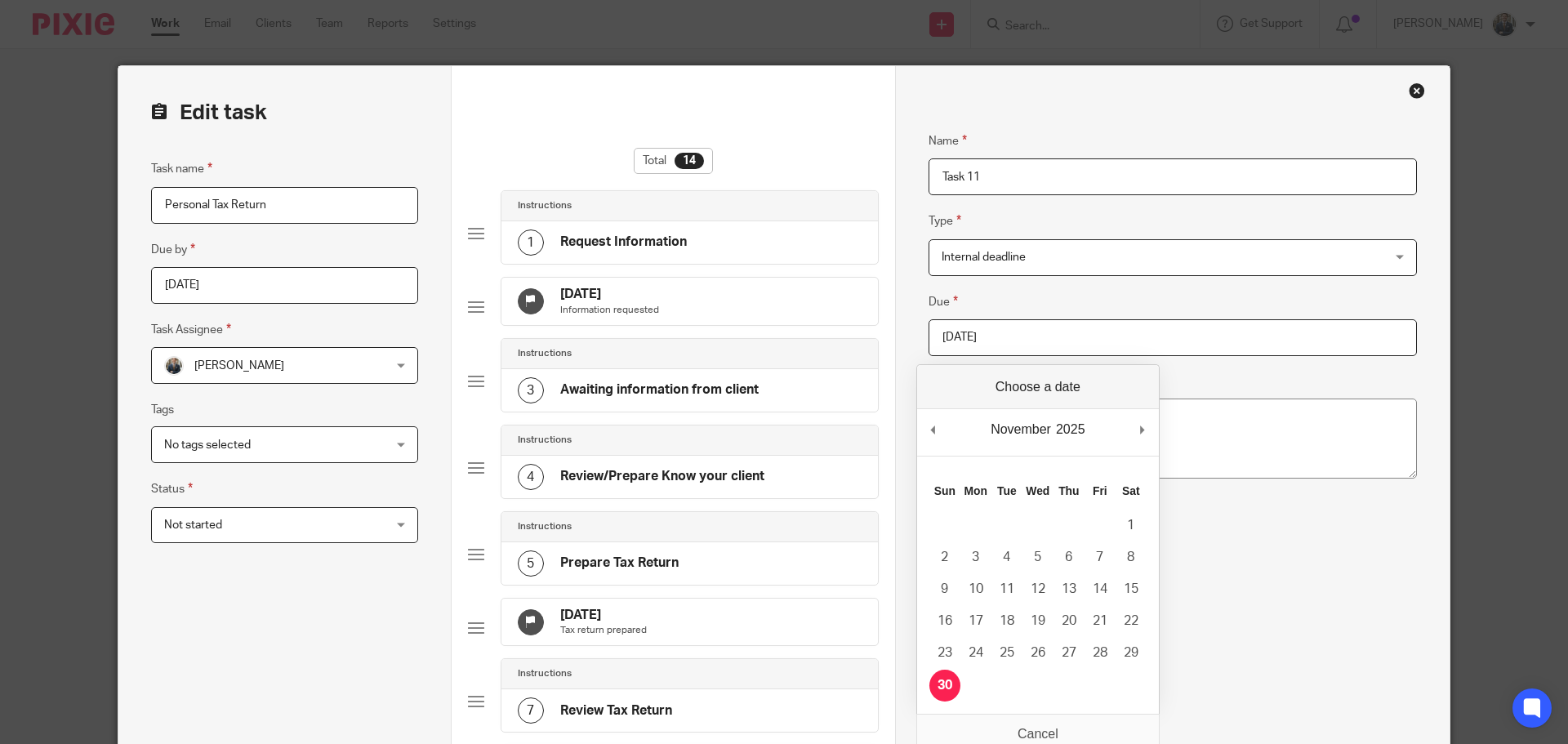
click at [1029, 325] on input "2025-11-30" at bounding box center [1172, 338] width 488 height 37
type input "2026-01-31"
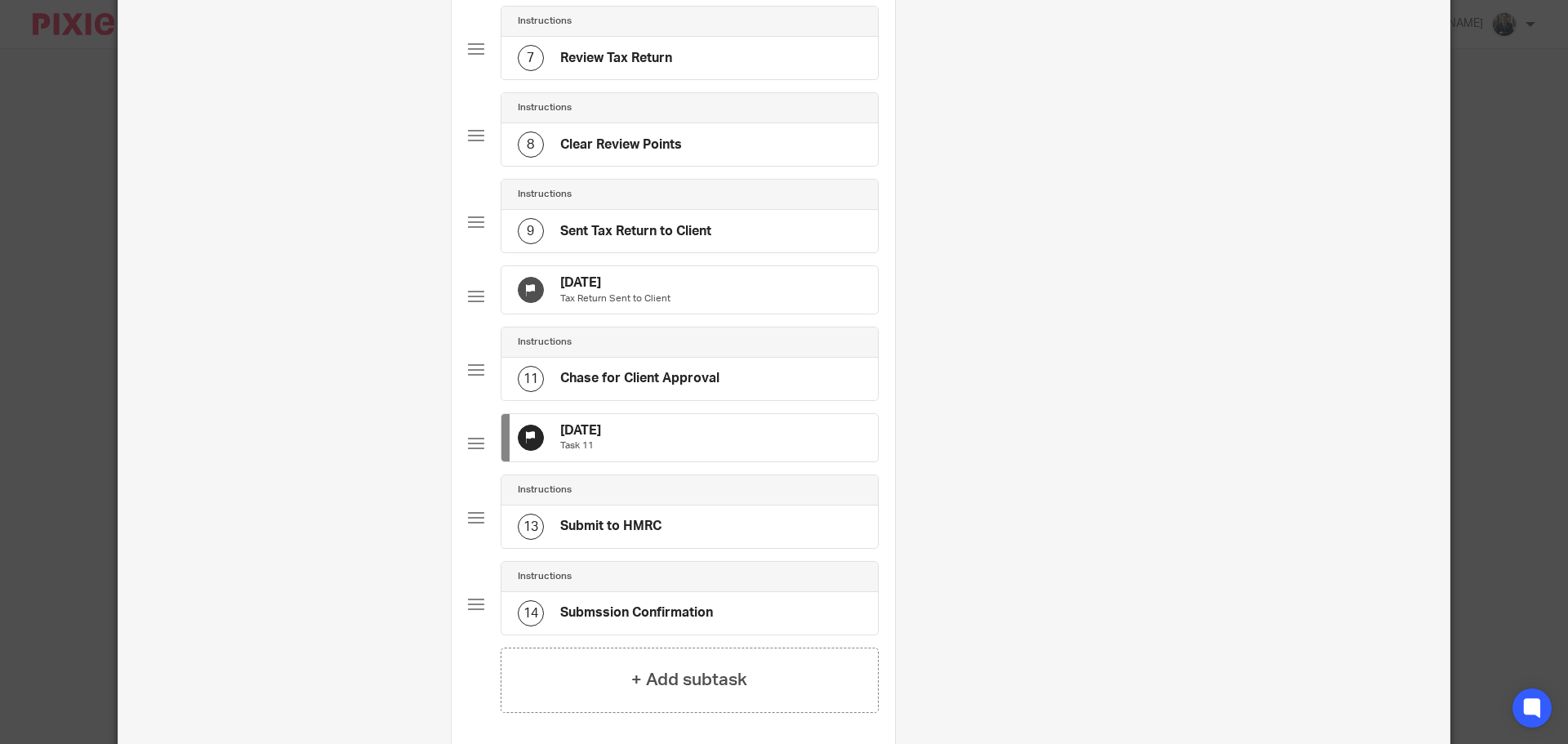
scroll to position [907, 0]
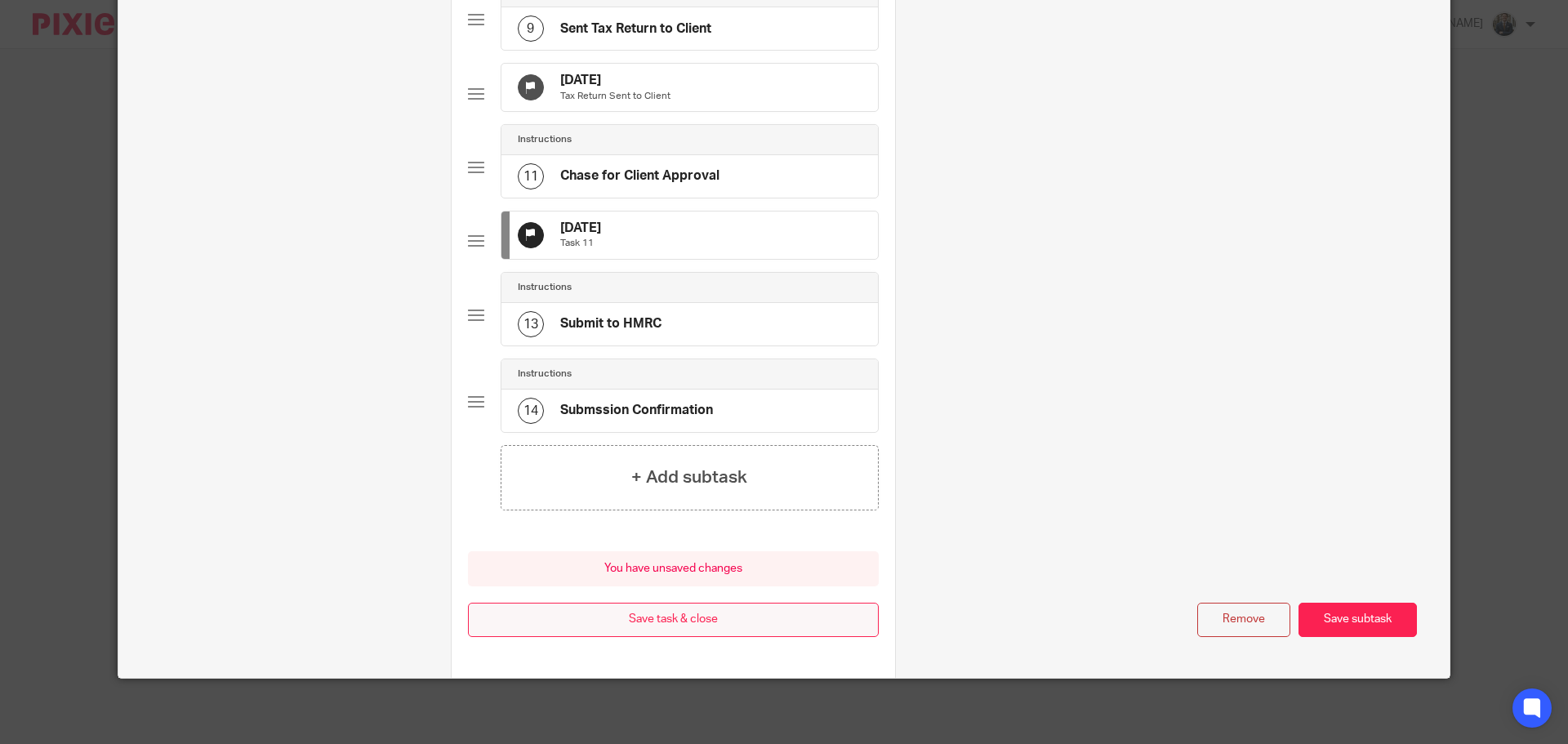
click at [731, 610] on button "Save task & close" at bounding box center [674, 620] width 411 height 35
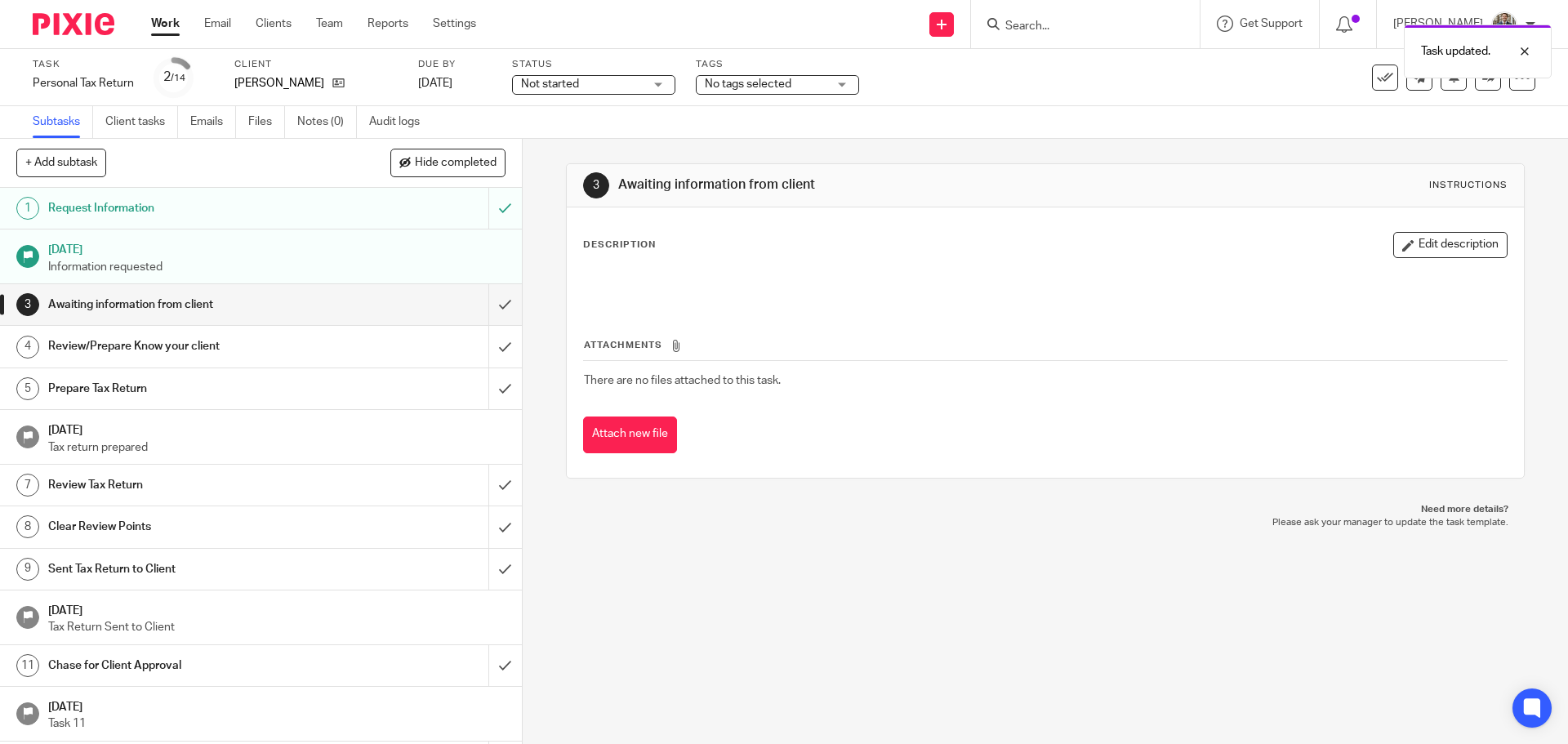
click at [99, 26] on img at bounding box center [73, 24] width 82 height 22
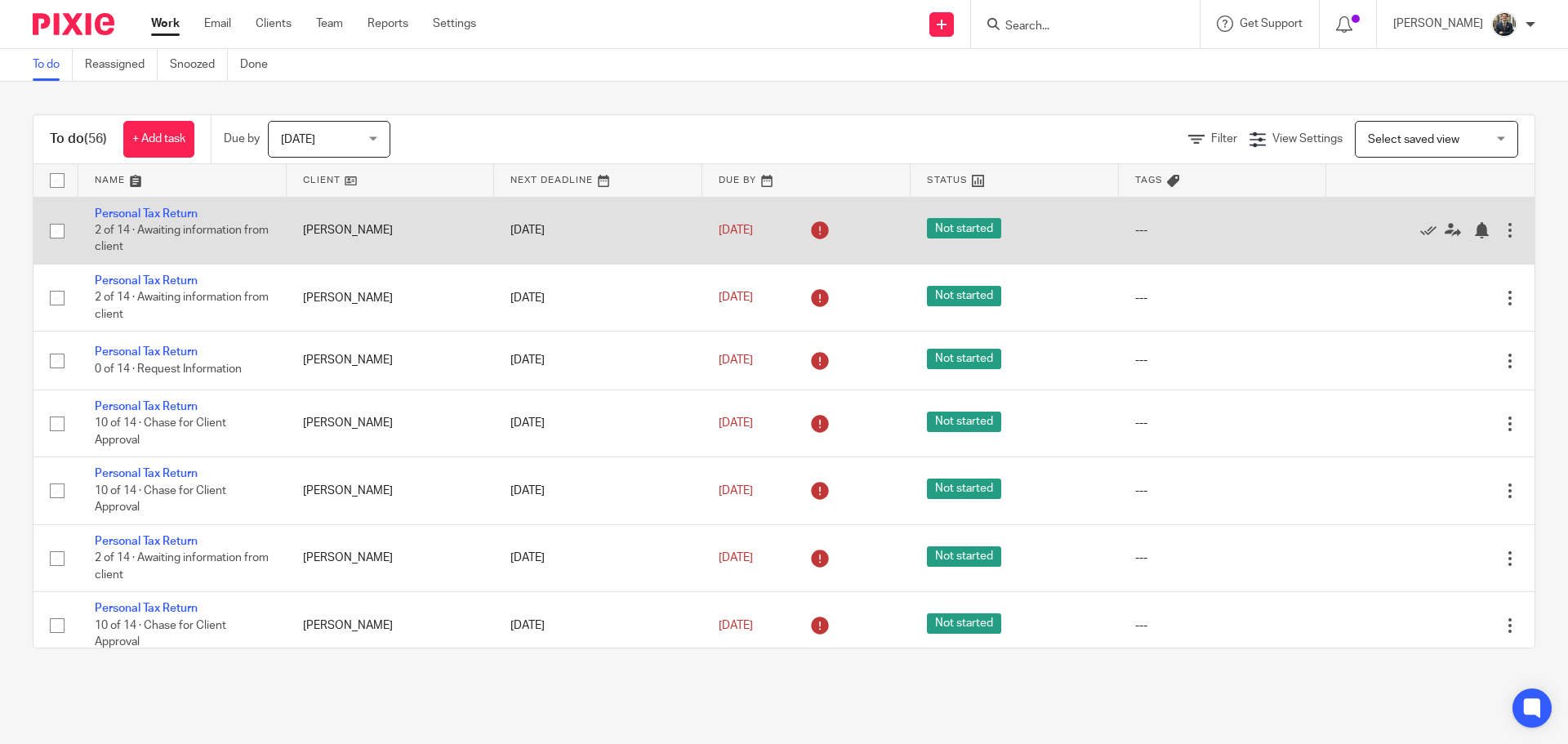
click at [1502, 229] on div at bounding box center [1510, 230] width 16 height 16
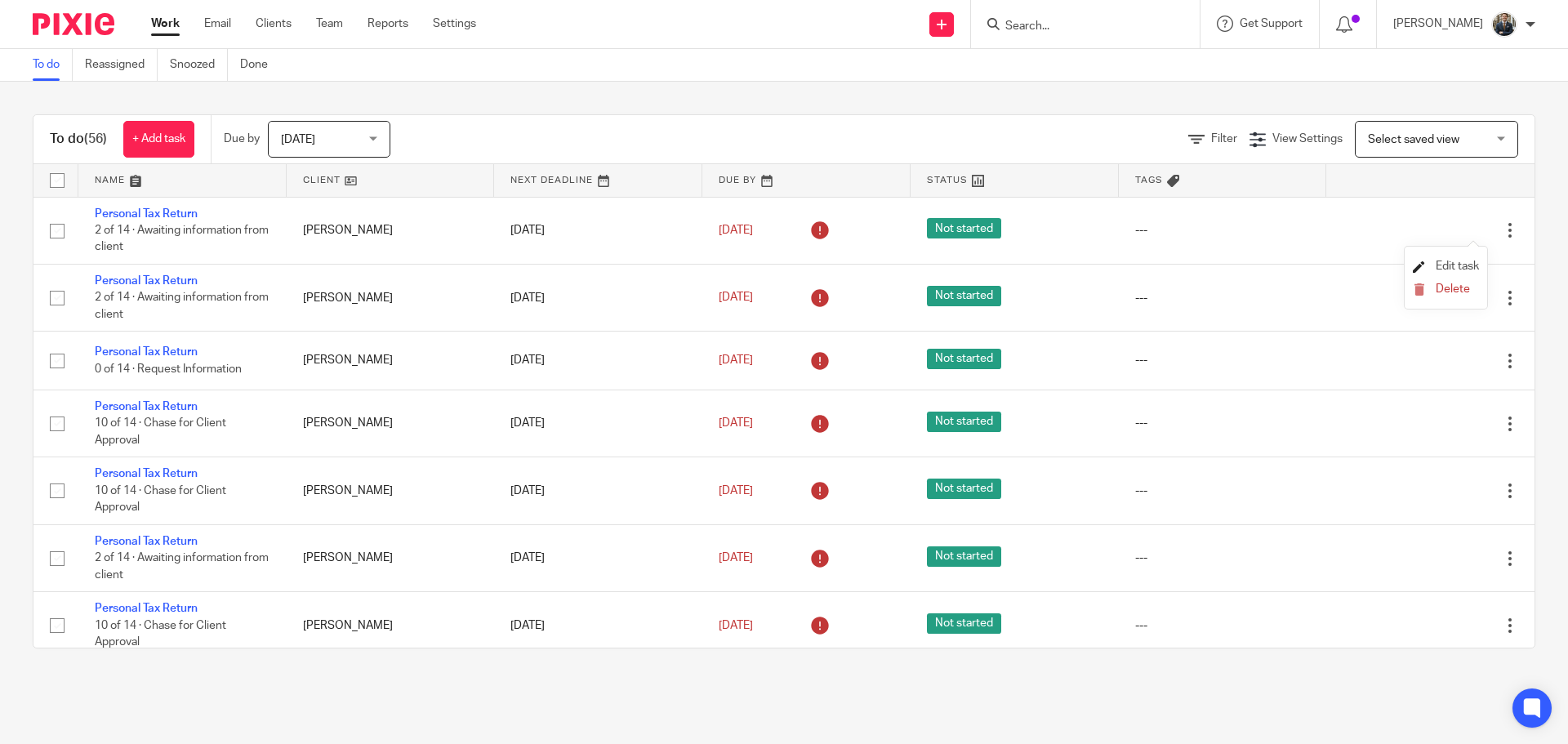
click at [1452, 267] on span "Edit task" at bounding box center [1457, 266] width 43 height 11
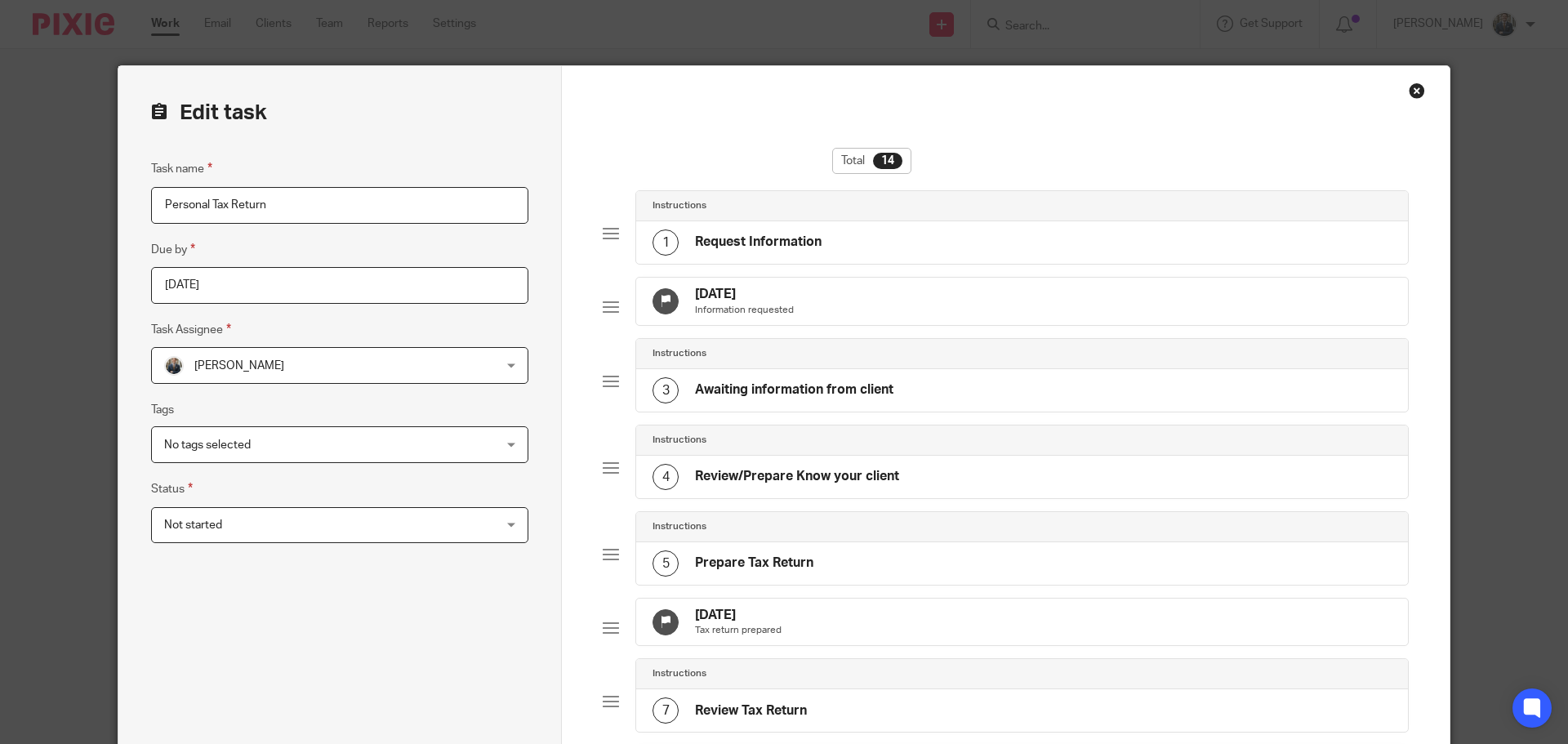
click at [923, 598] on div "Instructions 5 Prepare Tax Return" at bounding box center [1006, 555] width 806 height 86
click at [922, 638] on div "30 Sep 2025 Tax return prepared" at bounding box center [1023, 622] width 772 height 48
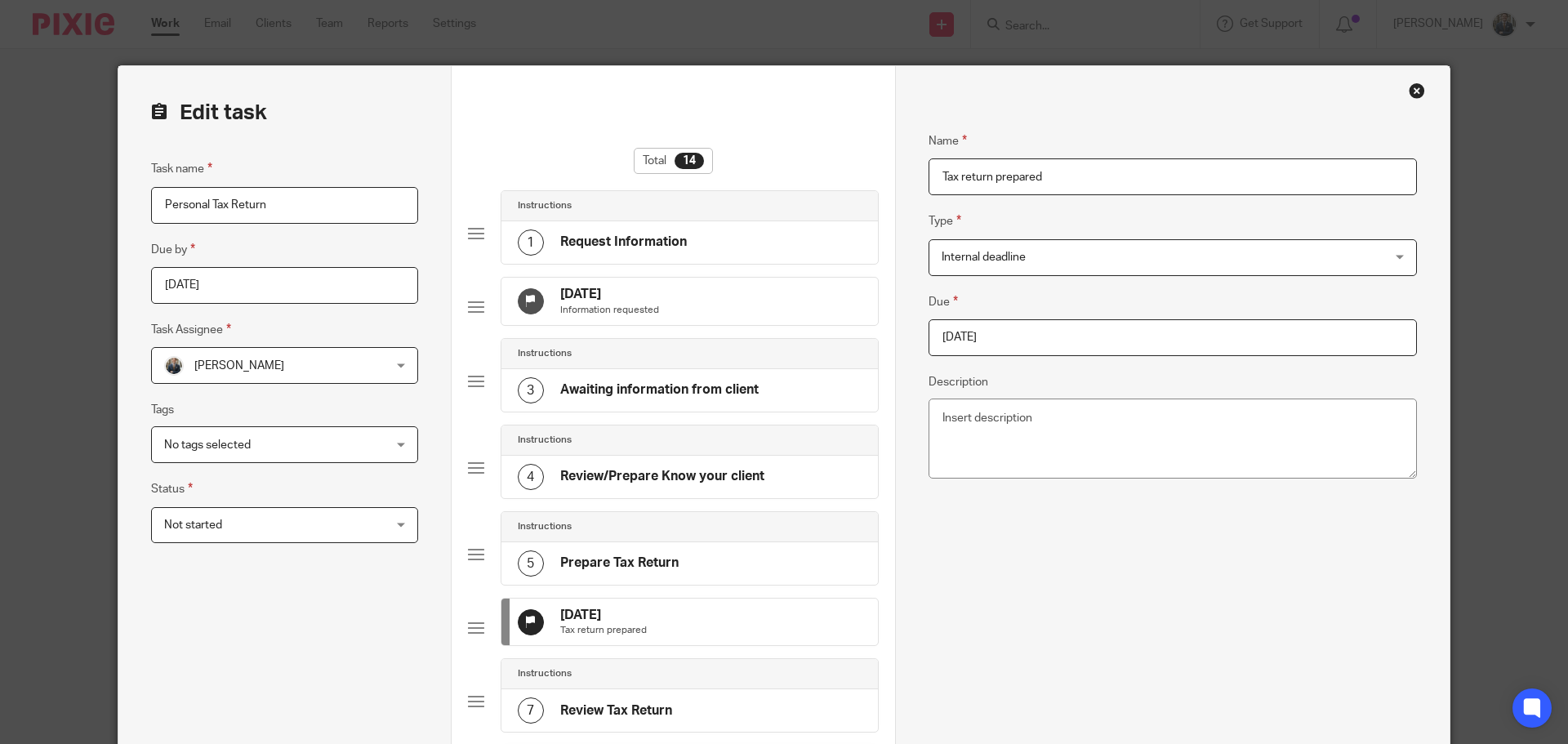
click at [1039, 318] on fieldset "Due 2025-09-30" at bounding box center [1172, 325] width 488 height 64
click at [1038, 328] on input "2025-09-30" at bounding box center [1172, 338] width 488 height 37
type input "2025-10-31"
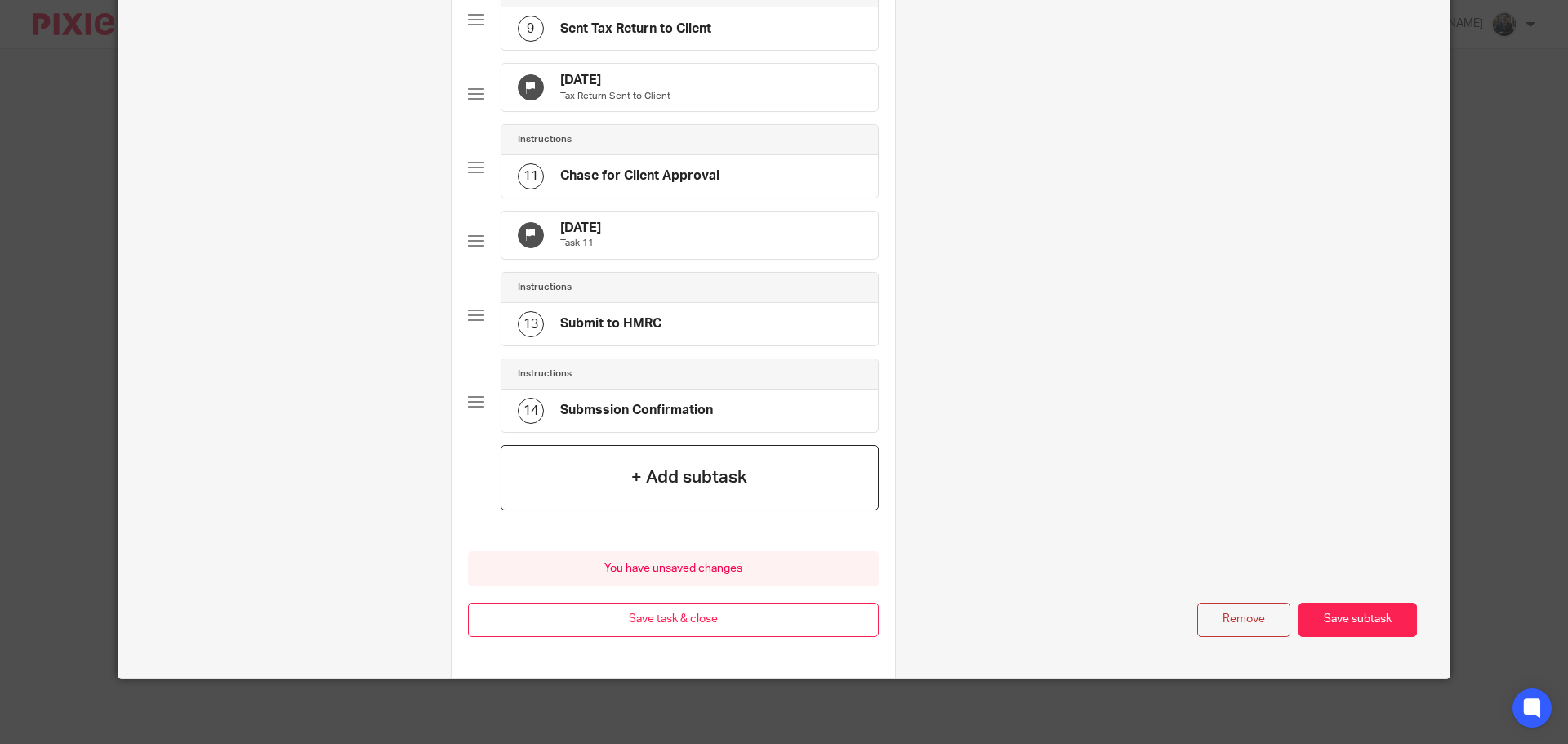
scroll to position [907, 0]
click at [652, 213] on div "30 Nov 2025 Task 11" at bounding box center [690, 235] width 377 height 48
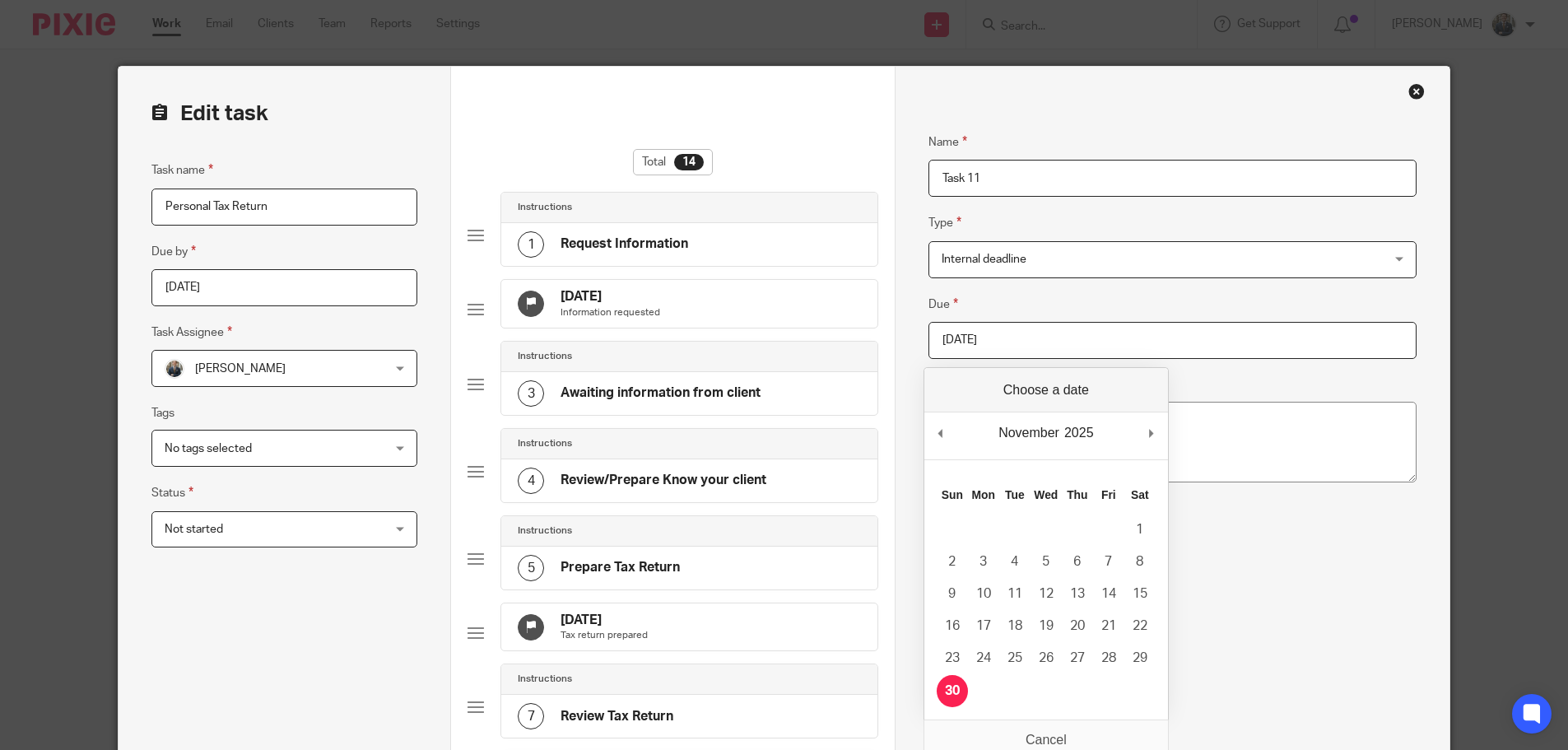
click at [1117, 342] on input "2025-11-30" at bounding box center [1173, 341] width 488 height 37
type input "2026-01-31"
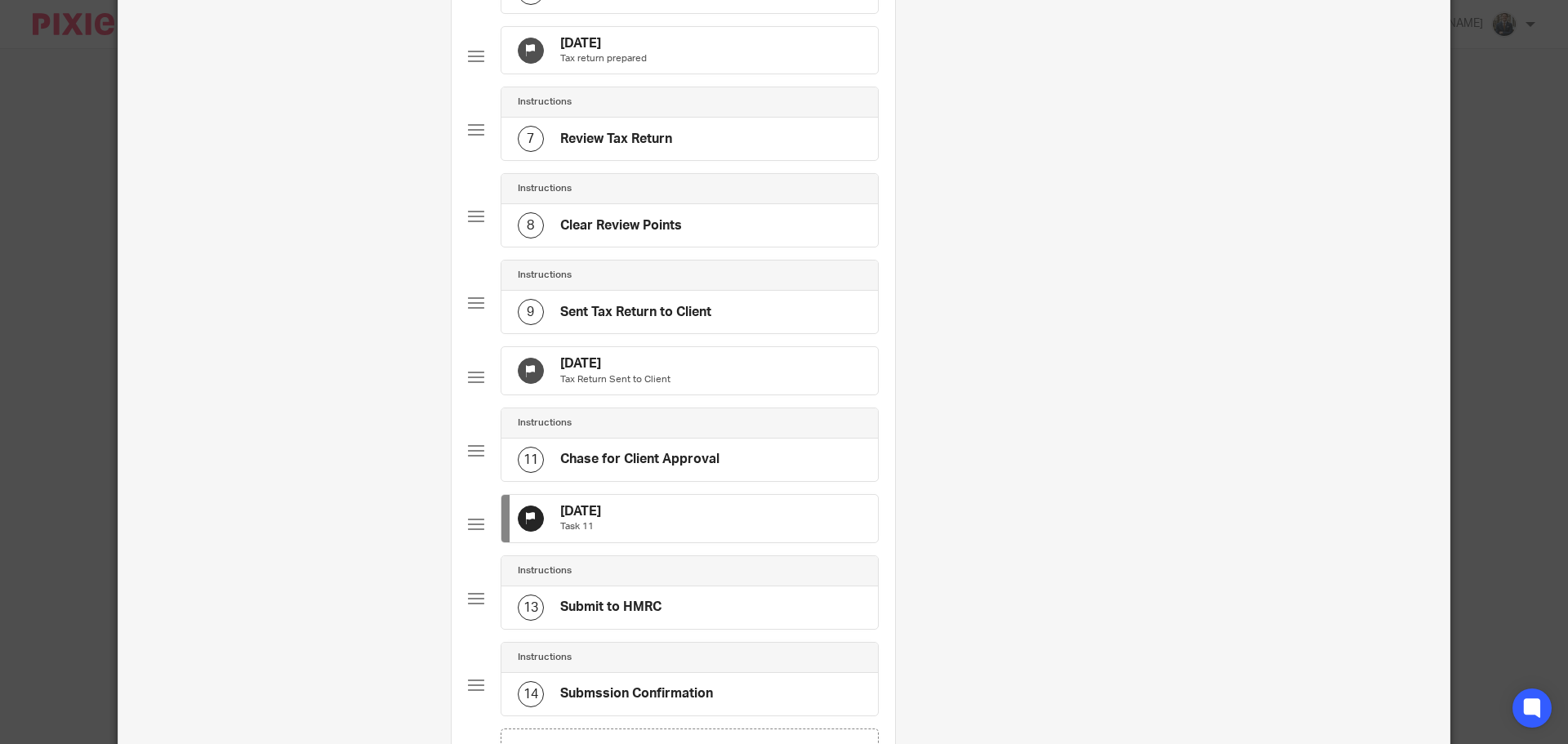
scroll to position [907, 0]
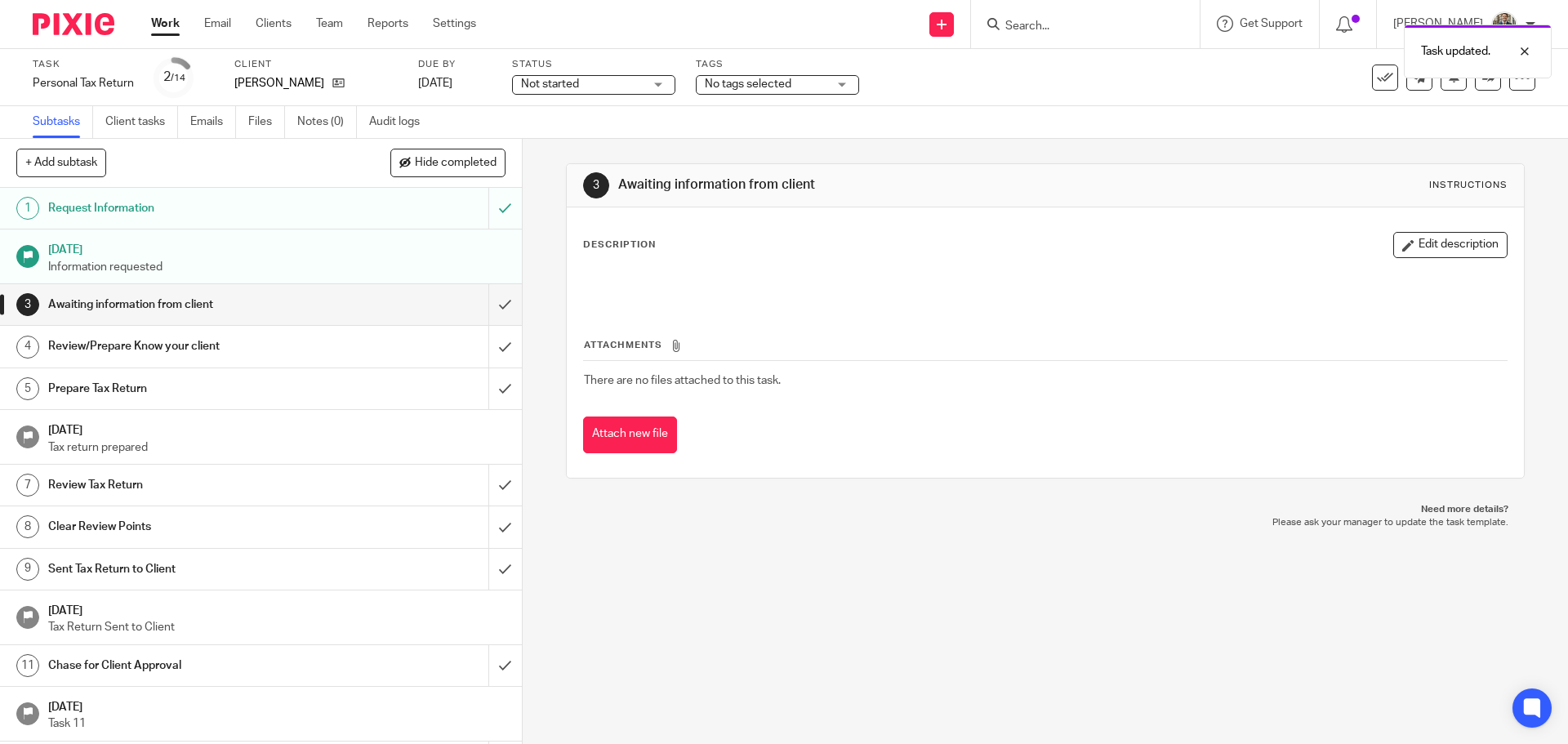
click at [78, 22] on img at bounding box center [73, 24] width 82 height 22
